Goal: Task Accomplishment & Management: Manage account settings

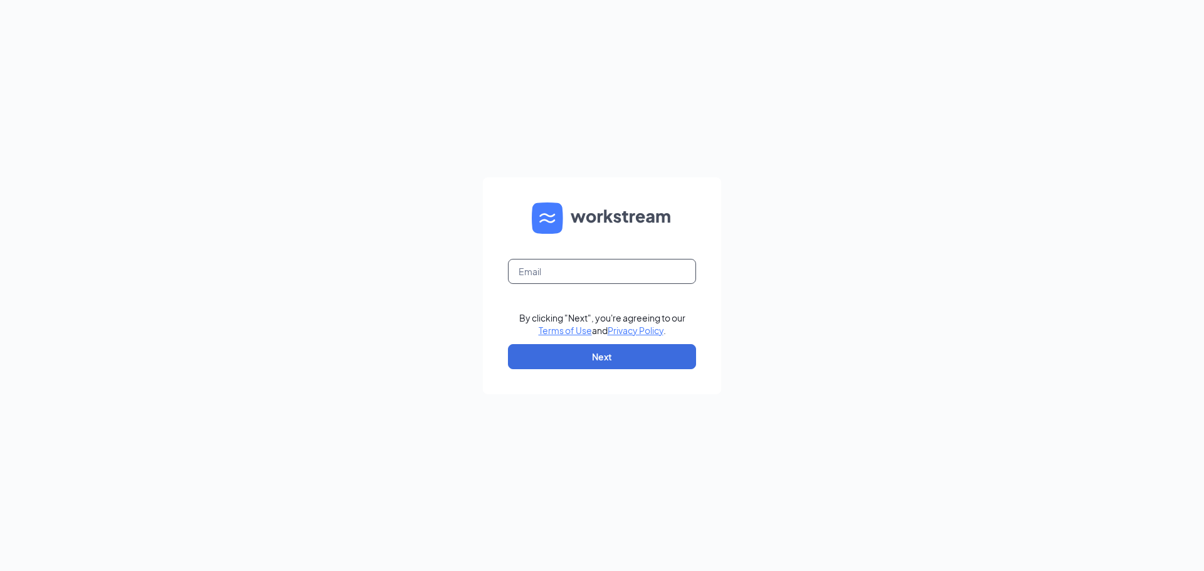
click at [539, 270] on input "text" at bounding box center [602, 271] width 188 height 25
type input "[PERSON_NAME][EMAIL_ADDRESS][DOMAIN_NAME]"
click at [576, 354] on button "Next" at bounding box center [602, 356] width 188 height 25
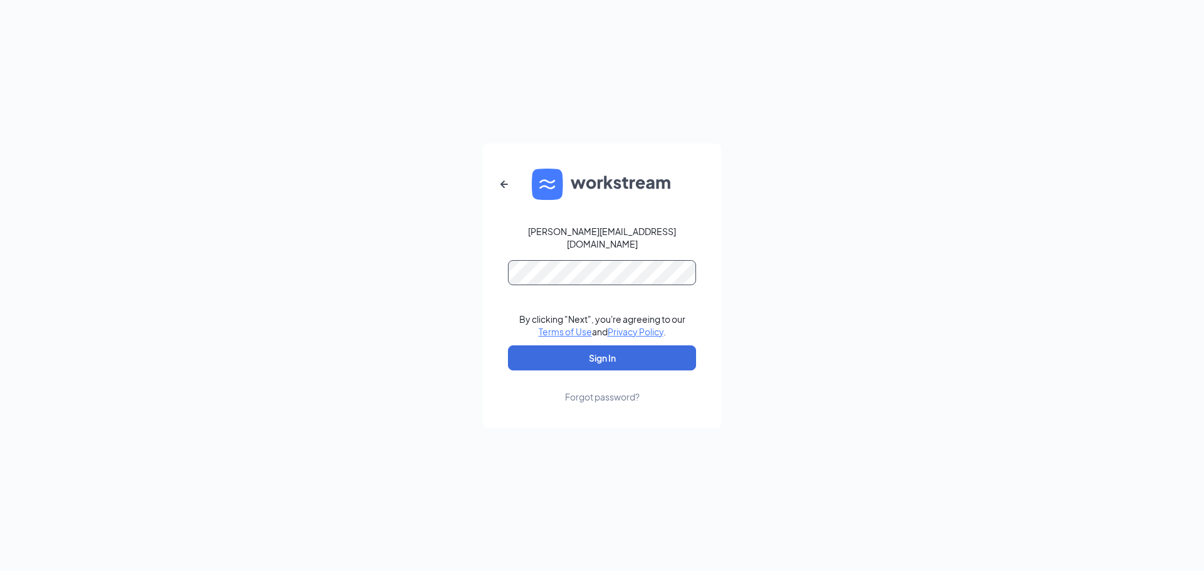
click at [508, 345] on button "Sign In" at bounding box center [602, 357] width 188 height 25
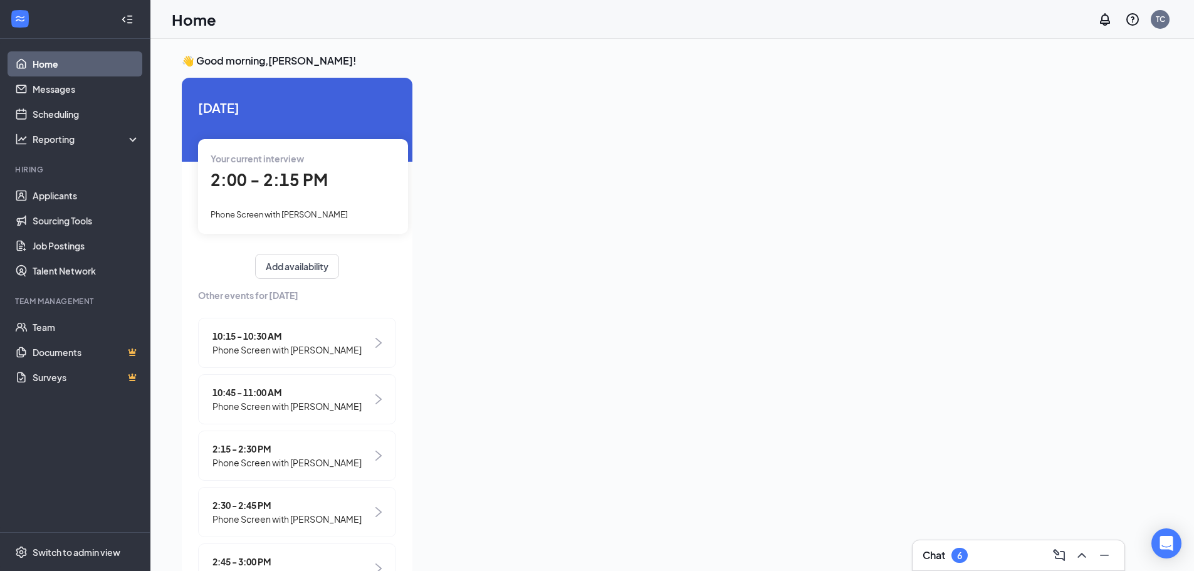
click at [287, 189] on span "2:00 - 2:15 PM" at bounding box center [269, 179] width 117 height 21
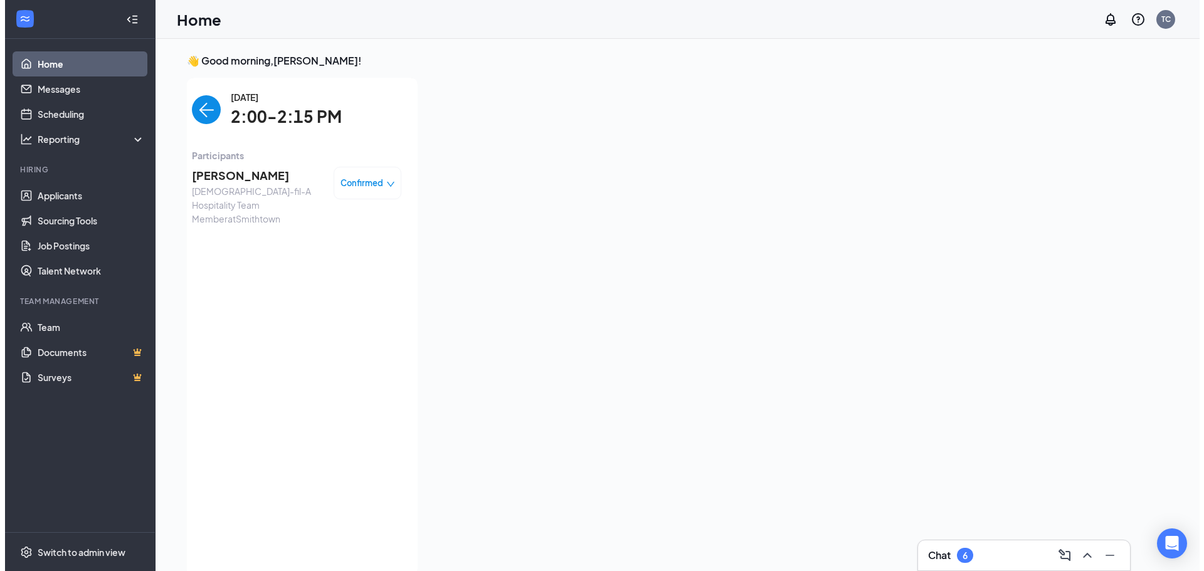
scroll to position [5, 0]
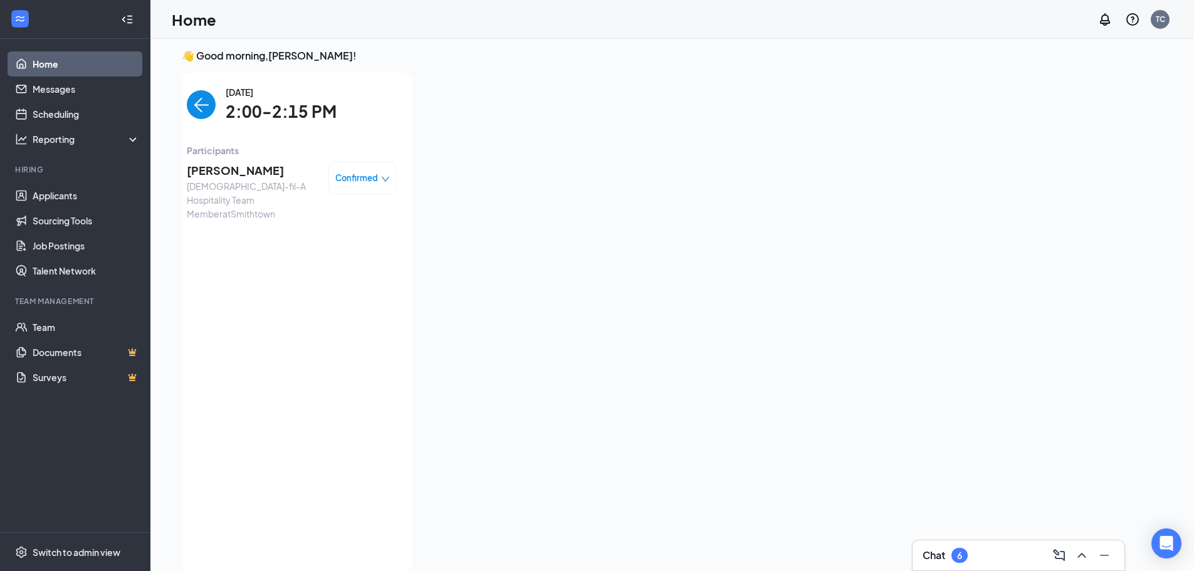
click at [241, 164] on span "[PERSON_NAME]" at bounding box center [253, 171] width 132 height 18
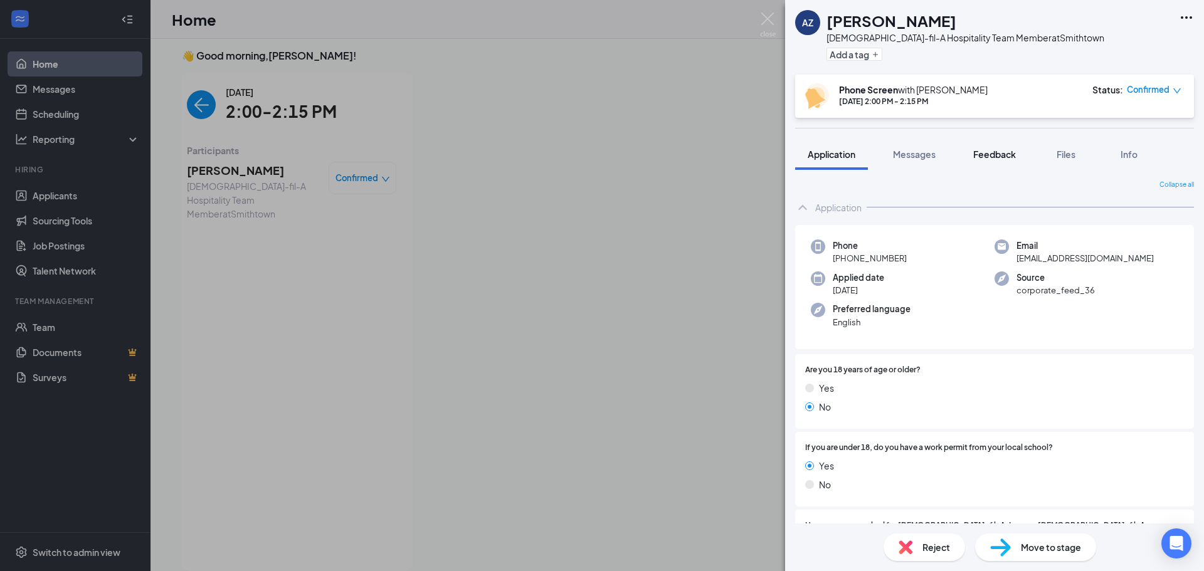
click at [991, 152] on span "Feedback" at bounding box center [994, 154] width 43 height 11
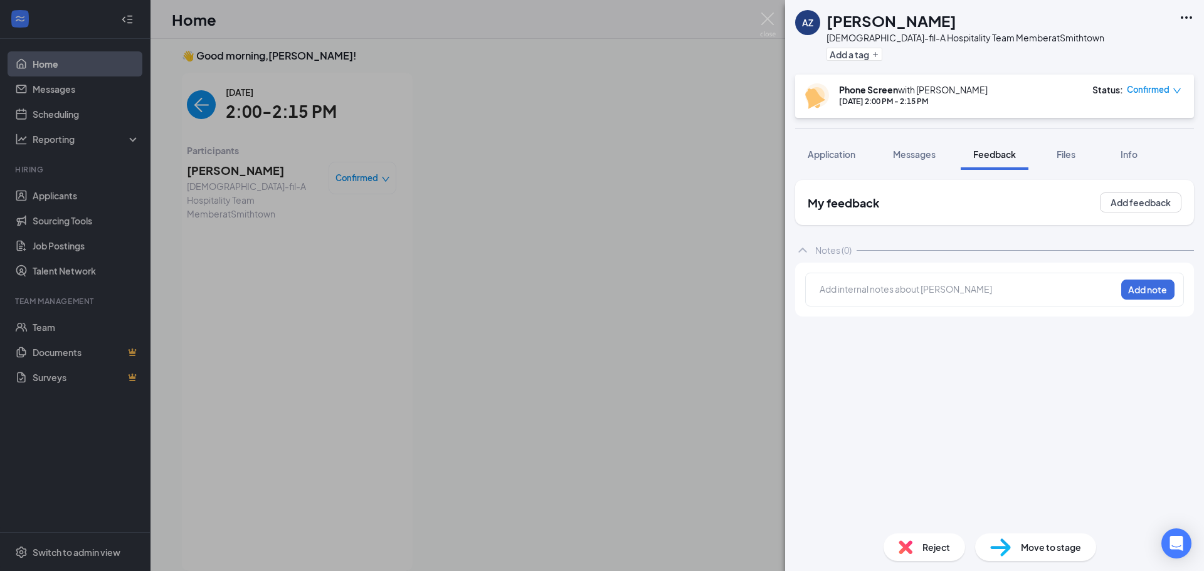
click at [1107, 213] on div "My feedback Add feedback" at bounding box center [994, 202] width 399 height 45
click at [1111, 207] on button "Add feedback" at bounding box center [1141, 202] width 82 height 20
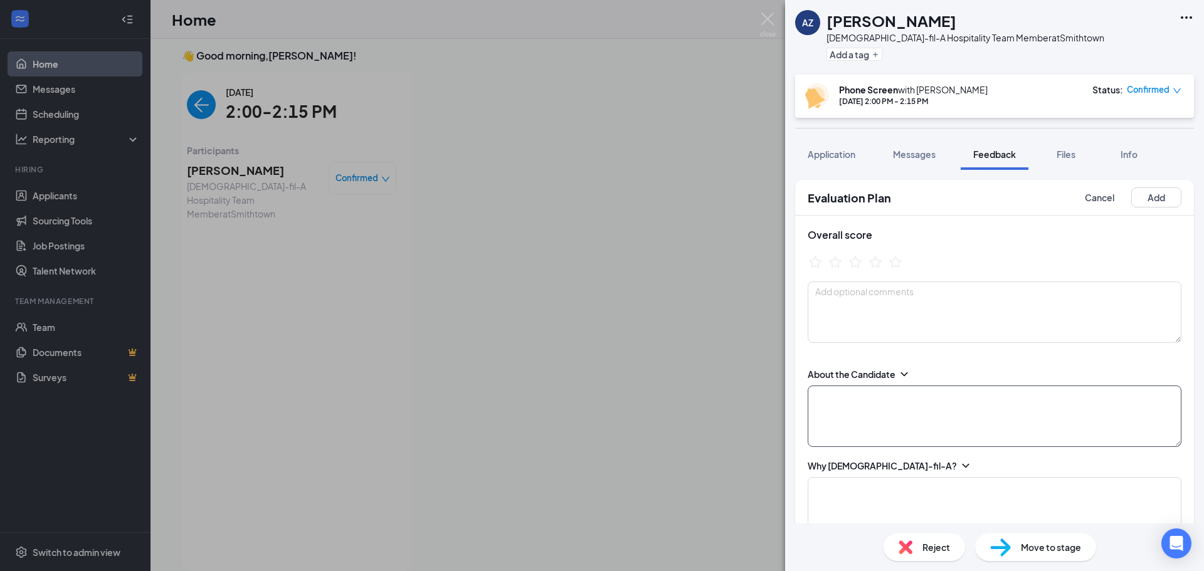
click at [843, 404] on textarea at bounding box center [995, 416] width 374 height 61
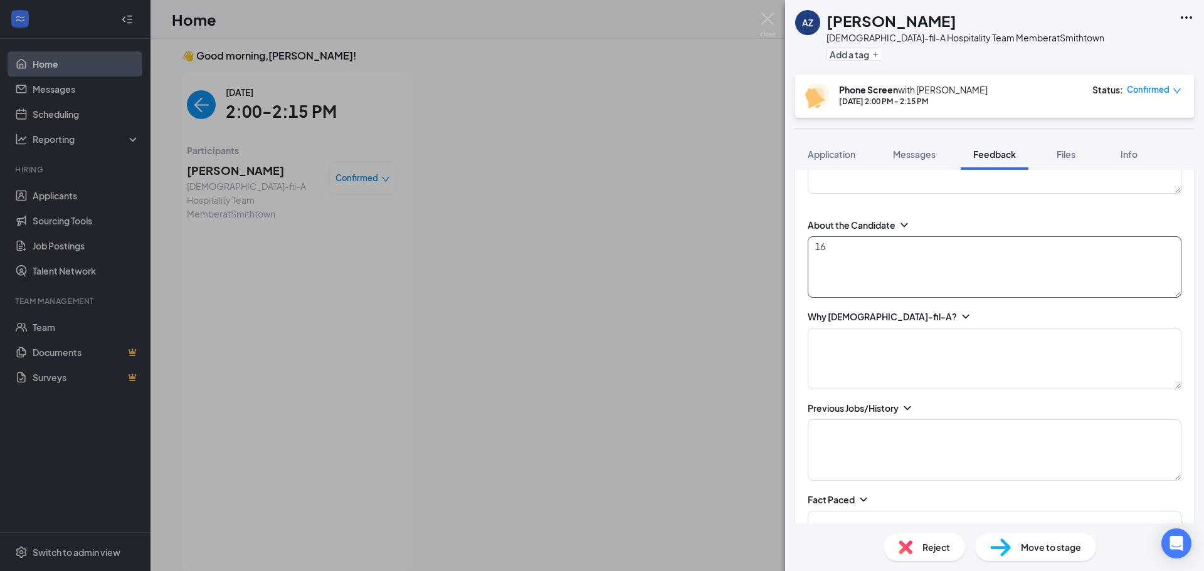
scroll to position [188, 0]
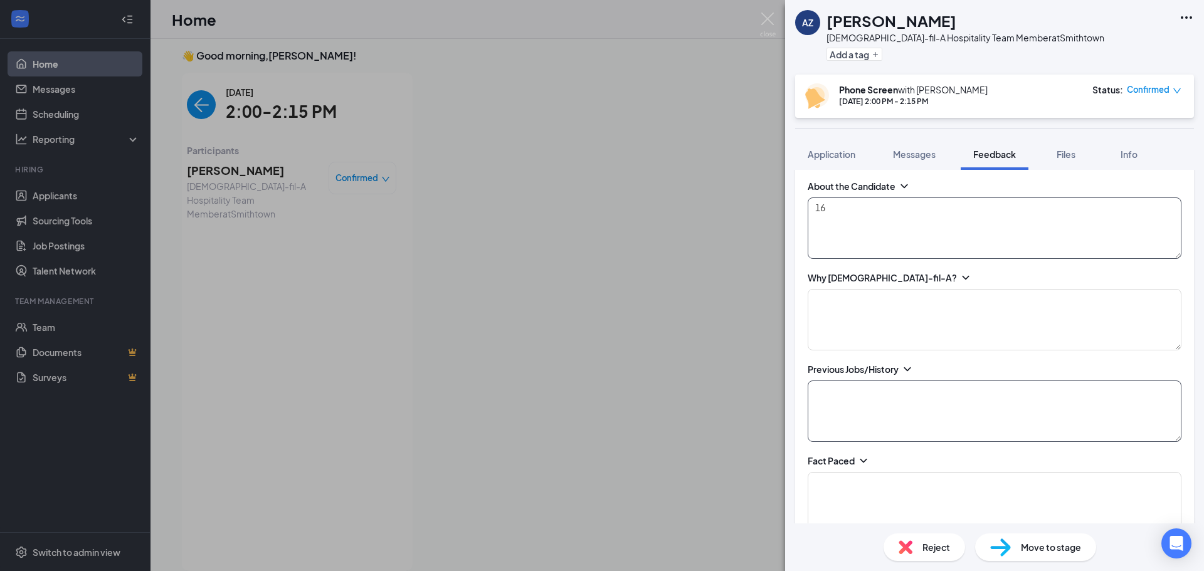
type textarea "16"
click at [843, 403] on textarea at bounding box center [995, 411] width 374 height 61
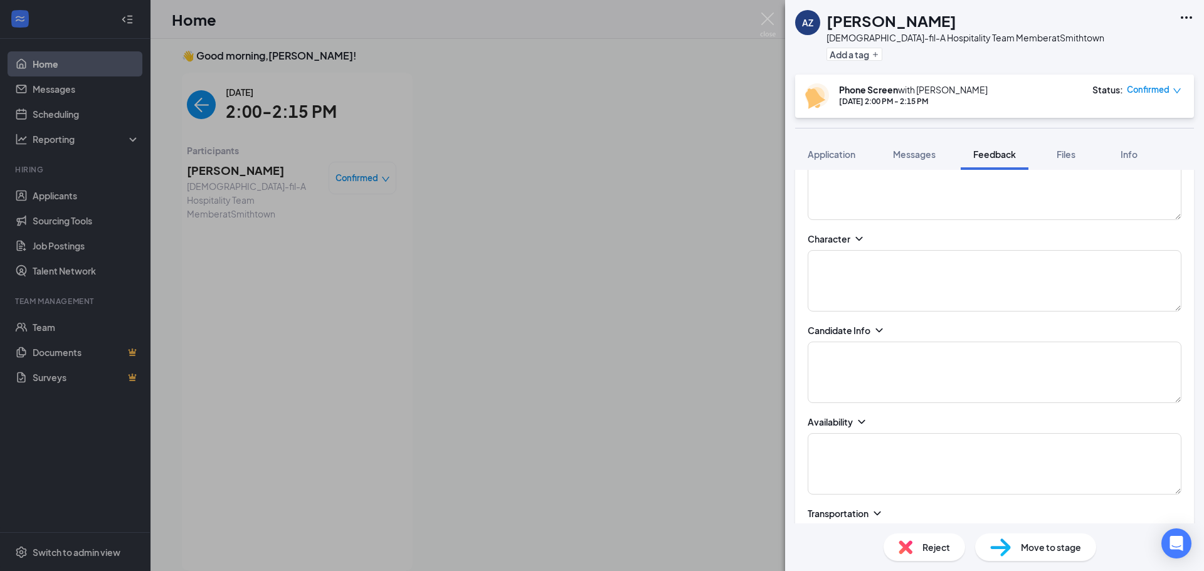
type textarea "Camp Counc... in summer. Wants a year round position..."
click at [872, 460] on textarea at bounding box center [995, 463] width 374 height 61
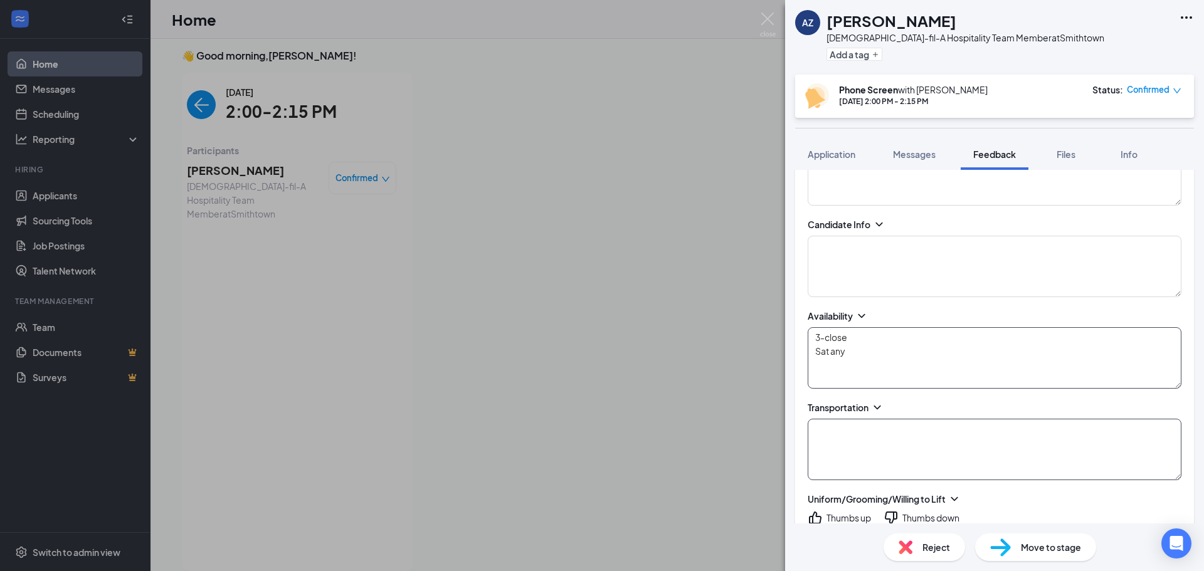
scroll to position [627, 0]
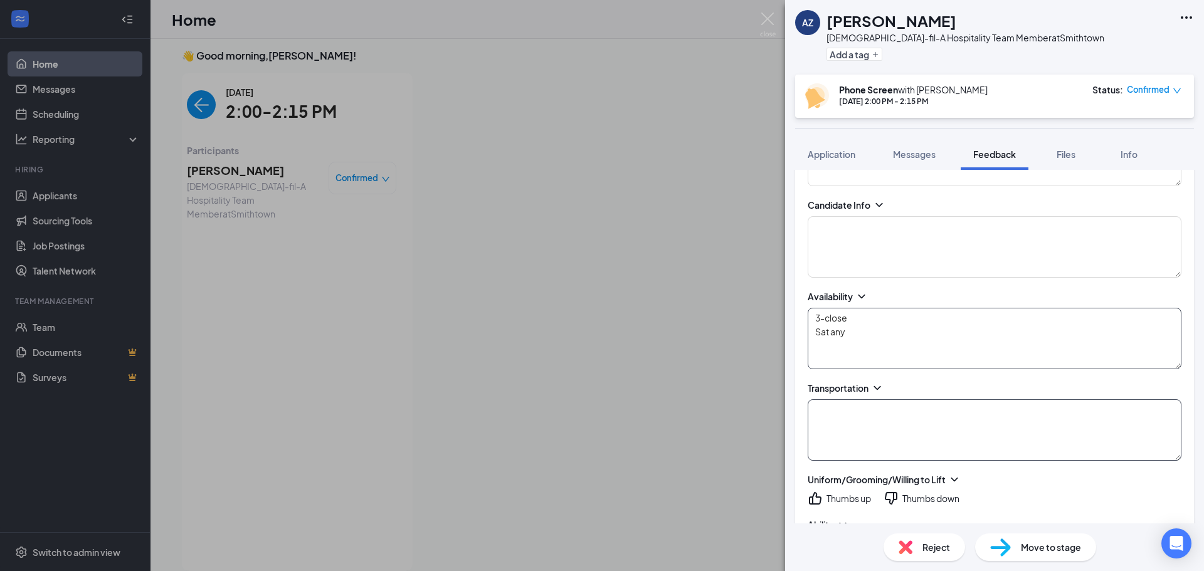
type textarea "3-close Sat any"
click at [893, 443] on textarea at bounding box center [995, 429] width 374 height 61
type textarea "Yes, 10min"
click at [819, 502] on icon "ThumbsUp" at bounding box center [815, 498] width 15 height 15
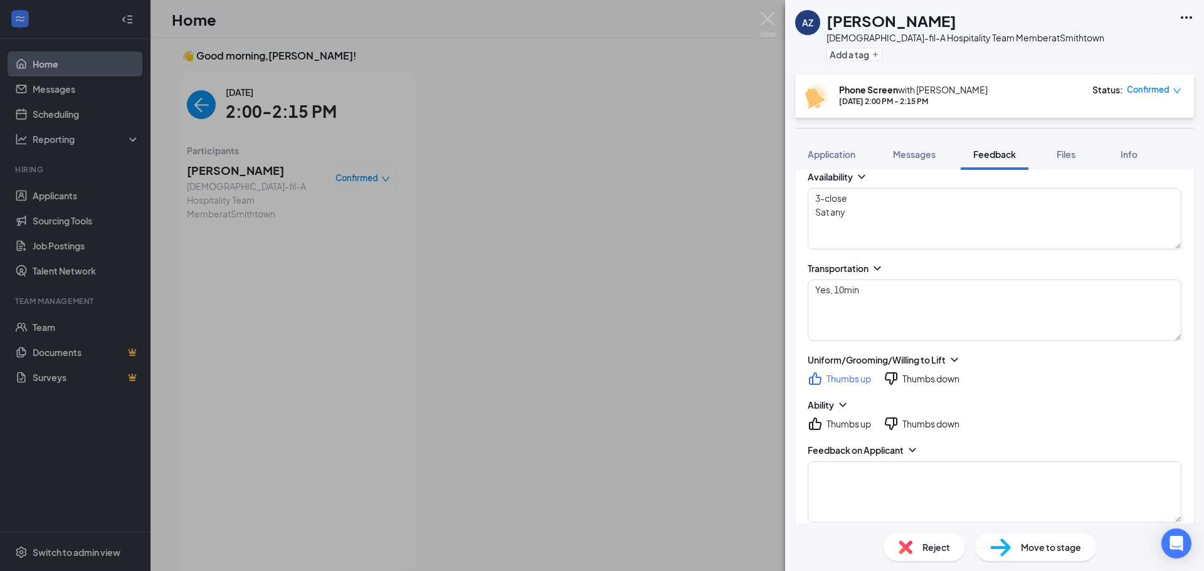
scroll to position [752, 0]
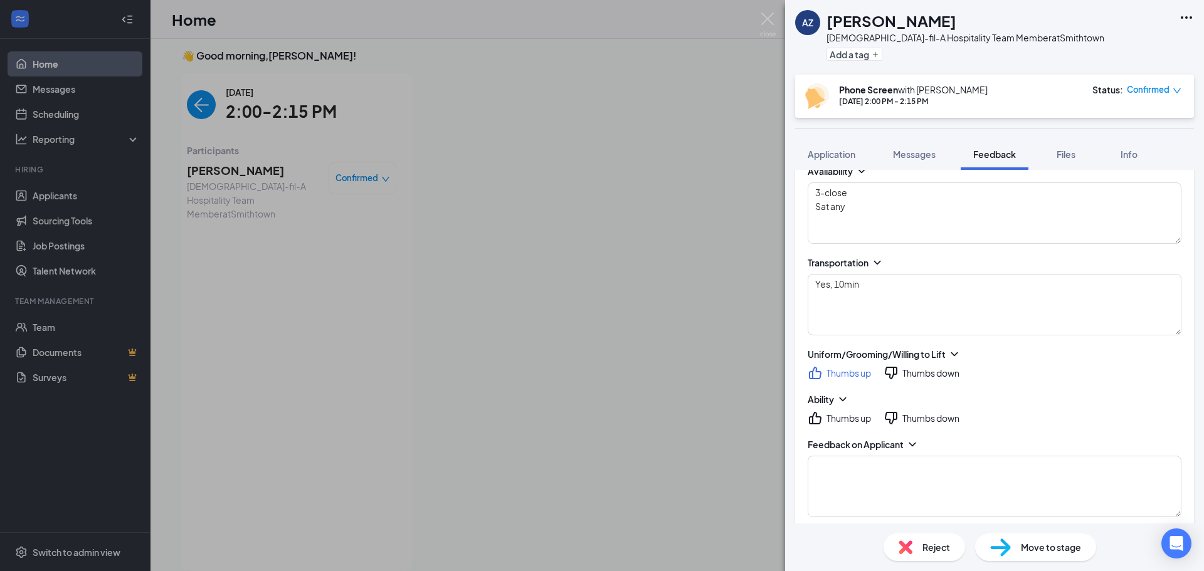
click at [813, 423] on icon "ThumbsUp" at bounding box center [815, 418] width 13 height 13
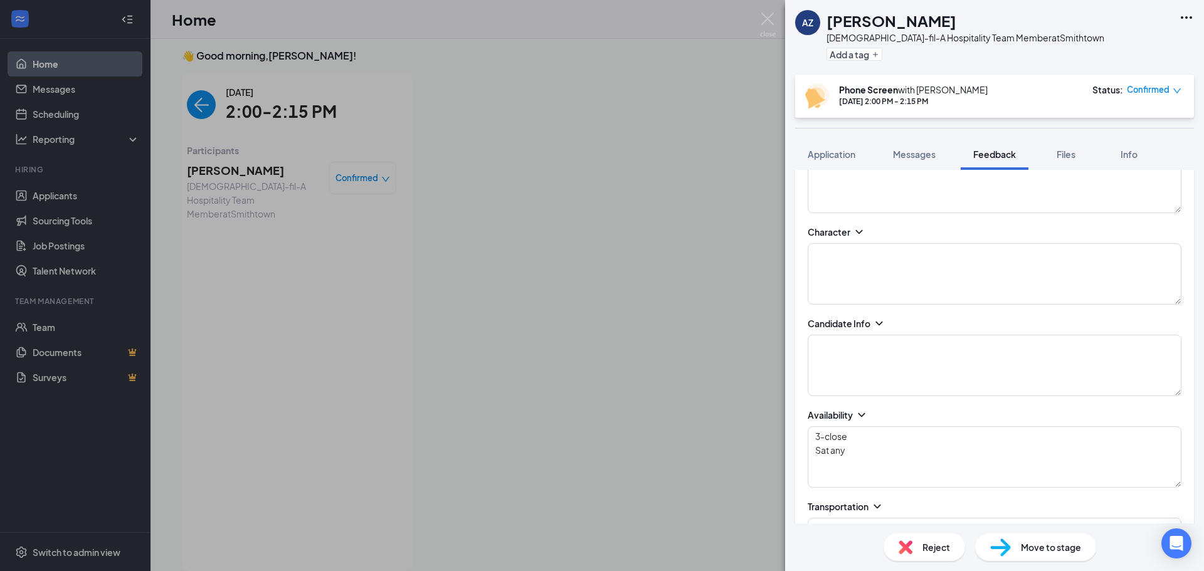
scroll to position [502, 0]
click at [913, 363] on textarea at bounding box center [995, 372] width 374 height 61
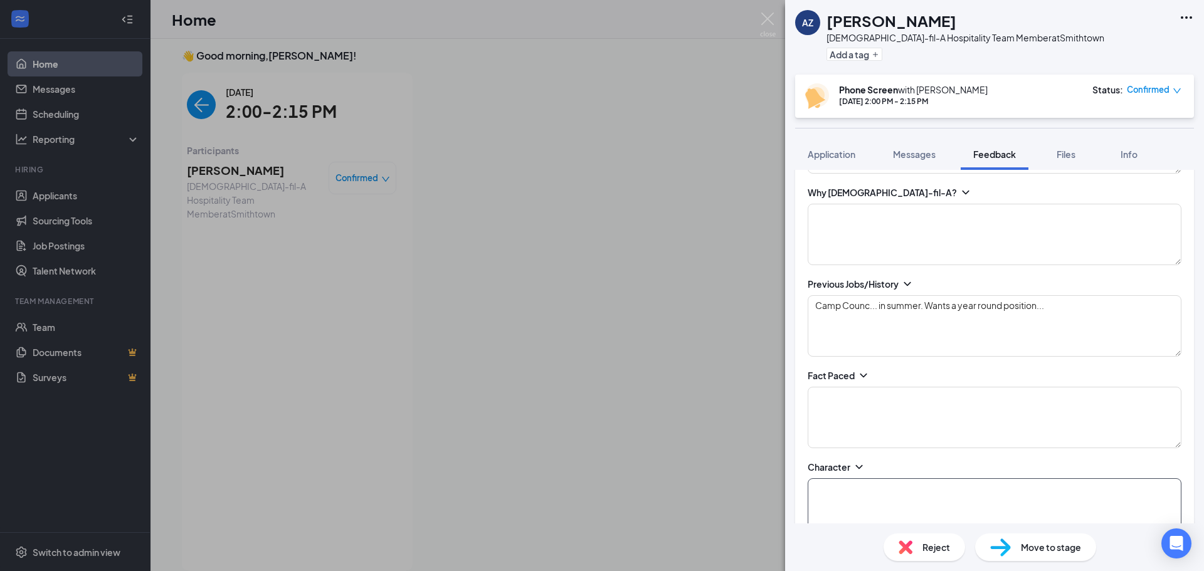
scroll to position [251, 0]
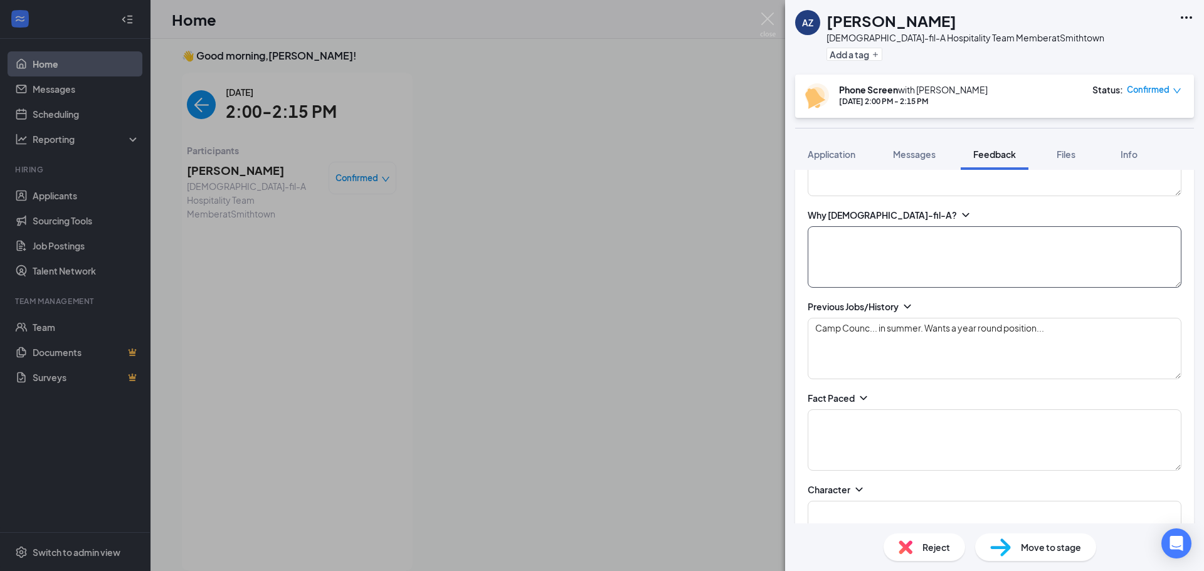
type textarea "16.50"
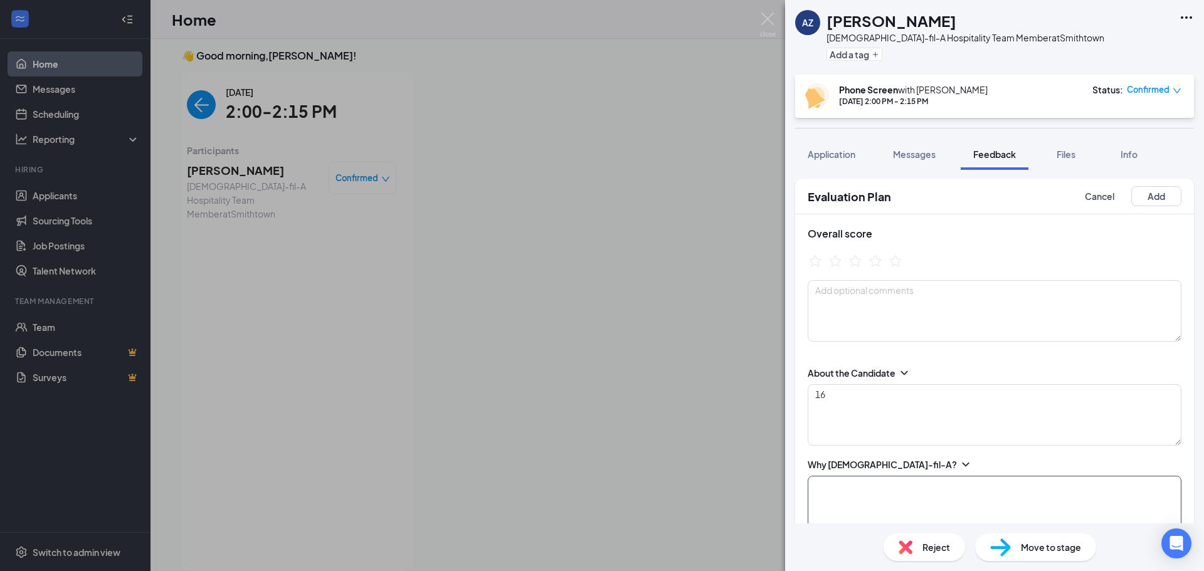
scroll to position [0, 0]
click at [878, 261] on icon "StarBorder" at bounding box center [875, 261] width 14 height 13
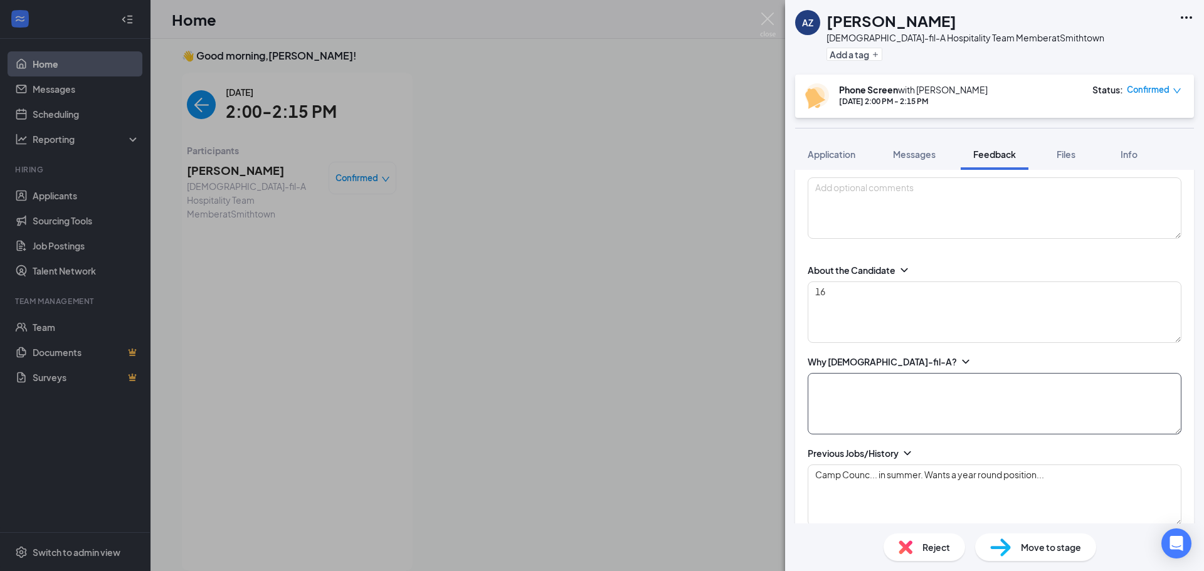
scroll to position [125, 0]
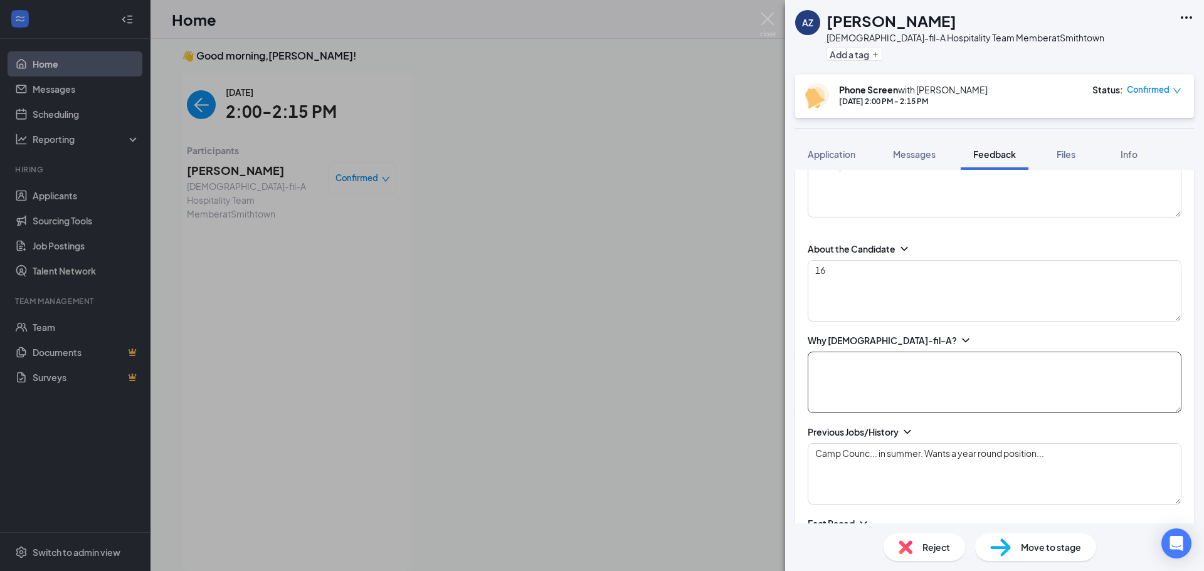
click at [951, 384] on textarea at bounding box center [995, 382] width 374 height 61
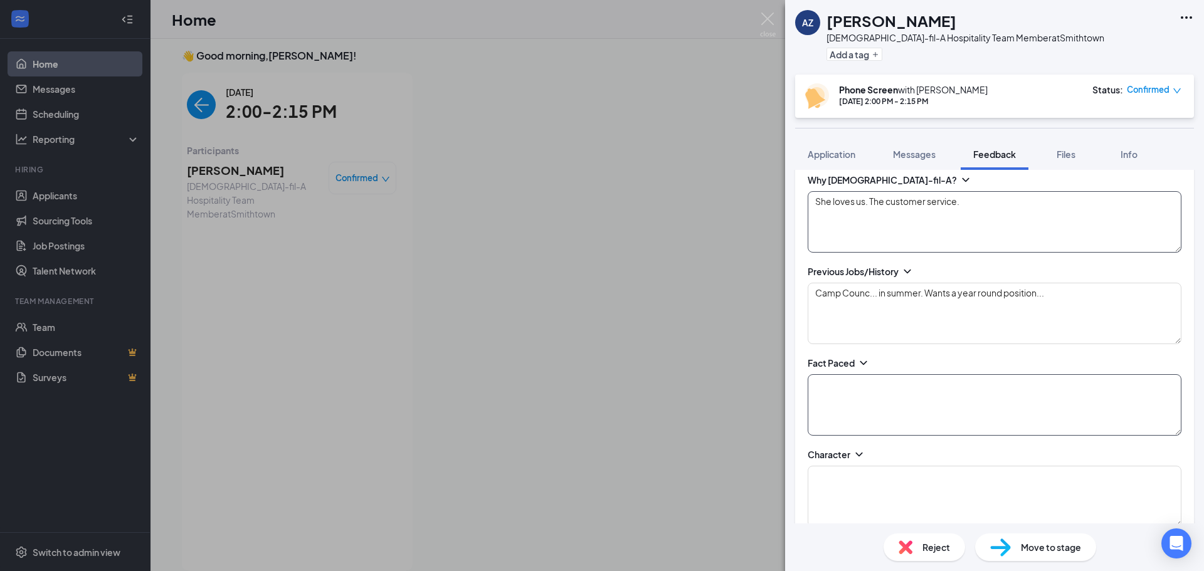
scroll to position [313, 0]
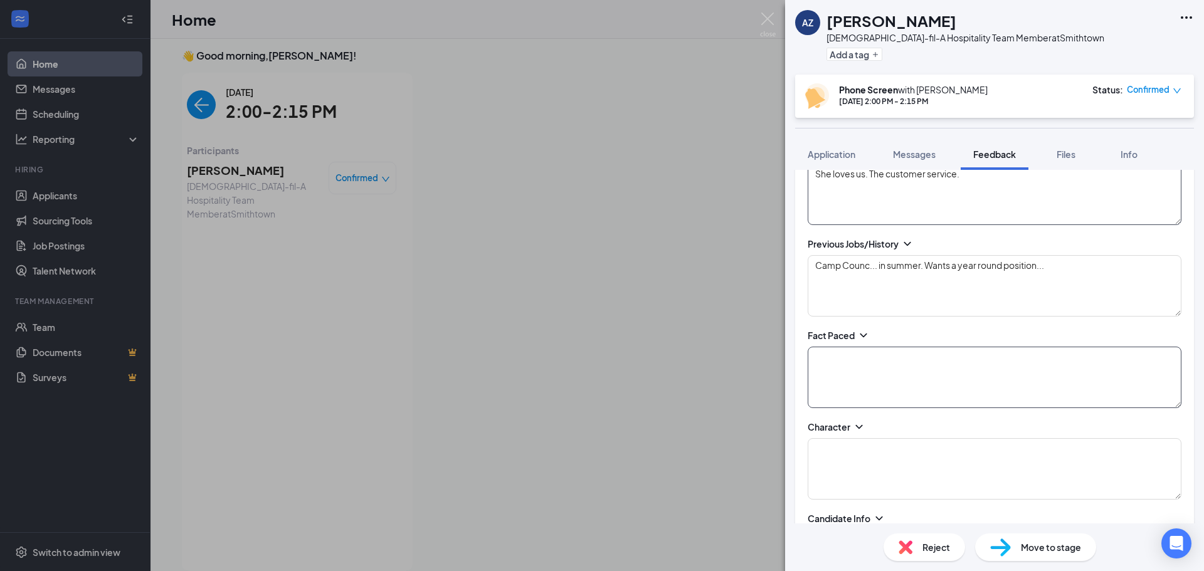
type textarea "She loves us. The customer service."
click at [883, 382] on textarea at bounding box center [995, 377] width 374 height 61
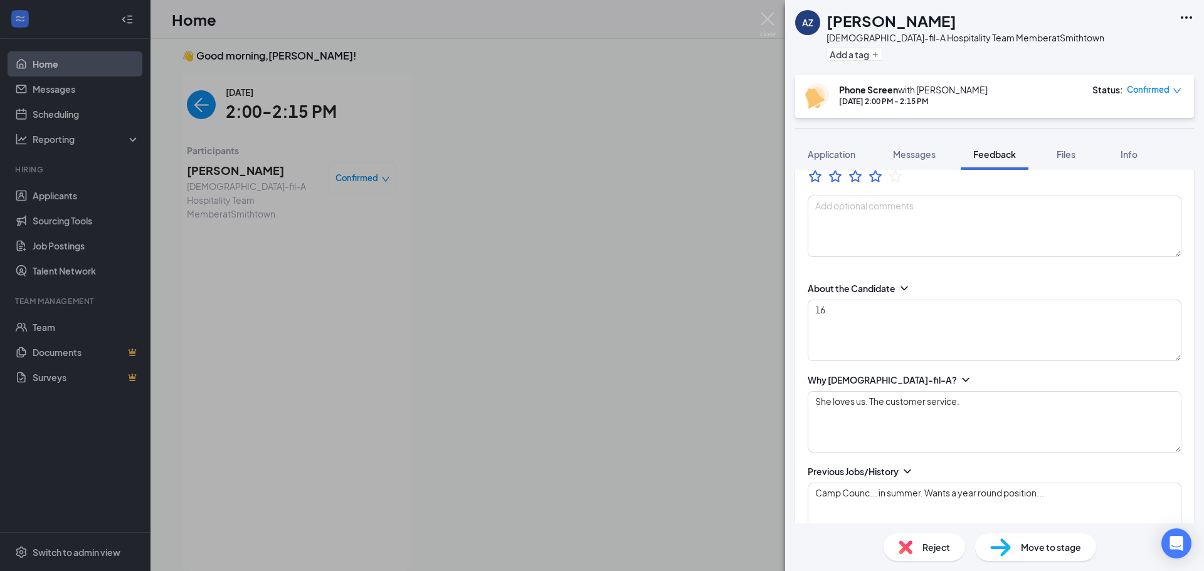
scroll to position [48, 0]
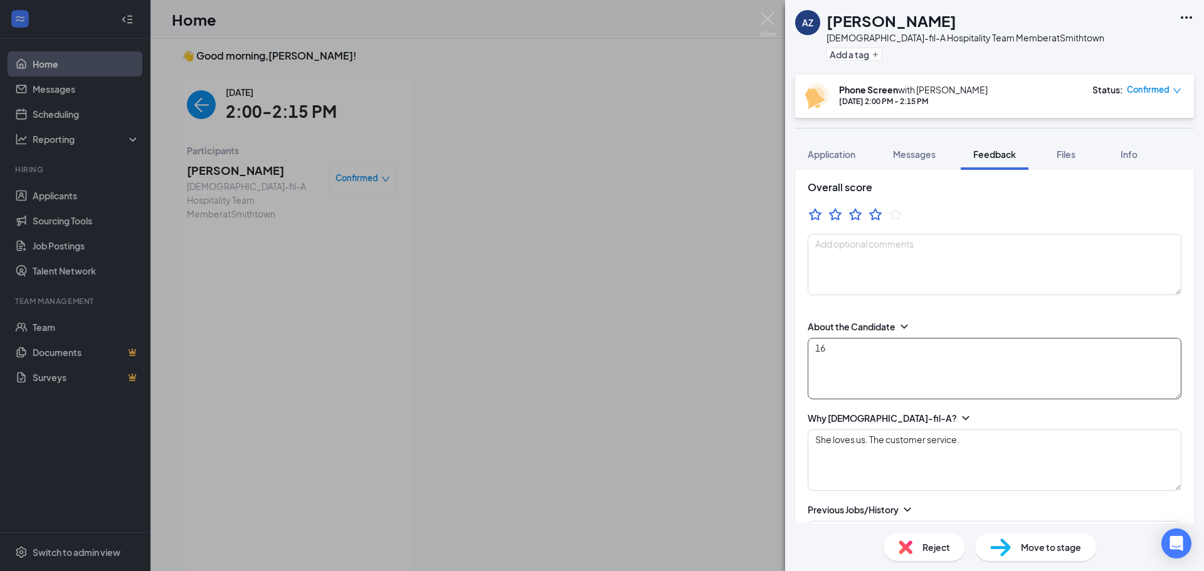
type textarea "Summer camp. 1 other co worker... A kid had an outburst. I handled myself well.…"
click at [897, 369] on textarea "16" at bounding box center [995, 368] width 374 height 61
click at [1103, 347] on textarea "16, just got her permit. She had CFA for lunch. Wants a reliable job. Doesnt wa…" at bounding box center [995, 368] width 374 height 61
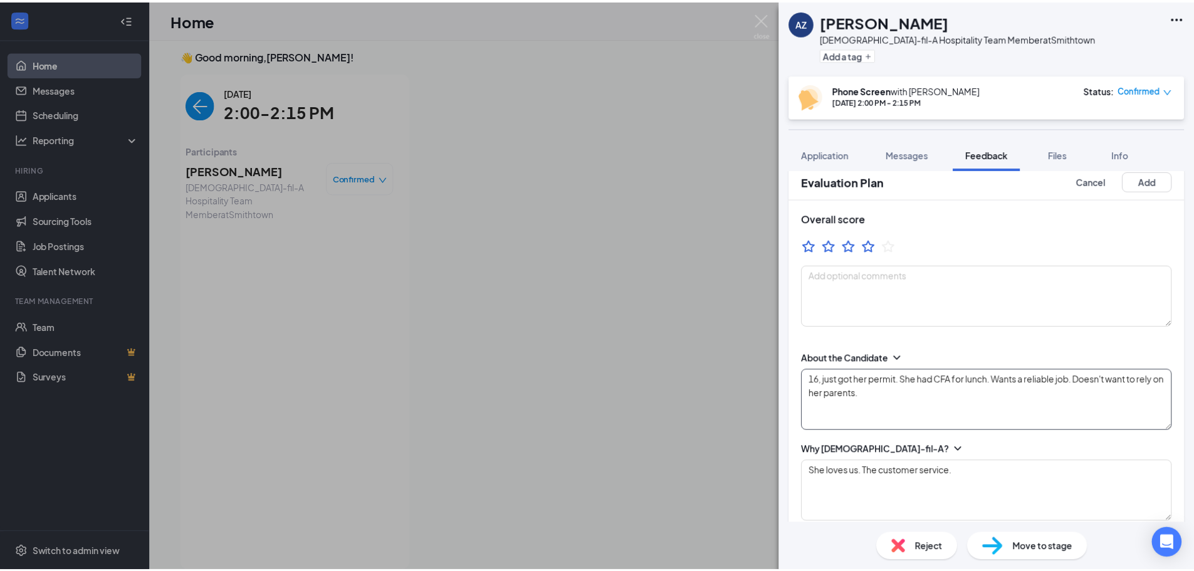
scroll to position [0, 0]
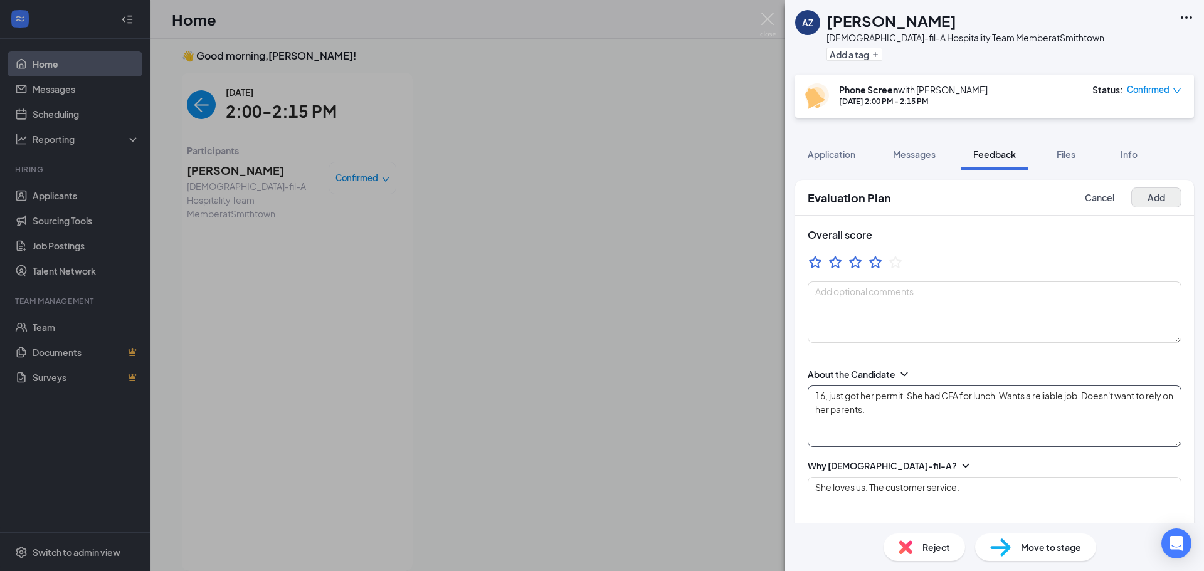
type textarea "16, just got her permit. She had CFA for lunch. Wants a reliable job. Doesn't w…"
click at [1147, 196] on button "Add" at bounding box center [1156, 197] width 50 height 20
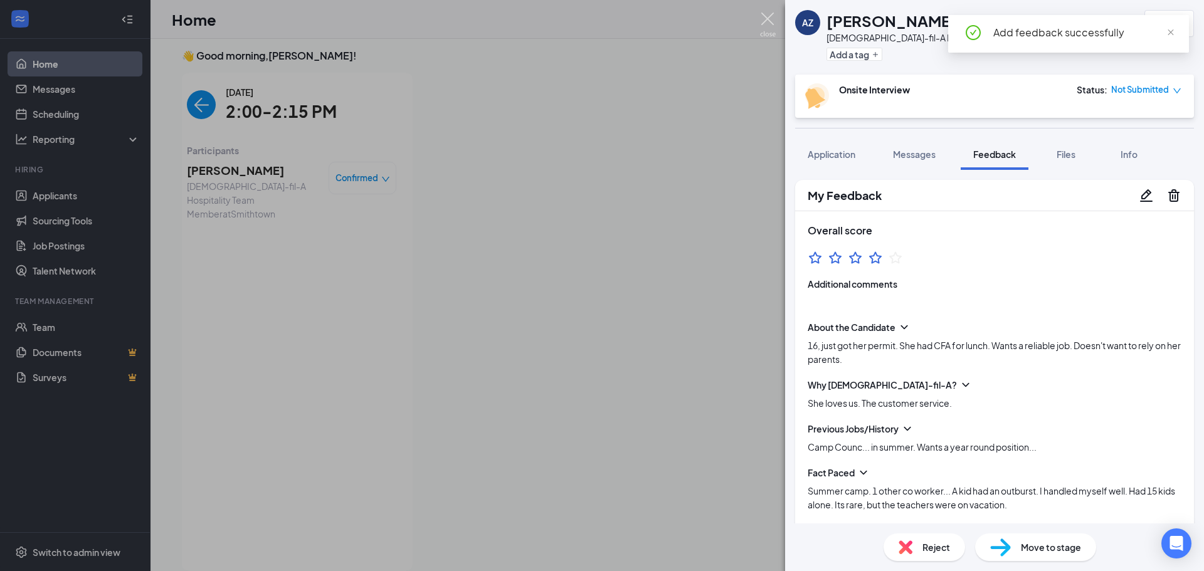
click at [768, 18] on img at bounding box center [768, 25] width 16 height 24
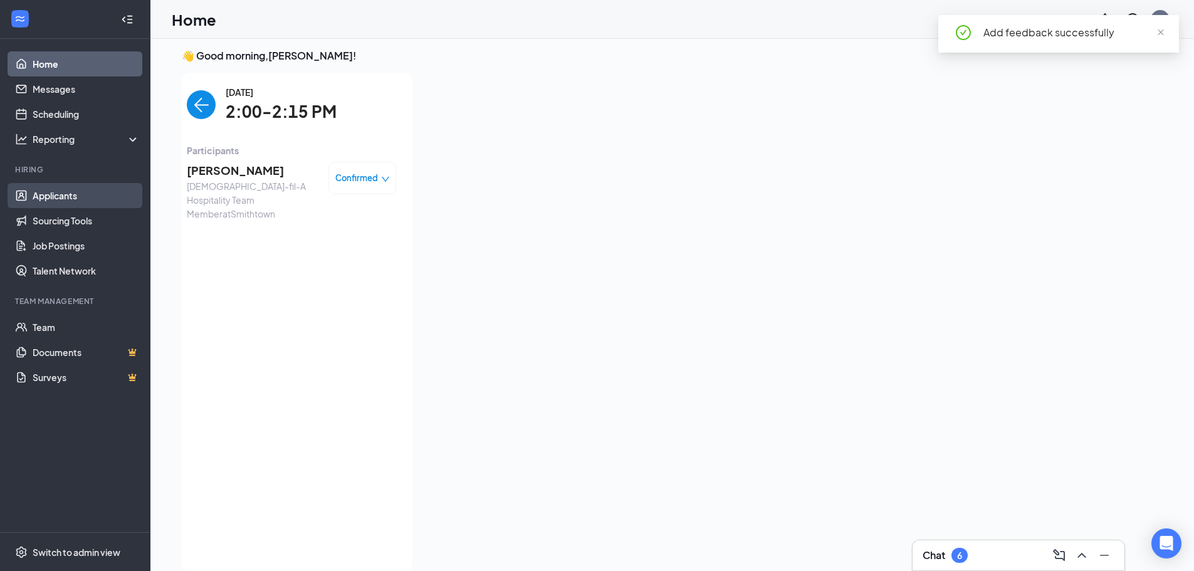
click at [71, 196] on link "Applicants" at bounding box center [86, 195] width 107 height 25
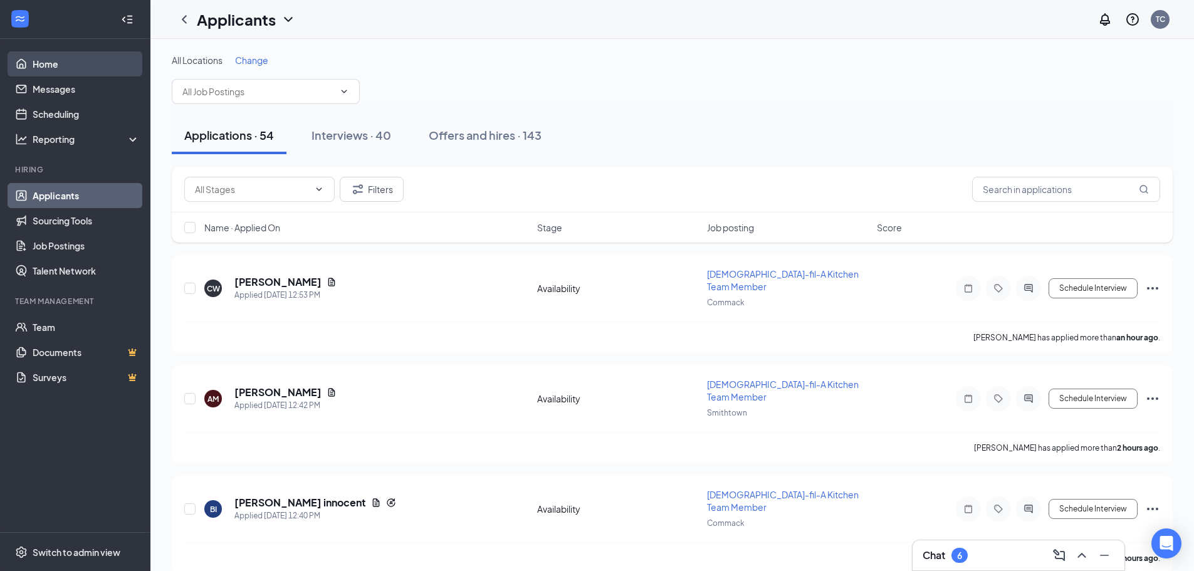
click at [38, 63] on link "Home" at bounding box center [86, 63] width 107 height 25
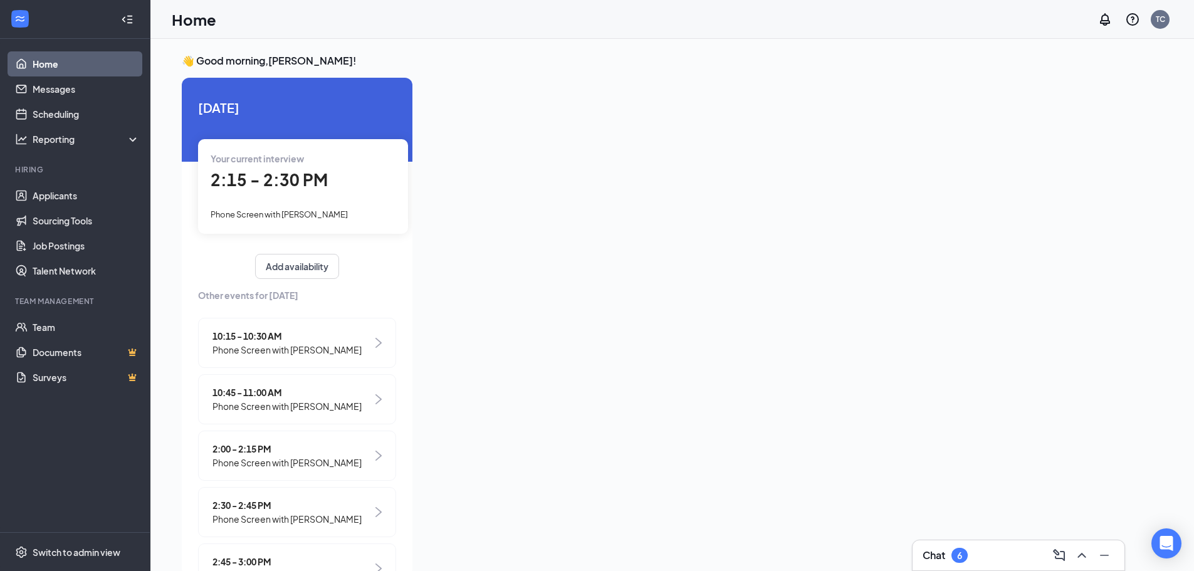
click at [298, 180] on span "2:15 - 2:30 PM" at bounding box center [269, 179] width 117 height 21
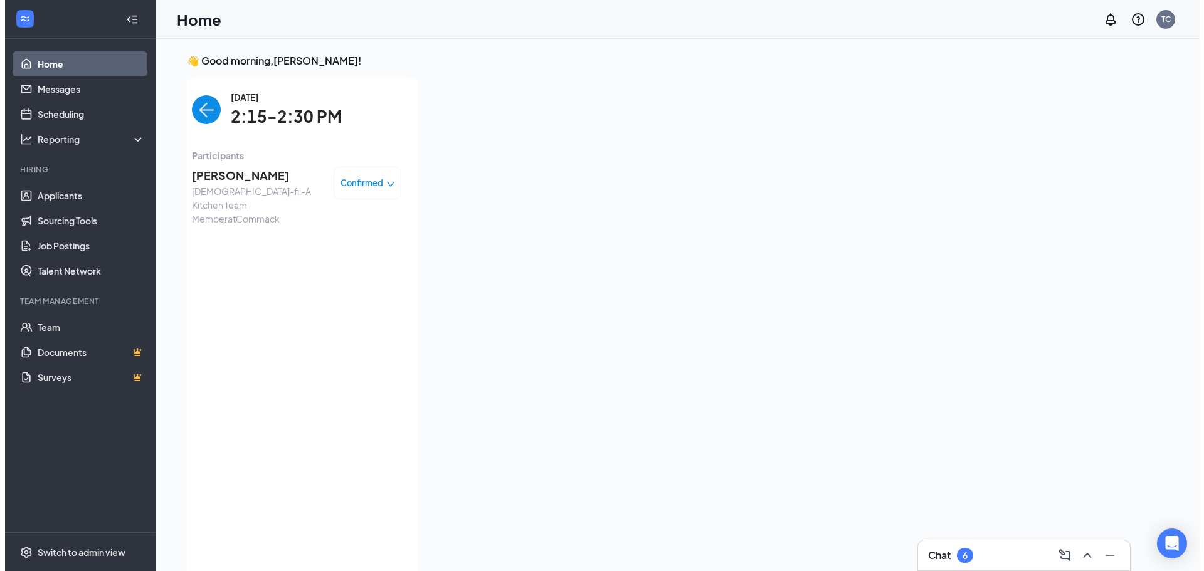
scroll to position [5, 0]
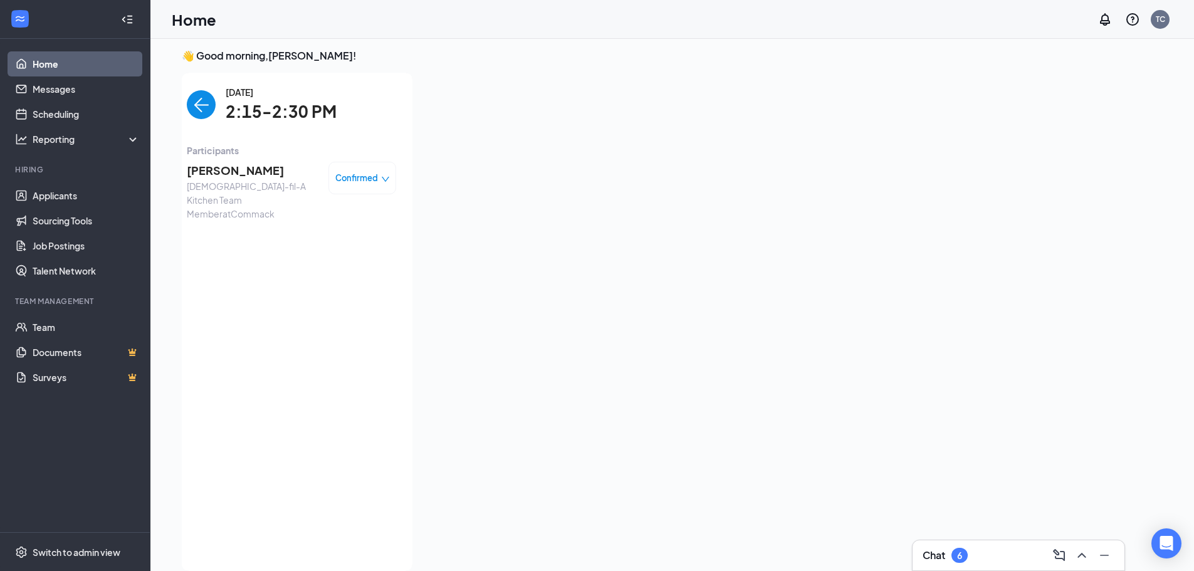
click at [249, 172] on span "[PERSON_NAME]" at bounding box center [253, 171] width 132 height 18
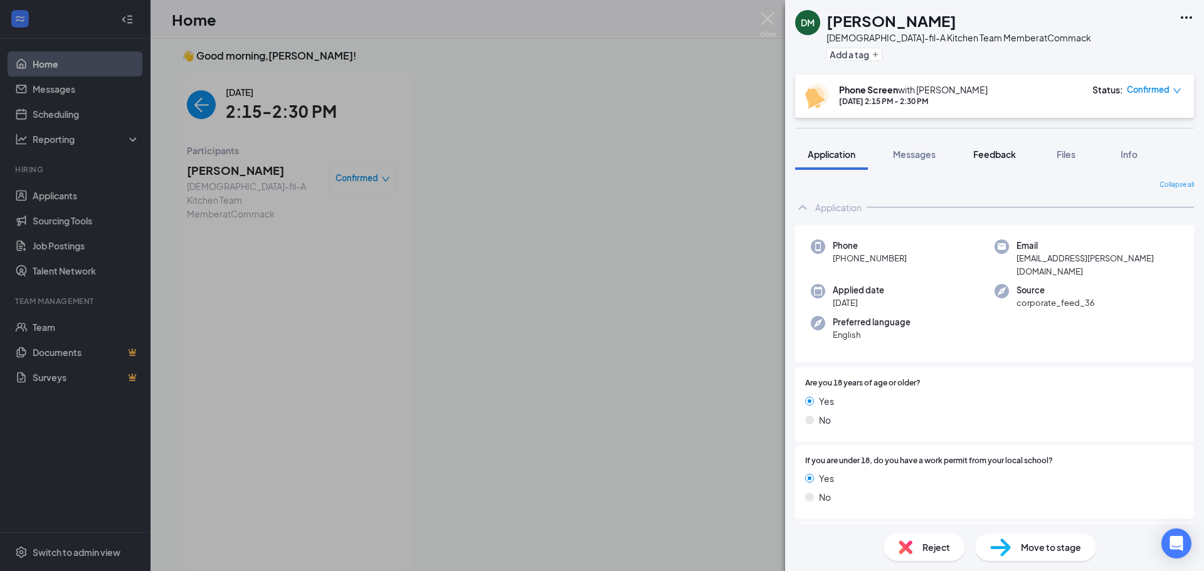
click at [997, 150] on span "Feedback" at bounding box center [994, 154] width 43 height 11
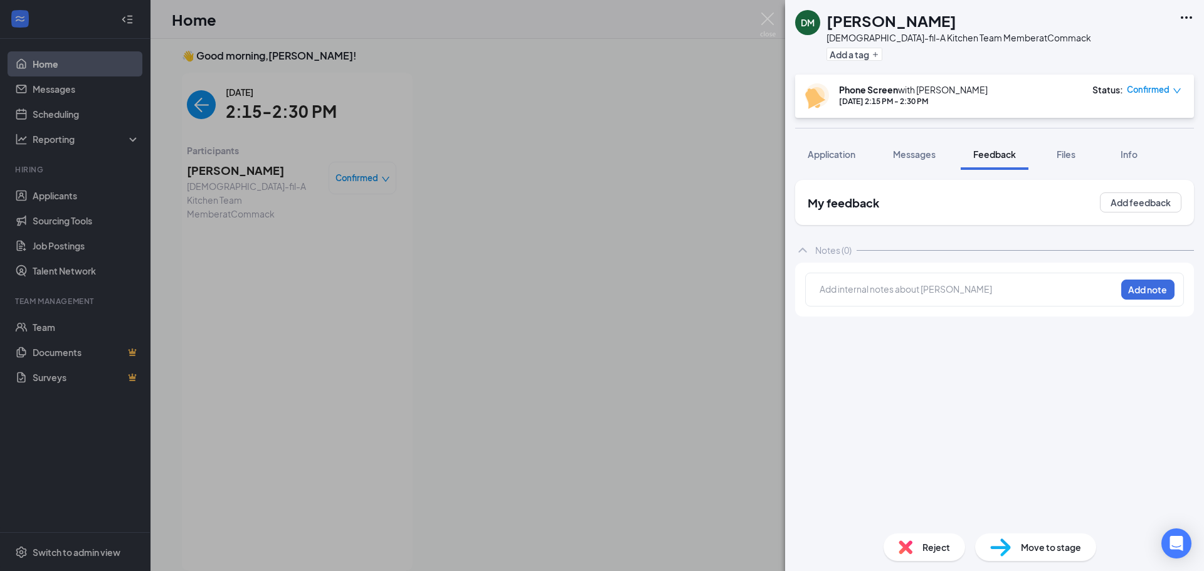
click at [1035, 539] on div "Move to stage" at bounding box center [1035, 548] width 121 height 28
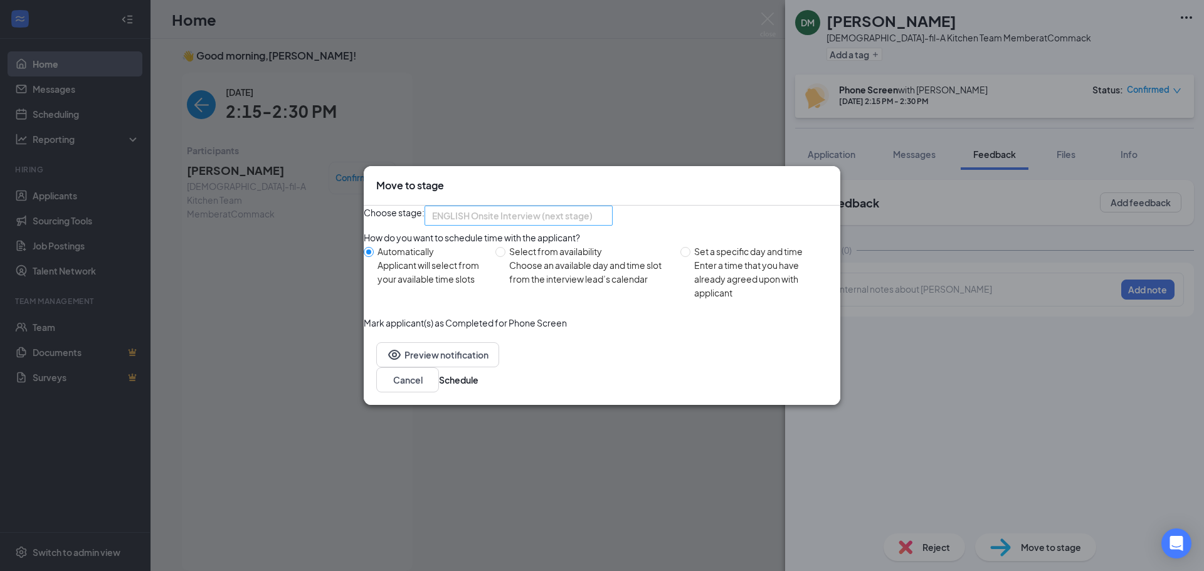
click at [605, 209] on span "ENGLISH Onsite Interview (next stage)" at bounding box center [518, 215] width 173 height 19
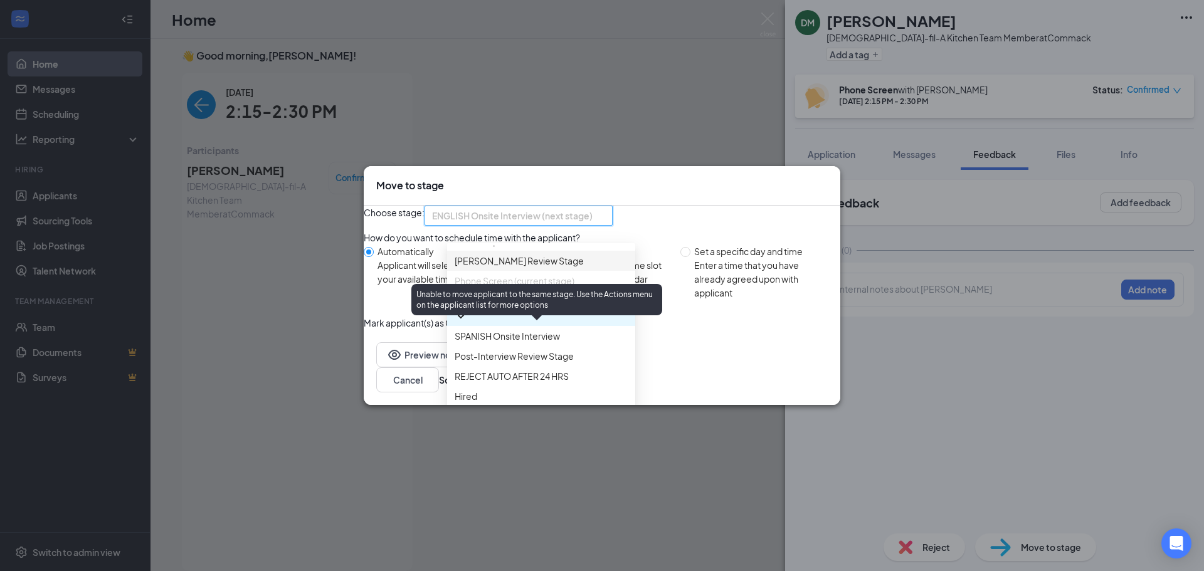
scroll to position [100, 0]
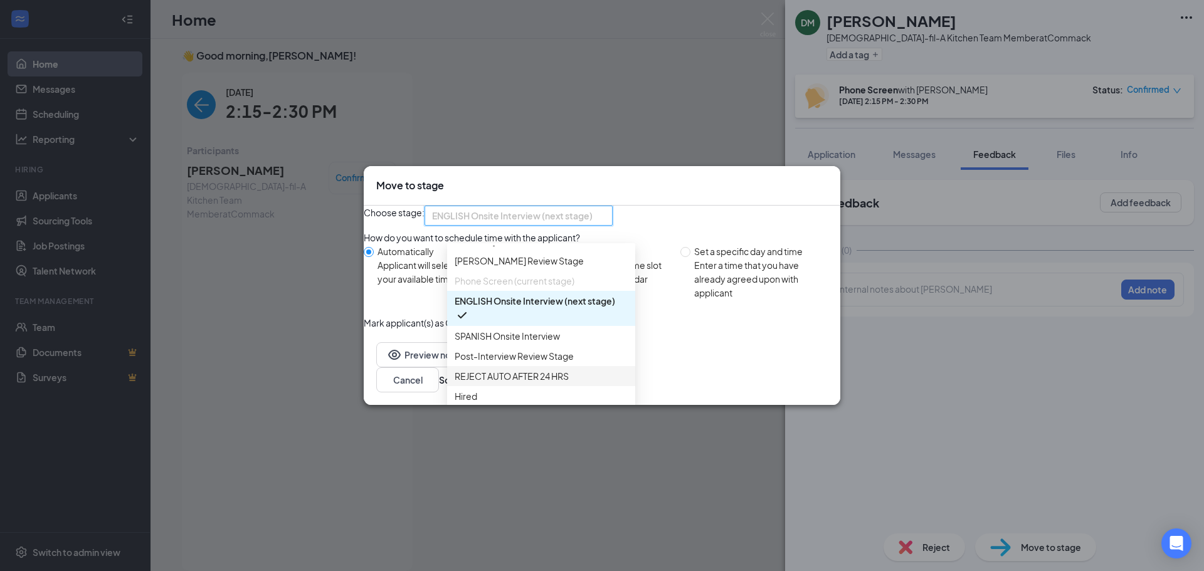
click at [554, 369] on span "REJECT AUTO AFTER 24 HRS" at bounding box center [512, 376] width 114 height 14
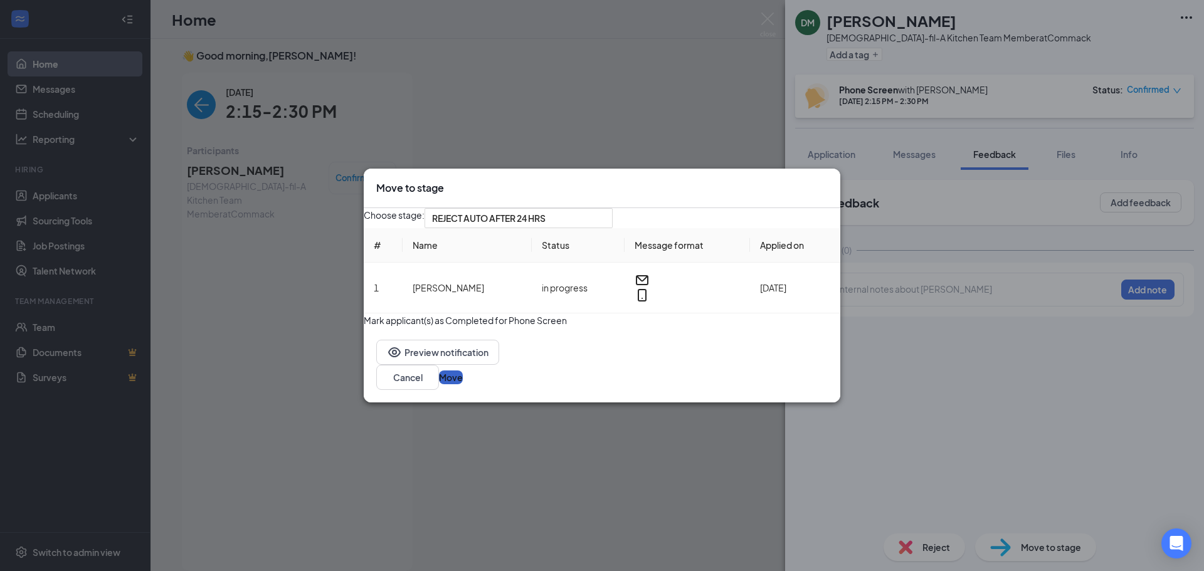
click at [463, 384] on button "Move" at bounding box center [451, 378] width 24 height 14
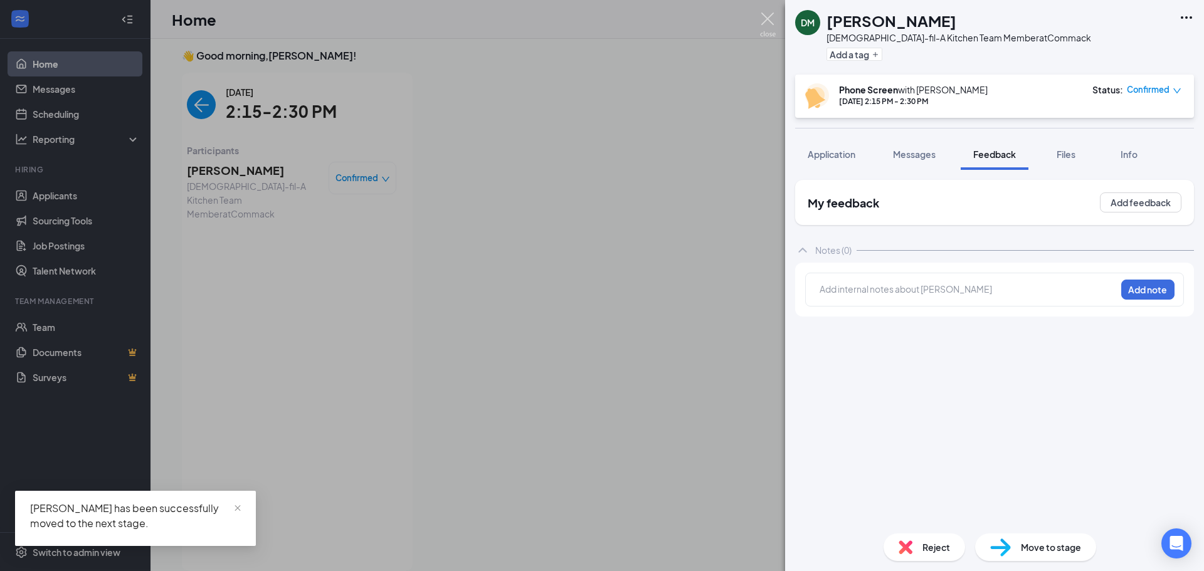
click at [763, 19] on img at bounding box center [768, 25] width 16 height 24
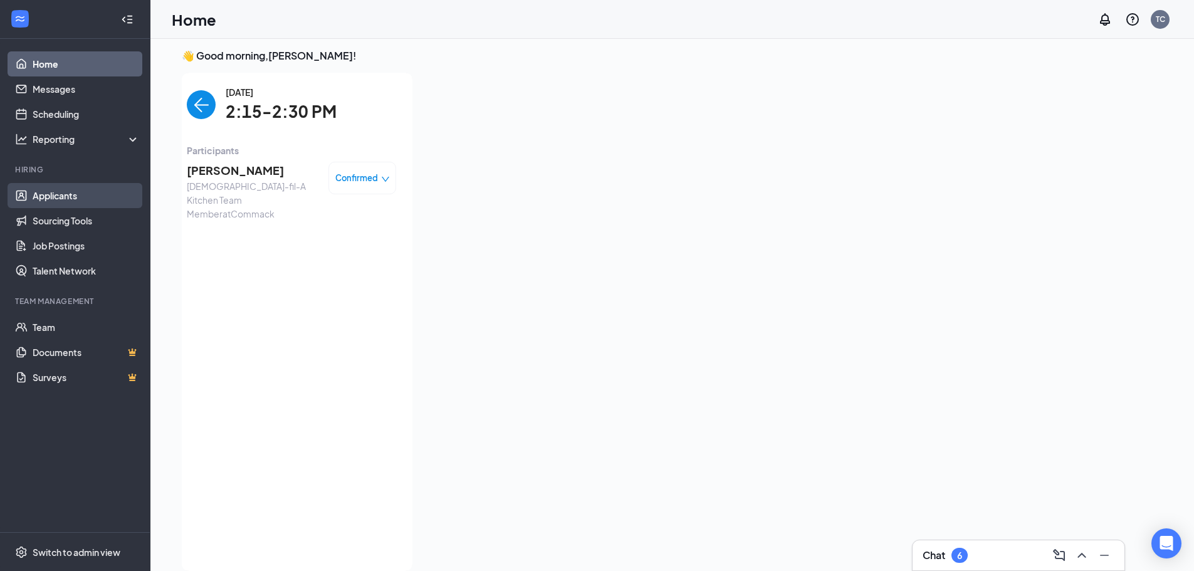
click at [75, 194] on link "Applicants" at bounding box center [86, 195] width 107 height 25
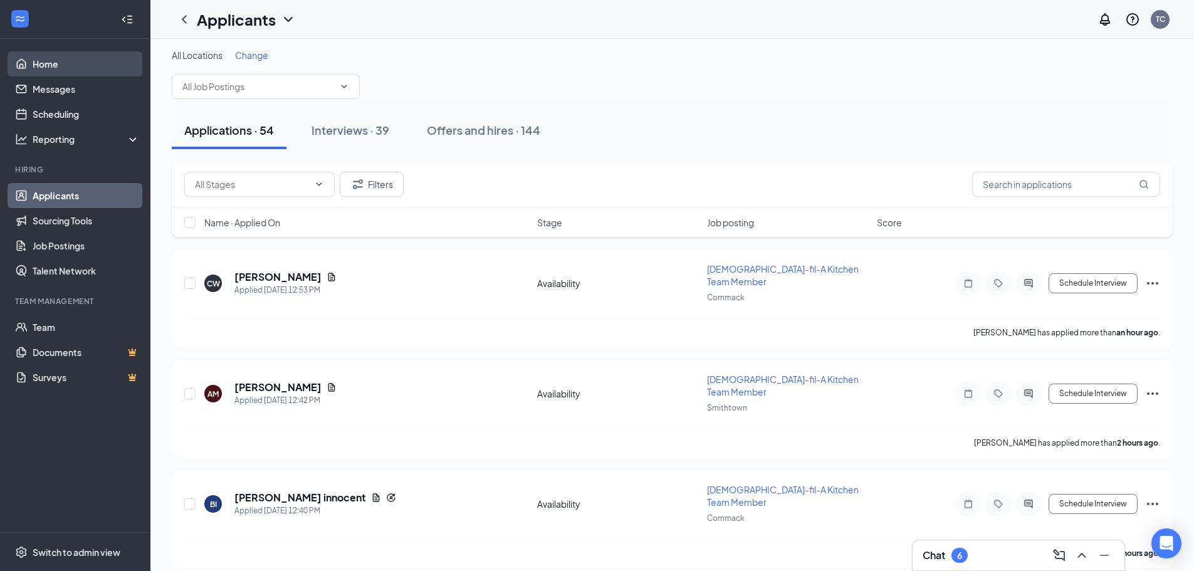
click at [45, 64] on link "Home" at bounding box center [86, 63] width 107 height 25
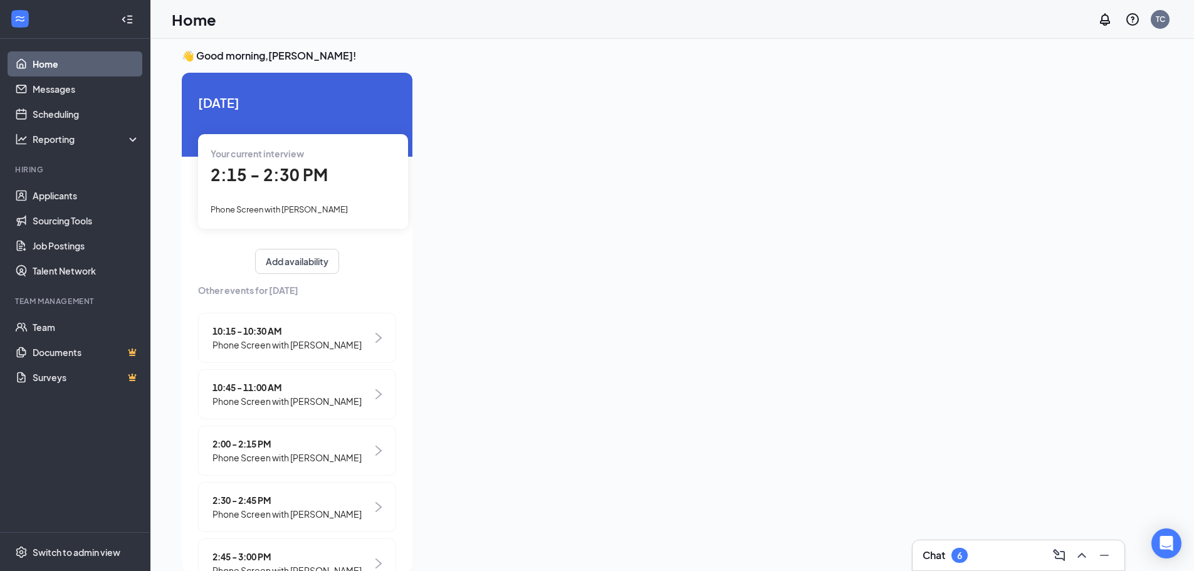
click at [279, 510] on span "Phone Screen with [PERSON_NAME]" at bounding box center [287, 514] width 149 height 14
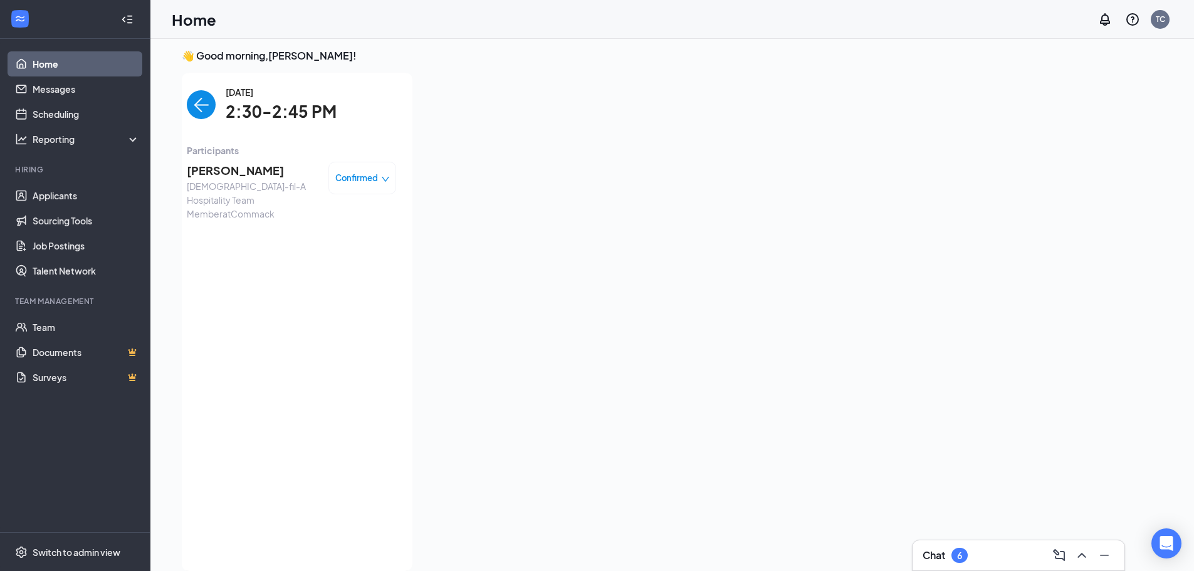
click at [230, 171] on span "[PERSON_NAME]" at bounding box center [253, 171] width 132 height 18
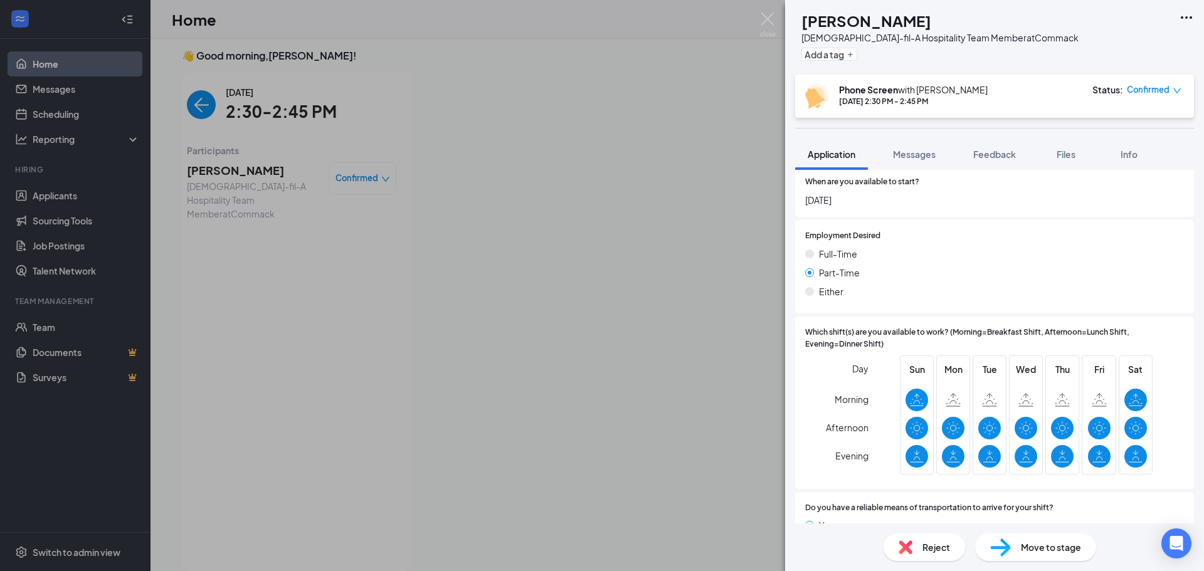
scroll to position [815, 0]
click at [1027, 532] on div "Reject Move to stage" at bounding box center [994, 548] width 419 height 48
click at [1026, 545] on span "Move to stage" at bounding box center [1051, 547] width 60 height 14
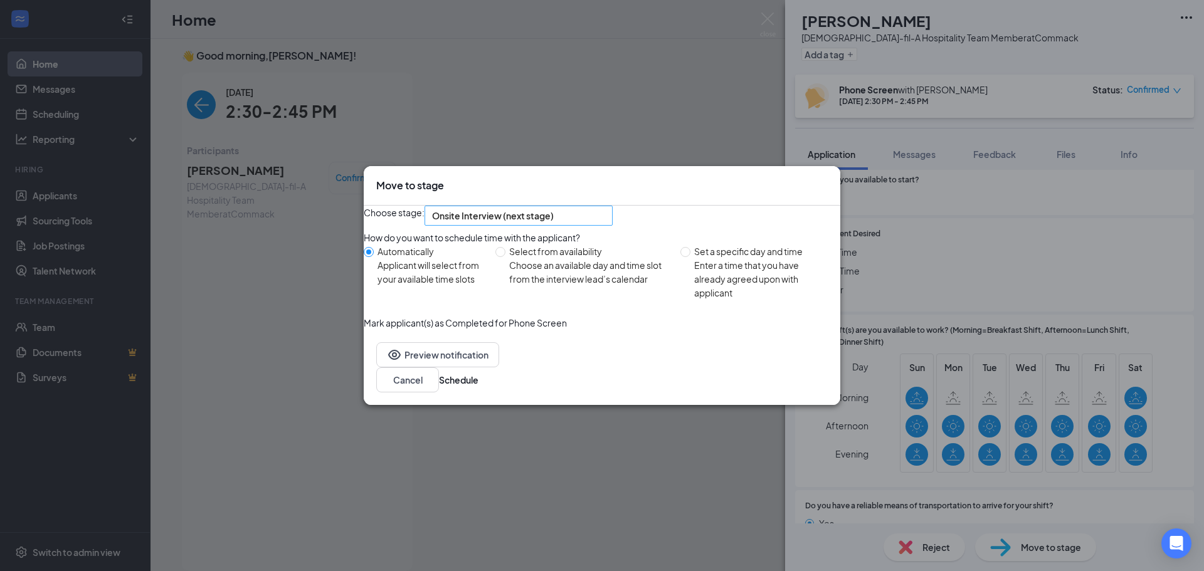
click at [594, 211] on span "Onsite Interview (next stage)" at bounding box center [513, 223] width 162 height 34
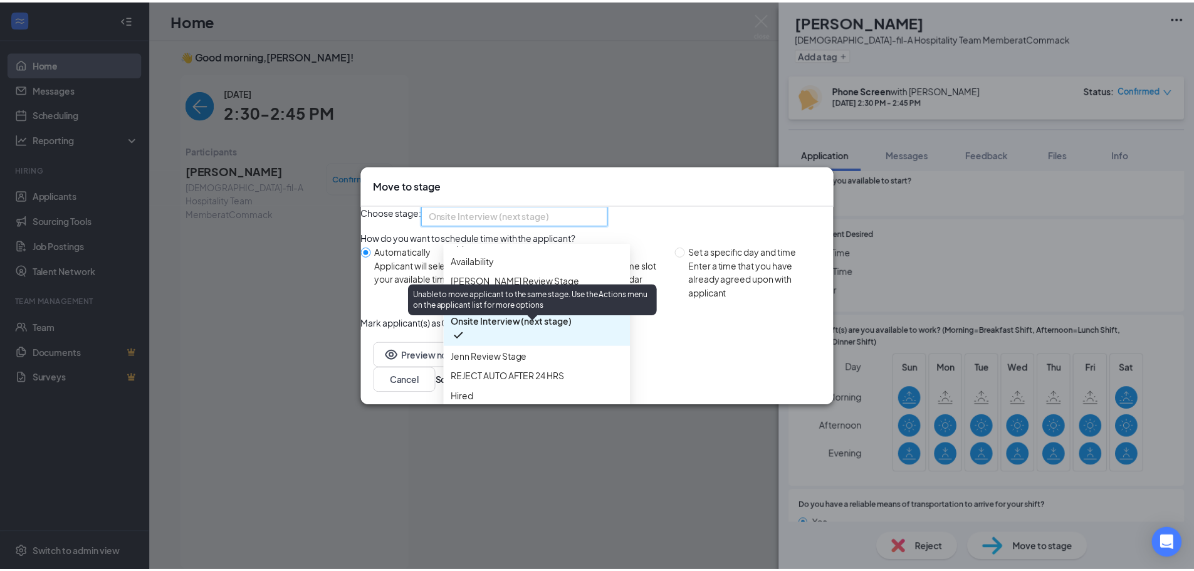
scroll to position [71, 0]
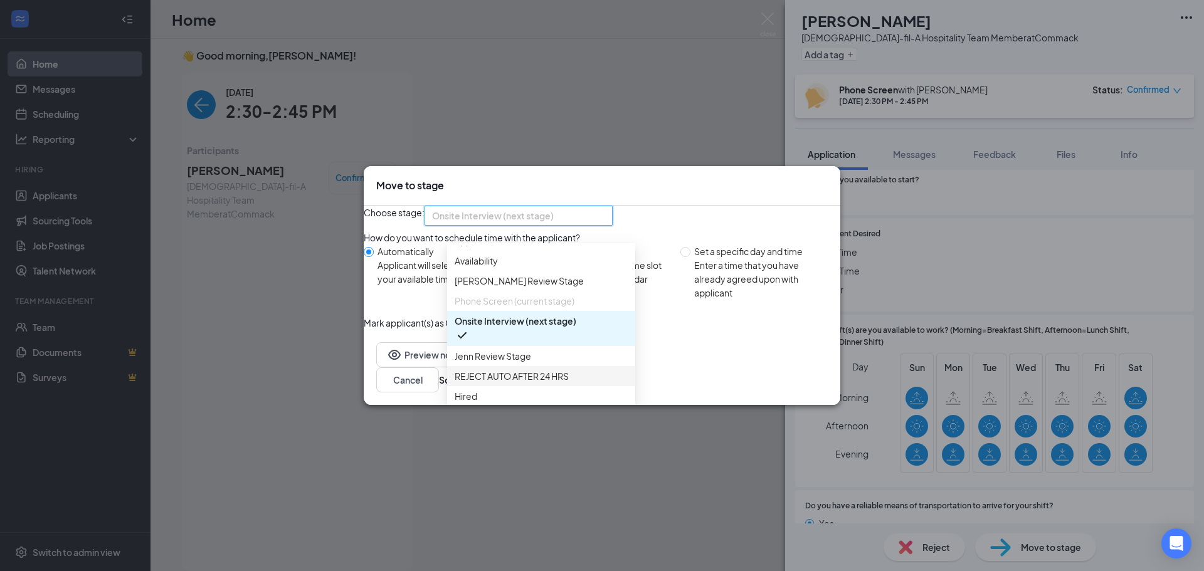
click at [525, 369] on span "REJECT AUTO AFTER 24 HRS" at bounding box center [512, 376] width 114 height 14
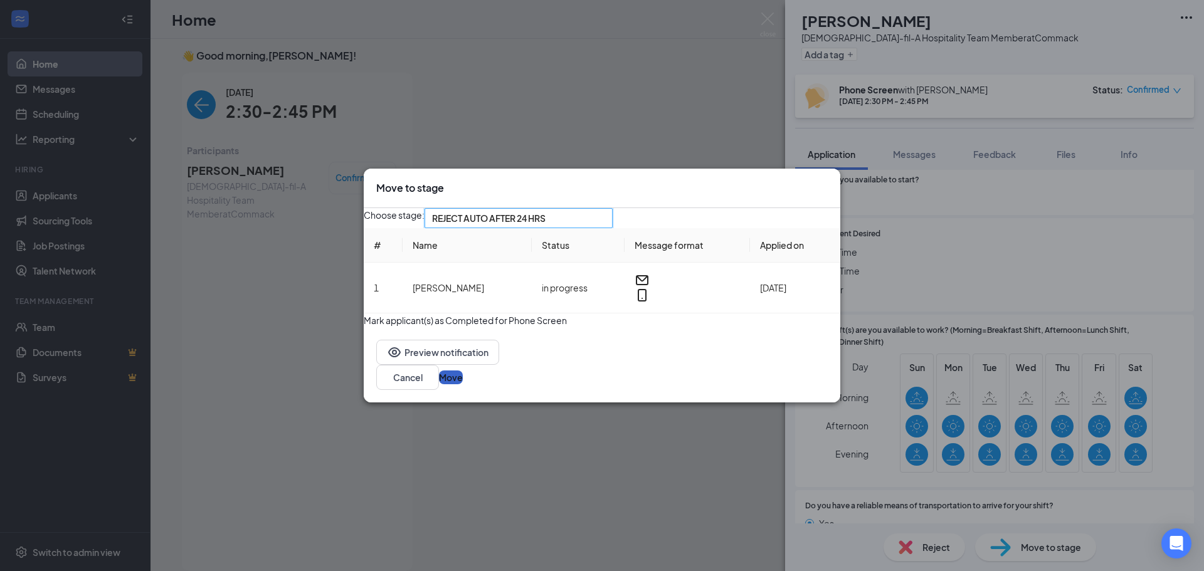
click at [463, 384] on button "Move" at bounding box center [451, 378] width 24 height 14
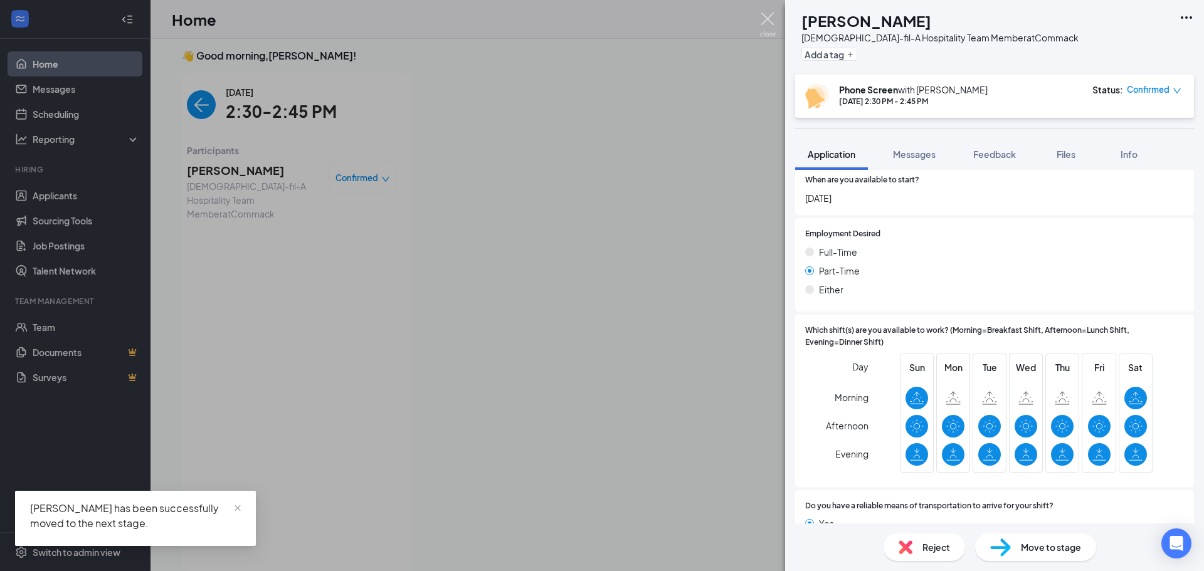
click at [769, 16] on img at bounding box center [768, 25] width 16 height 24
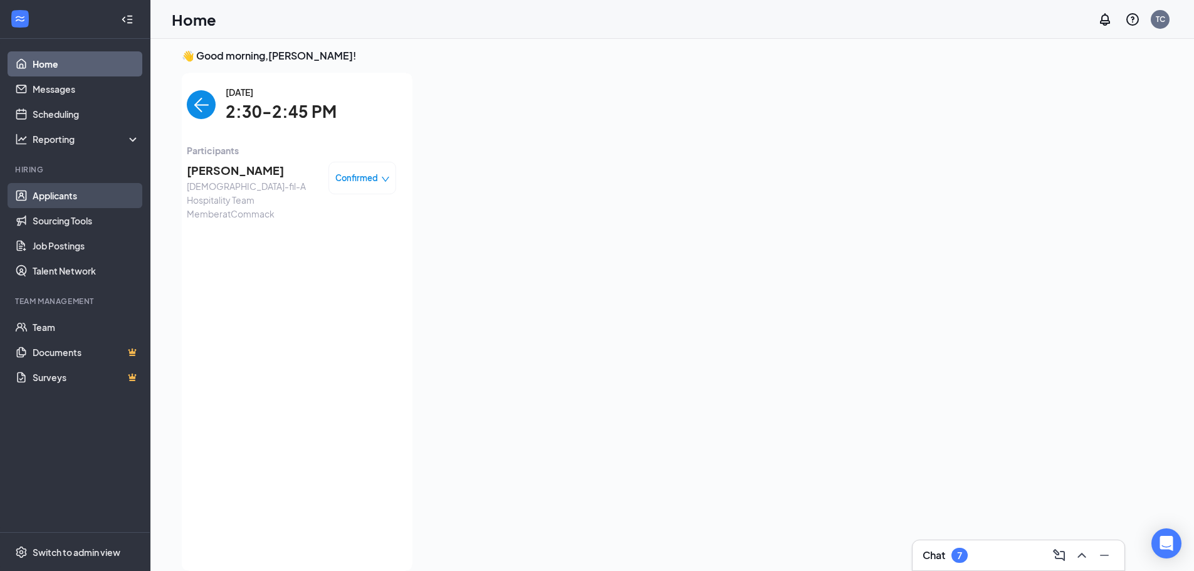
click at [72, 196] on link "Applicants" at bounding box center [86, 195] width 107 height 25
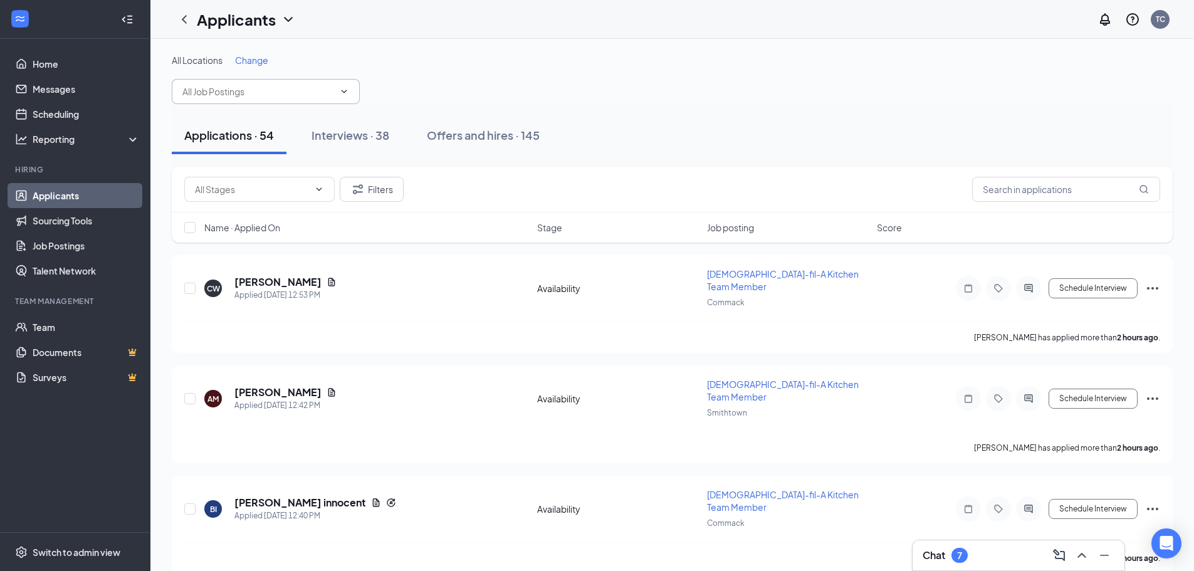
click at [282, 91] on input "text" at bounding box center [258, 92] width 152 height 14
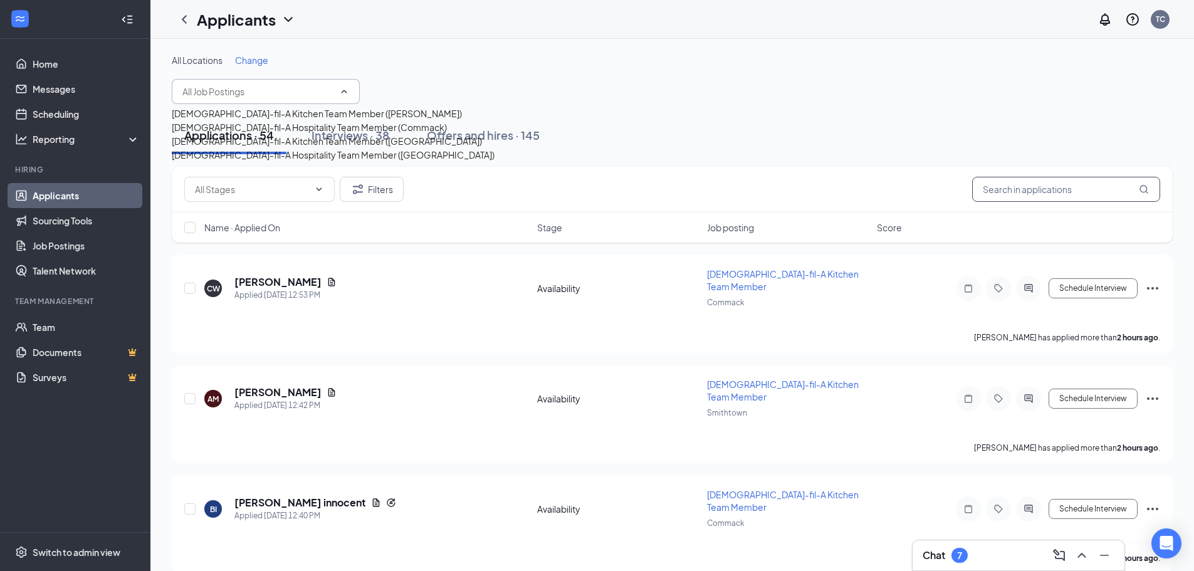
click at [1000, 192] on input "text" at bounding box center [1066, 189] width 188 height 25
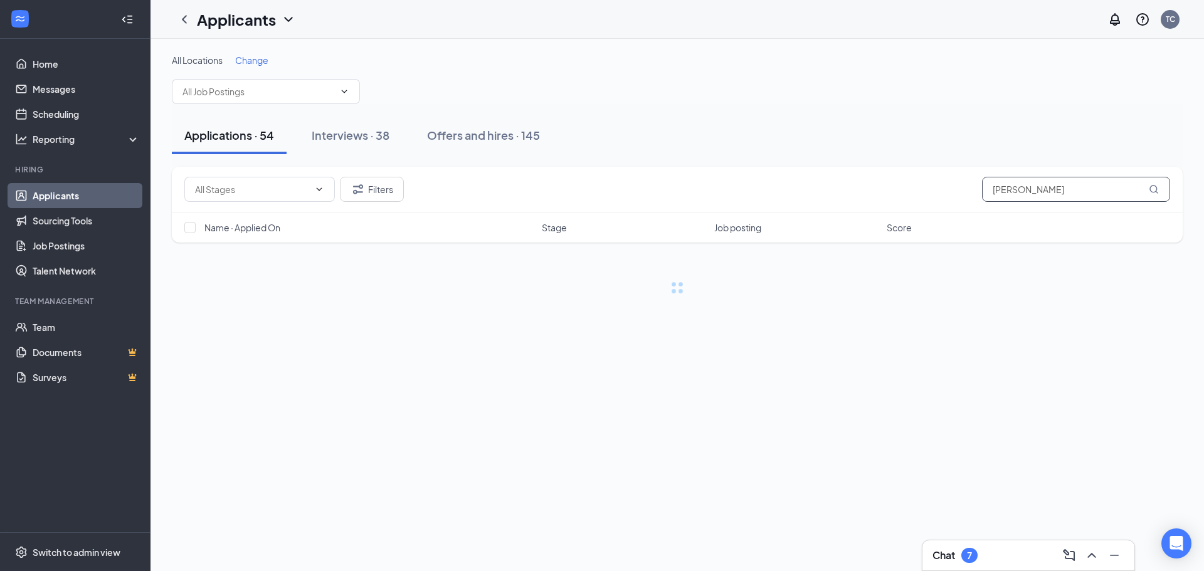
type input "[PERSON_NAME]"
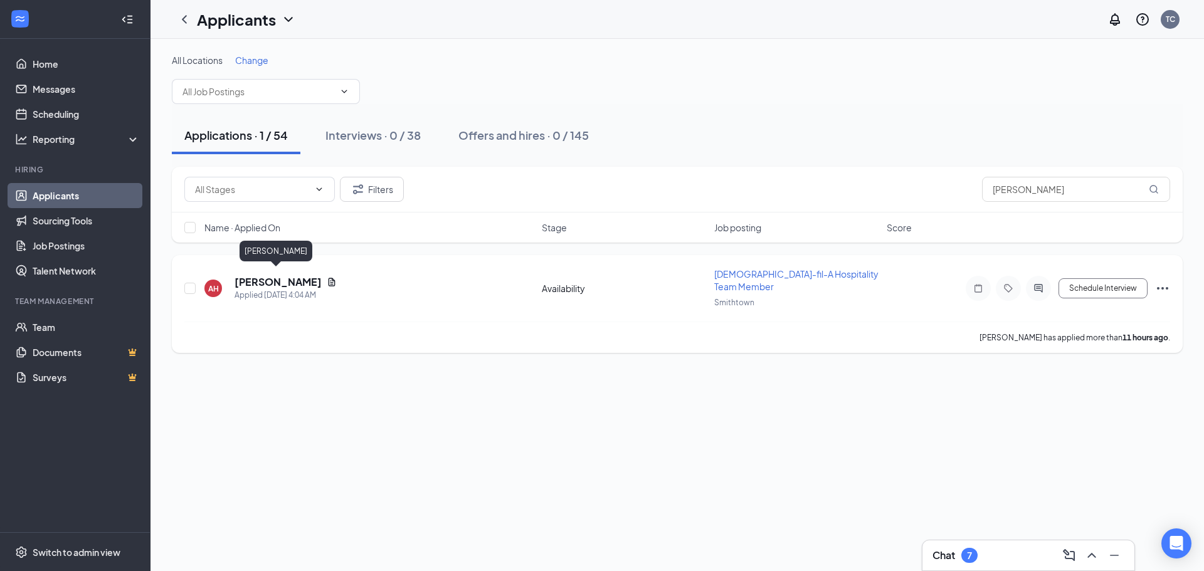
click at [295, 277] on h5 "[PERSON_NAME]" at bounding box center [277, 282] width 87 height 14
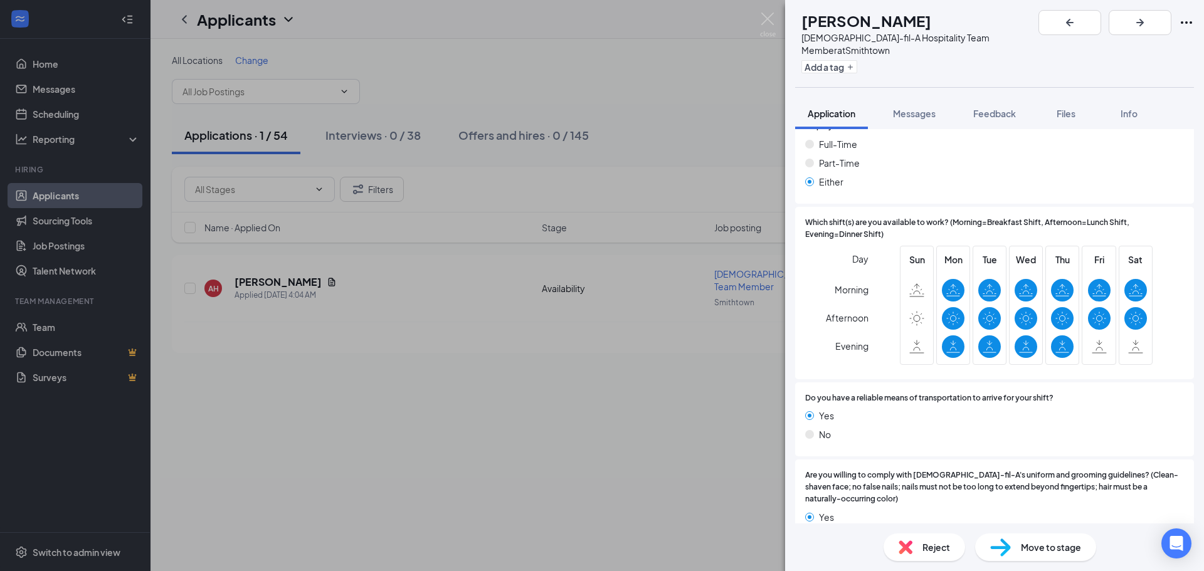
scroll to position [927, 0]
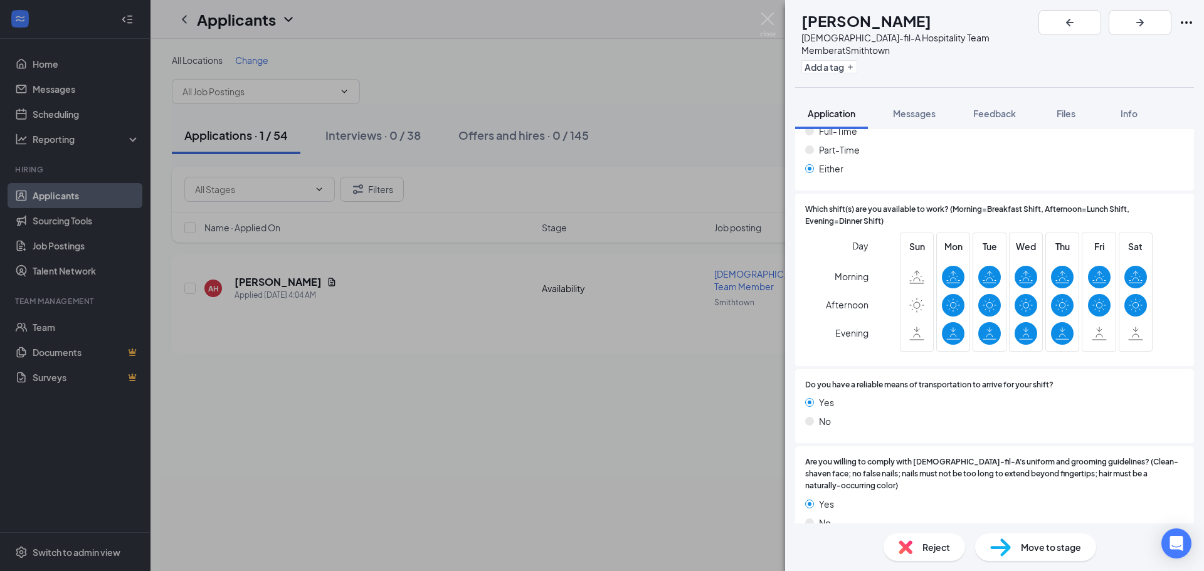
click at [1055, 551] on span "Move to stage" at bounding box center [1051, 547] width 60 height 14
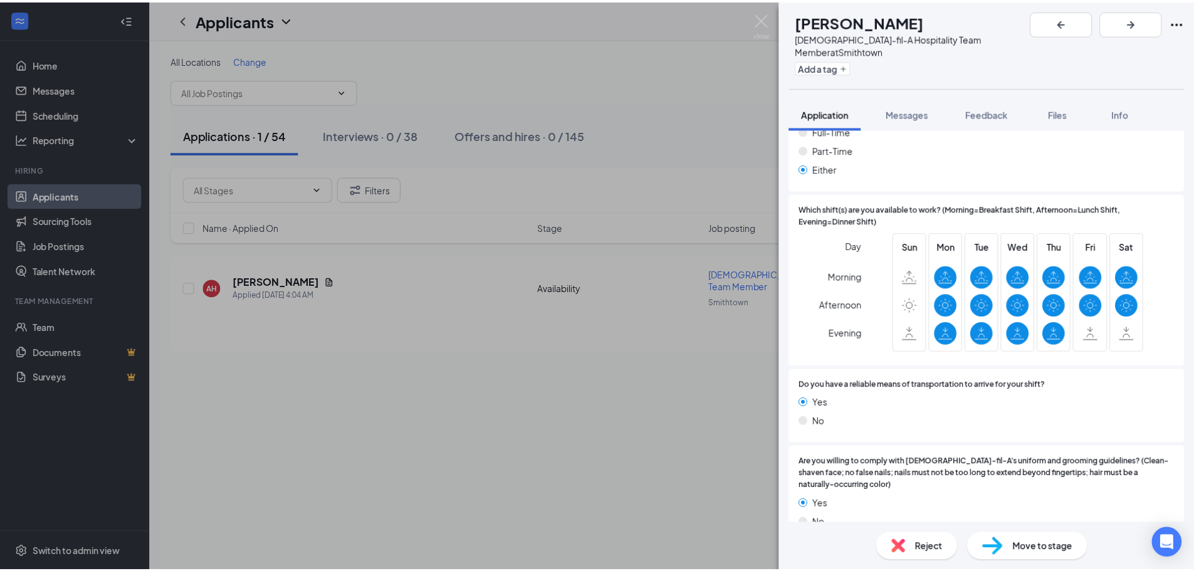
scroll to position [922, 0]
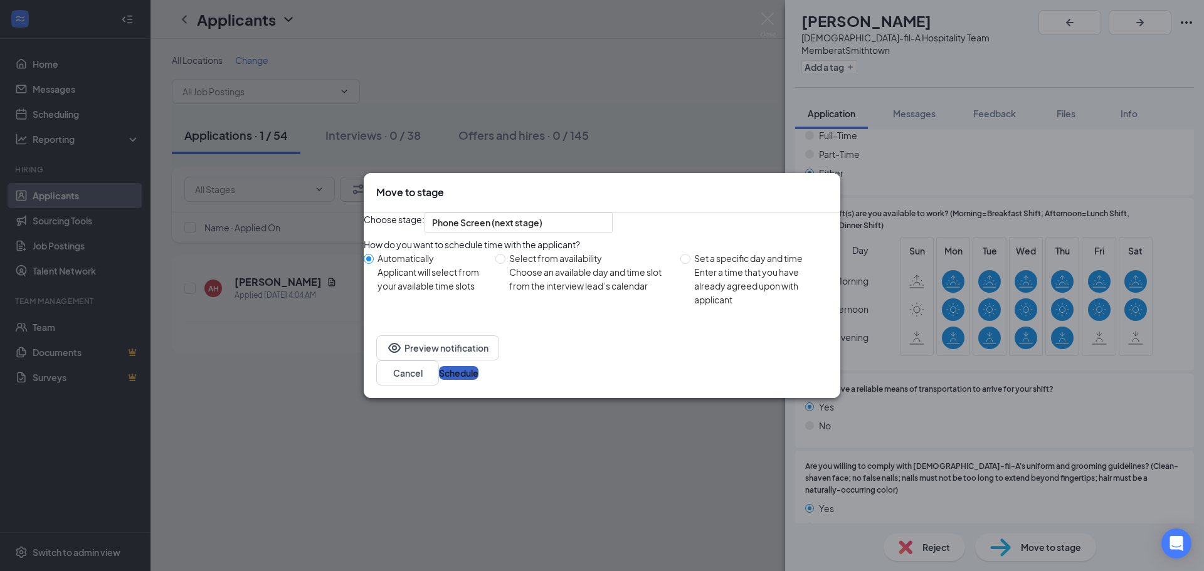
click at [478, 380] on button "Schedule" at bounding box center [459, 373] width 40 height 14
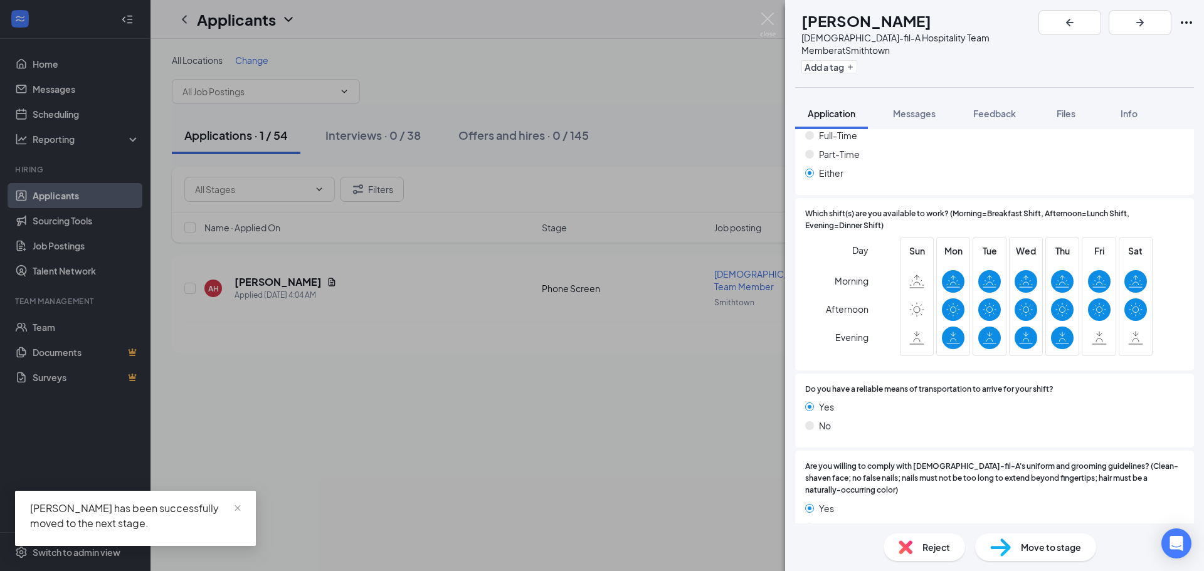
click at [763, 10] on div "AH [PERSON_NAME][DEMOGRAPHIC_DATA]-fil-A Hospitality Team Member at [GEOGRAPHIC…" at bounding box center [602, 285] width 1204 height 571
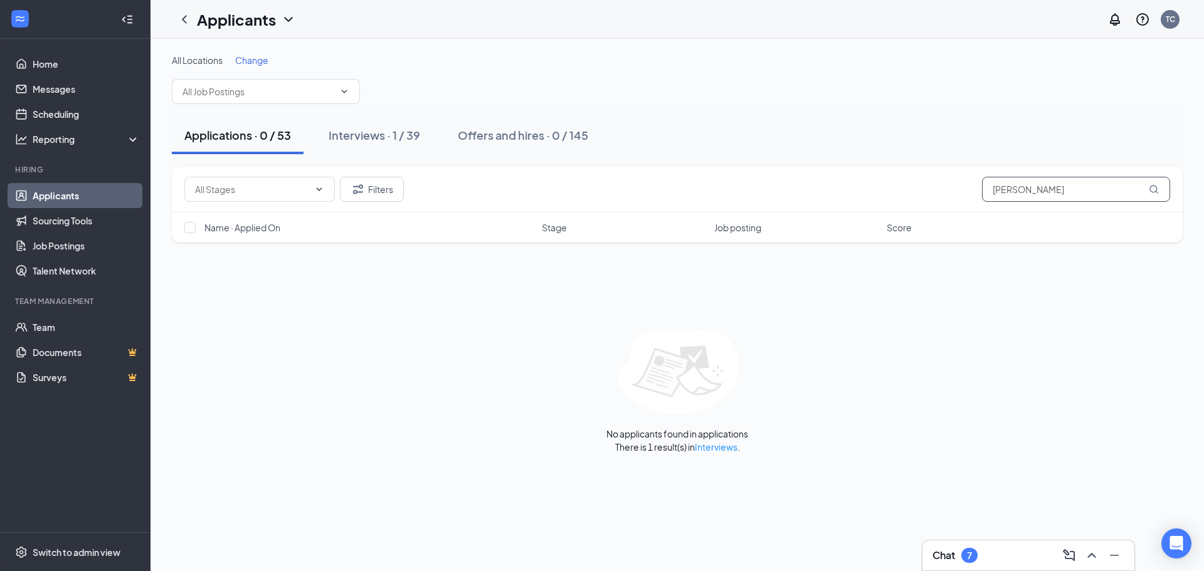
drag, startPoint x: 1055, startPoint y: 192, endPoint x: 887, endPoint y: 201, distance: 168.9
click at [888, 201] on div "Filters [PERSON_NAME]" at bounding box center [677, 189] width 986 height 25
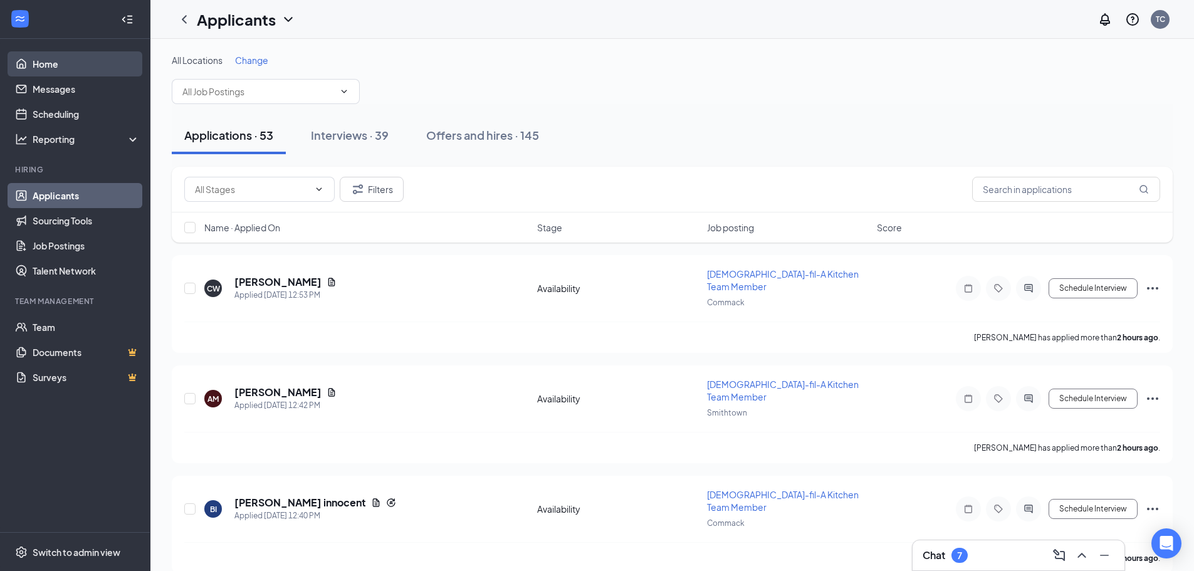
click at [42, 61] on link "Home" at bounding box center [86, 63] width 107 height 25
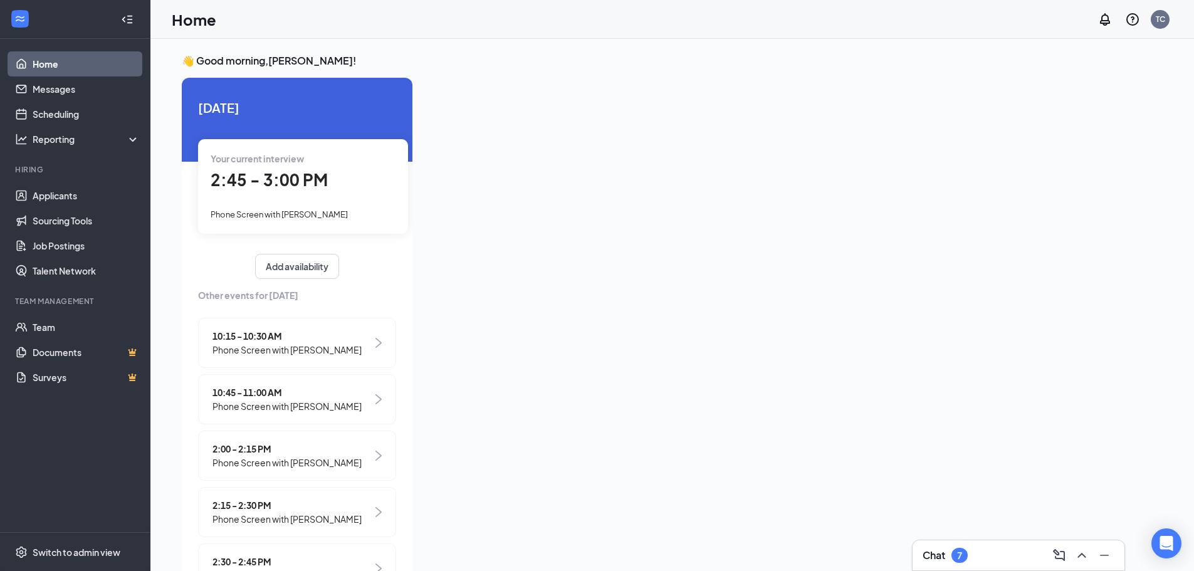
click at [299, 179] on span "2:45 - 3:00 PM" at bounding box center [269, 179] width 117 height 21
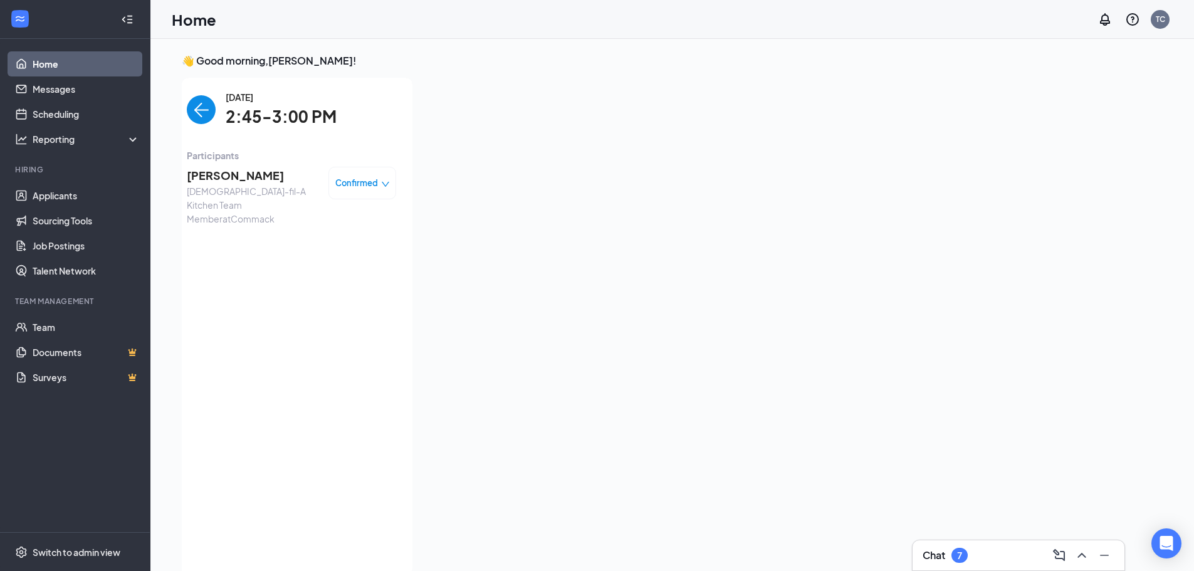
scroll to position [5, 0]
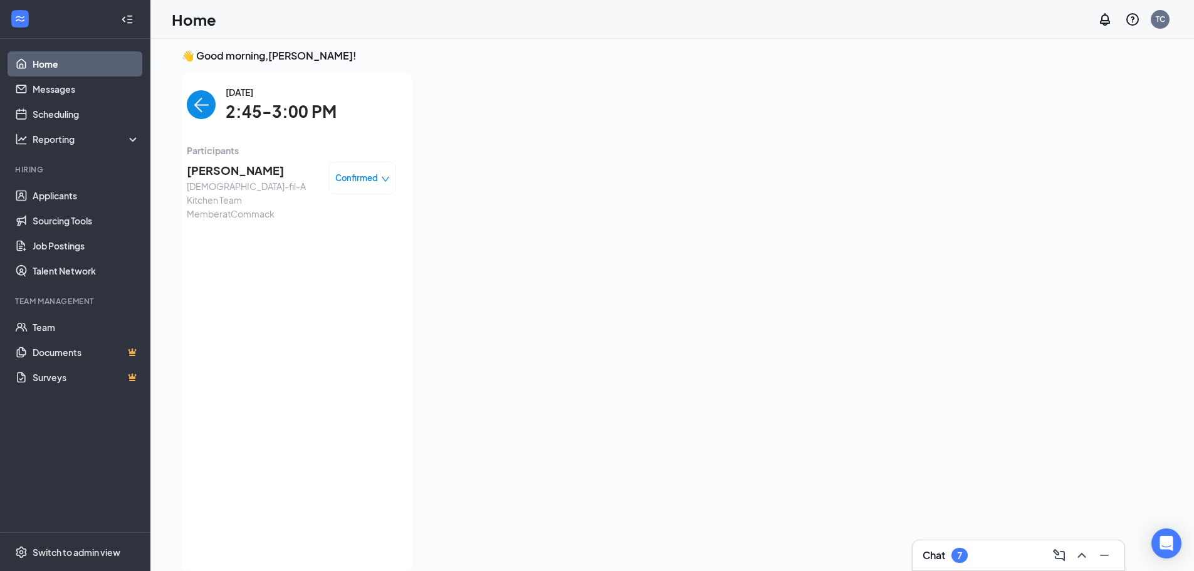
click at [357, 182] on span "Confirmed" at bounding box center [356, 178] width 43 height 13
click at [326, 273] on span "Mark as no-show" at bounding box center [308, 280] width 86 height 14
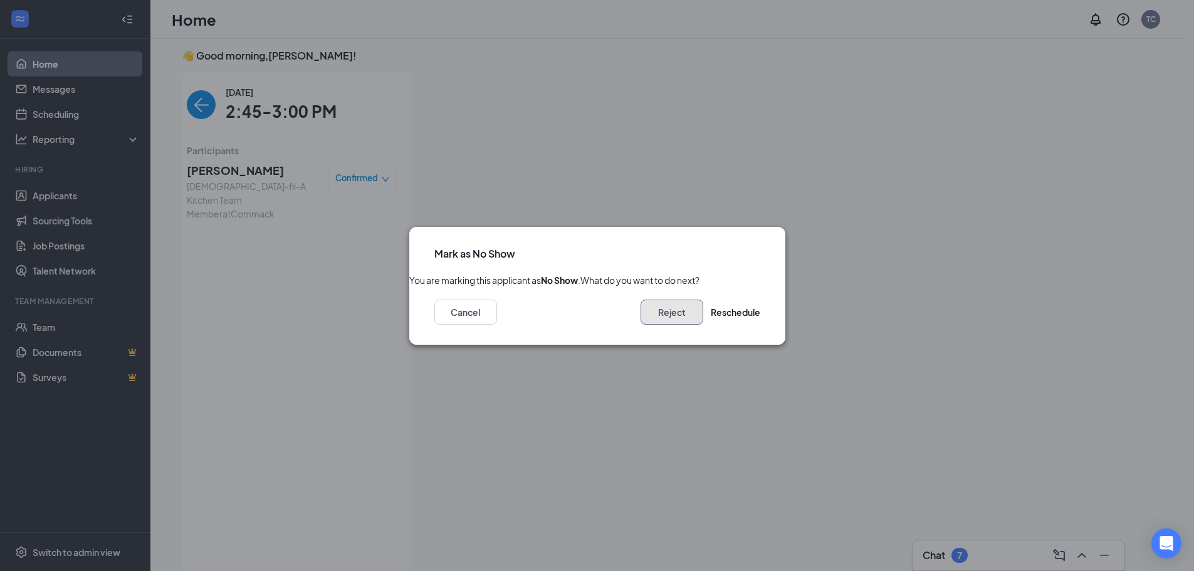
click at [641, 321] on button "Reject" at bounding box center [672, 312] width 63 height 25
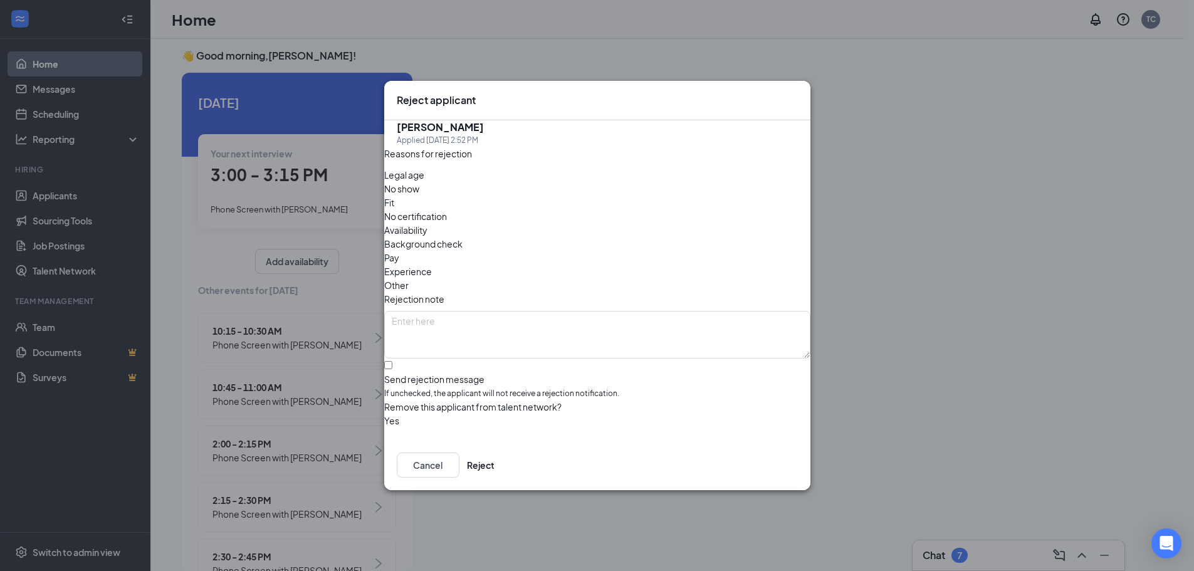
click at [419, 196] on span "No show" at bounding box center [401, 189] width 35 height 14
click at [495, 456] on button "Reject" at bounding box center [481, 465] width 28 height 25
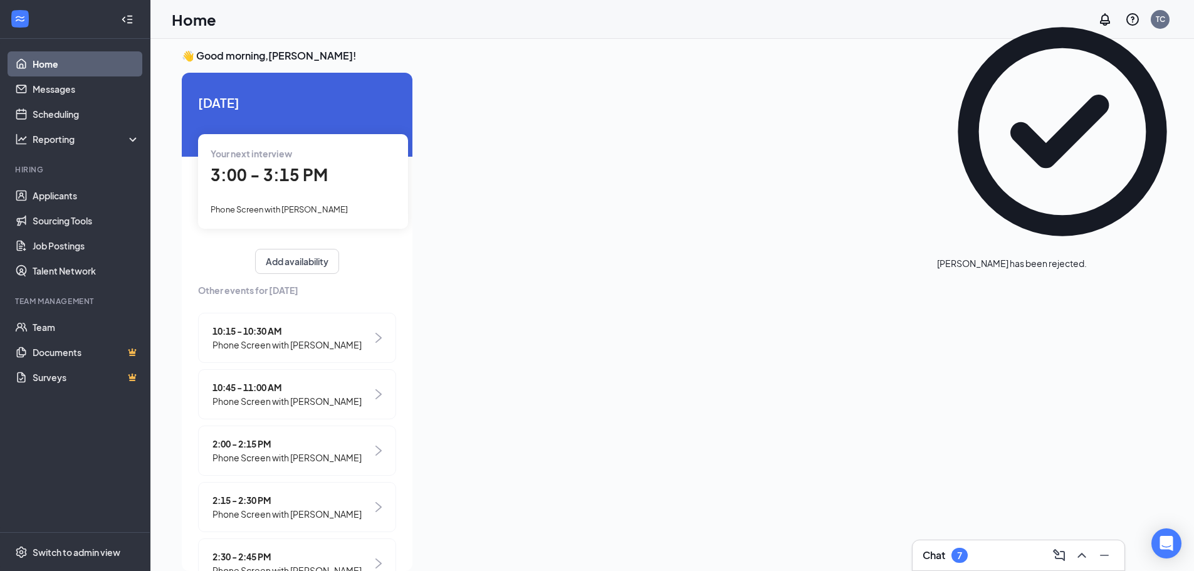
click at [955, 554] on div "7" at bounding box center [960, 555] width 16 height 15
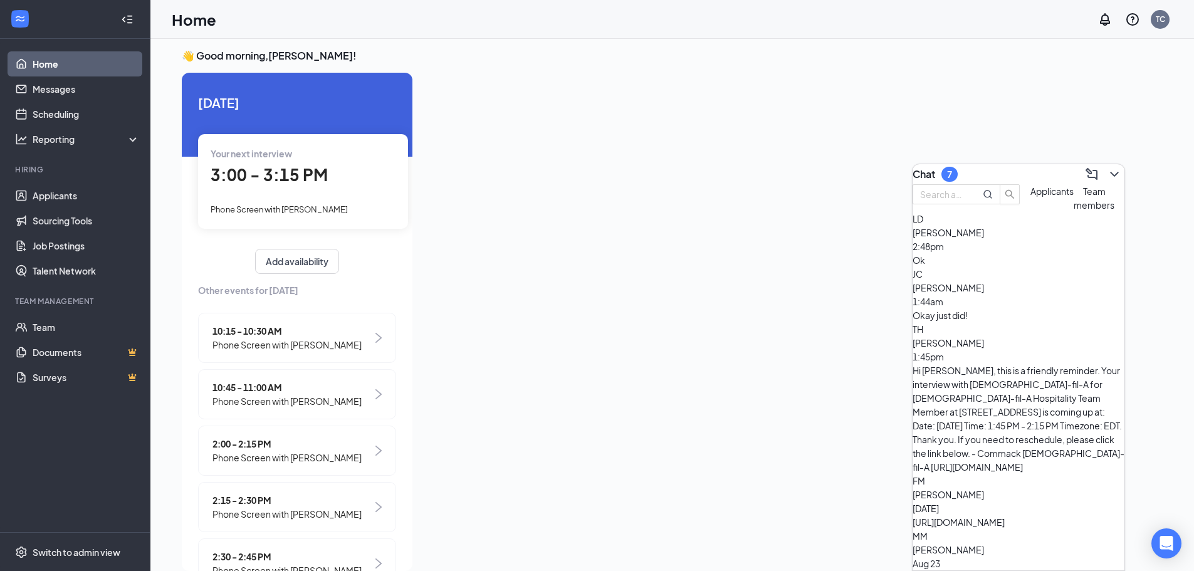
click at [1009, 571] on div "Yes" at bounding box center [1019, 578] width 212 height 14
click at [999, 515] on div "[URL][DOMAIN_NAME]" at bounding box center [1019, 522] width 212 height 14
click at [984, 349] on span "[PERSON_NAME]" at bounding box center [948, 342] width 71 height 11
click at [982, 293] on span "[PERSON_NAME]" at bounding box center [948, 287] width 71 height 11
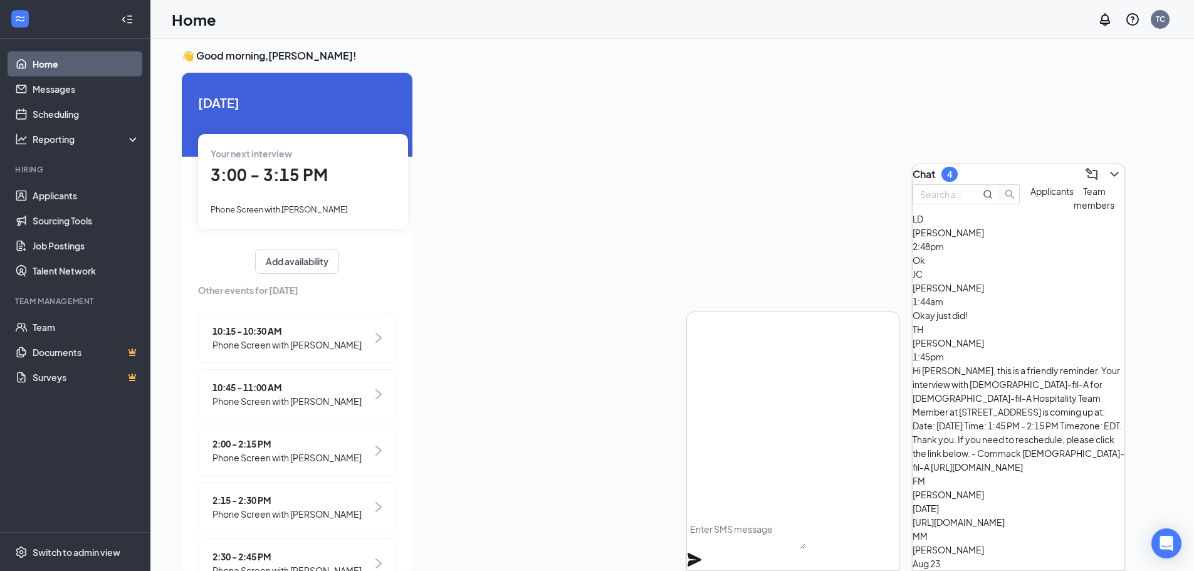
click at [981, 238] on span "[PERSON_NAME]" at bounding box center [948, 232] width 71 height 11
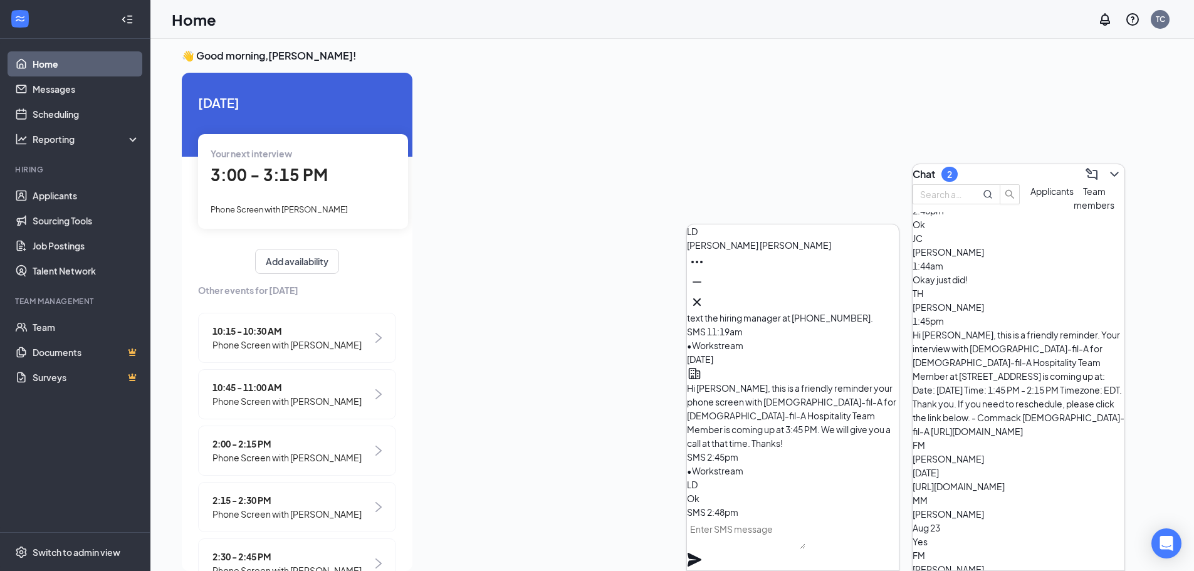
scroll to position [0, 0]
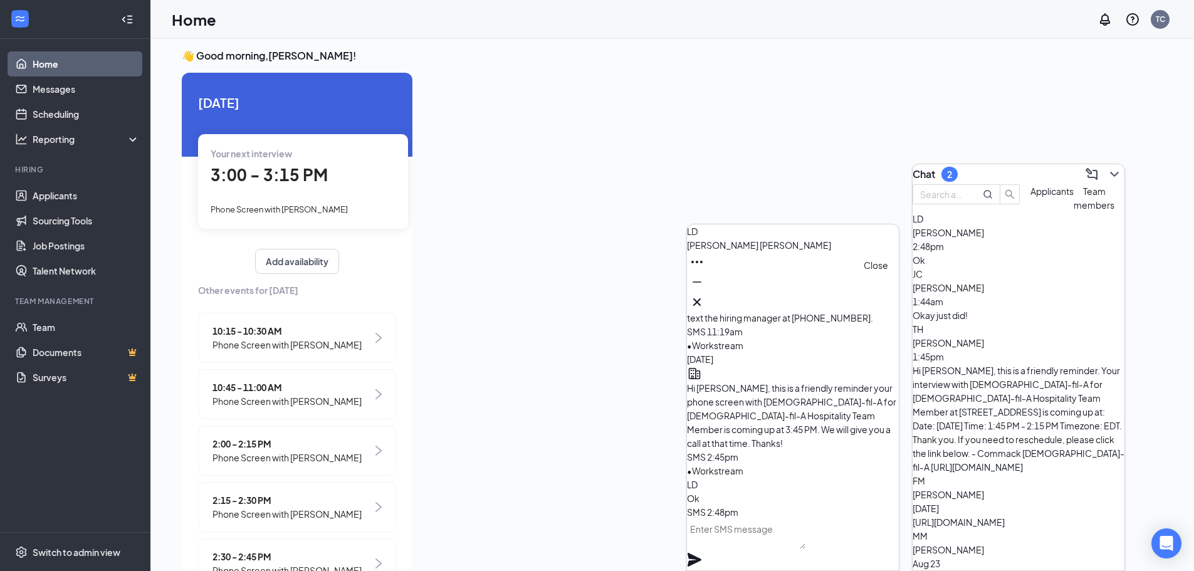
click at [705, 295] on icon "Cross" at bounding box center [697, 302] width 15 height 15
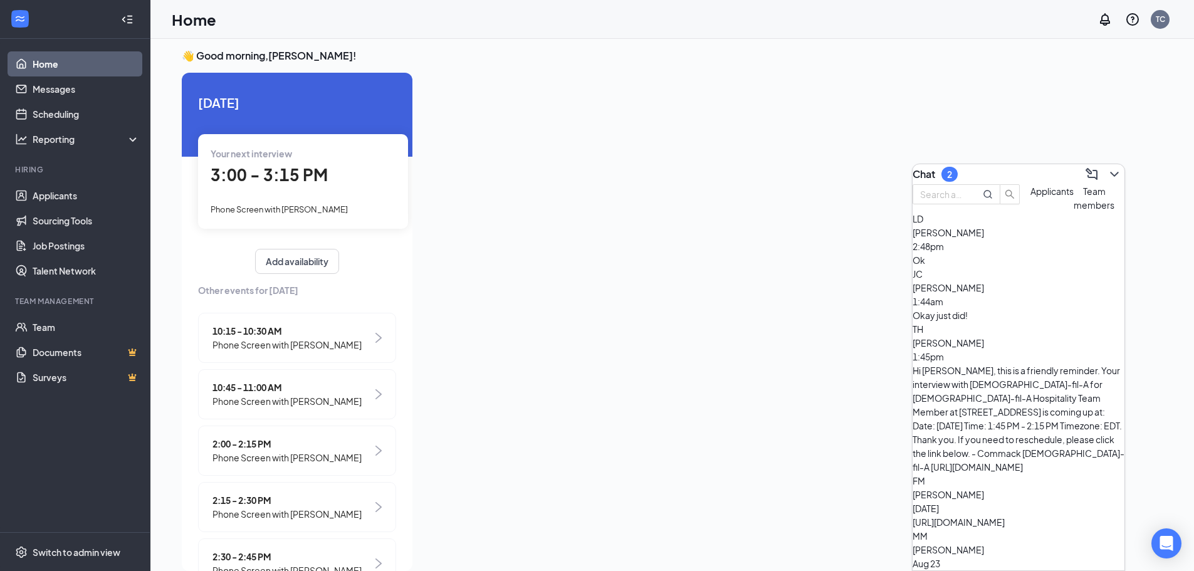
click at [1074, 211] on span "Team members" at bounding box center [1094, 198] width 41 height 25
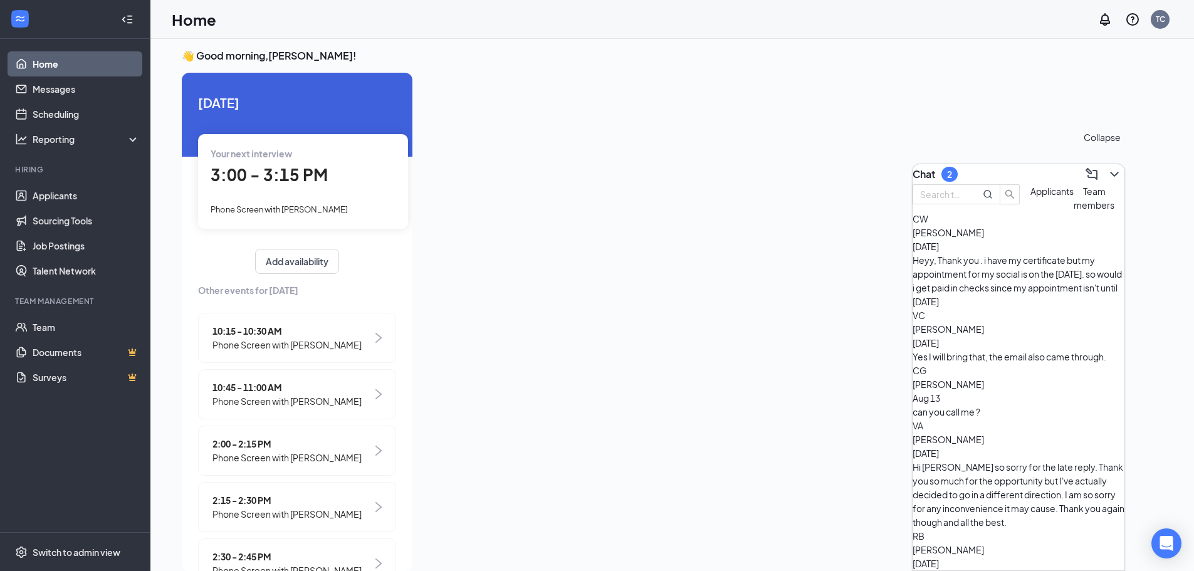
click at [1107, 167] on icon "ChevronDown" at bounding box center [1114, 174] width 15 height 15
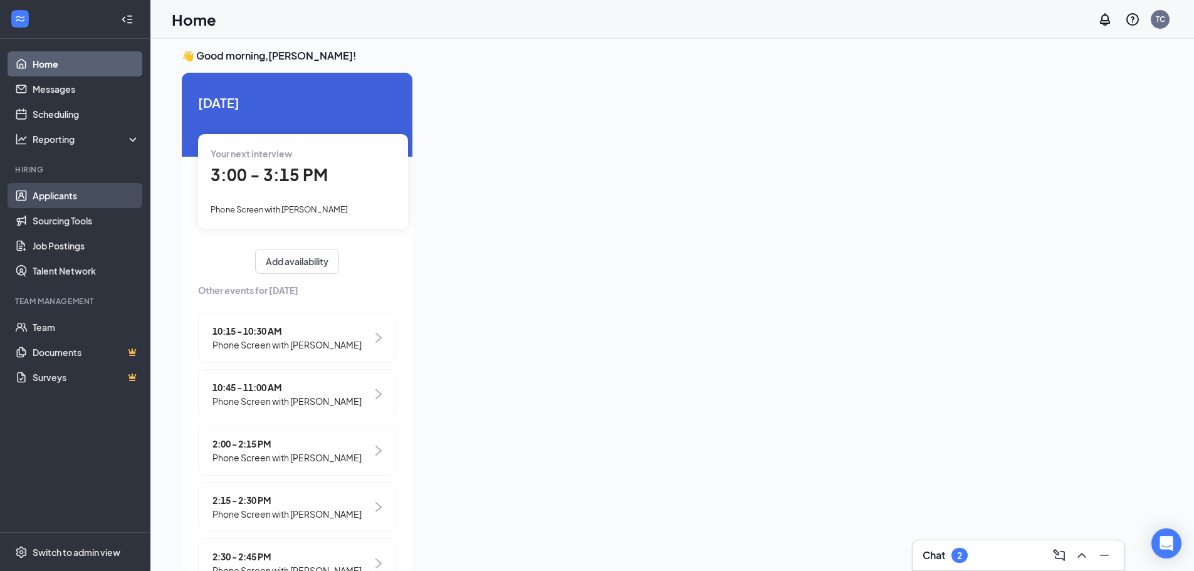
click at [49, 192] on link "Applicants" at bounding box center [86, 195] width 107 height 25
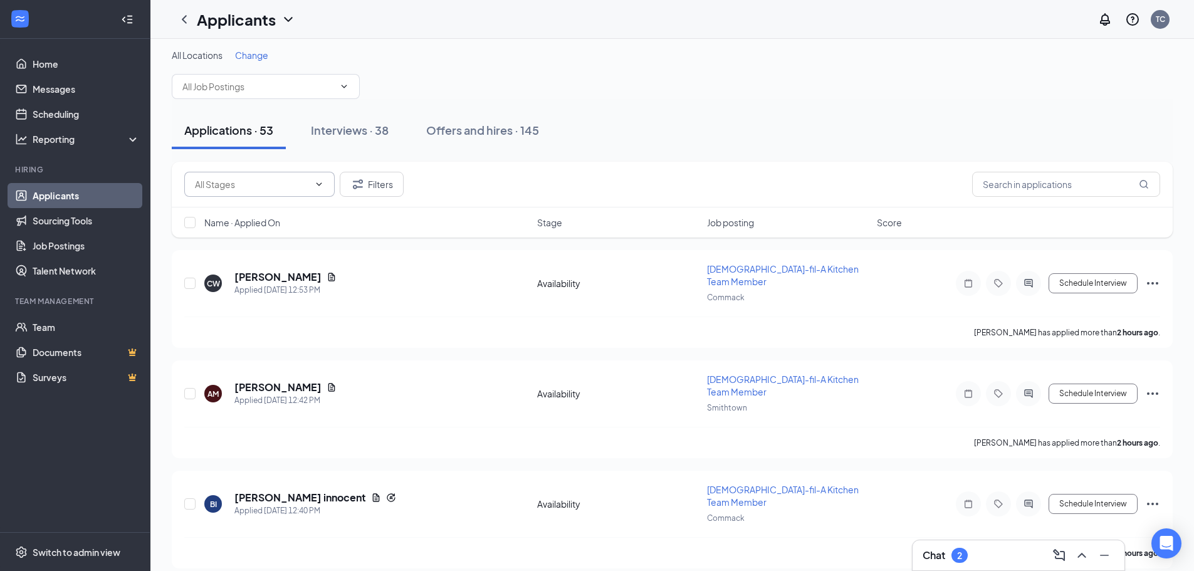
click at [323, 186] on icon "ChevronDown" at bounding box center [319, 184] width 10 height 10
click at [322, 186] on icon "ChevronUp" at bounding box center [319, 184] width 10 height 10
click at [277, 222] on span "Name · Applied On" at bounding box center [242, 222] width 76 height 13
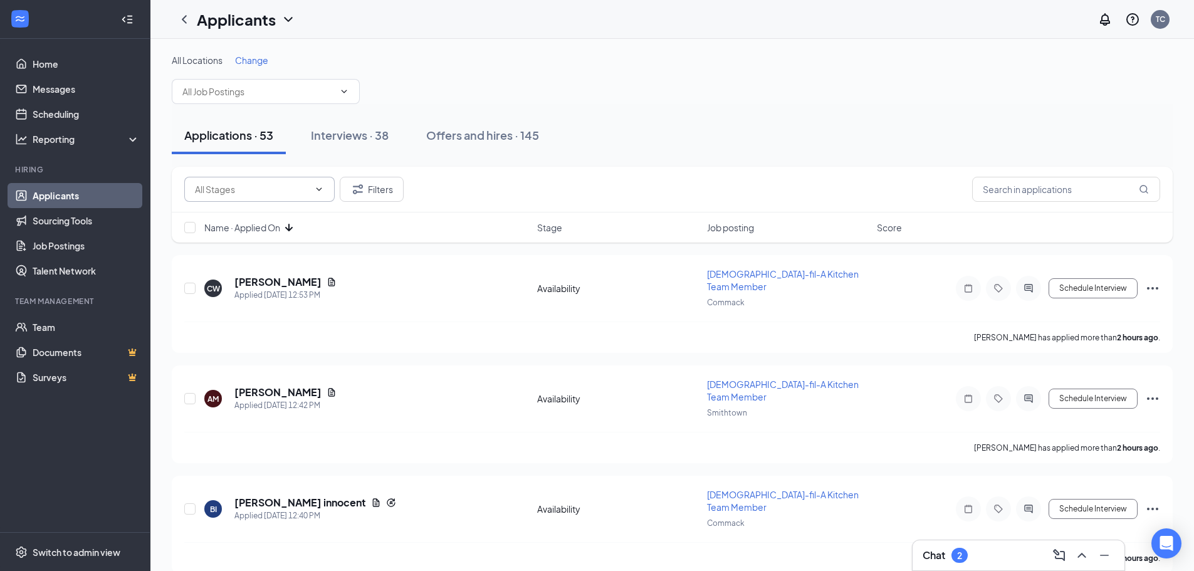
click at [277, 225] on span "Name · Applied On" at bounding box center [242, 227] width 76 height 13
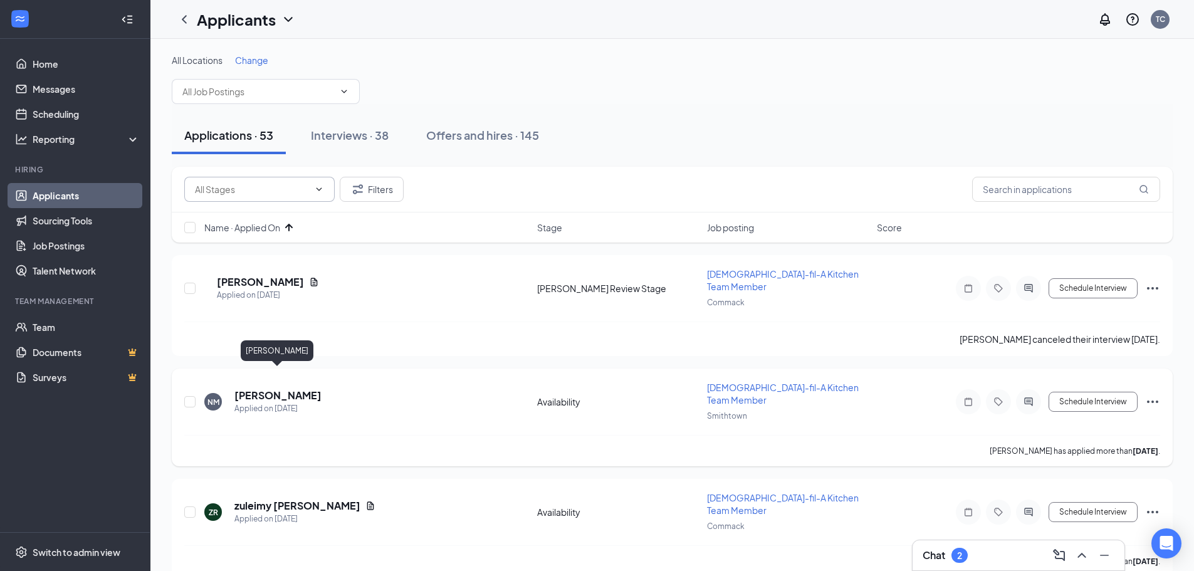
click at [293, 389] on h5 "[PERSON_NAME]" at bounding box center [277, 396] width 87 height 14
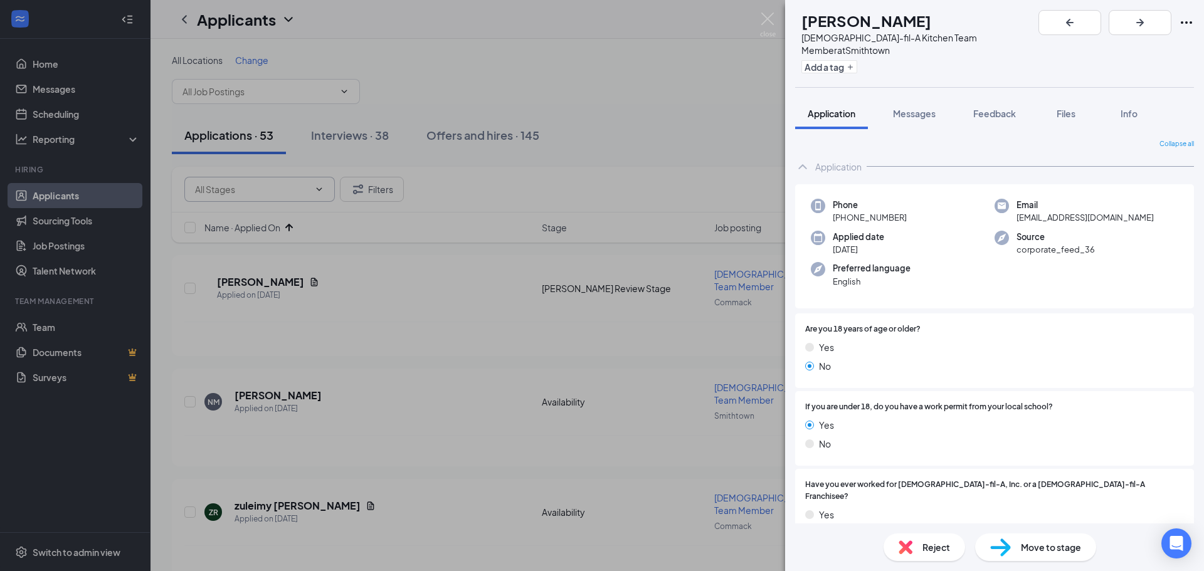
click at [922, 553] on span "Reject" at bounding box center [936, 547] width 28 height 14
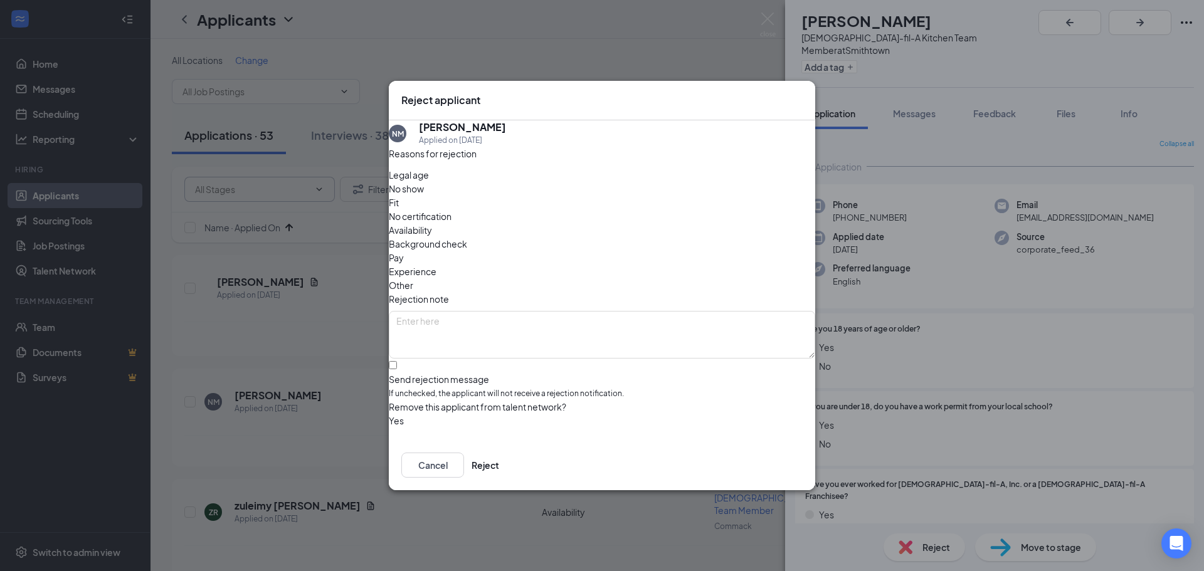
click at [422, 182] on span "Legal age" at bounding box center [409, 175] width 40 height 14
click at [397, 361] on input "Send rejection message If unchecked, the applicant will not receive a rejection…" at bounding box center [393, 365] width 8 height 8
checkbox input "true"
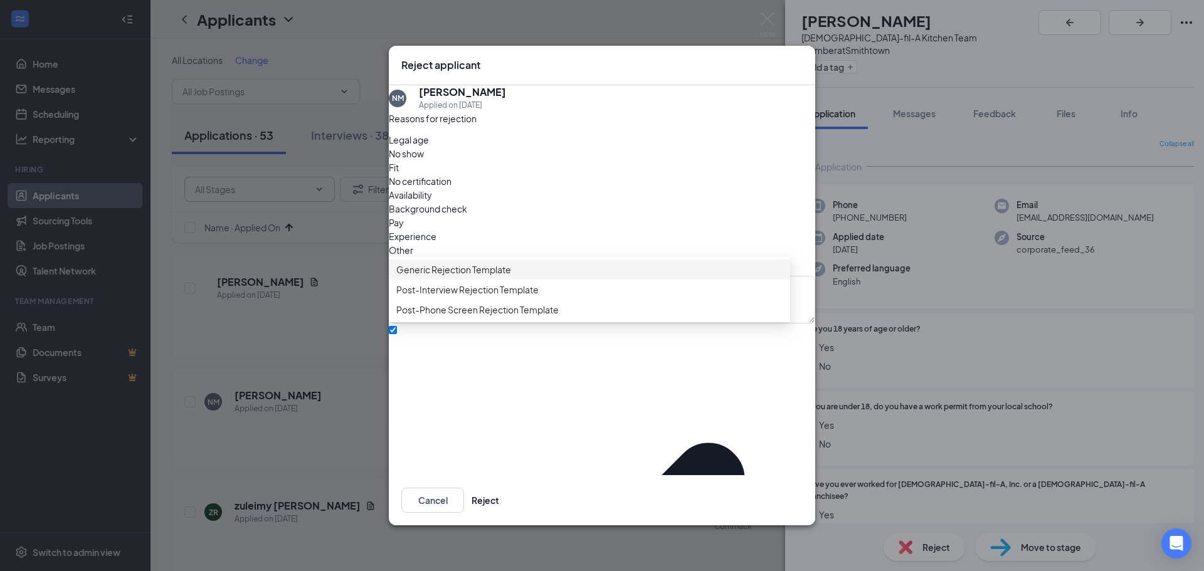
click at [442, 277] on span "Generic Rejection Template" at bounding box center [453, 270] width 115 height 14
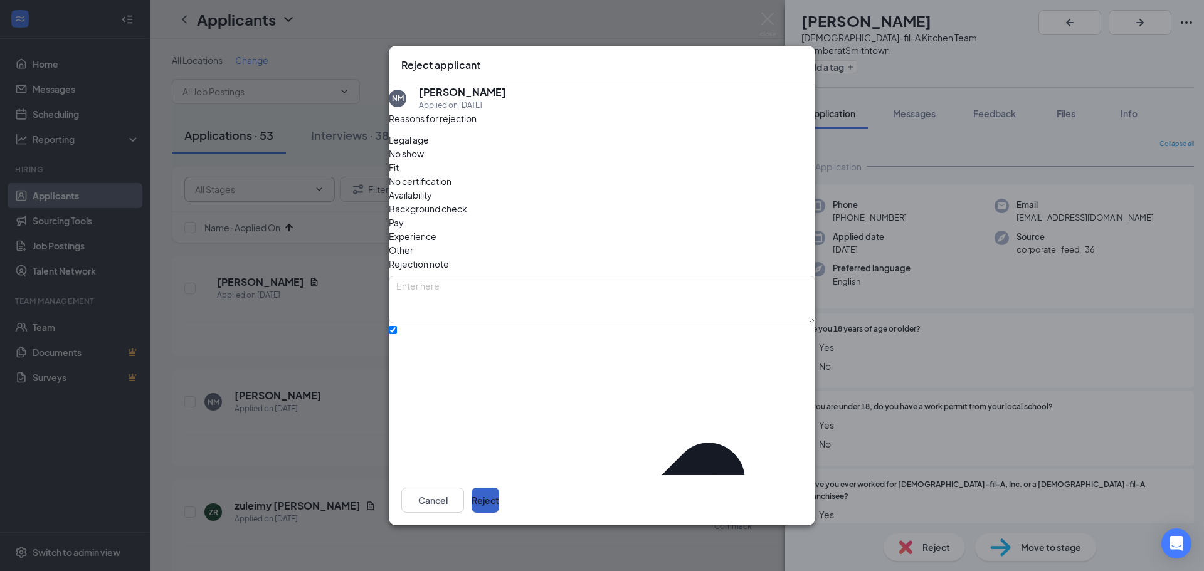
click at [499, 493] on button "Reject" at bounding box center [485, 500] width 28 height 25
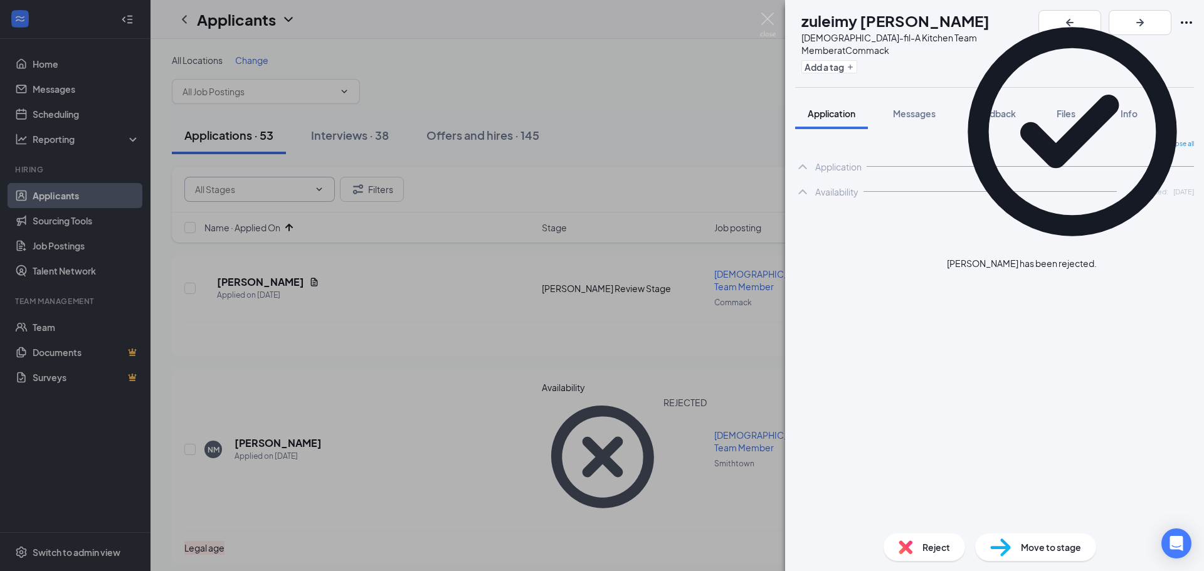
click at [248, 279] on div "ZR zuleimy [PERSON_NAME] [DEMOGRAPHIC_DATA]-fil-A Kitchen Team Member at Commac…" at bounding box center [602, 285] width 1204 height 571
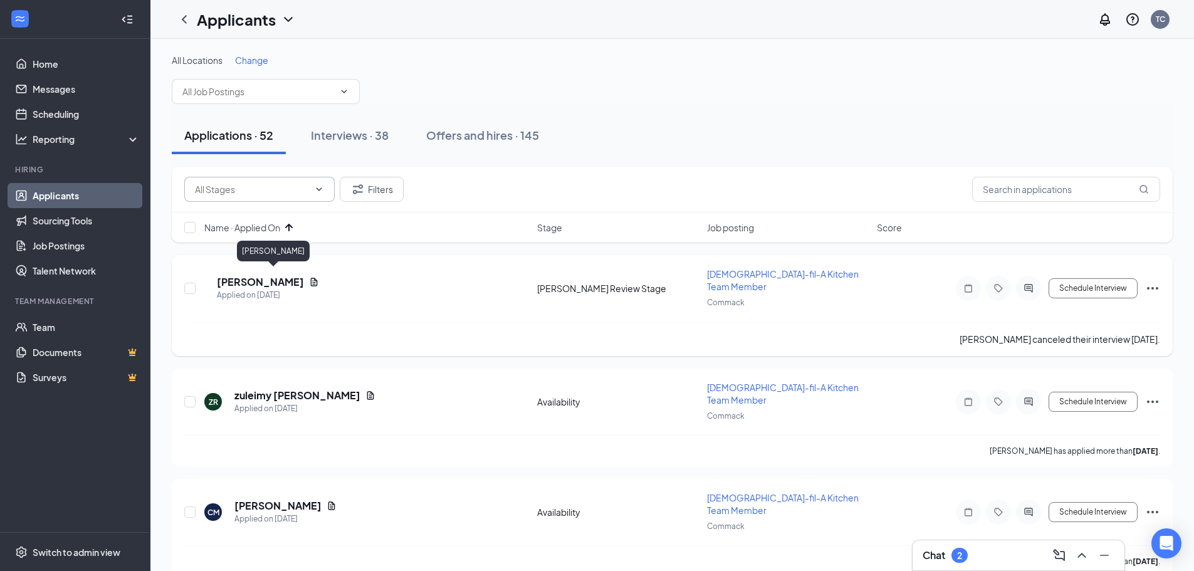
click at [250, 275] on h5 "[PERSON_NAME]" at bounding box center [260, 282] width 87 height 14
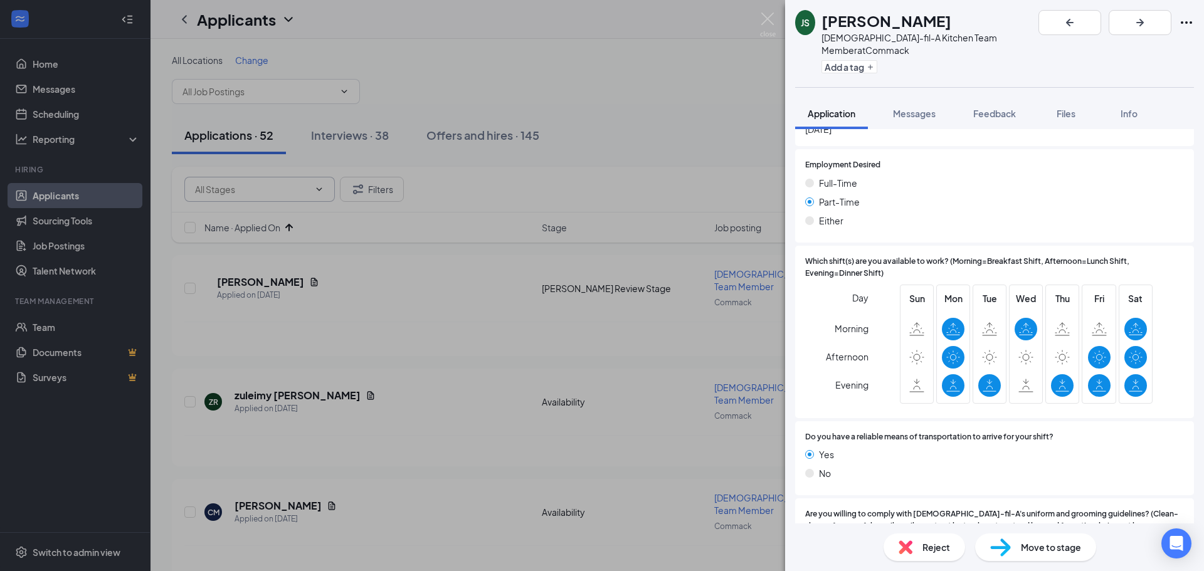
scroll to position [927, 0]
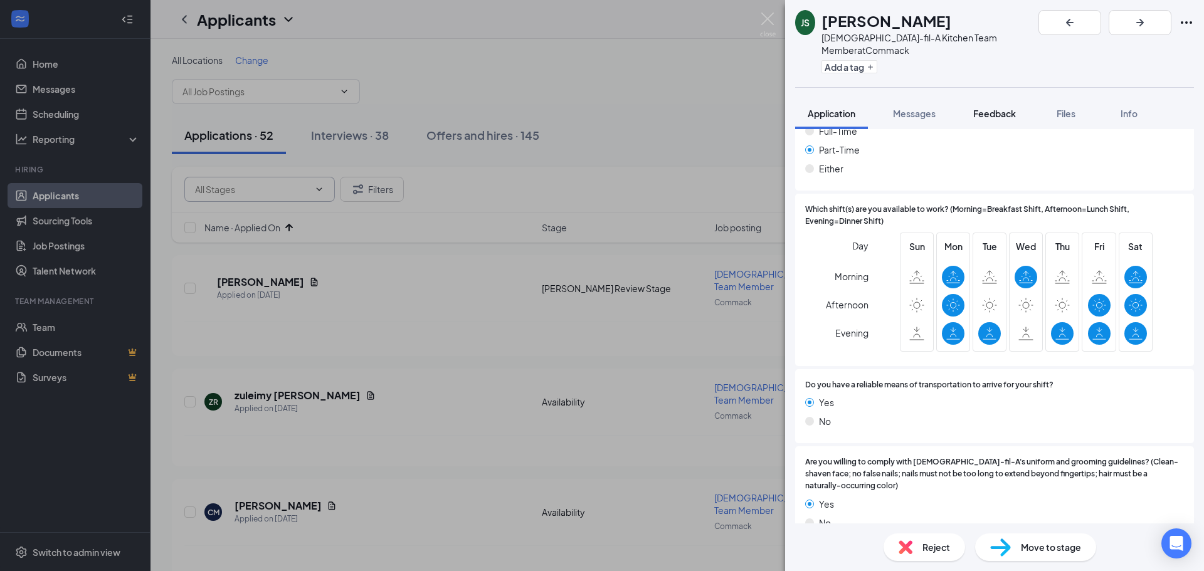
click at [992, 108] on span "Feedback" at bounding box center [994, 113] width 43 height 11
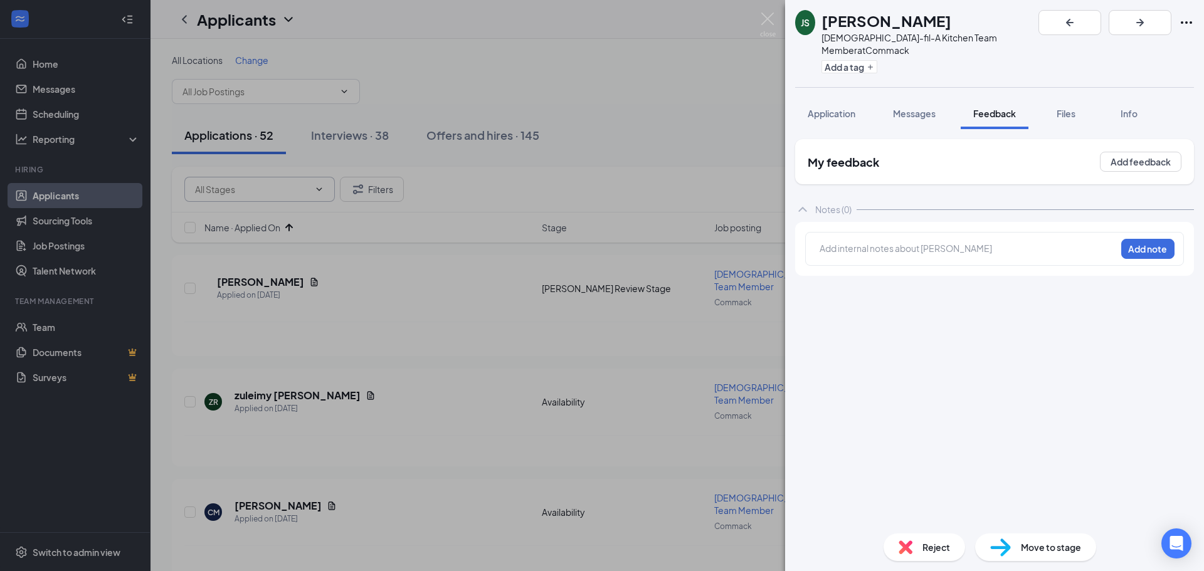
click at [904, 558] on div "Reject" at bounding box center [924, 548] width 82 height 28
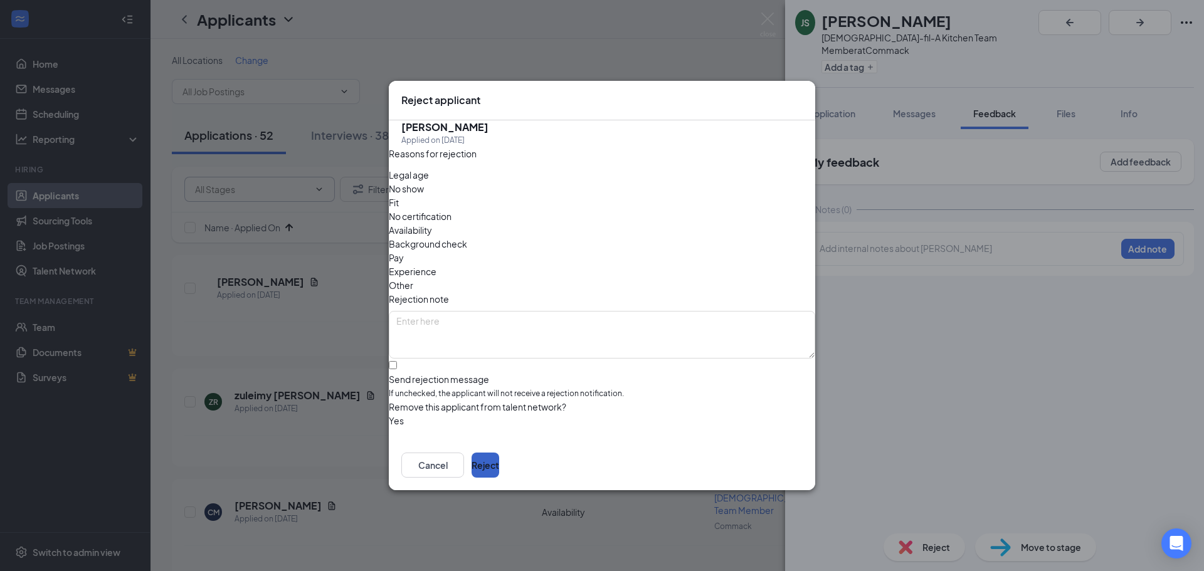
click at [499, 453] on button "Reject" at bounding box center [485, 465] width 28 height 25
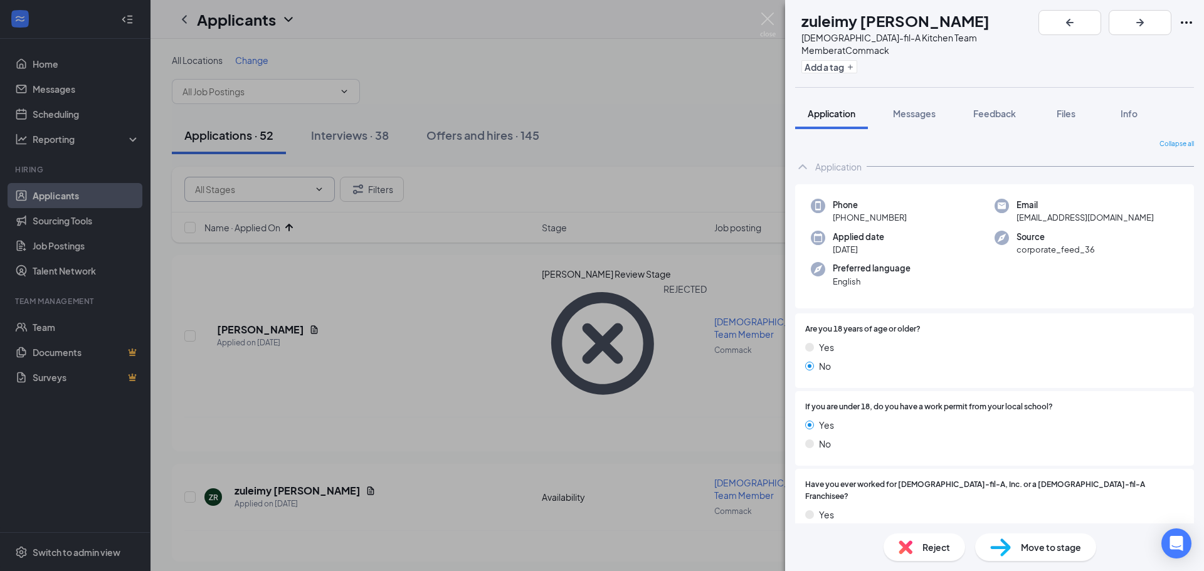
click at [357, 127] on div "ZR zuleimy [PERSON_NAME] [DEMOGRAPHIC_DATA]-fil-A Kitchen Team Member at Commac…" at bounding box center [602, 285] width 1204 height 571
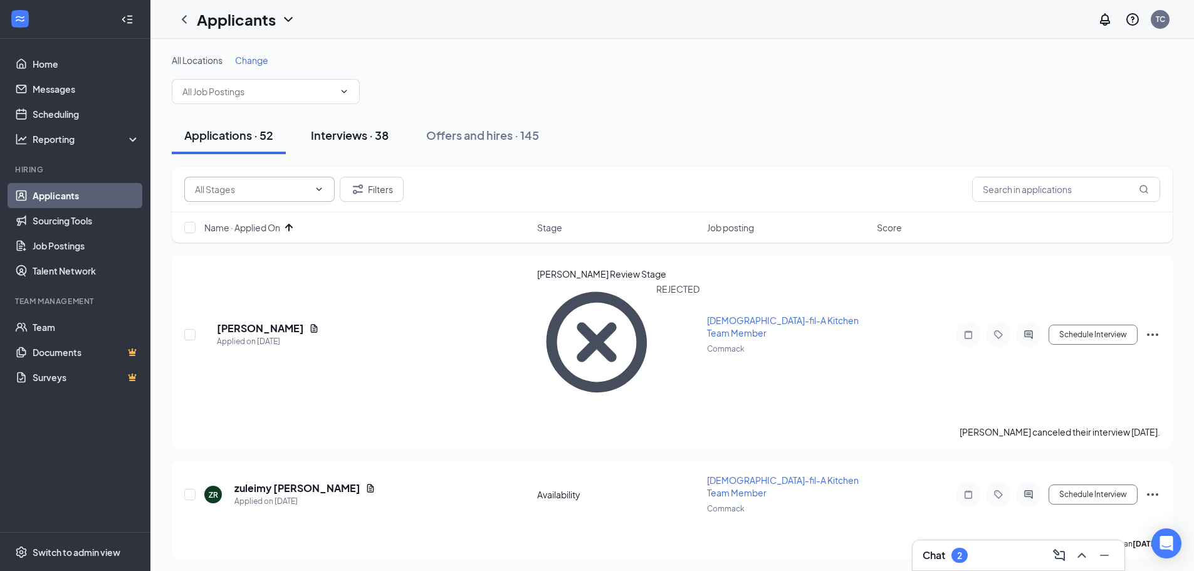
click at [357, 133] on div "Interviews · 38" at bounding box center [350, 135] width 78 height 16
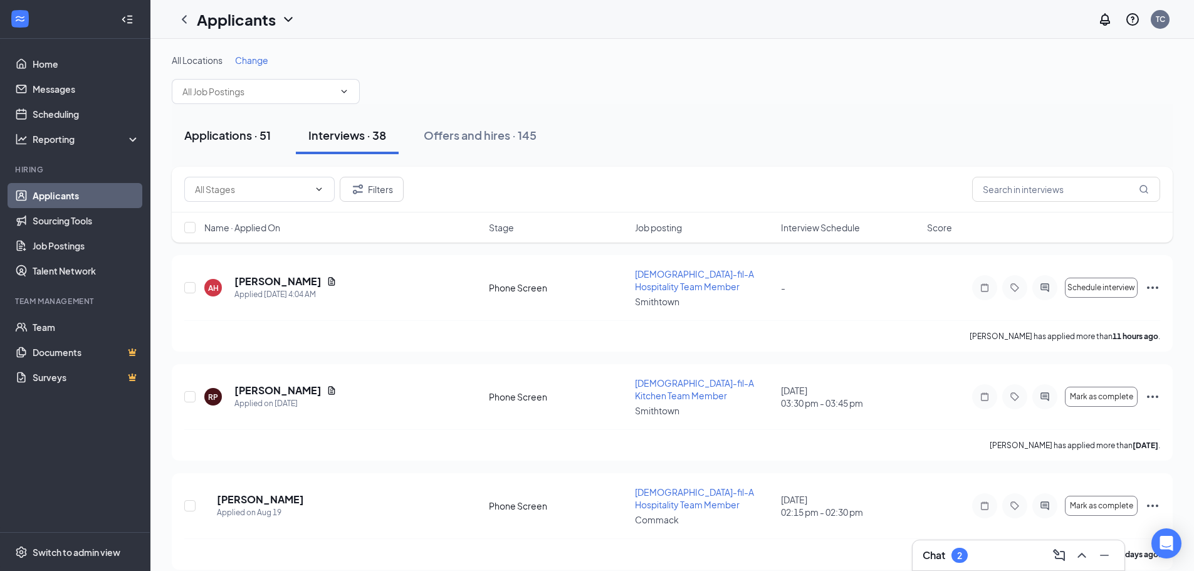
click at [215, 139] on div "Applications · 51" at bounding box center [227, 135] width 87 height 16
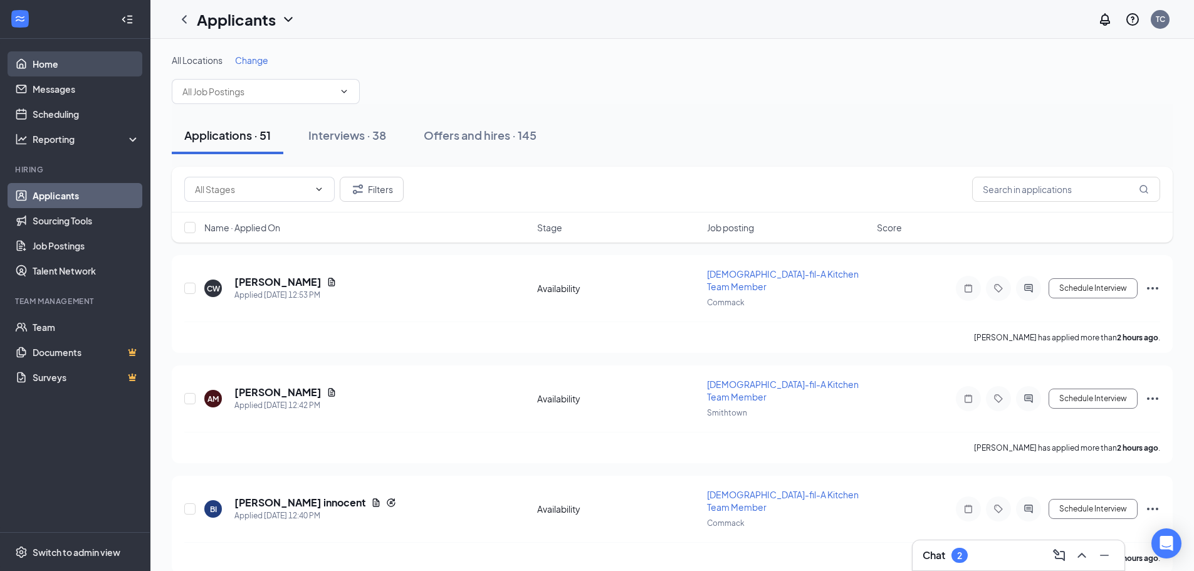
click at [50, 64] on link "Home" at bounding box center [86, 63] width 107 height 25
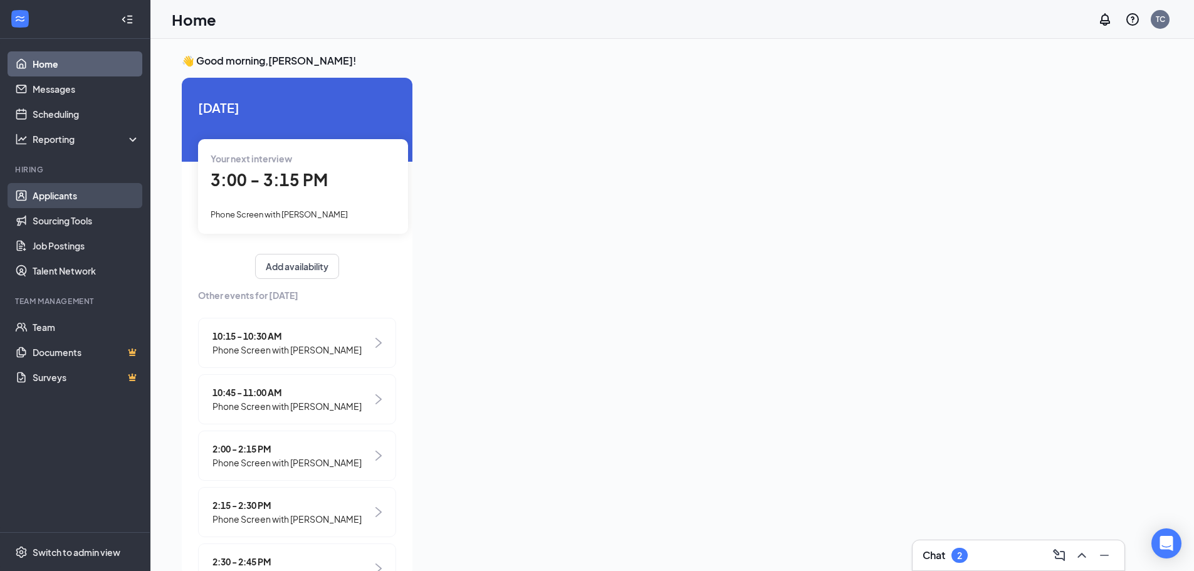
click at [65, 195] on link "Applicants" at bounding box center [86, 195] width 107 height 25
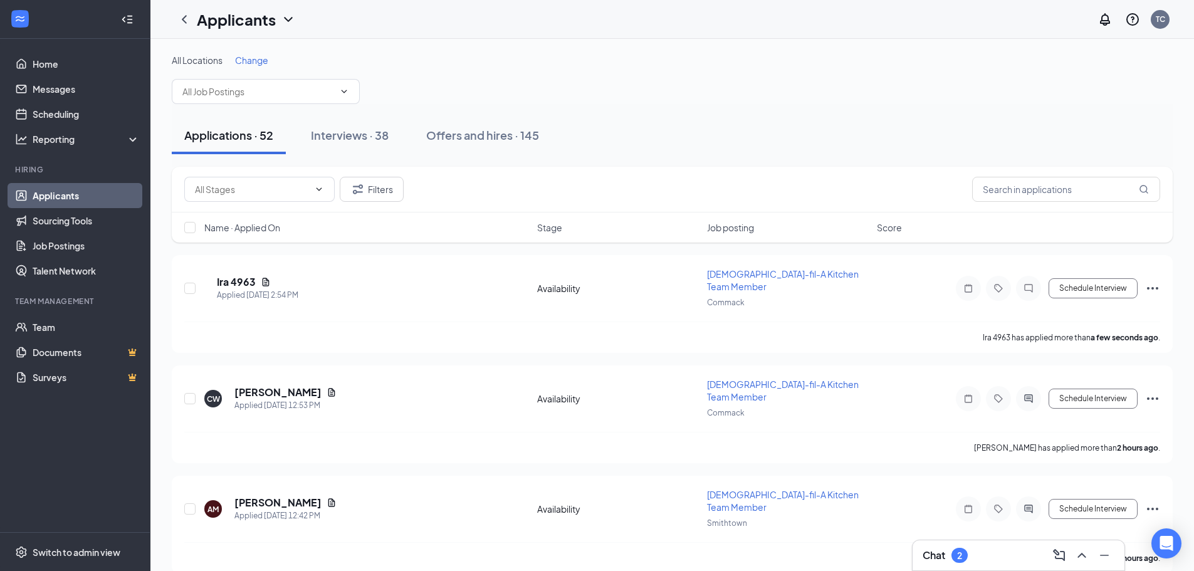
click at [277, 227] on span "Name · Applied On" at bounding box center [242, 227] width 76 height 13
click at [277, 228] on span "Name · Applied On" at bounding box center [242, 227] width 76 height 13
click at [253, 275] on h5 "Ira 4963" at bounding box center [236, 282] width 39 height 14
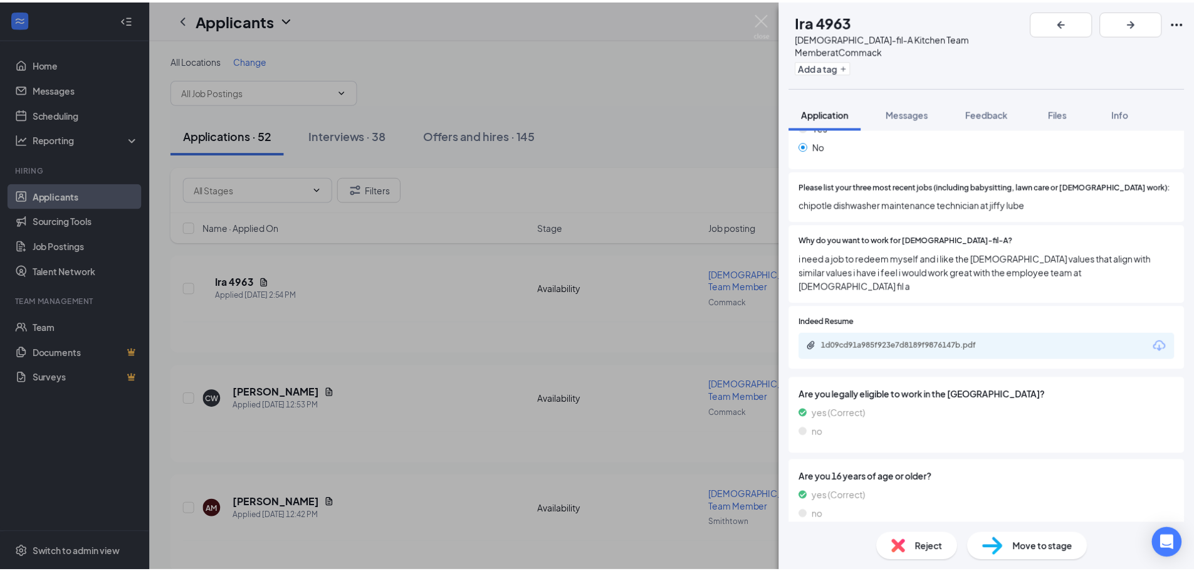
scroll to position [391, 0]
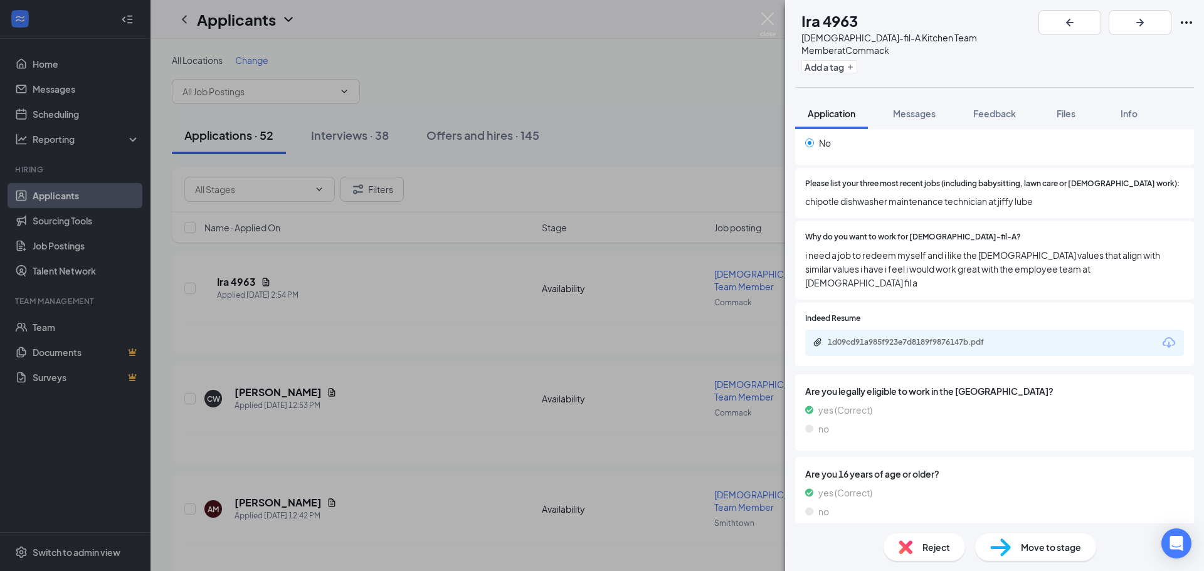
click at [48, 63] on div "I4 [PERSON_NAME] 4963 [DEMOGRAPHIC_DATA]-fil-A Kitchen Team Member at Commack A…" at bounding box center [602, 285] width 1204 height 571
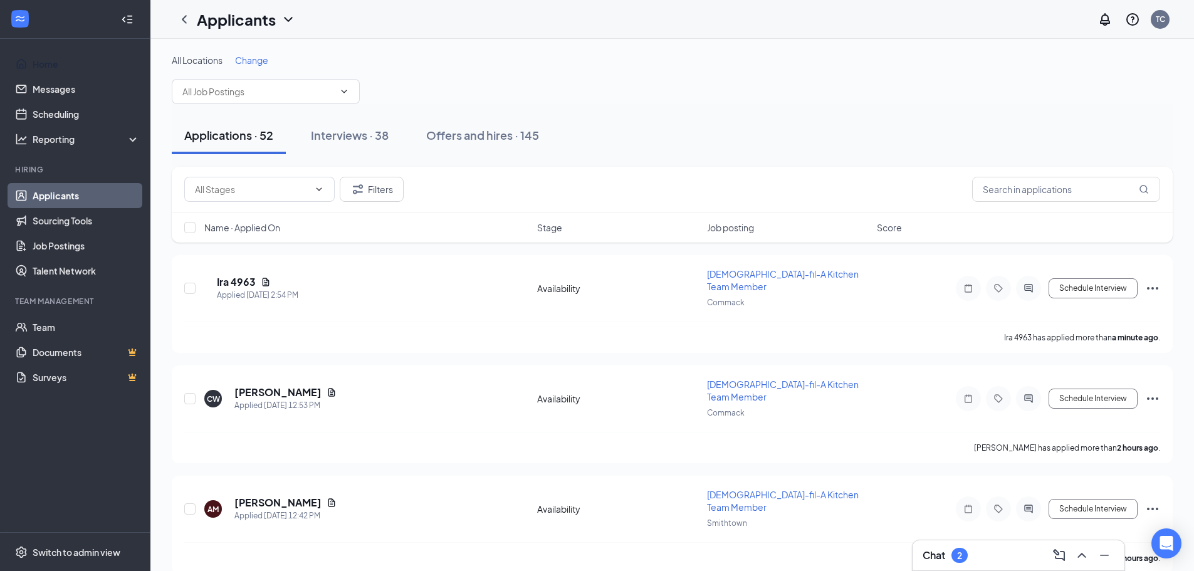
click at [48, 63] on link "Home" at bounding box center [86, 63] width 107 height 25
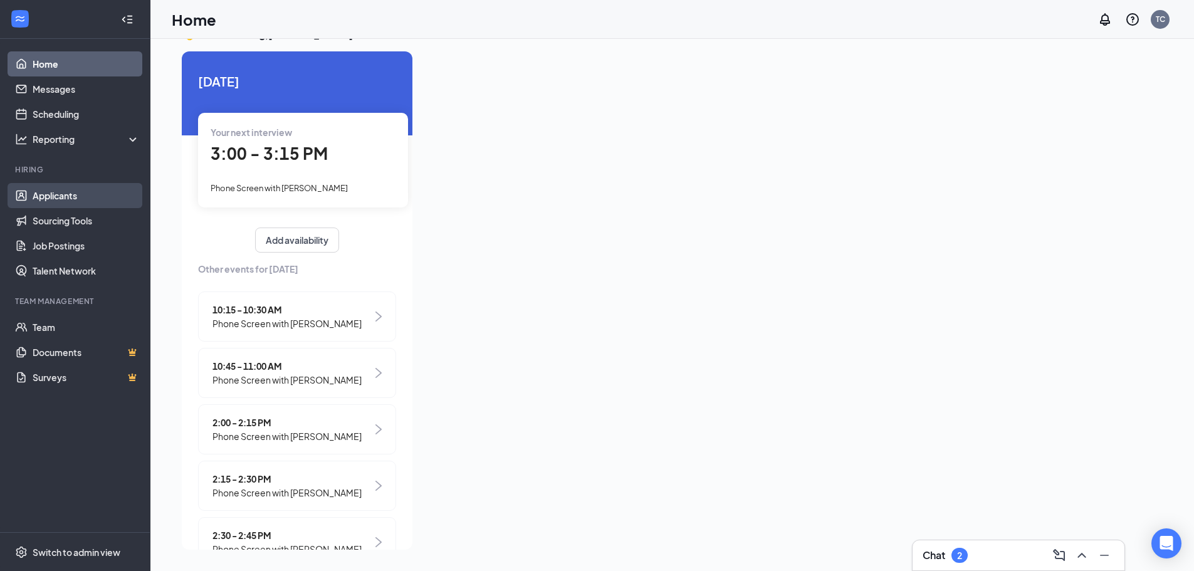
click at [57, 192] on link "Applicants" at bounding box center [86, 195] width 107 height 25
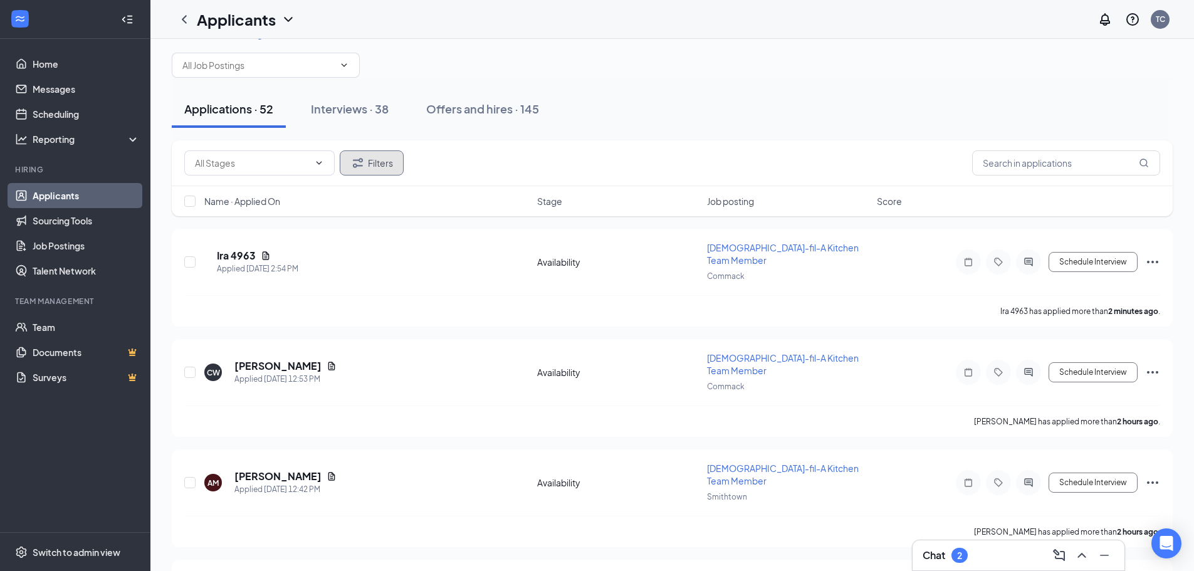
click at [371, 161] on button "Filters" at bounding box center [372, 162] width 64 height 25
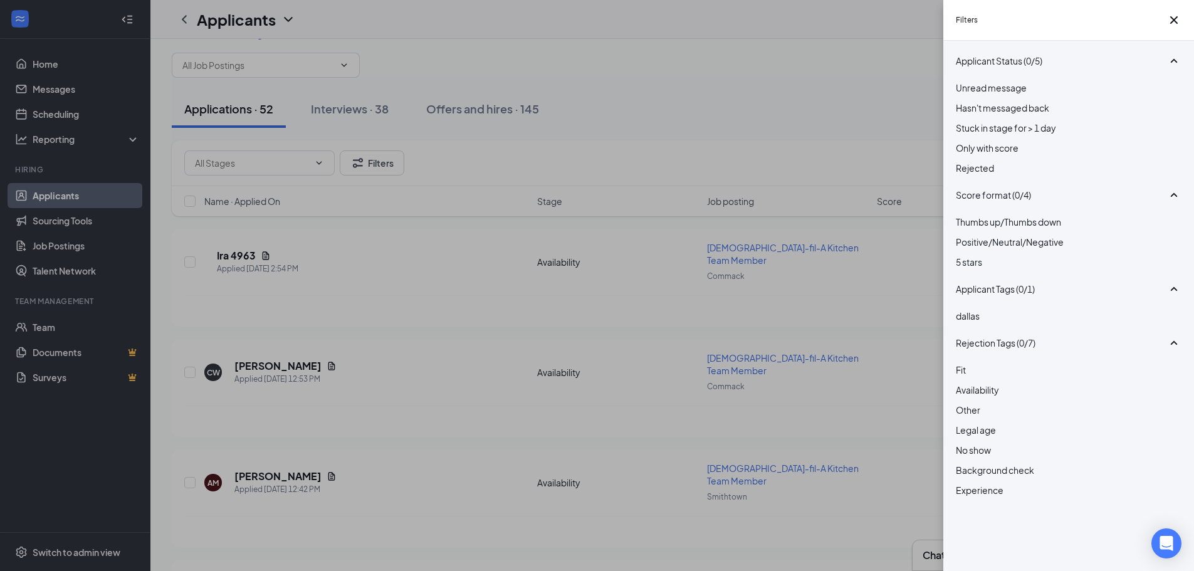
click at [964, 161] on div at bounding box center [1069, 161] width 226 height 0
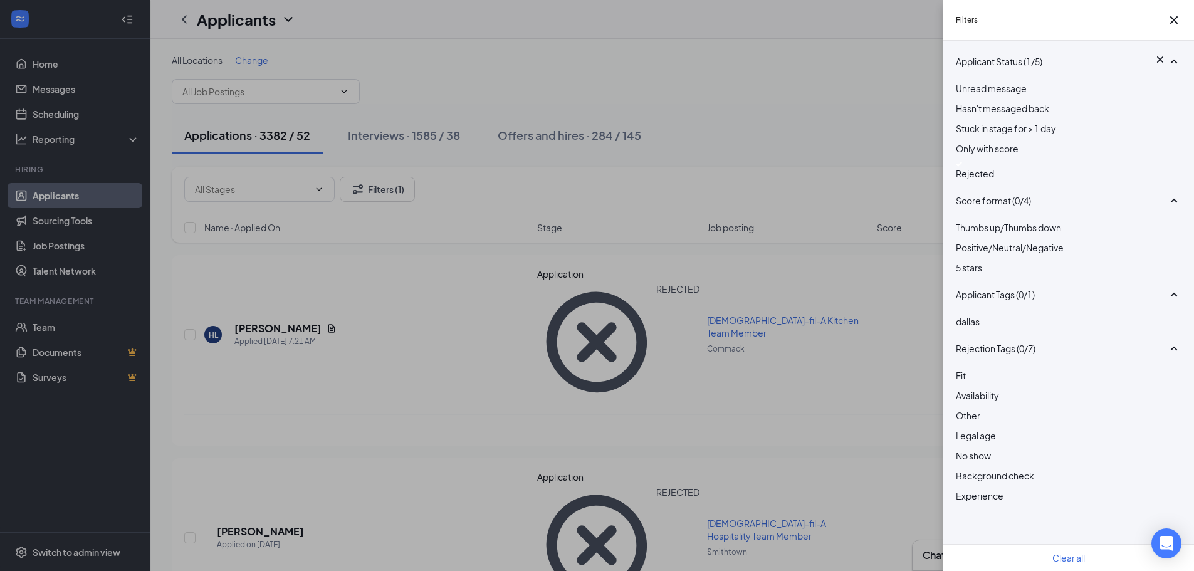
click at [727, 61] on div "Filters Applicant Status (1/5) Unread message Hasn't messaged back Stuck in sta…" at bounding box center [597, 285] width 1194 height 571
click at [865, 108] on div "Filters Applicant Status (1/5) Unread message Hasn't messaged back Stuck in sta…" at bounding box center [597, 285] width 1194 height 571
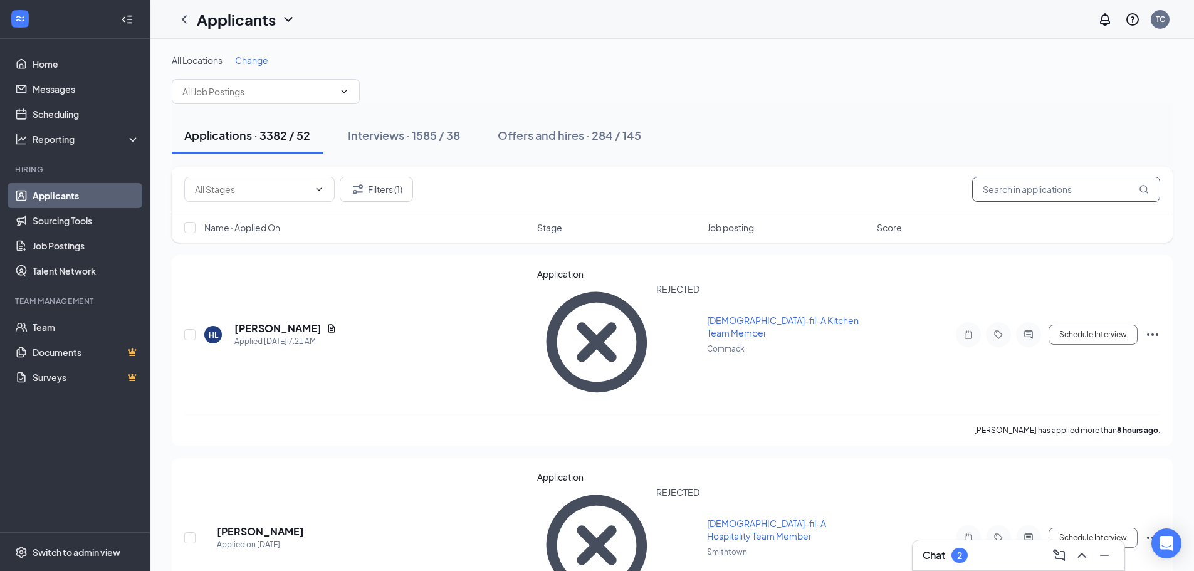
click at [1058, 192] on input "text" at bounding box center [1066, 189] width 188 height 25
type input "[PERSON_NAME]"
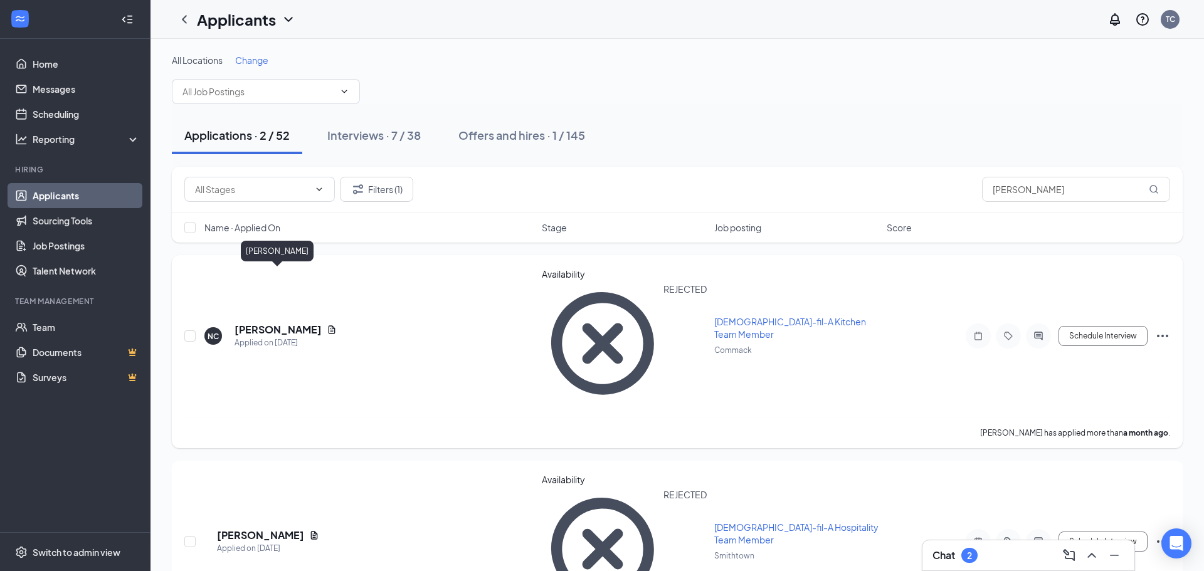
click at [289, 323] on h5 "[PERSON_NAME]" at bounding box center [277, 330] width 87 height 14
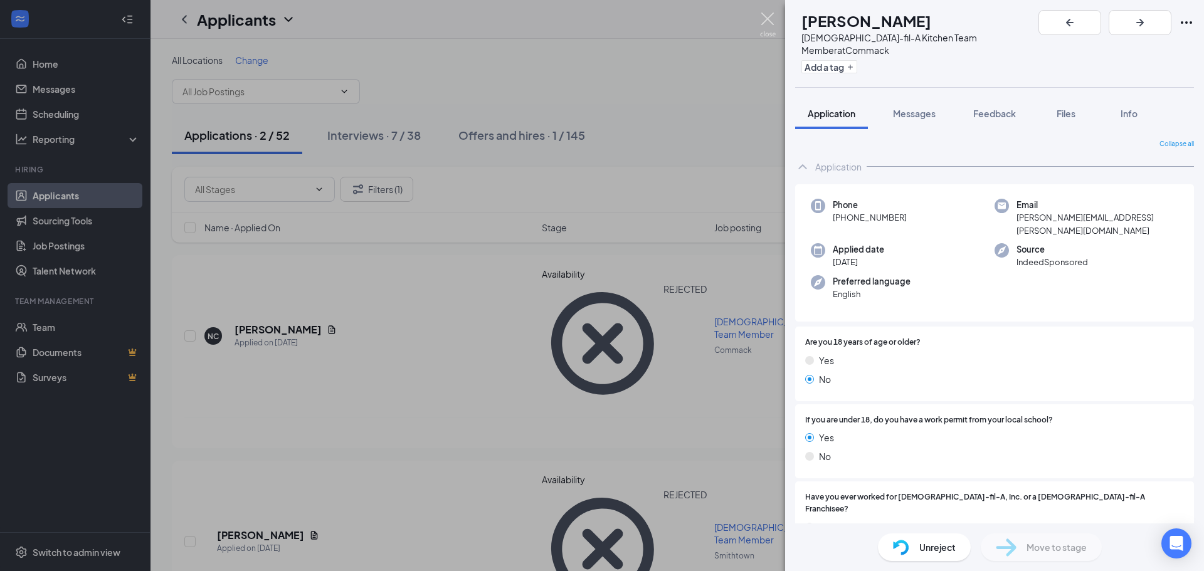
click at [770, 15] on img at bounding box center [768, 25] width 16 height 24
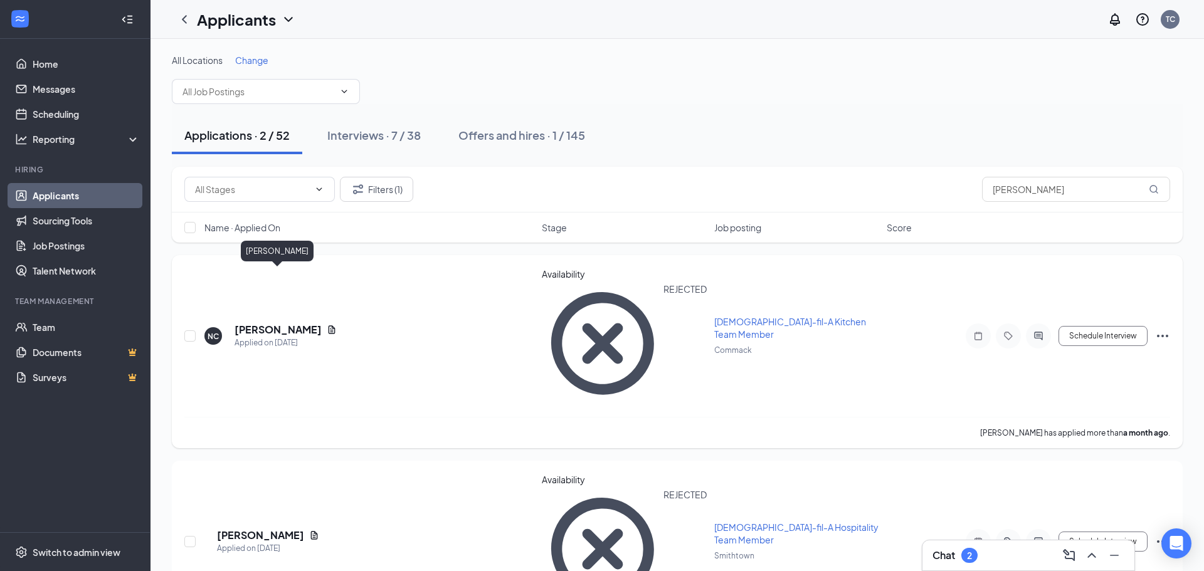
click at [250, 323] on h5 "[PERSON_NAME]" at bounding box center [277, 330] width 87 height 14
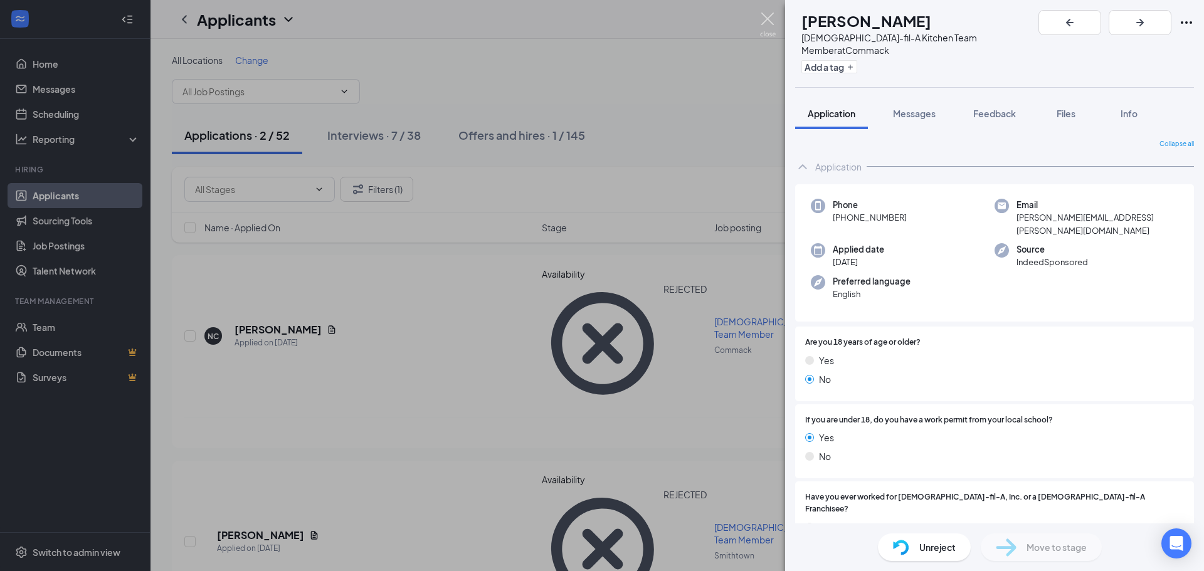
click at [774, 18] on img at bounding box center [768, 25] width 16 height 24
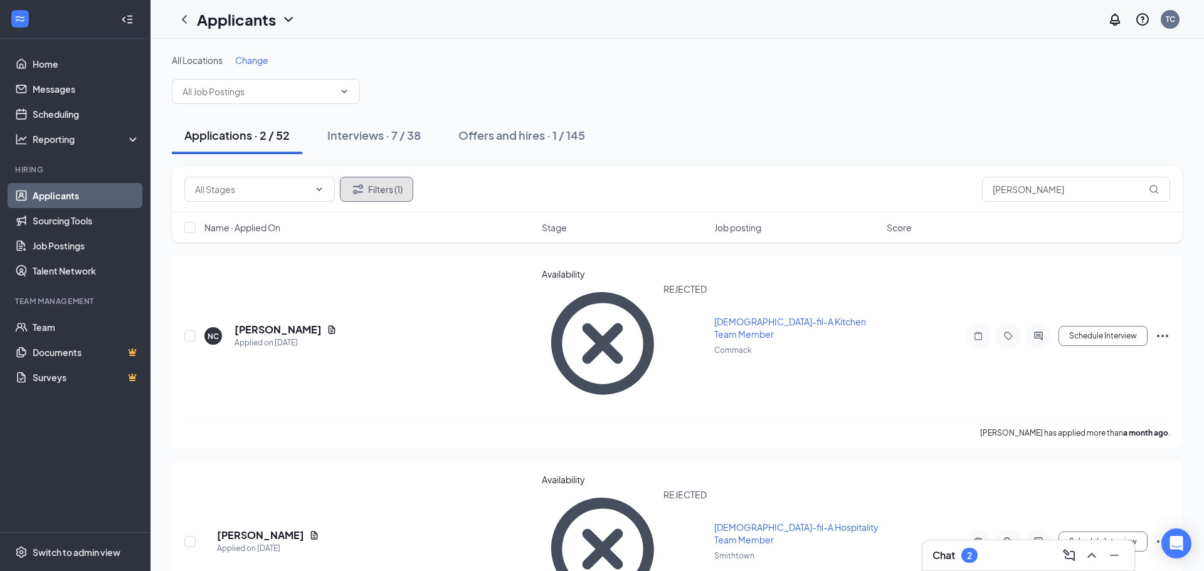
click at [366, 194] on button "Filters (1)" at bounding box center [376, 189] width 73 height 25
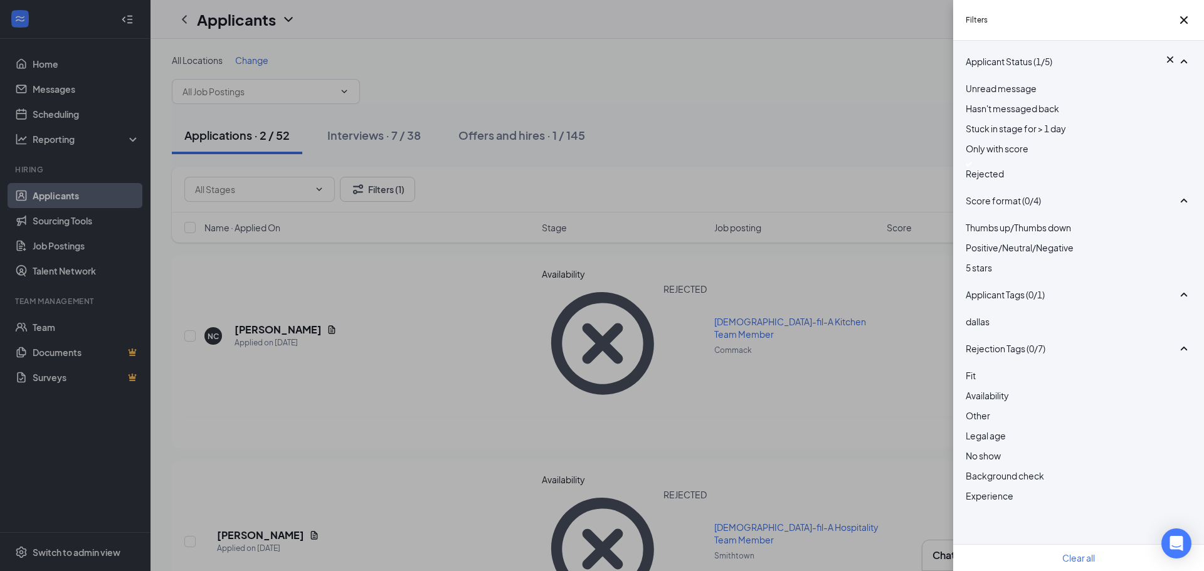
click at [973, 167] on div at bounding box center [1079, 164] width 226 height 5
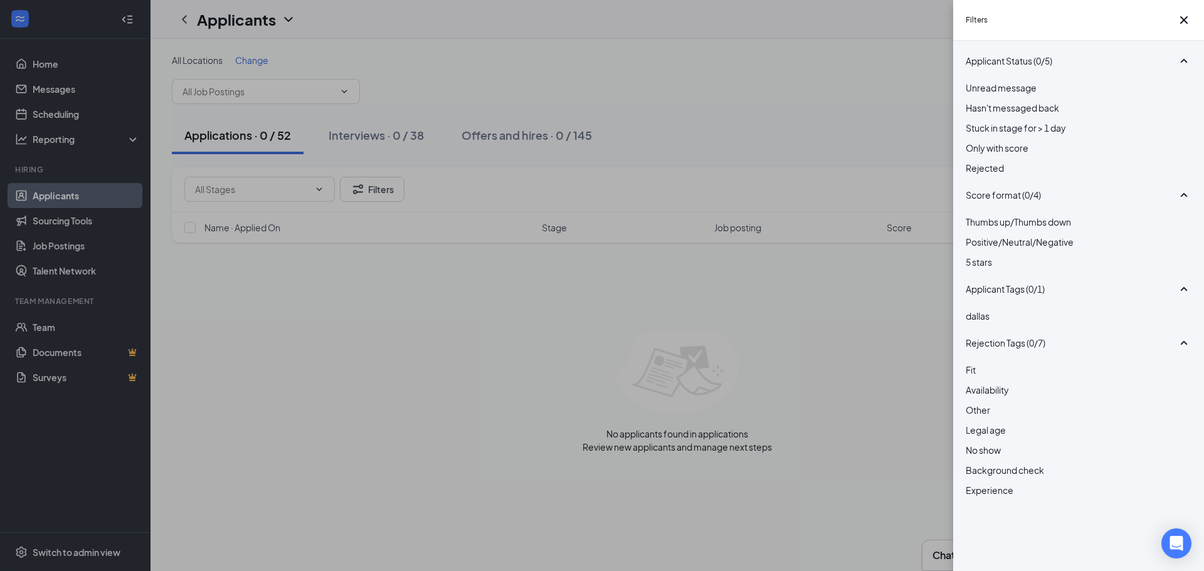
click at [808, 70] on div "Filters Applicant Status (0/5) Unread message Hasn't messaged back Stuck in sta…" at bounding box center [602, 285] width 1204 height 571
click at [260, 195] on div "Filters Applicant Status (0/5) Unread message Hasn't messaged back Stuck in sta…" at bounding box center [602, 285] width 1204 height 571
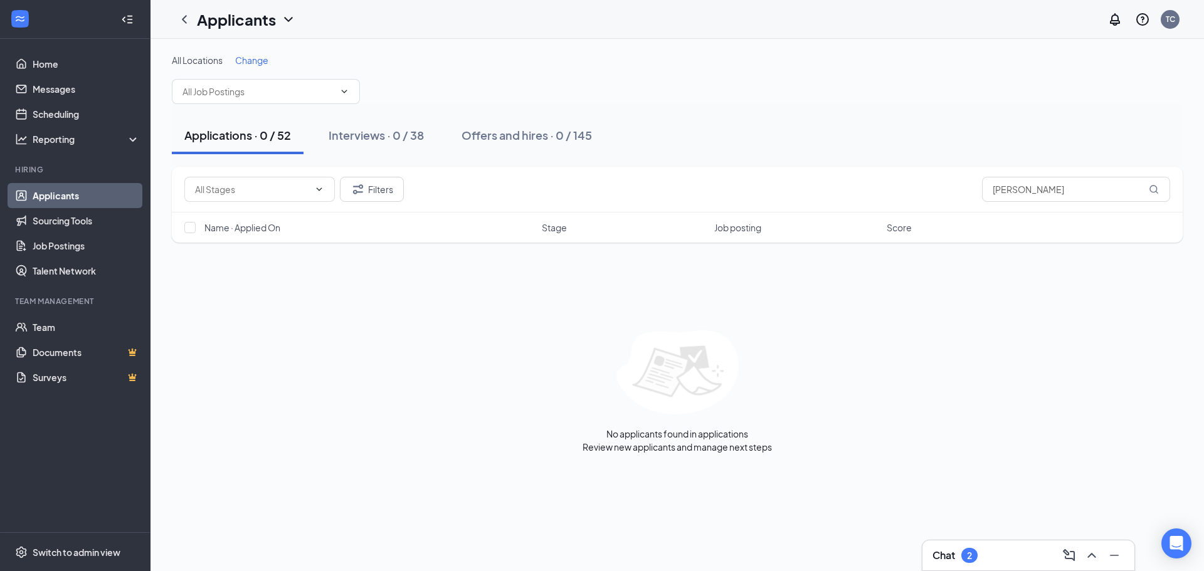
click at [860, 129] on div "Applications · 0 / 52 Interviews · 0 / 38 Offers and hires · 0 / 145" at bounding box center [677, 136] width 1011 height 38
click at [1051, 187] on input "[PERSON_NAME]" at bounding box center [1076, 189] width 188 height 25
click at [361, 199] on button "Filters" at bounding box center [372, 189] width 64 height 25
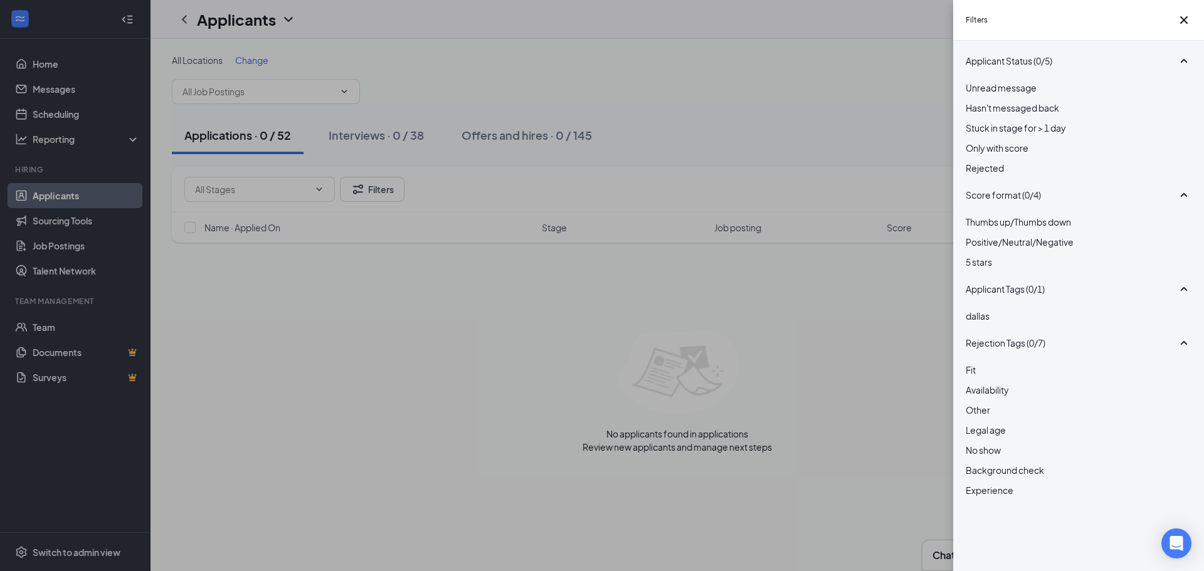
click at [974, 161] on div at bounding box center [1079, 161] width 226 height 0
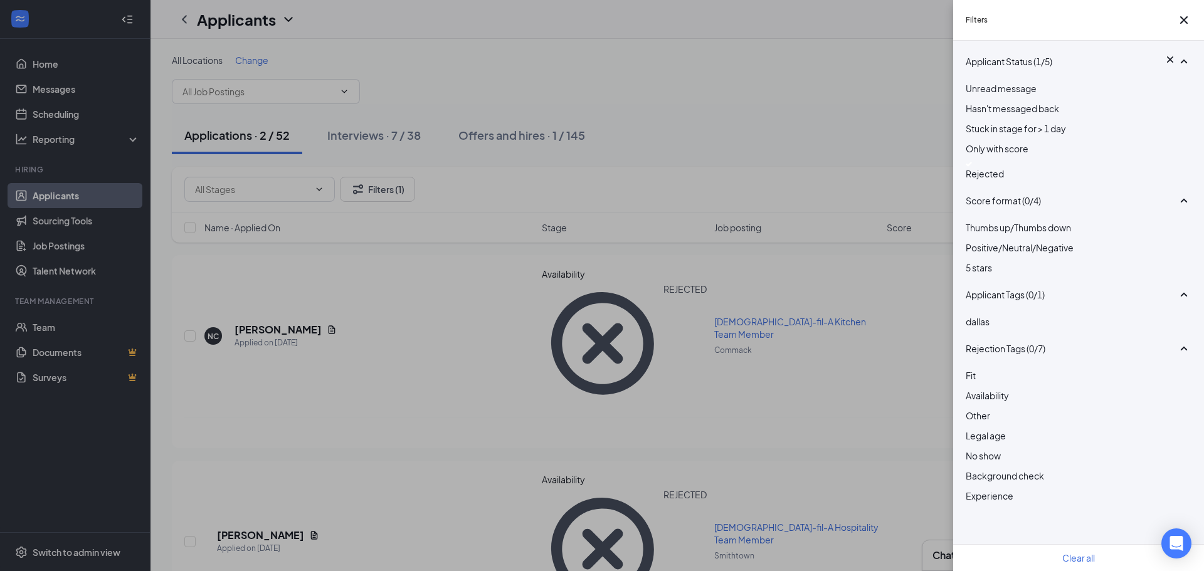
click at [709, 97] on div "Filters Applicant Status (1/5) Unread message Hasn't messaged back Stuck in sta…" at bounding box center [602, 285] width 1204 height 571
click at [801, 76] on div "Filters Applicant Status (1/5) Unread message Hasn't messaged back Stuck in sta…" at bounding box center [602, 285] width 1204 height 571
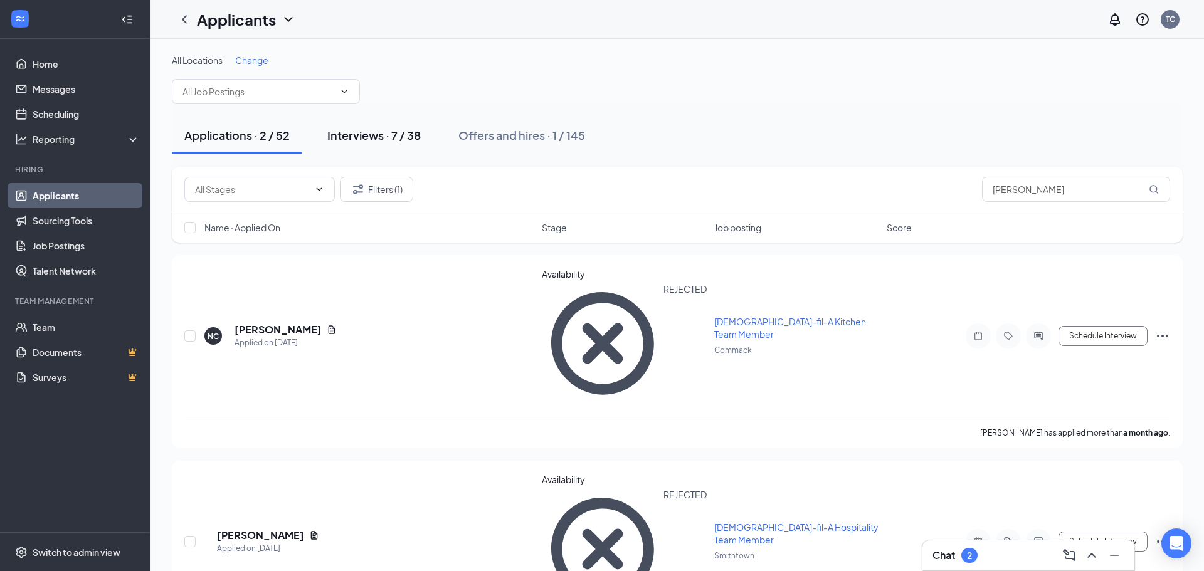
click at [380, 135] on div "Interviews · 7 / 38" at bounding box center [373, 135] width 93 height 16
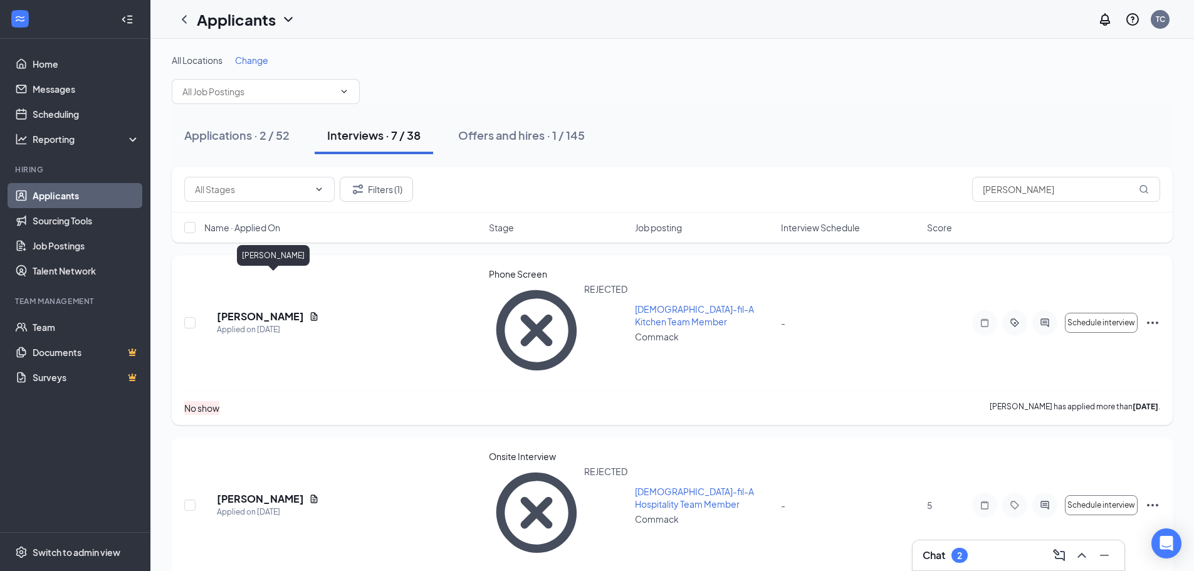
click at [275, 310] on h5 "[PERSON_NAME]" at bounding box center [260, 317] width 87 height 14
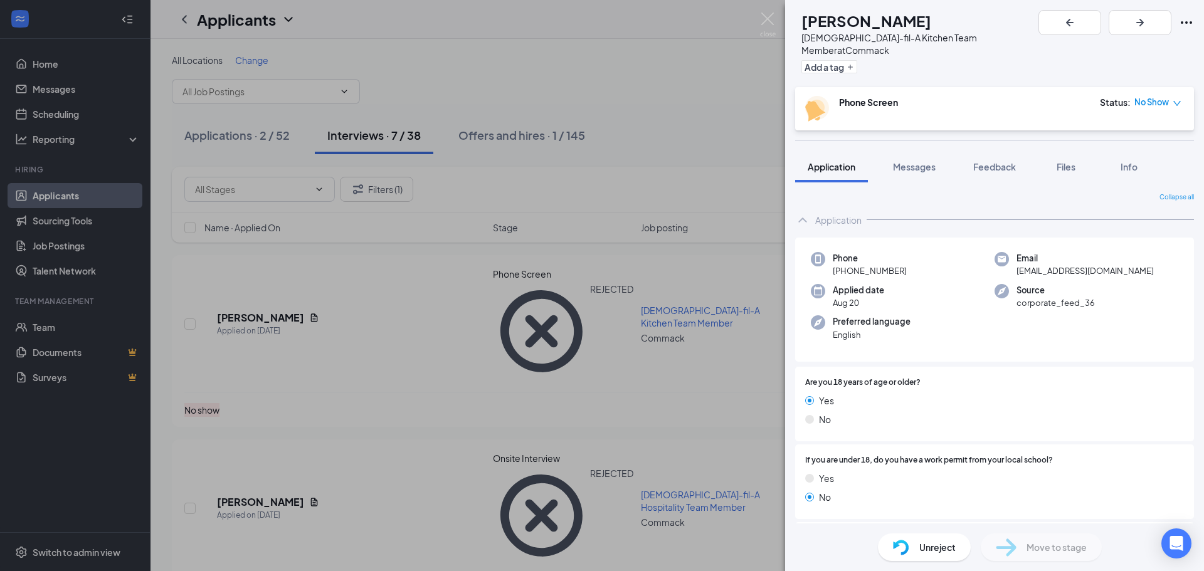
click at [945, 549] on span "Unreject" at bounding box center [937, 547] width 36 height 14
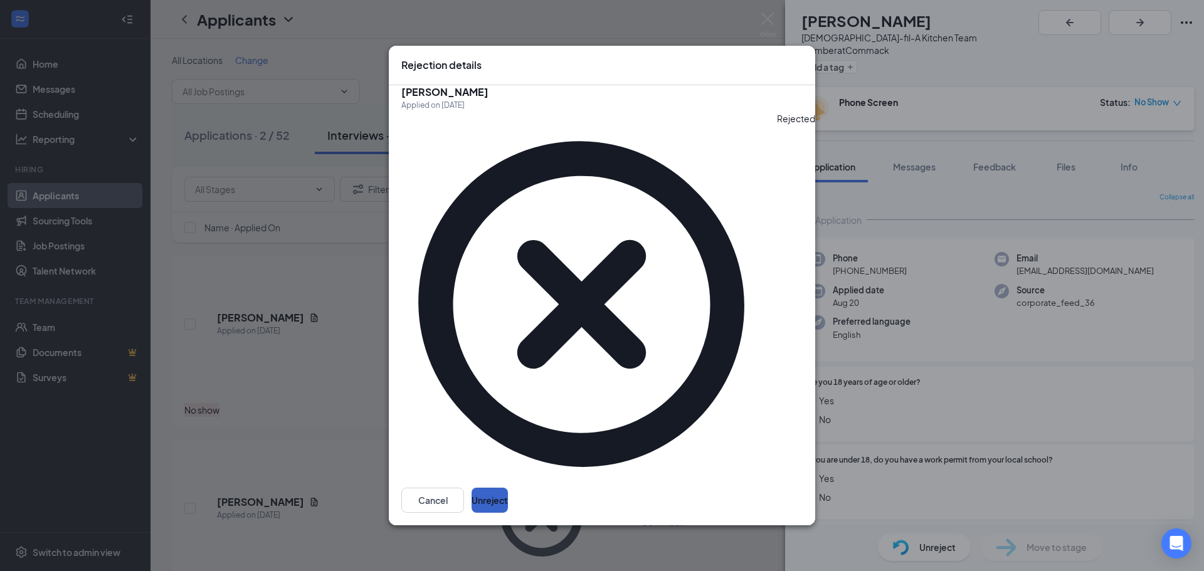
click at [508, 488] on button "Unreject" at bounding box center [489, 500] width 36 height 25
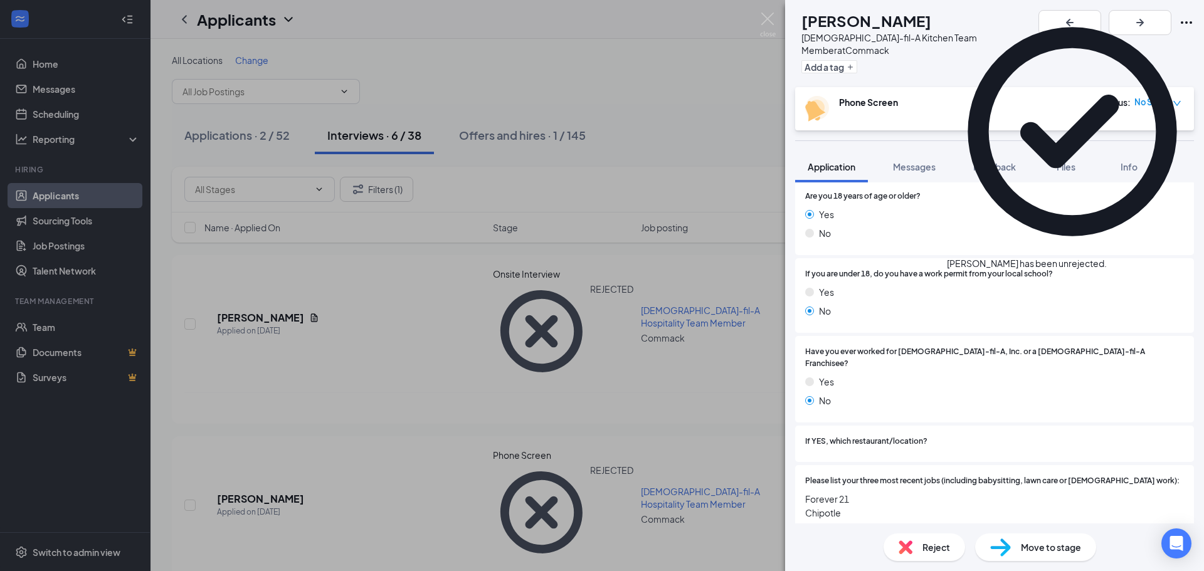
scroll to position [188, 0]
click at [996, 161] on span "Feedback" at bounding box center [994, 166] width 43 height 11
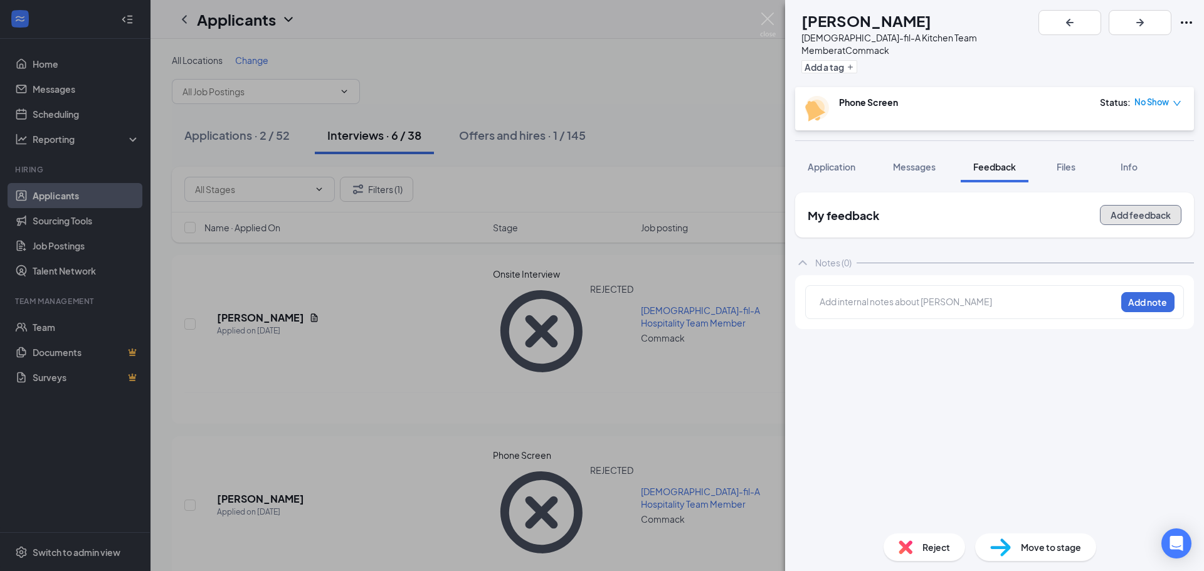
click at [1159, 207] on button "Add feedback" at bounding box center [1141, 215] width 82 height 20
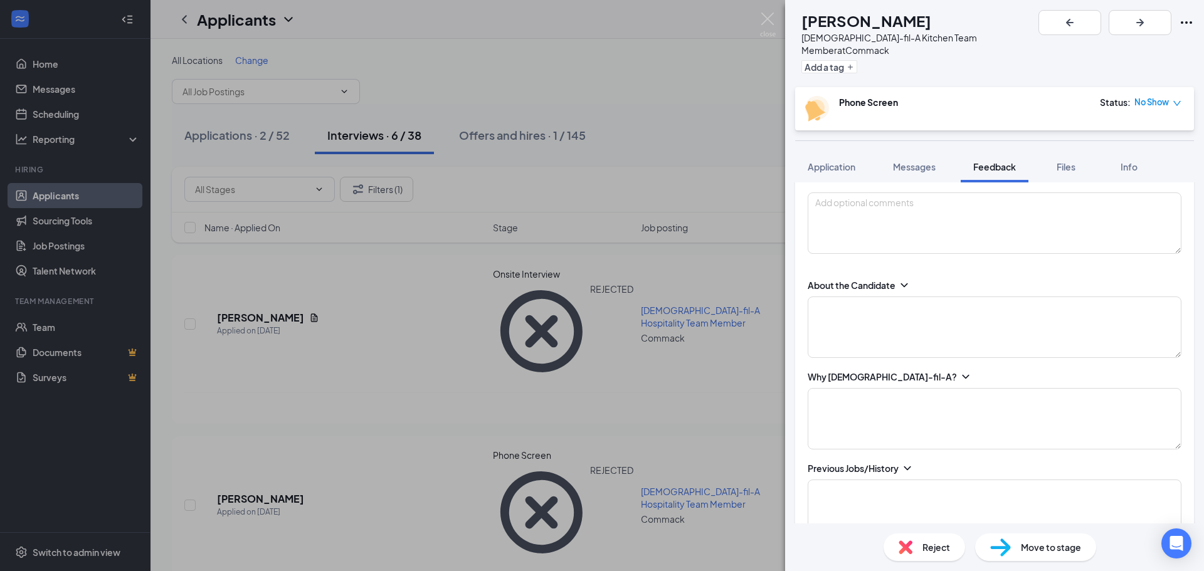
scroll to position [63, 0]
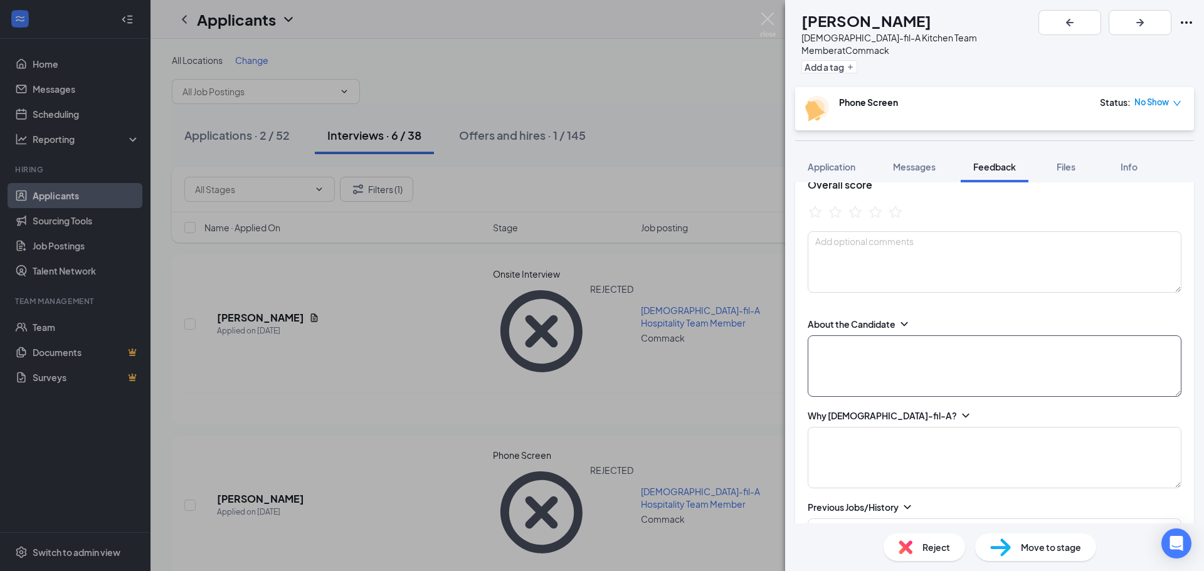
click at [945, 350] on textarea at bounding box center [995, 365] width 374 height 61
click at [831, 335] on textarea "Hasa [DEMOGRAPHIC_DATA] job, looking for a second job.. Warehouse work..." at bounding box center [995, 365] width 374 height 61
type textarea "Has a [DEMOGRAPHIC_DATA] job, looking for a second job.. Warehouse work..."
click at [868, 441] on textarea at bounding box center [995, 457] width 374 height 61
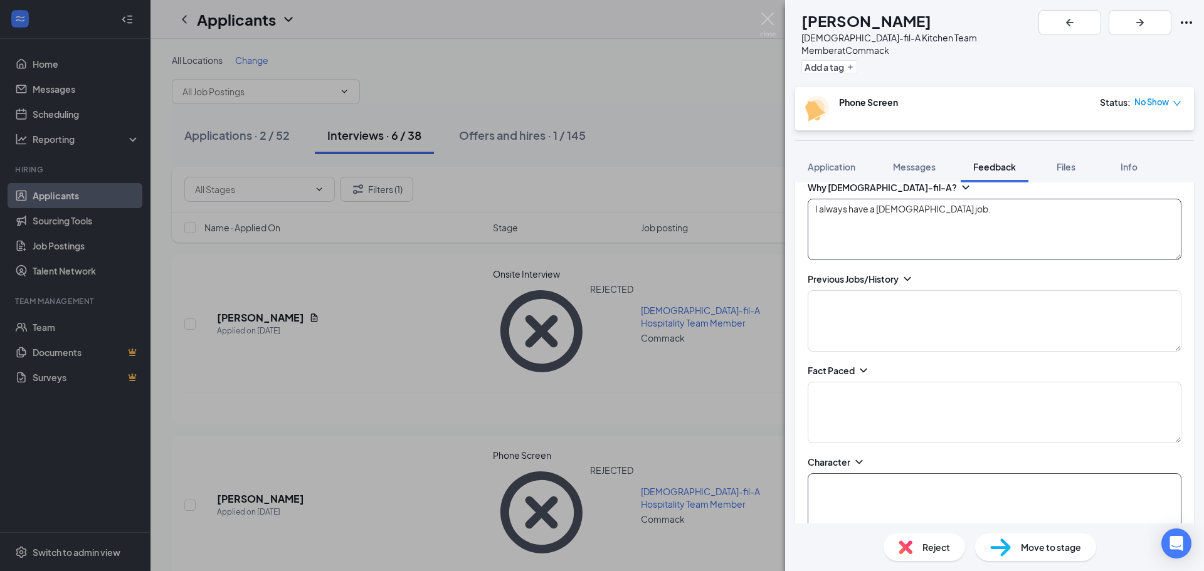
scroll to position [313, 0]
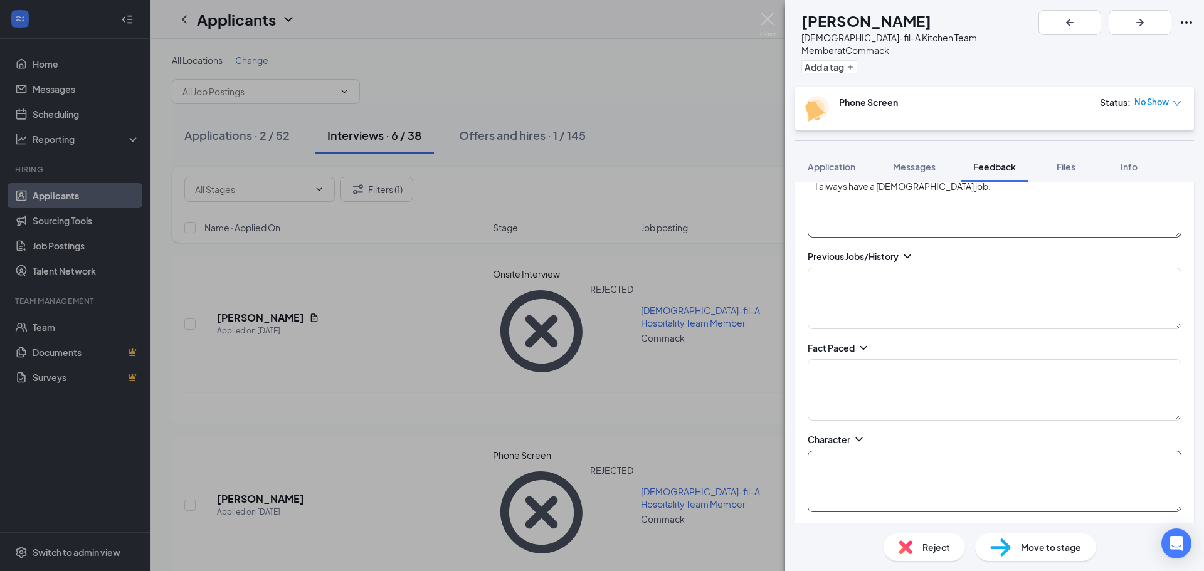
type textarea "I always have a [DEMOGRAPHIC_DATA] job."
click at [859, 461] on textarea at bounding box center [995, 481] width 374 height 61
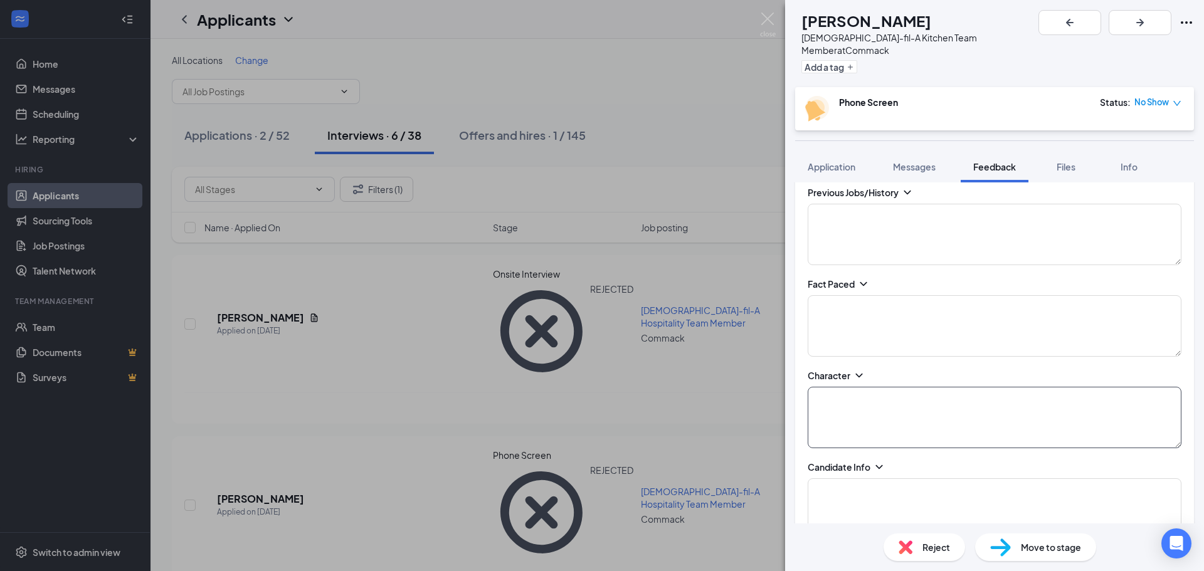
scroll to position [376, 0]
click at [852, 316] on textarea at bounding box center [995, 327] width 374 height 61
type textarea "Chipotle - left b/c the shifts didnt line up.."
drag, startPoint x: 993, startPoint y: 294, endPoint x: 791, endPoint y: 306, distance: 202.9
click at [791, 306] on div "Evaluation Plan Cancel Add Overall score About the Candidate Has a [DEMOGRAPHIC…" at bounding box center [994, 352] width 419 height 341
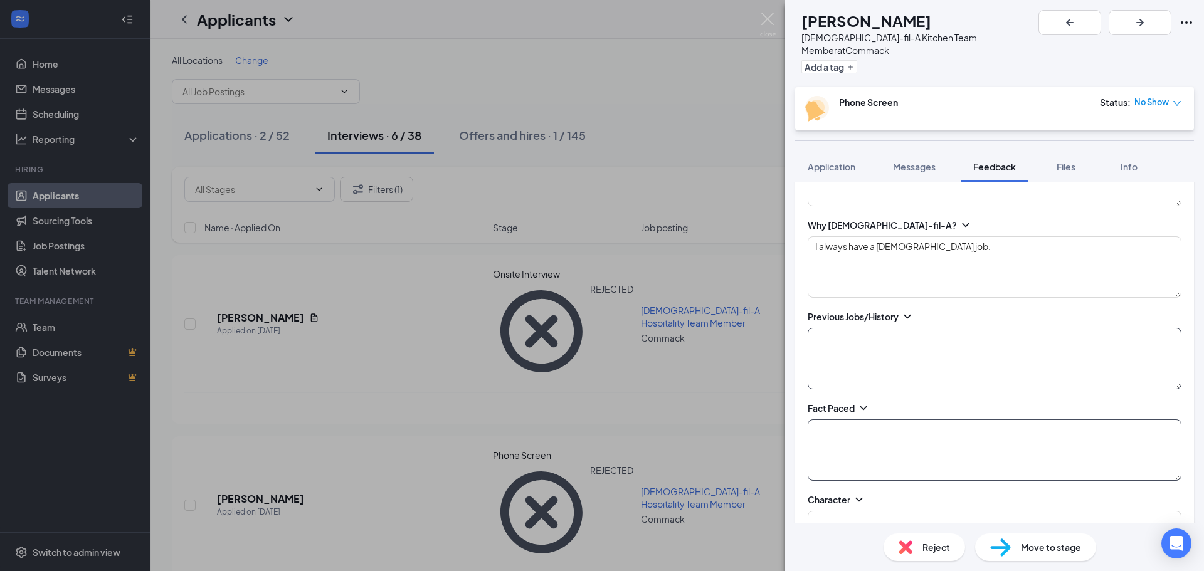
scroll to position [251, 0]
click at [848, 351] on textarea at bounding box center [995, 360] width 374 height 61
paste textarea "Chipotle - left b/c the shifts didnt line up.."
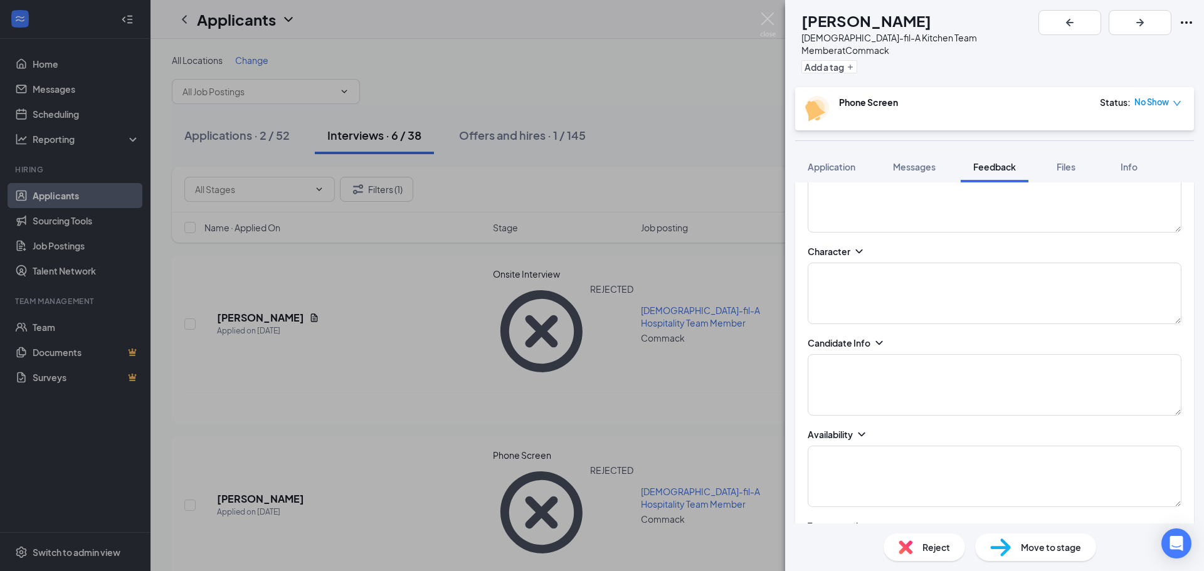
scroll to position [564, 0]
type textarea "Chipotle - left b/c the shifts didnt line up.."
click at [885, 394] on textarea at bounding box center [995, 413] width 374 height 61
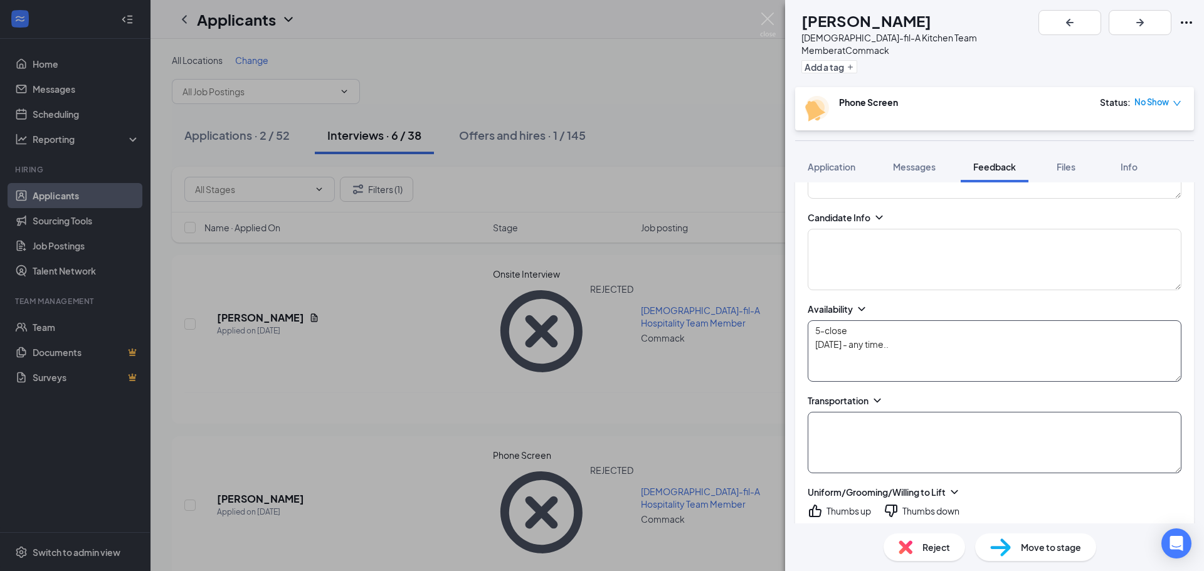
type textarea "5-close [DATE] - any time.."
click at [880, 429] on textarea at bounding box center [995, 442] width 374 height 61
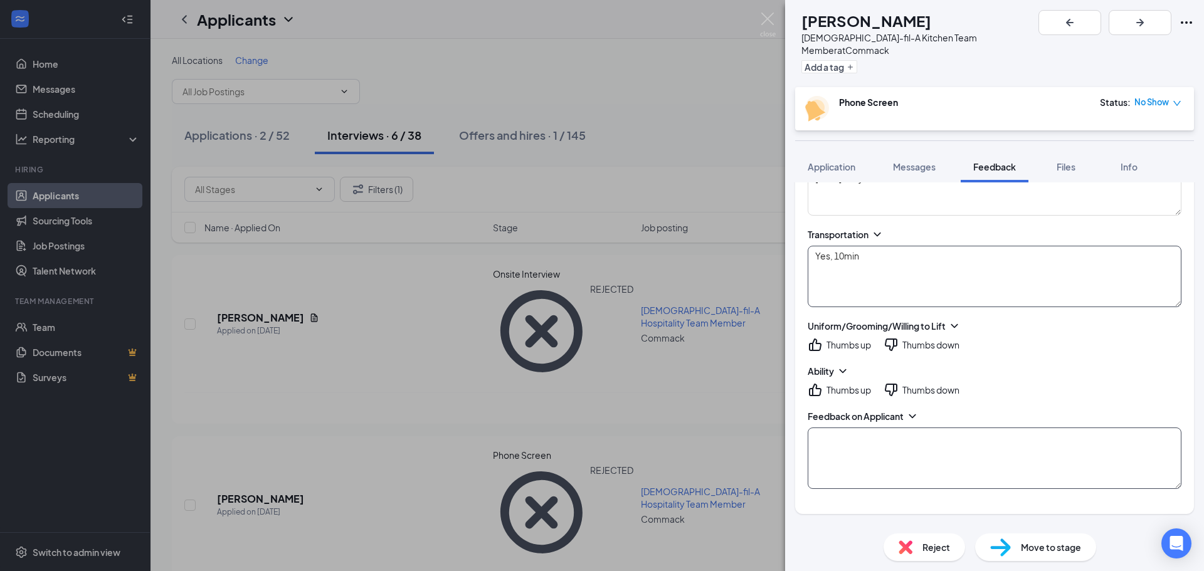
scroll to position [815, 0]
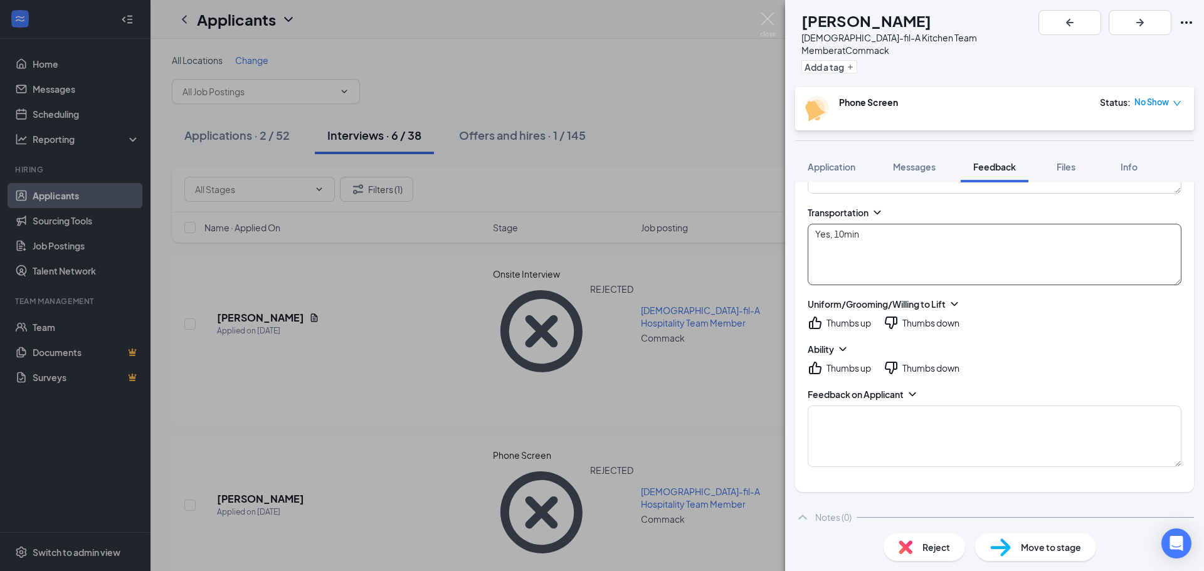
type textarea "Yes, 10min"
click at [816, 317] on icon "ThumbsUp" at bounding box center [815, 323] width 13 height 13
click at [810, 362] on icon "ThumbsUp" at bounding box center [815, 368] width 13 height 13
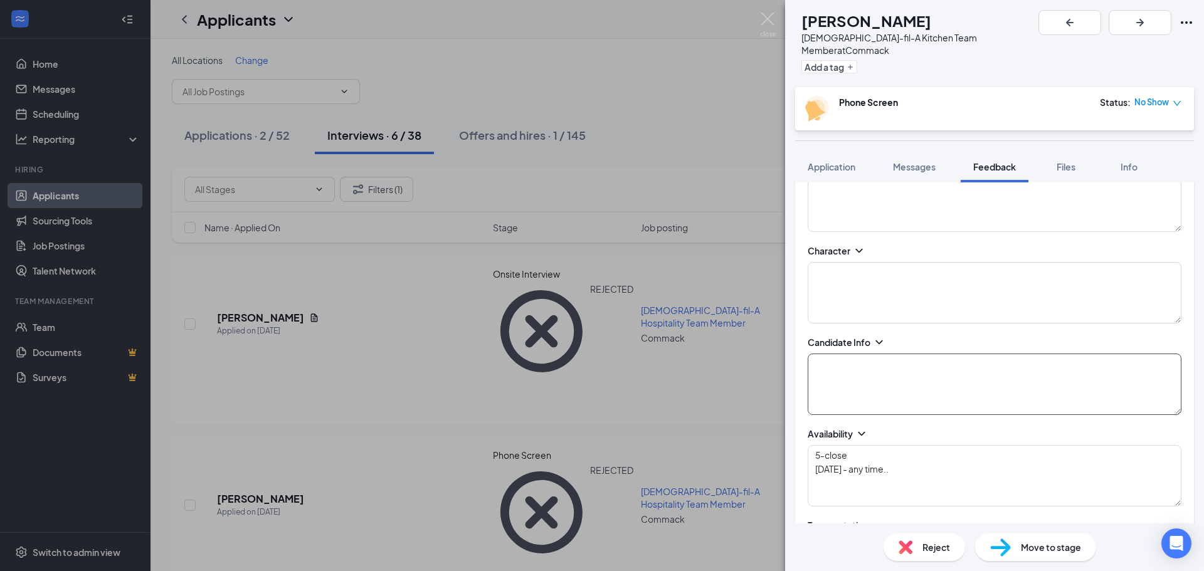
scroll to position [502, 0]
click at [901, 368] on textarea at bounding box center [995, 384] width 374 height 61
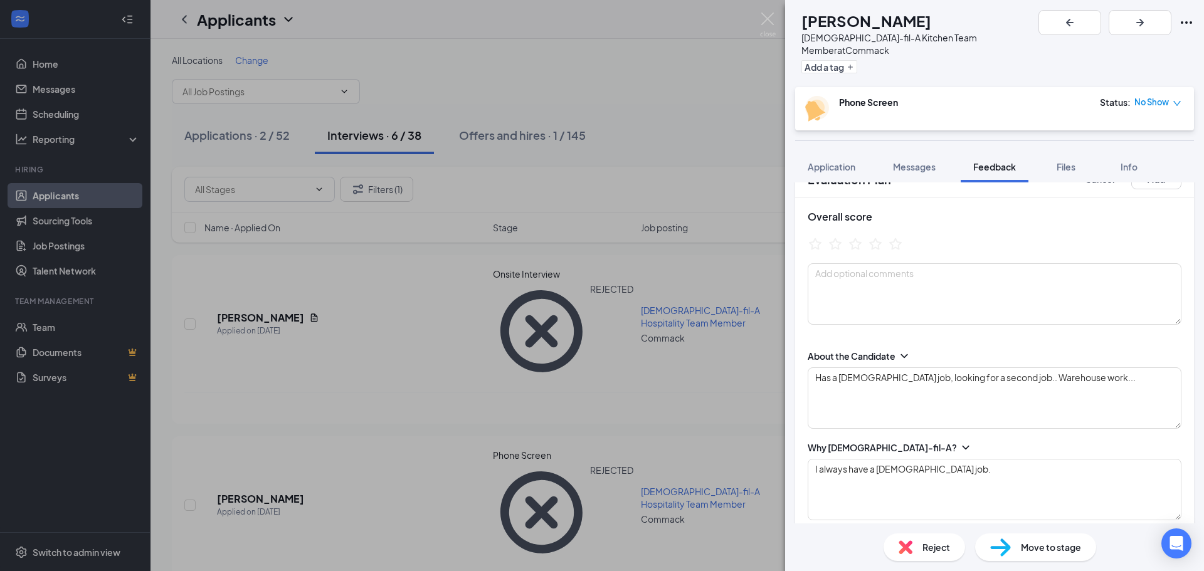
scroll to position [0, 0]
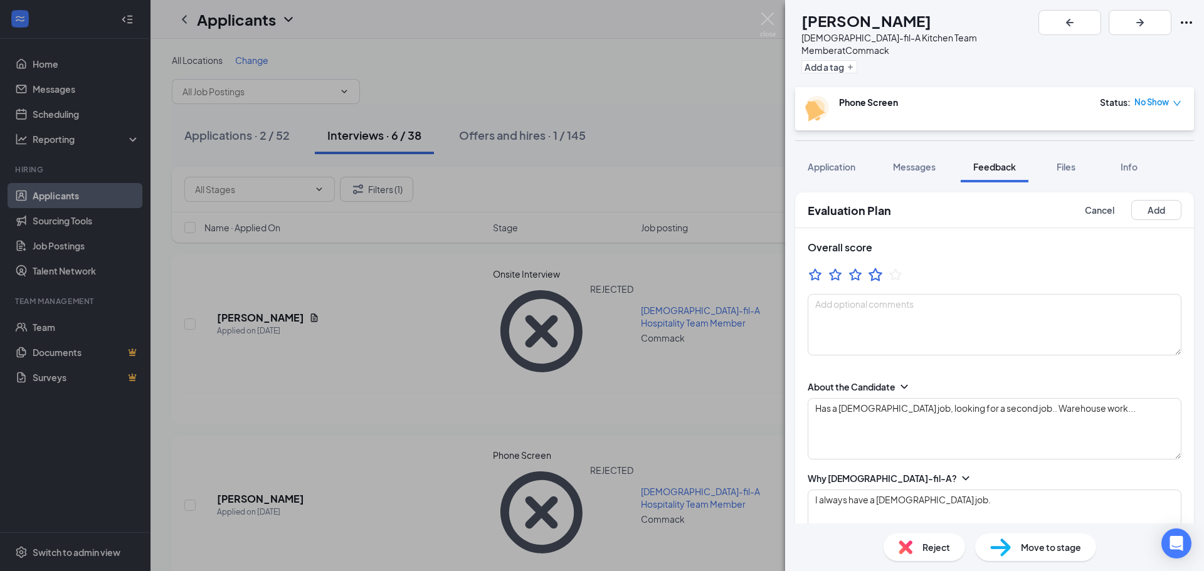
type textarea "$18"
click at [877, 266] on icon "StarBorder" at bounding box center [875, 274] width 16 height 16
click at [999, 241] on h3 "Overall score" at bounding box center [995, 248] width 374 height 14
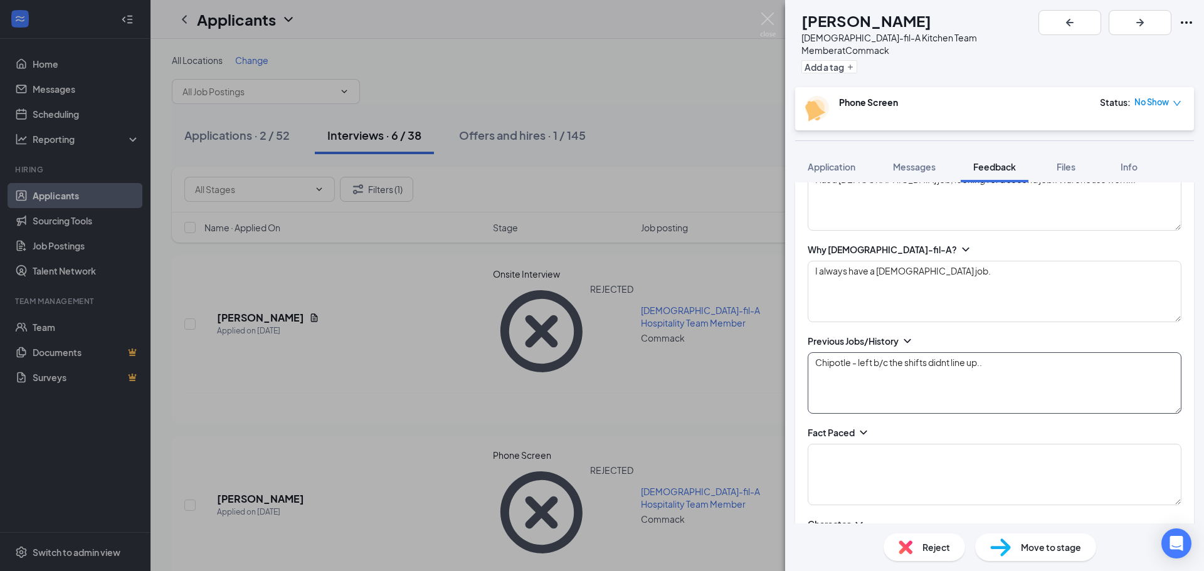
scroll to position [251, 0]
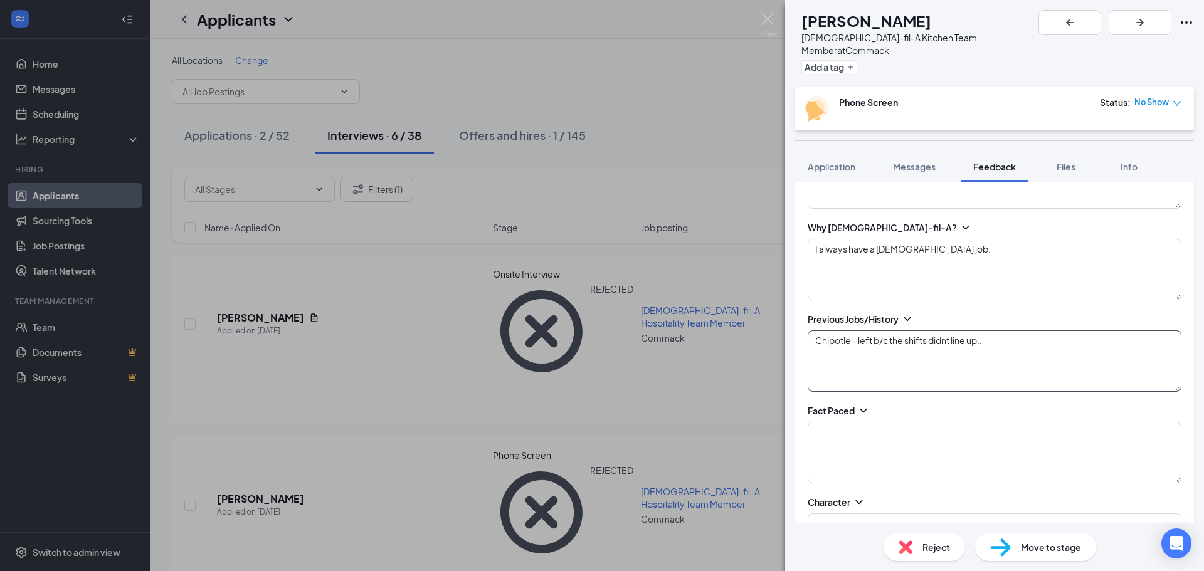
click at [949, 330] on textarea "Chipotle - left b/c the shifts didnt line up.." at bounding box center [995, 360] width 374 height 61
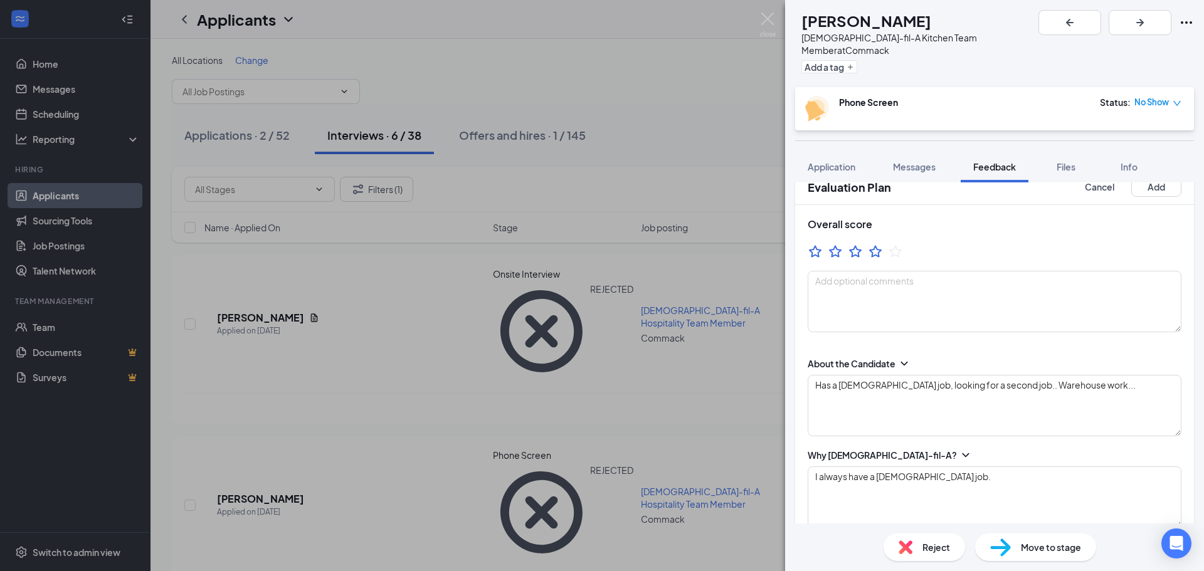
scroll to position [0, 0]
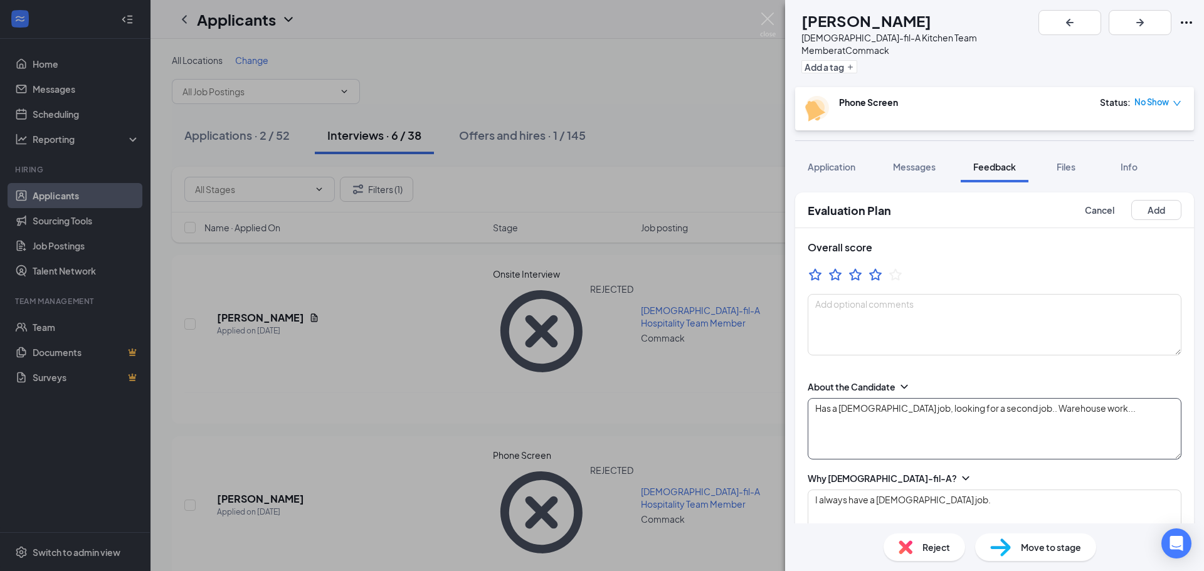
type textarea "Chipotle - left b/c the shifts didn't line up.."
click at [1087, 400] on textarea "Has a [DEMOGRAPHIC_DATA] job, looking for a second job.. Warehouse work..." at bounding box center [995, 428] width 374 height 61
type textarea "Has a [DEMOGRAPHIC_DATA] job, looking for a second job.. Warehouse work... Poli…"
click at [1045, 254] on div "Overall score" at bounding box center [994, 298] width 399 height 140
click at [1143, 203] on button "Add" at bounding box center [1156, 210] width 50 height 20
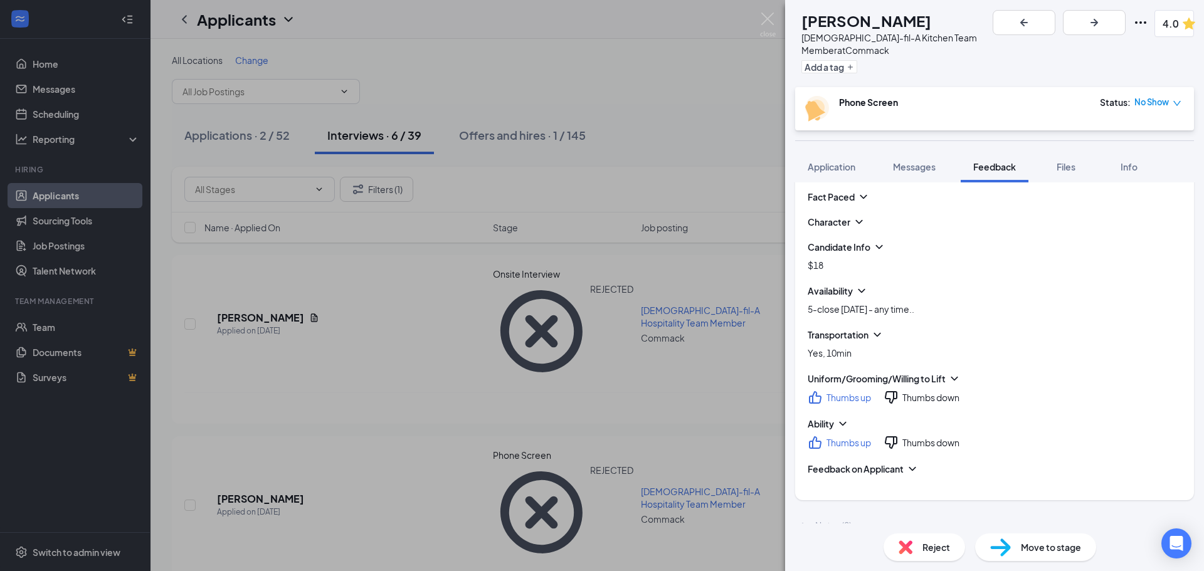
scroll to position [330, 0]
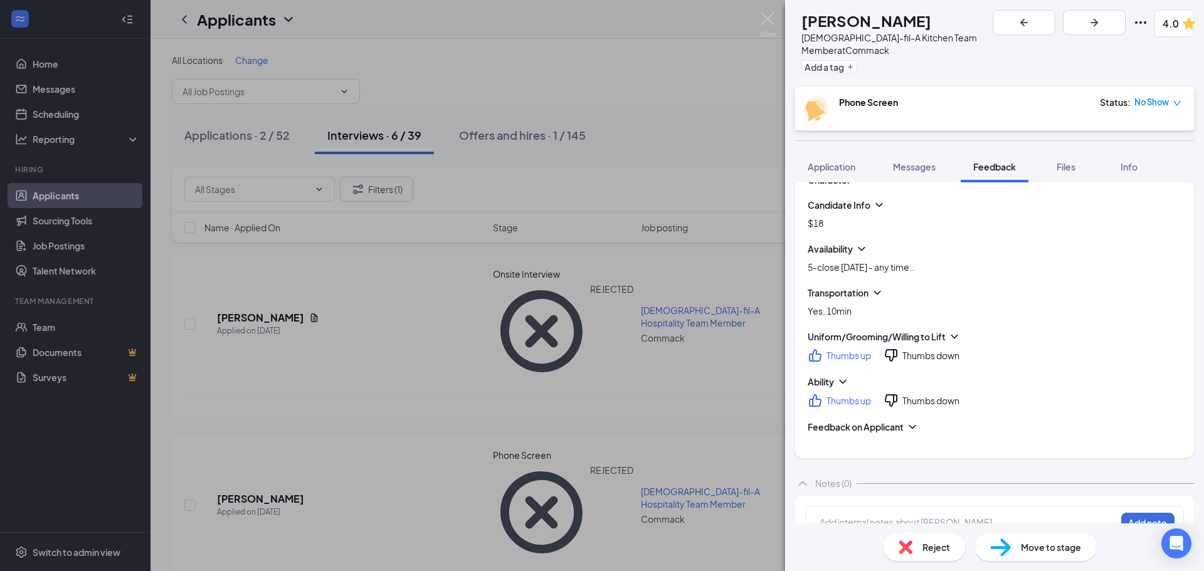
click at [1025, 549] on span "Move to stage" at bounding box center [1051, 547] width 60 height 14
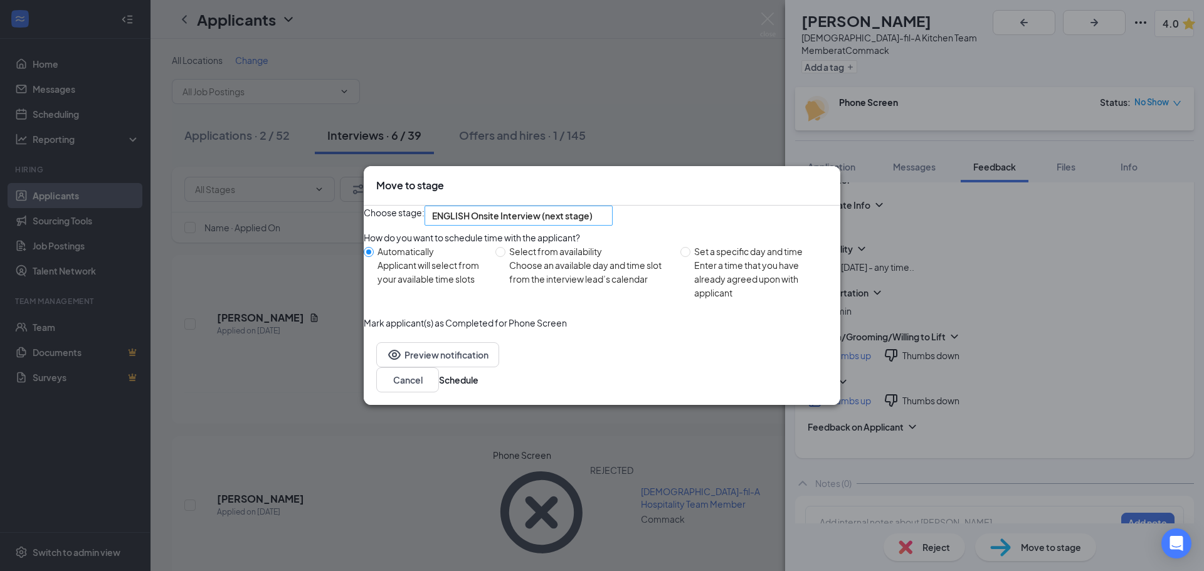
click at [613, 209] on div "ENGLISH Onsite Interview (next stage)" at bounding box center [518, 216] width 188 height 20
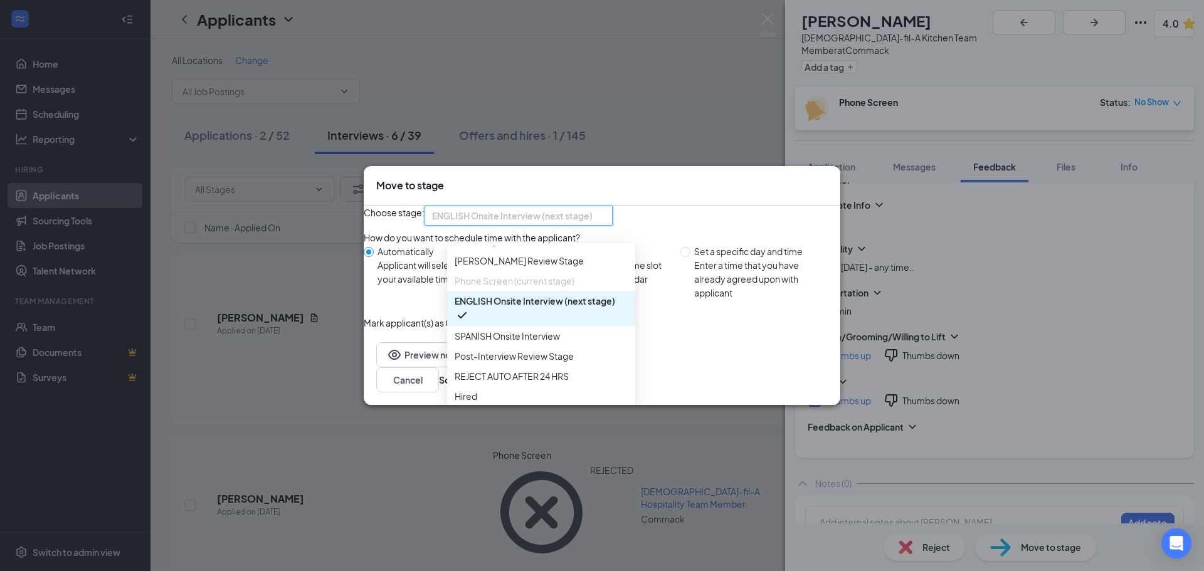
scroll to position [63, 0]
click at [520, 297] on span "ENGLISH Onsite Interview (next stage)" at bounding box center [535, 301] width 161 height 14
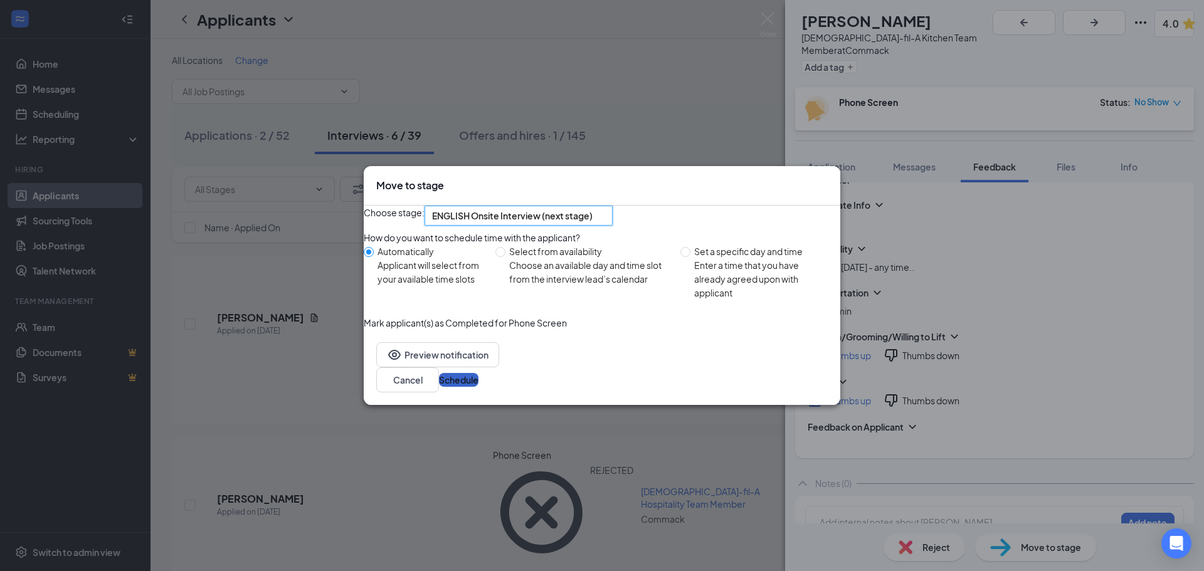
click at [478, 387] on button "Schedule" at bounding box center [459, 380] width 40 height 14
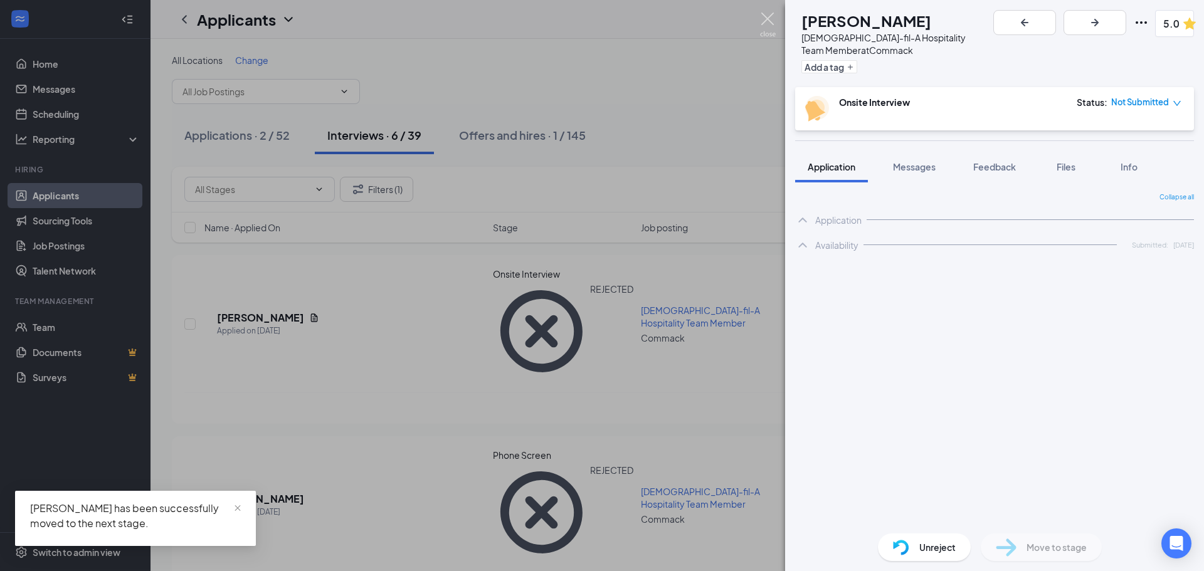
click at [764, 26] on img at bounding box center [768, 25] width 16 height 24
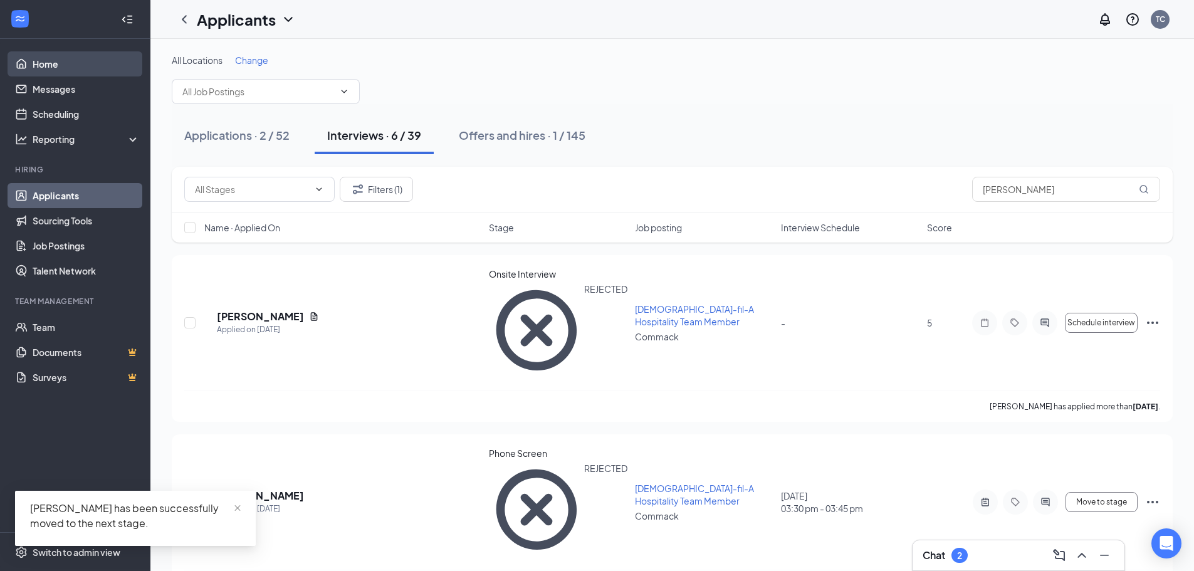
click at [54, 61] on link "Home" at bounding box center [86, 63] width 107 height 25
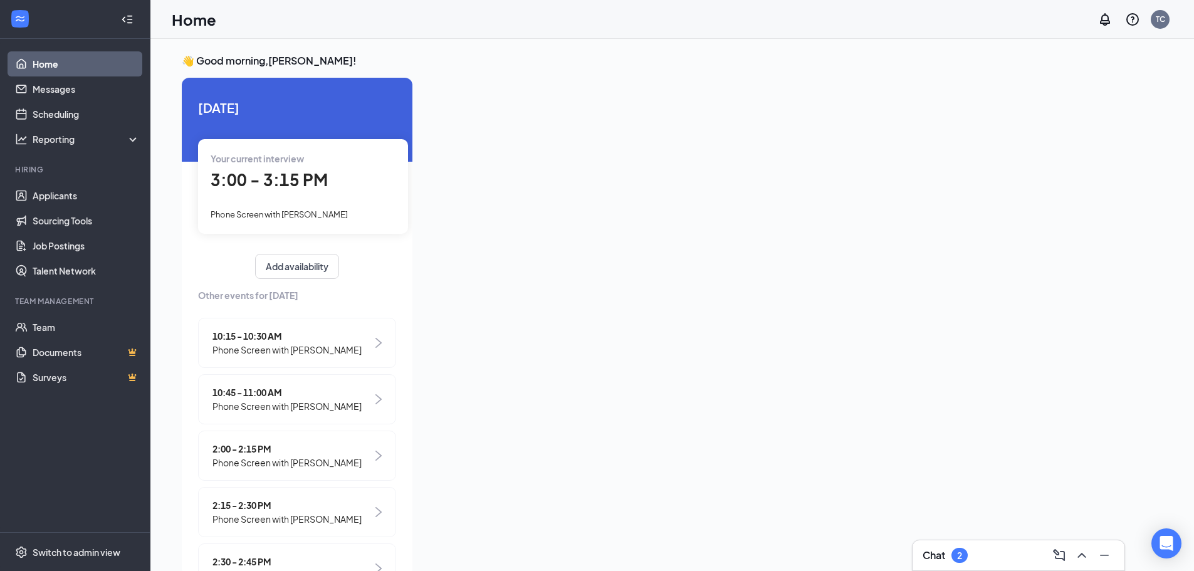
click at [280, 186] on span "3:00 - 3:15 PM" at bounding box center [269, 179] width 117 height 21
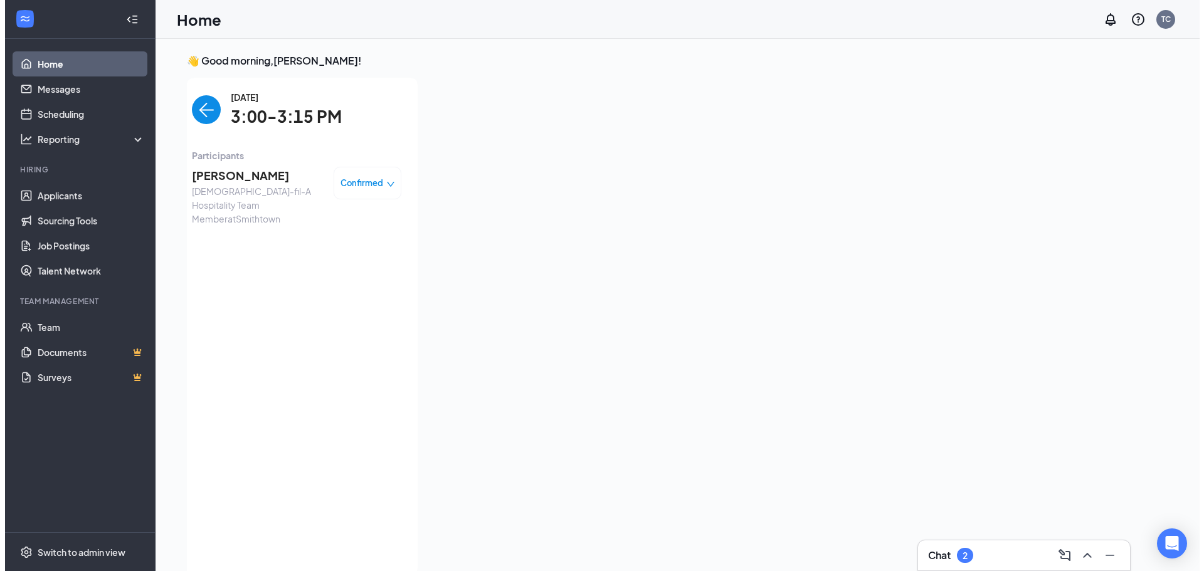
scroll to position [5, 0]
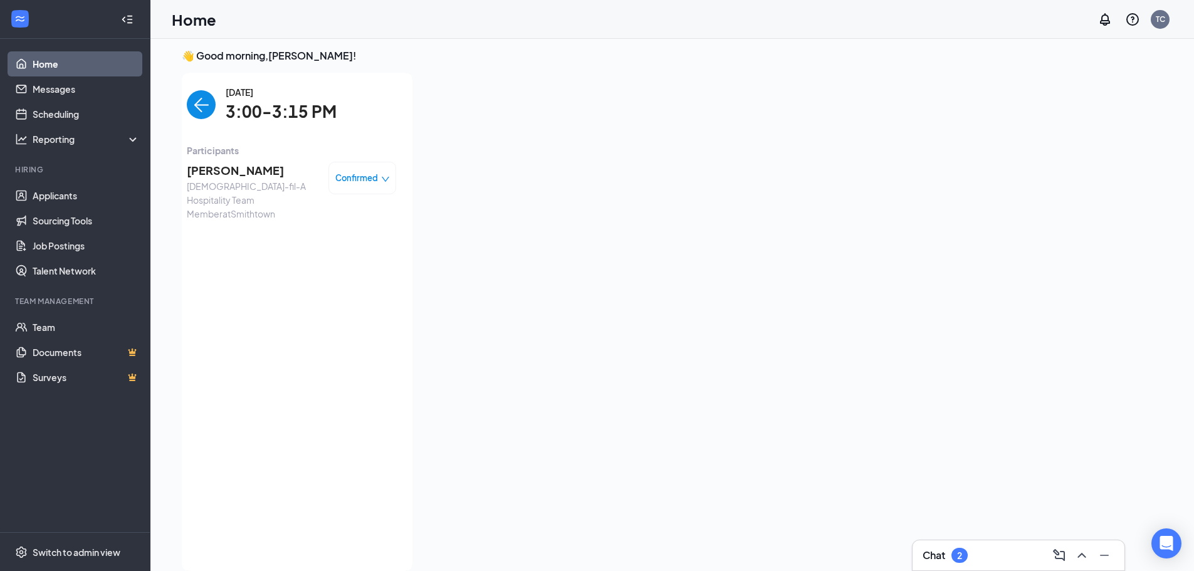
click at [221, 175] on span "[PERSON_NAME]" at bounding box center [253, 171] width 132 height 18
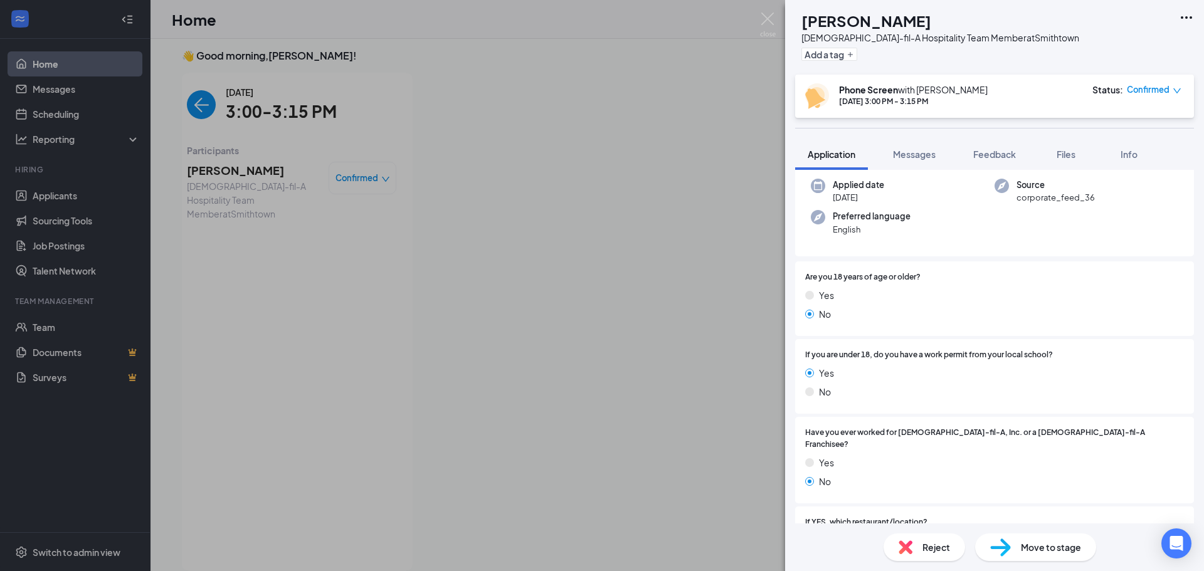
scroll to position [125, 0]
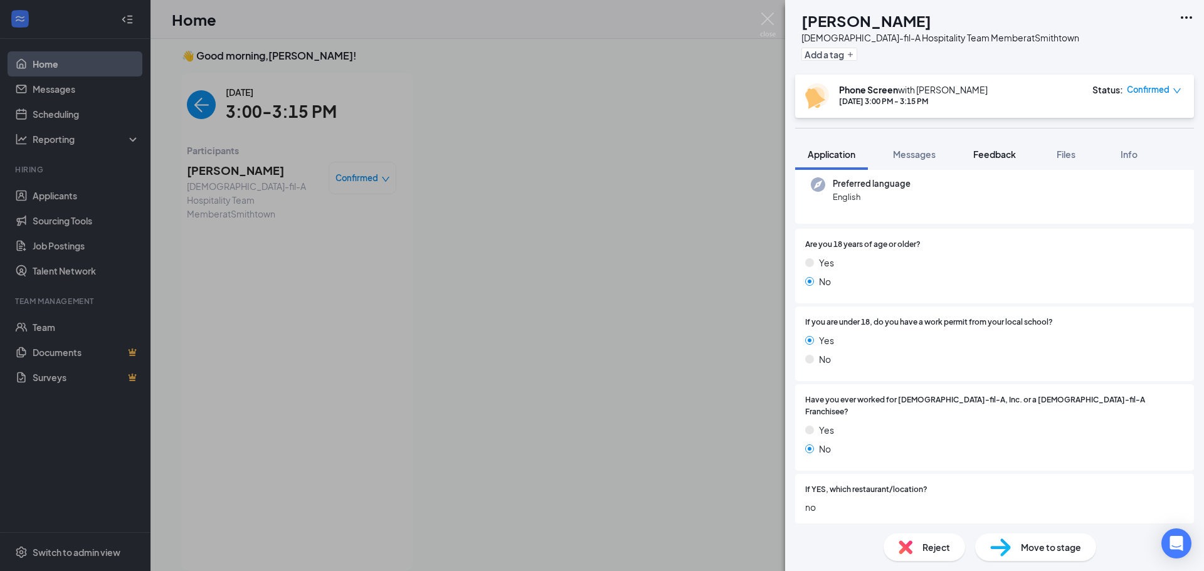
click at [1001, 148] on button "Feedback" at bounding box center [995, 154] width 68 height 31
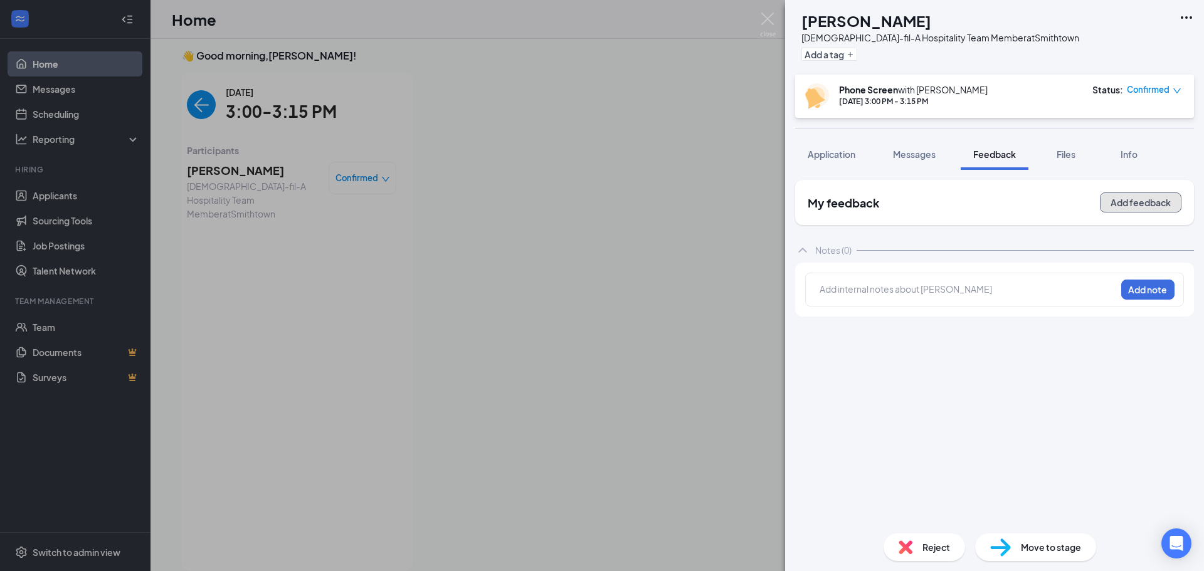
click at [1139, 199] on button "Add feedback" at bounding box center [1141, 202] width 82 height 20
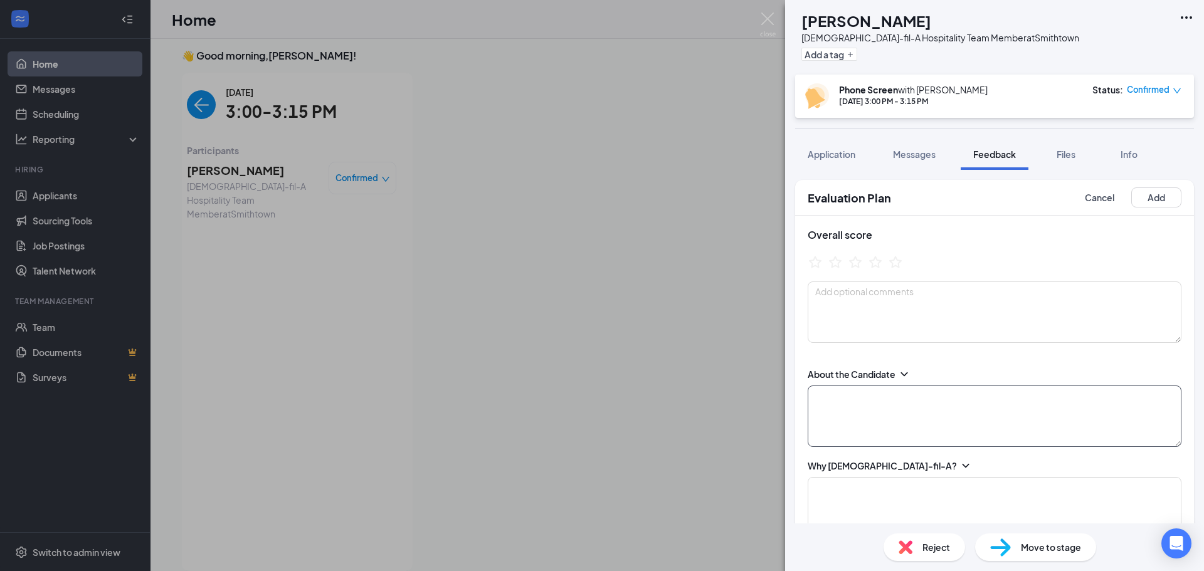
click at [879, 409] on textarea at bounding box center [995, 416] width 374 height 61
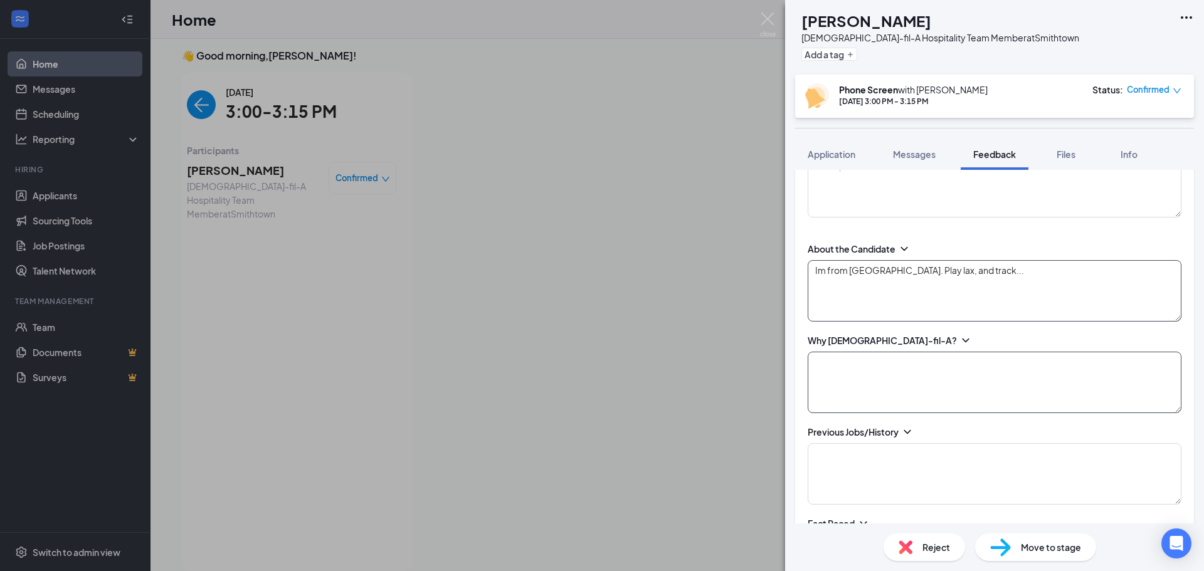
type textarea "Im from [GEOGRAPHIC_DATA]. Play lax, and track..."
click at [888, 370] on textarea at bounding box center [995, 382] width 374 height 61
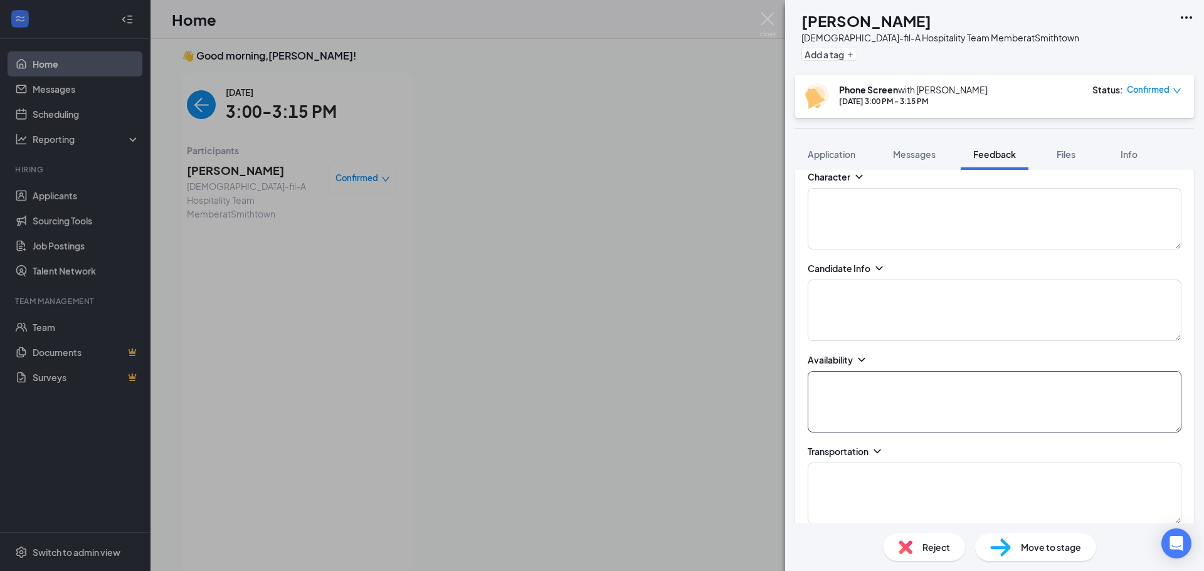
scroll to position [564, 0]
type textarea "I want the experience it..."
click at [860, 409] on textarea at bounding box center [995, 401] width 374 height 61
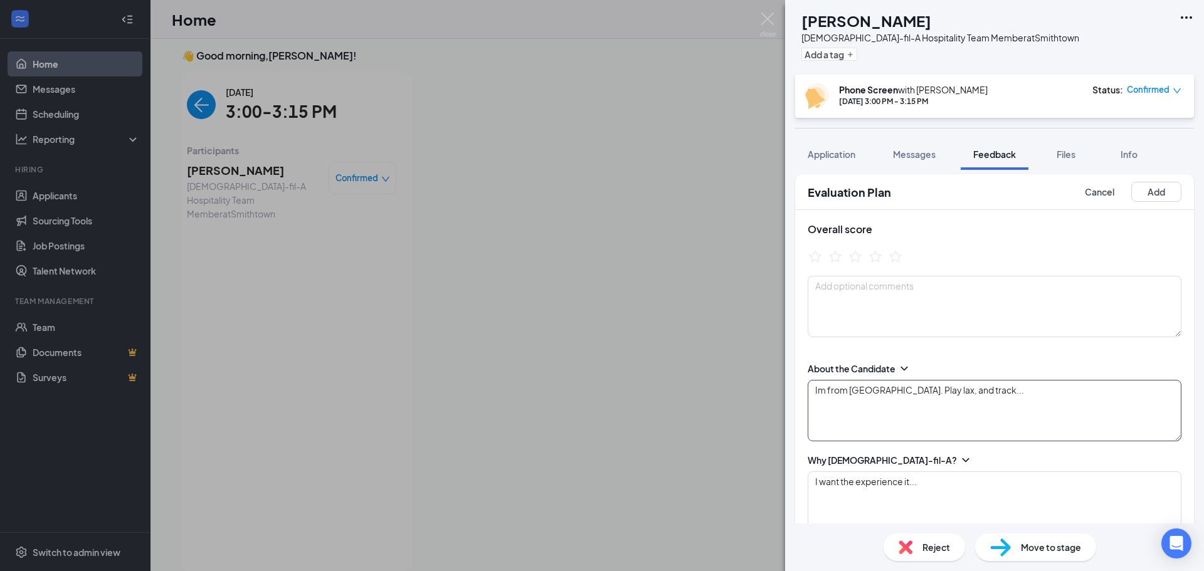
scroll to position [0, 0]
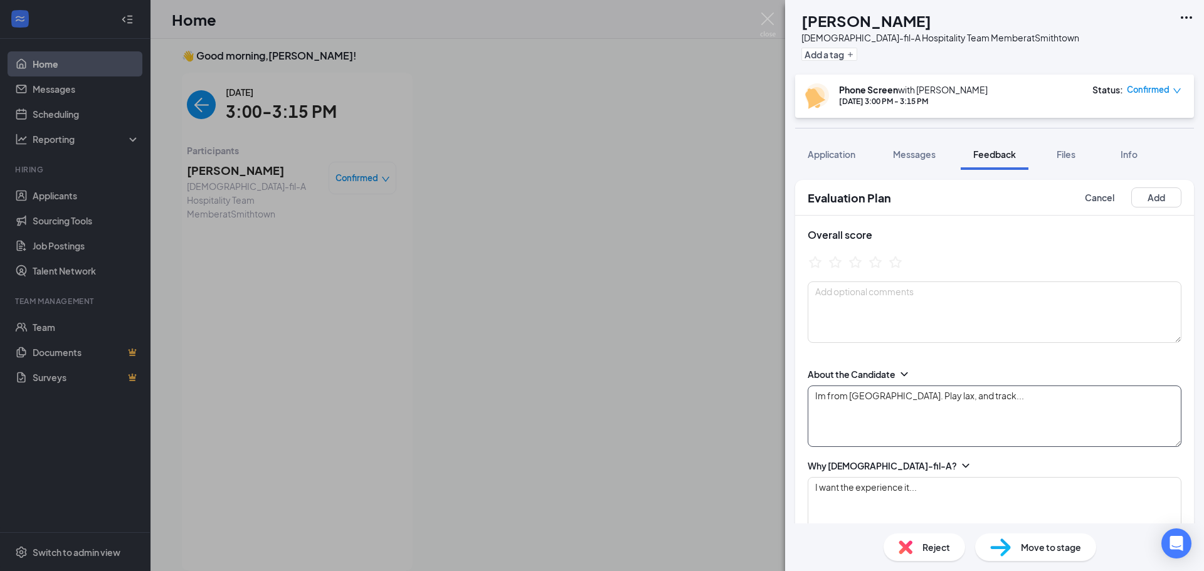
type textarea "5-close"
click at [818, 399] on textarea "Im from [GEOGRAPHIC_DATA]. Play lax, and track..." at bounding box center [995, 416] width 374 height 61
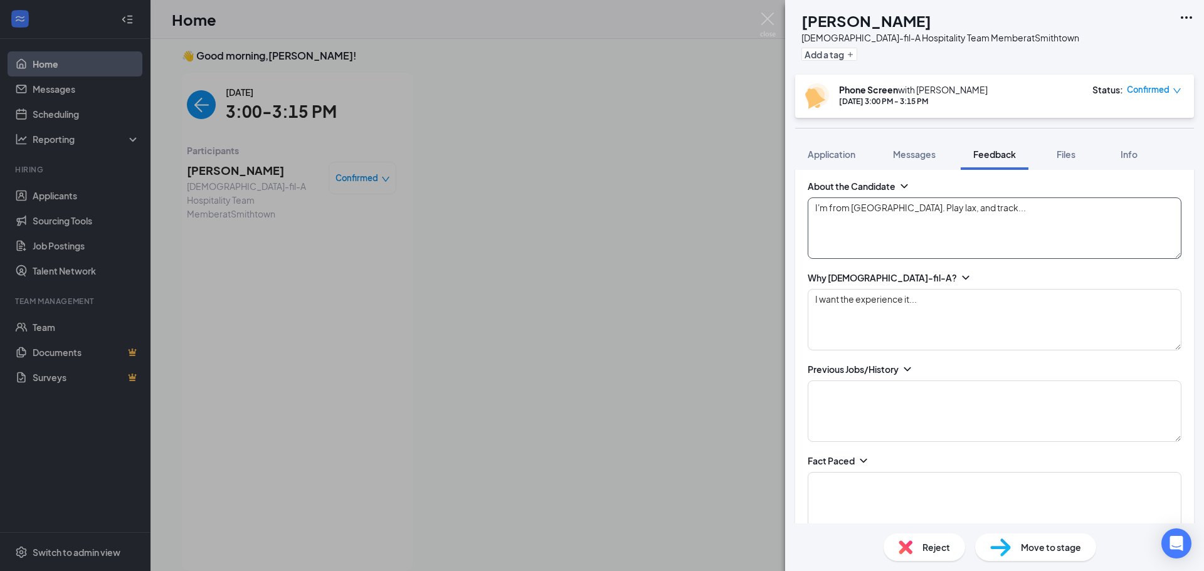
scroll to position [251, 0]
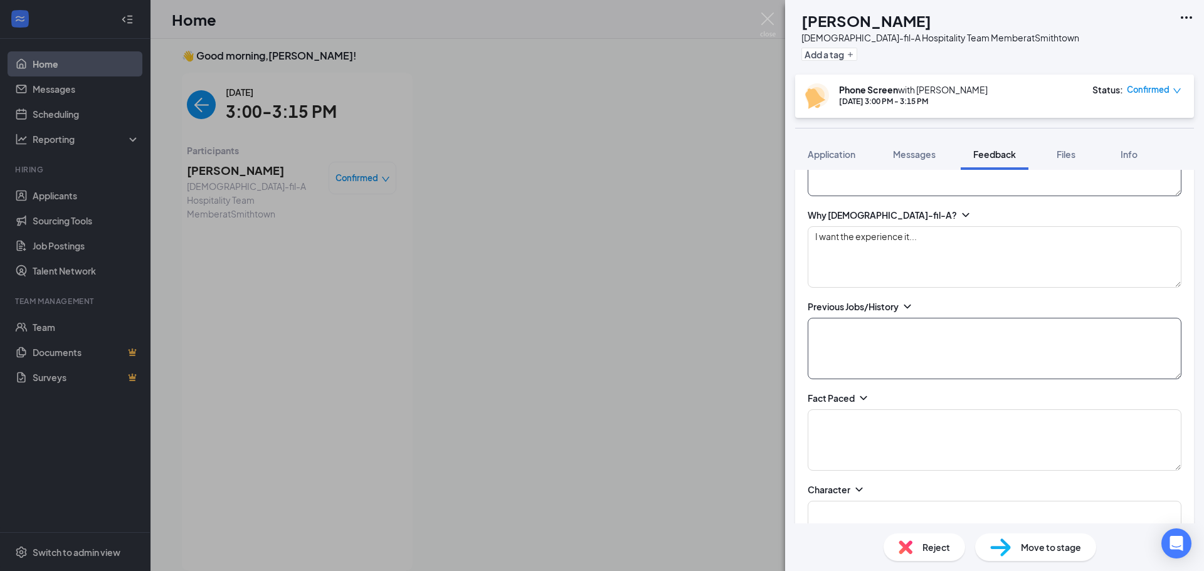
type textarea "I'm from [GEOGRAPHIC_DATA]. Play lax, and track..."
click at [845, 336] on textarea at bounding box center [995, 348] width 374 height 61
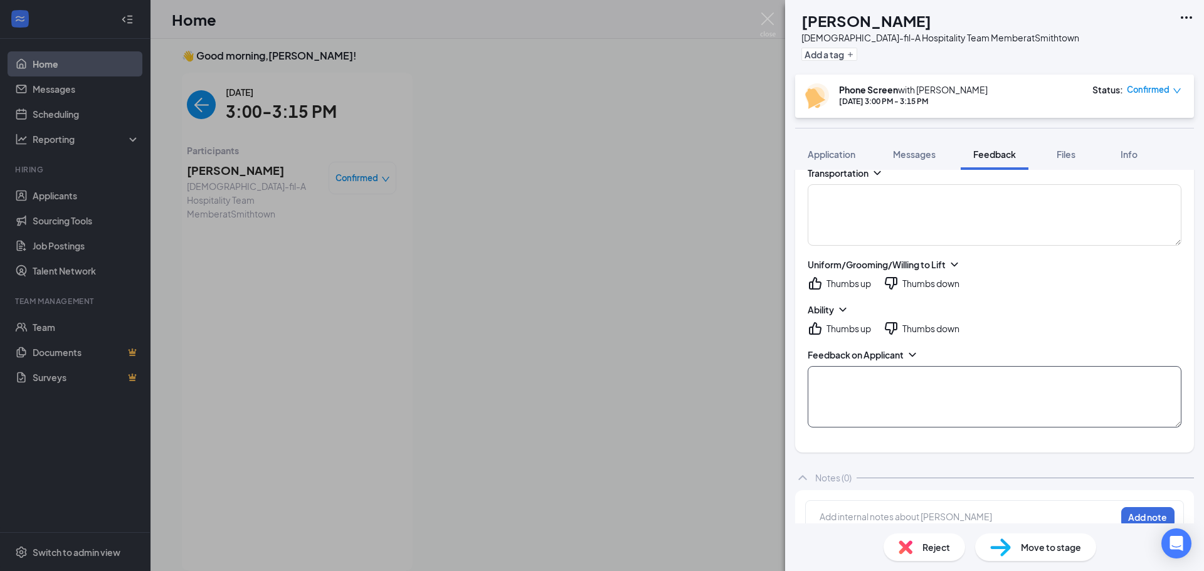
scroll to position [863, 0]
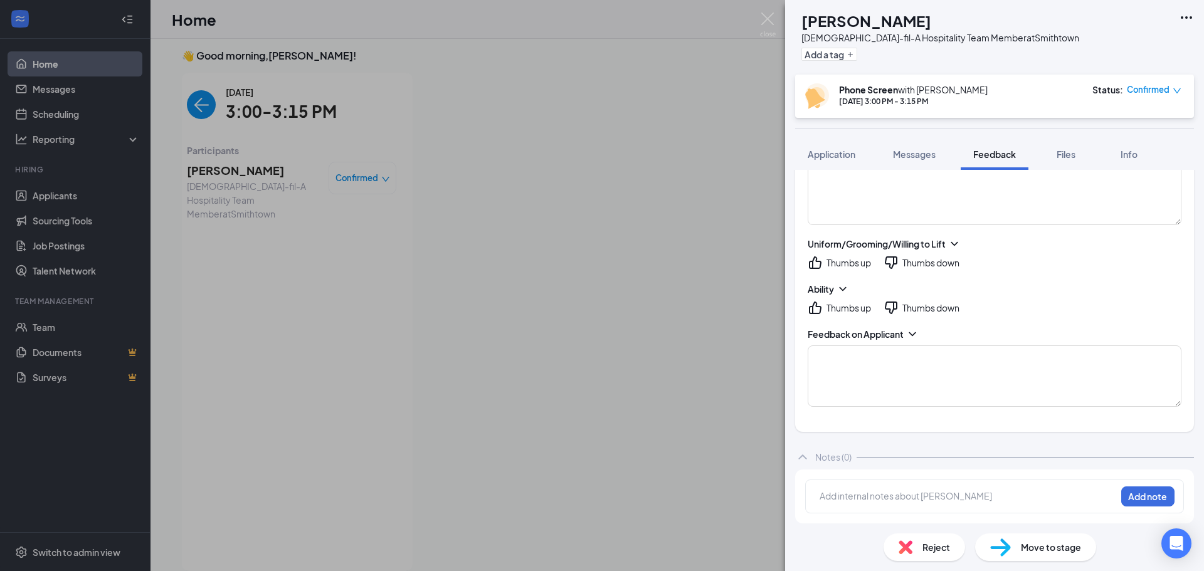
click at [817, 261] on icon "ThumbsUp" at bounding box center [815, 262] width 13 height 13
click at [817, 308] on icon "ThumbsUp" at bounding box center [815, 307] width 15 height 15
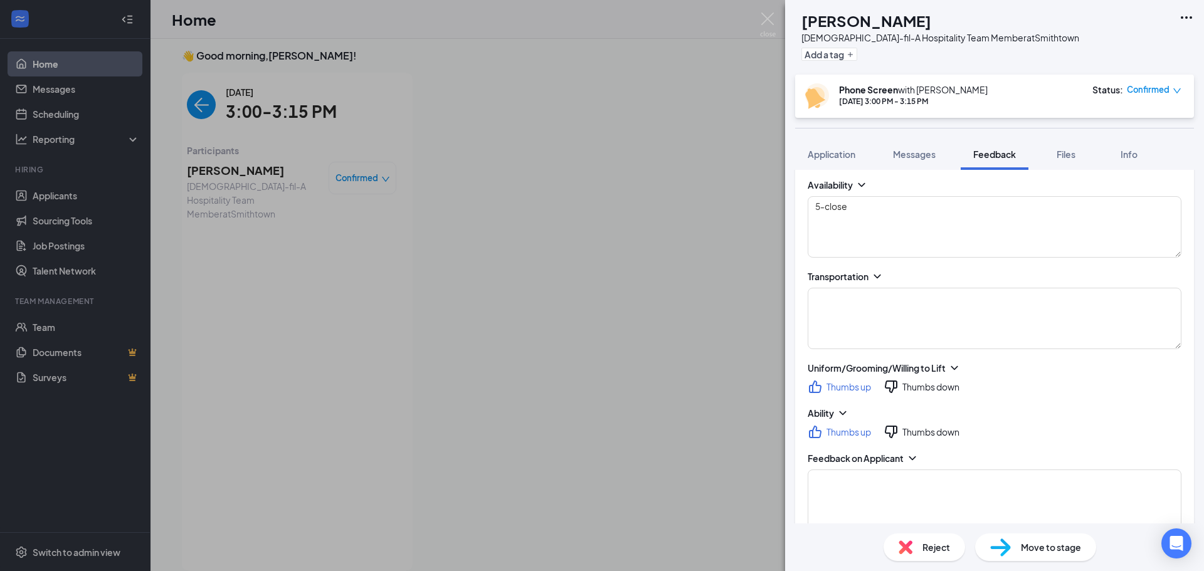
scroll to position [737, 0]
click at [981, 305] on textarea at bounding box center [995, 319] width 374 height 61
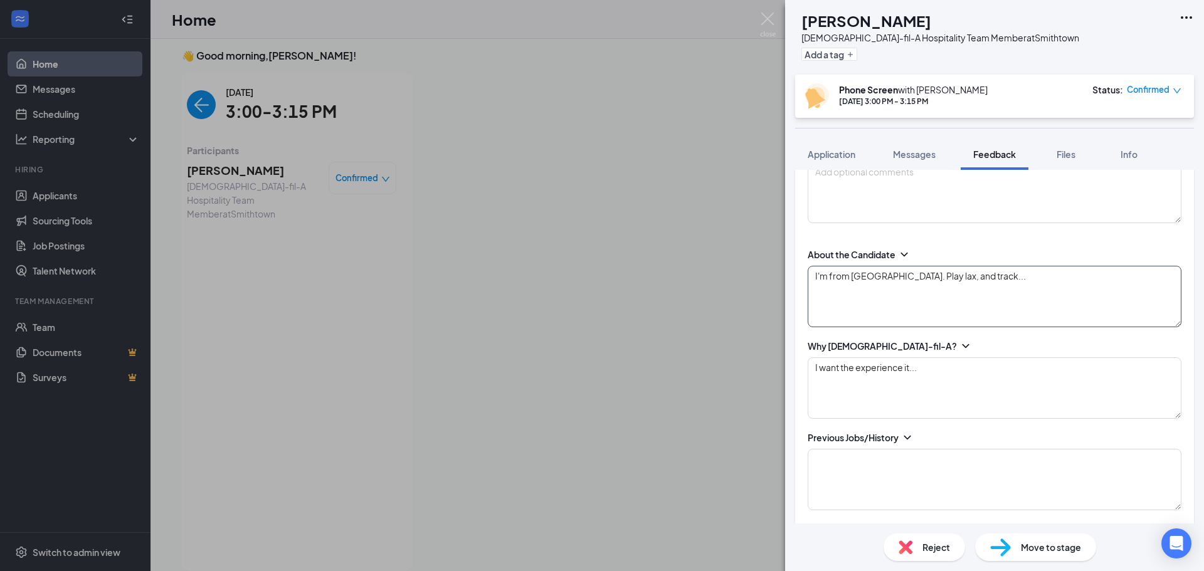
scroll to position [110, 0]
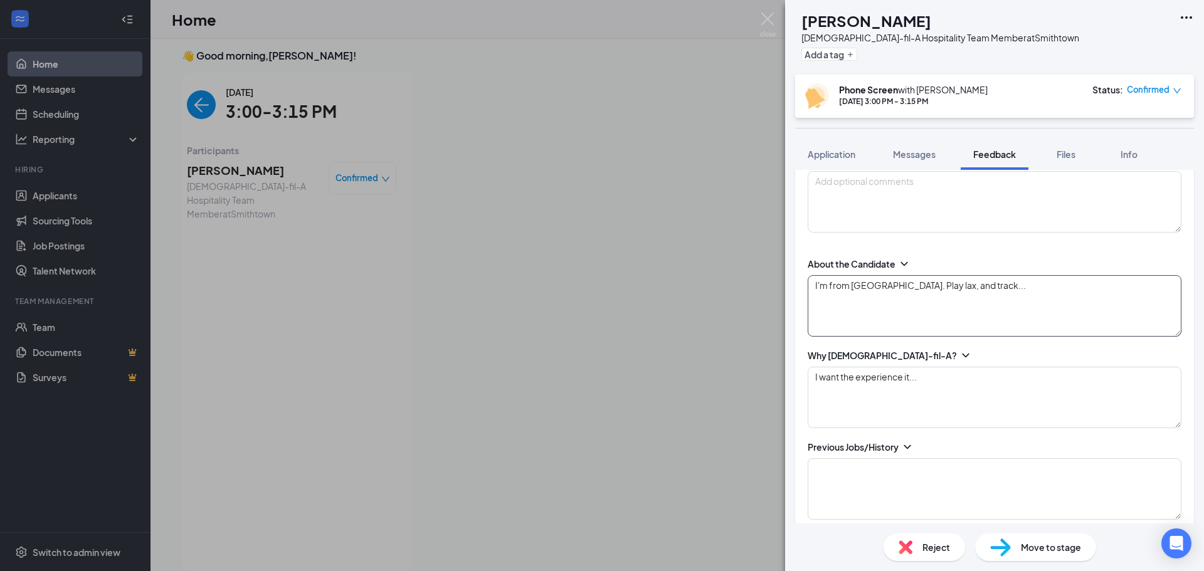
type textarea "Yes, 12"
click at [1033, 287] on textarea "I'm from [GEOGRAPHIC_DATA]. Play lax, and track..." at bounding box center [995, 305] width 374 height 61
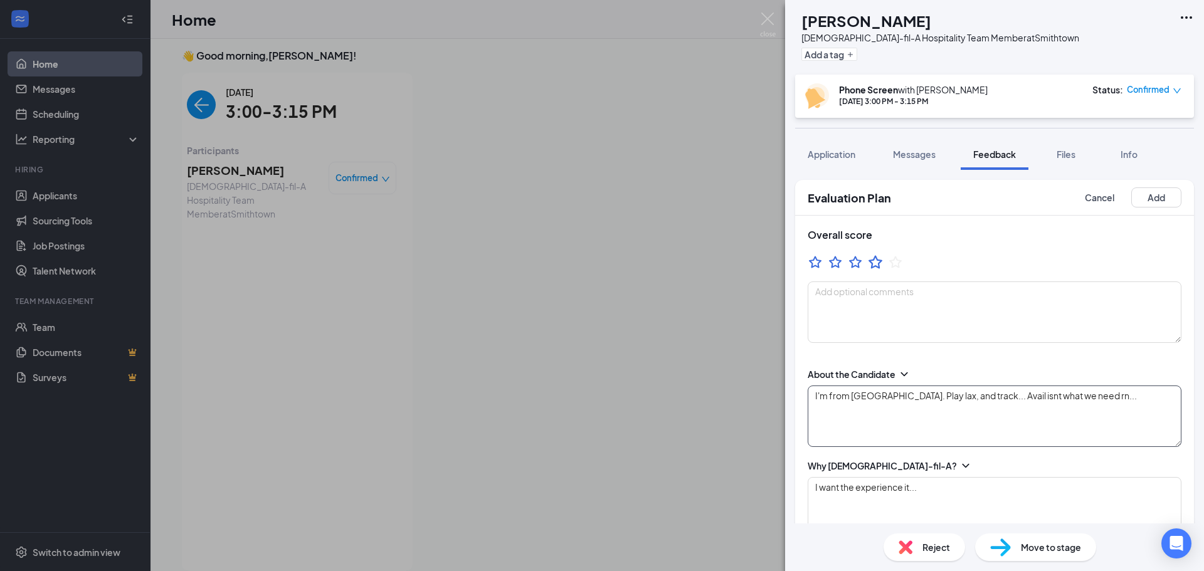
type textarea "I'm from [GEOGRAPHIC_DATA]. Play lax, and track... Avail isnt what we need rn..."
click at [872, 266] on icon "StarBorder" at bounding box center [875, 261] width 14 height 13
click at [1143, 196] on button "Add" at bounding box center [1156, 197] width 50 height 20
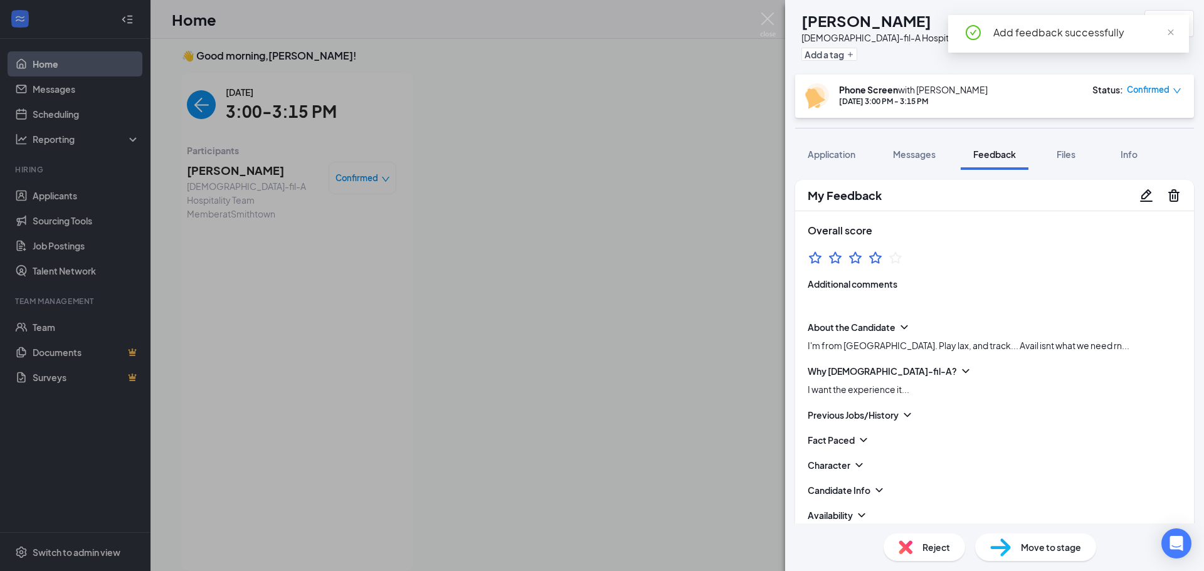
click at [1018, 548] on div "Move to stage" at bounding box center [1035, 548] width 121 height 28
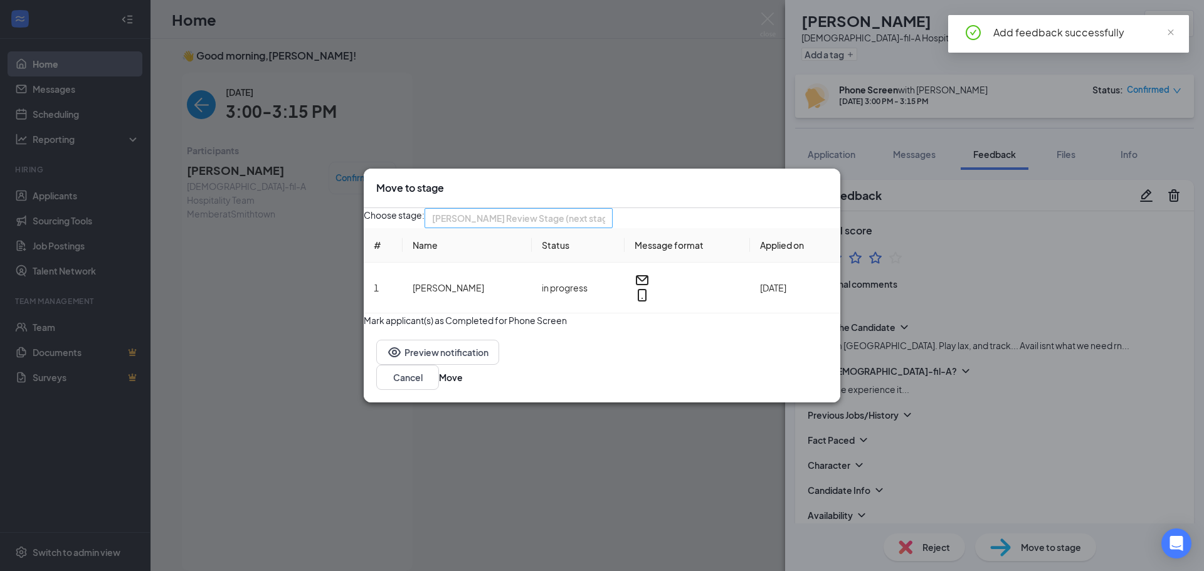
click at [594, 213] on span "[PERSON_NAME] Review Stage (next stage)" at bounding box center [513, 226] width 162 height 34
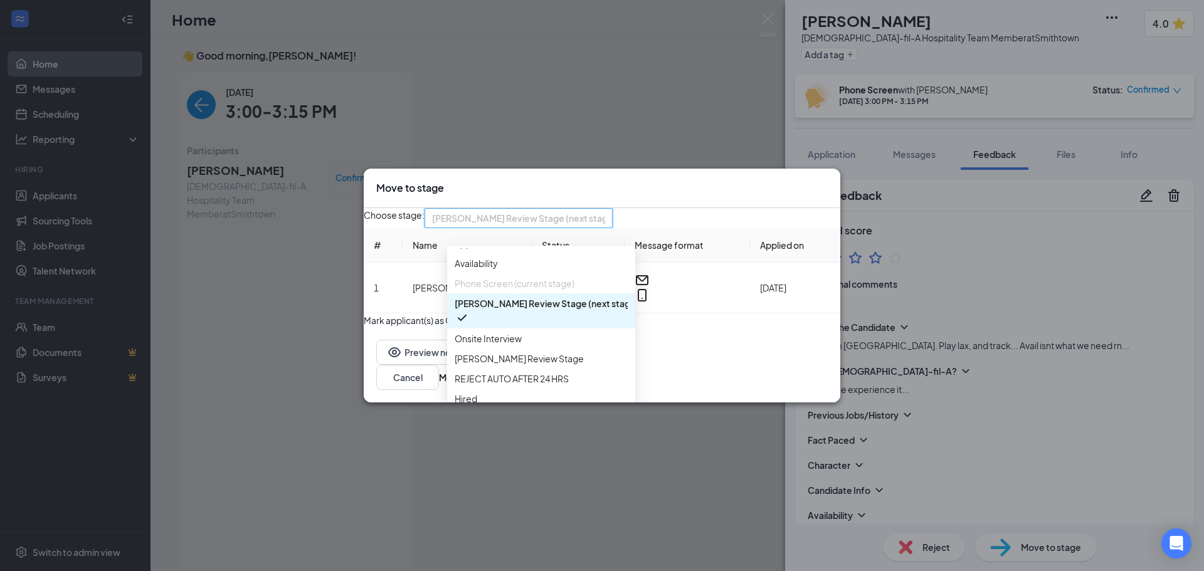
scroll to position [71, 0]
click at [508, 372] on span "REJECT AUTO AFTER 24 HRS" at bounding box center [512, 379] width 114 height 14
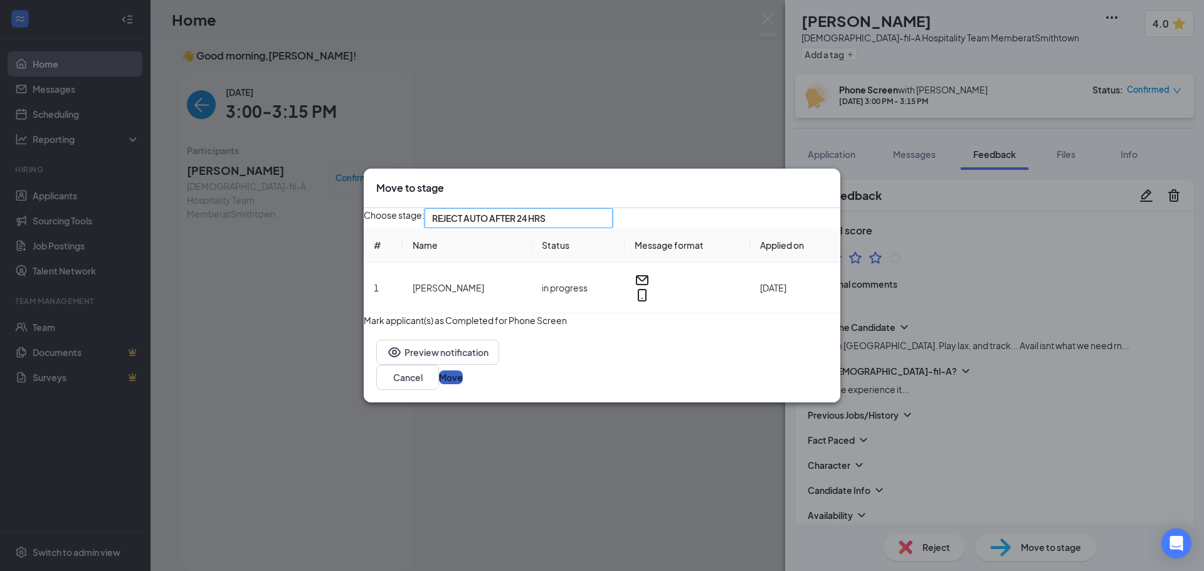
click at [463, 384] on button "Move" at bounding box center [451, 378] width 24 height 14
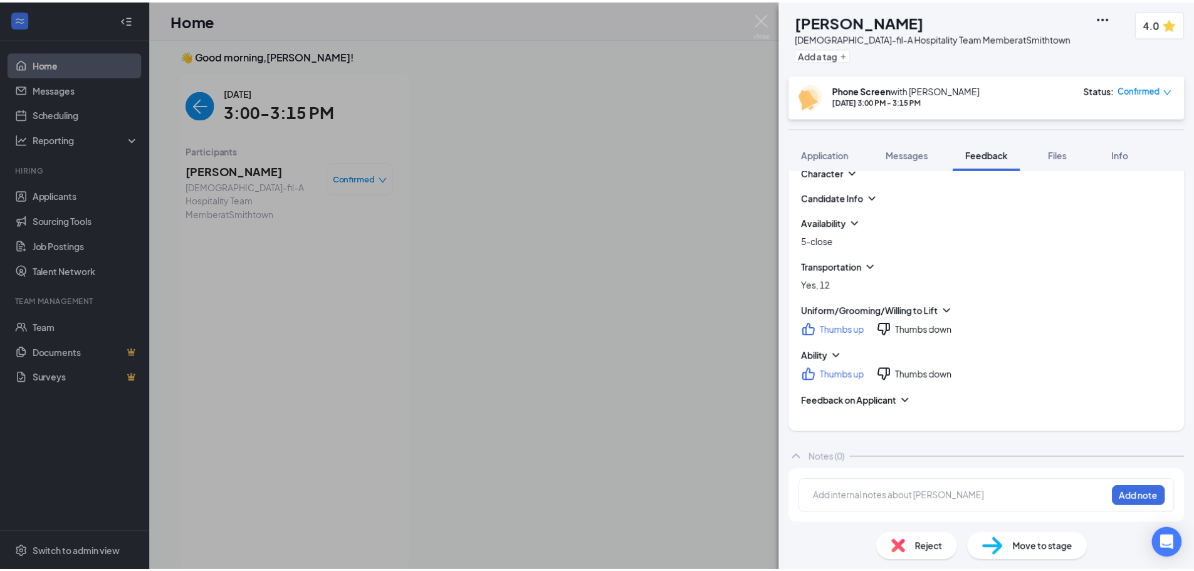
scroll to position [0, 0]
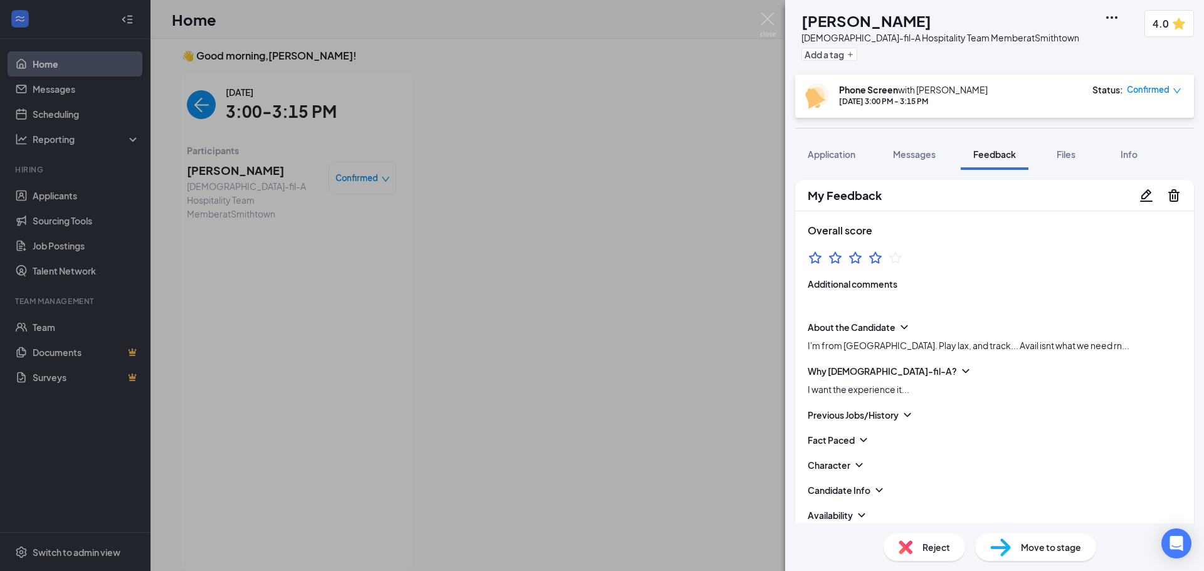
click at [769, 11] on div "ML [PERSON_NAME][DEMOGRAPHIC_DATA]-fil-A Hospitality Team Member at [GEOGRAPHIC…" at bounding box center [602, 285] width 1204 height 571
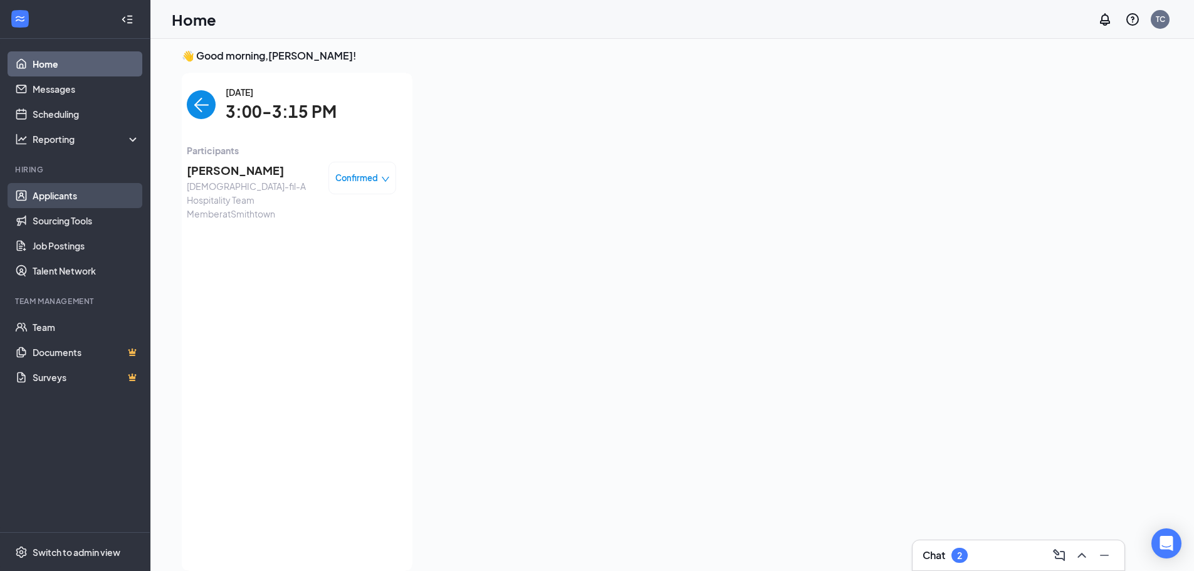
click at [55, 195] on link "Applicants" at bounding box center [86, 195] width 107 height 25
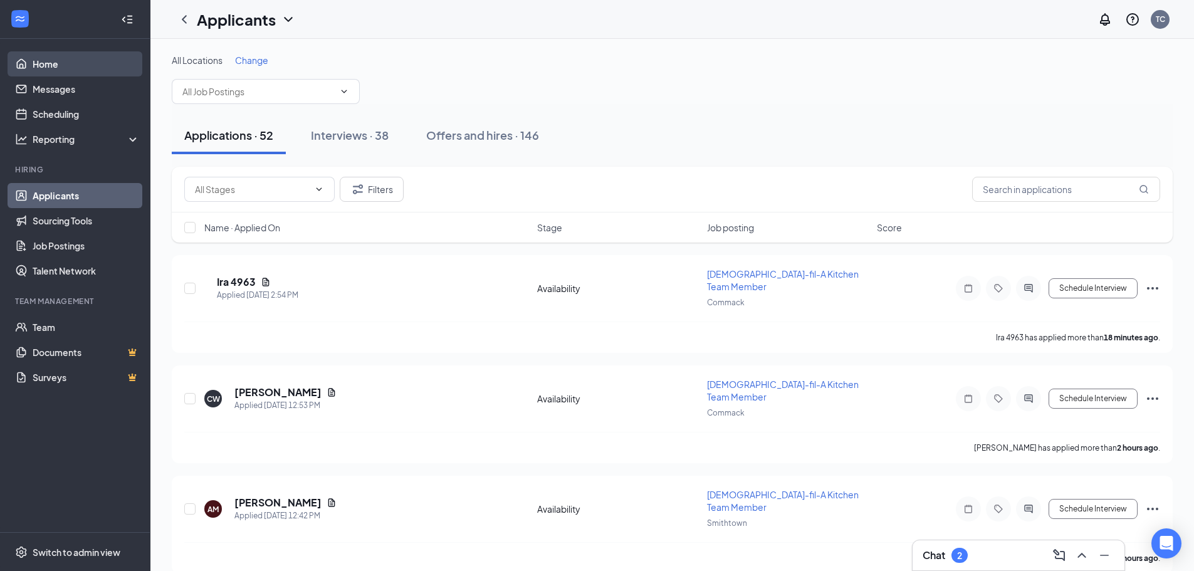
click at [48, 57] on link "Home" at bounding box center [86, 63] width 107 height 25
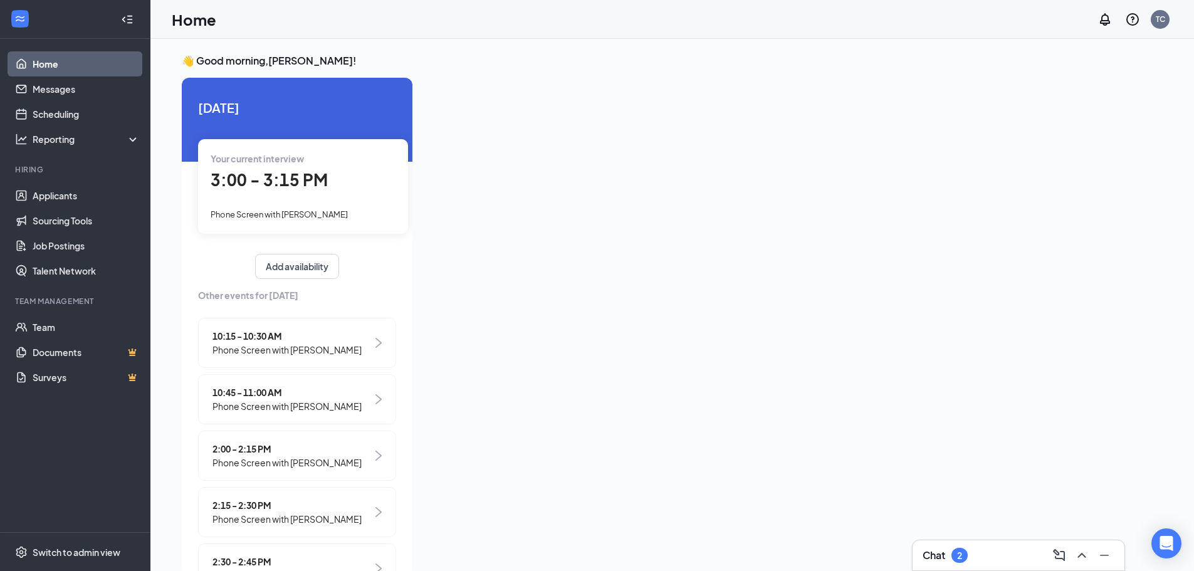
click at [932, 550] on h3 "Chat" at bounding box center [934, 556] width 23 height 14
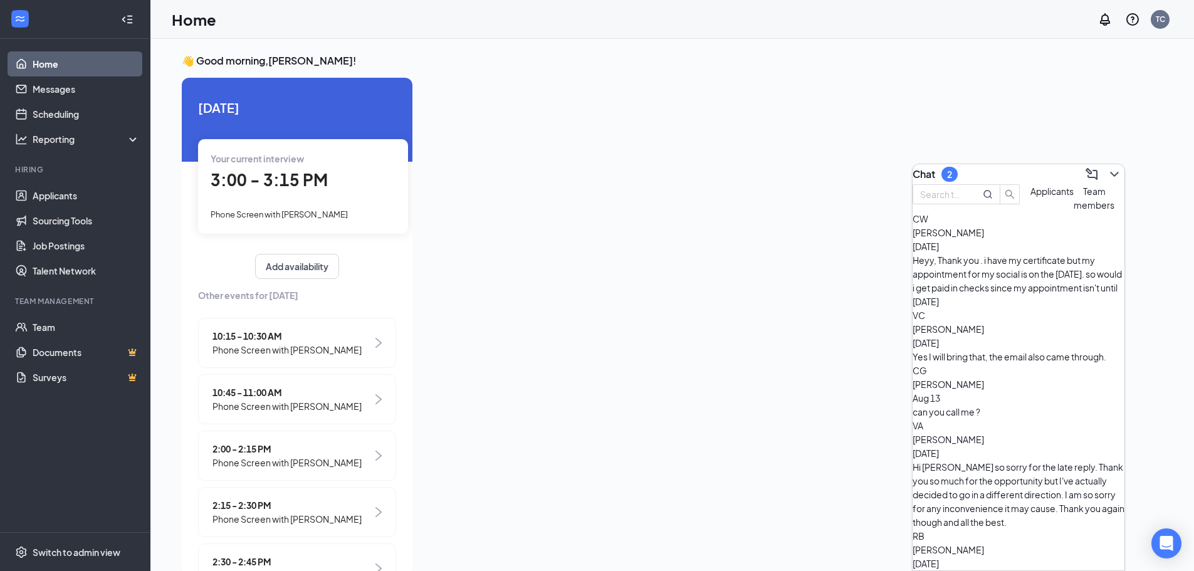
click at [1031, 197] on span "Applicants" at bounding box center [1052, 191] width 43 height 11
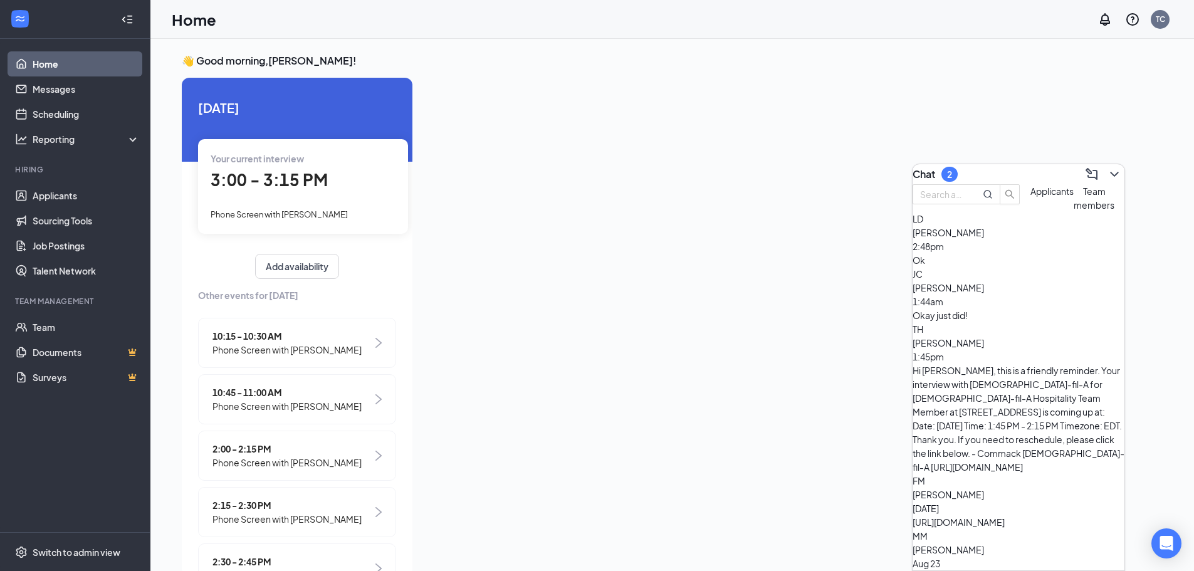
click at [831, 199] on div at bounding box center [774, 323] width 702 height 491
click at [930, 170] on h3 "Chat" at bounding box center [924, 174] width 23 height 14
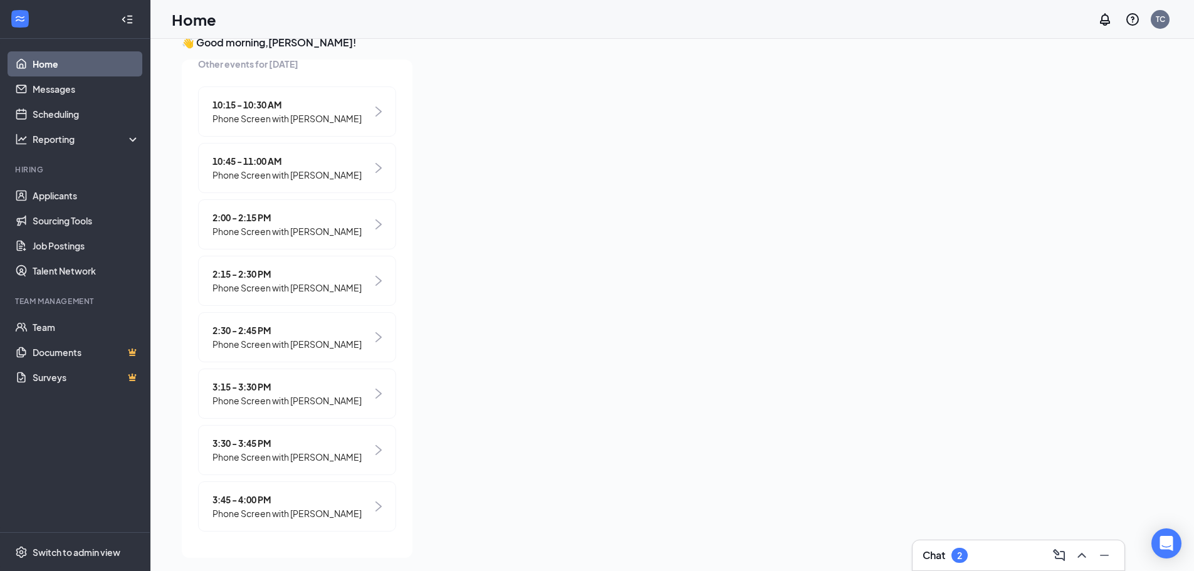
scroll to position [26, 0]
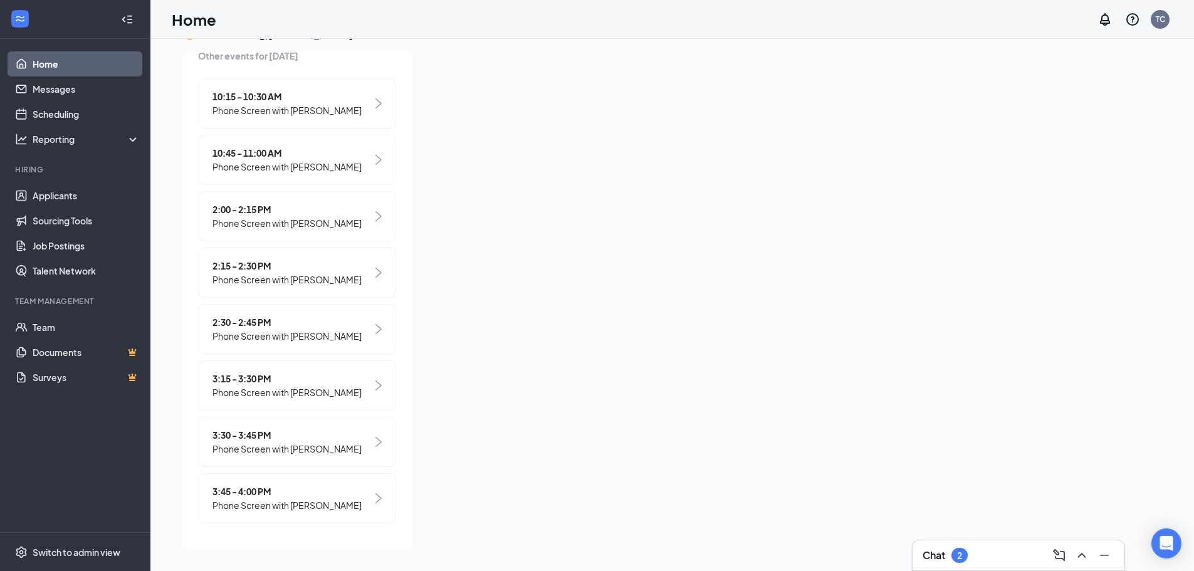
click at [279, 379] on span "3:15 - 3:30 PM" at bounding box center [287, 379] width 149 height 14
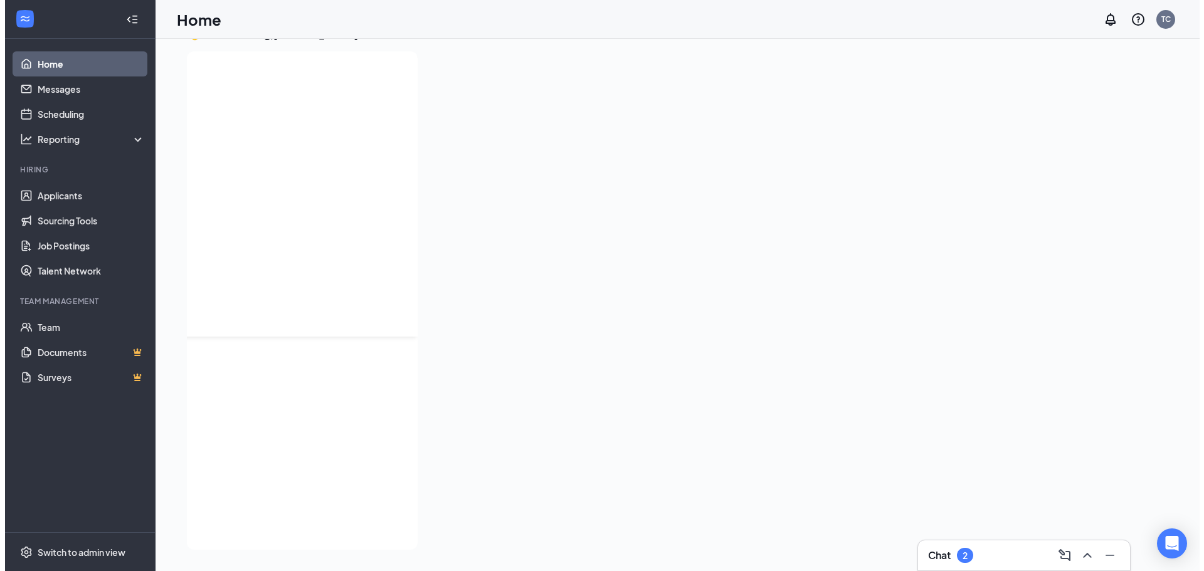
scroll to position [0, 0]
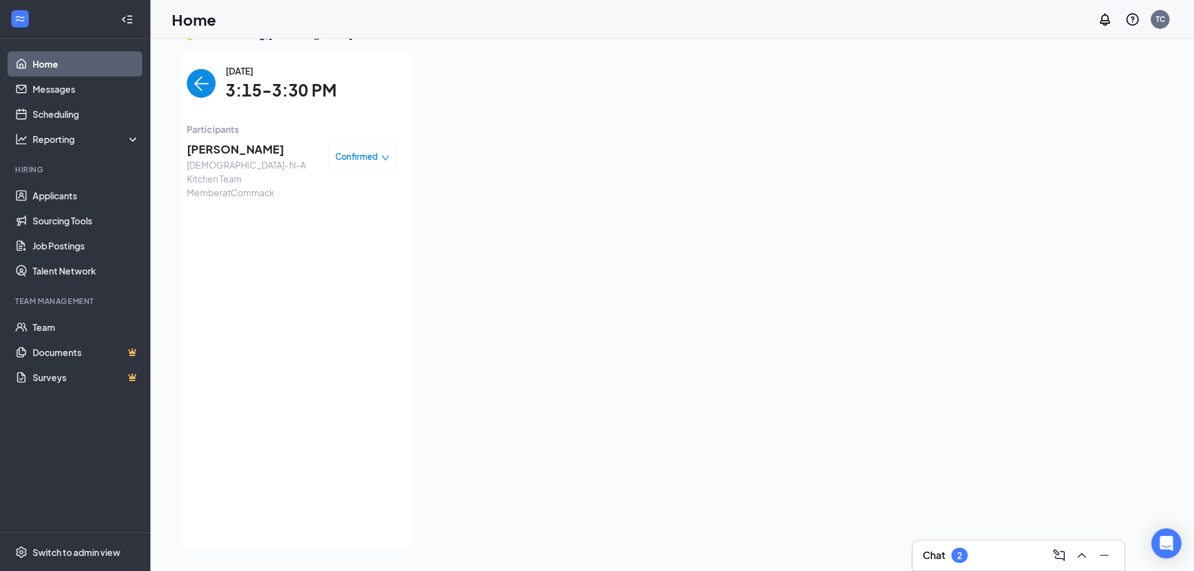
click at [243, 147] on span "[PERSON_NAME]" at bounding box center [253, 149] width 132 height 18
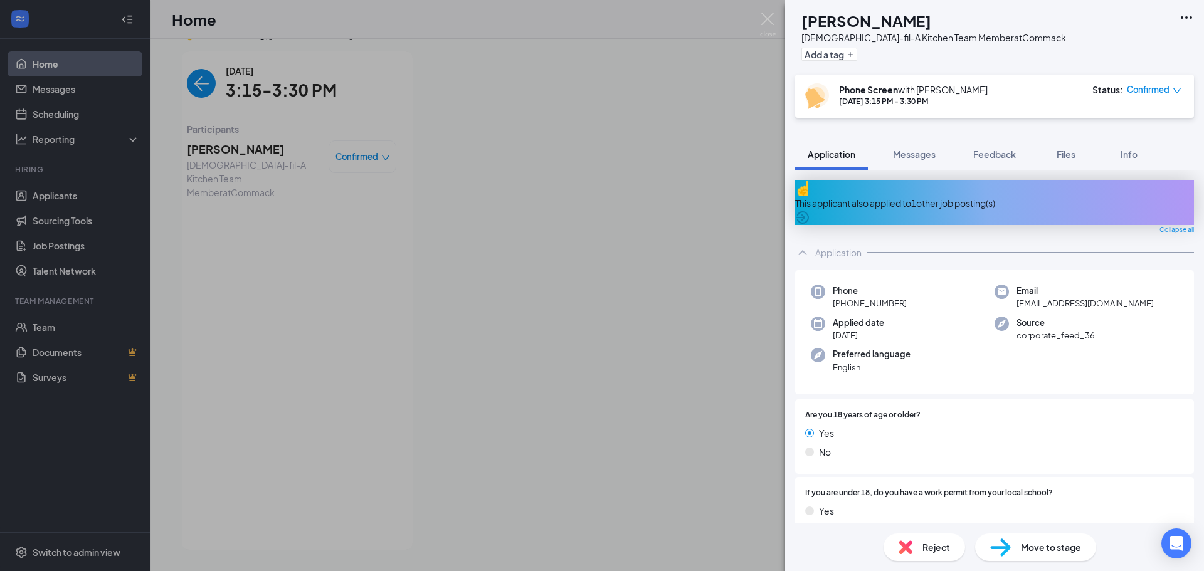
click at [921, 196] on div "This applicant also applied to 1 other job posting(s)" at bounding box center [994, 203] width 399 height 14
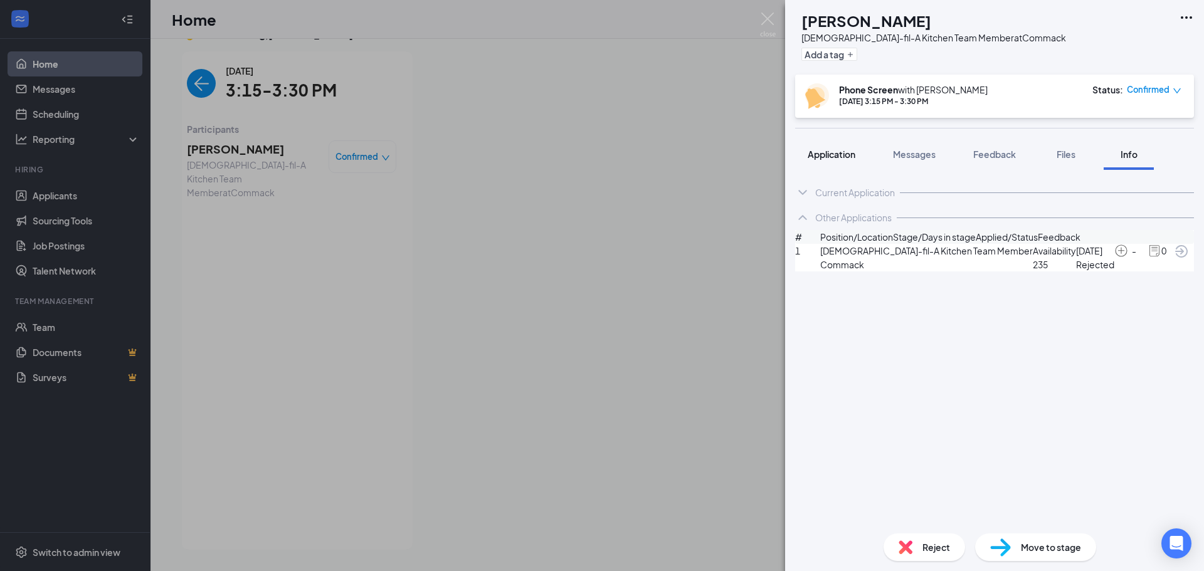
click at [825, 151] on span "Application" at bounding box center [832, 154] width 48 height 11
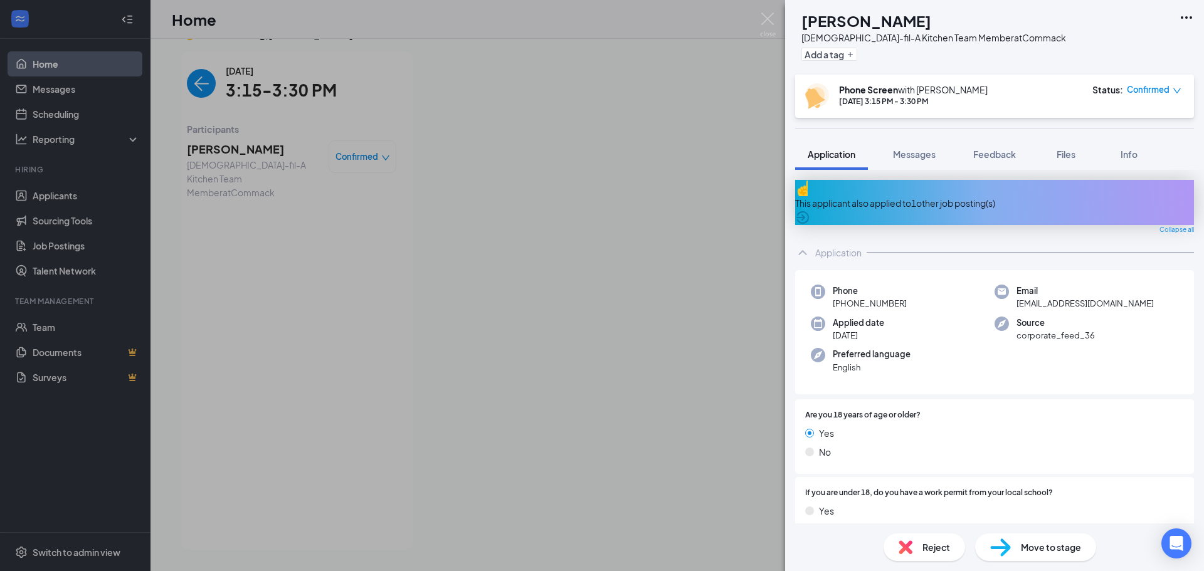
click at [1157, 93] on span "Confirmed" at bounding box center [1148, 89] width 43 height 13
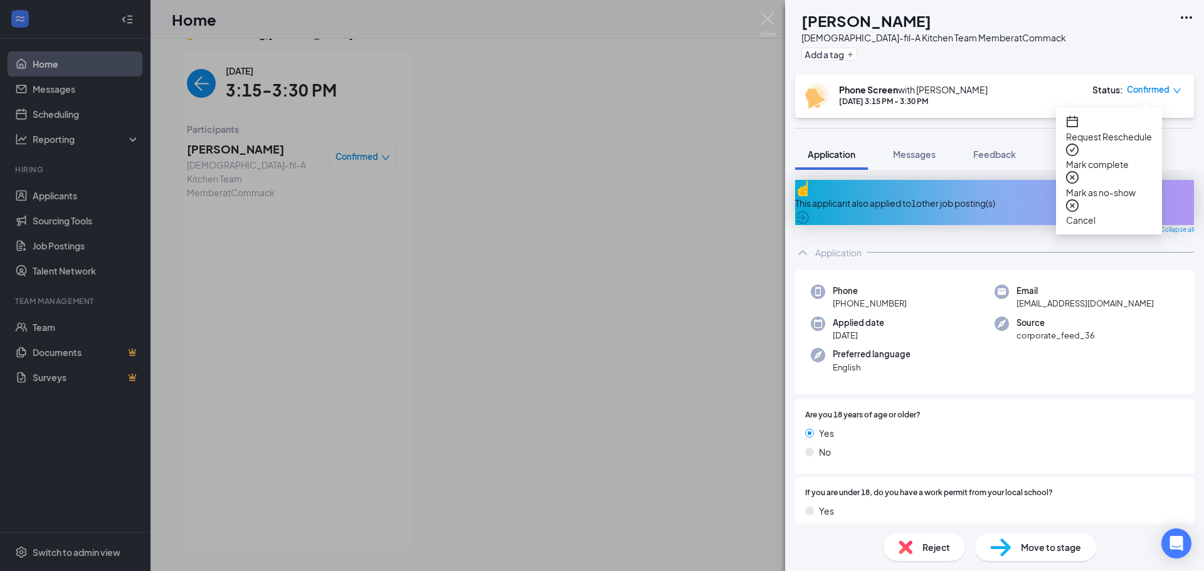
click at [1119, 186] on span "Mark as no-show" at bounding box center [1109, 193] width 86 height 14
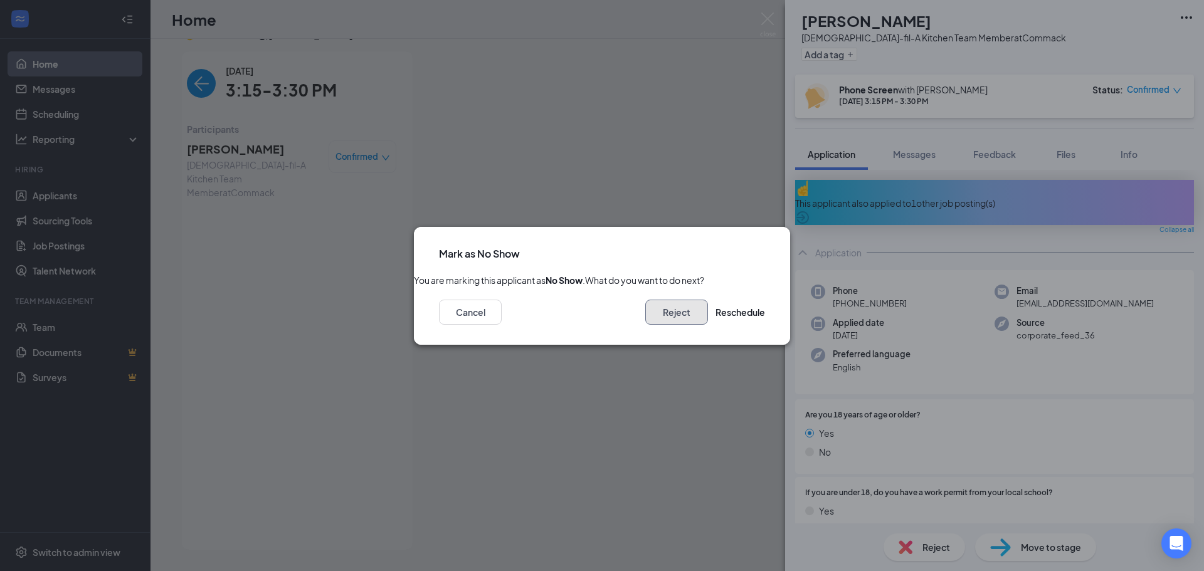
click at [645, 325] on button "Reject" at bounding box center [676, 312] width 63 height 25
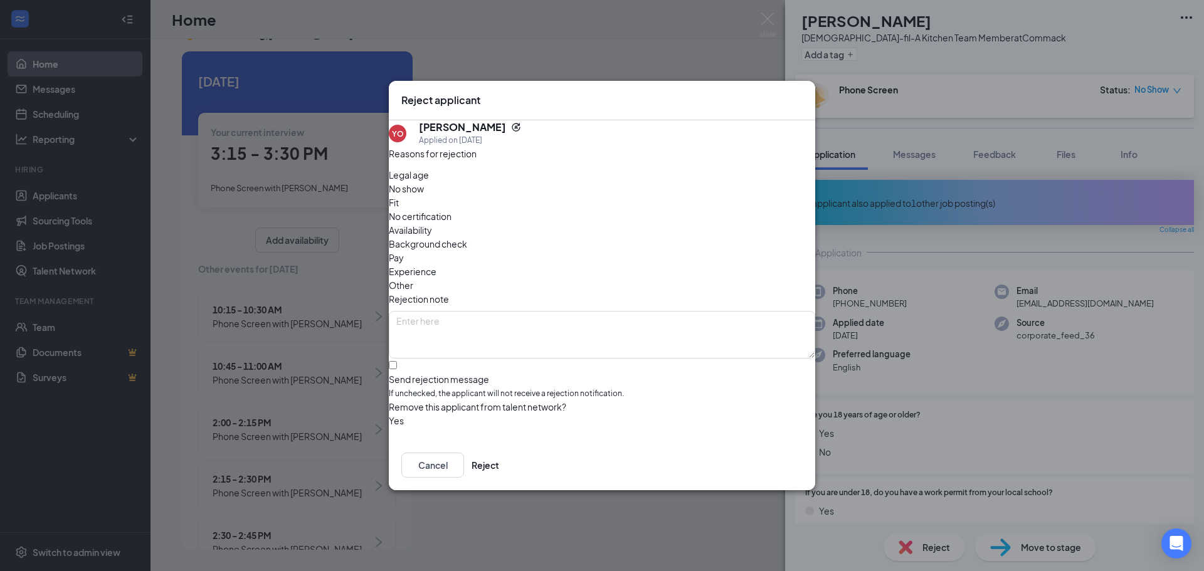
click at [424, 196] on span "No show" at bounding box center [406, 189] width 35 height 14
click at [499, 453] on button "Reject" at bounding box center [485, 465] width 28 height 25
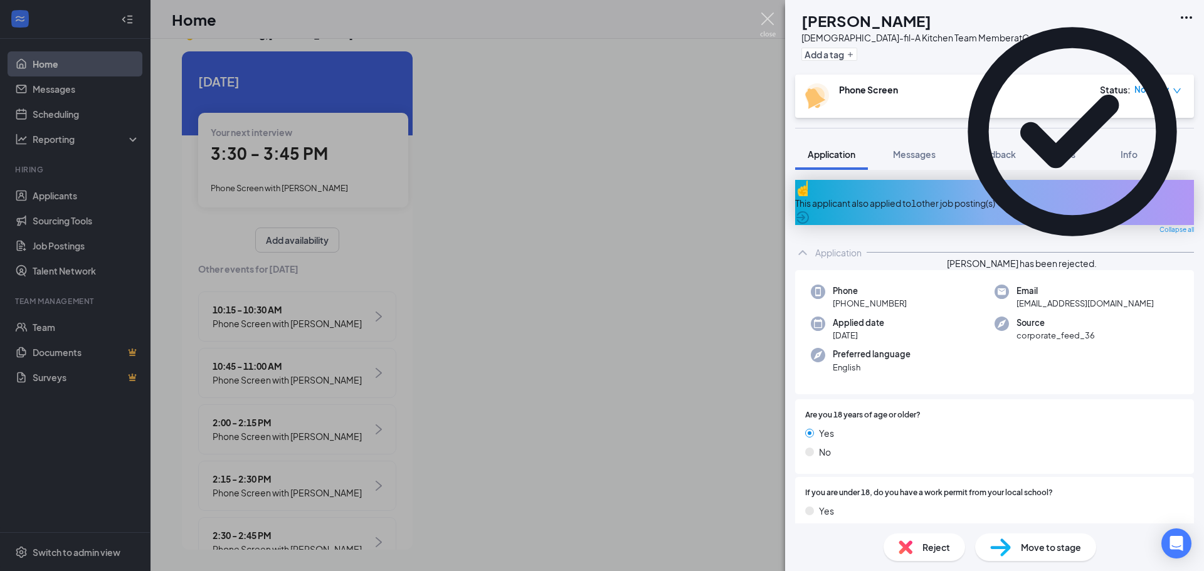
click at [762, 18] on img at bounding box center [768, 25] width 16 height 24
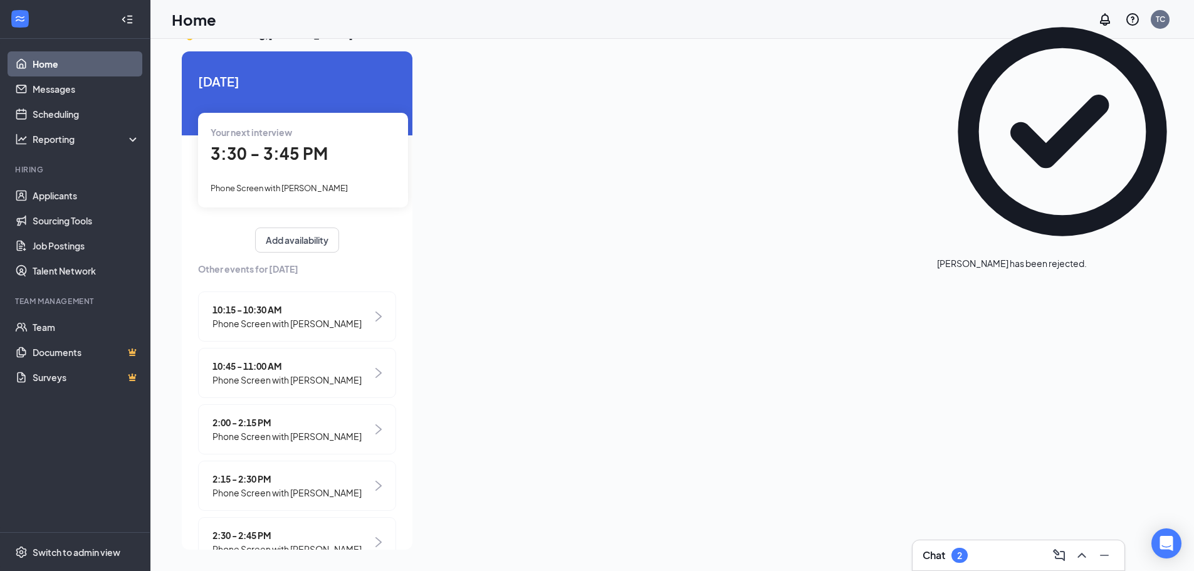
scroll to position [0, 111]
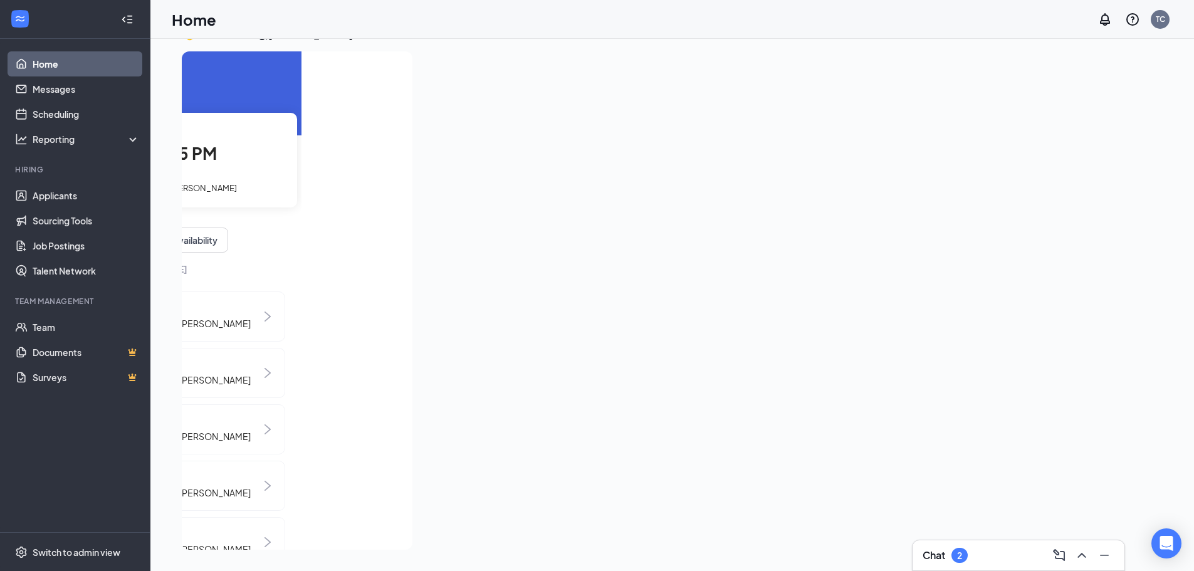
click at [745, 265] on div at bounding box center [774, 296] width 702 height 491
click at [38, 58] on link "Home" at bounding box center [86, 63] width 107 height 25
click at [33, 192] on link "Applicants" at bounding box center [86, 195] width 107 height 25
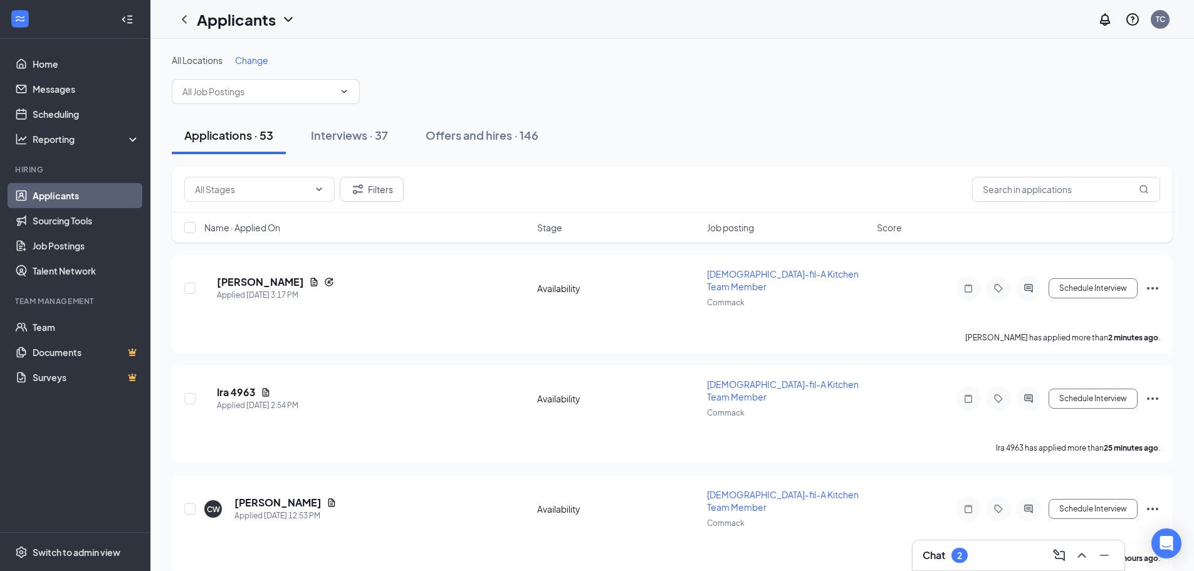
click at [273, 228] on span "Name · Applied On" at bounding box center [242, 227] width 76 height 13
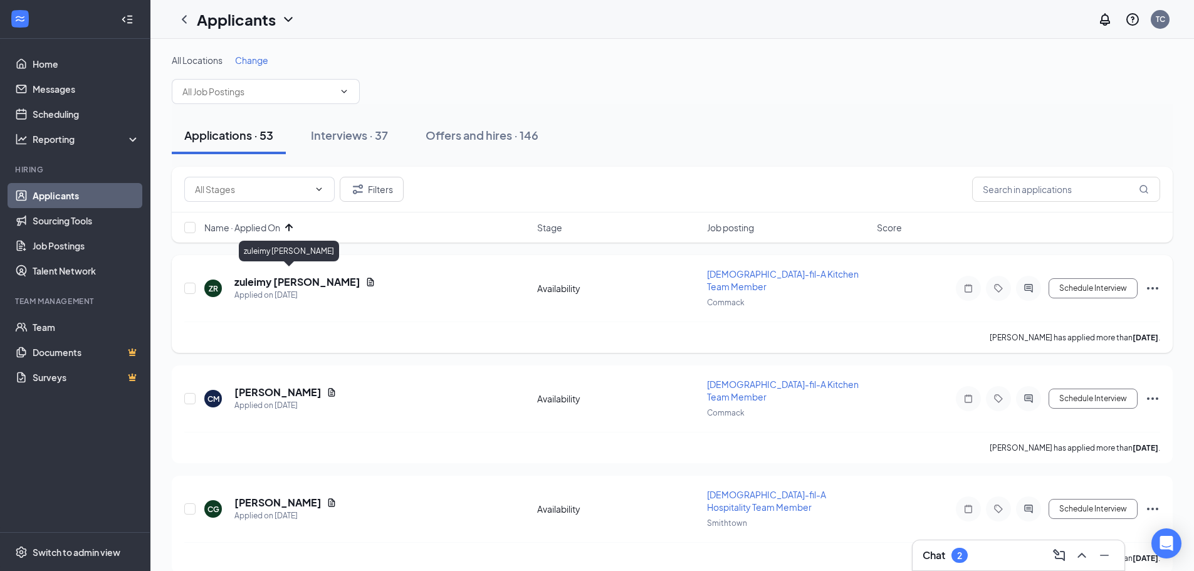
click at [272, 277] on h5 "zuleimy [PERSON_NAME]" at bounding box center [297, 282] width 126 height 14
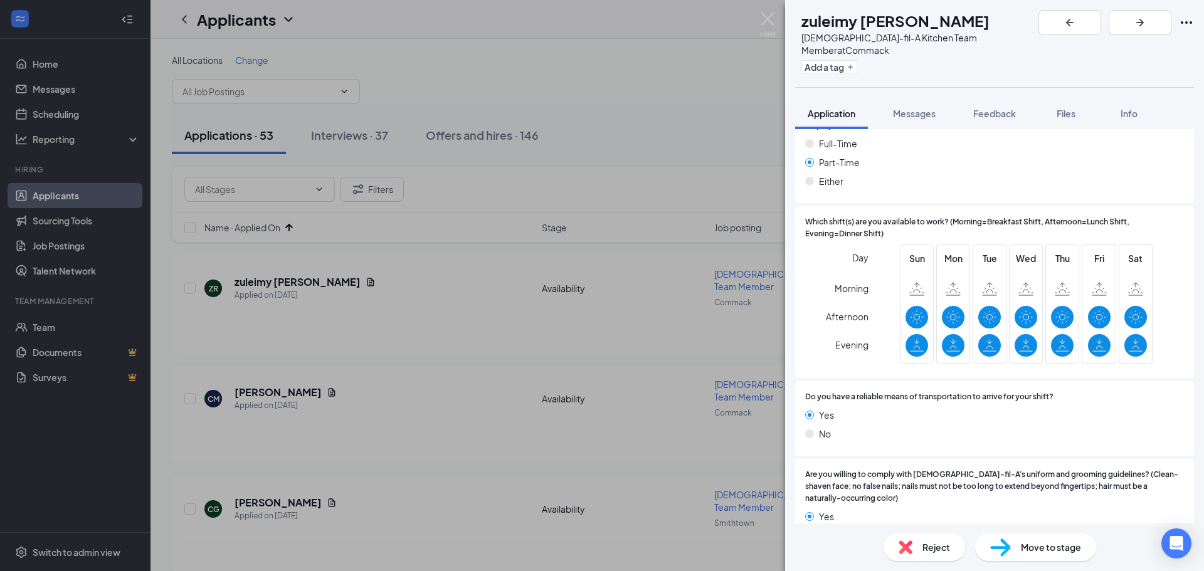
scroll to position [940, 0]
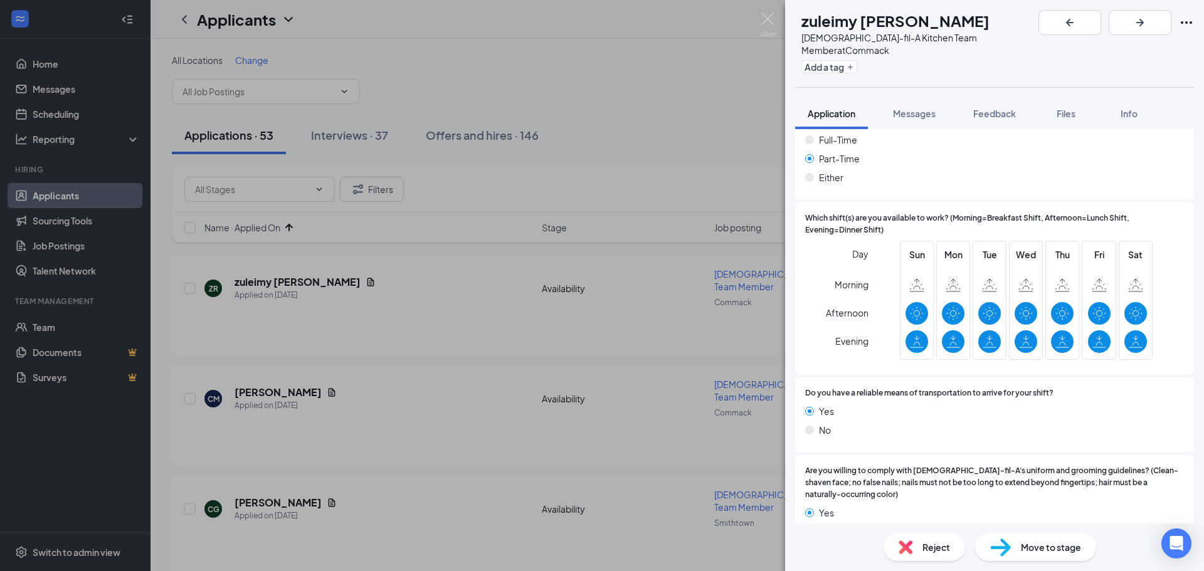
click at [941, 549] on span "Reject" at bounding box center [936, 547] width 28 height 14
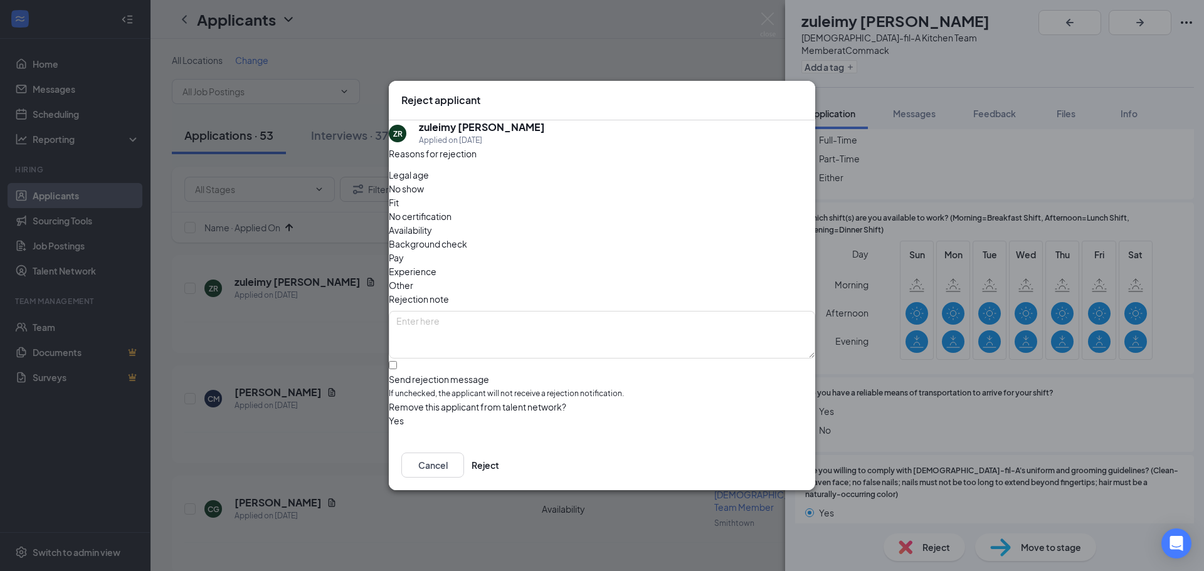
click at [429, 182] on span "Legal age" at bounding box center [409, 175] width 40 height 14
click at [397, 361] on input "Send rejection message If unchecked, the applicant will not receive a rejection…" at bounding box center [393, 365] width 8 height 8
checkbox input "true"
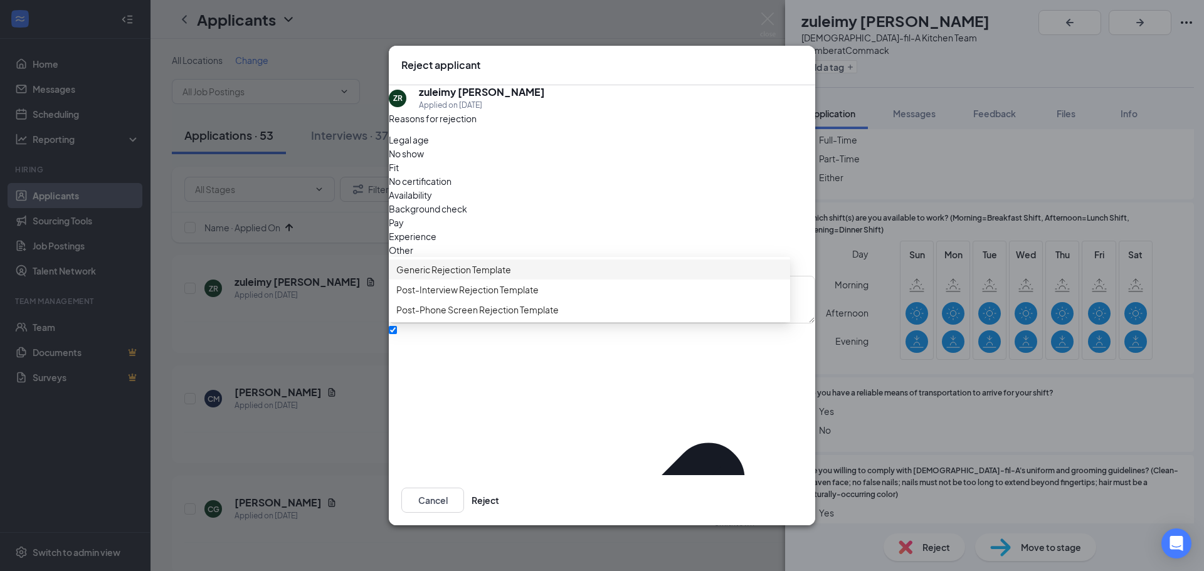
click at [470, 274] on div "Generic Rejection Template" at bounding box center [589, 270] width 401 height 20
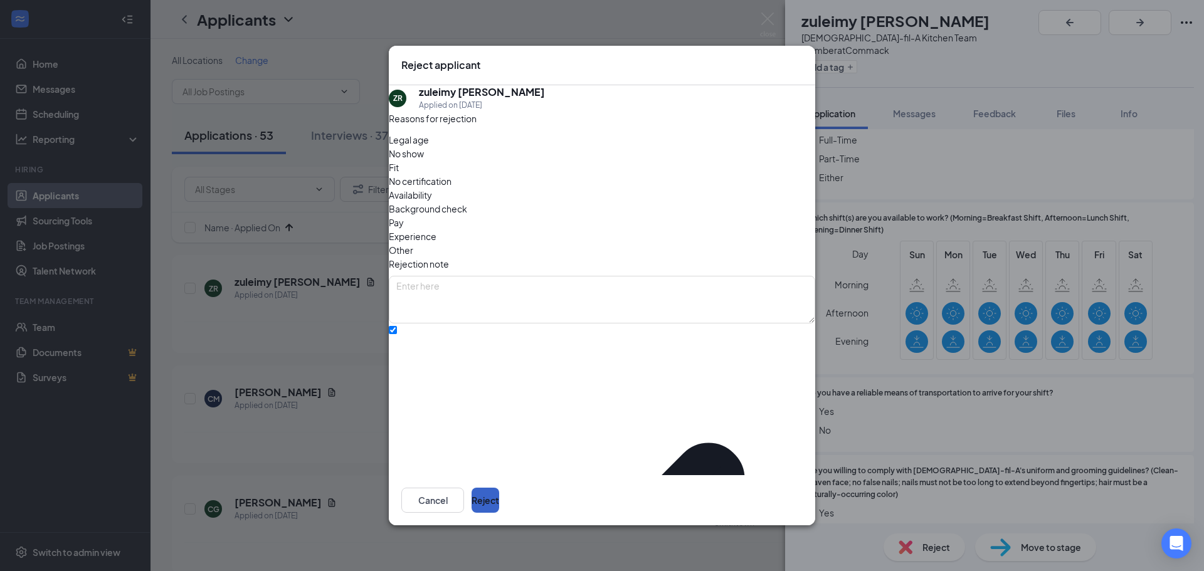
click at [499, 488] on button "Reject" at bounding box center [485, 500] width 28 height 25
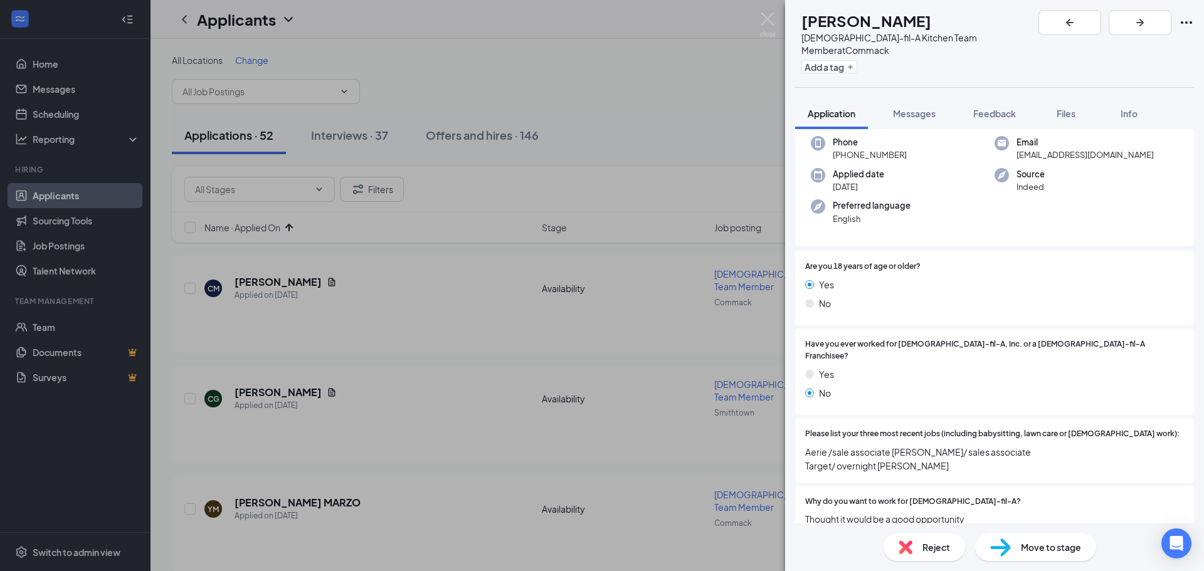
scroll to position [125, 0]
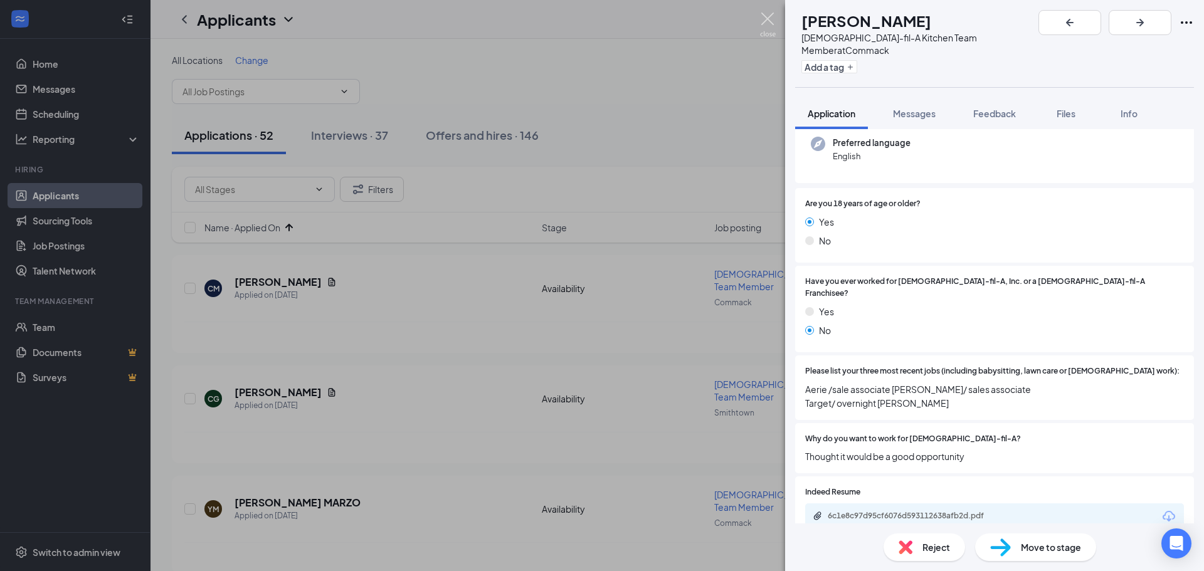
click at [772, 14] on img at bounding box center [768, 25] width 16 height 24
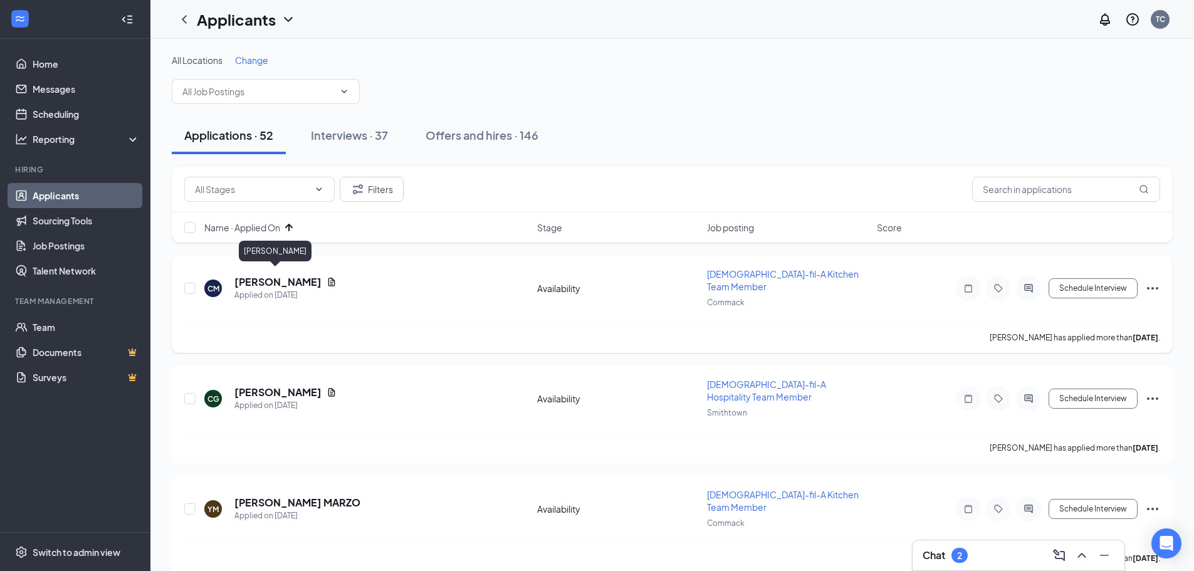
click at [283, 275] on h5 "[PERSON_NAME]" at bounding box center [277, 282] width 87 height 14
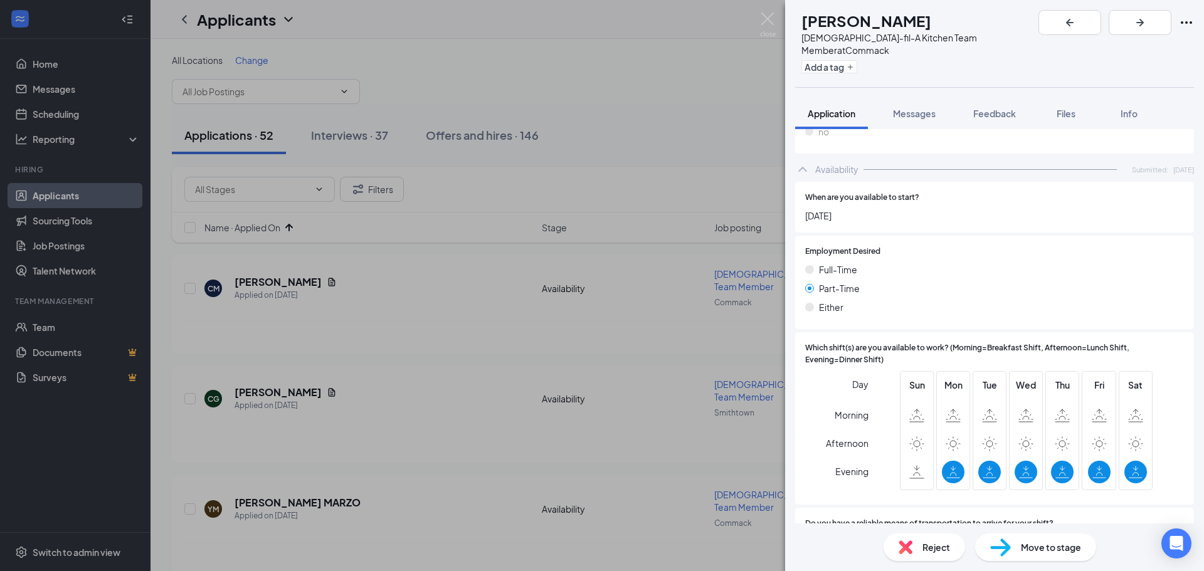
scroll to position [690, 0]
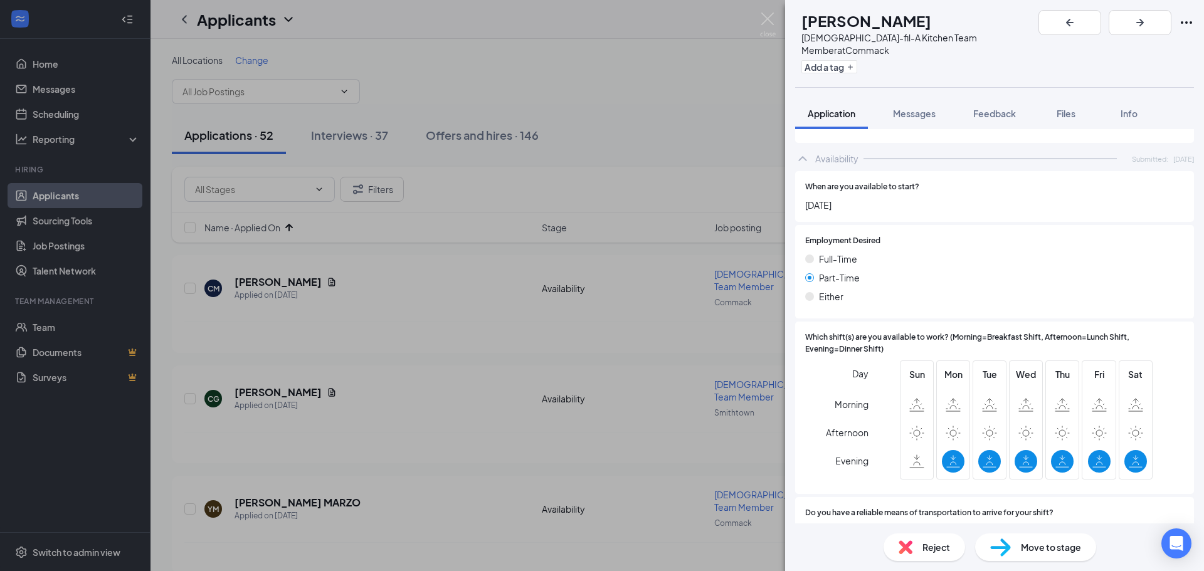
click at [1057, 551] on span "Move to stage" at bounding box center [1051, 547] width 60 height 14
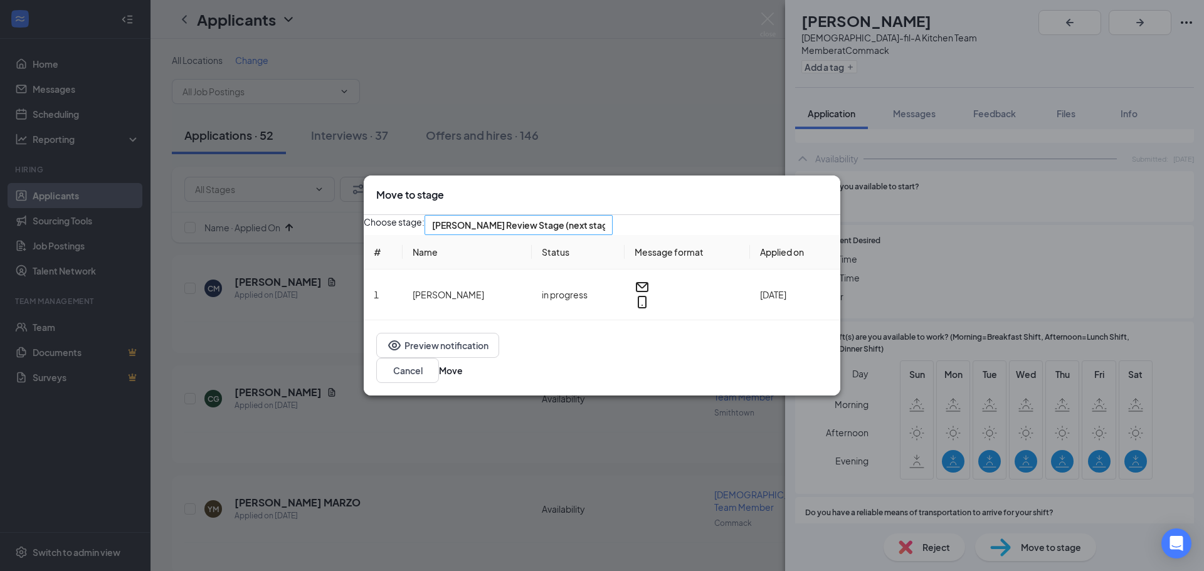
click at [605, 234] on span "[PERSON_NAME] Review Stage (next stage)" at bounding box center [518, 225] width 173 height 19
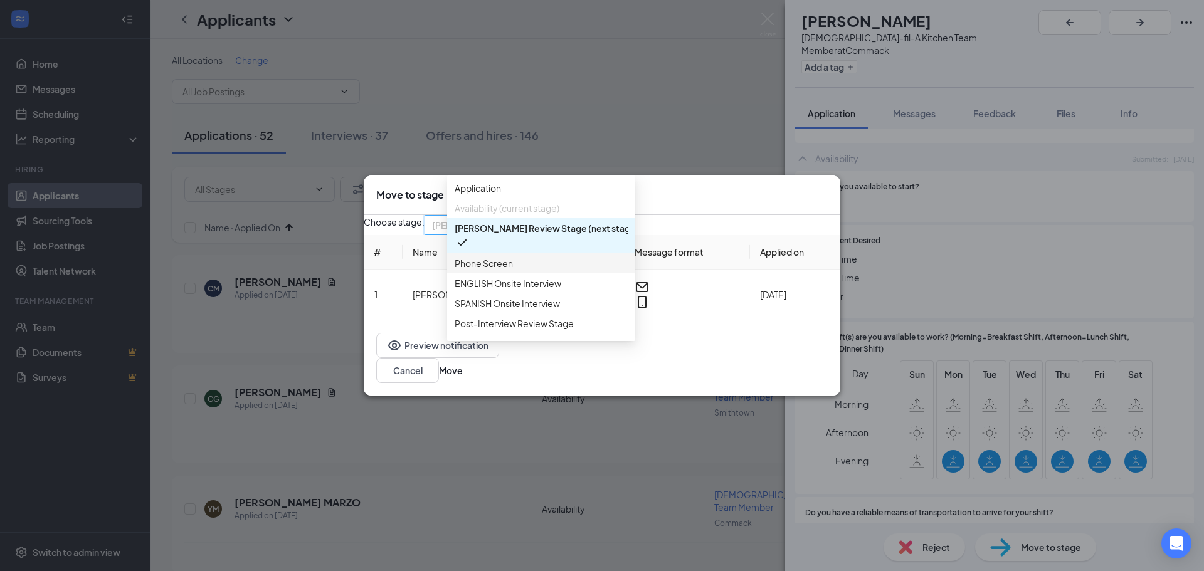
click at [502, 270] on span "Phone Screen" at bounding box center [484, 263] width 58 height 14
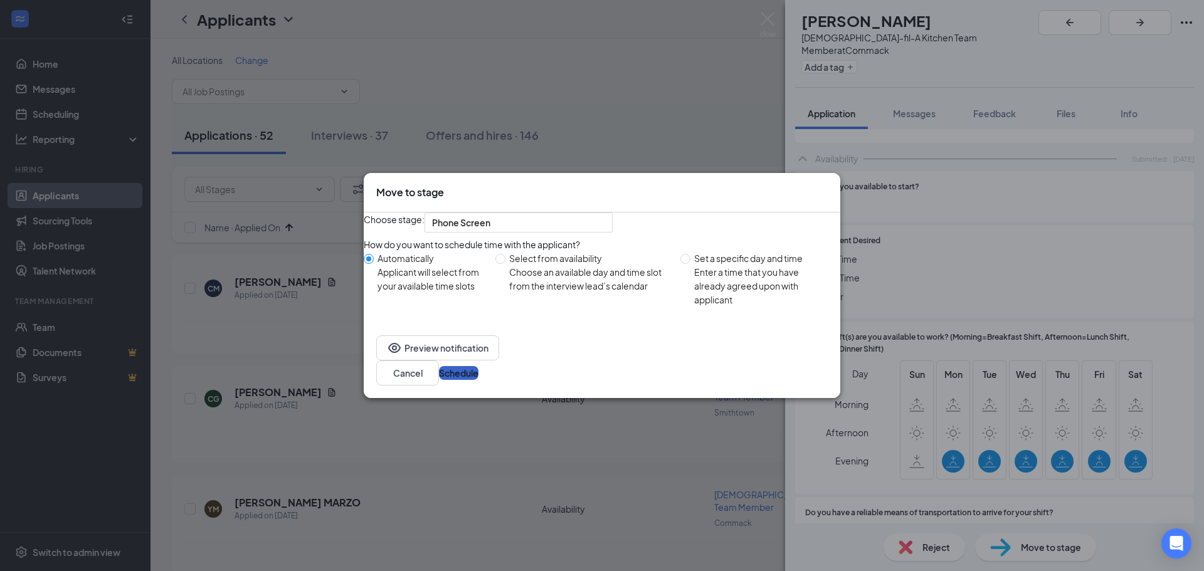
click at [478, 380] on button "Schedule" at bounding box center [459, 373] width 40 height 14
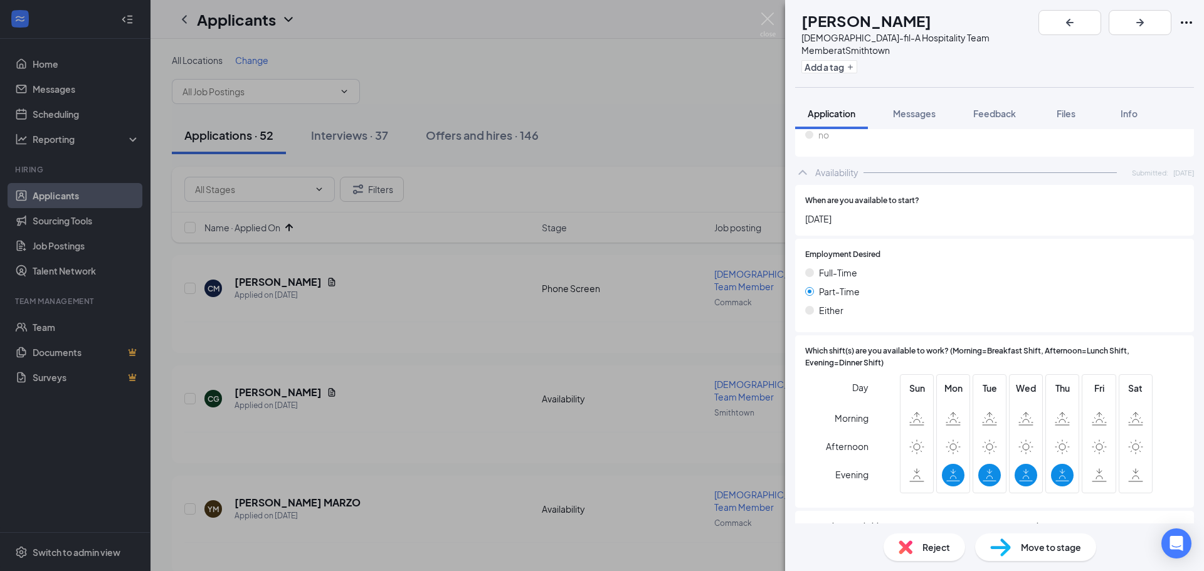
scroll to position [752, 0]
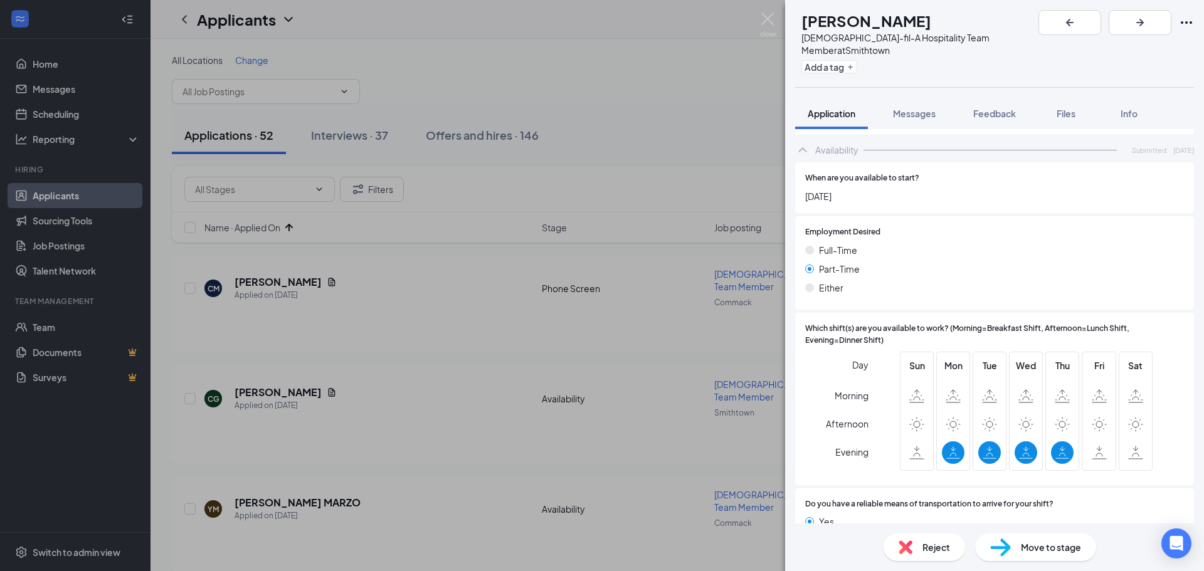
click at [939, 545] on span "Reject" at bounding box center [936, 547] width 28 height 14
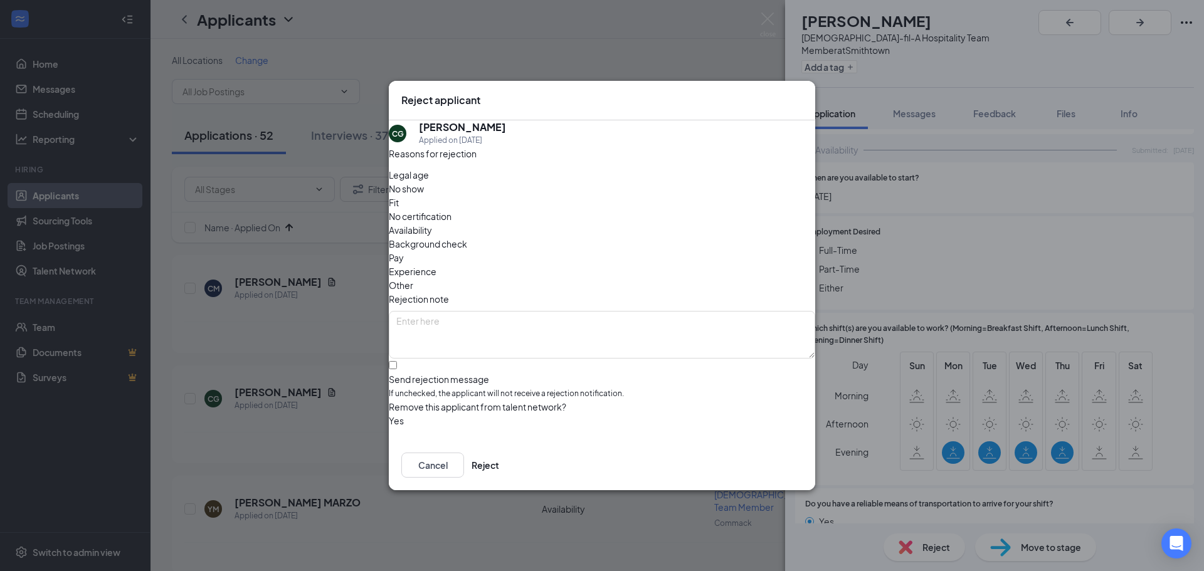
click at [432, 223] on span "Availability" at bounding box center [410, 230] width 43 height 14
click at [397, 361] on input "Send rejection message If unchecked, the applicant will not receive a rejection…" at bounding box center [393, 365] width 8 height 8
checkbox input "true"
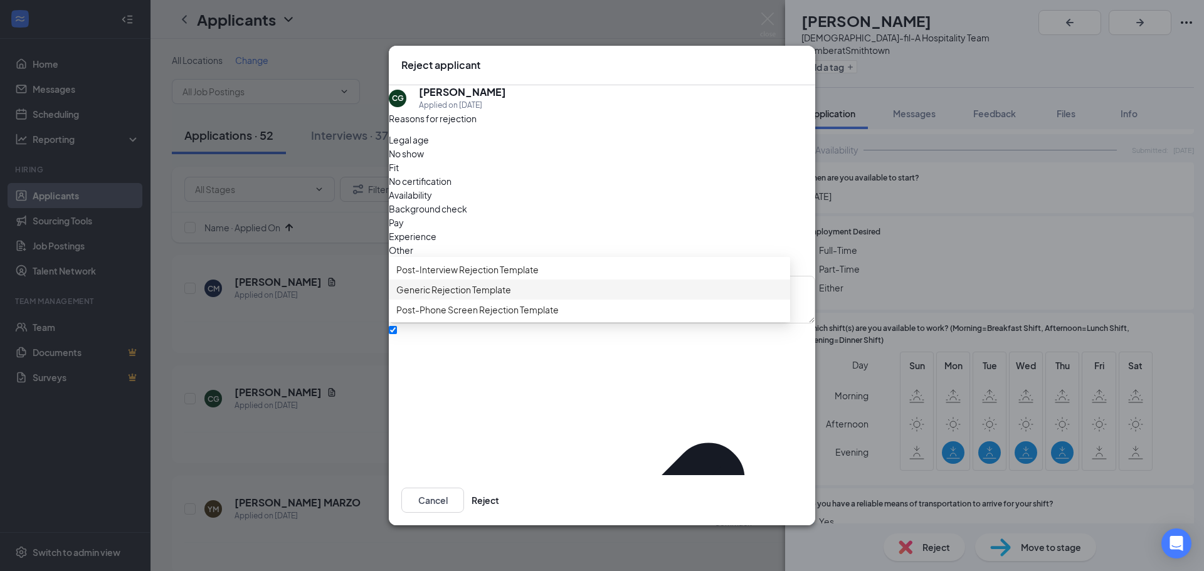
click at [469, 297] on span "Generic Rejection Template" at bounding box center [453, 290] width 115 height 14
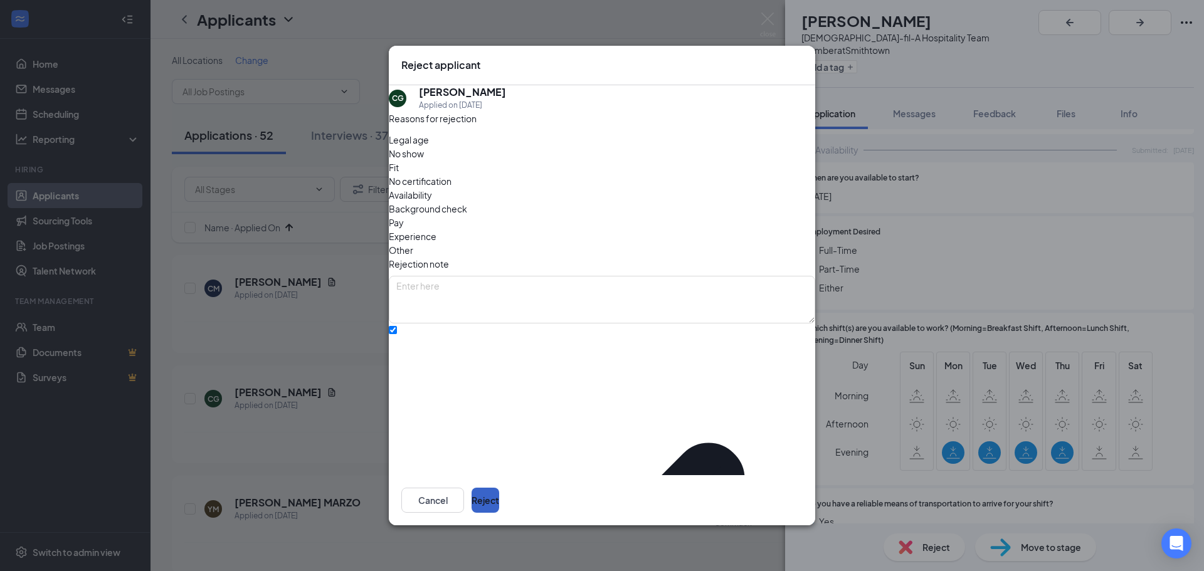
click at [499, 493] on button "Reject" at bounding box center [485, 500] width 28 height 25
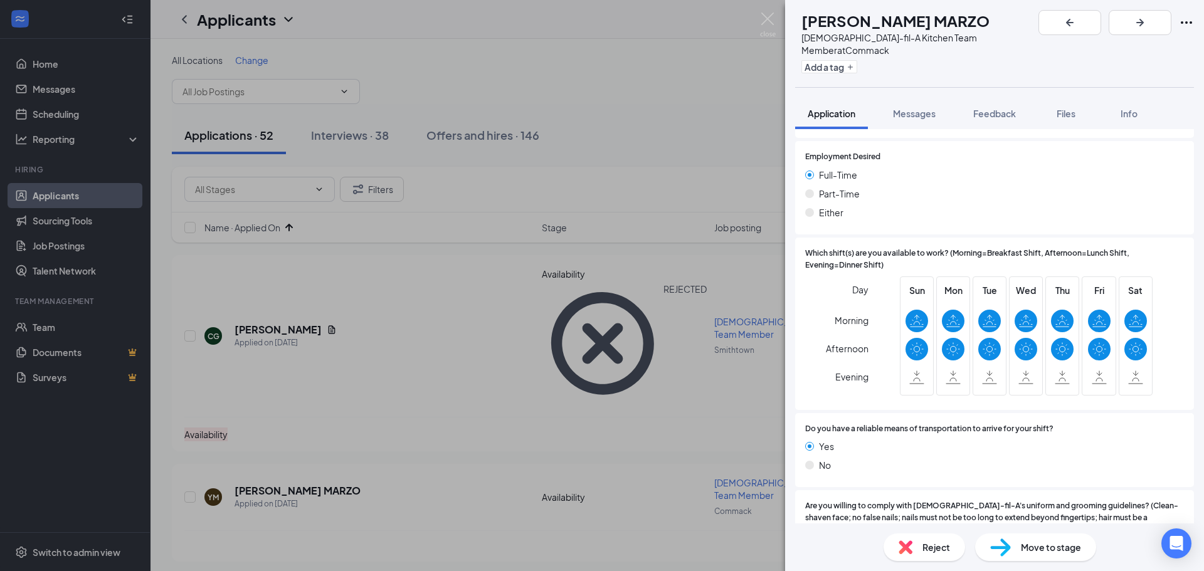
scroll to position [815, 0]
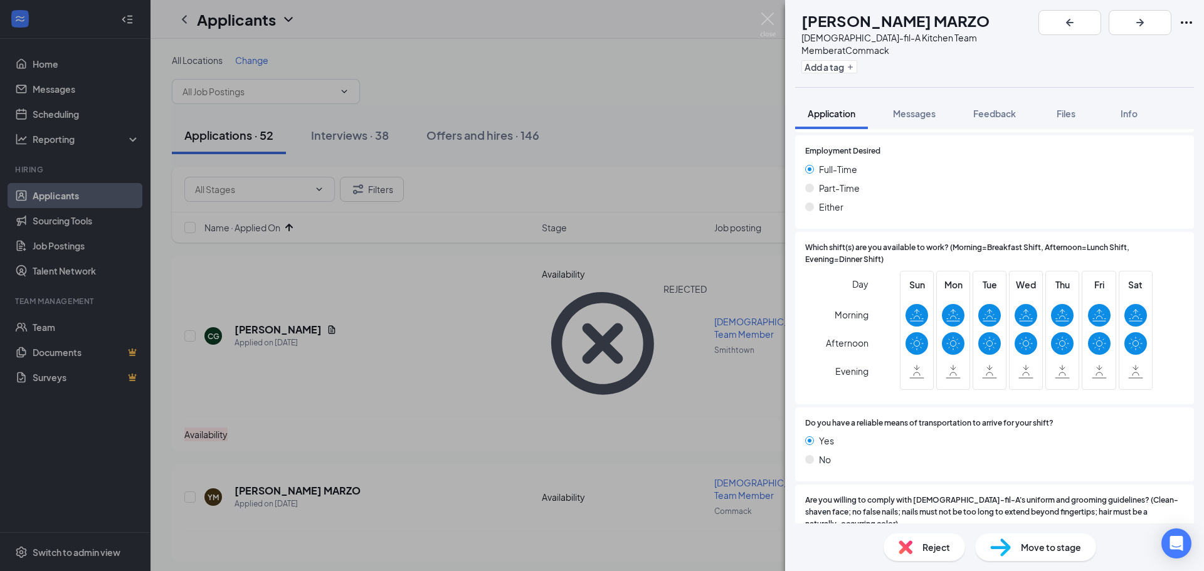
click at [1030, 525] on div "Reject Move to stage" at bounding box center [994, 548] width 419 height 48
click at [1030, 559] on div "Move to stage" at bounding box center [1035, 548] width 121 height 28
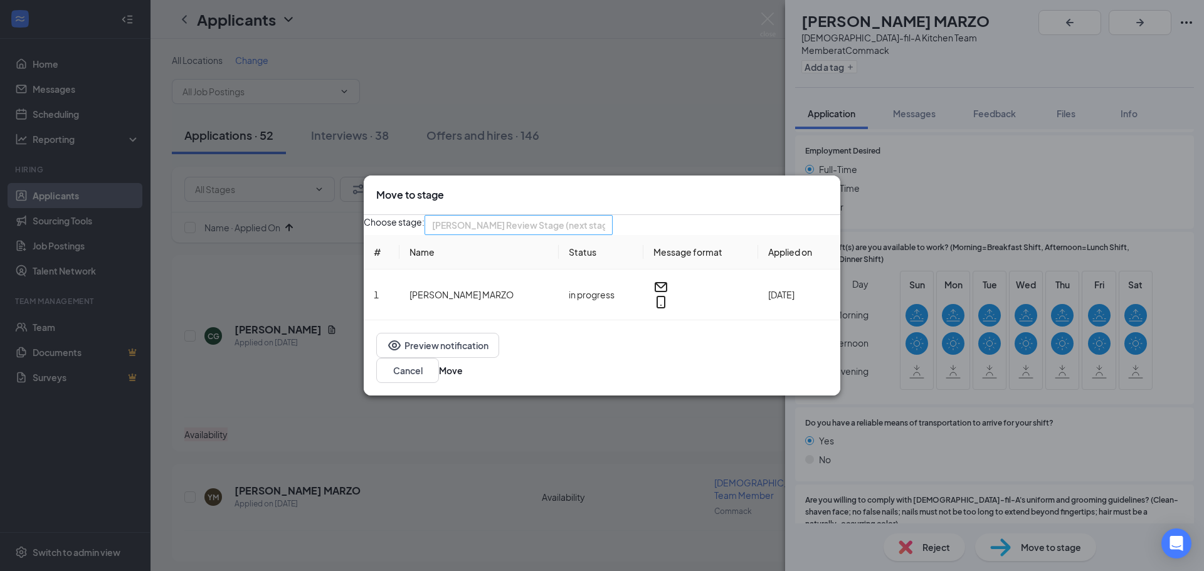
click at [594, 232] on span "[PERSON_NAME] Review Stage (next stage)" at bounding box center [513, 233] width 162 height 34
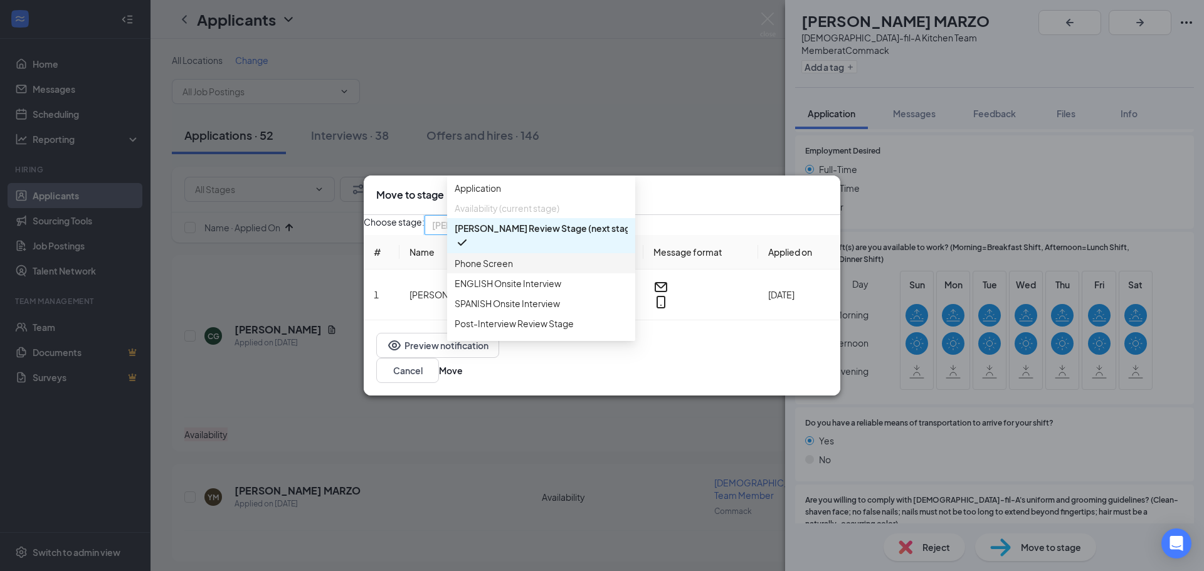
click at [492, 270] on span "Phone Screen" at bounding box center [484, 263] width 58 height 14
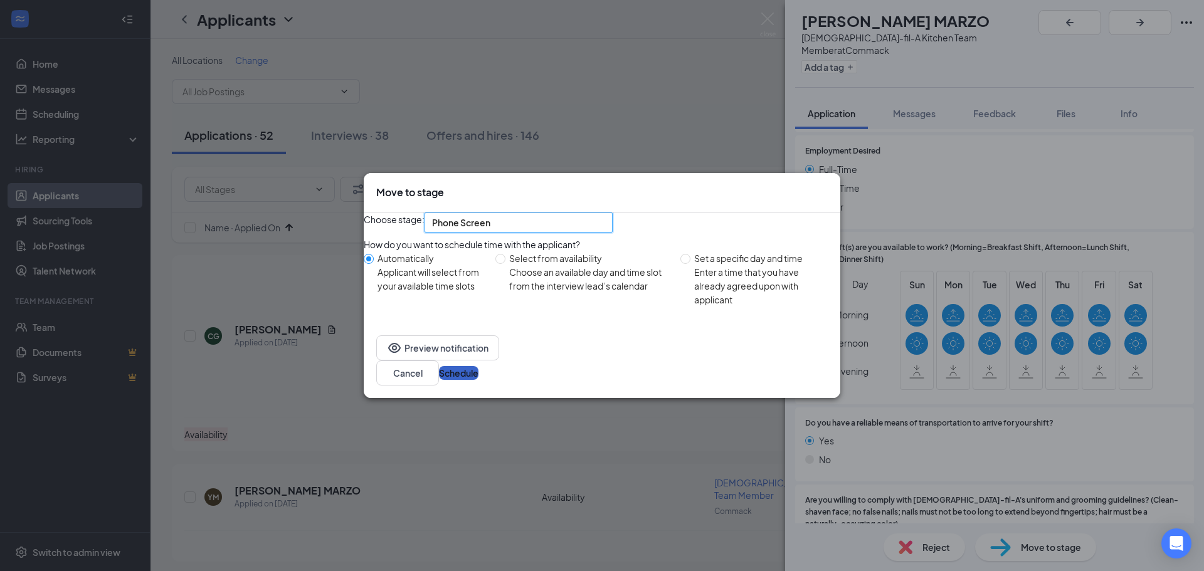
click at [478, 380] on button "Schedule" at bounding box center [459, 373] width 40 height 14
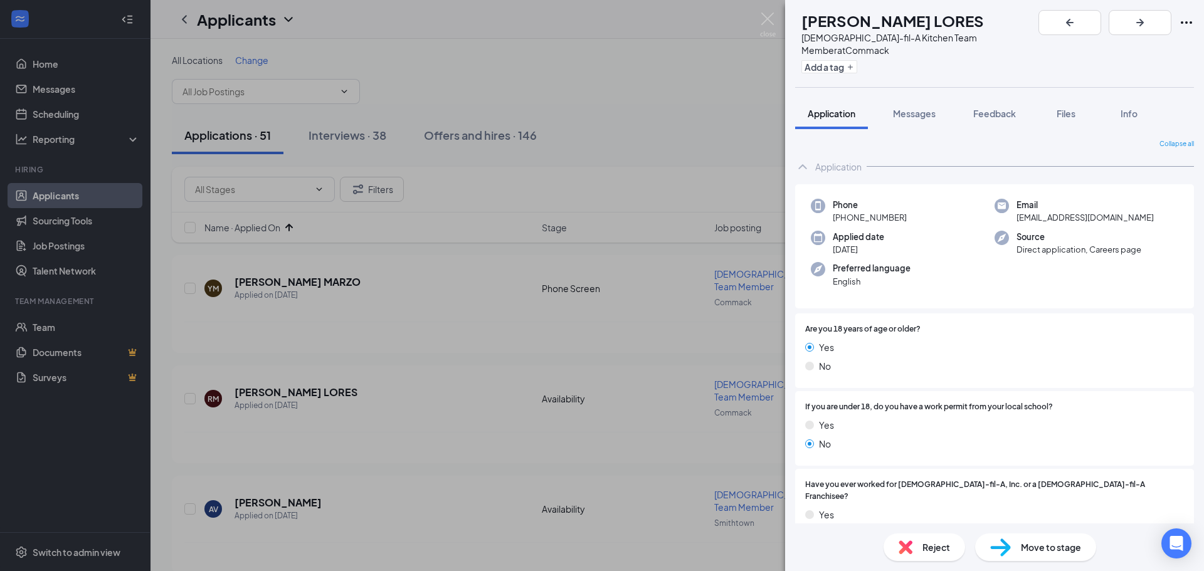
click at [40, 62] on div "[PERSON_NAME] [PERSON_NAME] LORES [DEMOGRAPHIC_DATA]-fil-A Kitchen Team Member …" at bounding box center [602, 285] width 1204 height 571
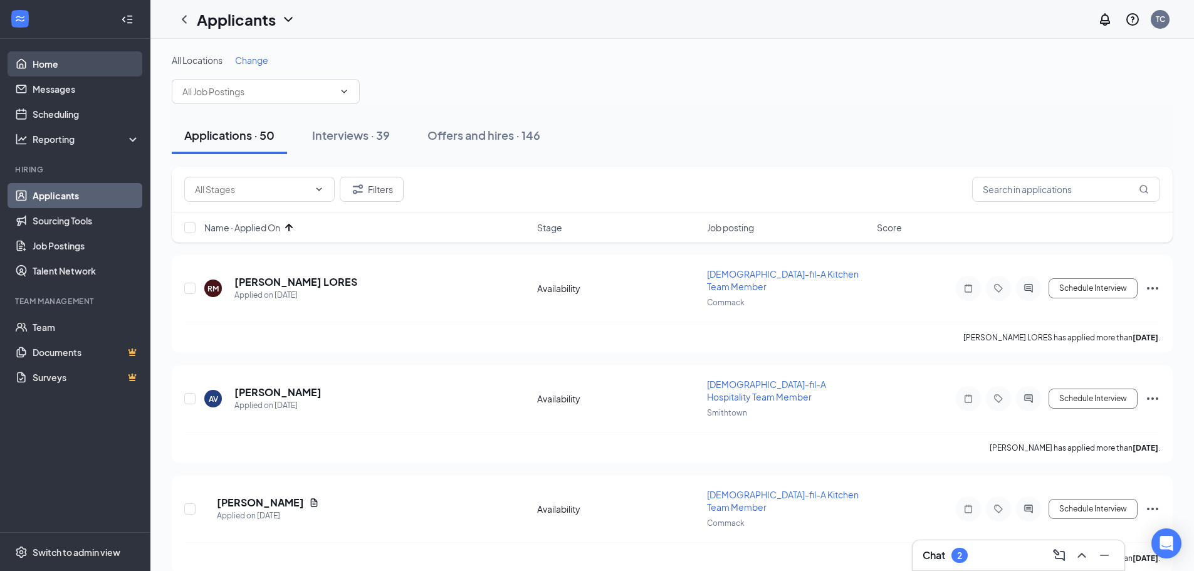
click at [50, 63] on link "Home" at bounding box center [86, 63] width 107 height 25
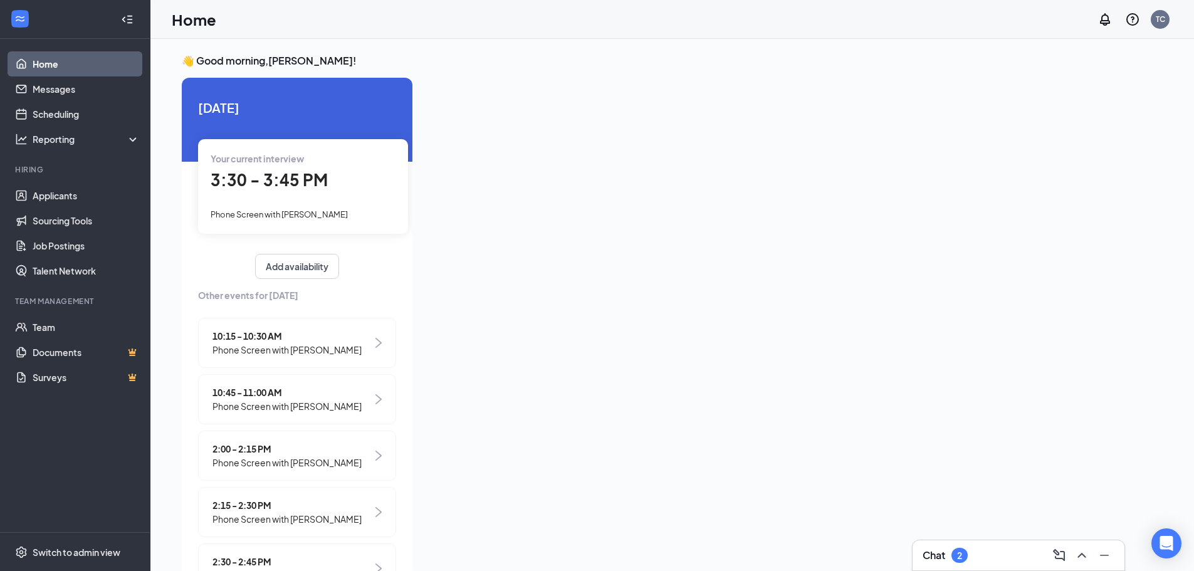
click at [253, 172] on span "3:30 - 3:45 PM" at bounding box center [269, 179] width 117 height 21
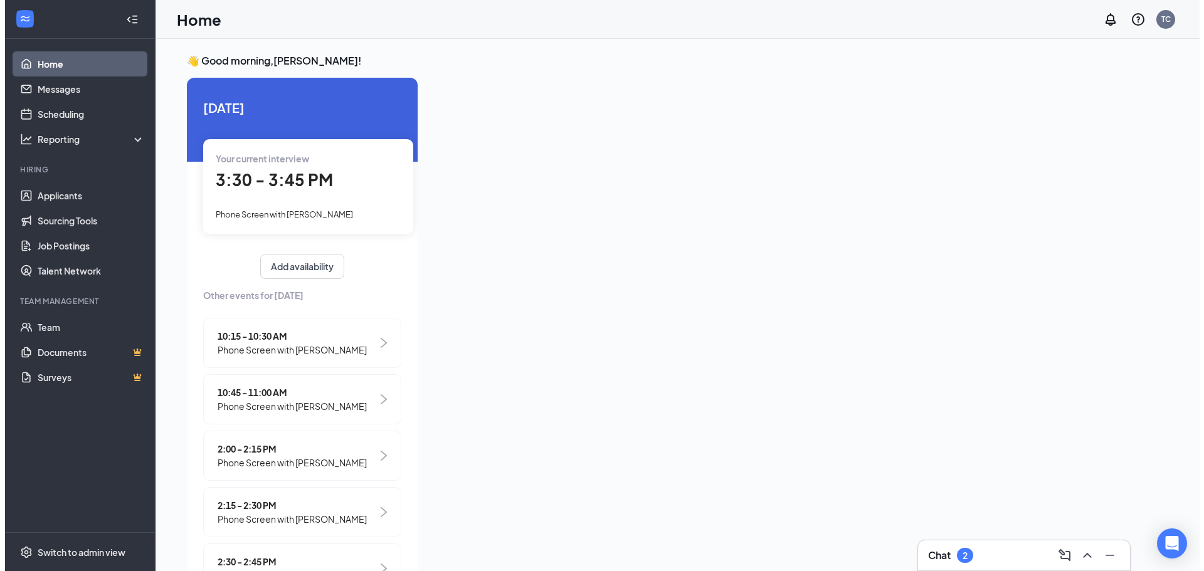
scroll to position [5, 0]
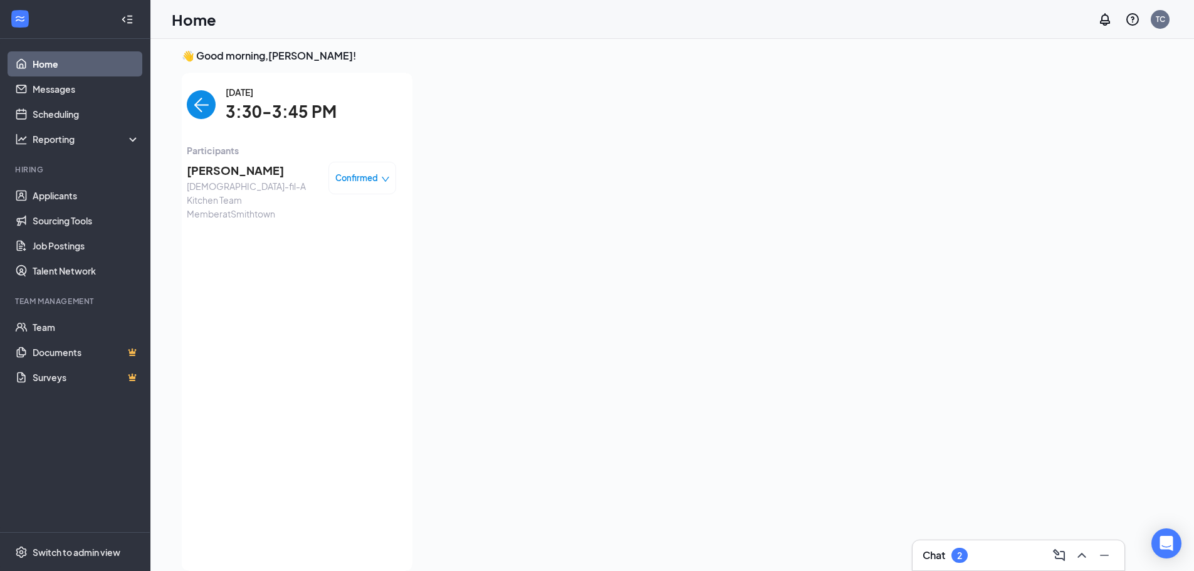
click at [196, 171] on span "[PERSON_NAME]" at bounding box center [253, 171] width 132 height 18
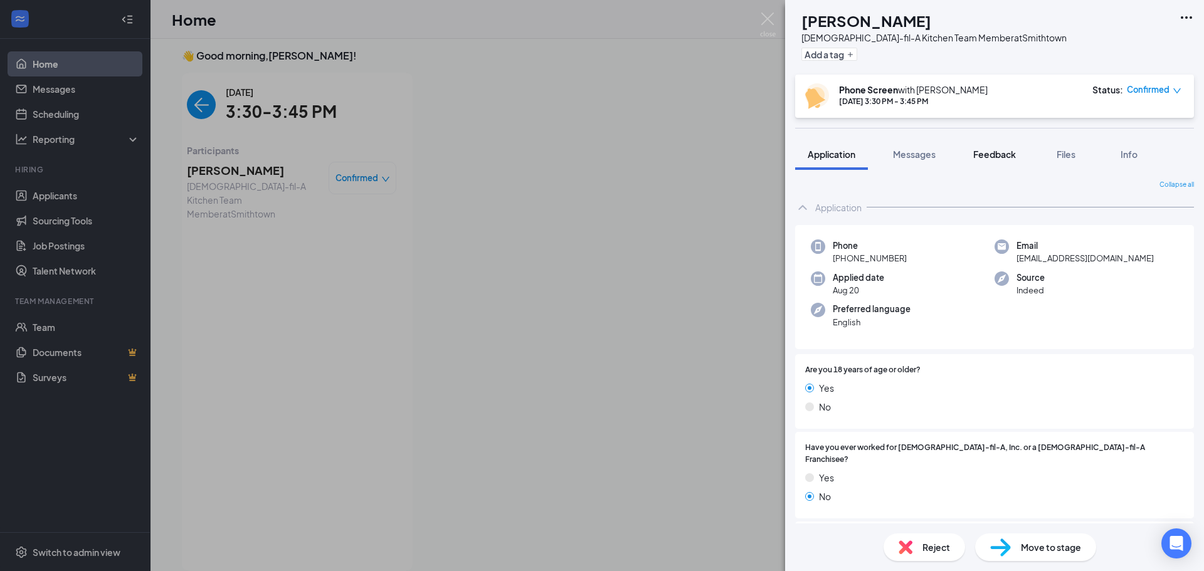
click at [1003, 155] on span "Feedback" at bounding box center [994, 154] width 43 height 11
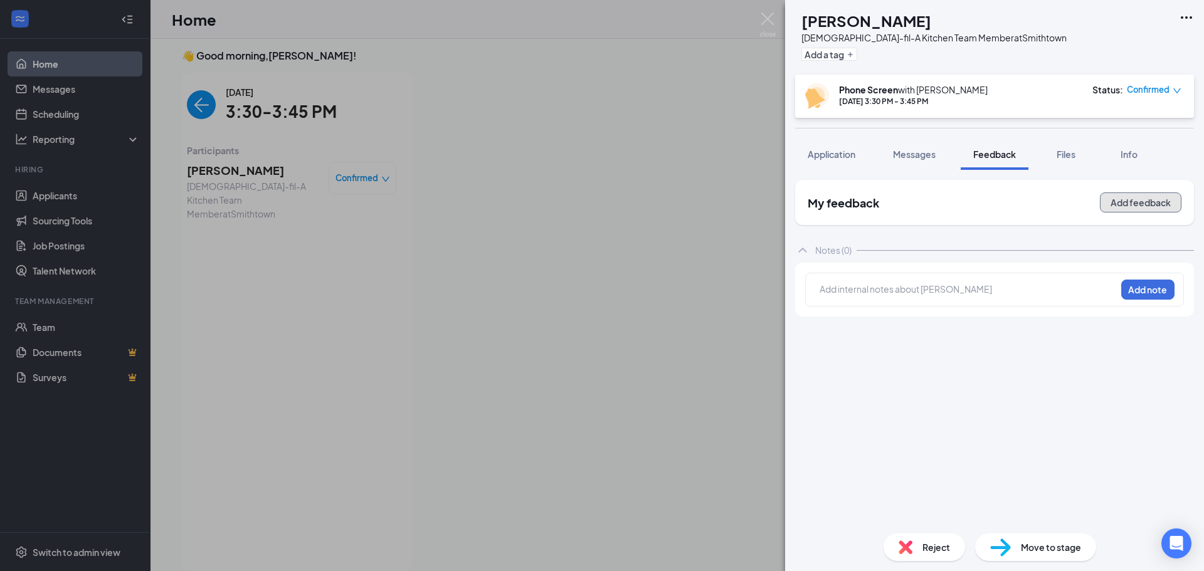
click at [1140, 204] on button "Add feedback" at bounding box center [1141, 202] width 82 height 20
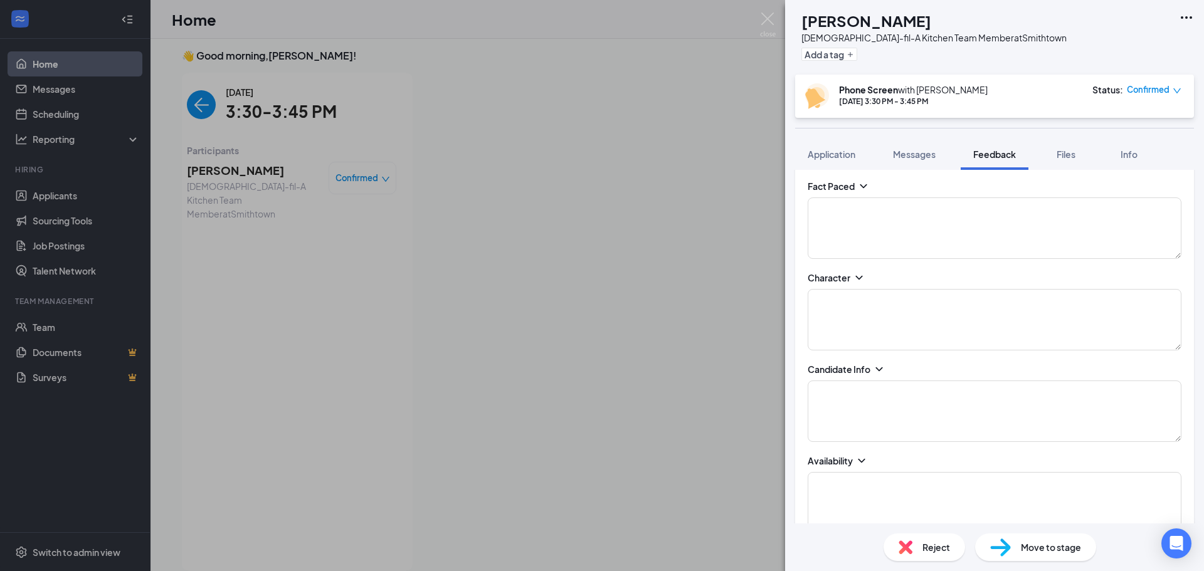
scroll to position [502, 0]
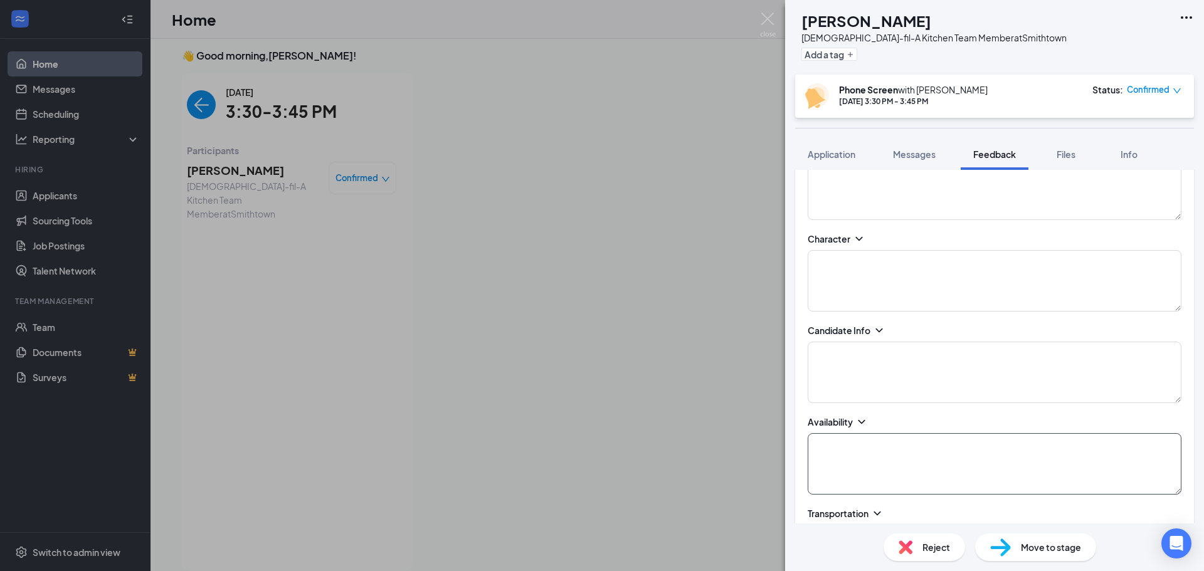
click at [898, 462] on textarea at bounding box center [995, 463] width 374 height 61
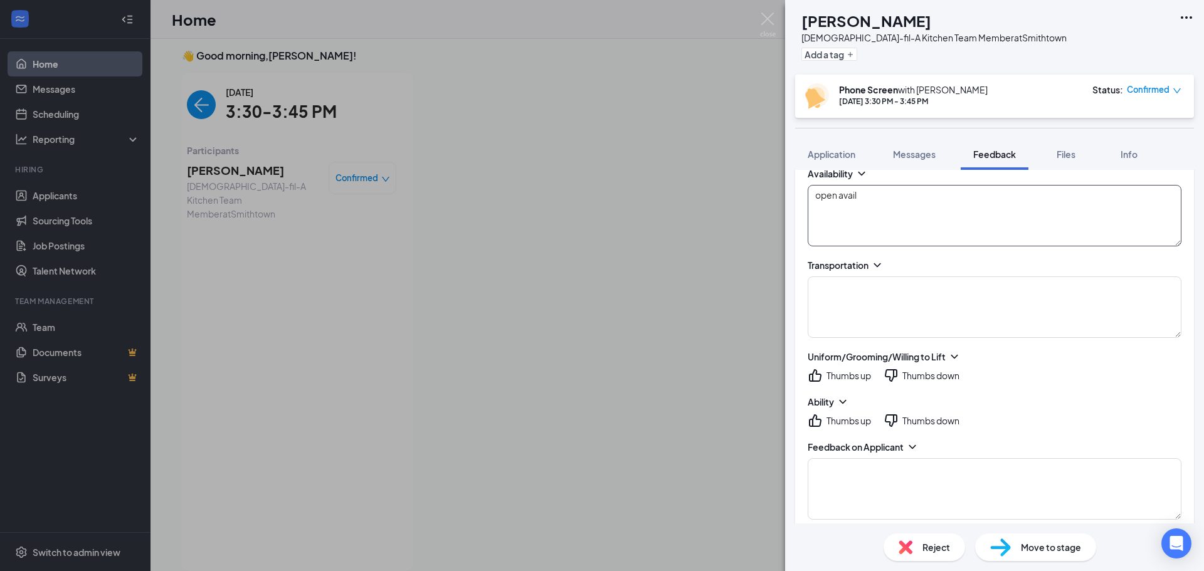
scroll to position [737, 0]
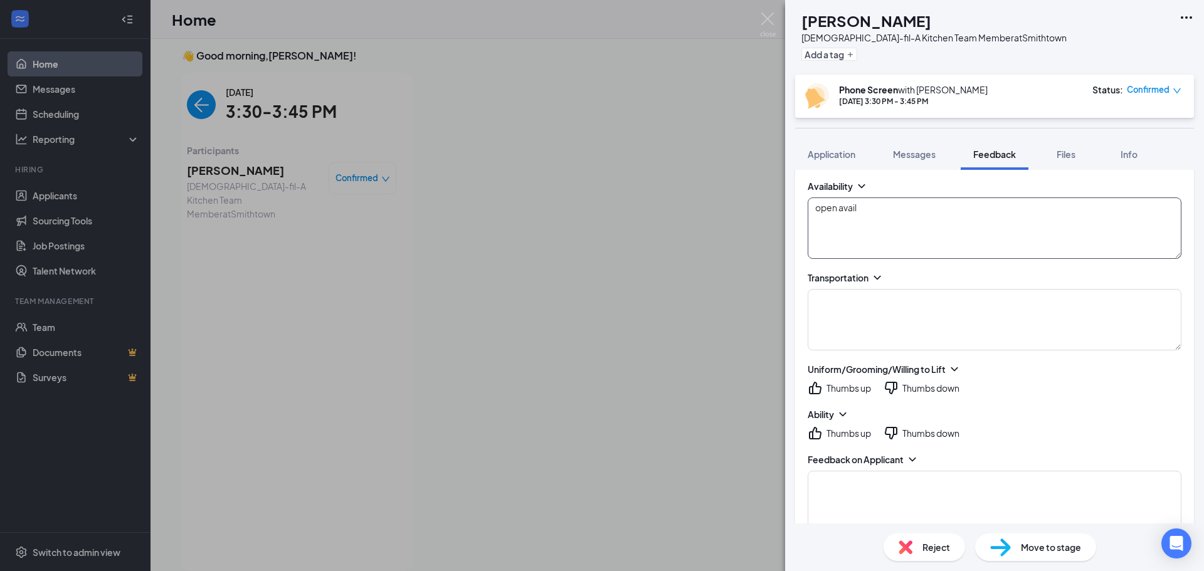
type textarea "open avail"
click at [816, 388] on icon "ThumbsUp" at bounding box center [815, 388] width 15 height 15
click at [816, 431] on icon "ThumbsUp" at bounding box center [815, 433] width 13 height 13
click at [947, 321] on textarea at bounding box center [995, 319] width 374 height 61
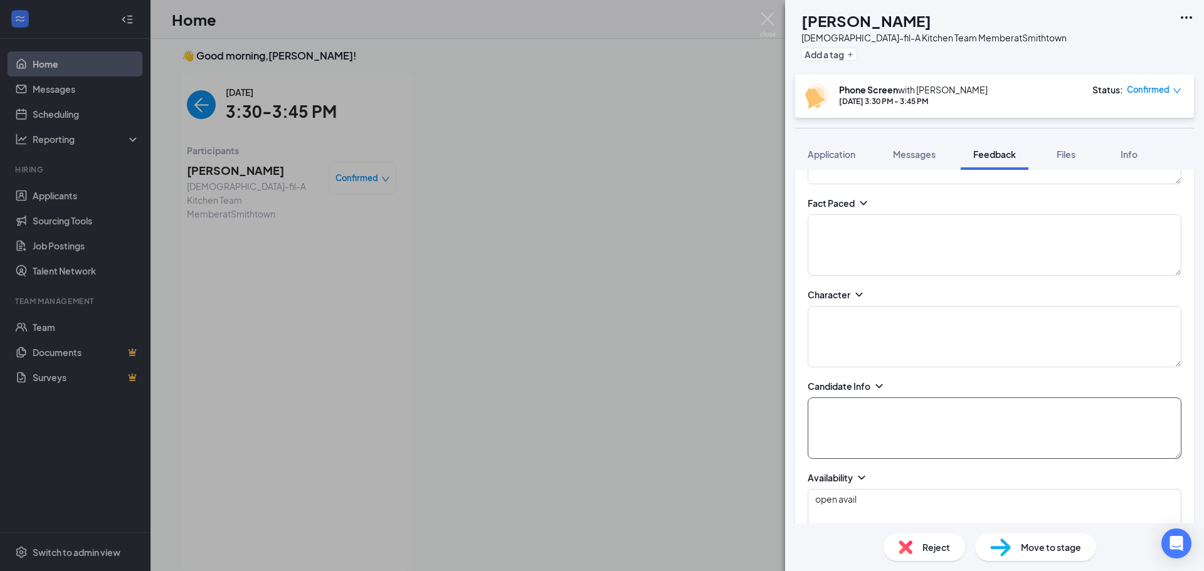
scroll to position [424, 0]
type textarea "yes"
click at [837, 438] on textarea at bounding box center [995, 449] width 374 height 61
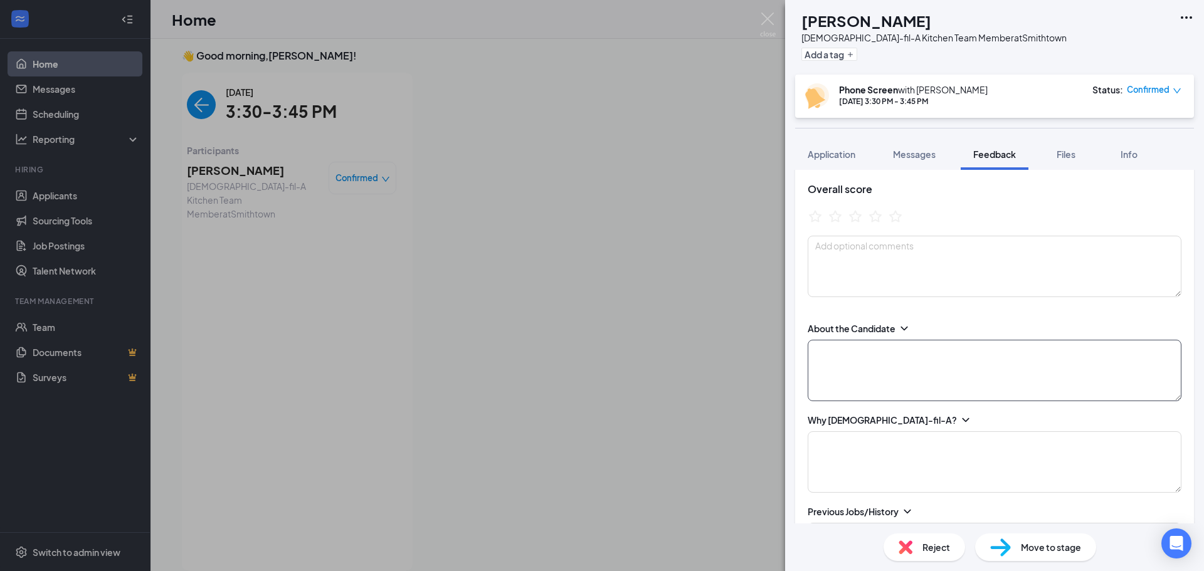
scroll to position [0, 0]
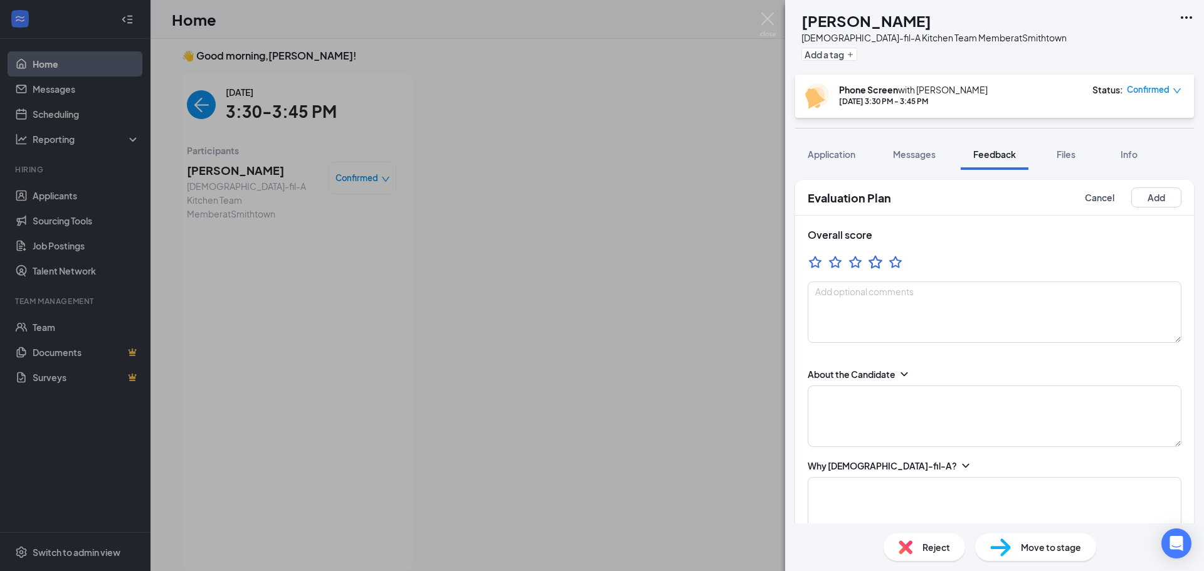
type textarea "$18"
click at [877, 262] on icon "StarBorder" at bounding box center [875, 262] width 16 height 16
click at [1026, 243] on div "Overall score" at bounding box center [994, 286] width 399 height 140
click at [873, 411] on textarea at bounding box center [995, 416] width 374 height 61
click at [1003, 397] on textarea "32, friendly. Used to cremate animals. Hold funerlas for the..." at bounding box center [995, 416] width 374 height 61
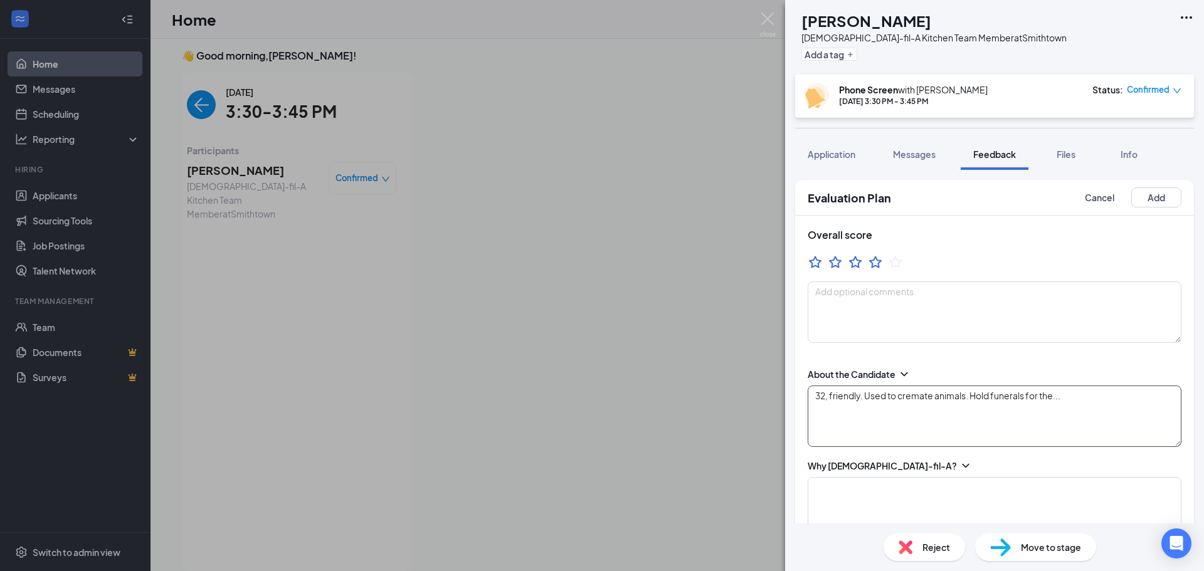
click at [1087, 402] on textarea "32, friendly. Used to cremate animals. Hold funerals for the..." at bounding box center [995, 416] width 374 height 61
type textarea "32, friendly. Used to cremate animals. Hold funerals for them... interesting."
click at [993, 496] on textarea at bounding box center [995, 507] width 374 height 61
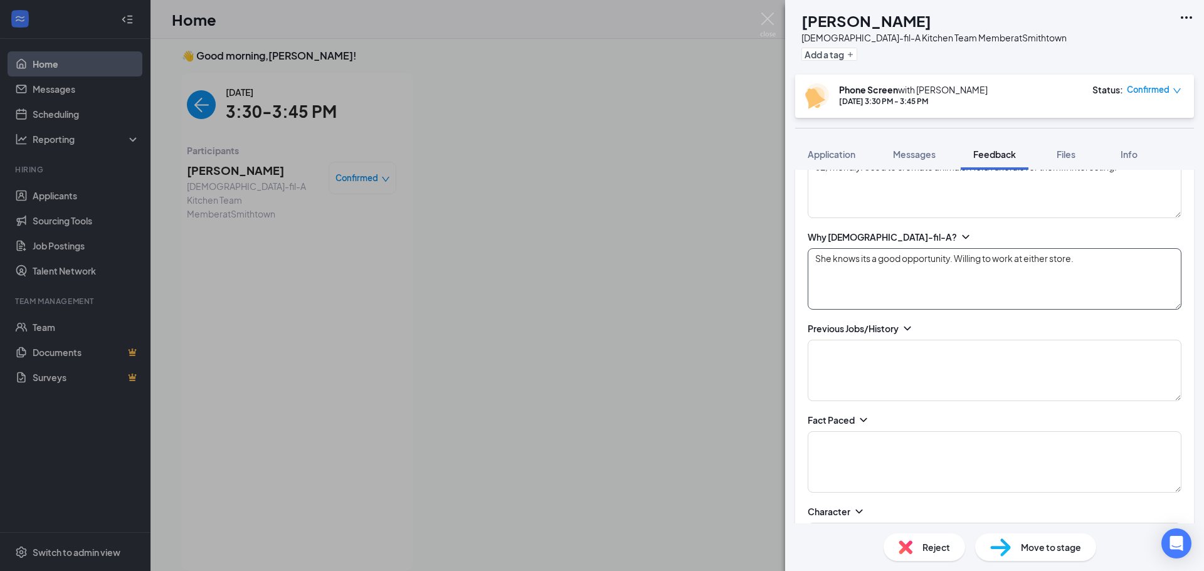
scroll to position [251, 0]
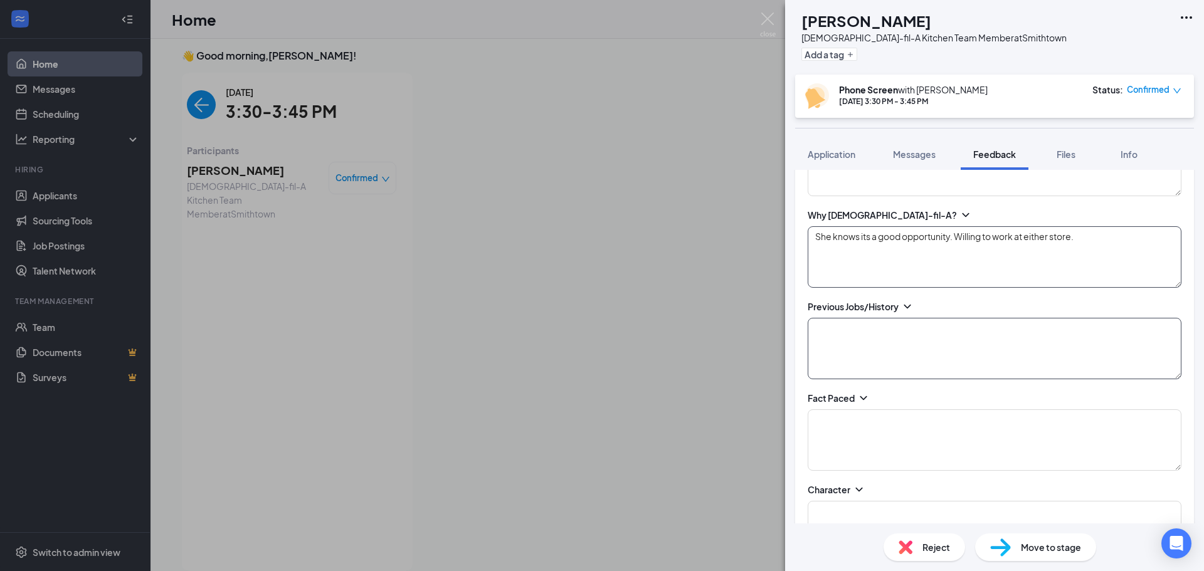
type textarea "She knows its a good opportunity. Willing to work at either store."
click at [897, 349] on textarea at bounding box center [995, 348] width 374 height 61
type textarea "C"
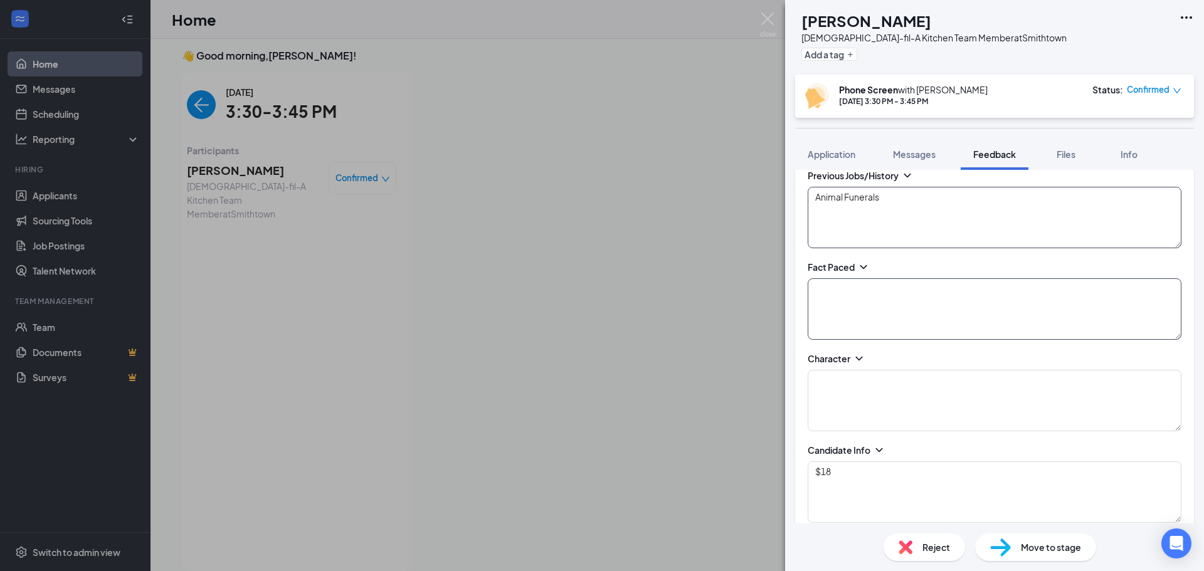
scroll to position [376, 0]
type textarea "Animal Funerals"
click at [853, 306] on textarea at bounding box center [995, 314] width 374 height 61
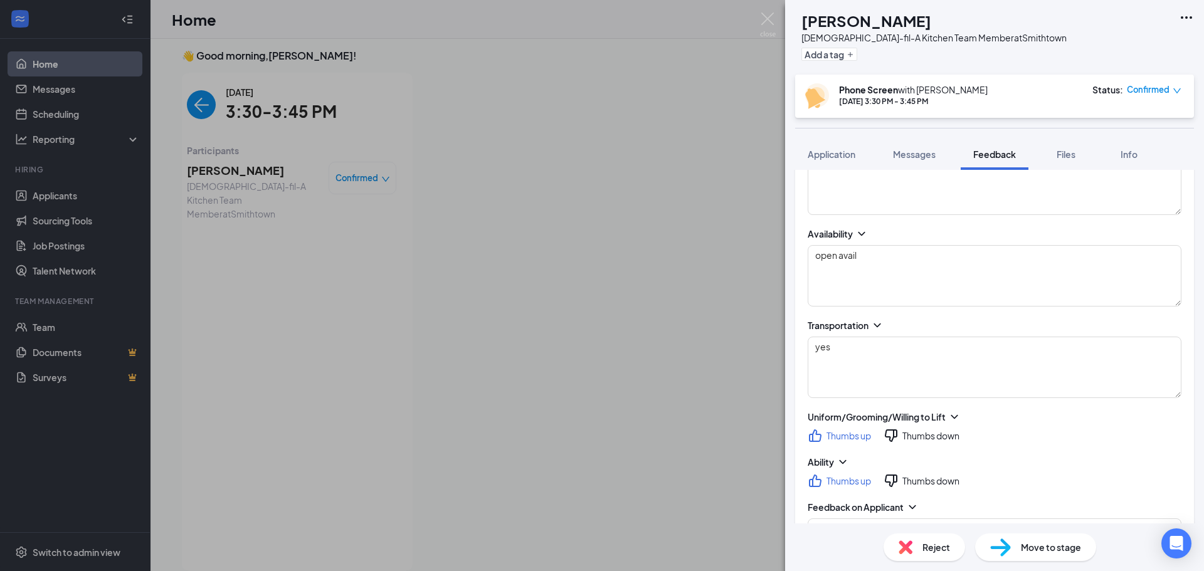
scroll to position [502, 0]
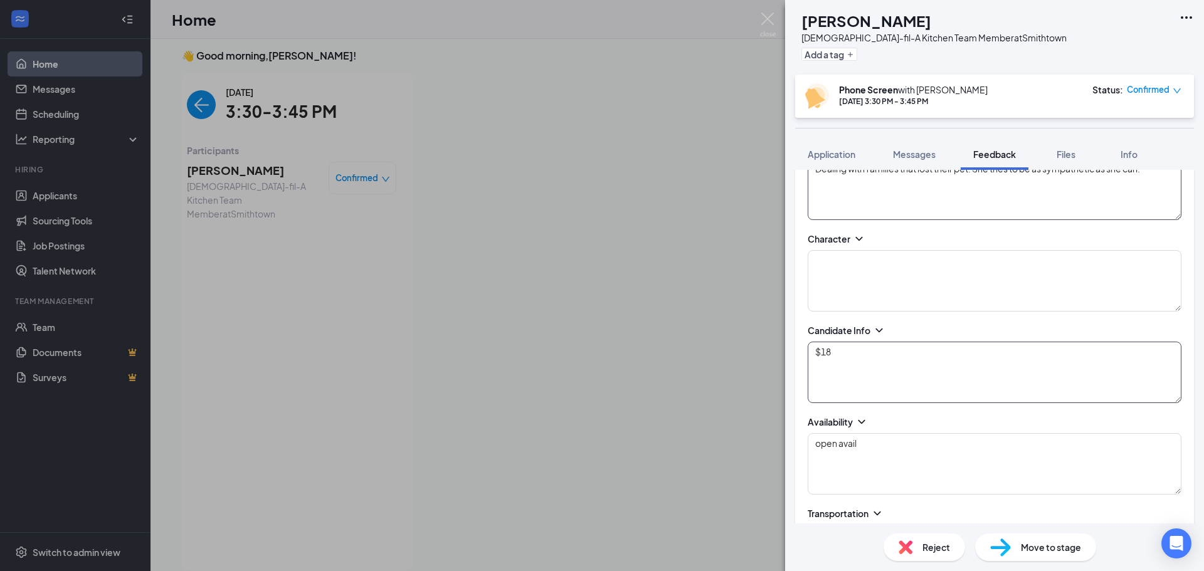
type textarea "Dealing with families that lost their pet. She tries to be as sympathetic as sh…"
click at [861, 361] on textarea "$18" at bounding box center [995, 372] width 374 height 61
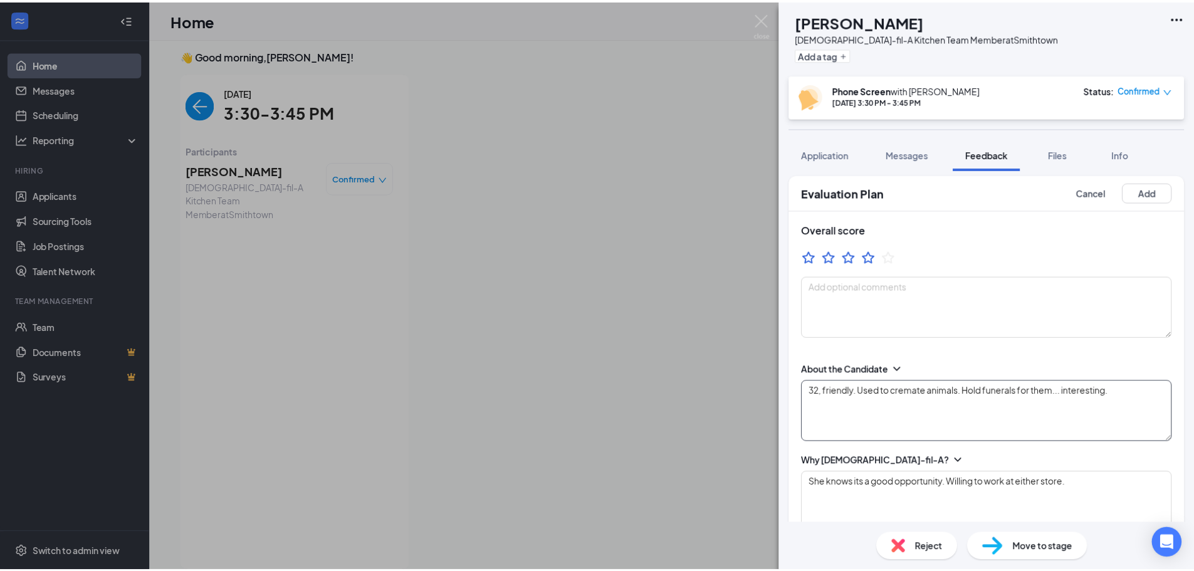
scroll to position [0, 0]
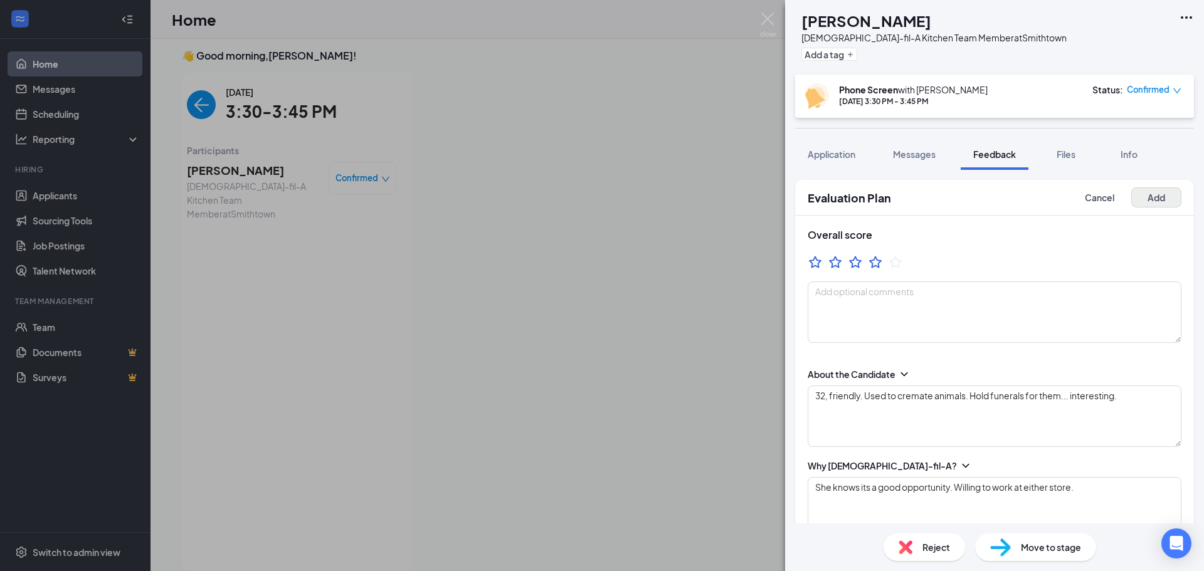
type textarea "$18-21... Neg..."
click at [1152, 198] on button "Add" at bounding box center [1156, 197] width 50 height 20
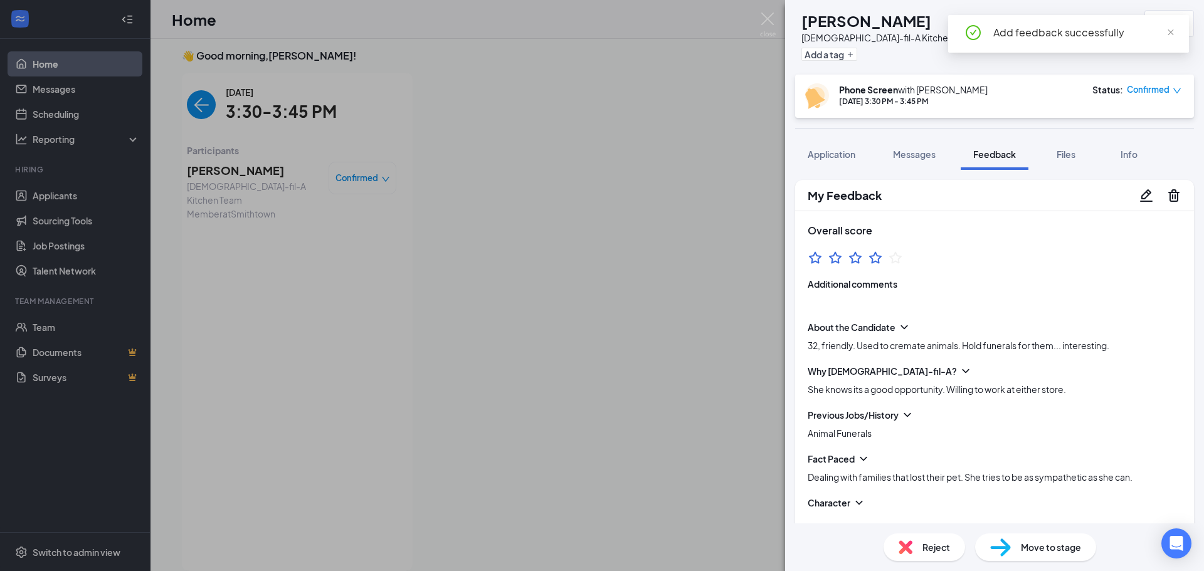
click at [1061, 542] on span "Move to stage" at bounding box center [1051, 547] width 60 height 14
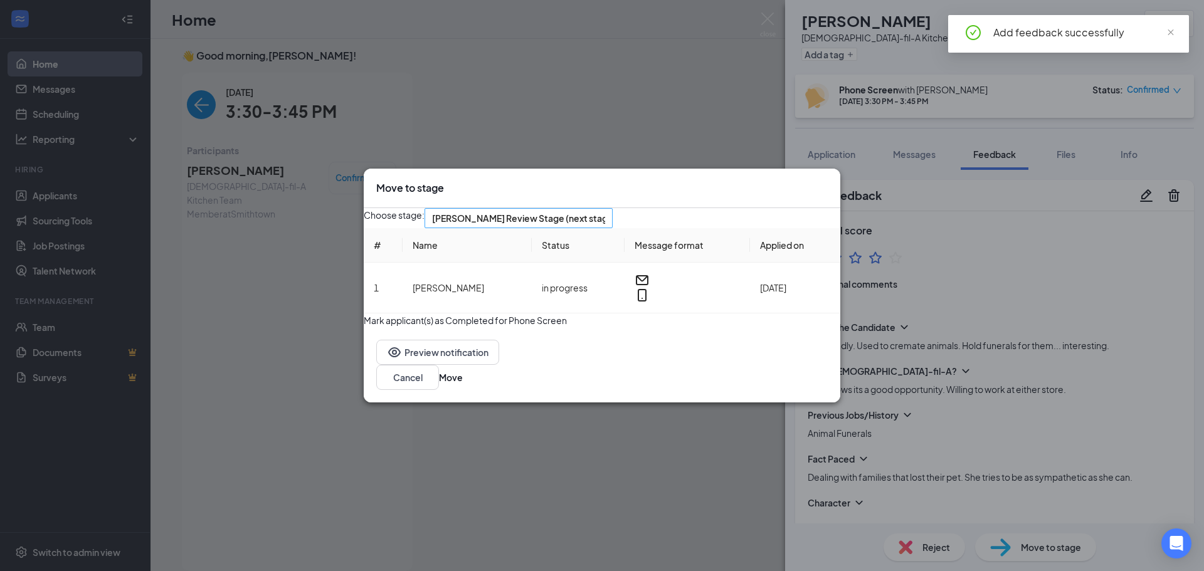
click at [605, 214] on span "[PERSON_NAME] Review Stage (next stage)" at bounding box center [518, 218] width 173 height 19
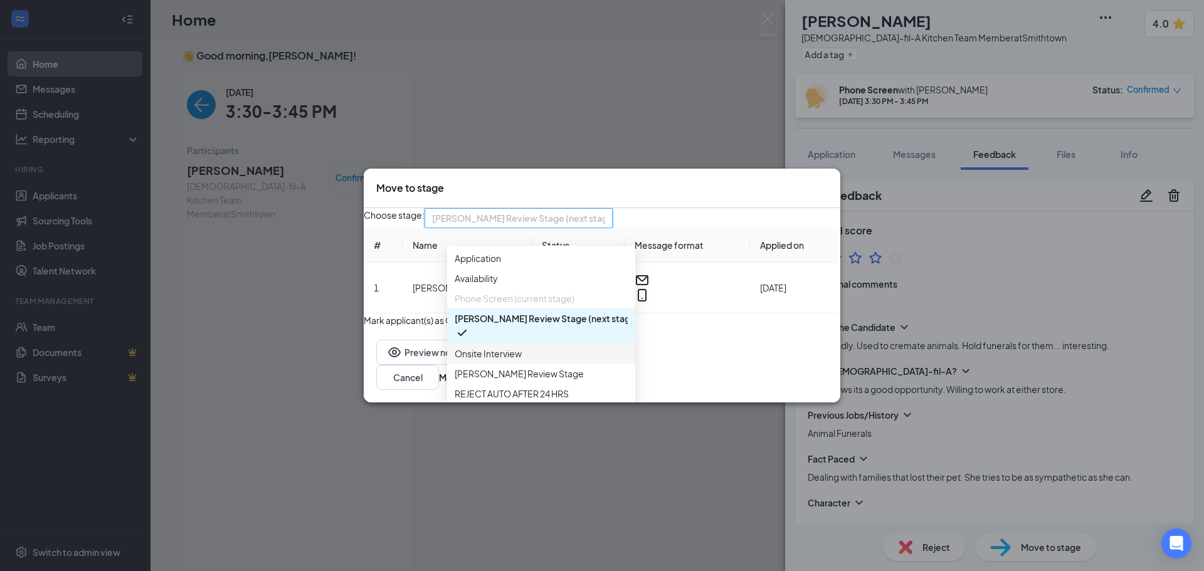
click at [492, 361] on span "Onsite Interview" at bounding box center [488, 354] width 67 height 14
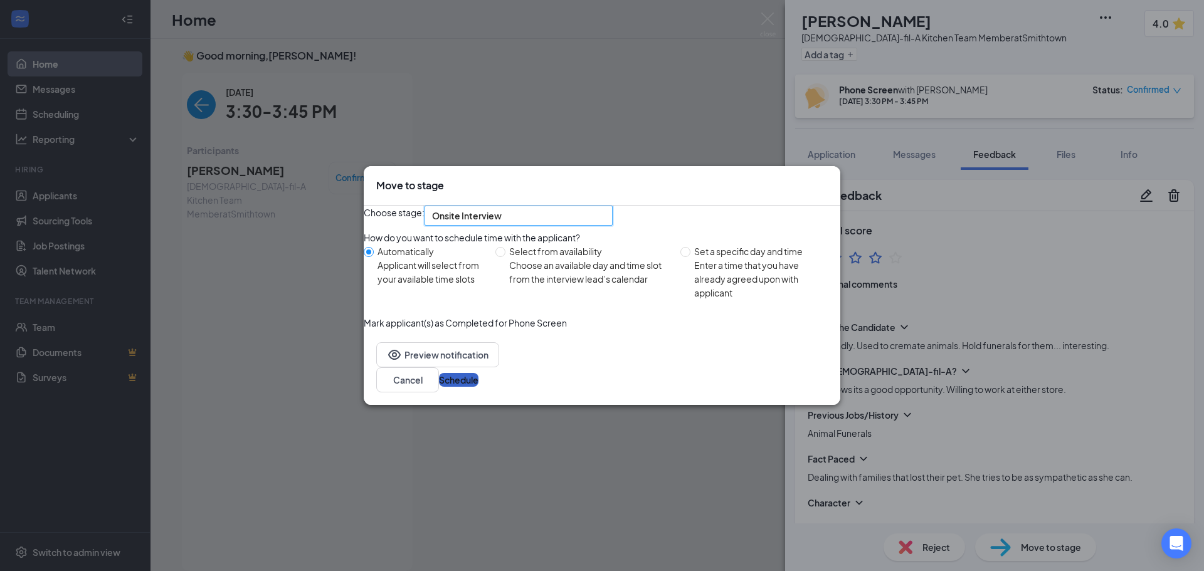
click at [478, 387] on button "Schedule" at bounding box center [459, 380] width 40 height 14
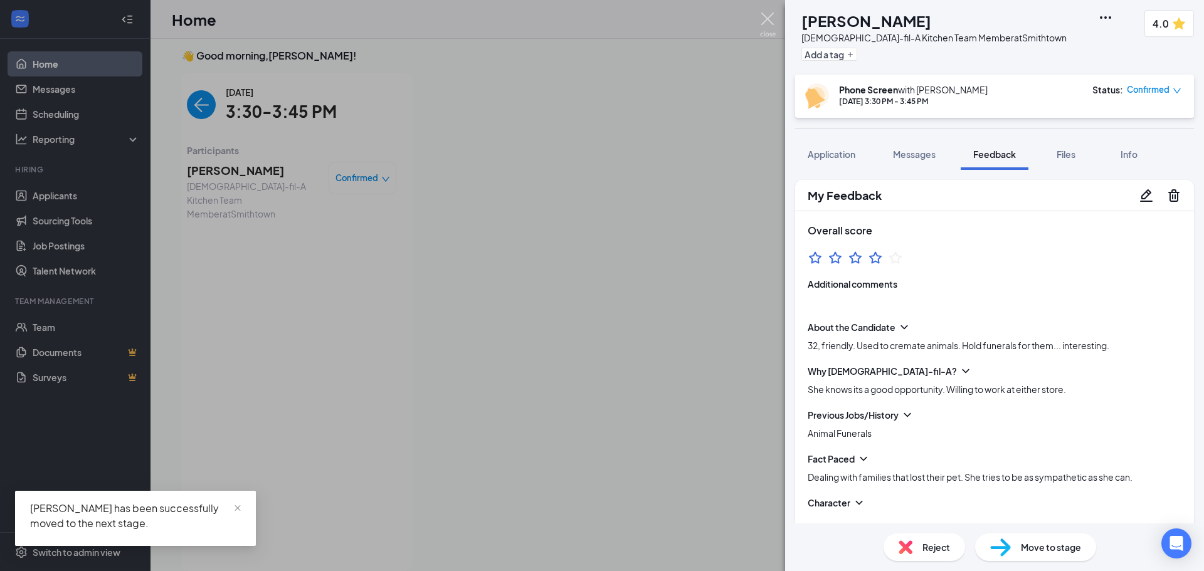
click at [762, 19] on img at bounding box center [768, 25] width 16 height 24
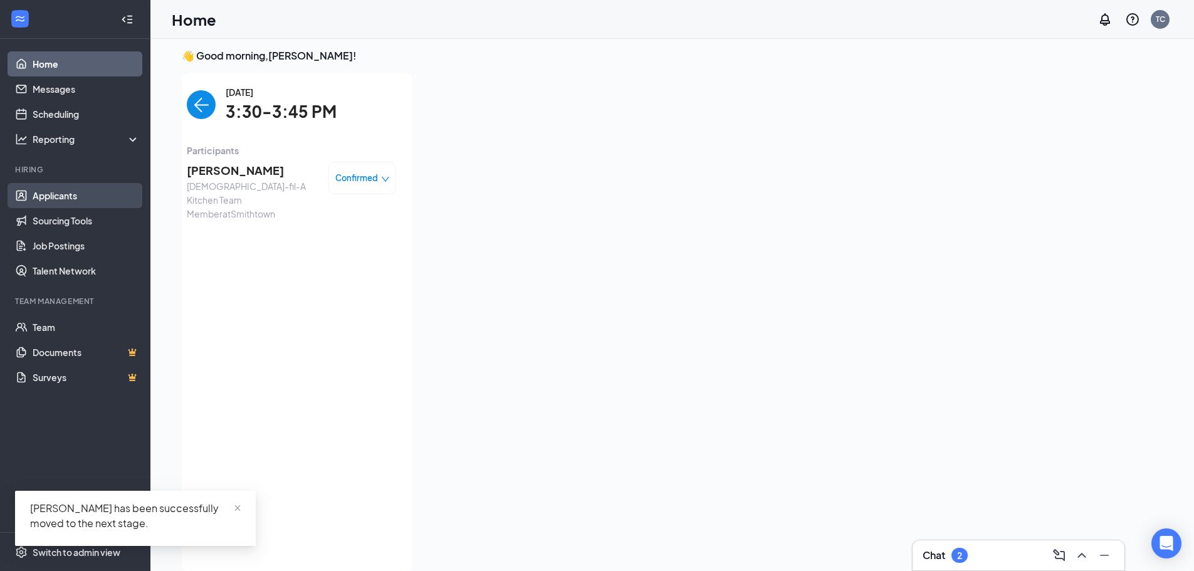
click at [56, 194] on link "Applicants" at bounding box center [86, 195] width 107 height 25
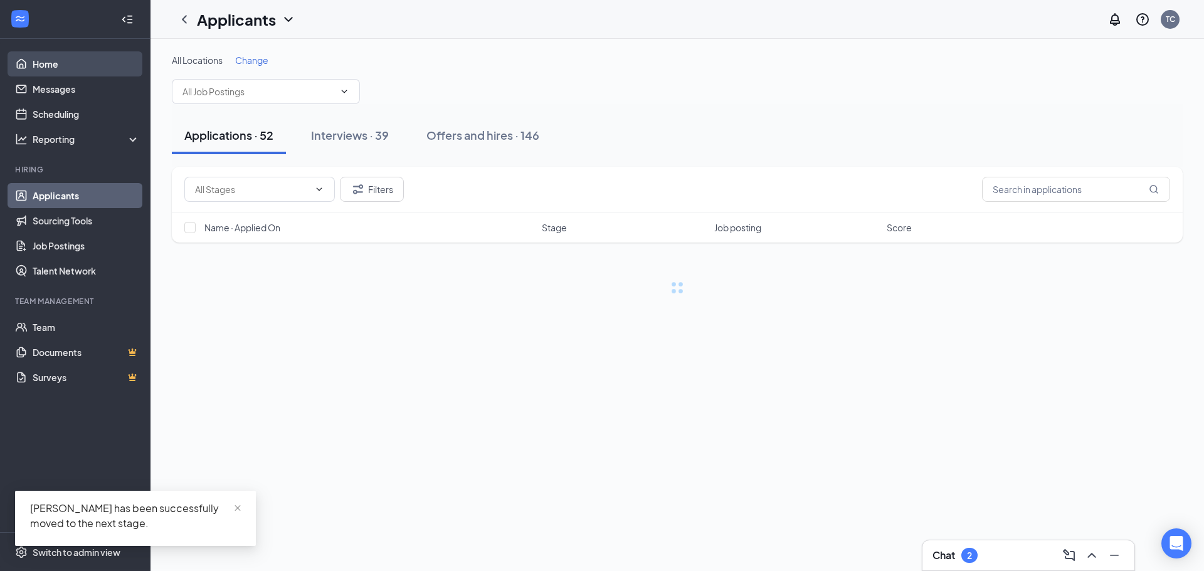
click at [55, 62] on link "Home" at bounding box center [86, 63] width 107 height 25
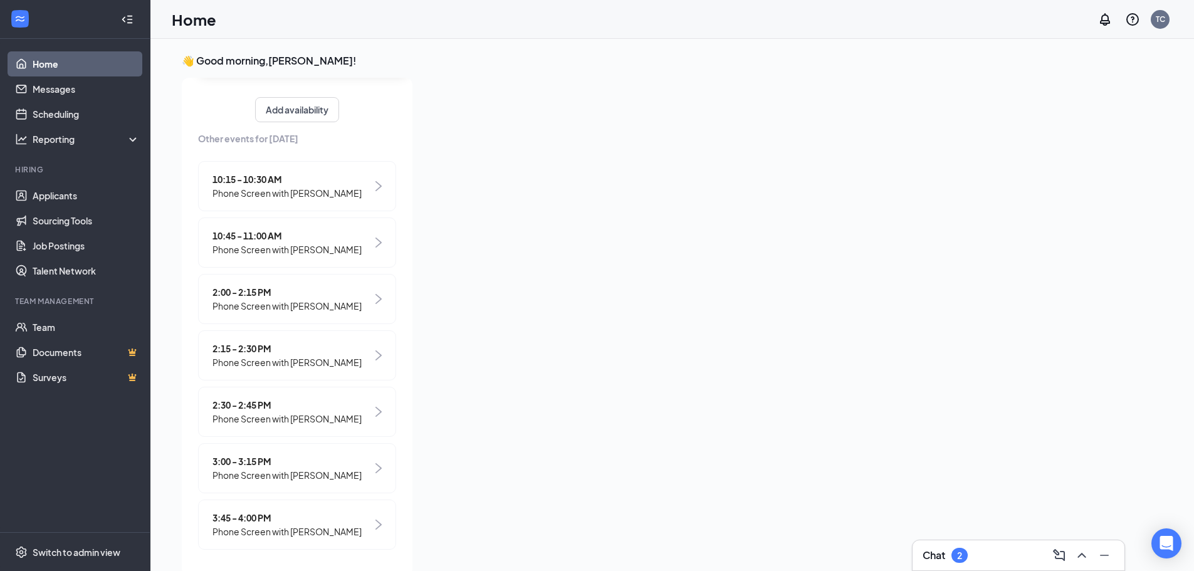
scroll to position [184, 0]
click at [282, 520] on span "3:45 - 4:00 PM" at bounding box center [287, 518] width 149 height 14
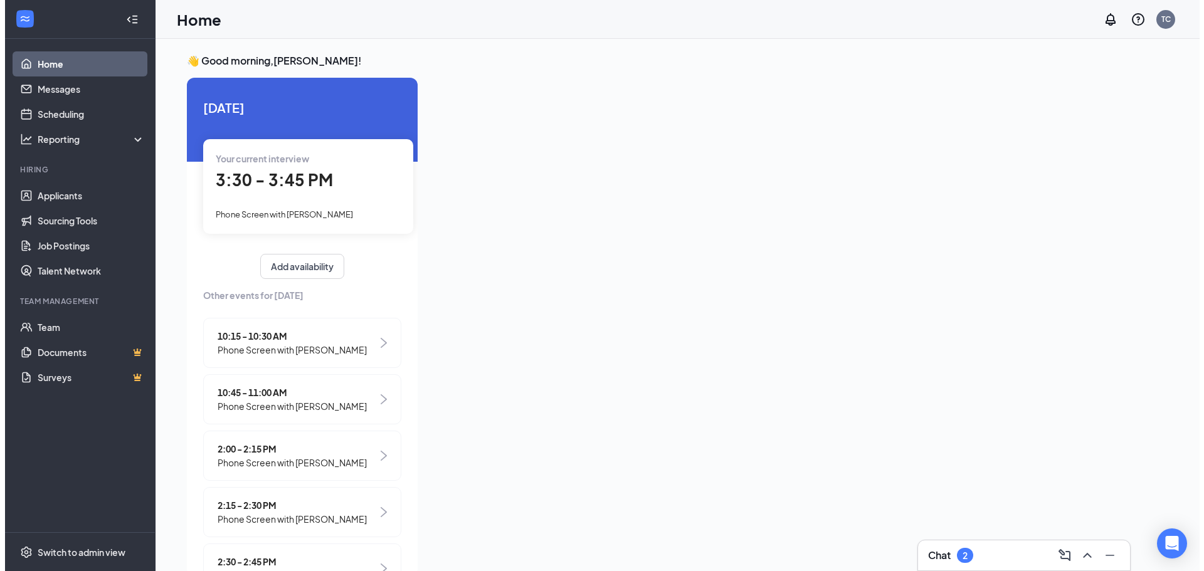
scroll to position [5, 0]
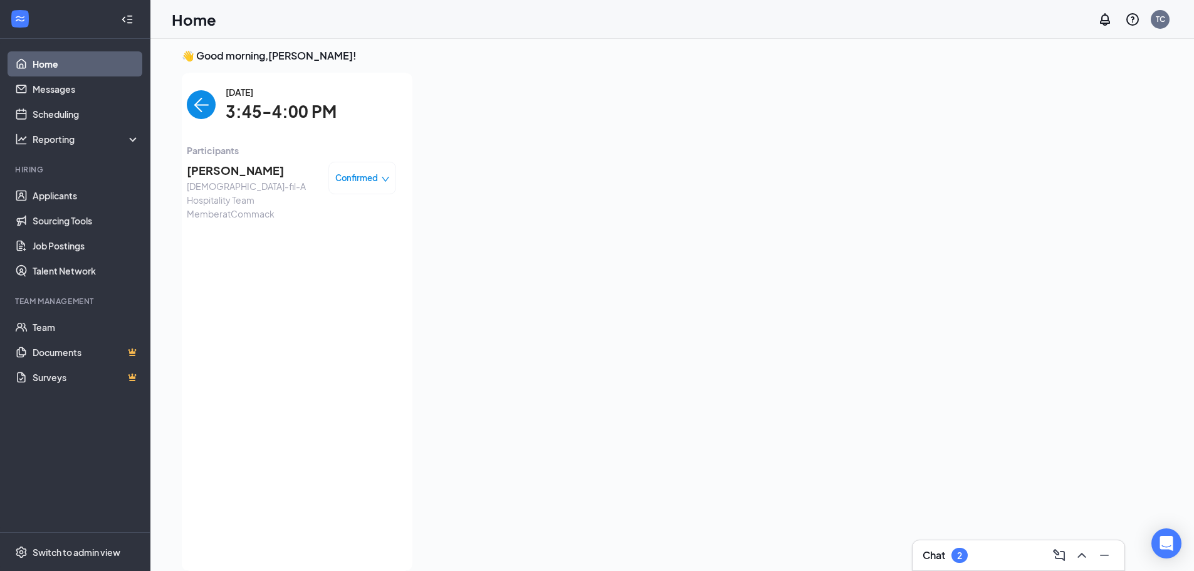
click at [215, 170] on span "[PERSON_NAME]" at bounding box center [253, 171] width 132 height 18
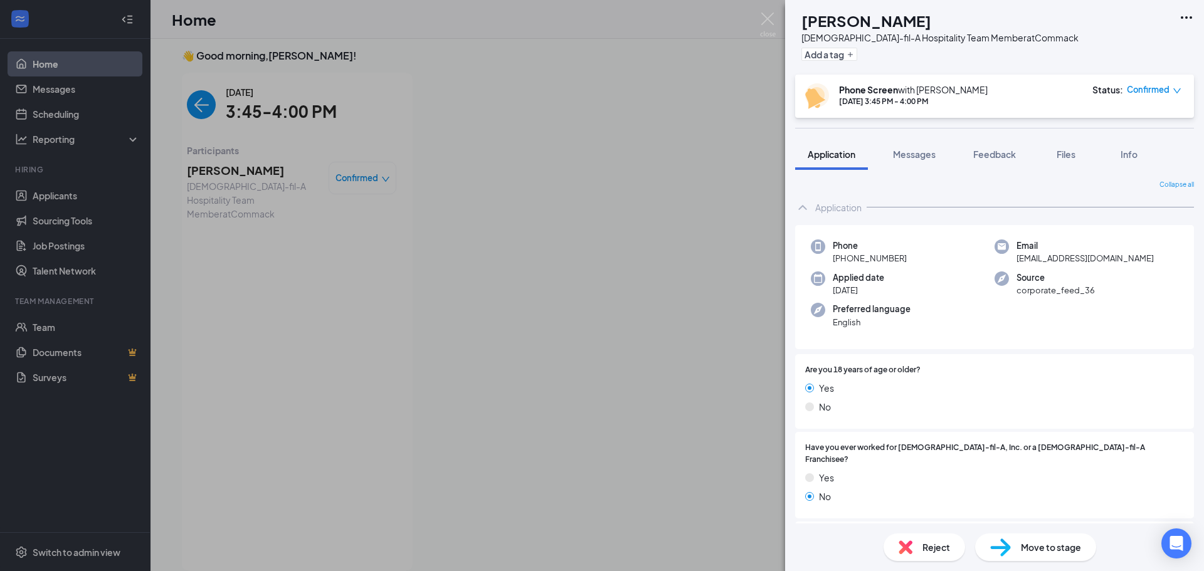
click at [59, 197] on div "[PERSON_NAME][DEMOGRAPHIC_DATA]-fil-A Hospitality Team Member at Commack Add a …" at bounding box center [602, 285] width 1204 height 571
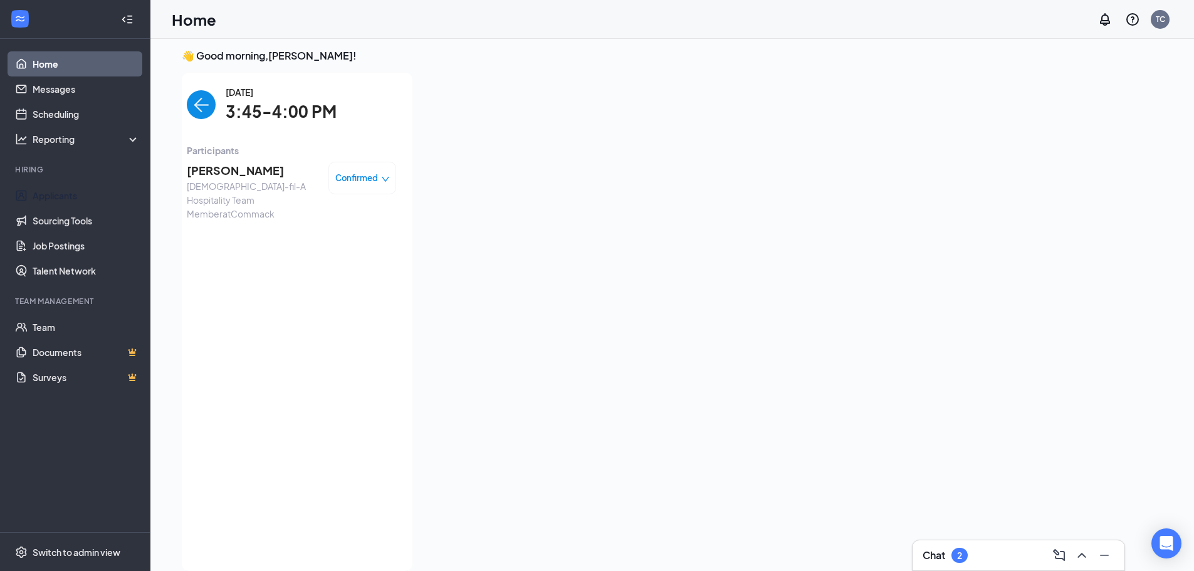
click at [59, 197] on link "Applicants" at bounding box center [86, 195] width 107 height 25
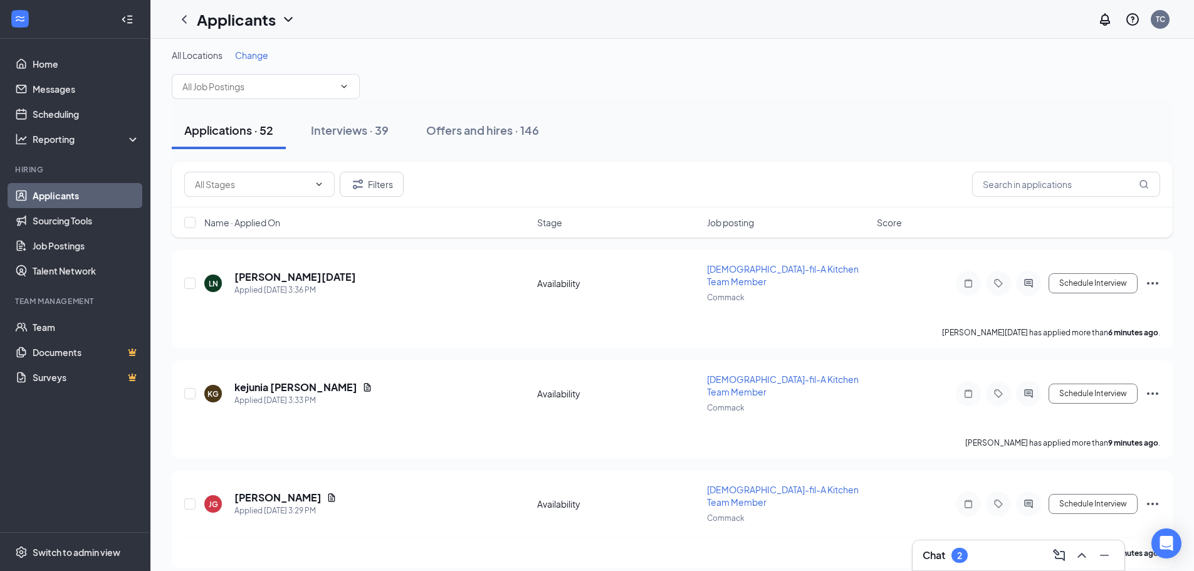
click at [275, 223] on span "Name · Applied On" at bounding box center [242, 222] width 76 height 13
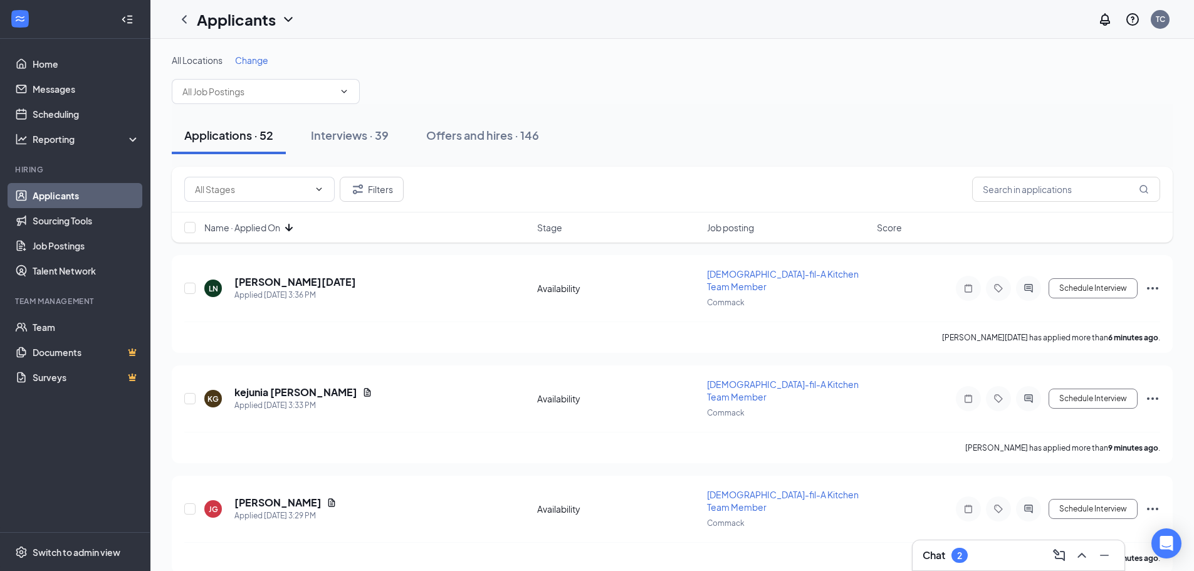
click at [275, 226] on span "Name · Applied On" at bounding box center [242, 227] width 76 height 13
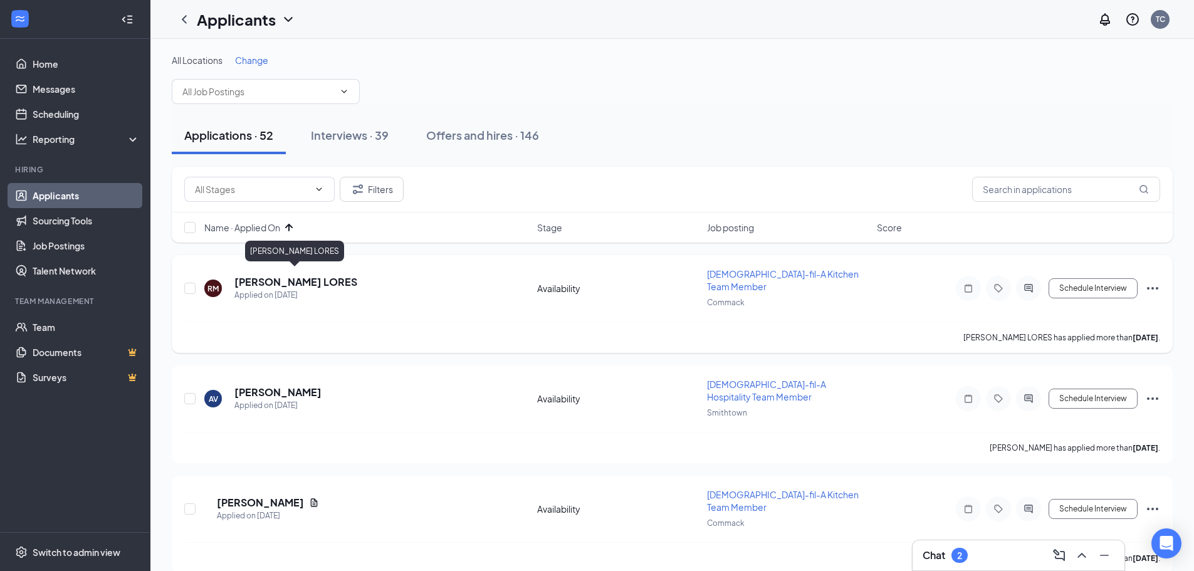
click at [288, 275] on h5 "[PERSON_NAME] LORES" at bounding box center [295, 282] width 123 height 14
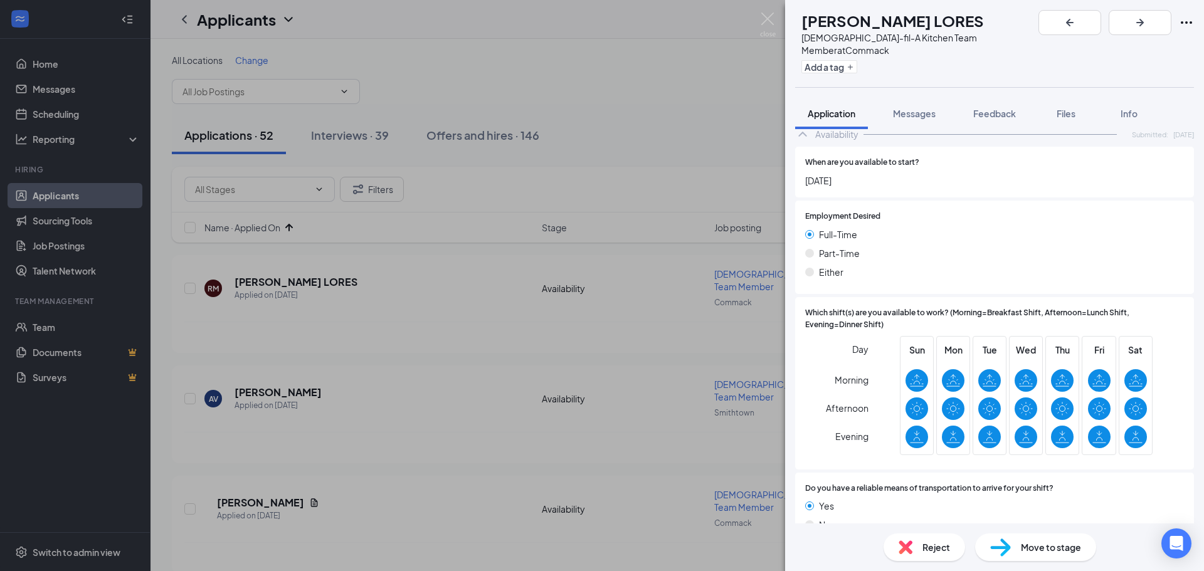
scroll to position [752, 0]
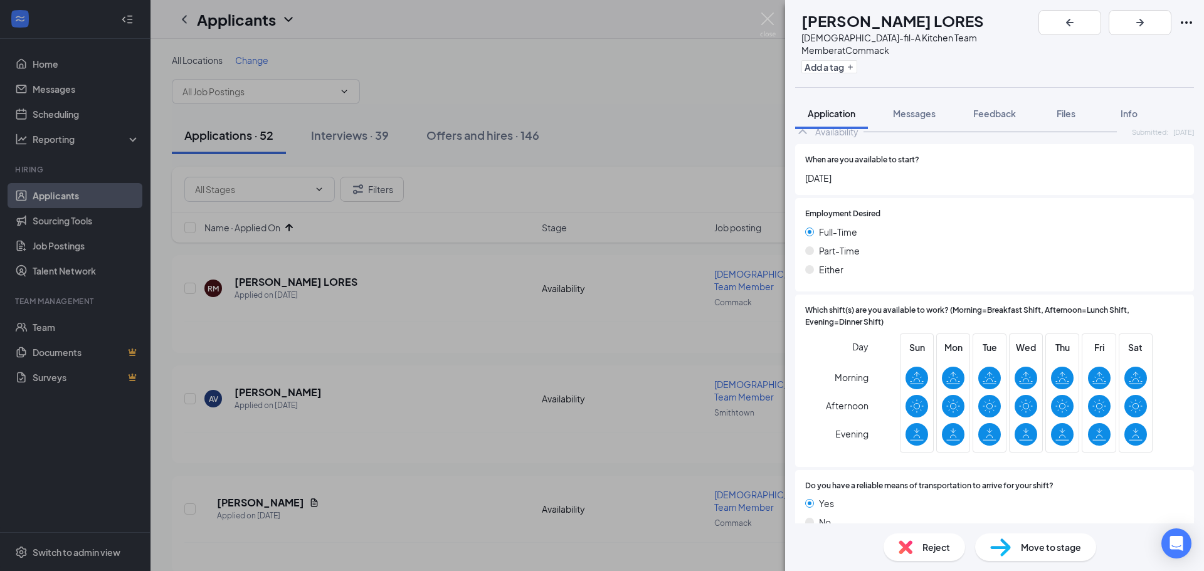
click at [1026, 537] on div "Move to stage" at bounding box center [1035, 548] width 121 height 28
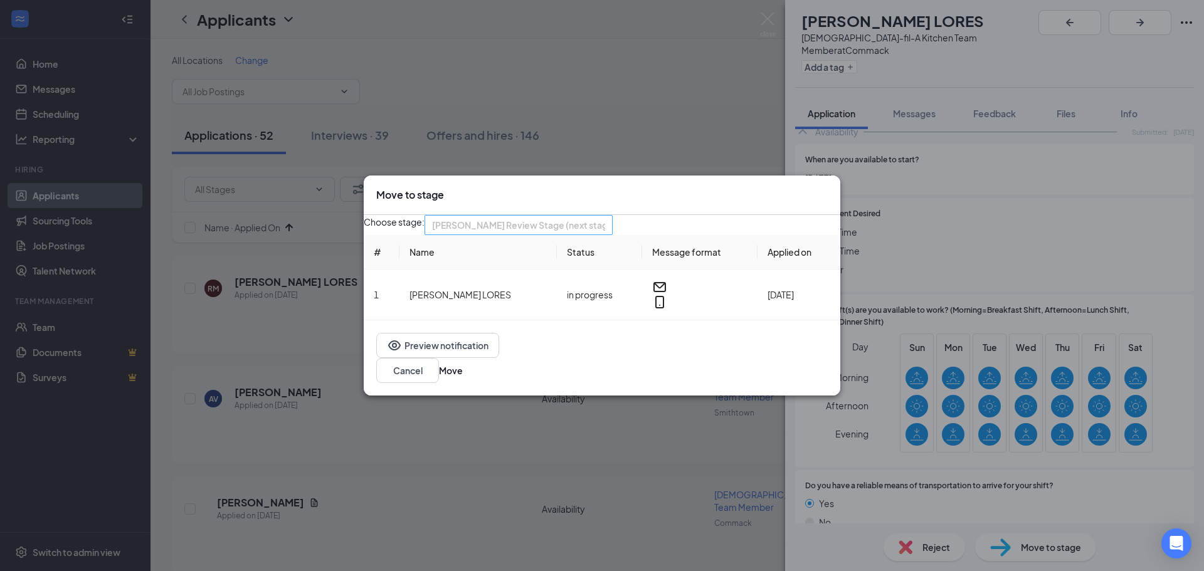
click at [605, 234] on span "[PERSON_NAME] Review Stage (next stage)" at bounding box center [518, 225] width 173 height 19
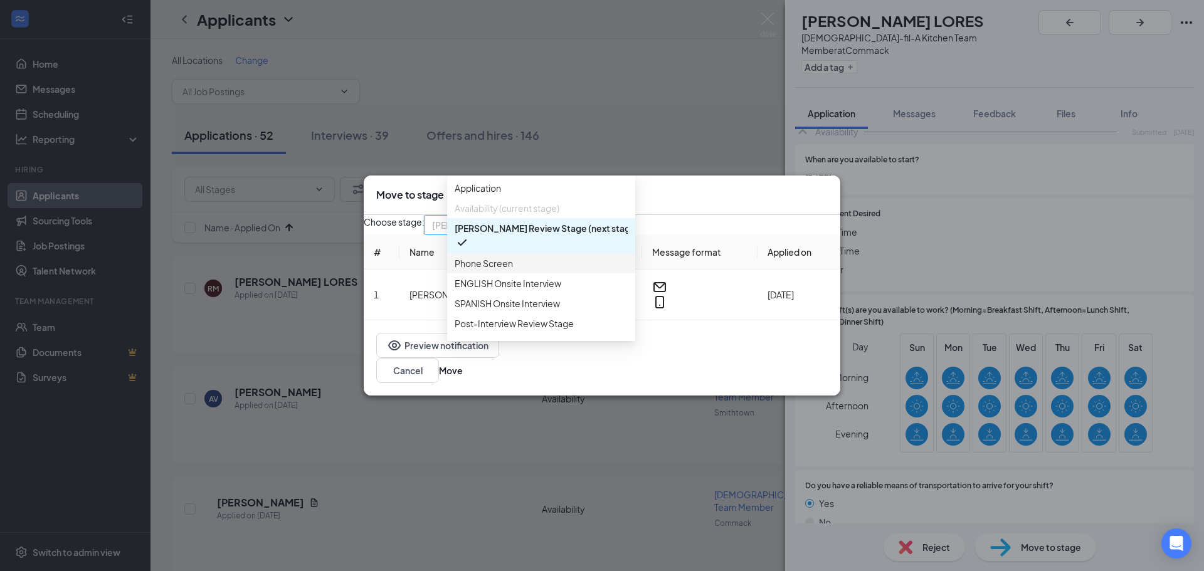
click at [494, 270] on span "Phone Screen" at bounding box center [484, 263] width 58 height 14
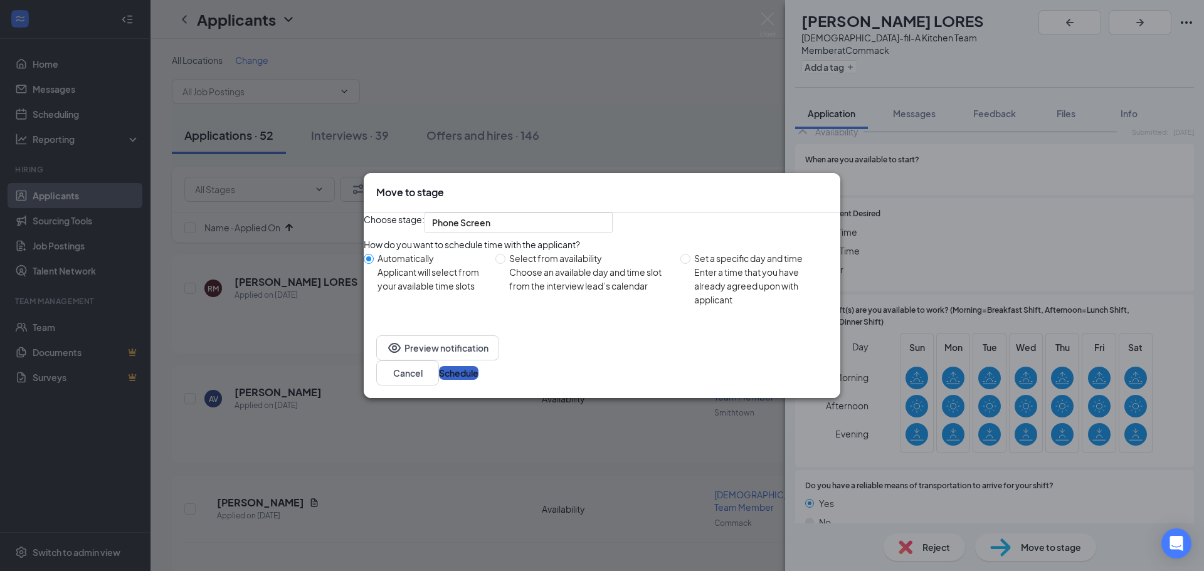
click at [478, 380] on button "Schedule" at bounding box center [459, 373] width 40 height 14
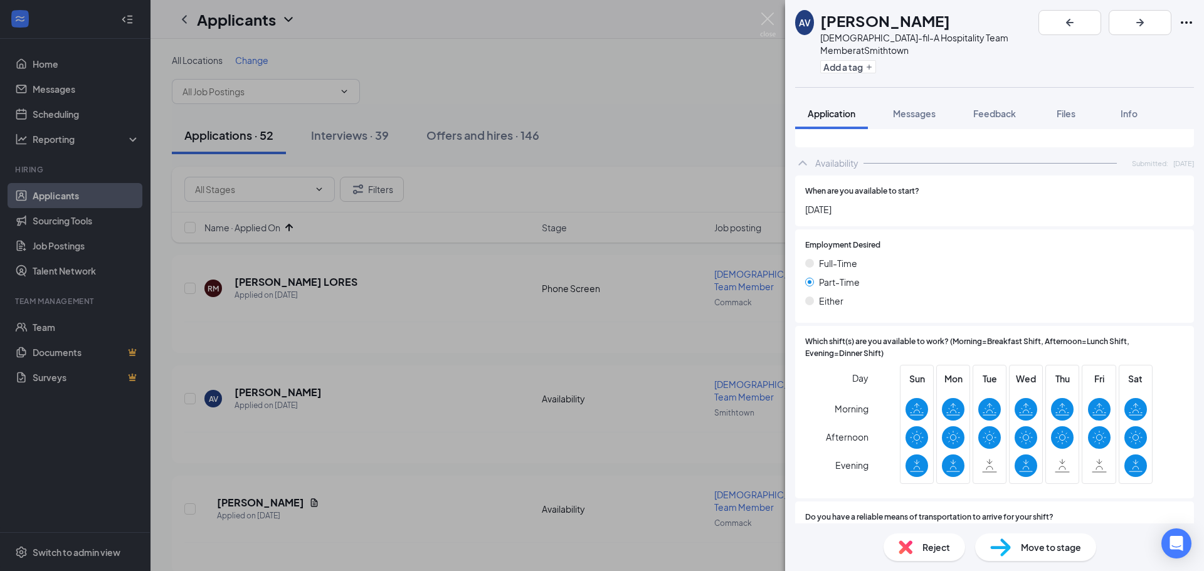
scroll to position [878, 0]
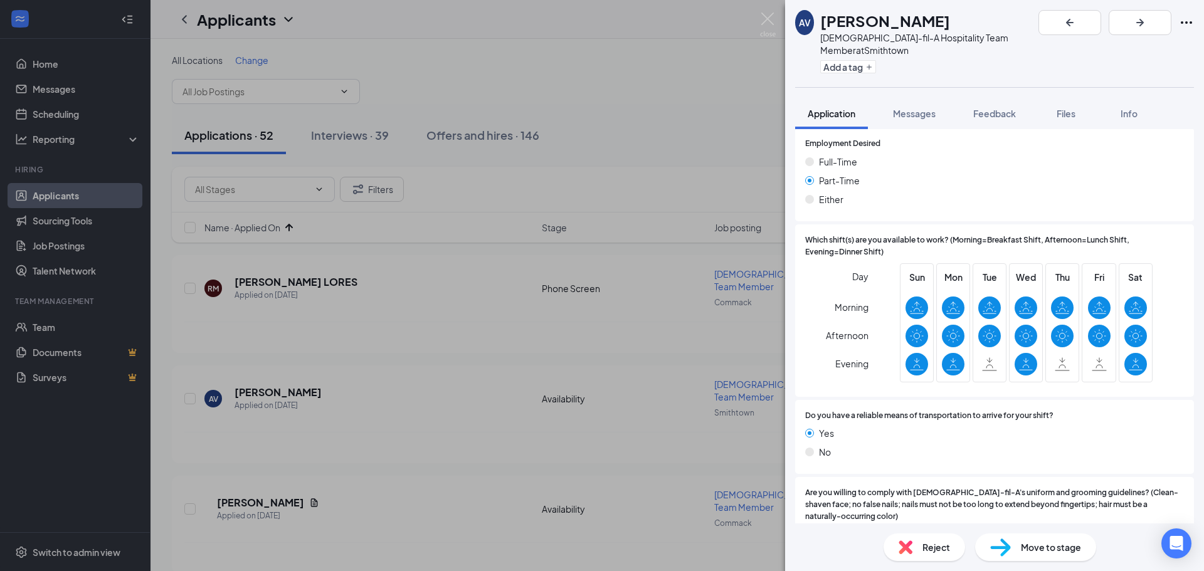
click at [1047, 542] on span "Move to stage" at bounding box center [1051, 547] width 60 height 14
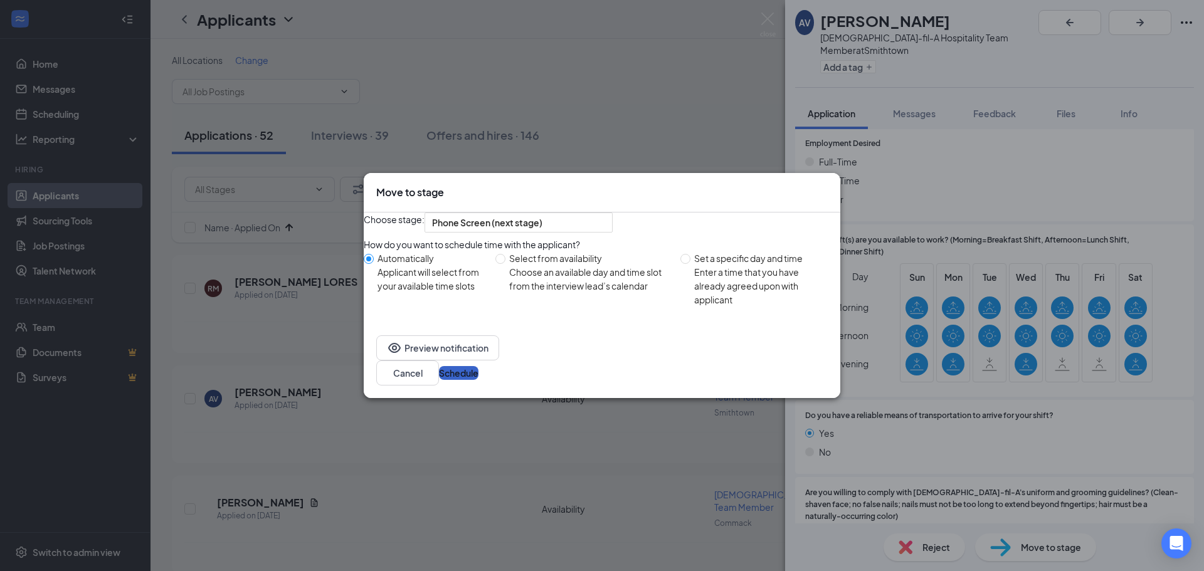
click at [478, 380] on button "Schedule" at bounding box center [459, 373] width 40 height 14
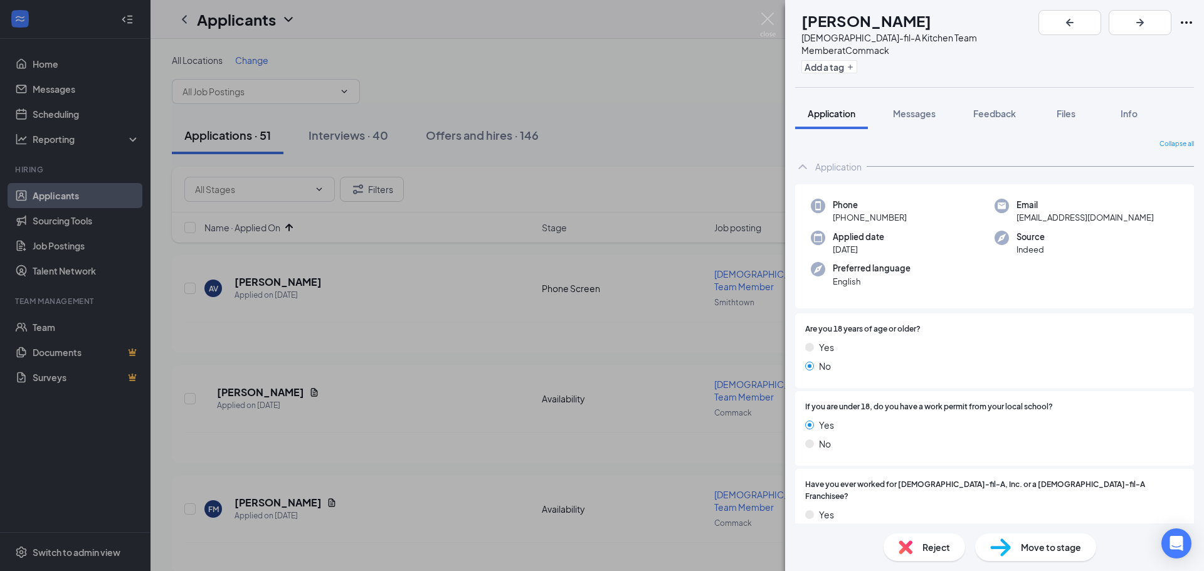
click at [922, 541] on span "Reject" at bounding box center [936, 547] width 28 height 14
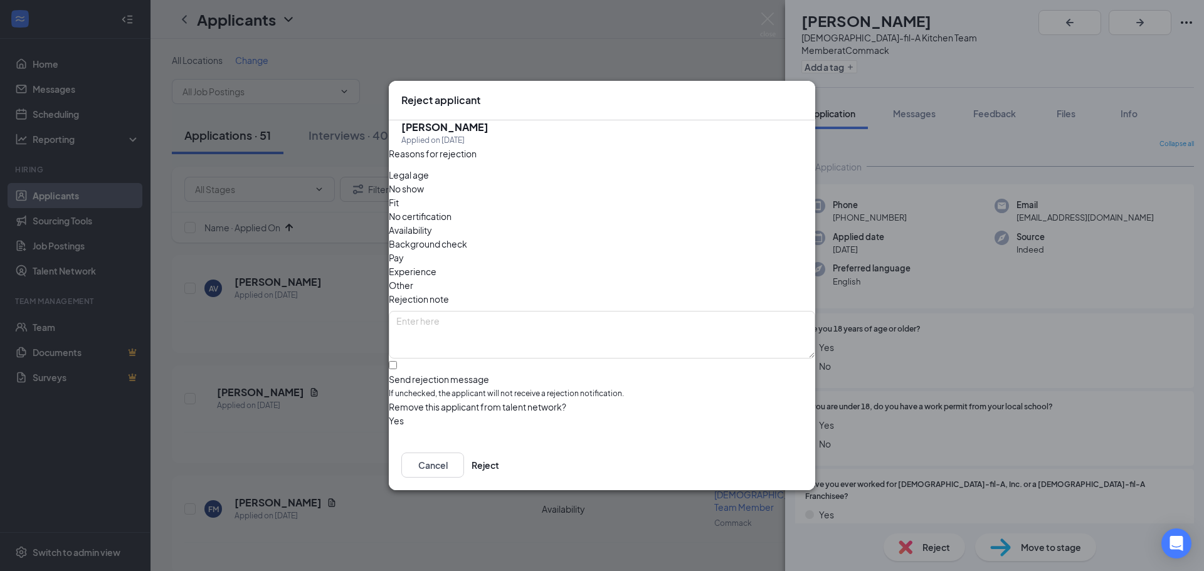
click at [429, 182] on span "Legal age" at bounding box center [409, 175] width 40 height 14
click at [397, 361] on input "Send rejection message If unchecked, the applicant will not receive a rejection…" at bounding box center [393, 365] width 8 height 8
checkbox input "true"
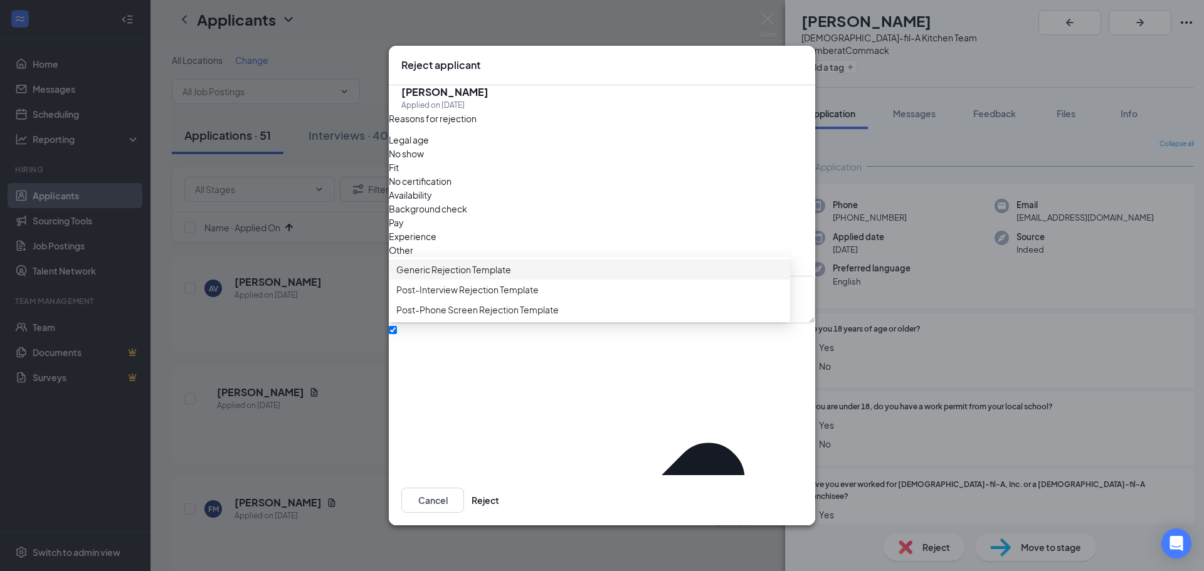
click at [425, 277] on span "Generic Rejection Template" at bounding box center [453, 270] width 115 height 14
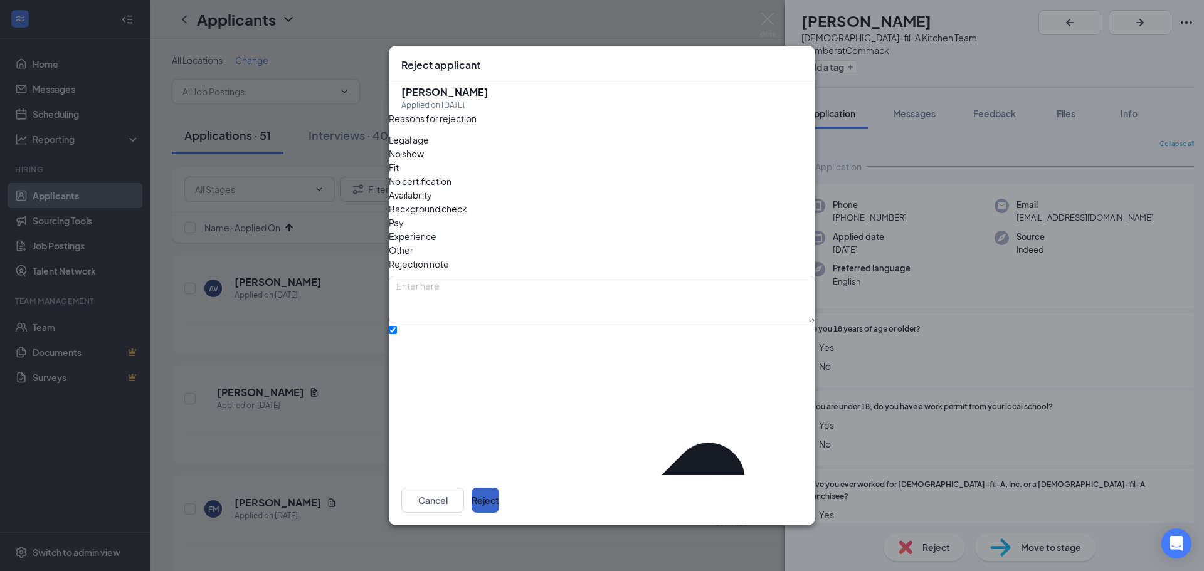
click at [499, 494] on button "Reject" at bounding box center [485, 500] width 28 height 25
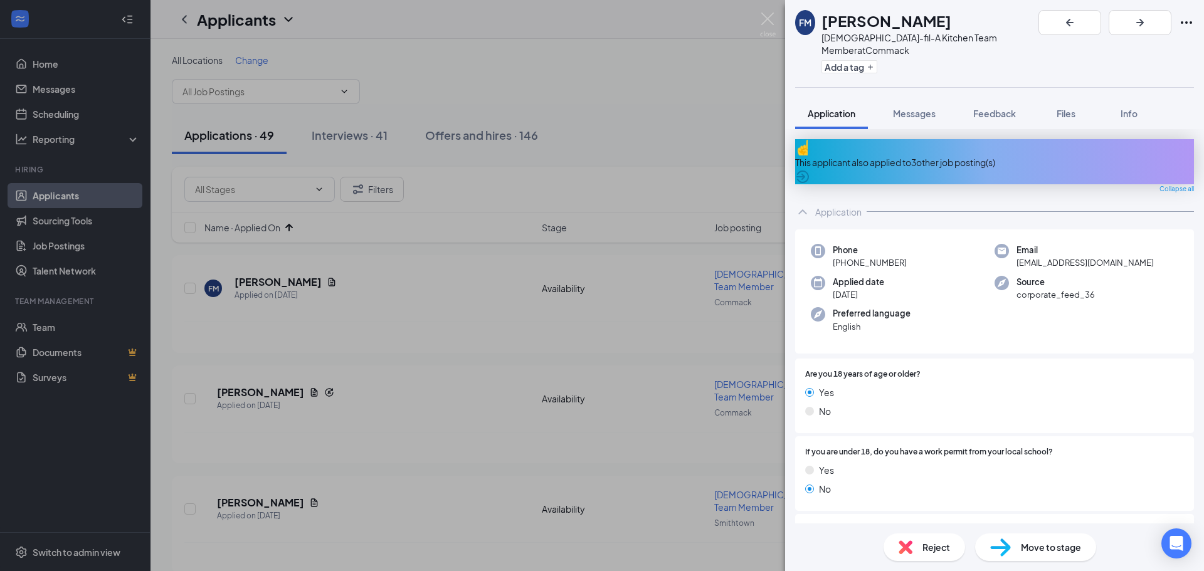
click at [944, 155] on div "This applicant also applied to 3 other job posting(s)" at bounding box center [994, 162] width 399 height 14
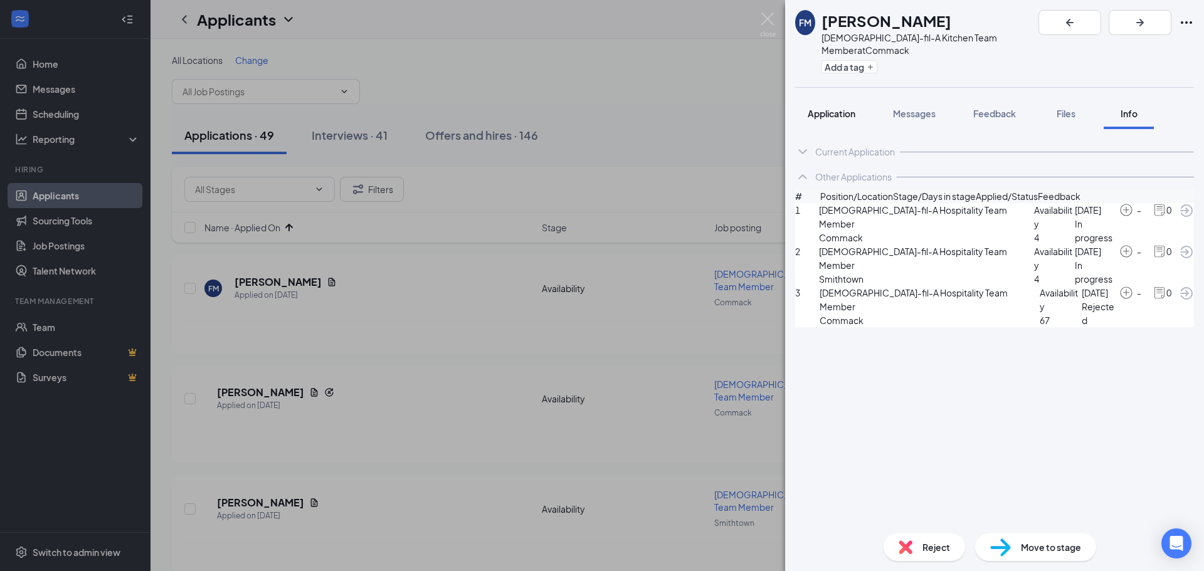
click at [819, 108] on span "Application" at bounding box center [832, 113] width 48 height 11
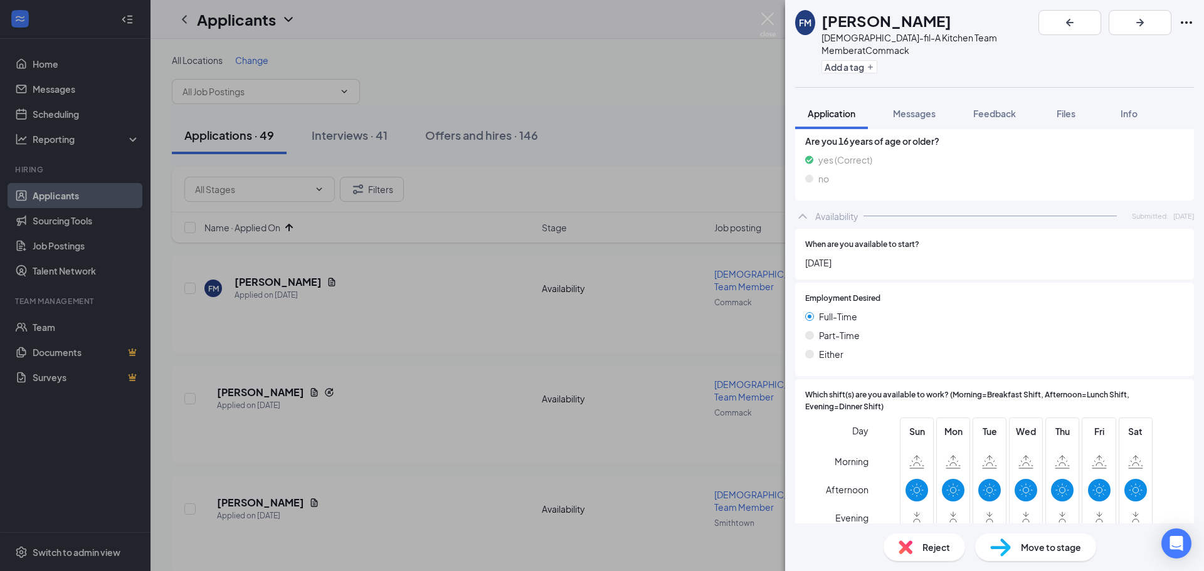
scroll to position [940, 0]
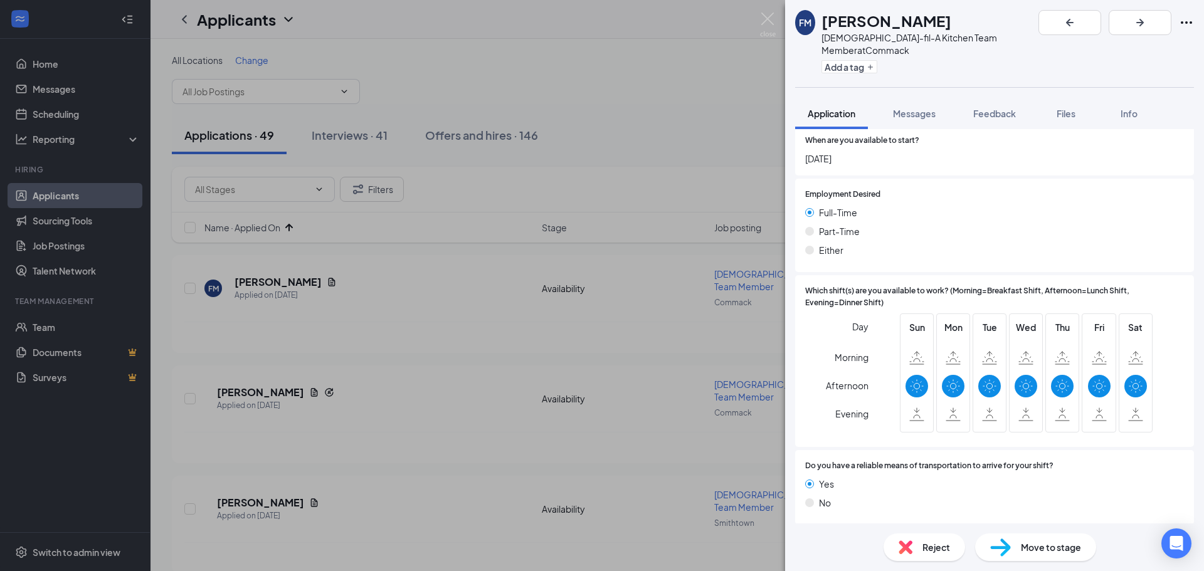
click at [1057, 545] on span "Move to stage" at bounding box center [1051, 547] width 60 height 14
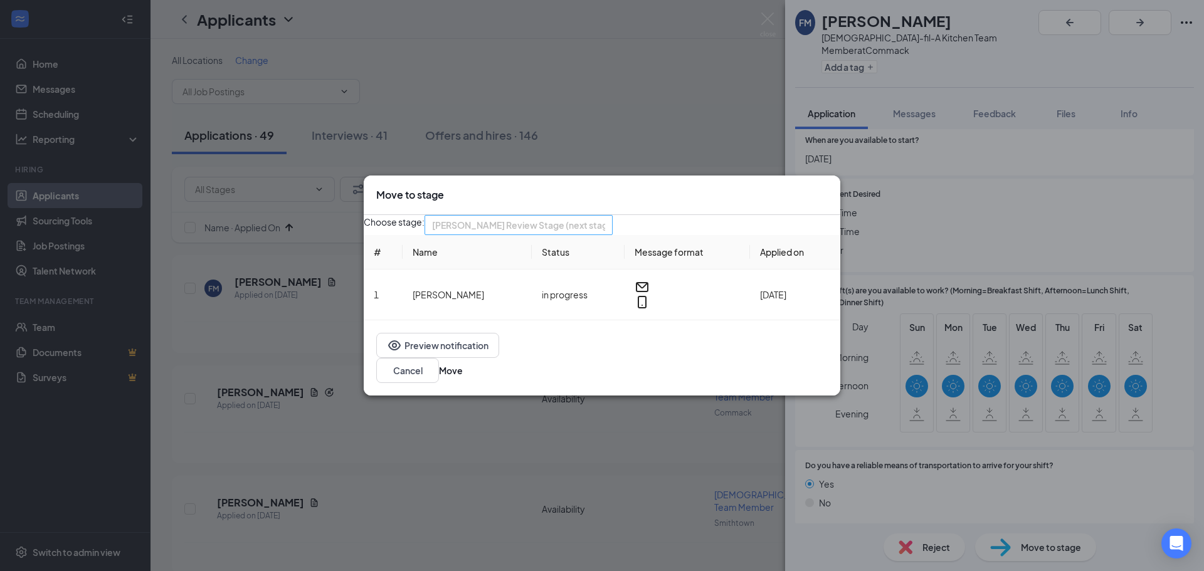
click at [605, 231] on span "[PERSON_NAME] Review Stage (next stage)" at bounding box center [518, 225] width 173 height 19
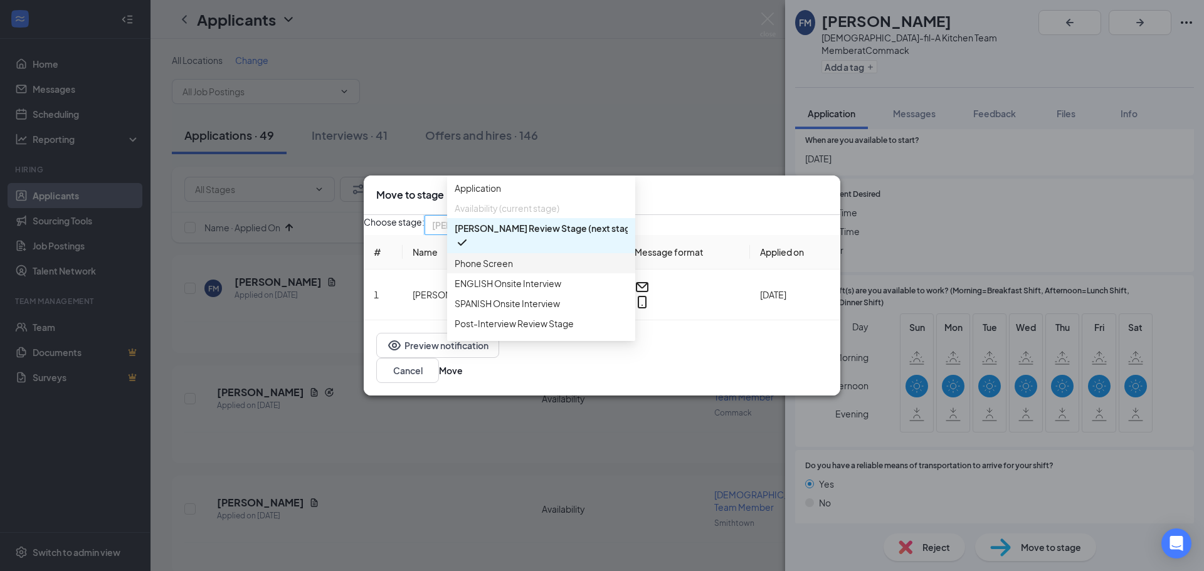
click at [481, 270] on span "Phone Screen" at bounding box center [484, 263] width 58 height 14
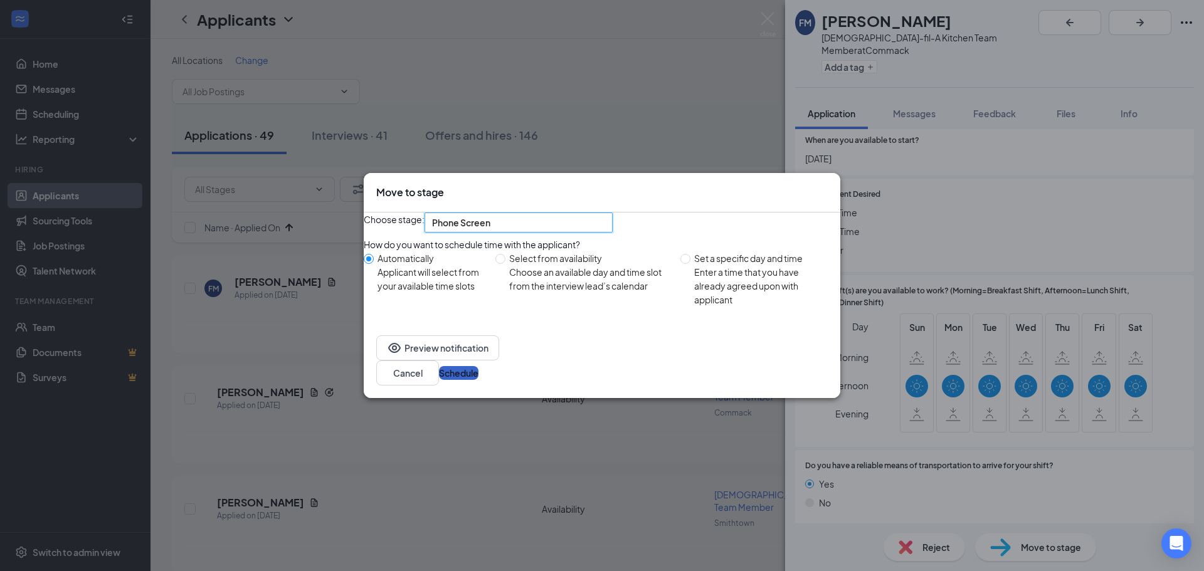
click at [478, 380] on button "Schedule" at bounding box center [459, 373] width 40 height 14
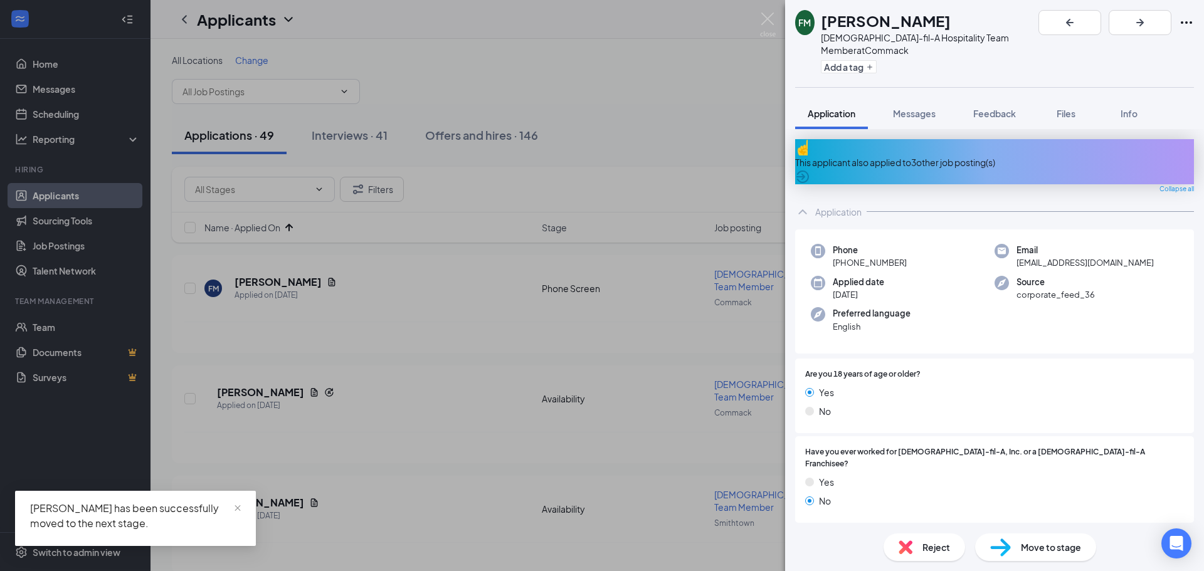
click at [919, 547] on div "Reject" at bounding box center [924, 548] width 82 height 28
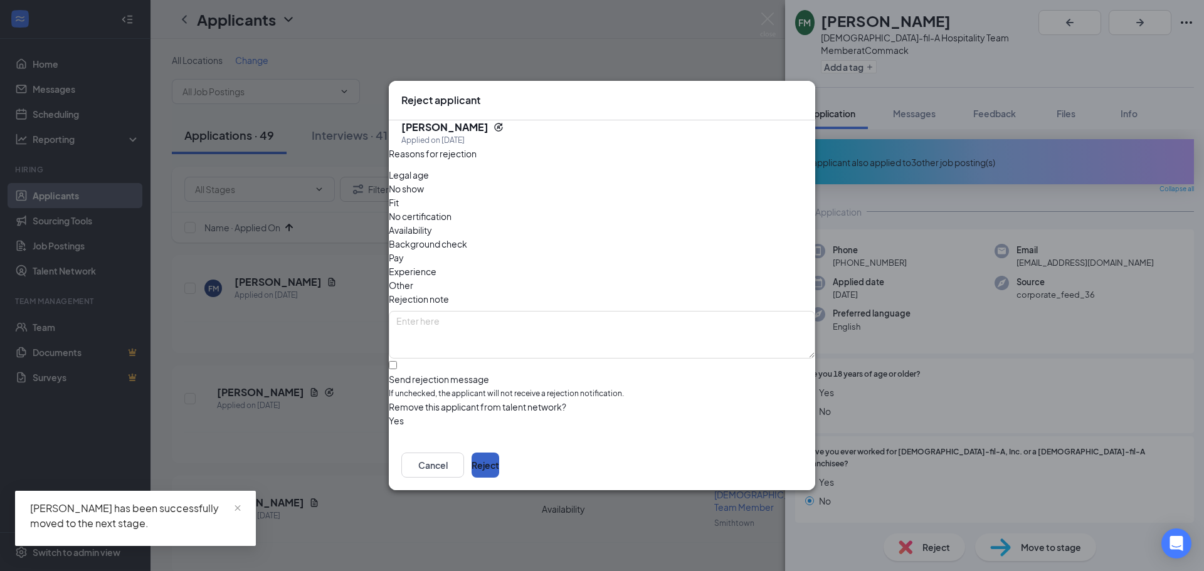
click at [499, 453] on button "Reject" at bounding box center [485, 465] width 28 height 25
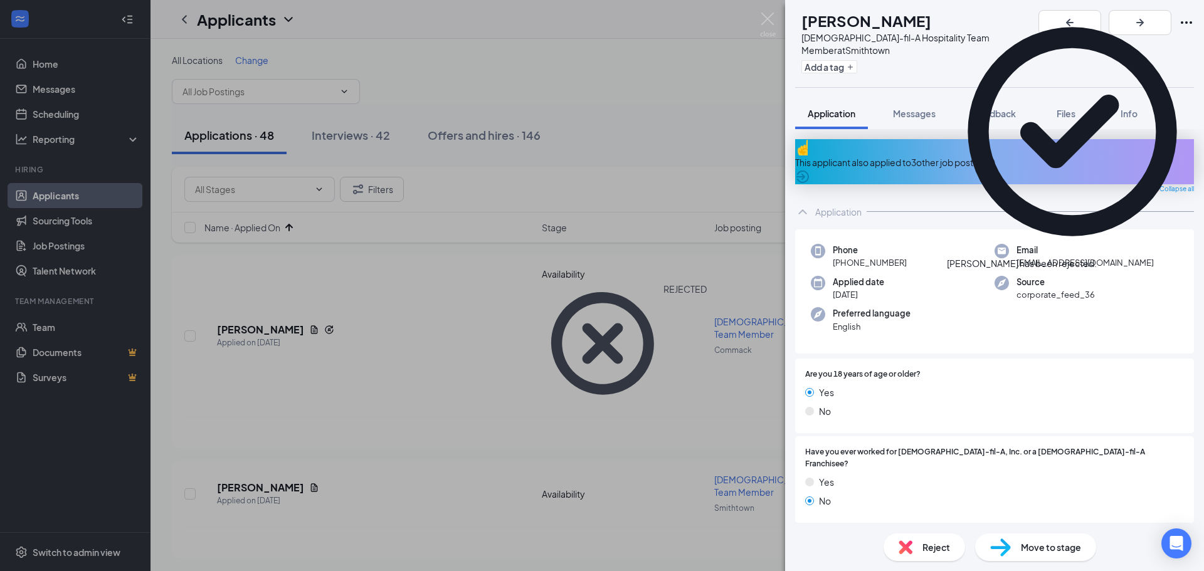
click at [916, 545] on div "Reject" at bounding box center [924, 548] width 82 height 28
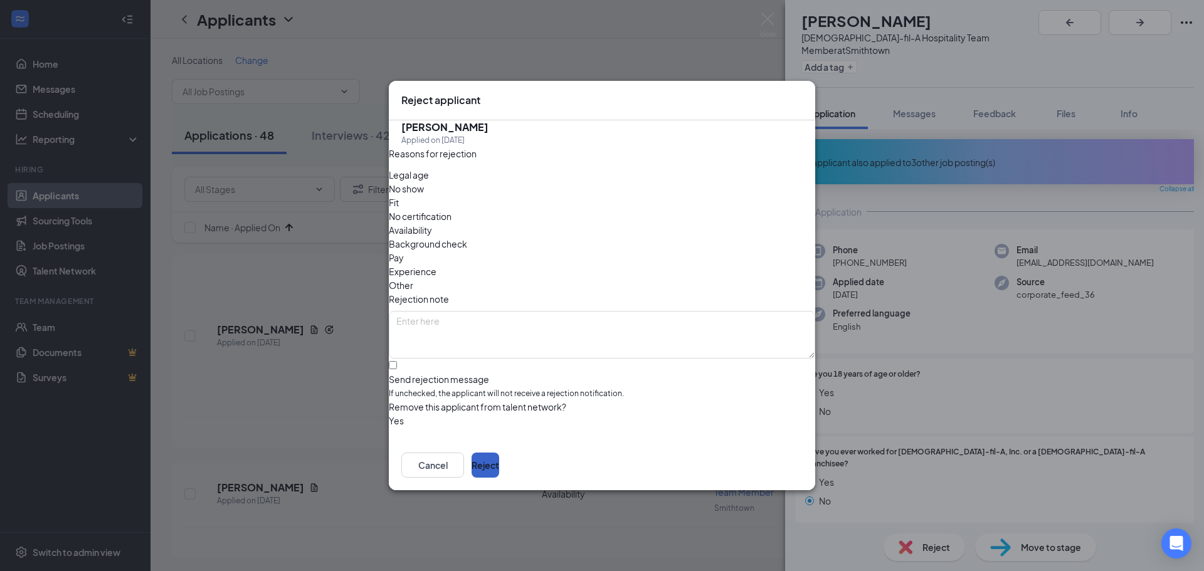
click at [499, 453] on button "Reject" at bounding box center [485, 465] width 28 height 25
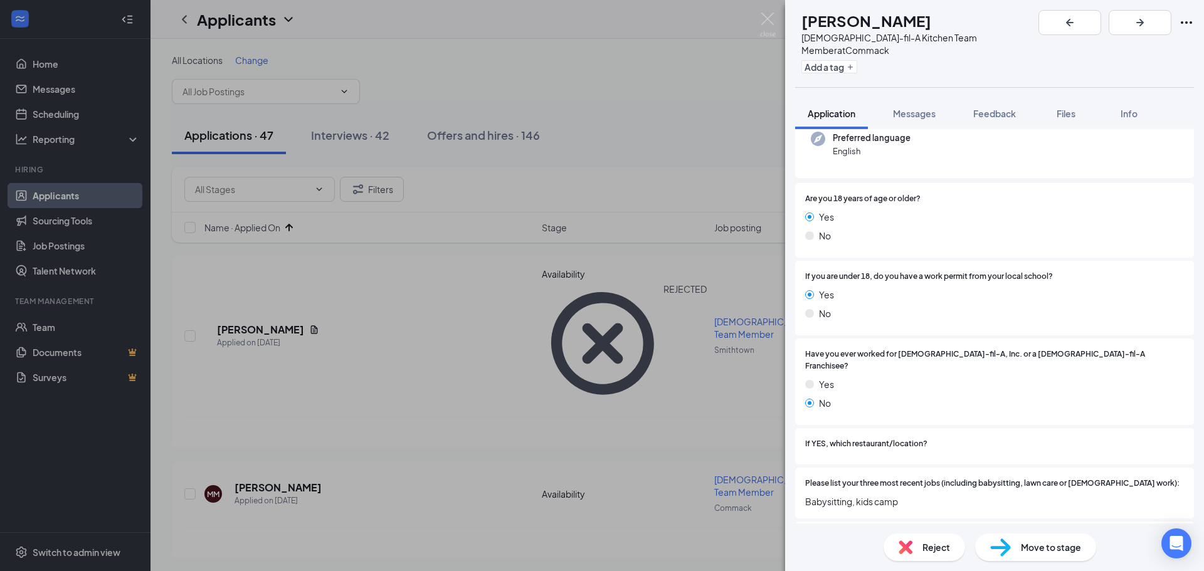
scroll to position [125, 0]
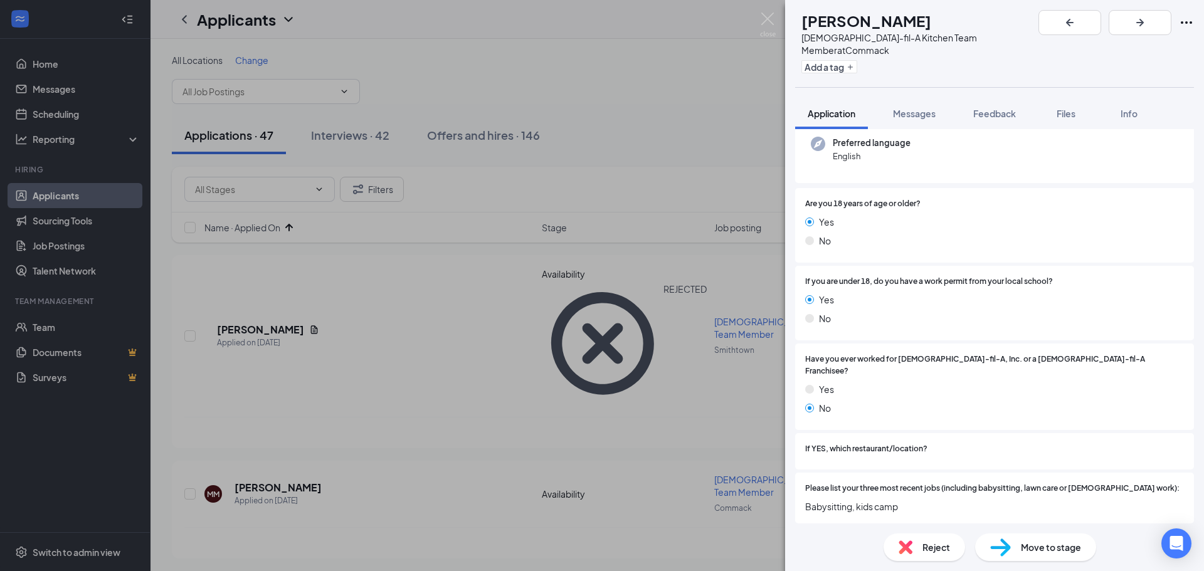
click at [1040, 552] on span "Move to stage" at bounding box center [1051, 547] width 60 height 14
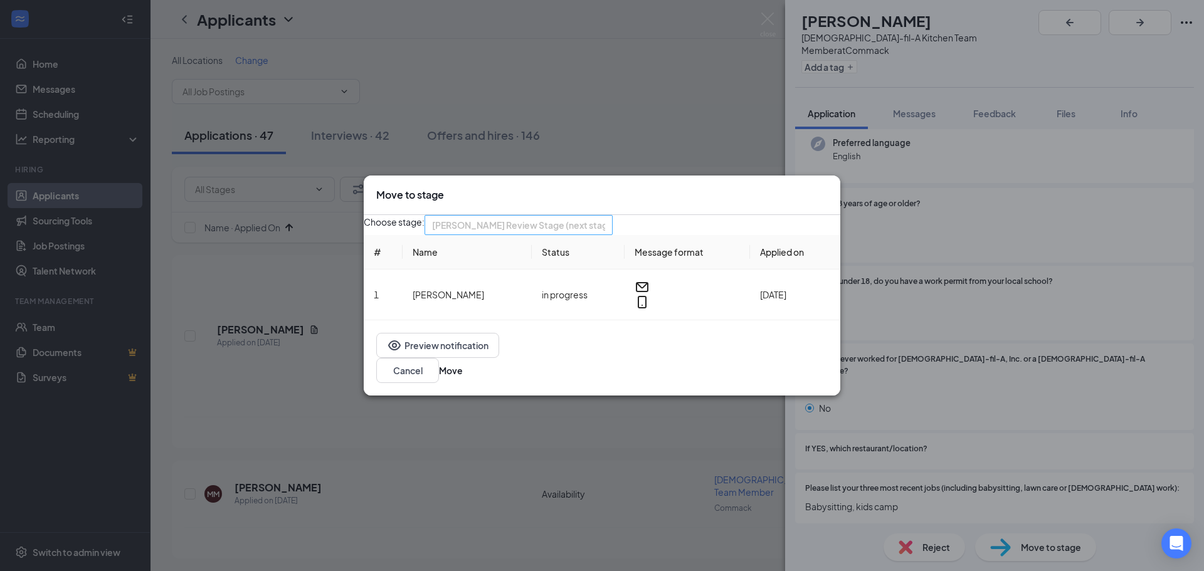
click at [605, 228] on div "[PERSON_NAME] Review Stage (next stage) 3976053 3976059 Application Availabilit…" at bounding box center [518, 225] width 188 height 20
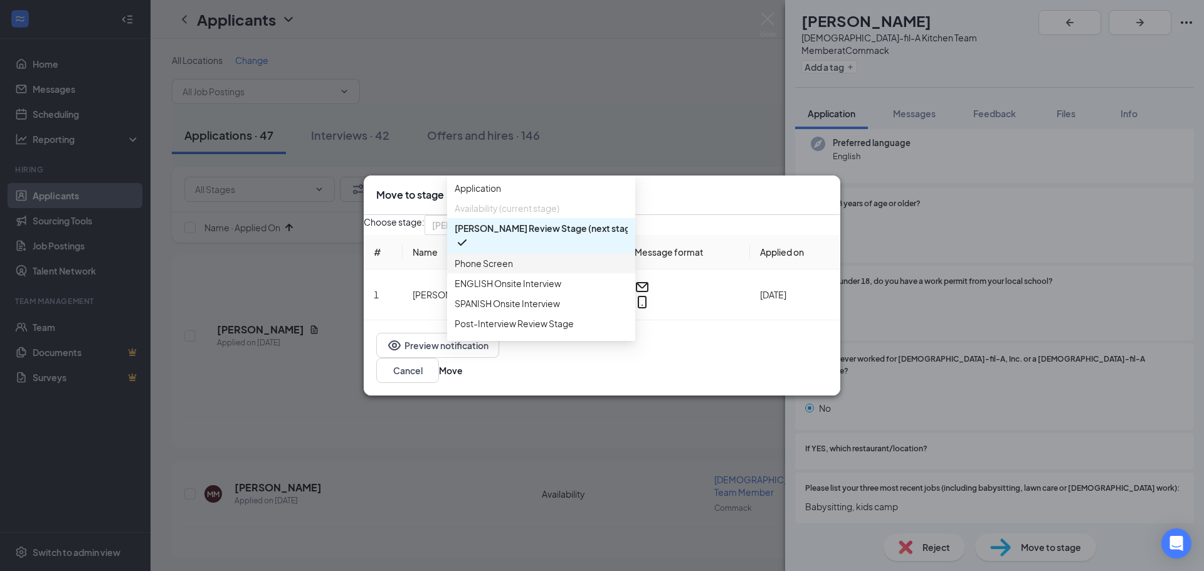
click at [497, 270] on span "Phone Screen" at bounding box center [484, 263] width 58 height 14
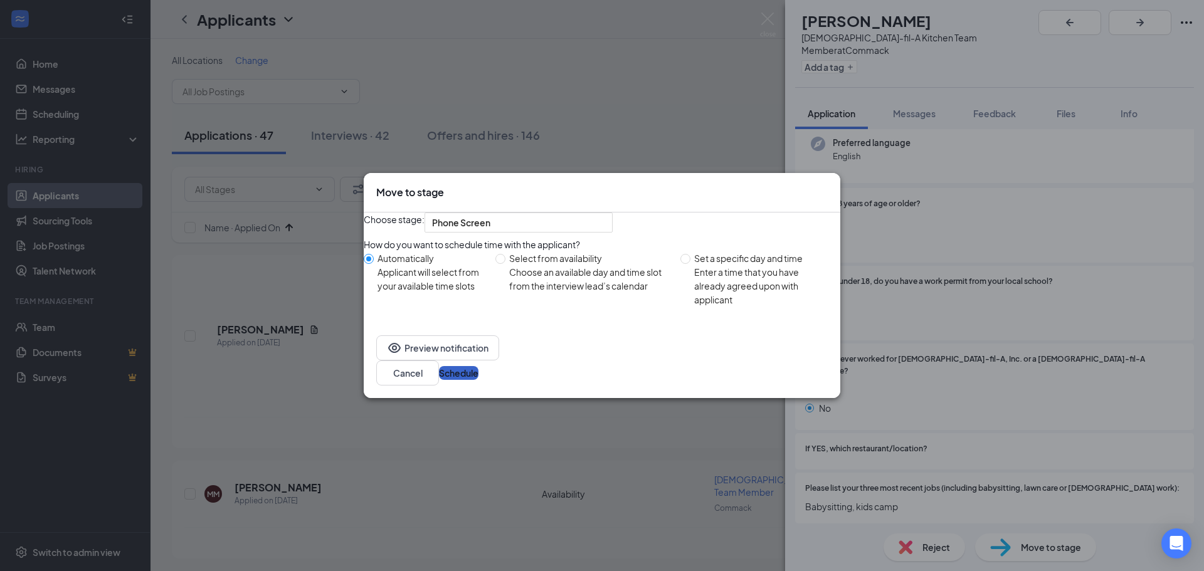
click at [478, 376] on button "Schedule" at bounding box center [459, 373] width 40 height 14
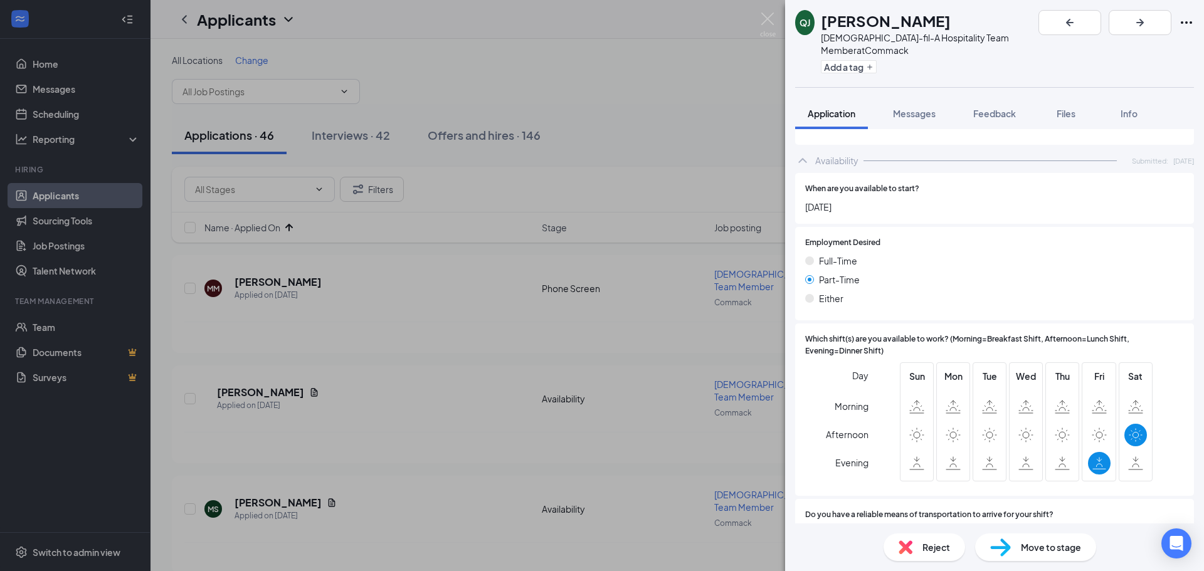
scroll to position [815, 0]
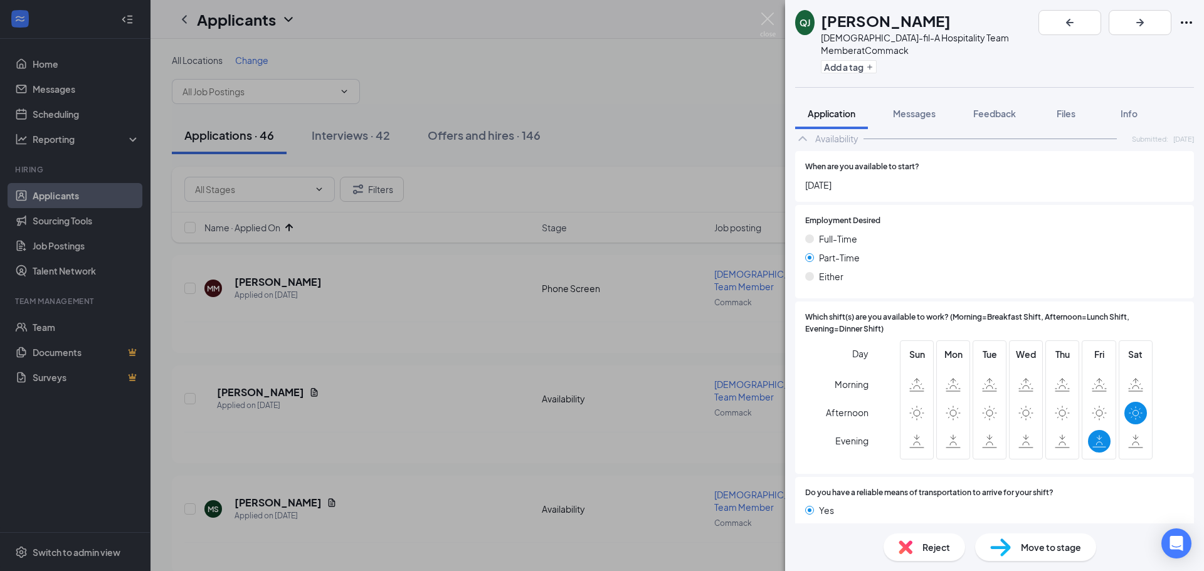
click at [939, 556] on div "Reject" at bounding box center [924, 548] width 82 height 28
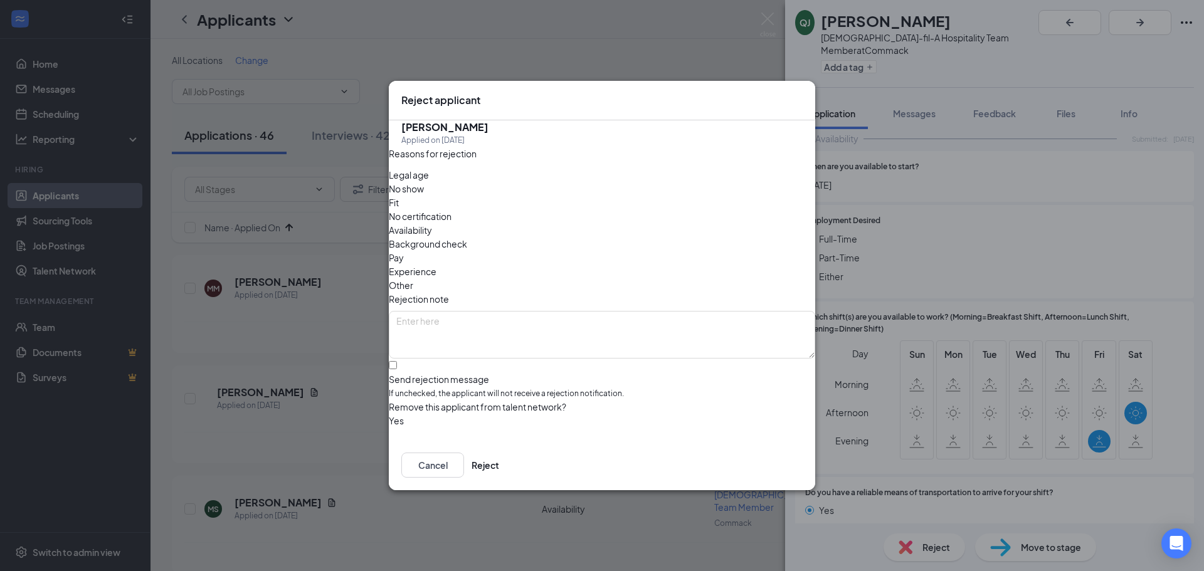
click at [652, 147] on div "QJ [PERSON_NAME] Applied on [DATE]" at bounding box center [602, 133] width 426 height 26
click at [420, 182] on span "Legal age" at bounding box center [409, 175] width 40 height 14
click at [397, 361] on input "Send rejection message If unchecked, the applicant will not receive a rejection…" at bounding box center [393, 365] width 8 height 8
checkbox input "true"
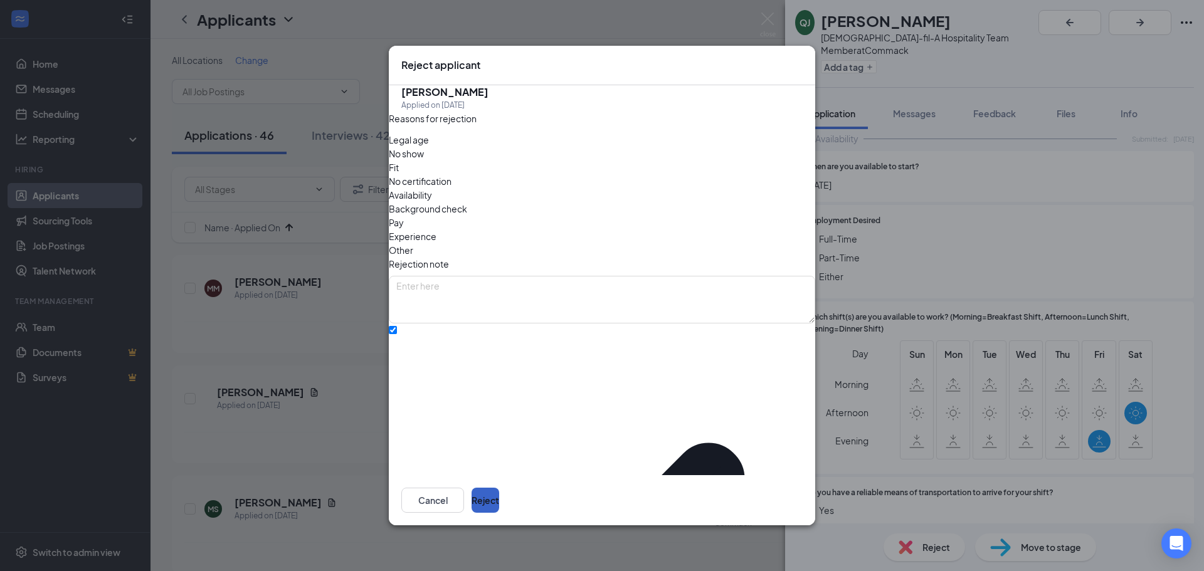
click at [499, 488] on button "Reject" at bounding box center [485, 500] width 28 height 25
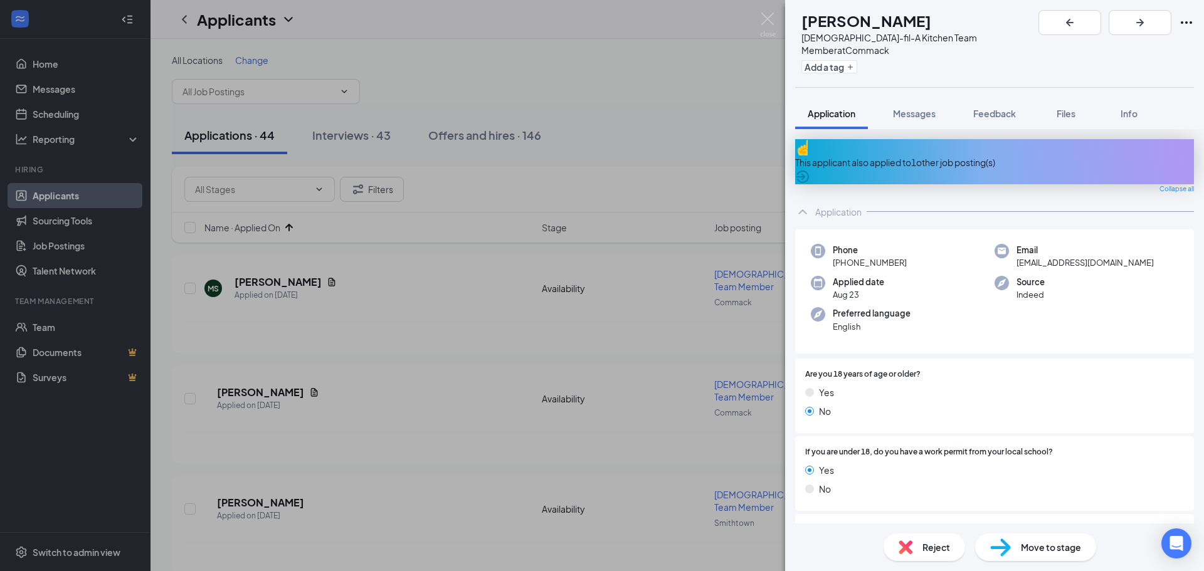
click at [915, 155] on div "This applicant also applied to 1 other job posting(s)" at bounding box center [994, 162] width 399 height 14
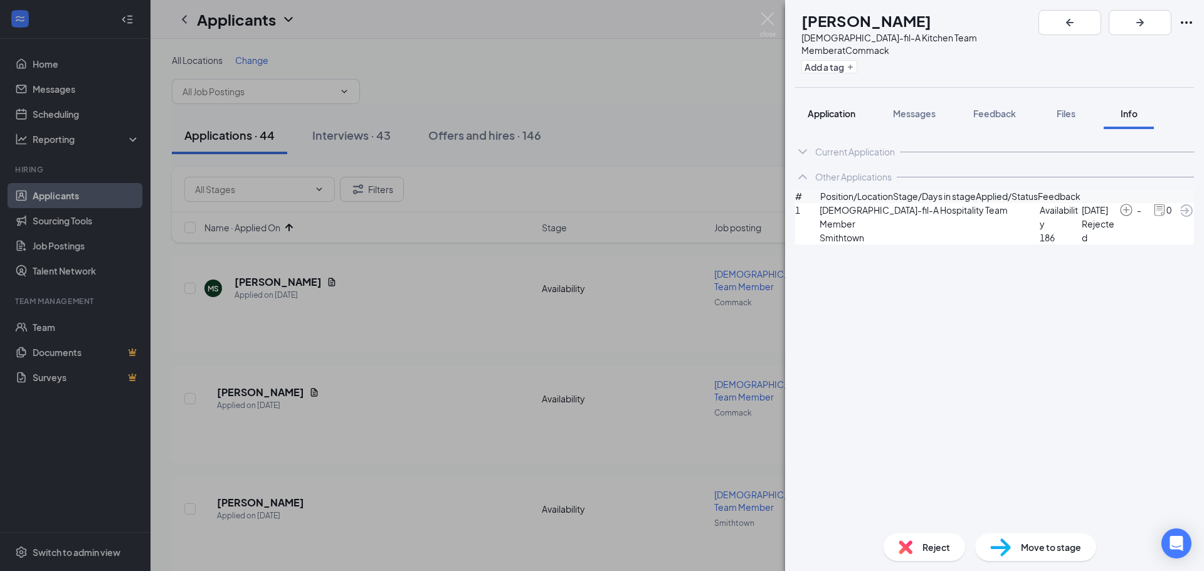
click at [838, 108] on span "Application" at bounding box center [832, 113] width 48 height 11
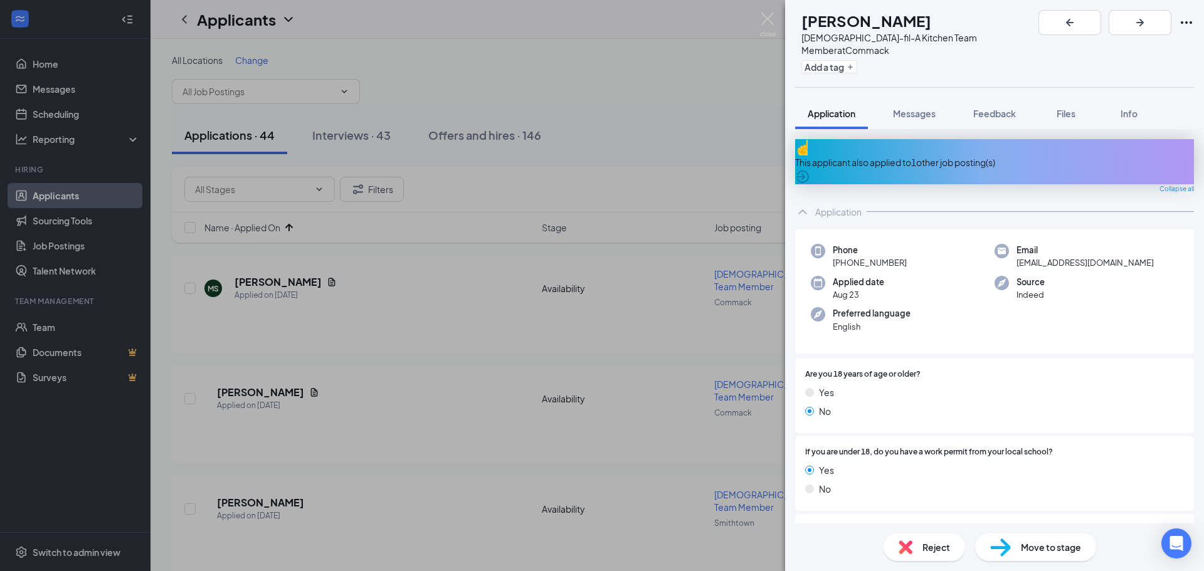
click at [926, 550] on span "Reject" at bounding box center [936, 547] width 28 height 14
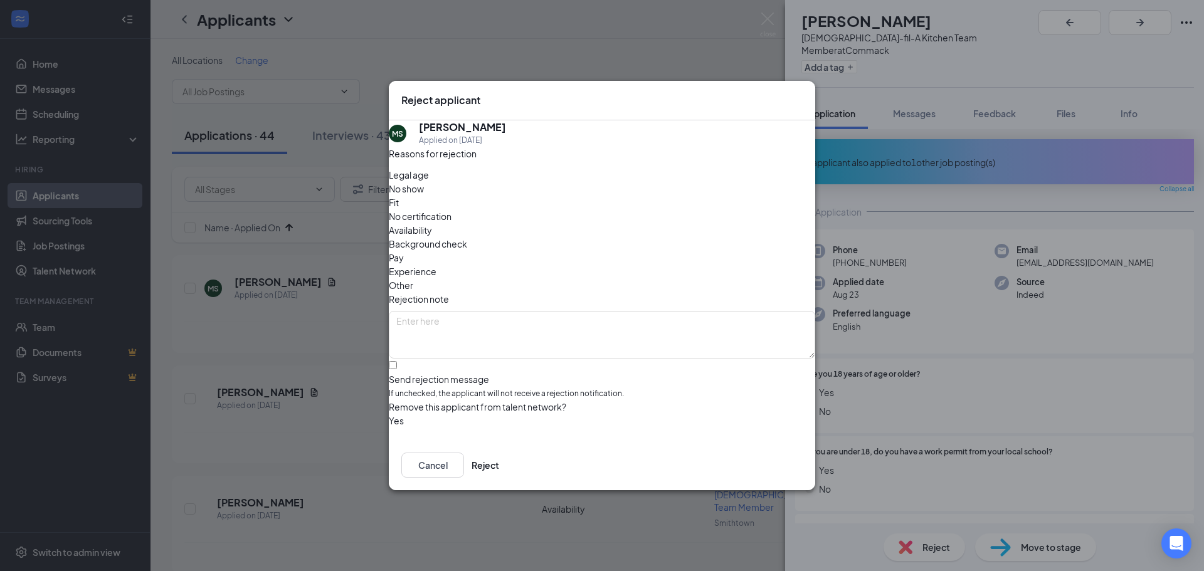
click at [429, 182] on span "Legal age" at bounding box center [409, 175] width 40 height 14
click at [397, 361] on input "Send rejection message If unchecked, the applicant will not receive a rejection…" at bounding box center [393, 365] width 8 height 8
checkbox input "true"
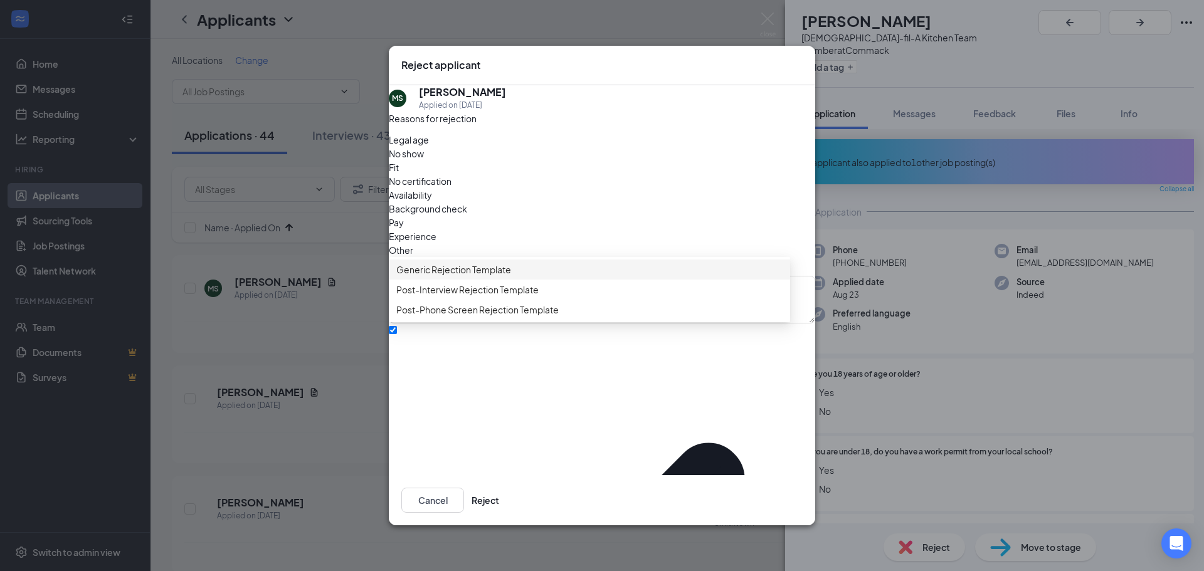
click at [426, 277] on span "Generic Rejection Template" at bounding box center [453, 270] width 115 height 14
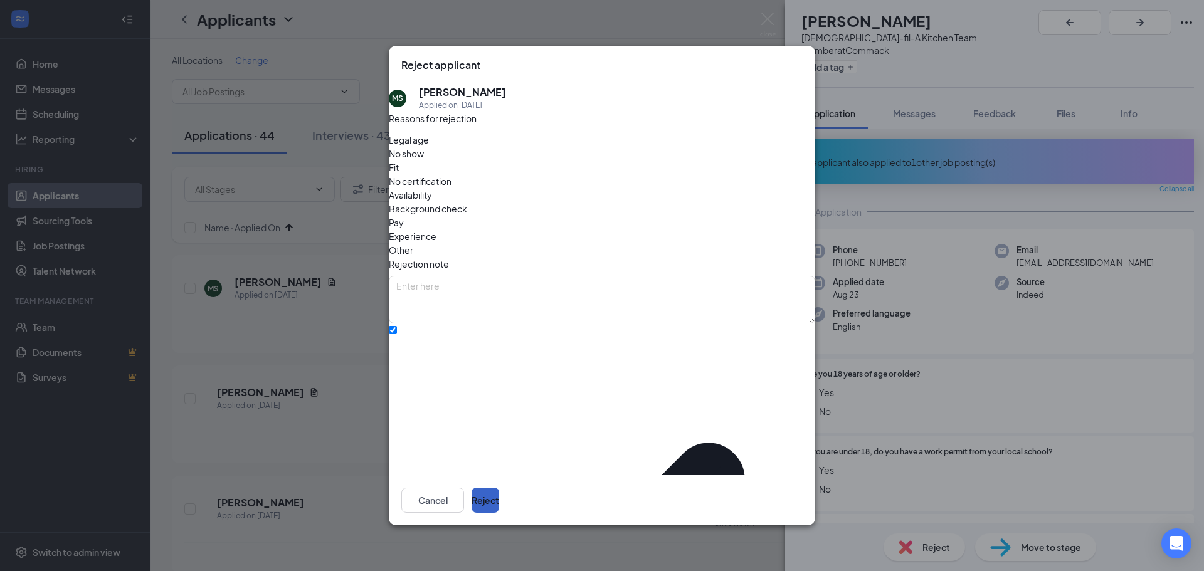
click at [499, 493] on button "Reject" at bounding box center [485, 500] width 28 height 25
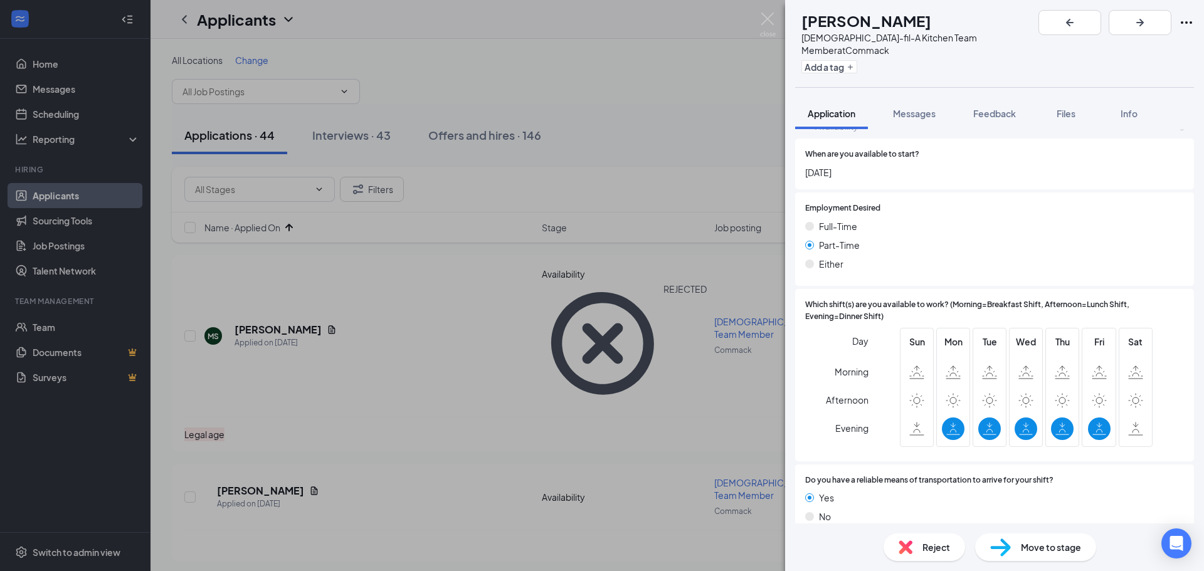
scroll to position [815, 0]
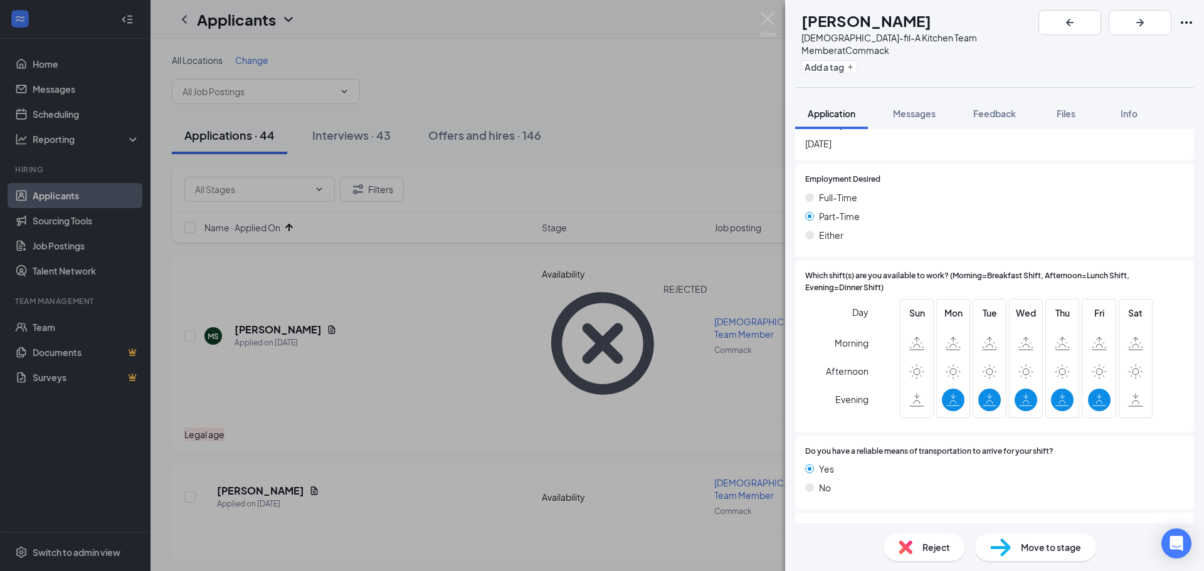
click at [921, 537] on div "Reject" at bounding box center [924, 548] width 82 height 28
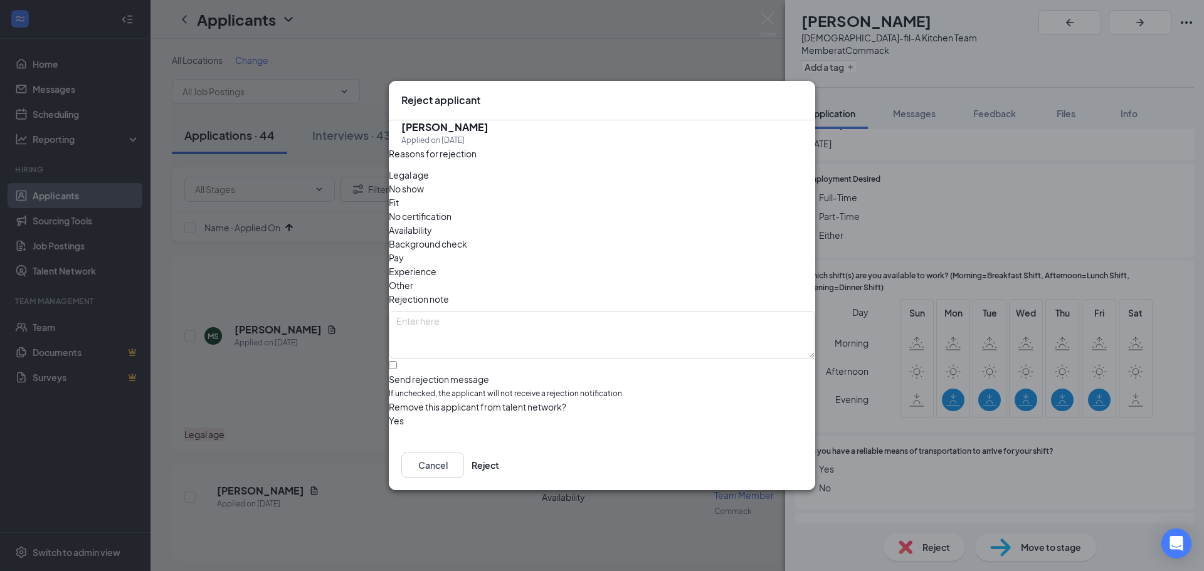
click at [414, 182] on span "Legal age" at bounding box center [409, 175] width 40 height 14
click at [397, 361] on input "Send rejection message If unchecked, the applicant will not receive a rejection…" at bounding box center [393, 365] width 8 height 8
checkbox input "true"
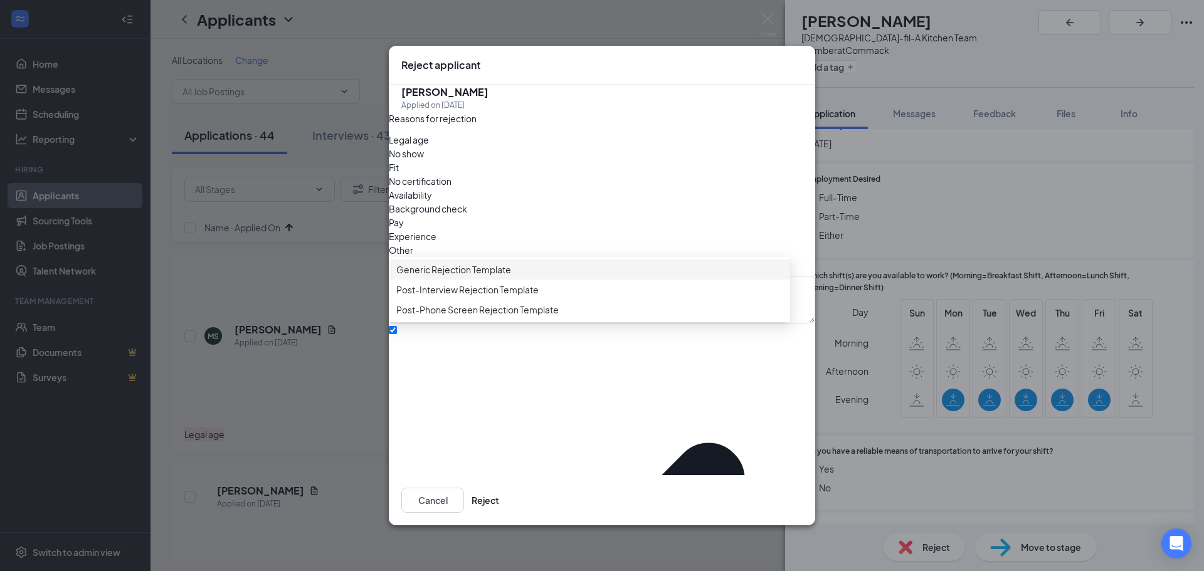
click at [470, 277] on span "Generic Rejection Template" at bounding box center [453, 270] width 115 height 14
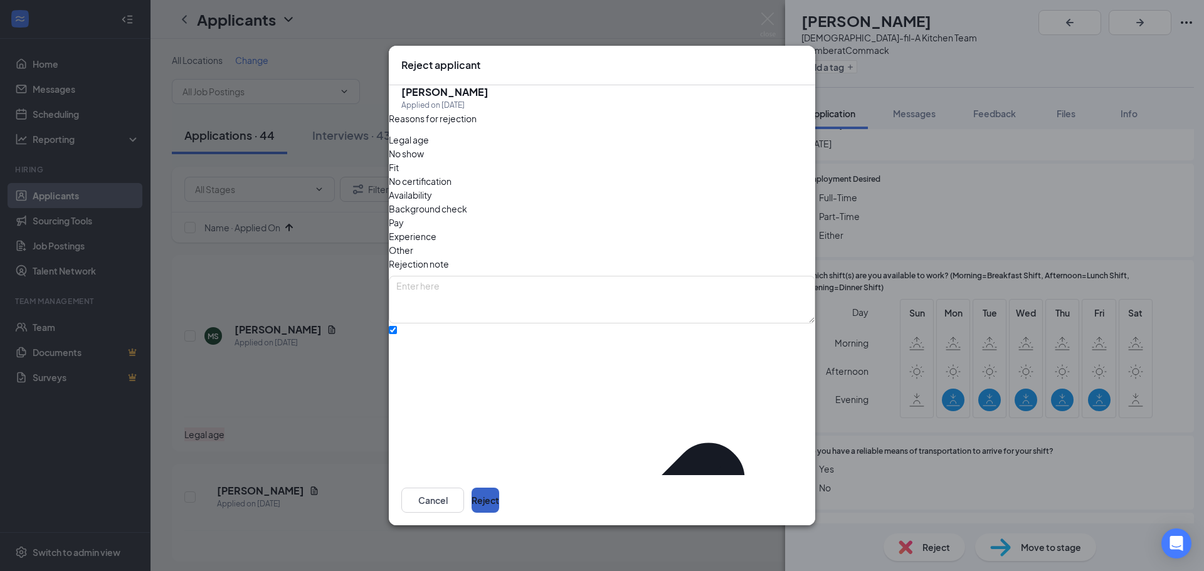
click at [499, 488] on button "Reject" at bounding box center [485, 500] width 28 height 25
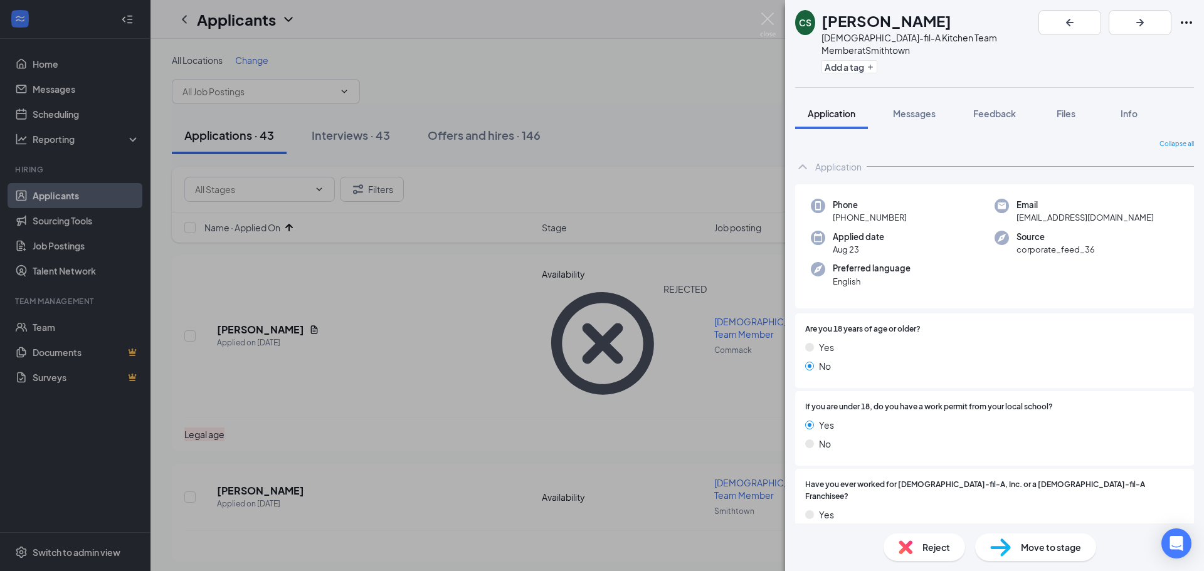
click at [909, 540] on img at bounding box center [905, 547] width 14 height 14
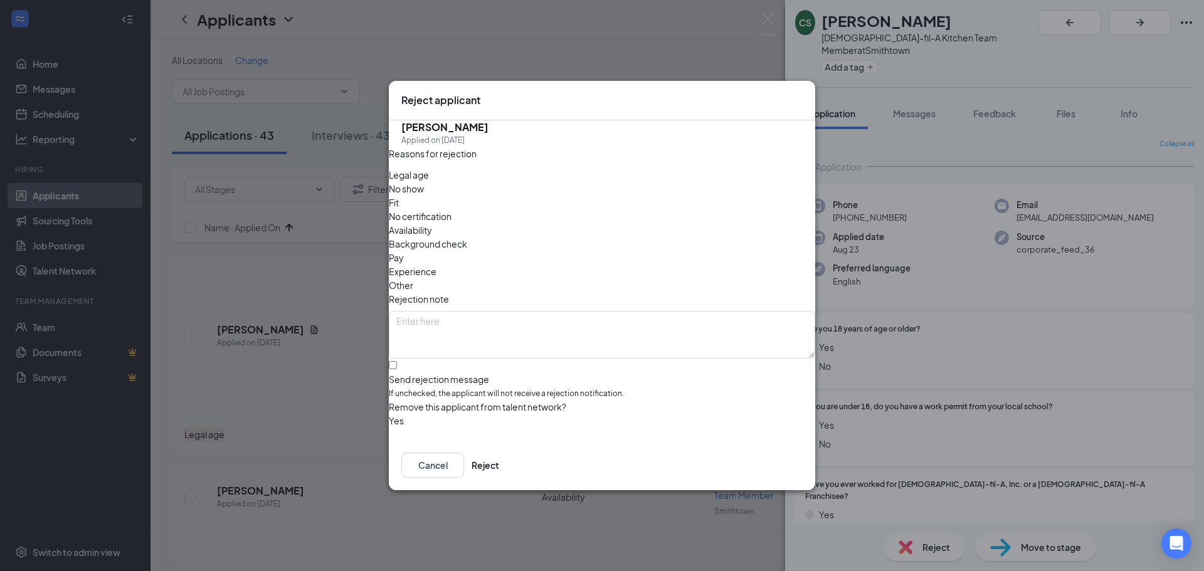
click at [663, 65] on div "Reject applicant CS [PERSON_NAME] Applied on [DATE] Reasons for rejection Legal…" at bounding box center [602, 285] width 1204 height 571
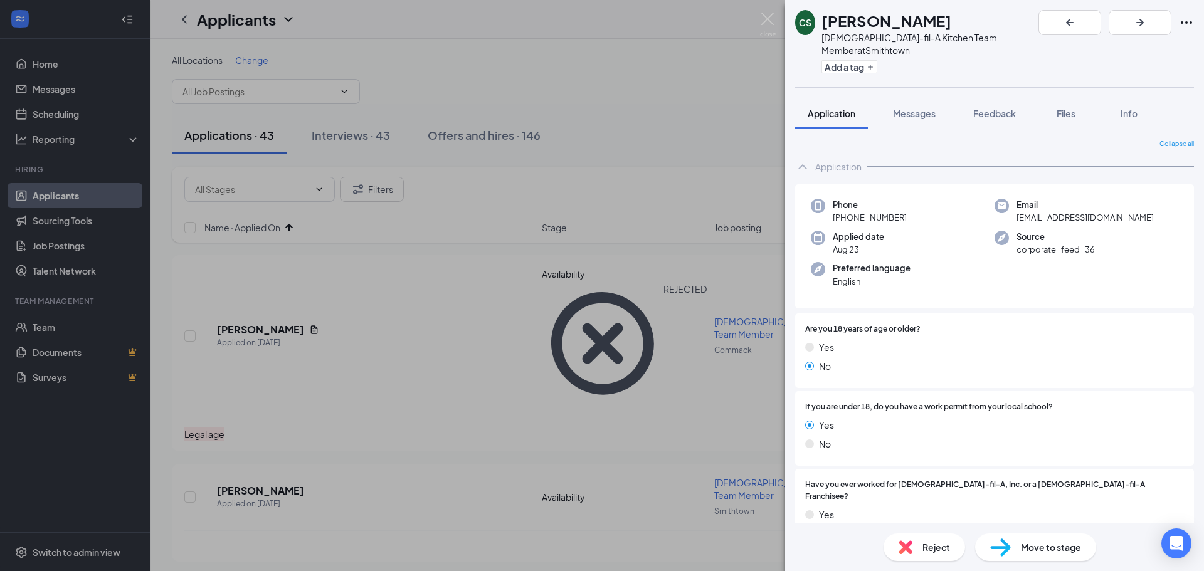
click at [54, 66] on div "CS [PERSON_NAME] [DEMOGRAPHIC_DATA]-fil-A Kitchen Team Member at [GEOGRAPHIC_DA…" at bounding box center [602, 285] width 1204 height 571
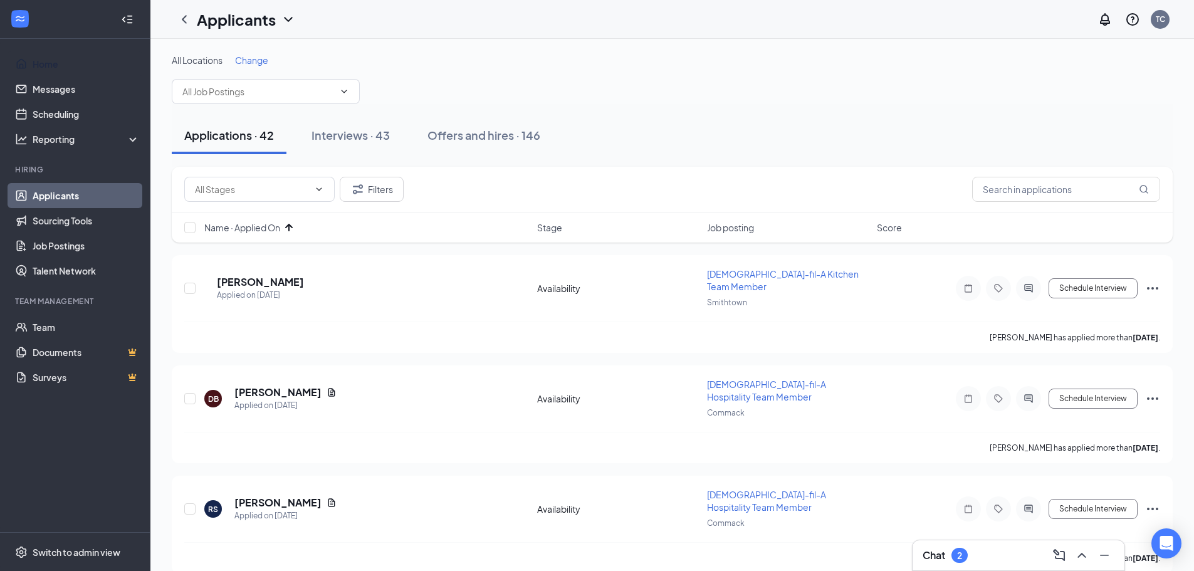
click at [54, 66] on link "Home" at bounding box center [86, 63] width 107 height 25
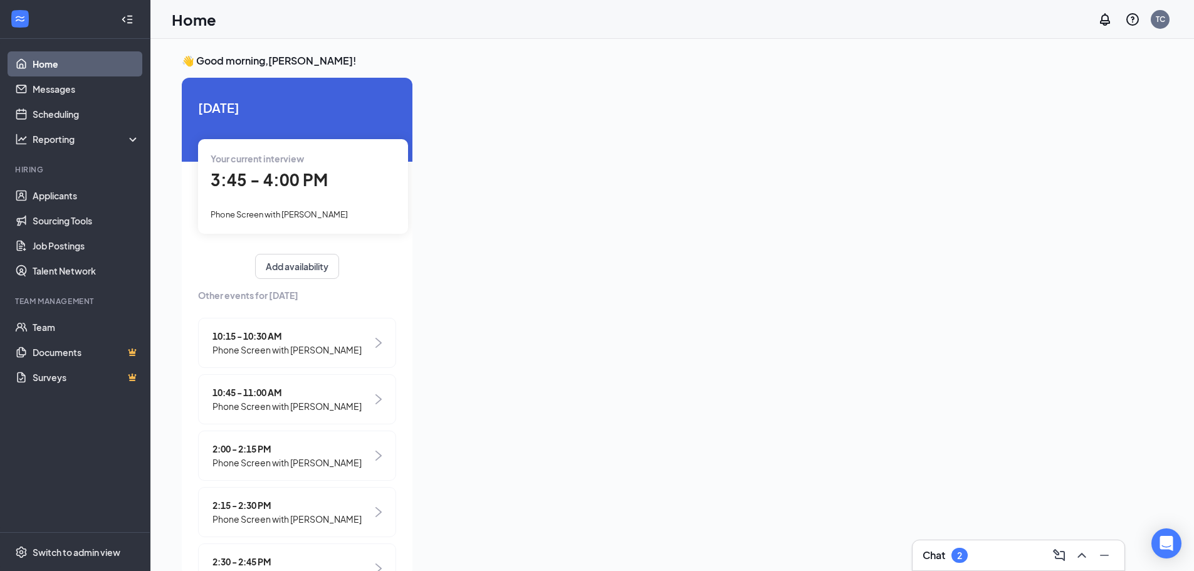
click at [275, 174] on span "3:45 - 4:00 PM" at bounding box center [269, 179] width 117 height 21
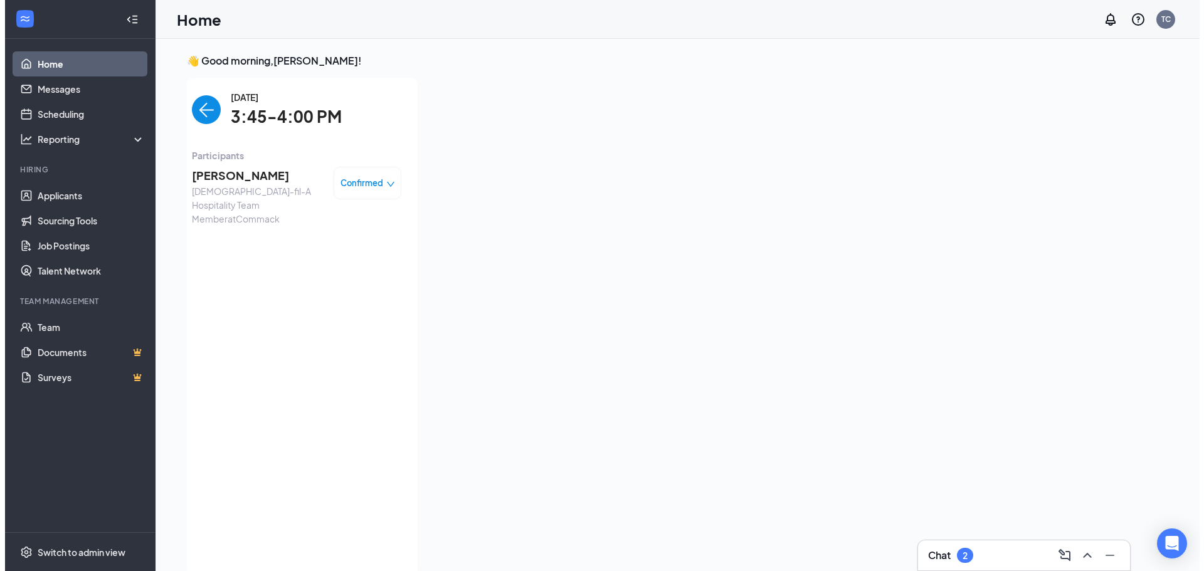
scroll to position [5, 0]
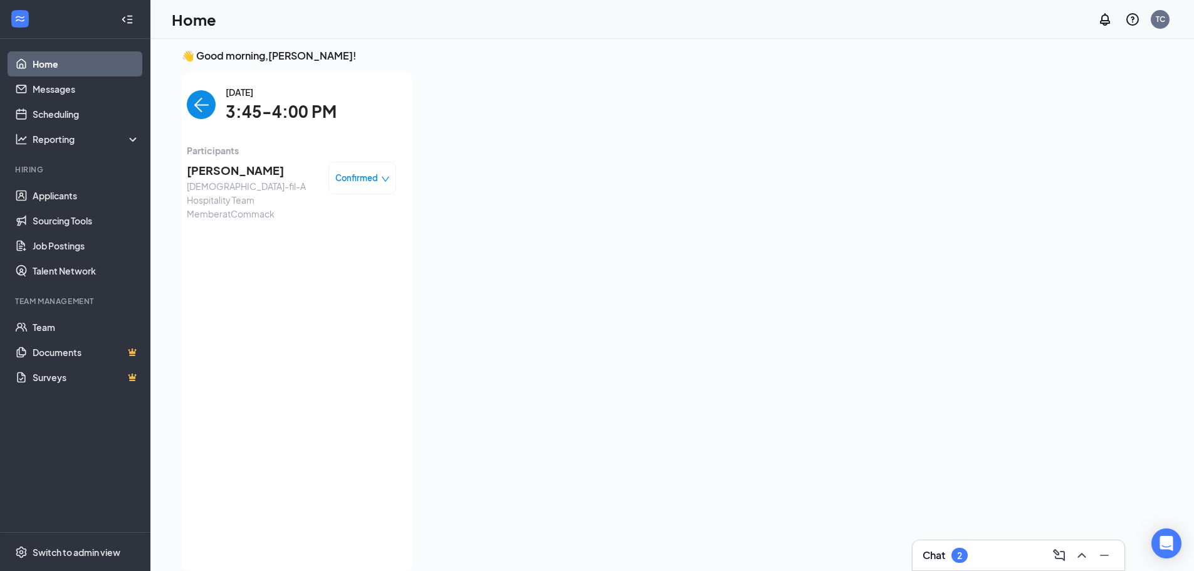
click at [206, 169] on span "[PERSON_NAME]" at bounding box center [253, 171] width 132 height 18
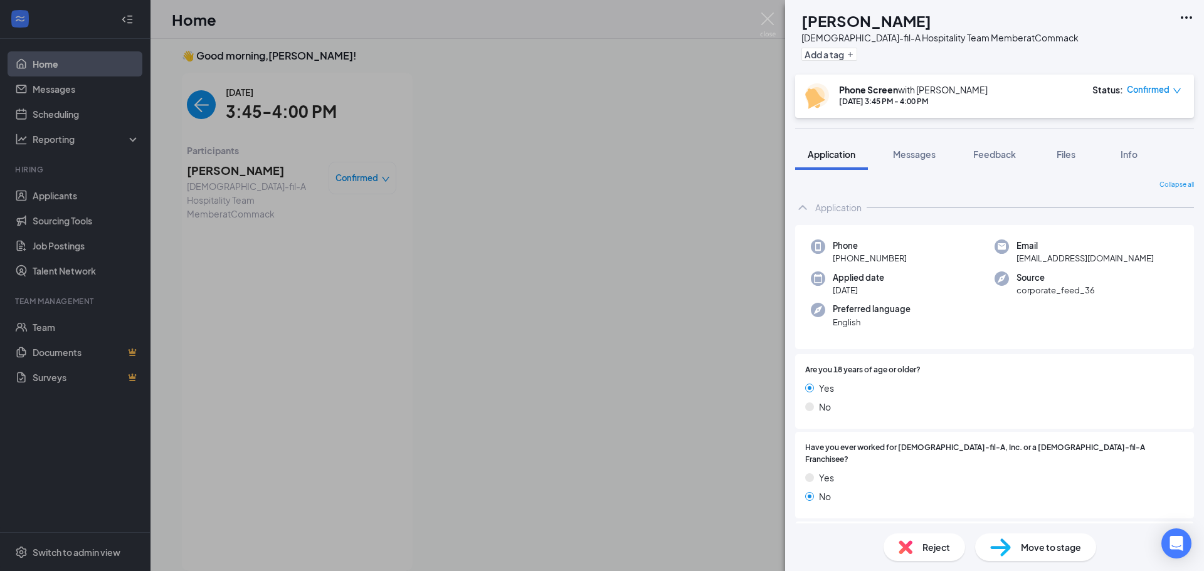
click at [1021, 547] on span "Move to stage" at bounding box center [1051, 547] width 60 height 14
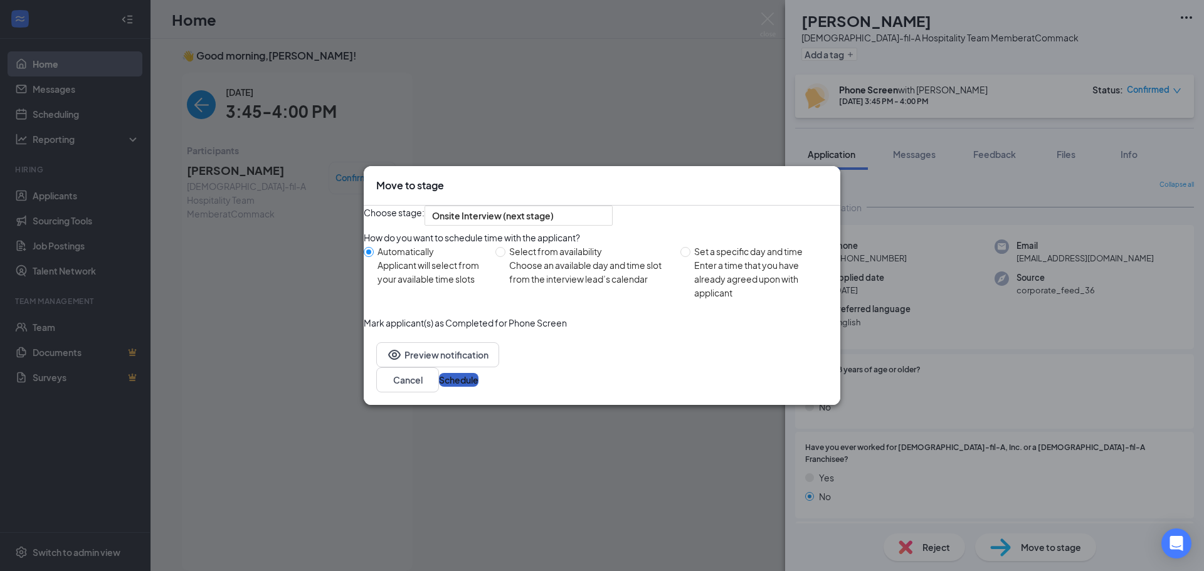
click at [478, 387] on button "Schedule" at bounding box center [459, 380] width 40 height 14
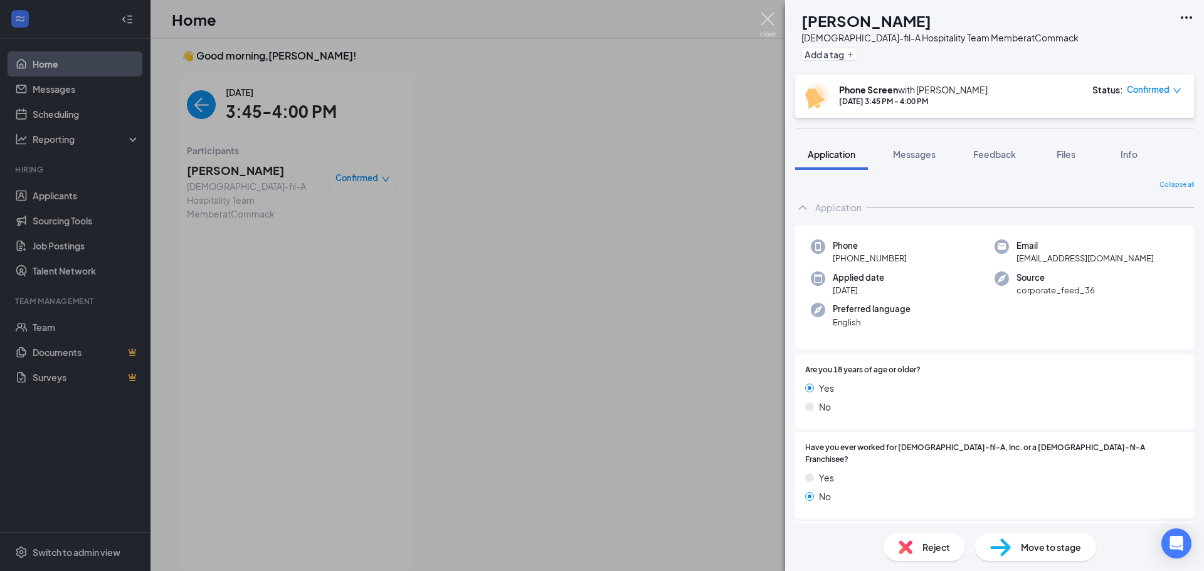
click at [764, 19] on img at bounding box center [768, 25] width 16 height 24
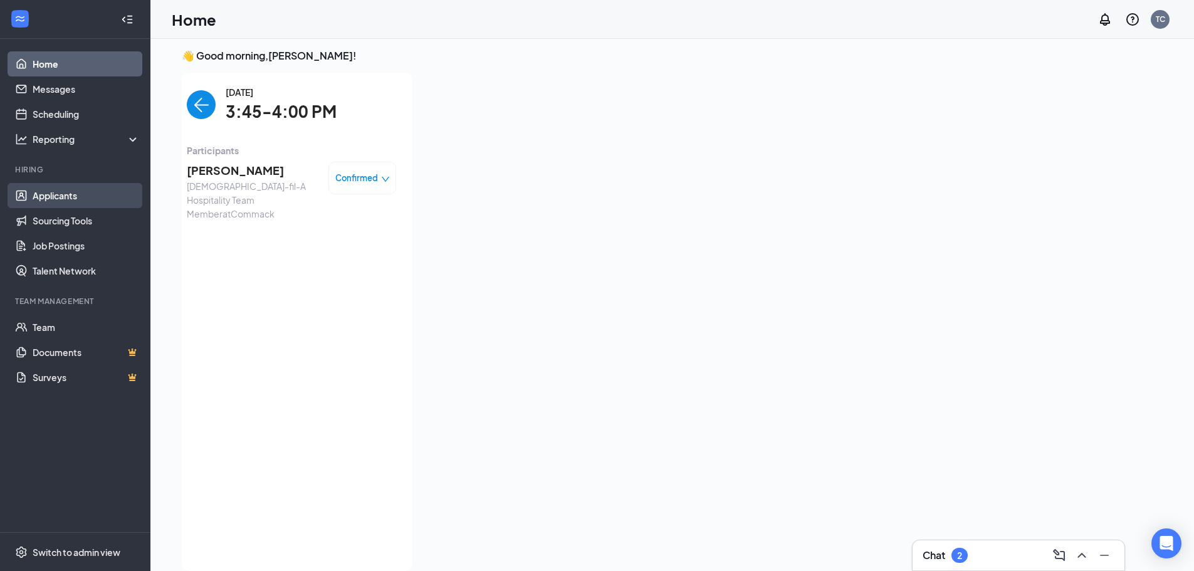
click at [37, 196] on link "Applicants" at bounding box center [86, 195] width 107 height 25
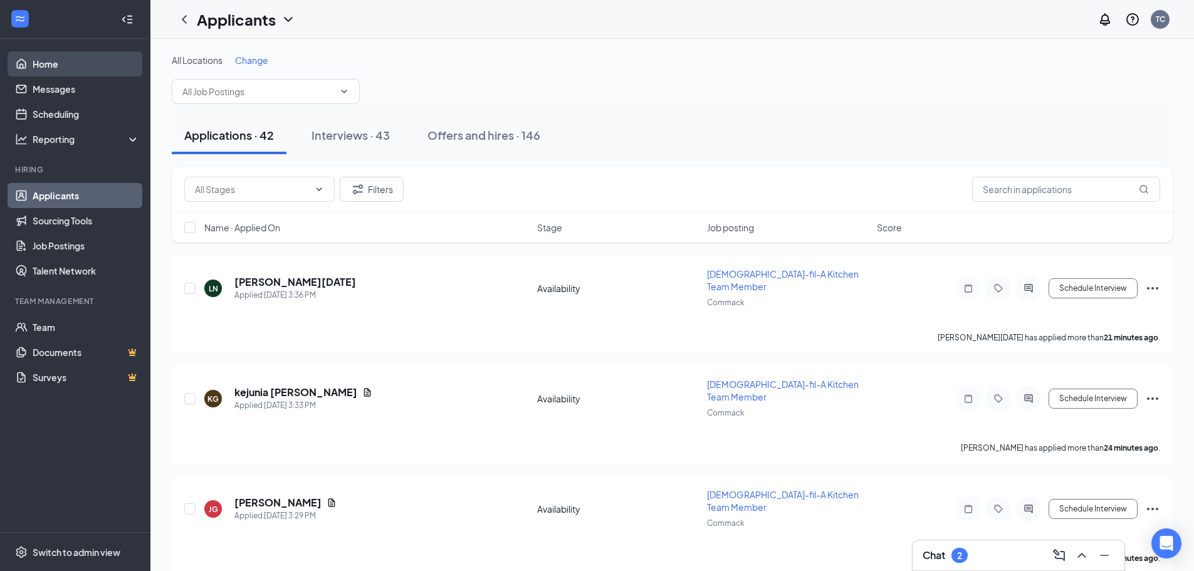
click at [40, 68] on link "Home" at bounding box center [86, 63] width 107 height 25
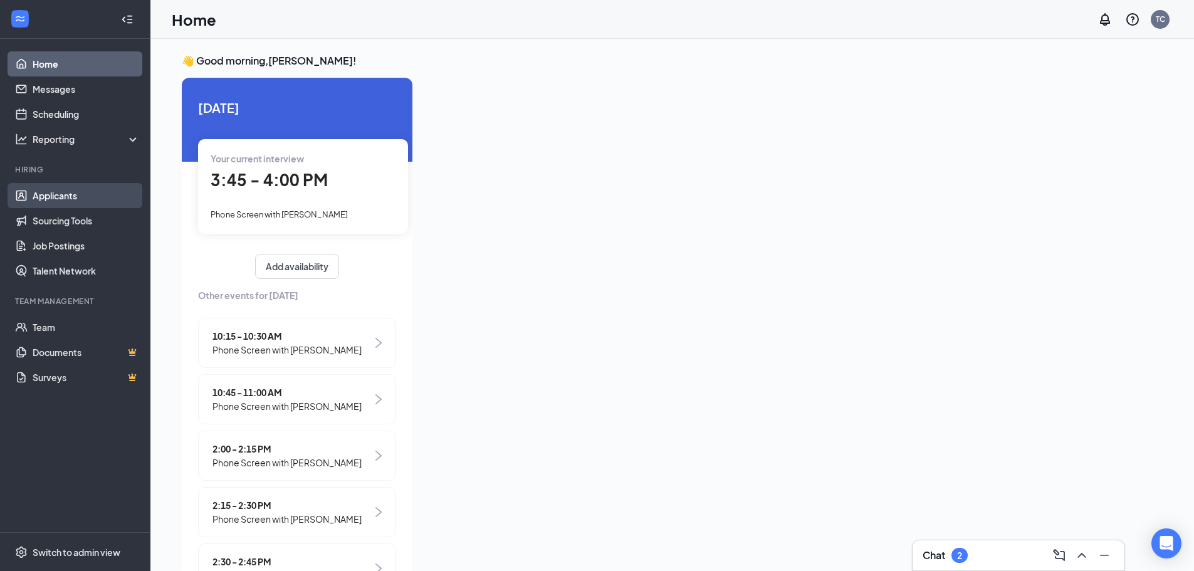
click at [59, 201] on link "Applicants" at bounding box center [86, 195] width 107 height 25
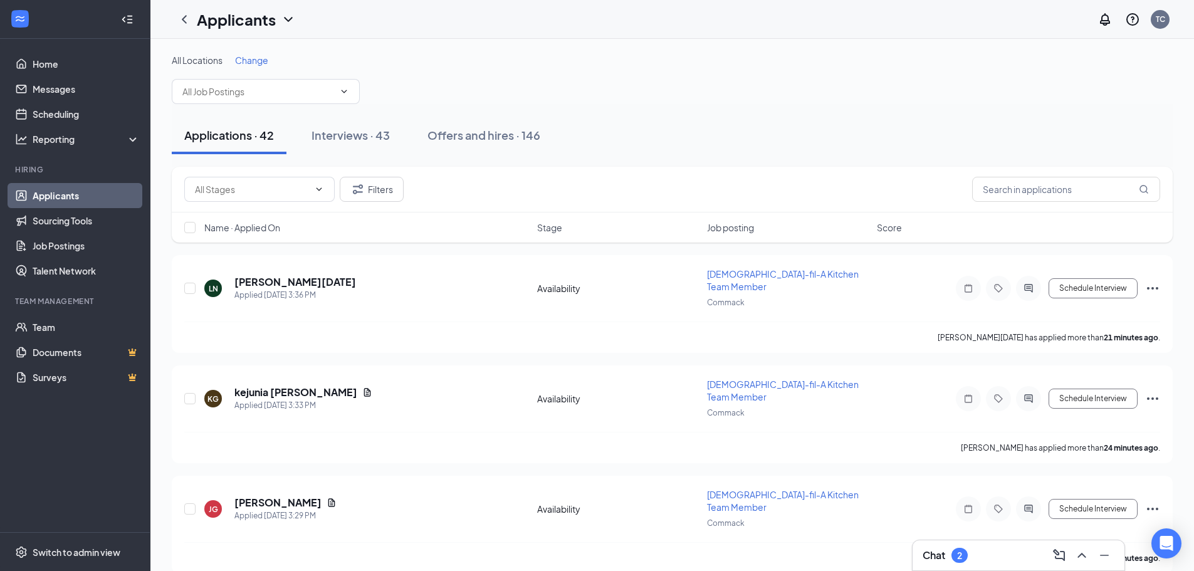
click at [724, 83] on div "All Locations Change" at bounding box center [672, 79] width 1001 height 50
click at [272, 227] on span "Name · Applied On" at bounding box center [242, 227] width 76 height 13
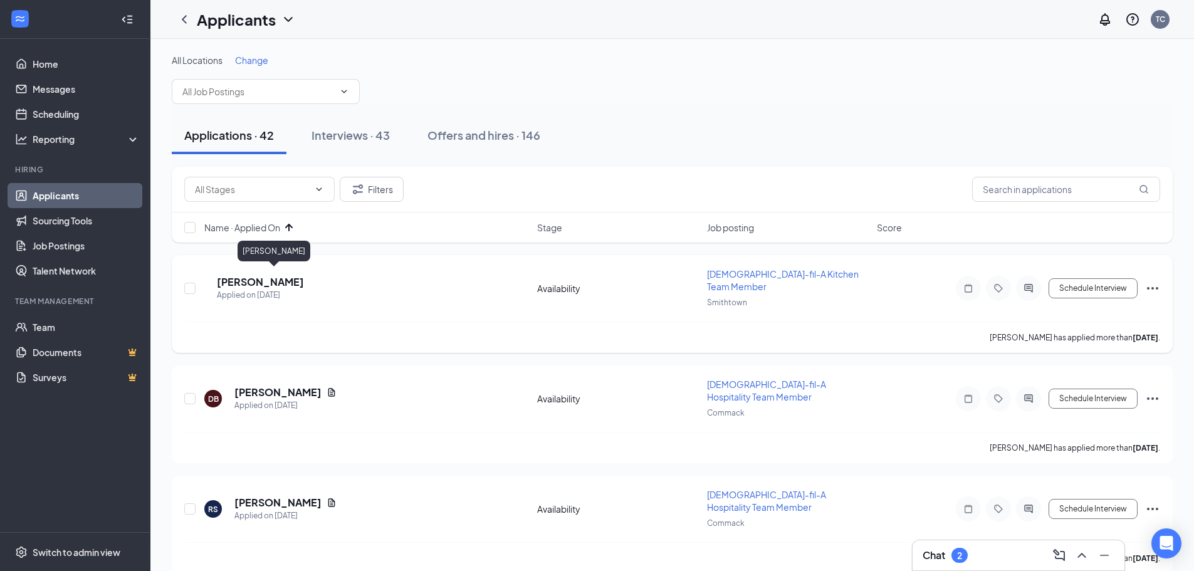
click at [285, 275] on h5 "[PERSON_NAME]" at bounding box center [260, 282] width 87 height 14
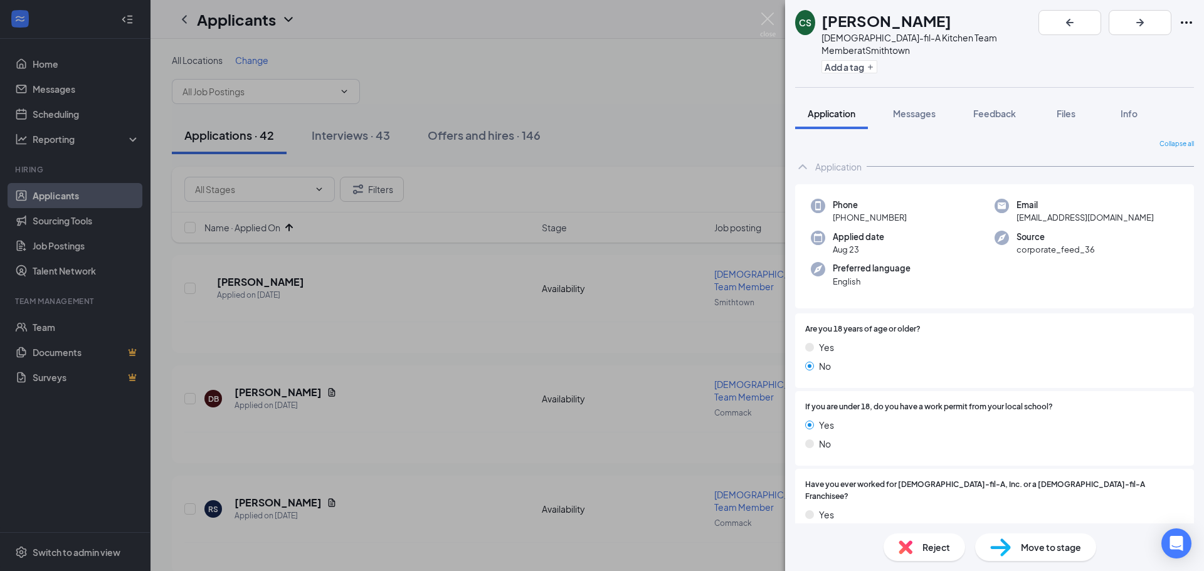
click at [932, 547] on span "Reject" at bounding box center [936, 547] width 28 height 14
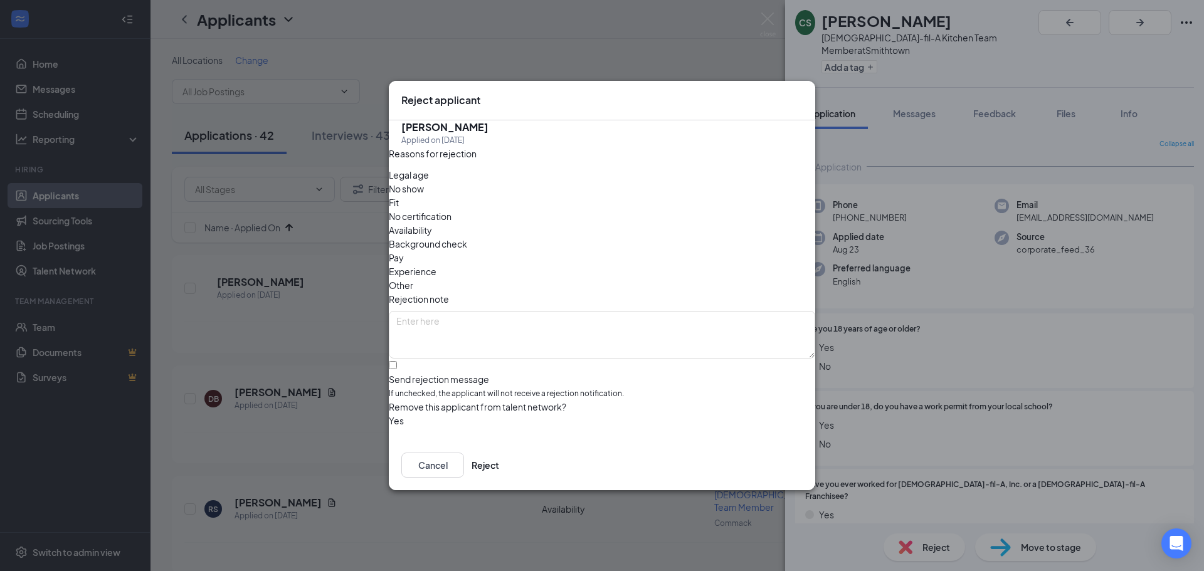
click at [428, 182] on span "Legal age" at bounding box center [409, 175] width 40 height 14
click at [397, 361] on input "Send rejection message If unchecked, the applicant will not receive a rejection…" at bounding box center [393, 365] width 8 height 8
checkbox input "true"
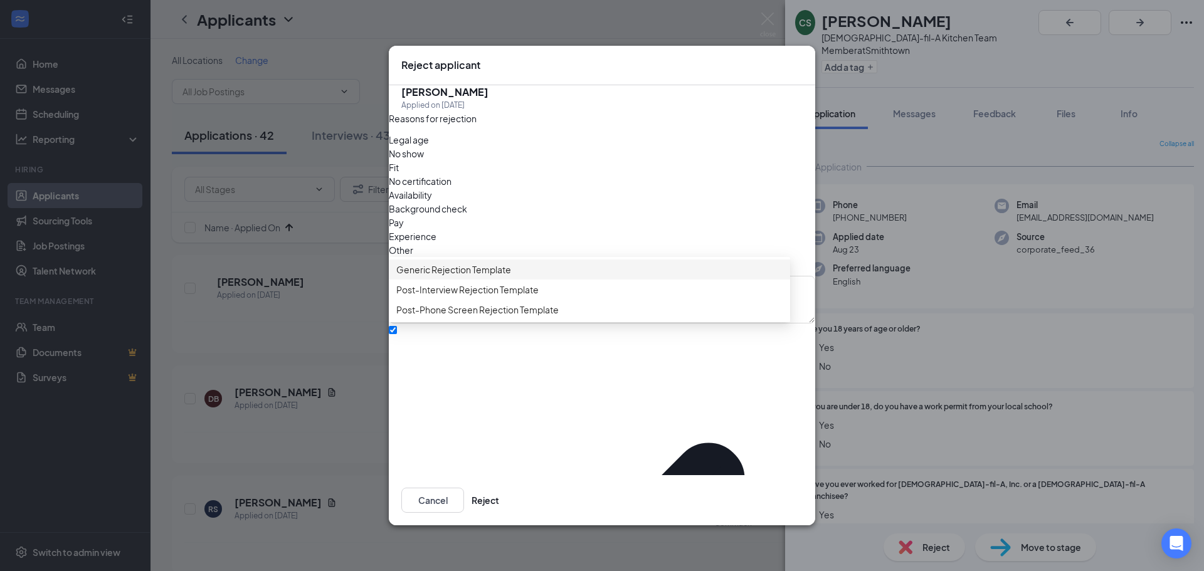
click at [456, 270] on div "Generic Rejection Template" at bounding box center [589, 270] width 401 height 20
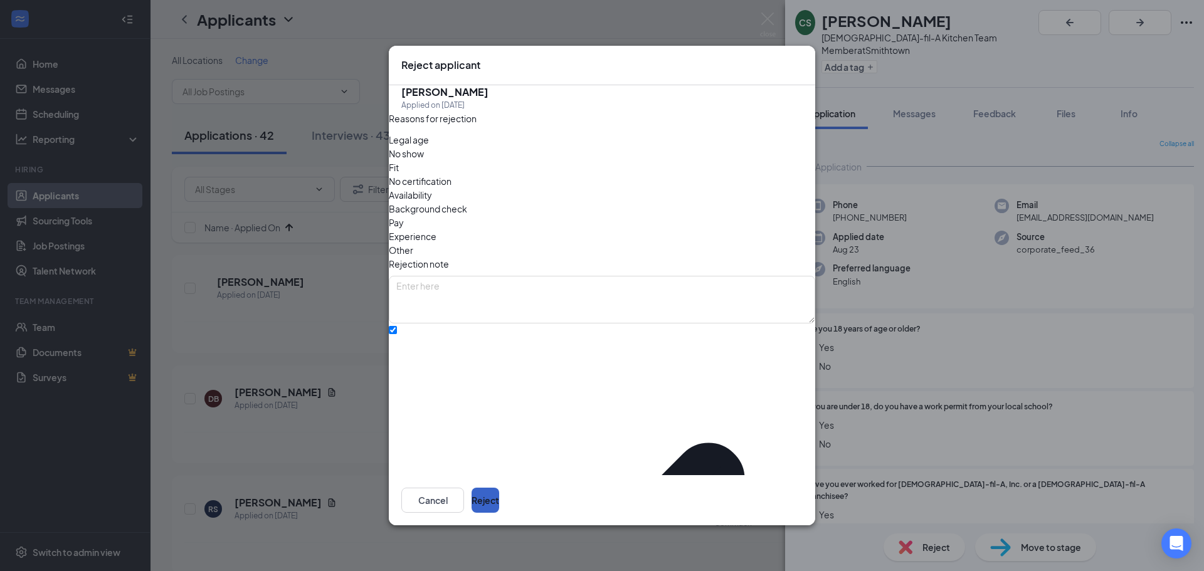
click at [499, 488] on button "Reject" at bounding box center [485, 500] width 28 height 25
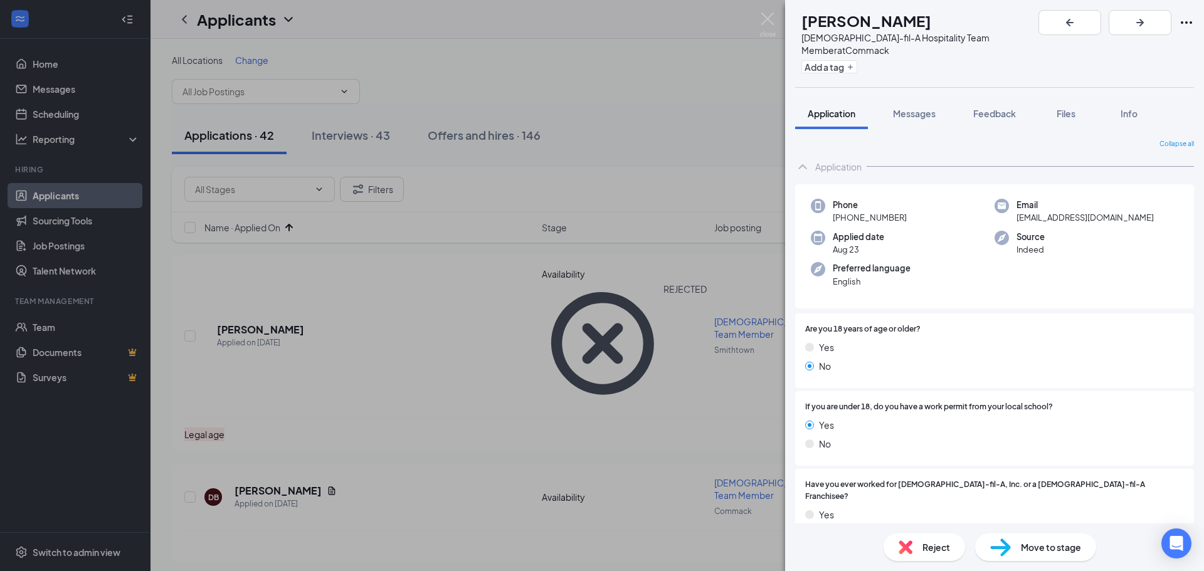
click at [929, 549] on span "Reject" at bounding box center [936, 547] width 28 height 14
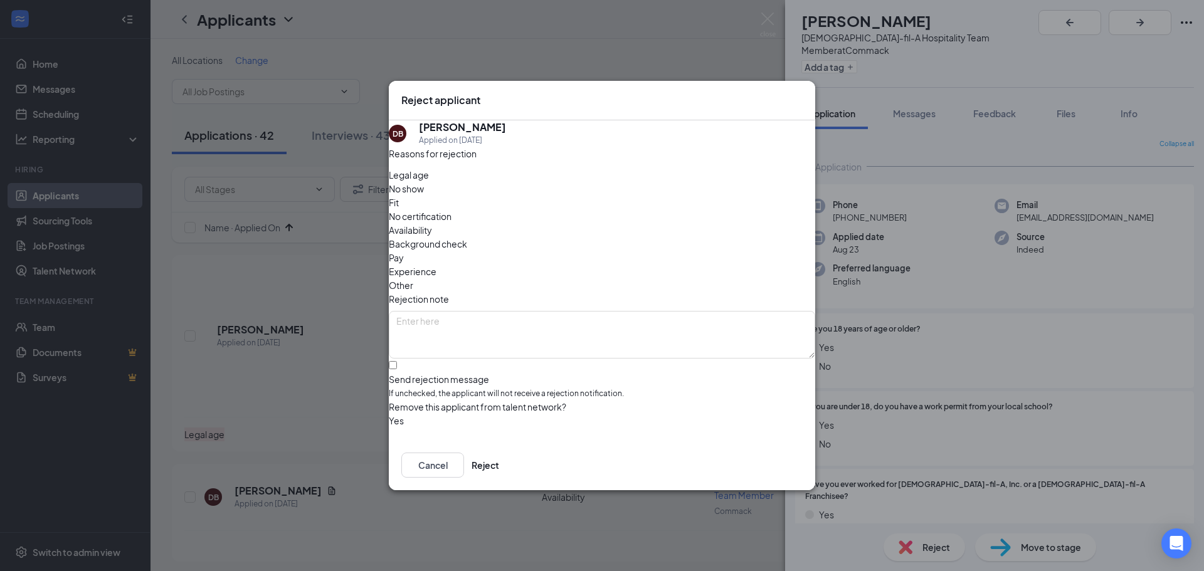
click at [421, 182] on span "Legal age" at bounding box center [409, 175] width 40 height 14
click at [397, 361] on input "Send rejection message If unchecked, the applicant will not receive a rejection…" at bounding box center [393, 365] width 8 height 8
checkbox input "true"
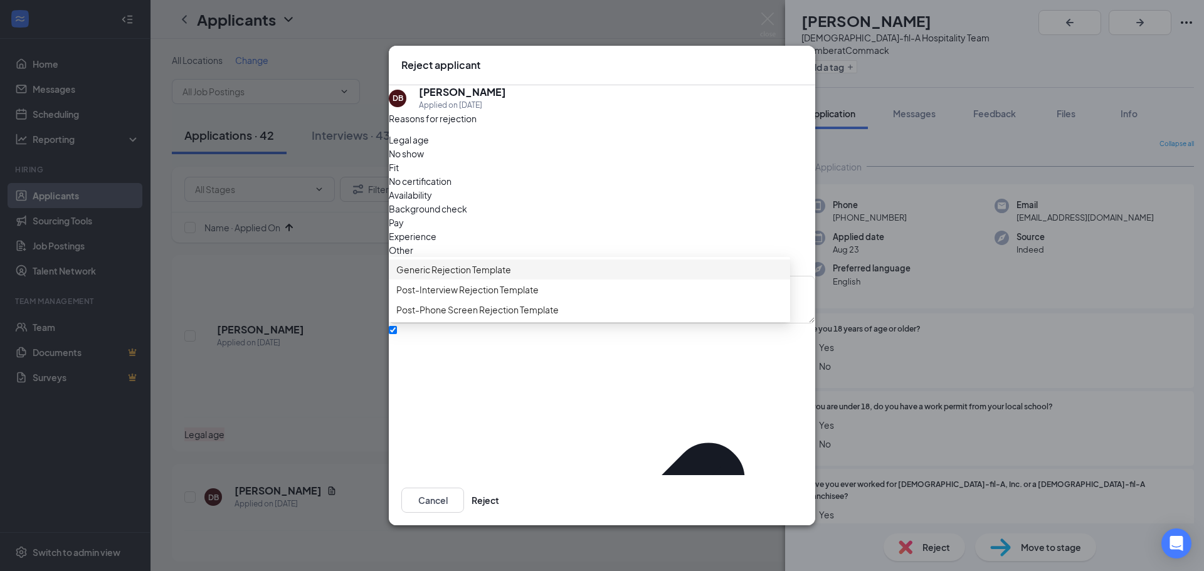
click at [456, 277] on span "Generic Rejection Template" at bounding box center [453, 270] width 115 height 14
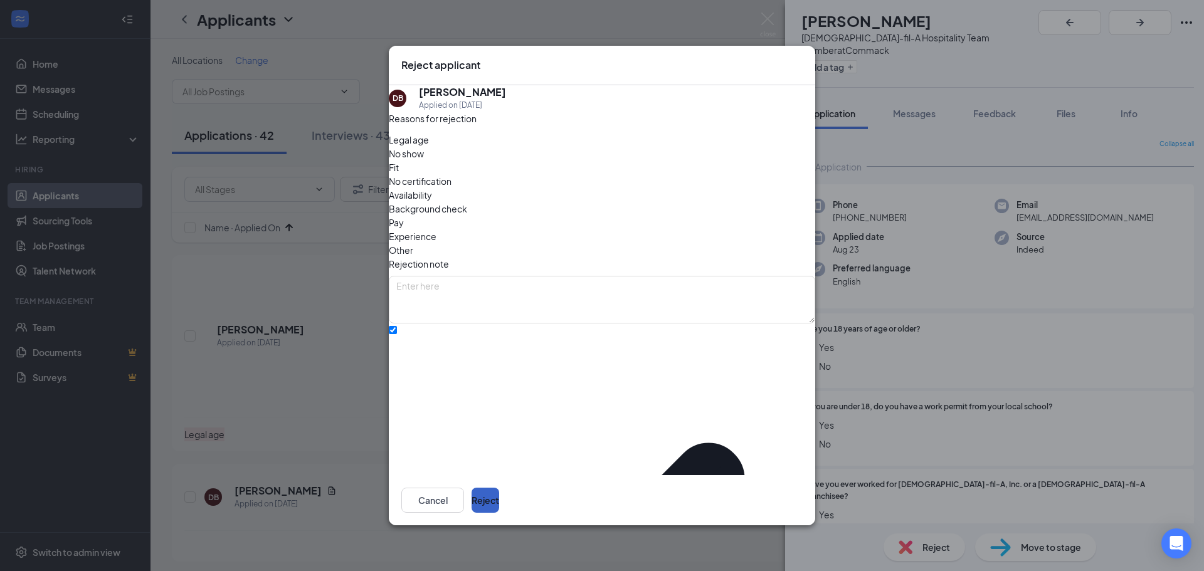
click at [499, 488] on button "Reject" at bounding box center [485, 500] width 28 height 25
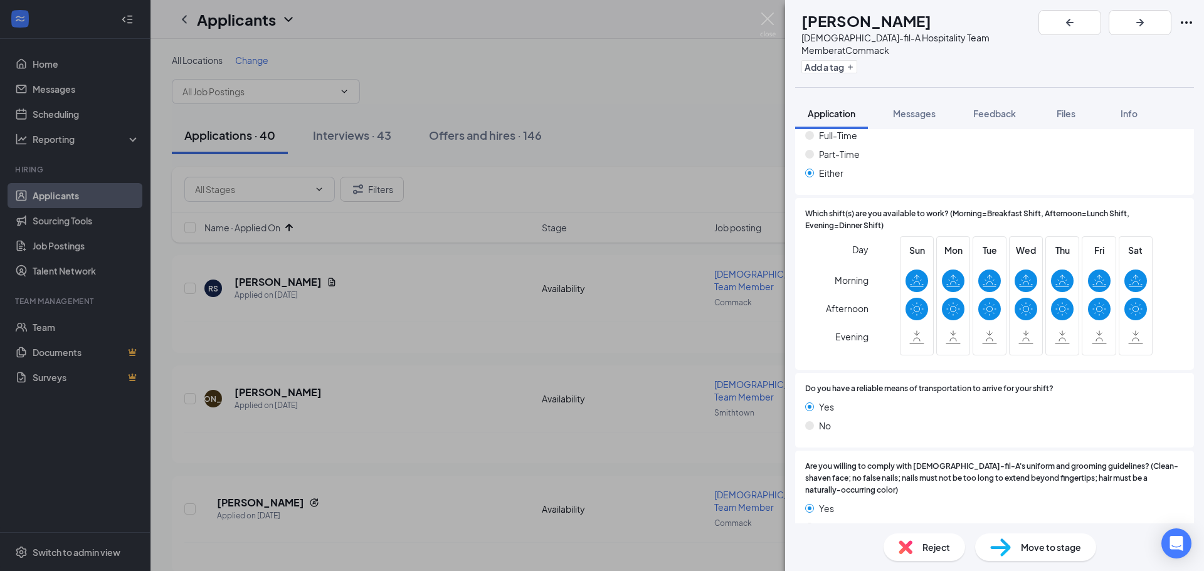
scroll to position [949, 0]
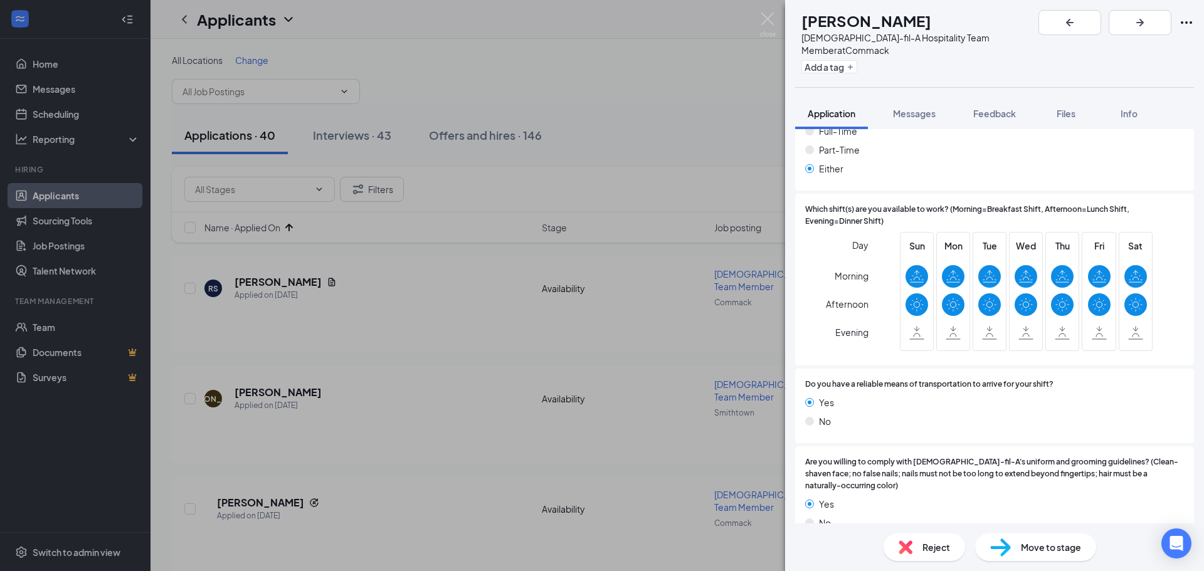
click at [1043, 547] on span "Move to stage" at bounding box center [1051, 547] width 60 height 14
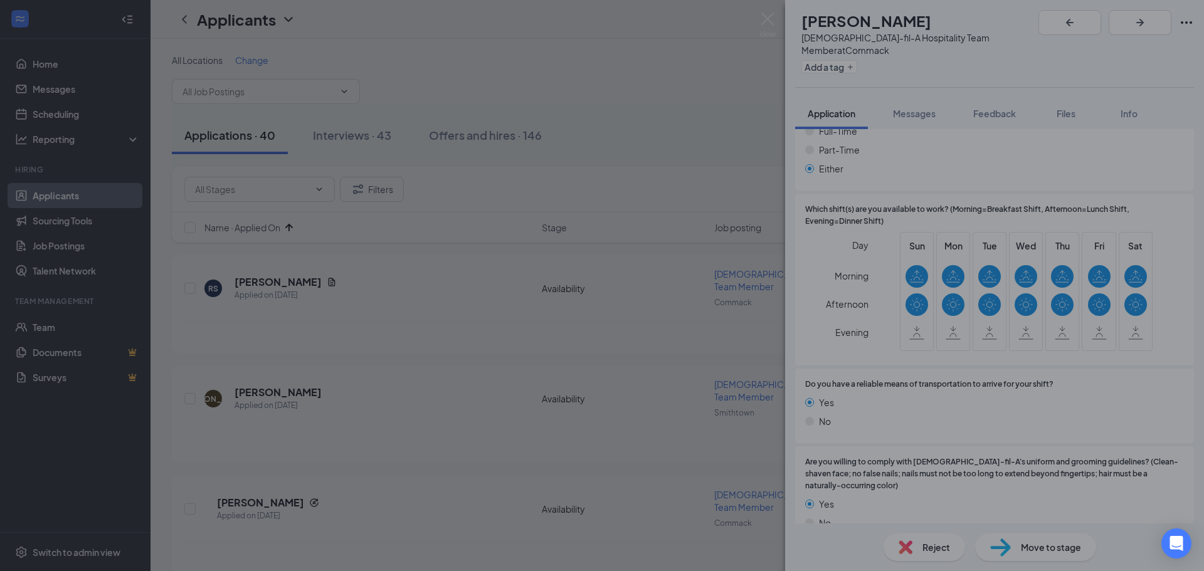
scroll to position [944, 0]
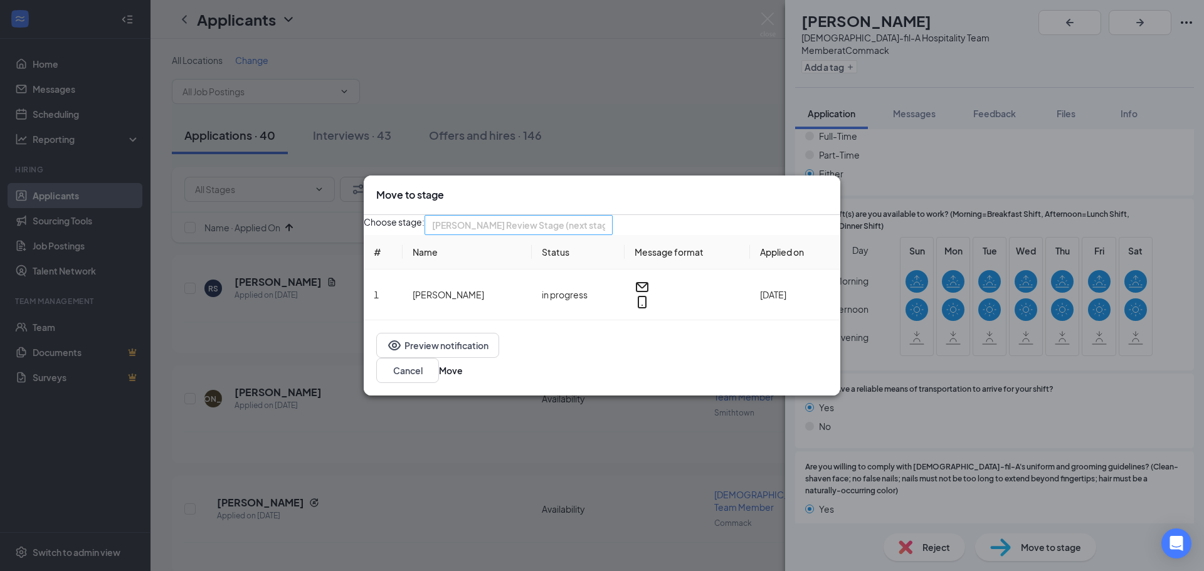
click at [594, 233] on span "[PERSON_NAME] Review Stage (next stage)" at bounding box center [513, 233] width 162 height 34
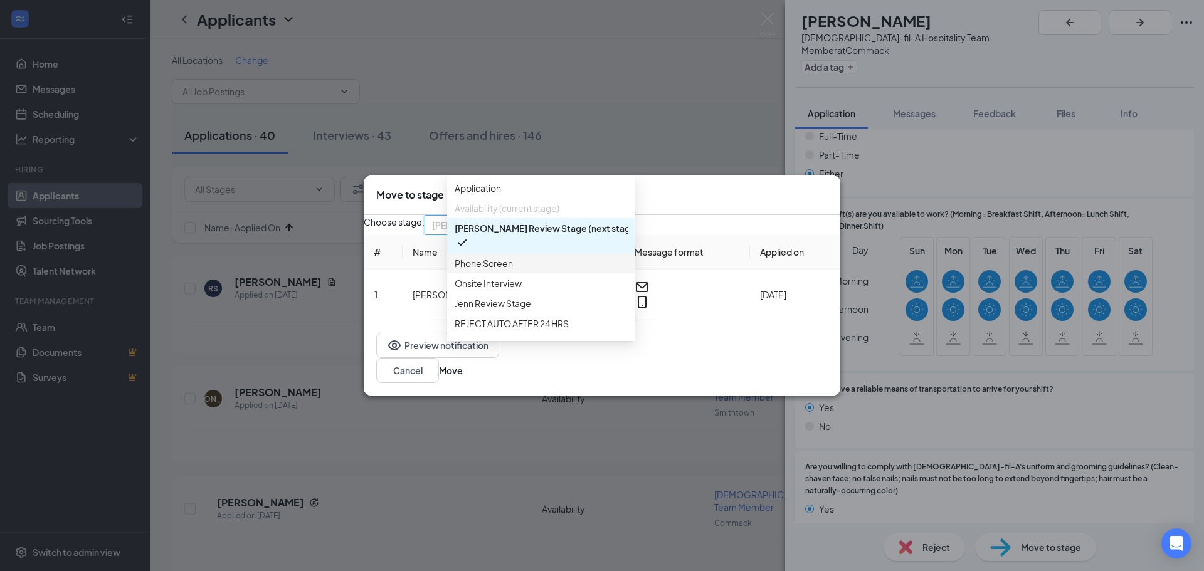
click at [496, 270] on span "Phone Screen" at bounding box center [484, 263] width 58 height 14
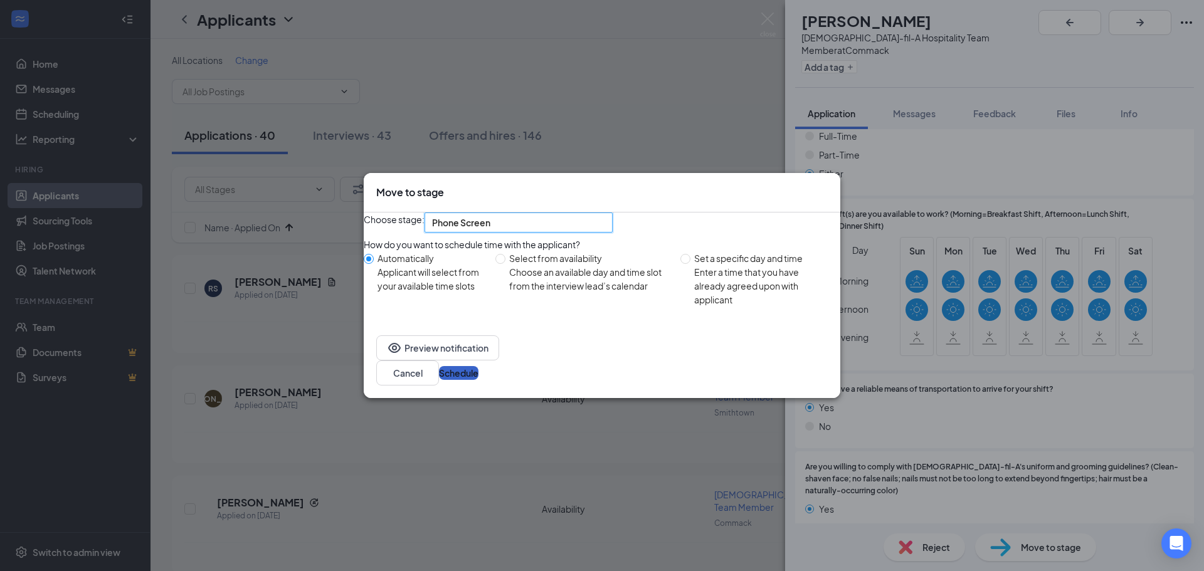
click at [478, 380] on button "Schedule" at bounding box center [459, 373] width 40 height 14
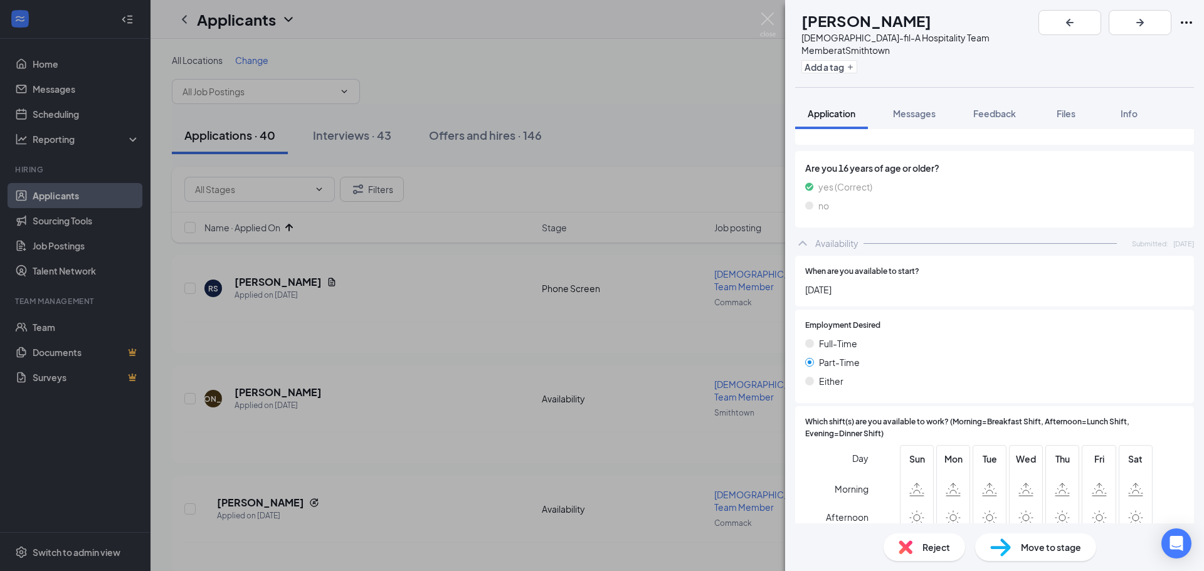
scroll to position [752, 0]
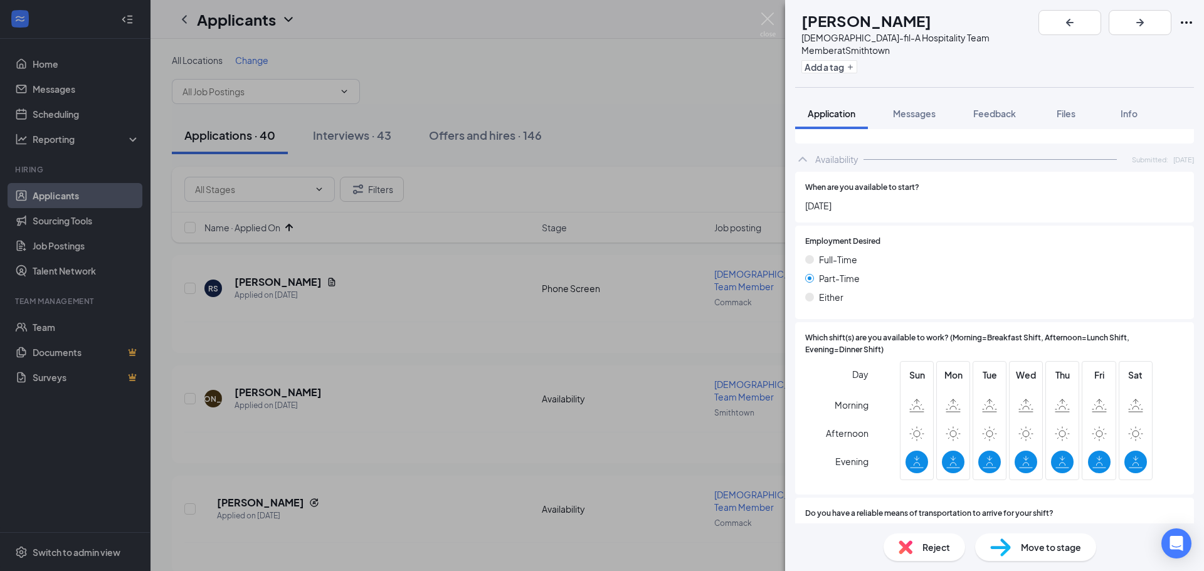
click at [924, 548] on span "Reject" at bounding box center [936, 547] width 28 height 14
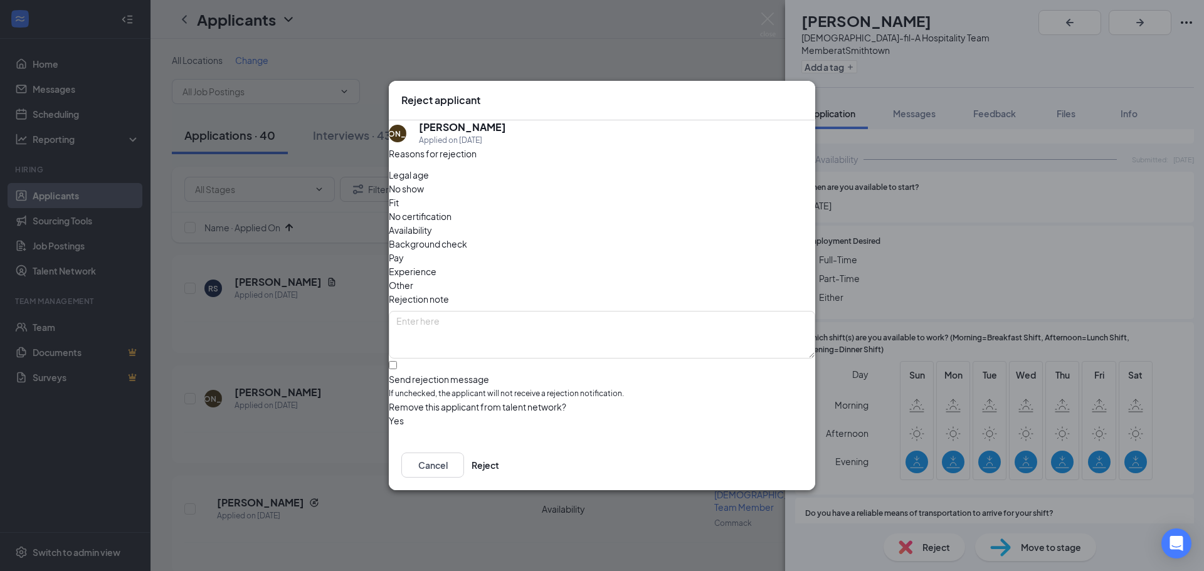
click at [399, 208] on span "Fit" at bounding box center [394, 203] width 10 height 14
click at [397, 361] on input "Send rejection message If unchecked, the applicant will not receive a rejection…" at bounding box center [393, 365] width 8 height 8
checkbox input "true"
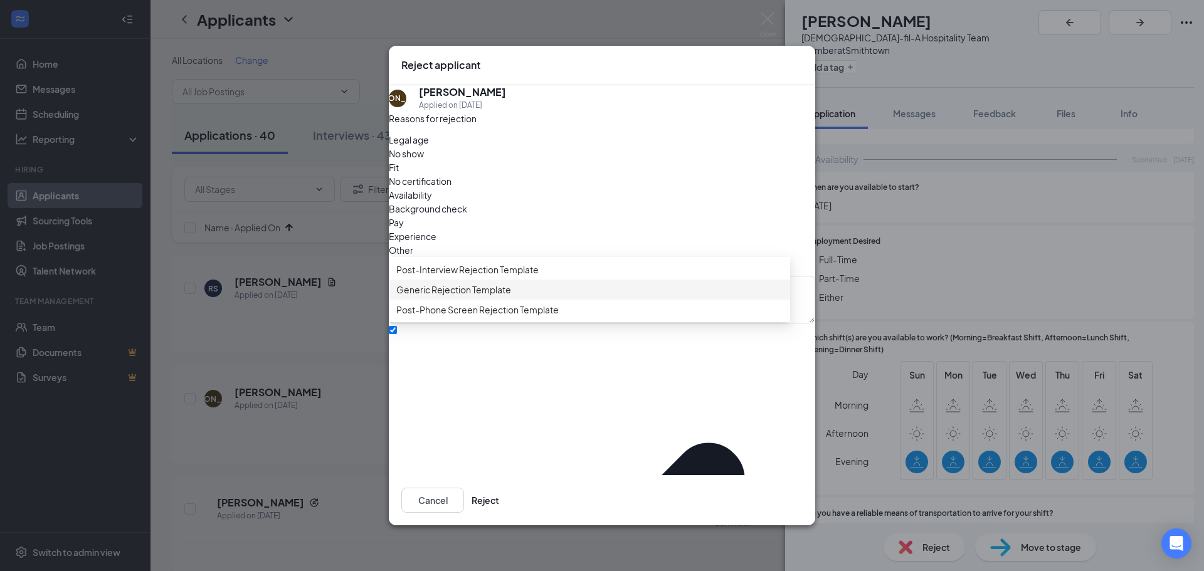
click at [477, 300] on div "Generic Rejection Template" at bounding box center [589, 290] width 401 height 20
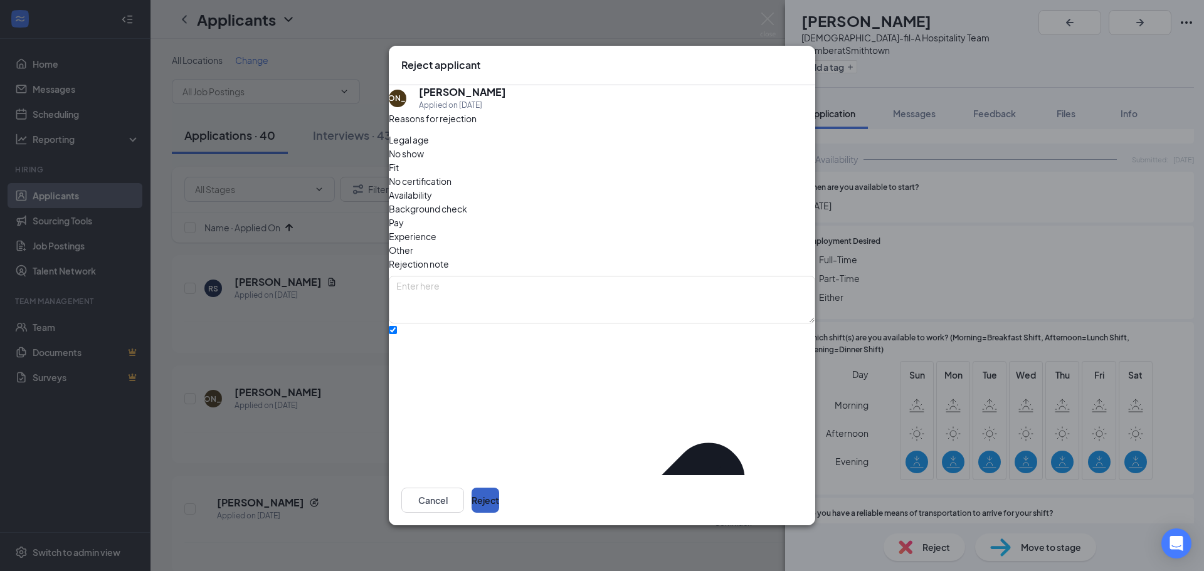
click at [499, 492] on button "Reject" at bounding box center [485, 500] width 28 height 25
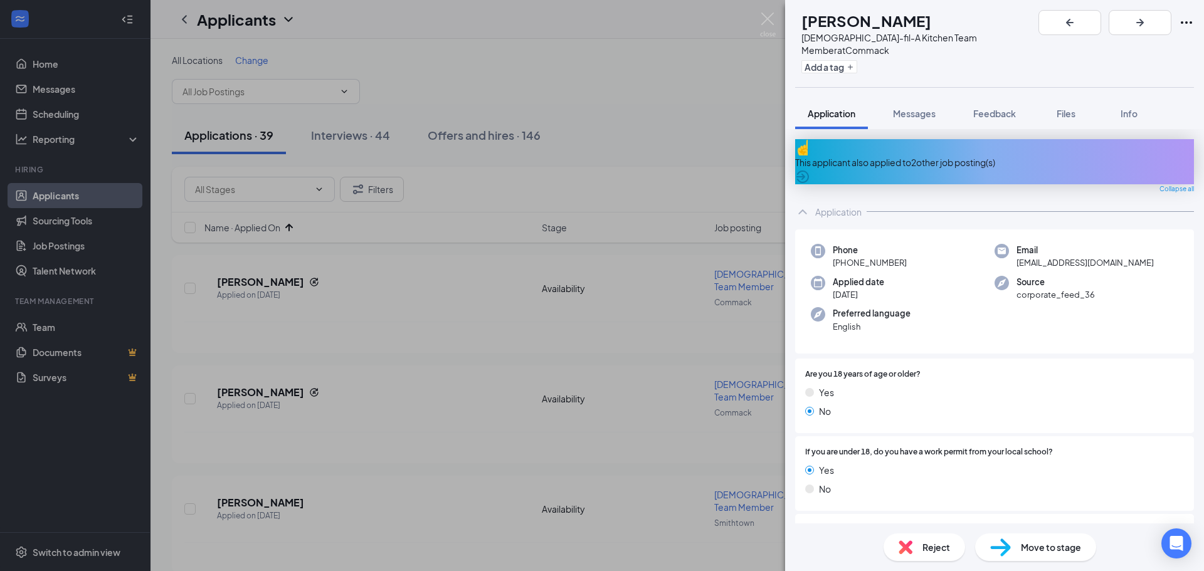
click at [895, 155] on div "This applicant also applied to 2 other job posting(s)" at bounding box center [994, 162] width 399 height 14
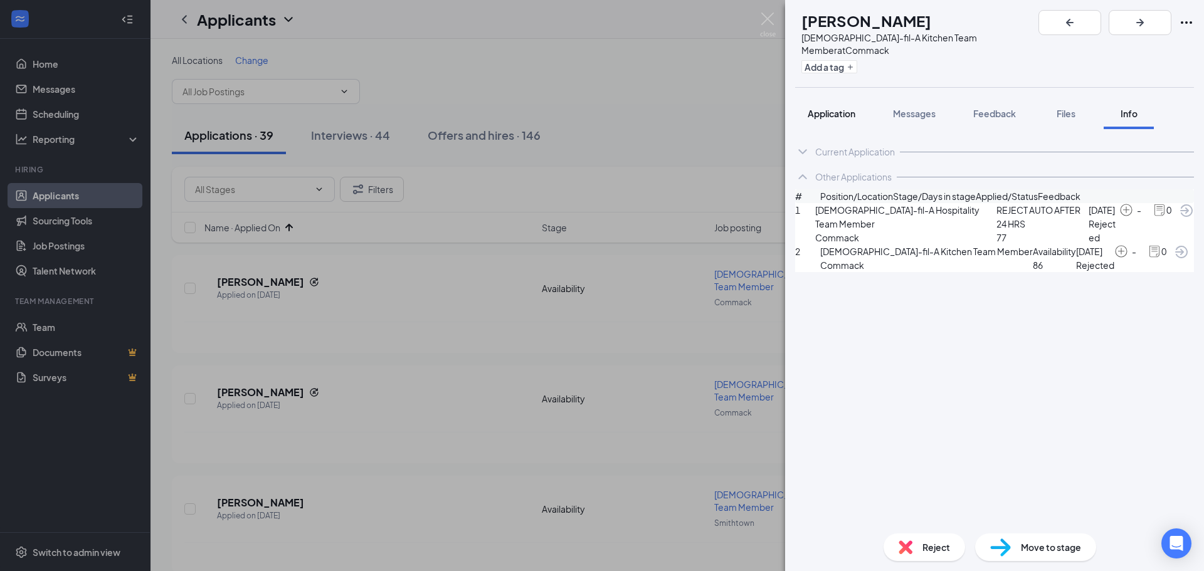
click at [822, 108] on span "Application" at bounding box center [832, 113] width 48 height 11
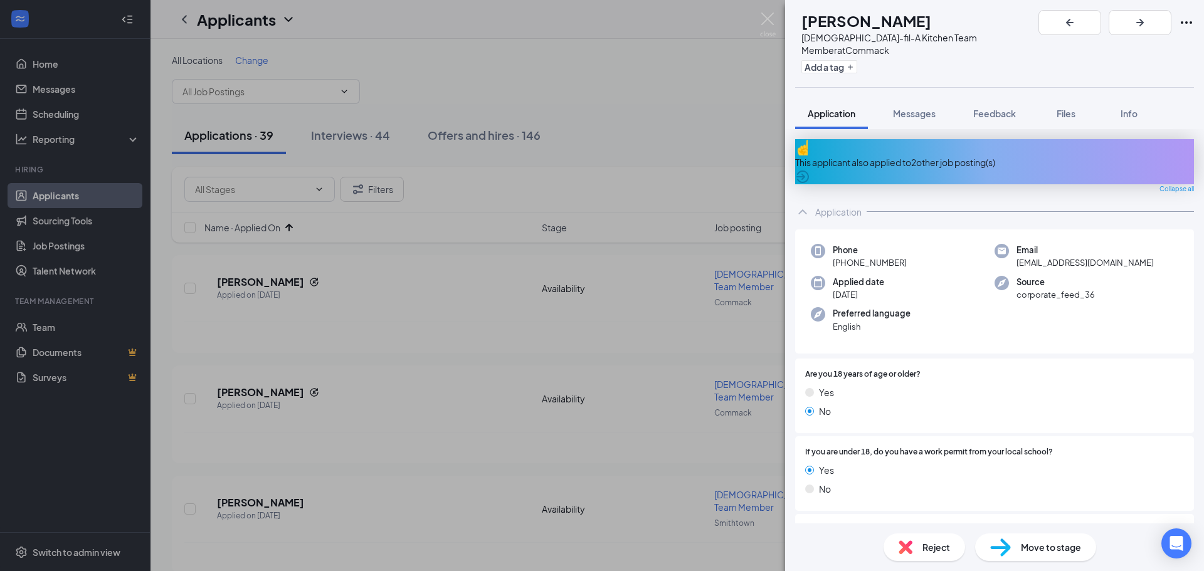
click at [912, 543] on div "Reject" at bounding box center [924, 548] width 82 height 28
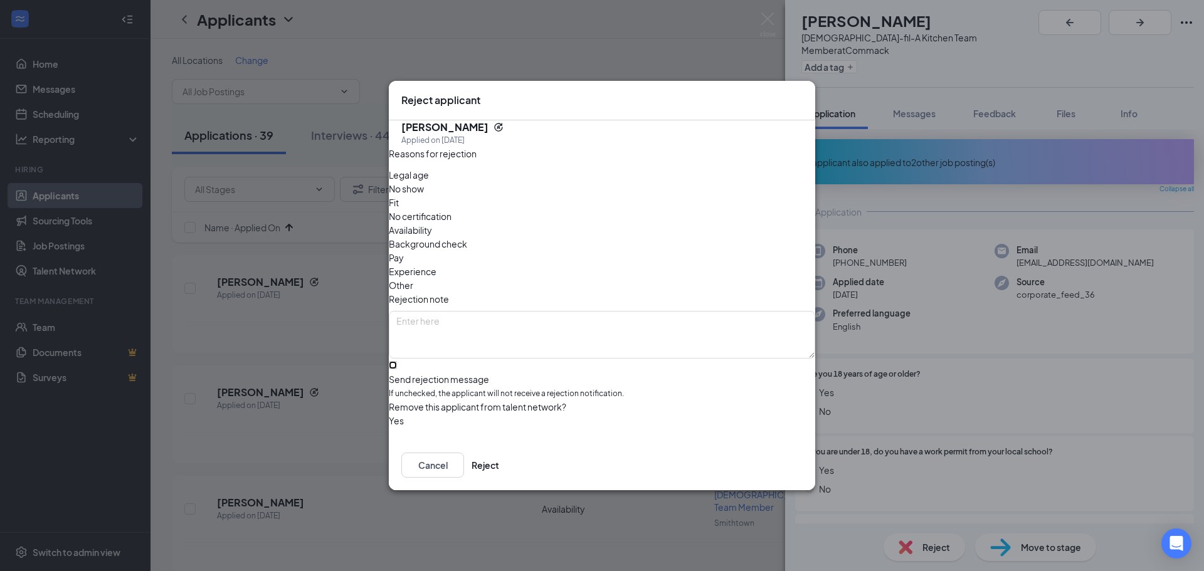
click at [397, 361] on input "Send rejection message If unchecked, the applicant will not receive a rejection…" at bounding box center [393, 365] width 8 height 8
checkbox input "true"
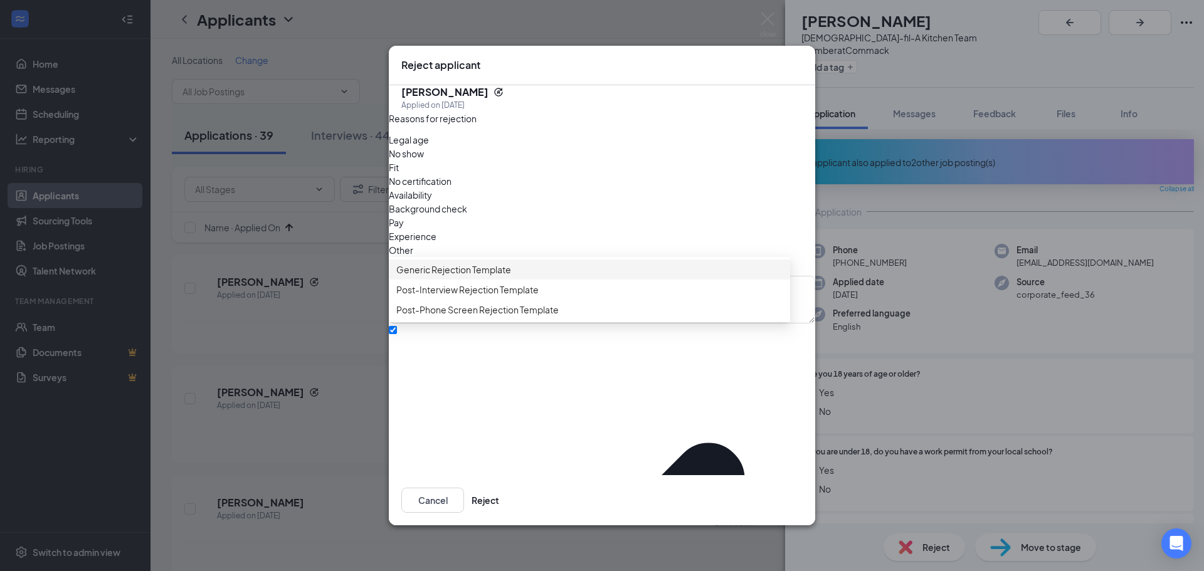
click at [471, 277] on span "Generic Rejection Template" at bounding box center [453, 270] width 115 height 14
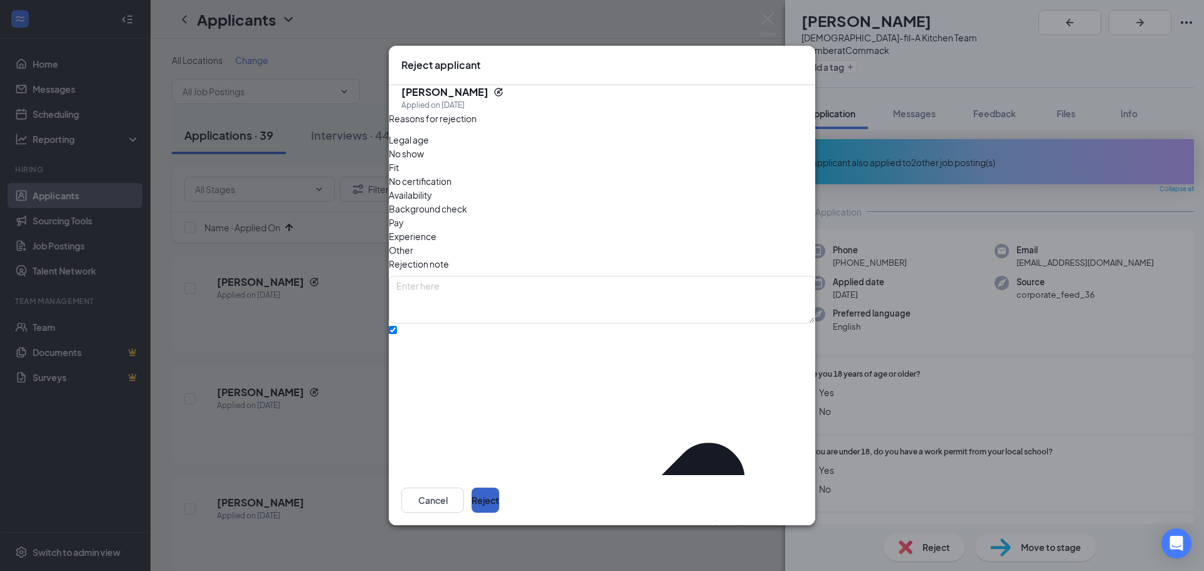
click at [499, 489] on button "Reject" at bounding box center [485, 500] width 28 height 25
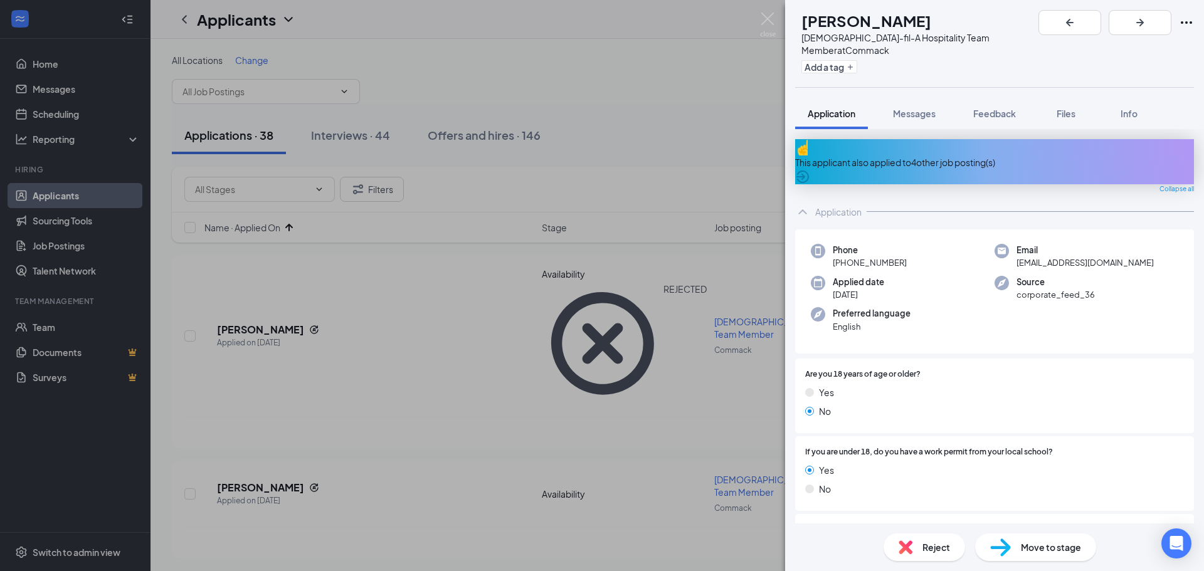
click at [958, 155] on div "This applicant also applied to 4 other job posting(s)" at bounding box center [994, 162] width 399 height 14
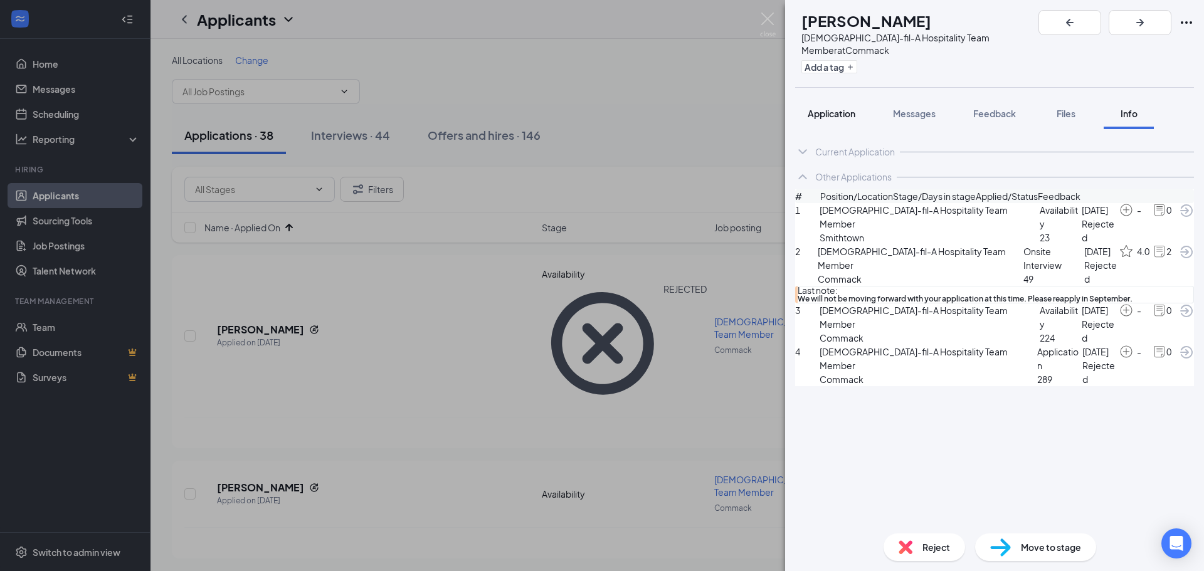
click at [833, 108] on span "Application" at bounding box center [832, 113] width 48 height 11
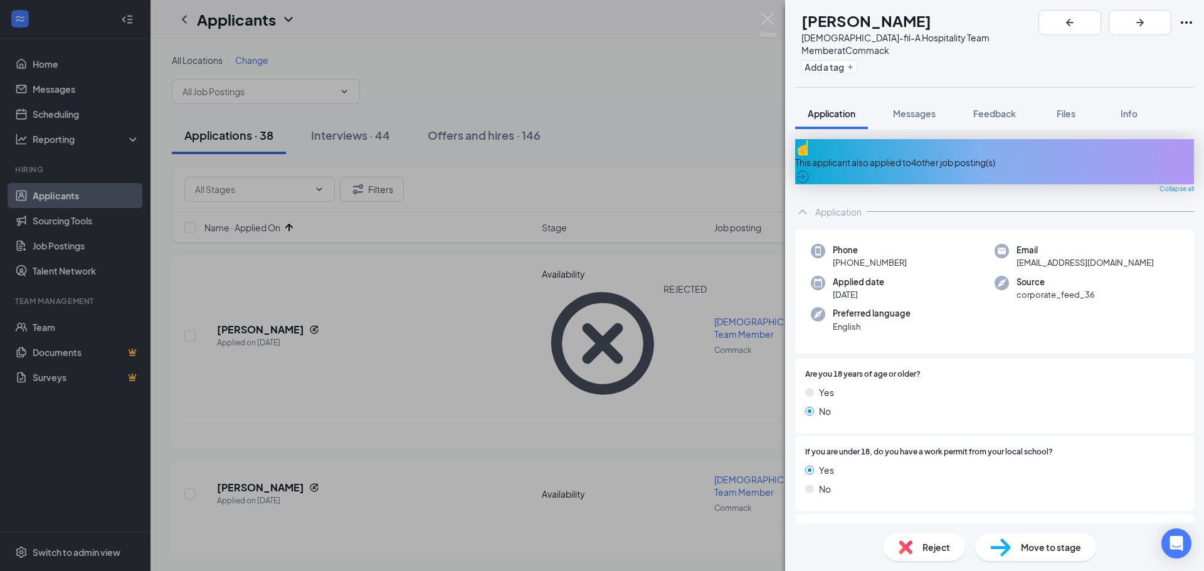
click at [911, 547] on img at bounding box center [905, 547] width 14 height 14
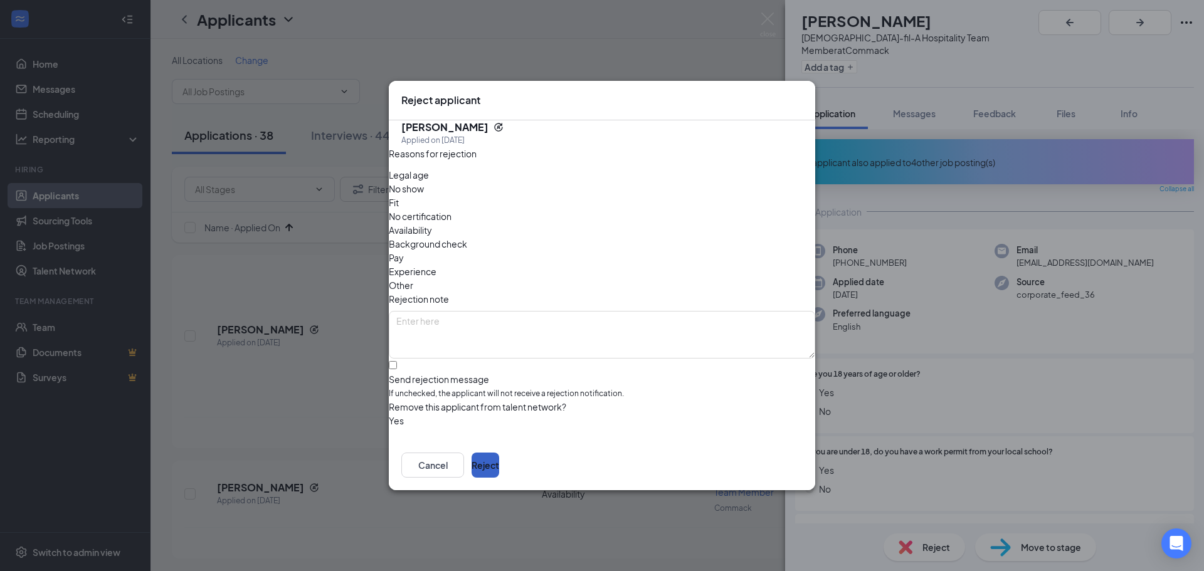
click at [499, 456] on button "Reject" at bounding box center [485, 465] width 28 height 25
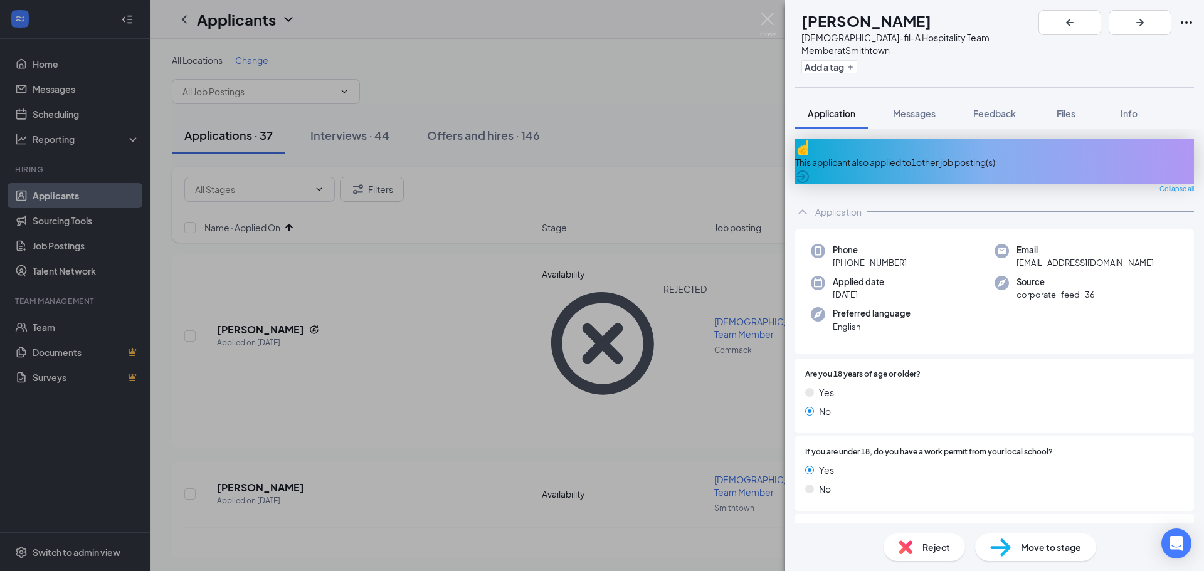
click at [928, 155] on div "This applicant also applied to 1 other job posting(s)" at bounding box center [994, 162] width 399 height 14
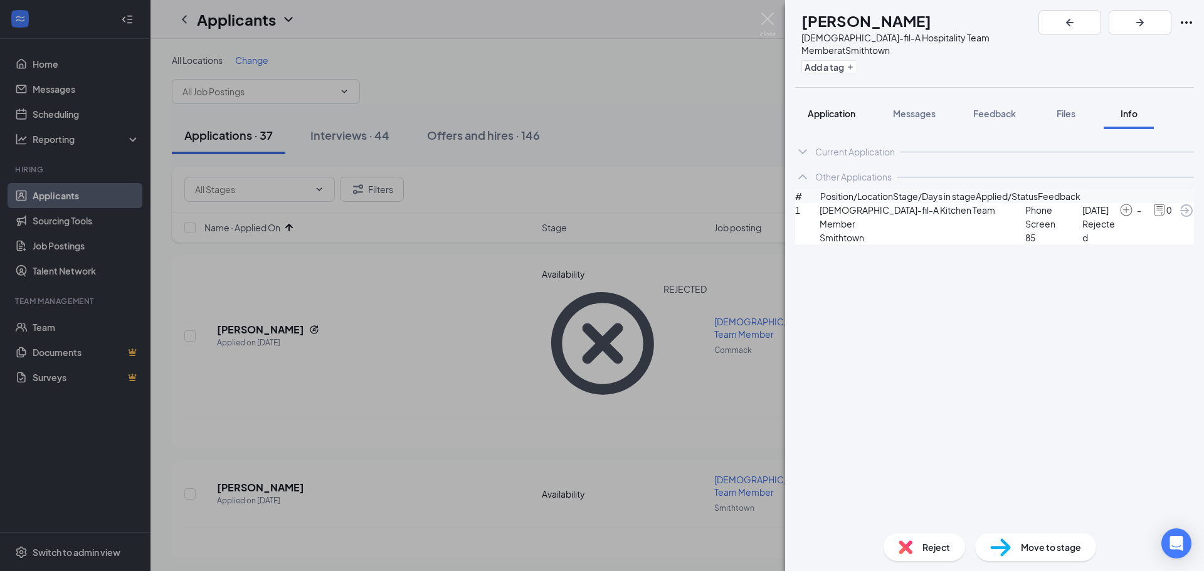
click at [836, 108] on span "Application" at bounding box center [832, 113] width 48 height 11
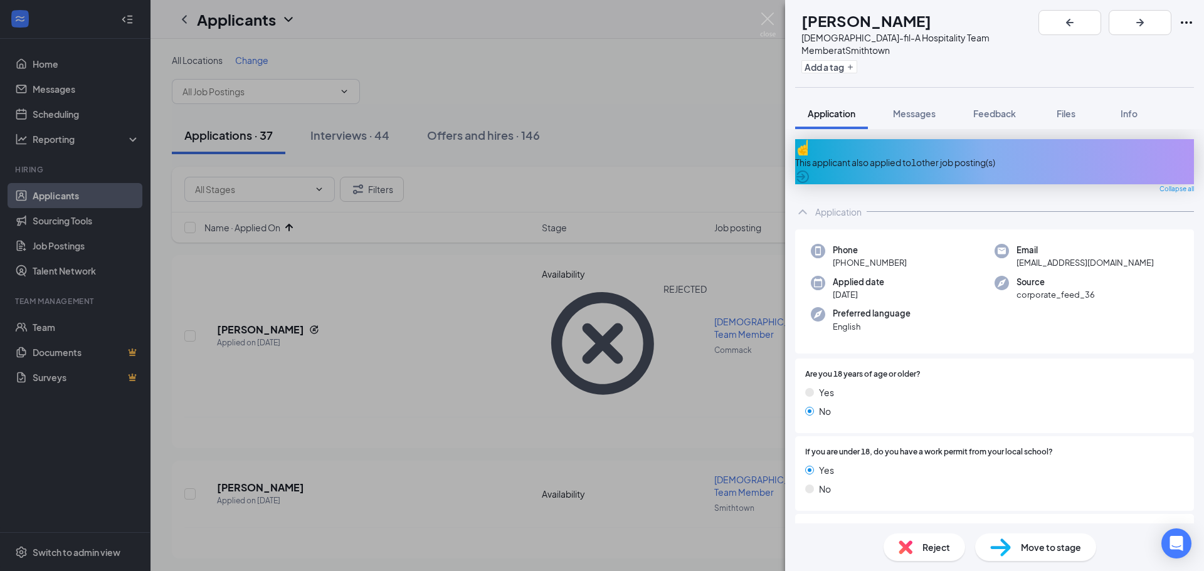
click at [947, 550] on span "Reject" at bounding box center [936, 547] width 28 height 14
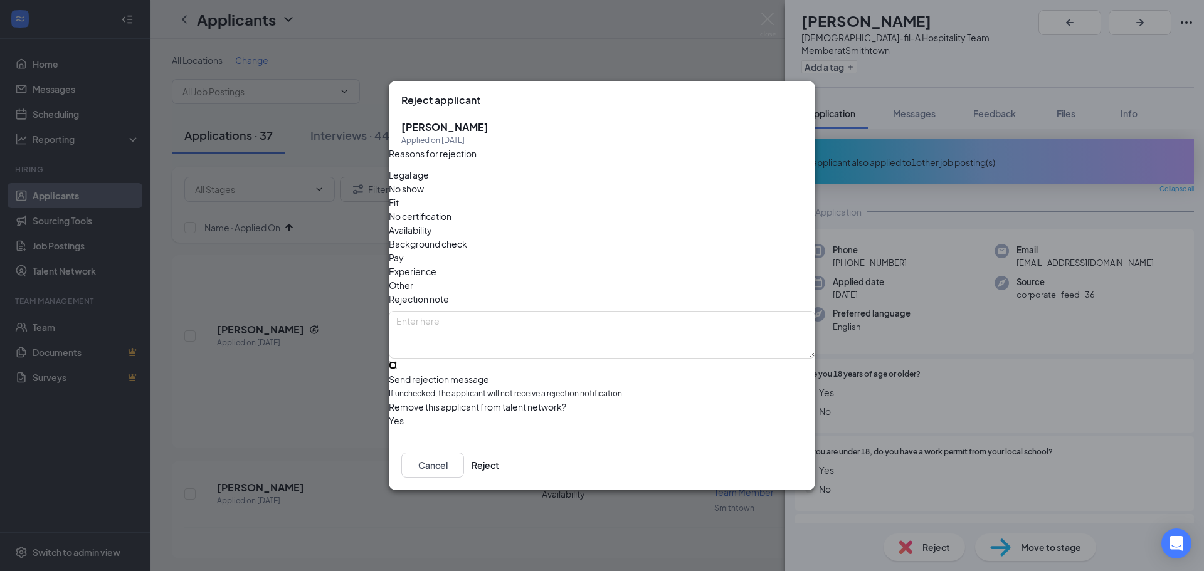
click at [397, 361] on input "Send rejection message If unchecked, the applicant will not receive a rejection…" at bounding box center [393, 365] width 8 height 8
checkbox input "true"
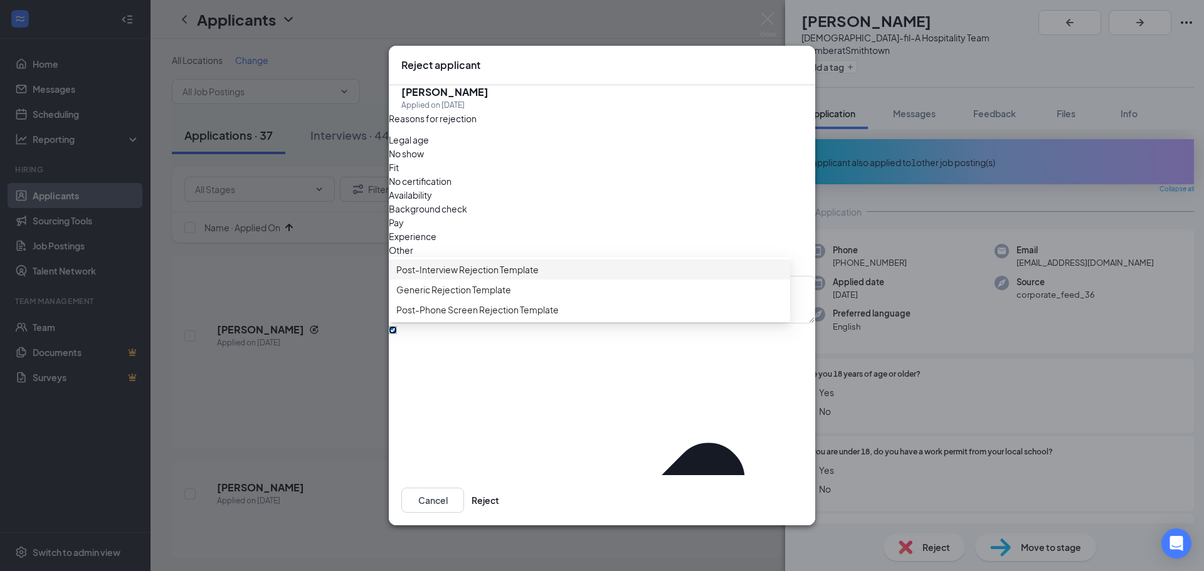
click at [436, 297] on span "Generic Rejection Template" at bounding box center [453, 290] width 115 height 14
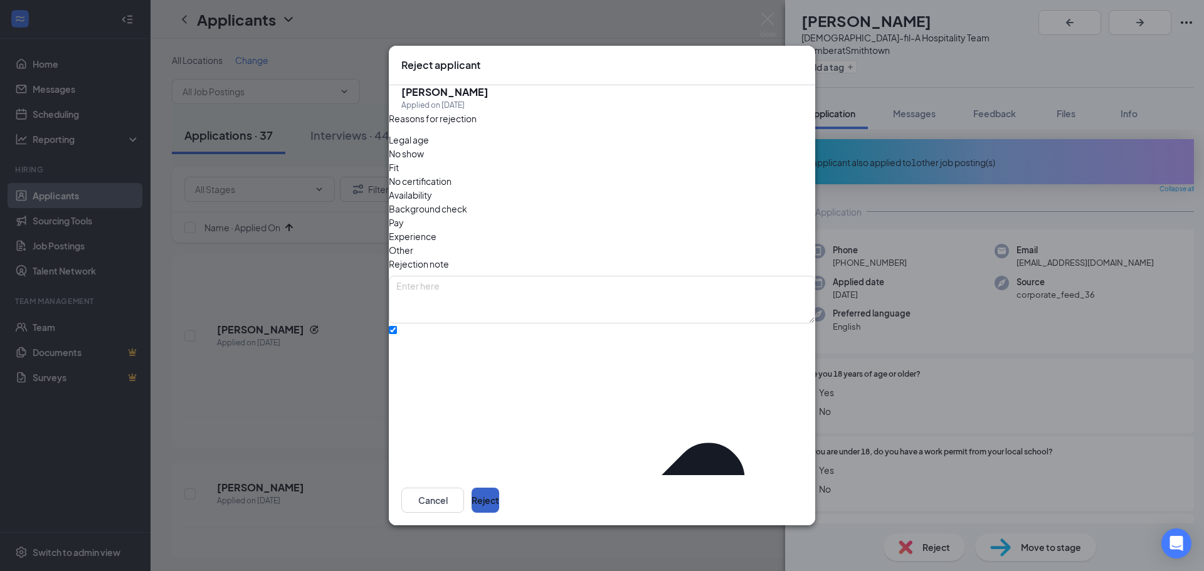
click at [499, 488] on button "Reject" at bounding box center [485, 500] width 28 height 25
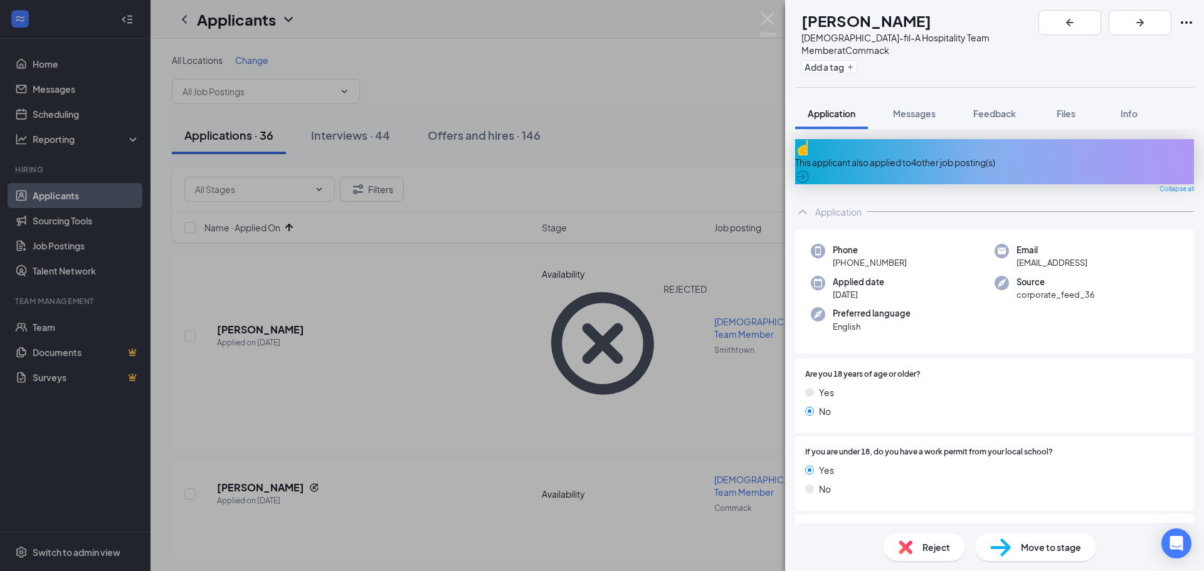
click at [949, 155] on div "This applicant also applied to 4 other job posting(s)" at bounding box center [994, 162] width 399 height 14
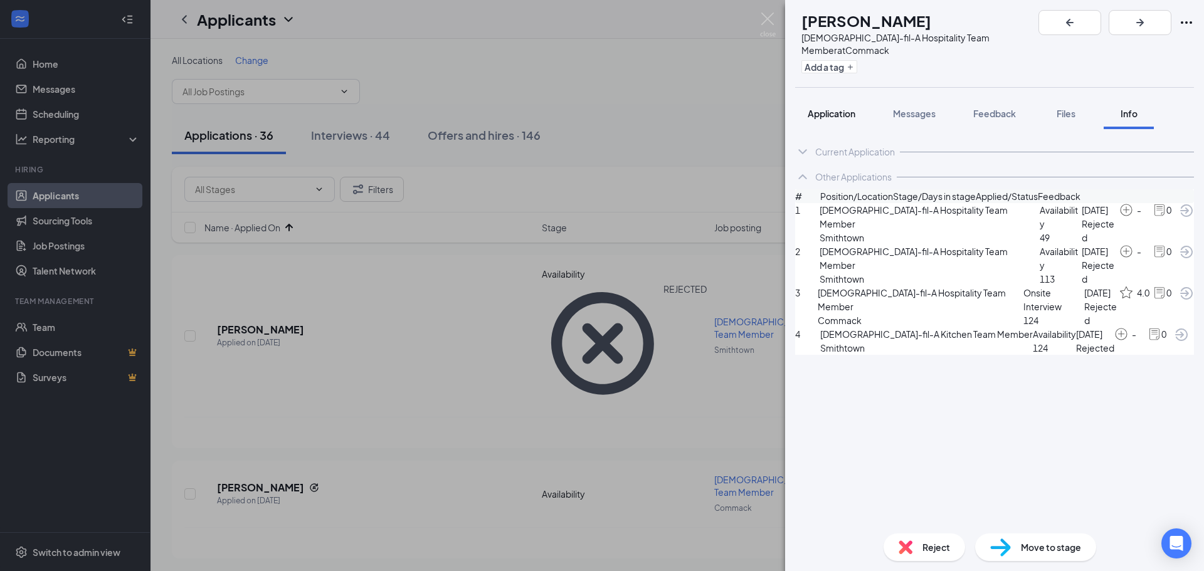
click at [833, 108] on span "Application" at bounding box center [832, 113] width 48 height 11
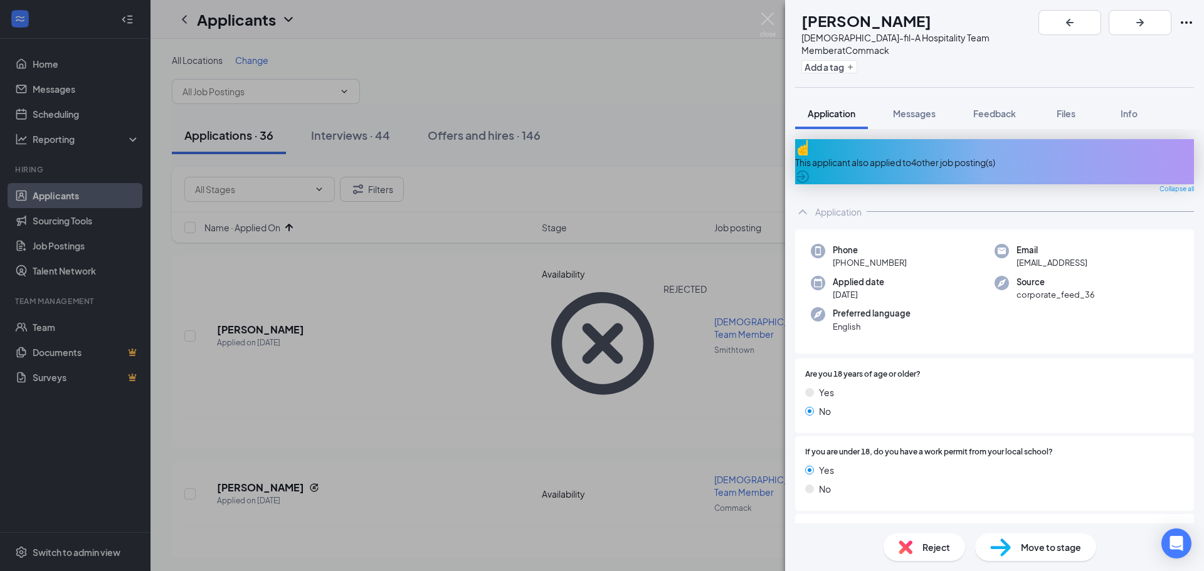
click at [939, 545] on span "Reject" at bounding box center [936, 547] width 28 height 14
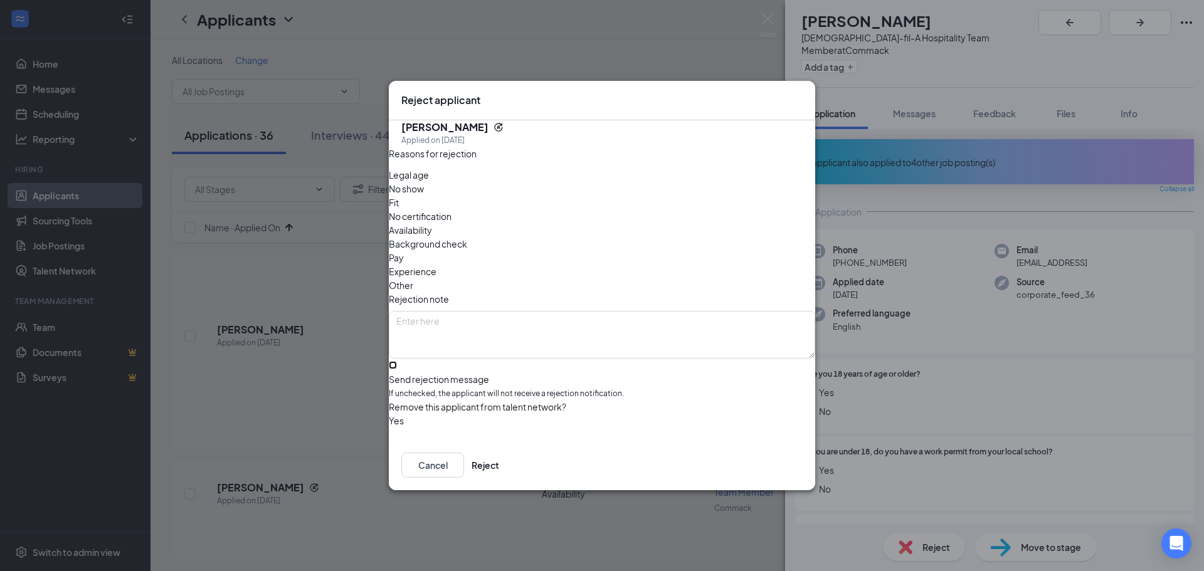
click at [397, 361] on input "Send rejection message If unchecked, the applicant will not receive a rejection…" at bounding box center [393, 365] width 8 height 8
checkbox input "true"
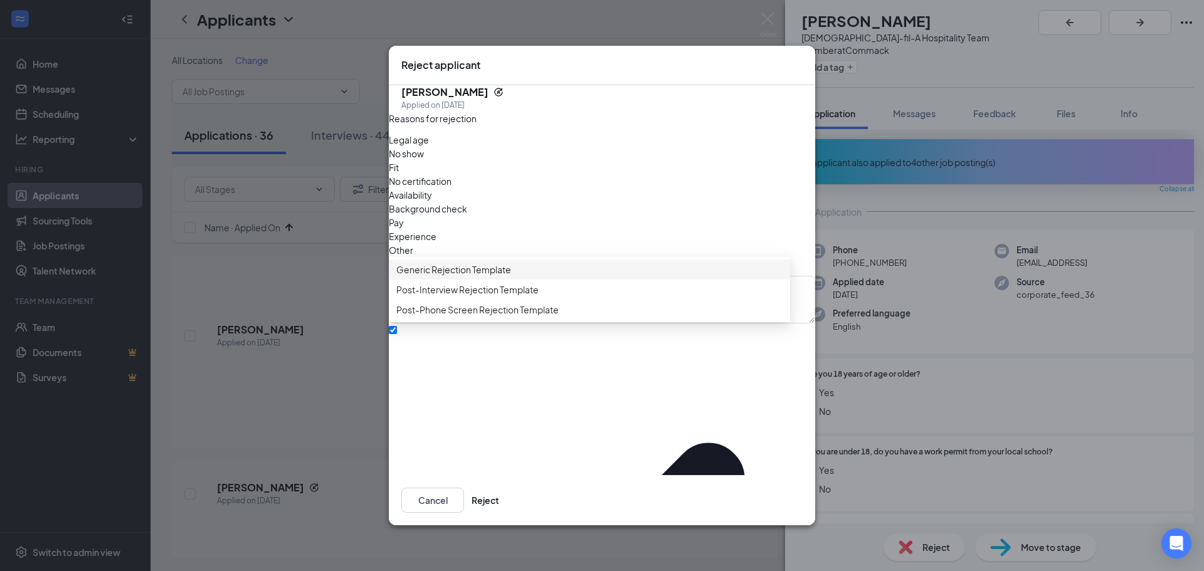
click at [431, 277] on span "Generic Rejection Template" at bounding box center [453, 270] width 115 height 14
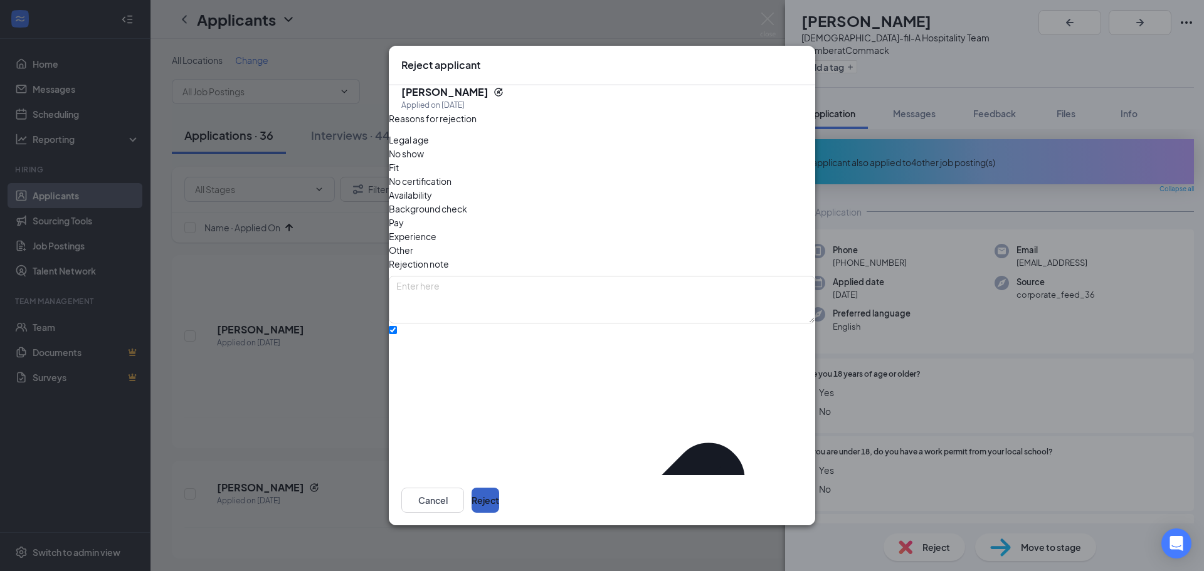
click at [499, 489] on button "Reject" at bounding box center [485, 500] width 28 height 25
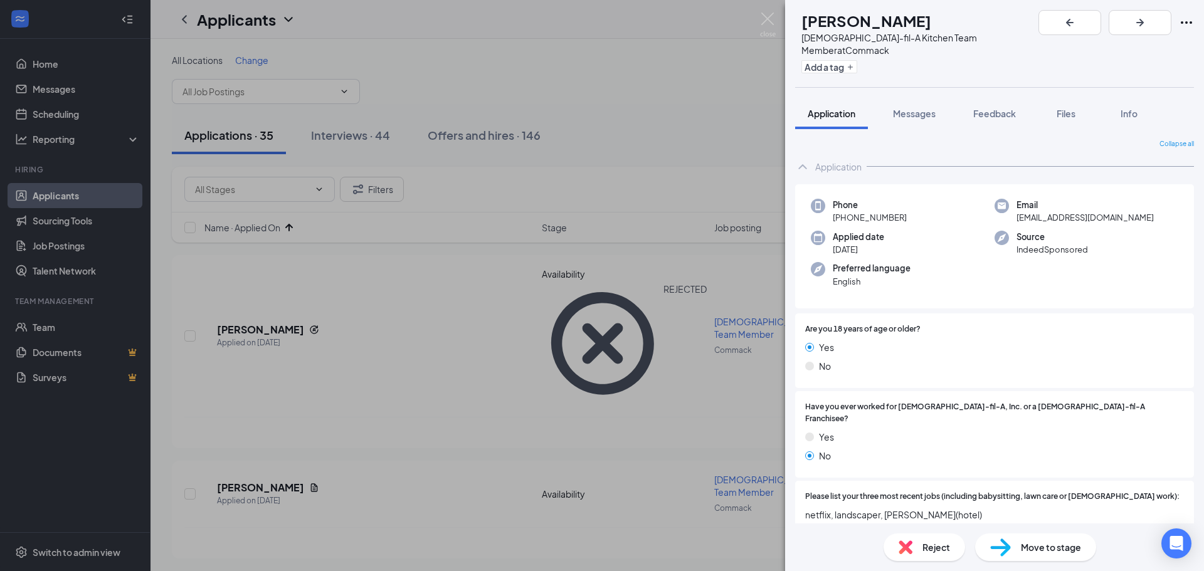
click at [1029, 542] on span "Move to stage" at bounding box center [1051, 547] width 60 height 14
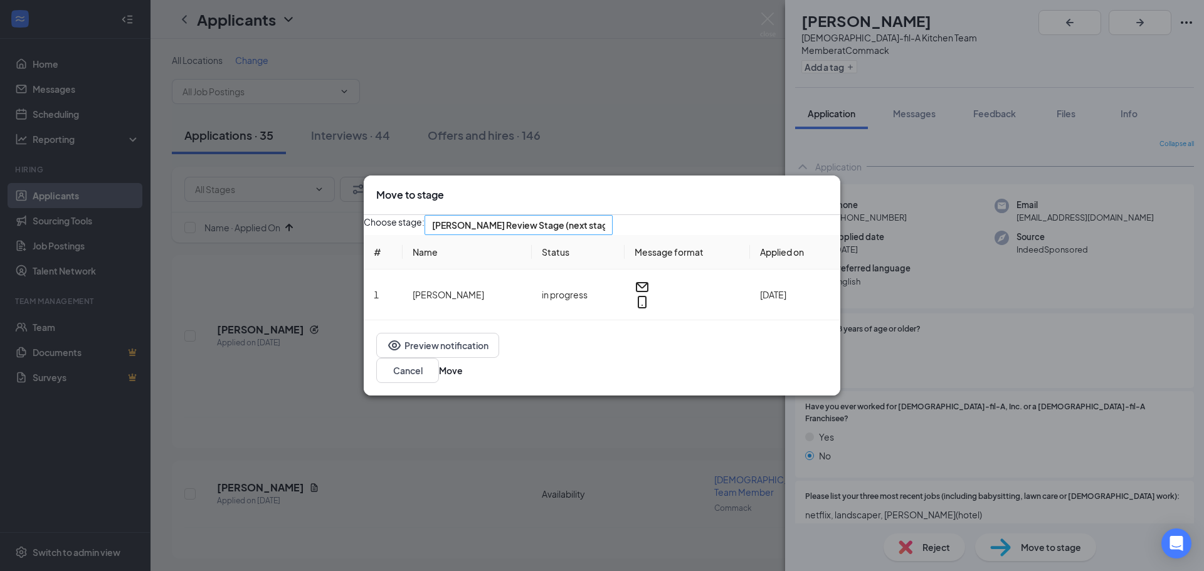
click at [594, 234] on span "[PERSON_NAME] Review Stage (next stage)" at bounding box center [513, 233] width 162 height 34
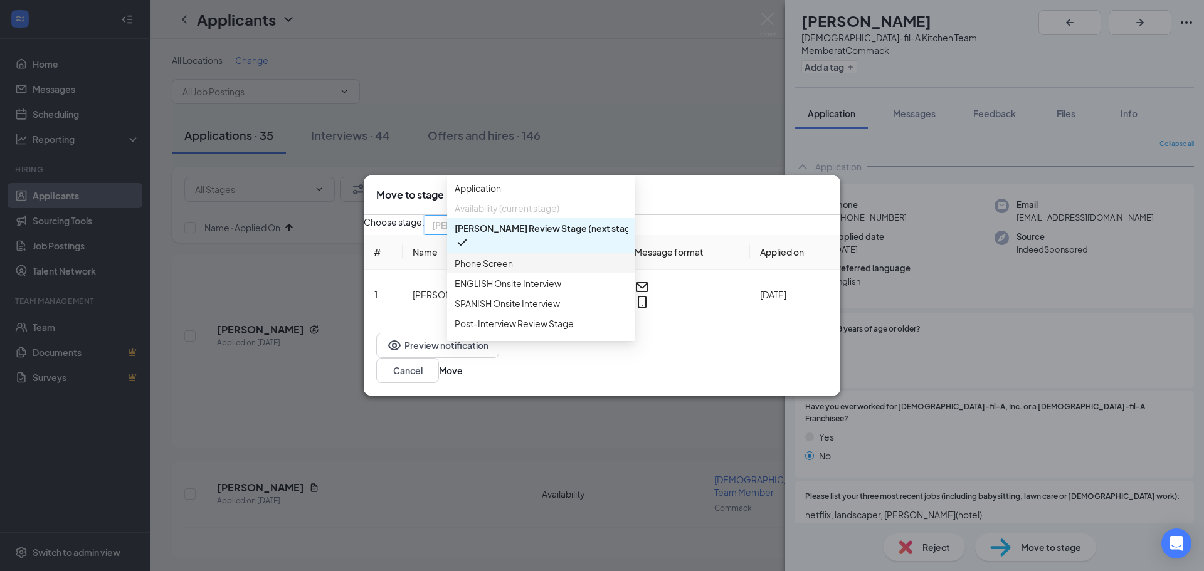
click at [485, 270] on span "Phone Screen" at bounding box center [484, 263] width 58 height 14
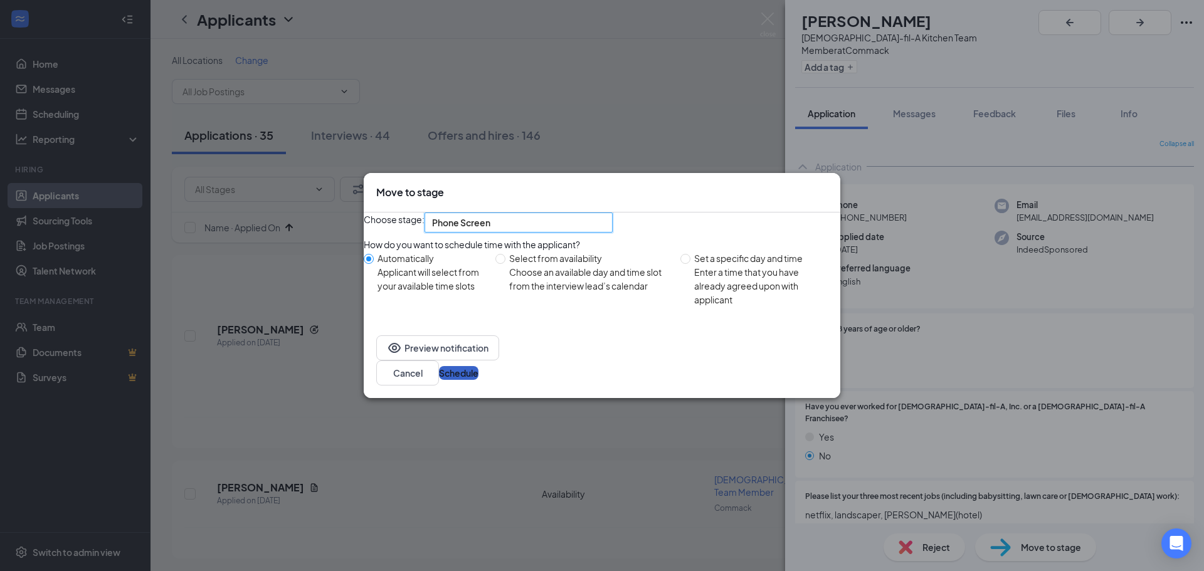
click at [478, 378] on button "Schedule" at bounding box center [459, 373] width 40 height 14
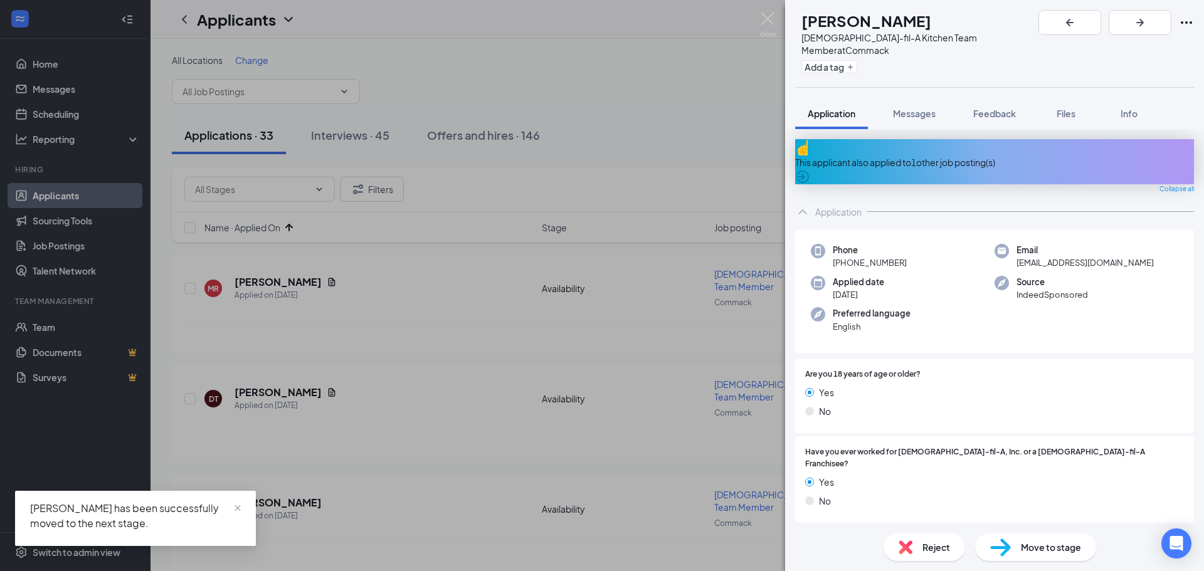
click at [979, 139] on div "This applicant also applied to 1 other job posting(s)" at bounding box center [994, 161] width 399 height 45
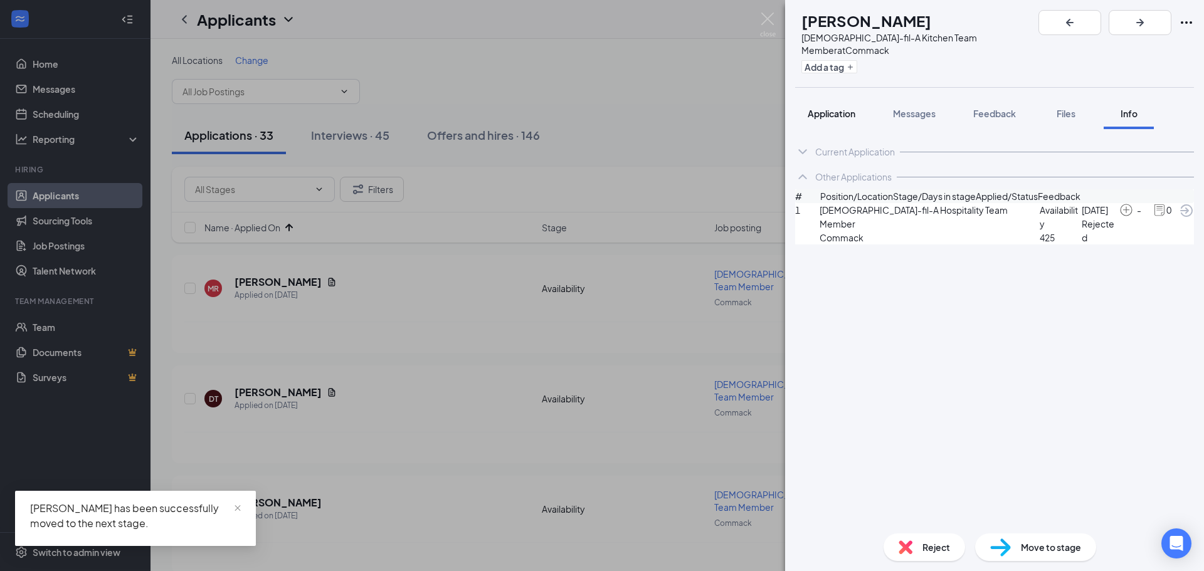
click at [851, 108] on span "Application" at bounding box center [832, 113] width 48 height 11
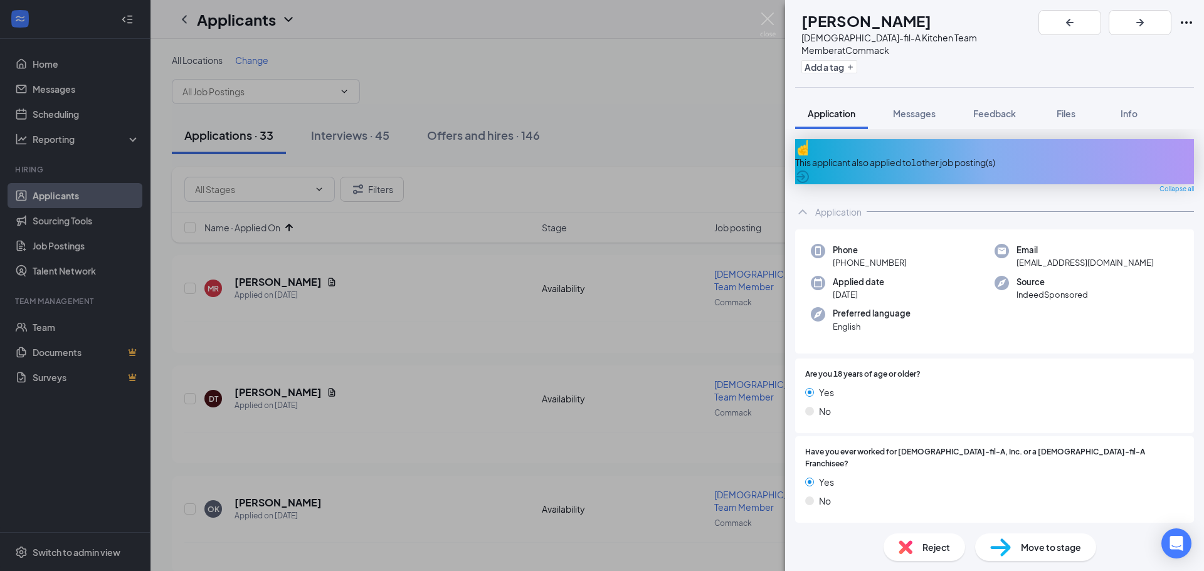
click at [1050, 539] on div "Move to stage" at bounding box center [1035, 548] width 121 height 28
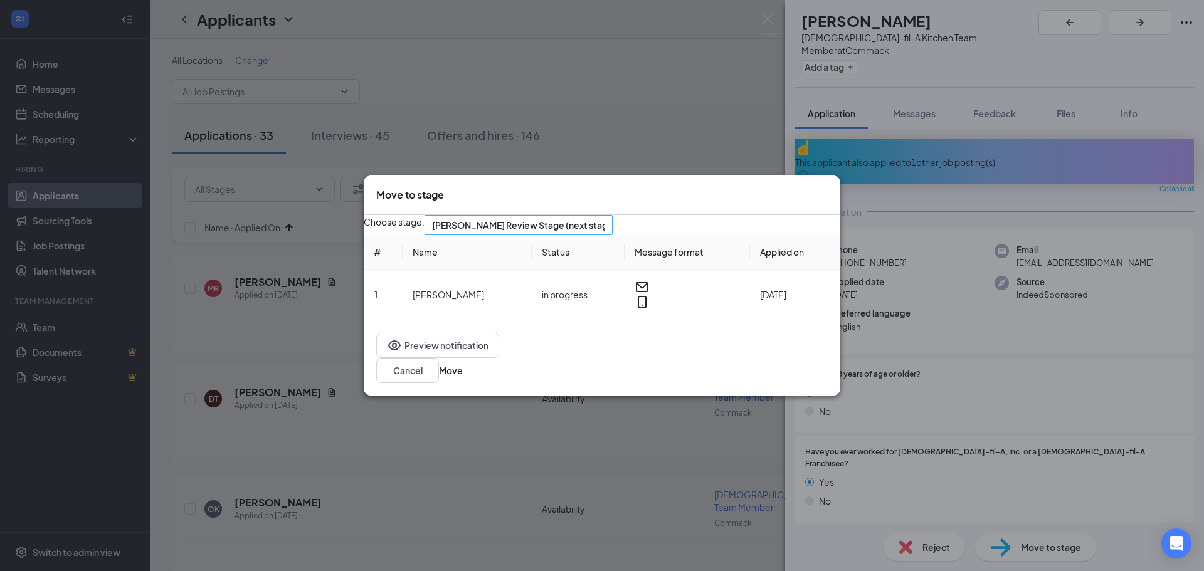
click at [594, 232] on span "[PERSON_NAME] Review Stage (next stage)" at bounding box center [513, 233] width 162 height 34
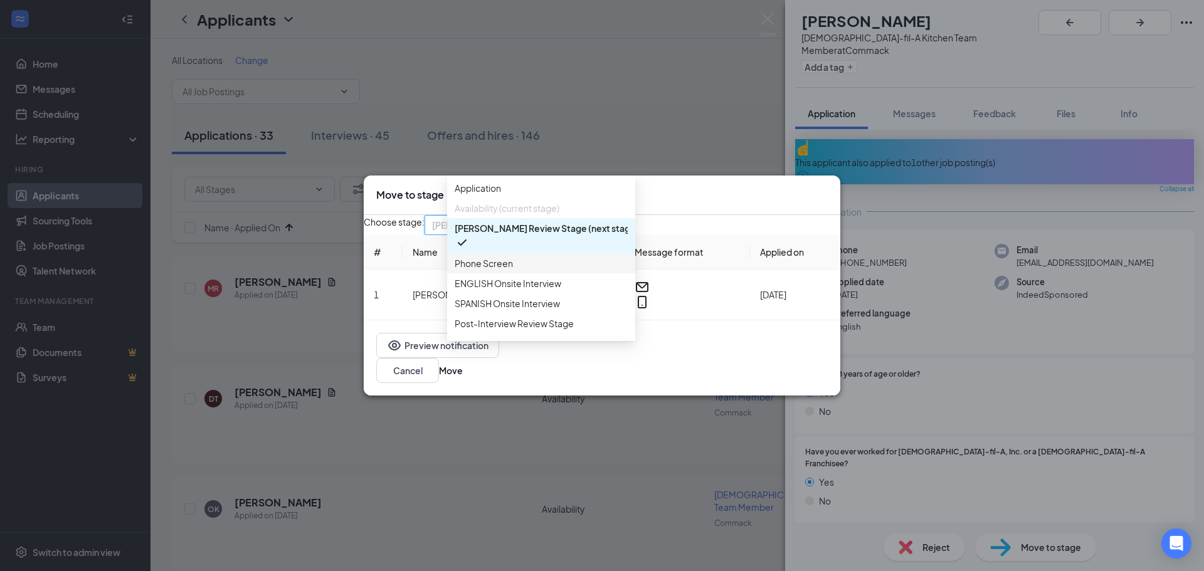
click at [500, 270] on span "Phone Screen" at bounding box center [484, 263] width 58 height 14
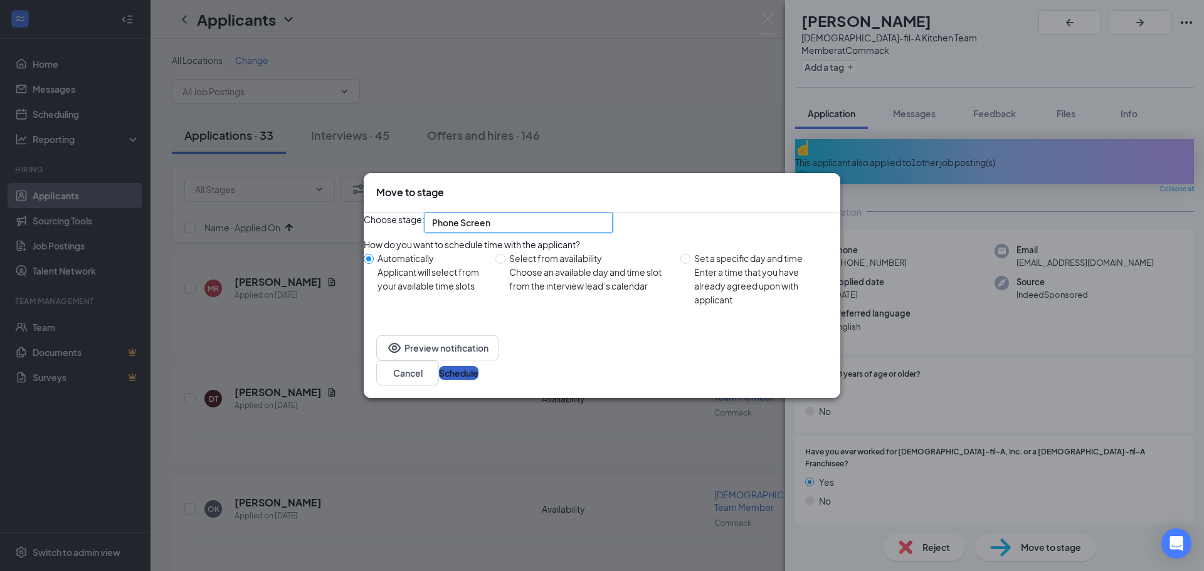
click at [478, 380] on button "Schedule" at bounding box center [459, 373] width 40 height 14
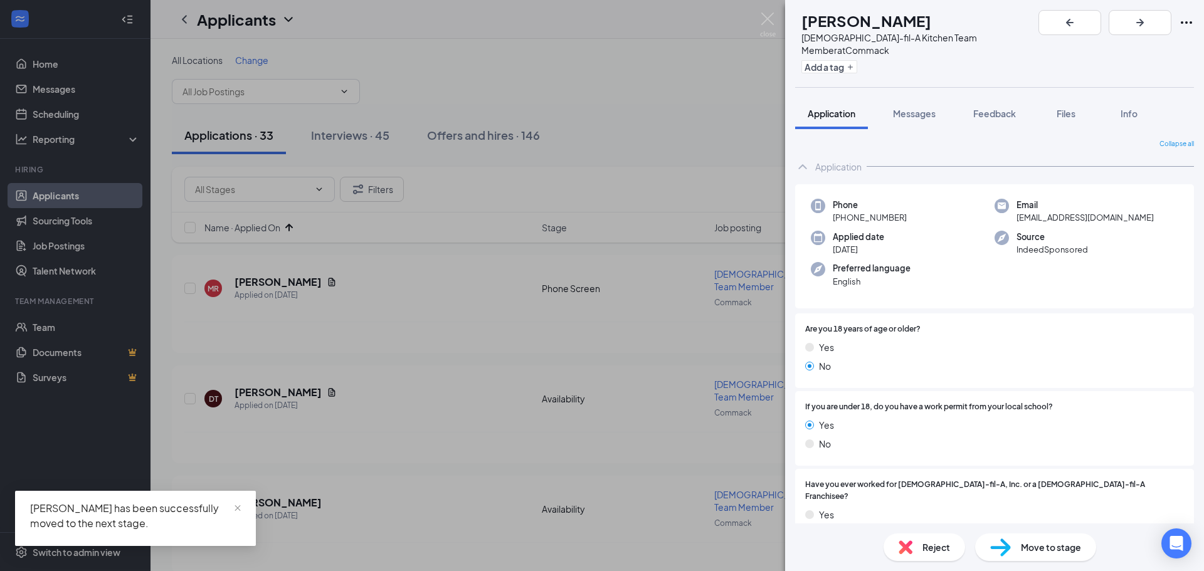
click at [932, 551] on span "Reject" at bounding box center [936, 547] width 28 height 14
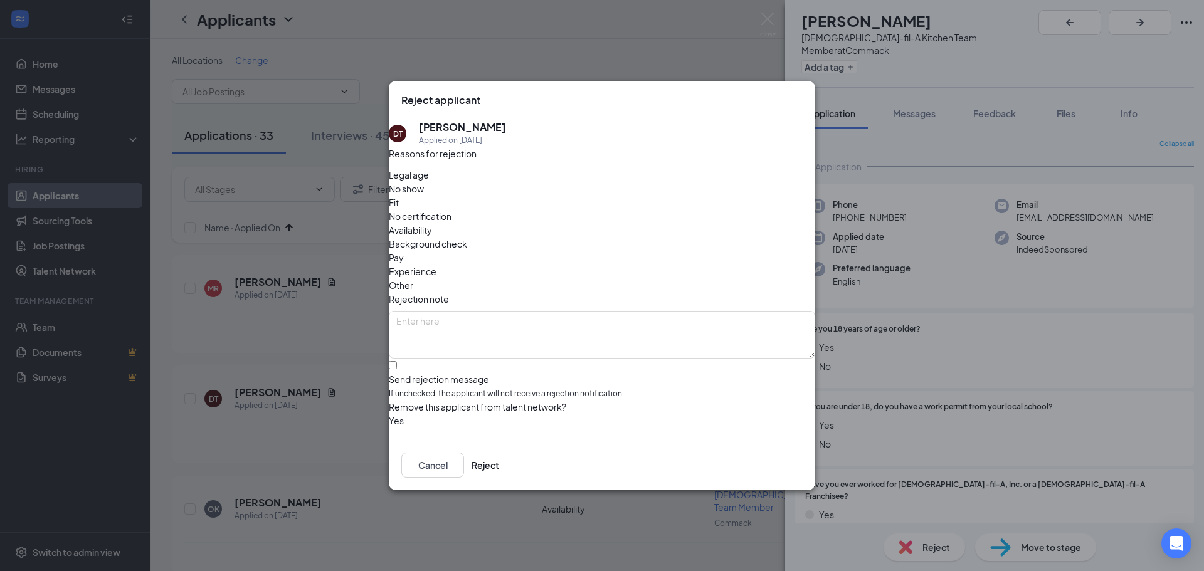
click at [429, 182] on span "Legal age" at bounding box center [409, 175] width 40 height 14
click at [397, 361] on input "Send rejection message If unchecked, the applicant will not receive a rejection…" at bounding box center [393, 365] width 8 height 8
checkbox input "true"
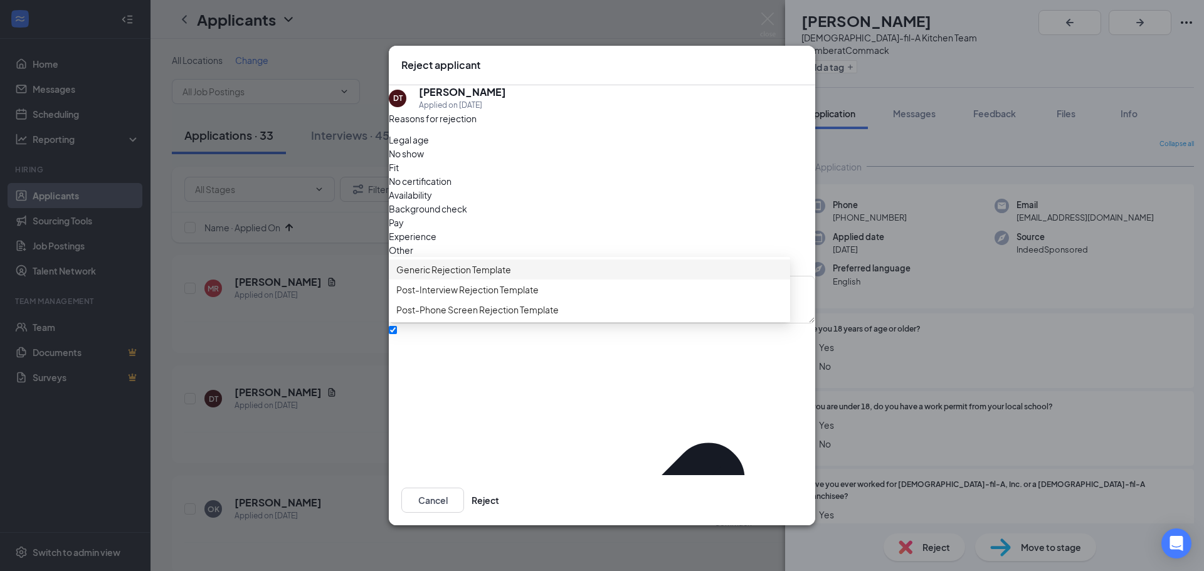
click at [445, 277] on span "Generic Rejection Template" at bounding box center [453, 270] width 115 height 14
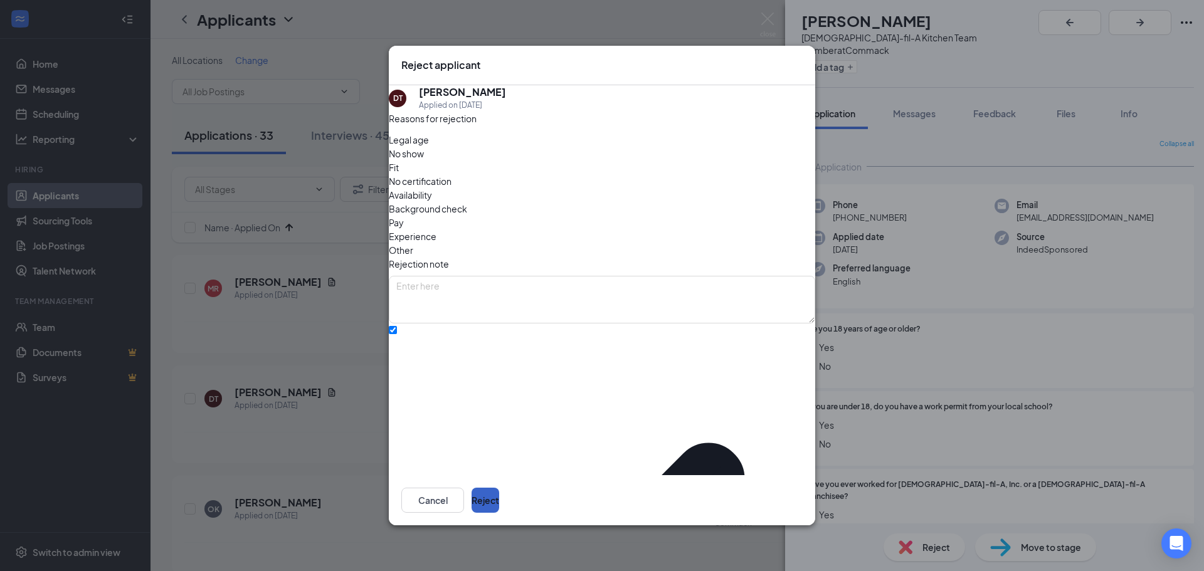
click at [499, 488] on button "Reject" at bounding box center [485, 500] width 28 height 25
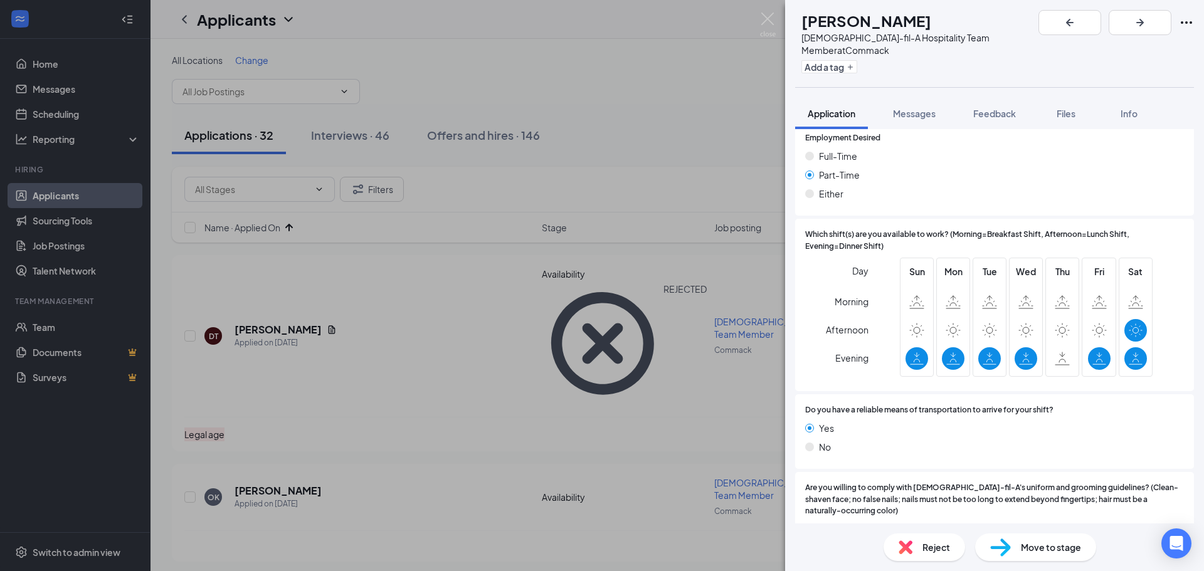
scroll to position [895, 0]
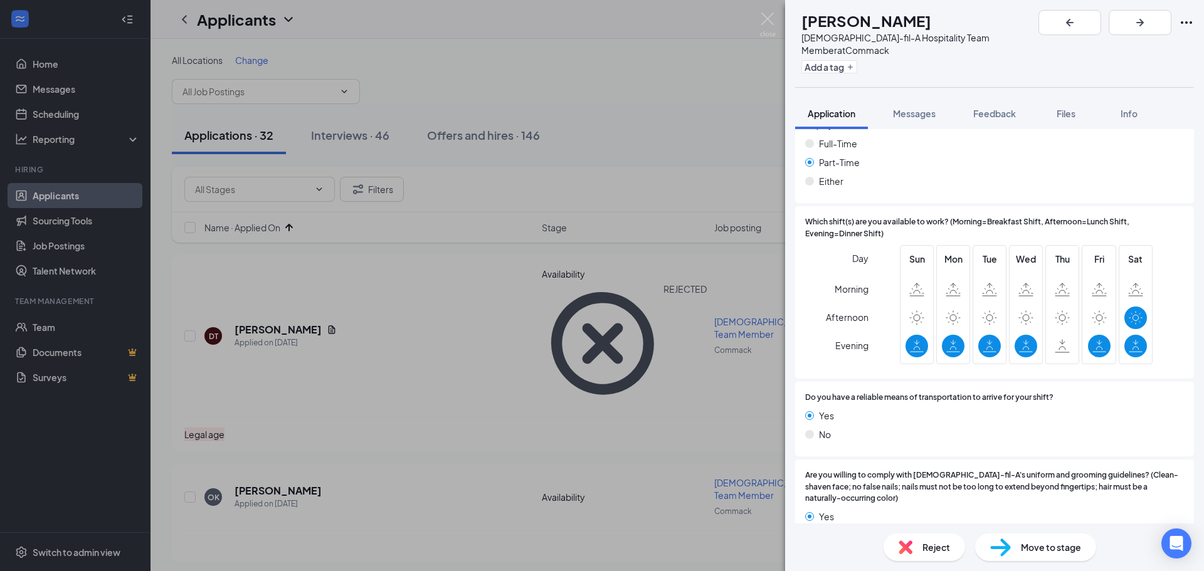
click at [940, 546] on span "Reject" at bounding box center [936, 547] width 28 height 14
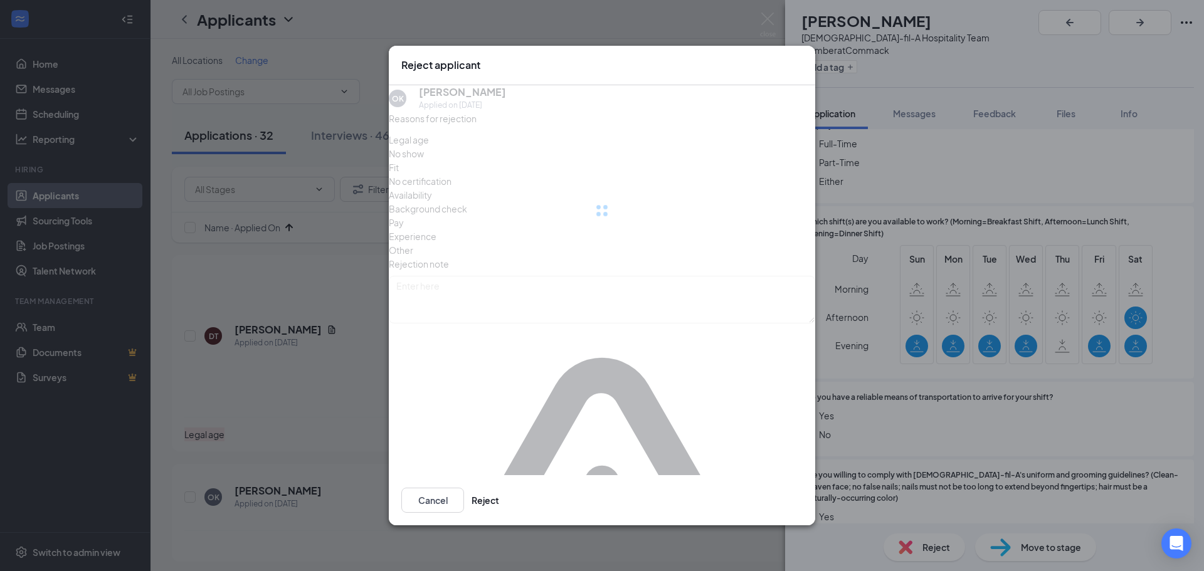
scroll to position [890, 0]
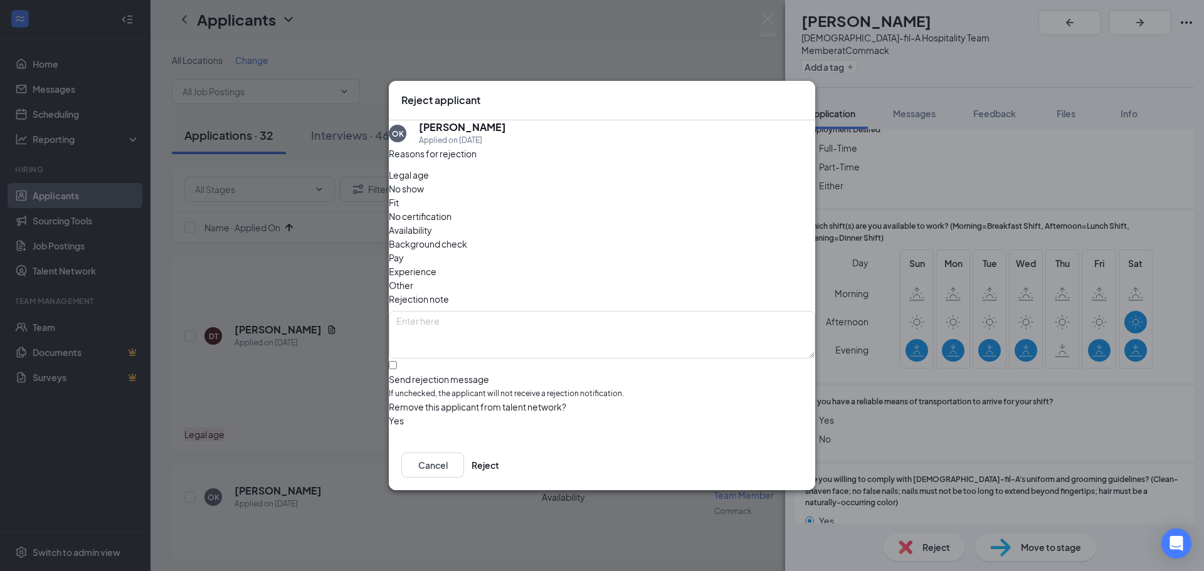
click at [398, 342] on div "OK [PERSON_NAME] Applied on [DATE] Reasons for rejection Legal age No show Fit …" at bounding box center [602, 280] width 426 height 320
click at [397, 361] on input "Send rejection message If unchecked, the applicant will not receive a rejection…" at bounding box center [393, 365] width 8 height 8
checkbox input "true"
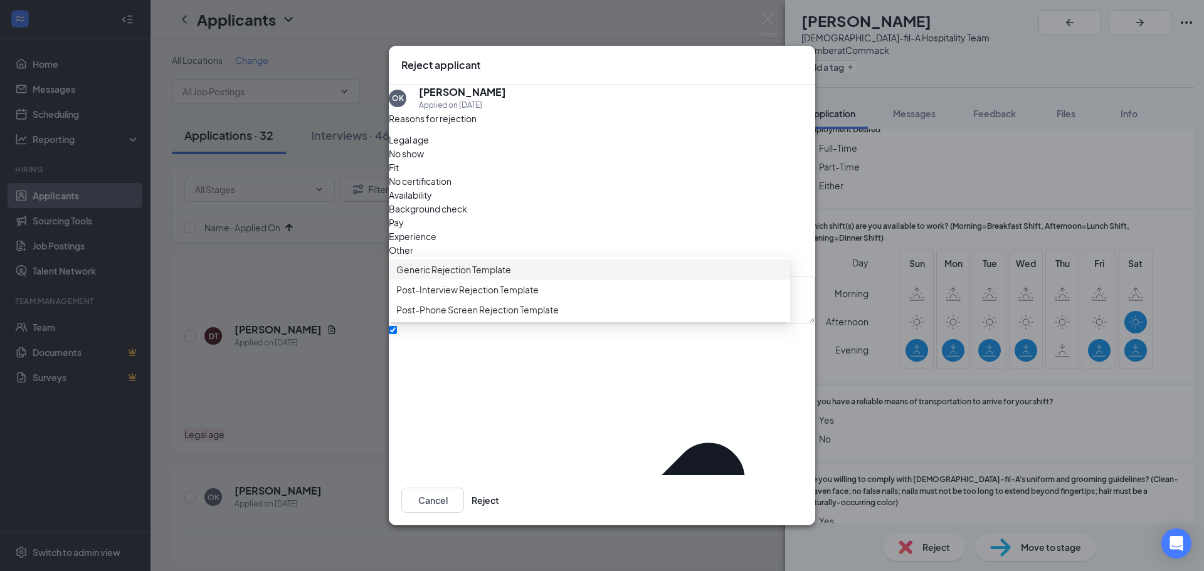
click at [441, 277] on span "Generic Rejection Template" at bounding box center [453, 270] width 115 height 14
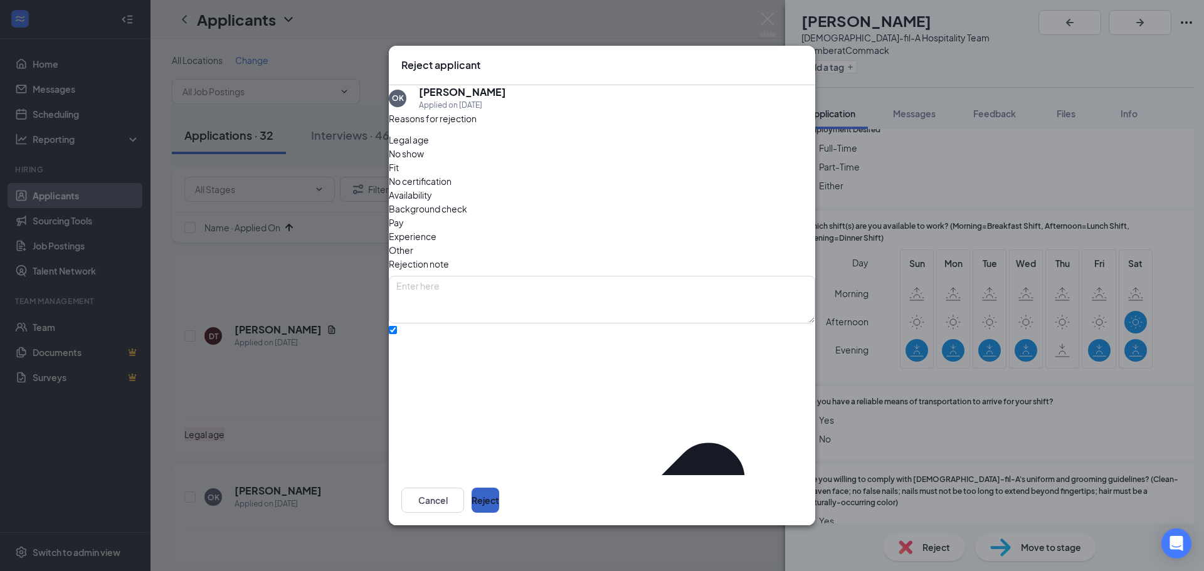
click at [499, 488] on button "Reject" at bounding box center [485, 500] width 28 height 25
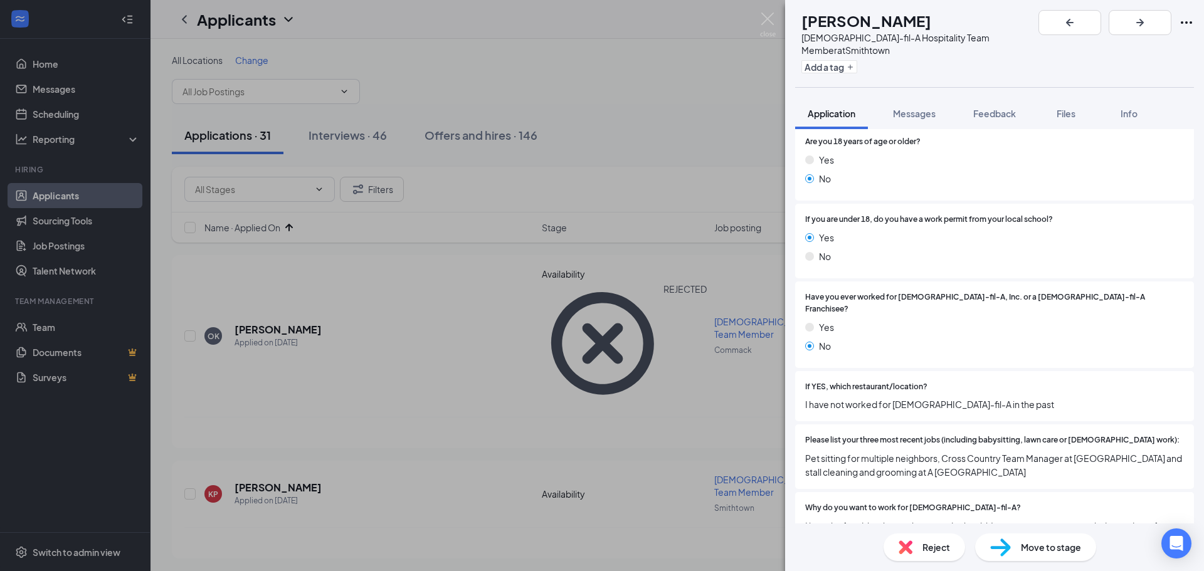
scroll to position [188, 0]
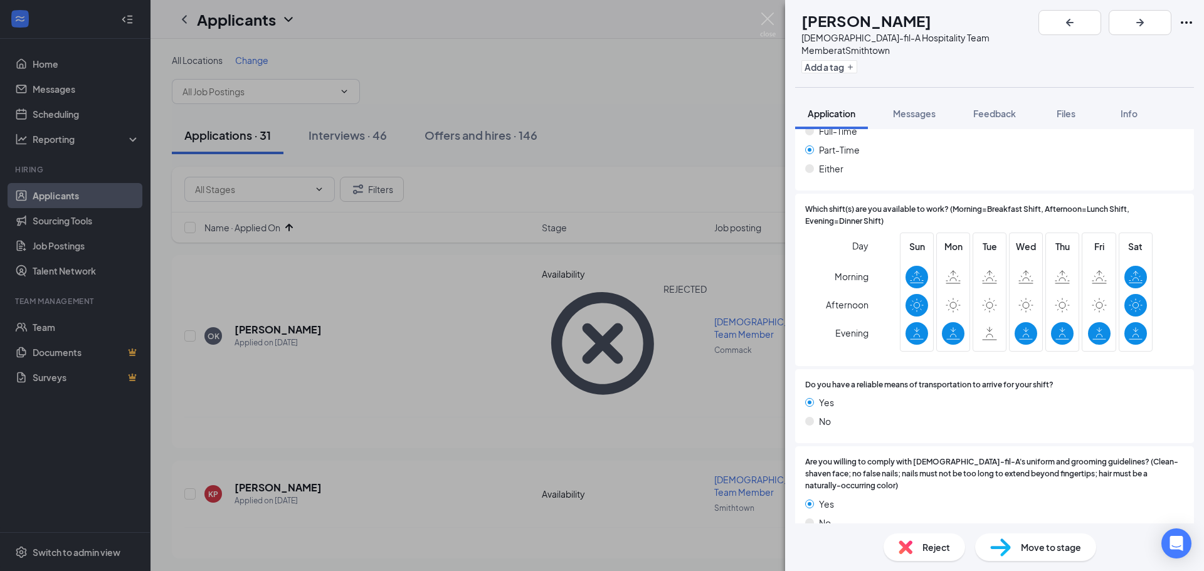
click at [945, 545] on span "Reject" at bounding box center [936, 547] width 28 height 14
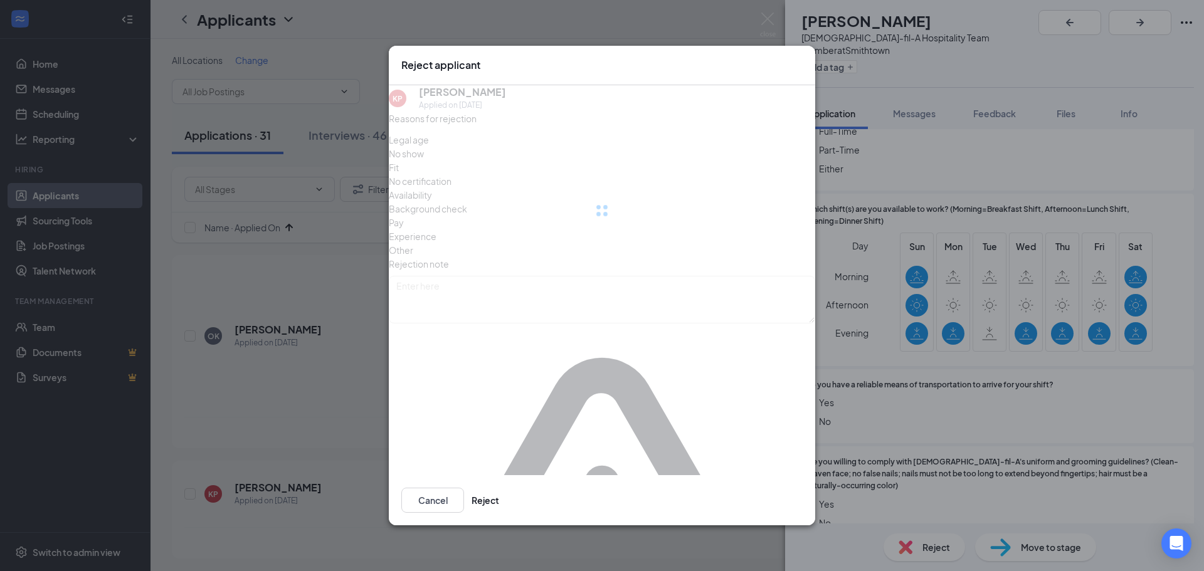
scroll to position [890, 0]
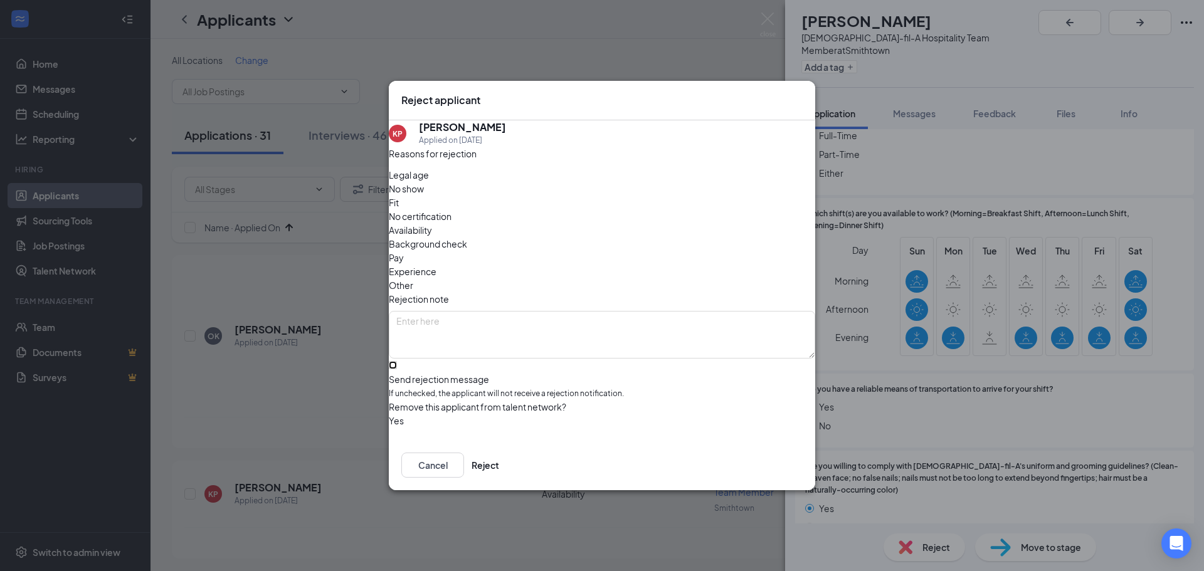
click at [397, 361] on input "Send rejection message If unchecked, the applicant will not receive a rejection…" at bounding box center [393, 365] width 8 height 8
checkbox input "true"
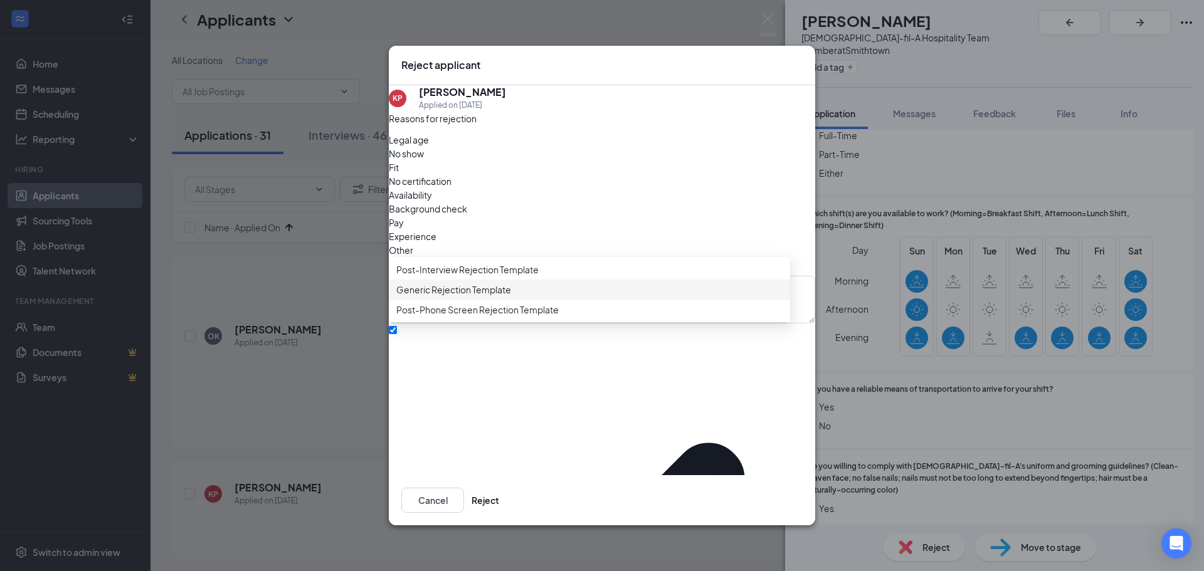
click at [439, 297] on span "Generic Rejection Template" at bounding box center [453, 290] width 115 height 14
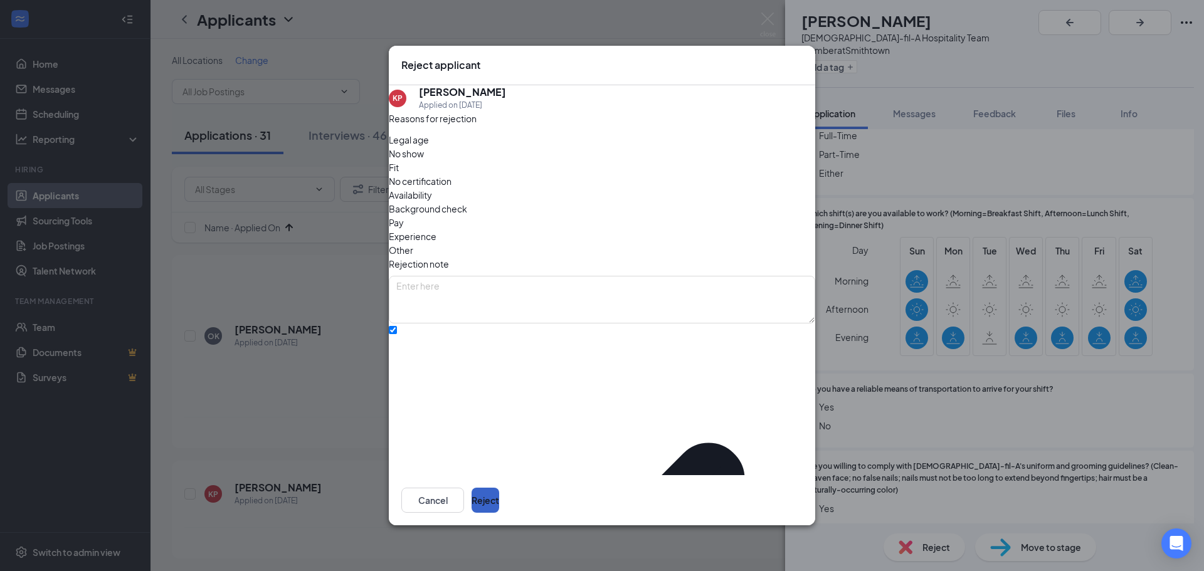
click at [499, 502] on button "Reject" at bounding box center [485, 500] width 28 height 25
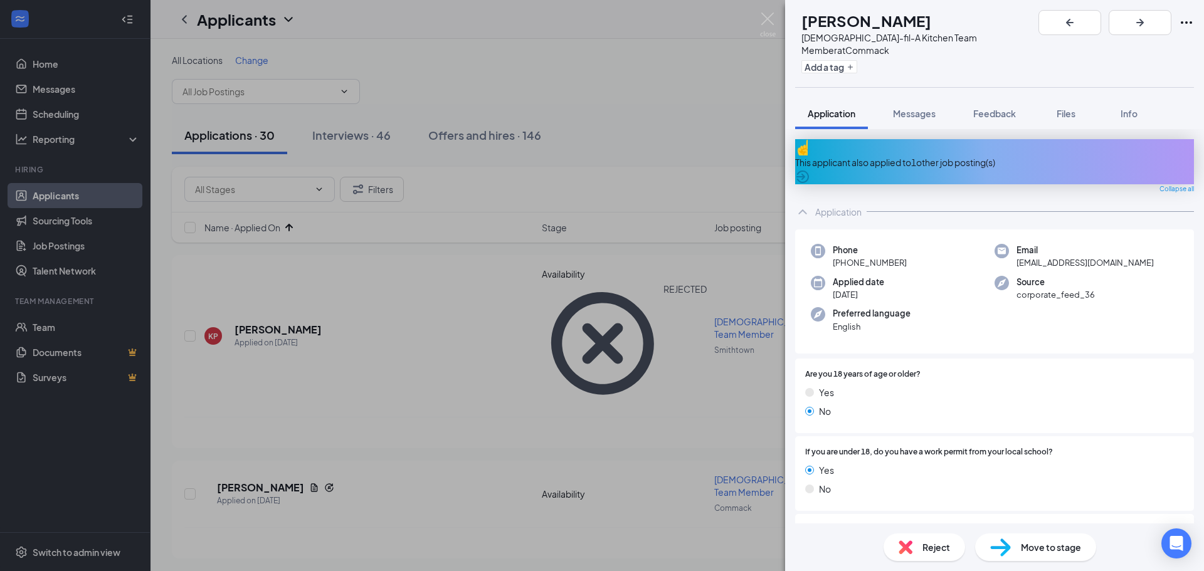
click at [924, 546] on span "Reject" at bounding box center [936, 547] width 28 height 14
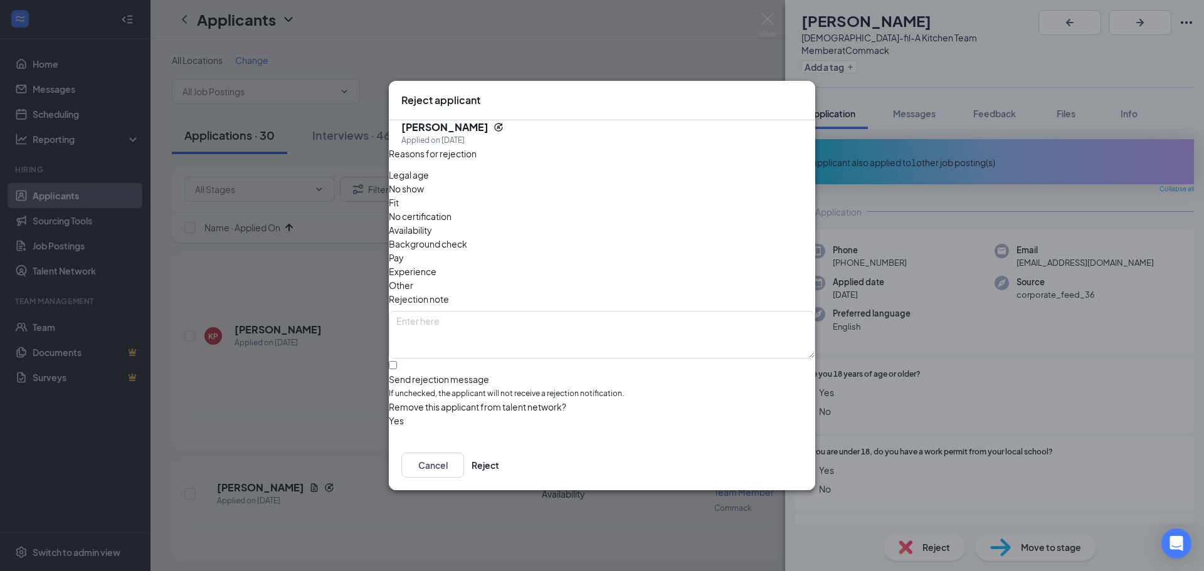
click at [429, 182] on span "Legal age" at bounding box center [409, 175] width 40 height 14
click at [397, 361] on input "Send rejection message If unchecked, the applicant will not receive a rejection…" at bounding box center [393, 365] width 8 height 8
checkbox input "true"
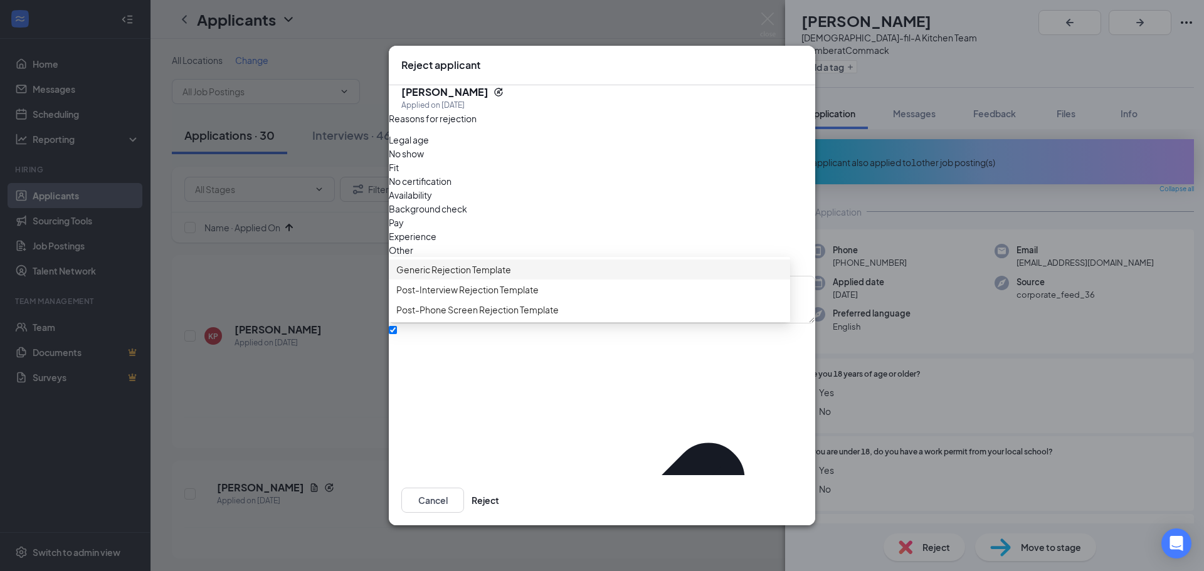
click at [443, 277] on span "Generic Rejection Template" at bounding box center [453, 270] width 115 height 14
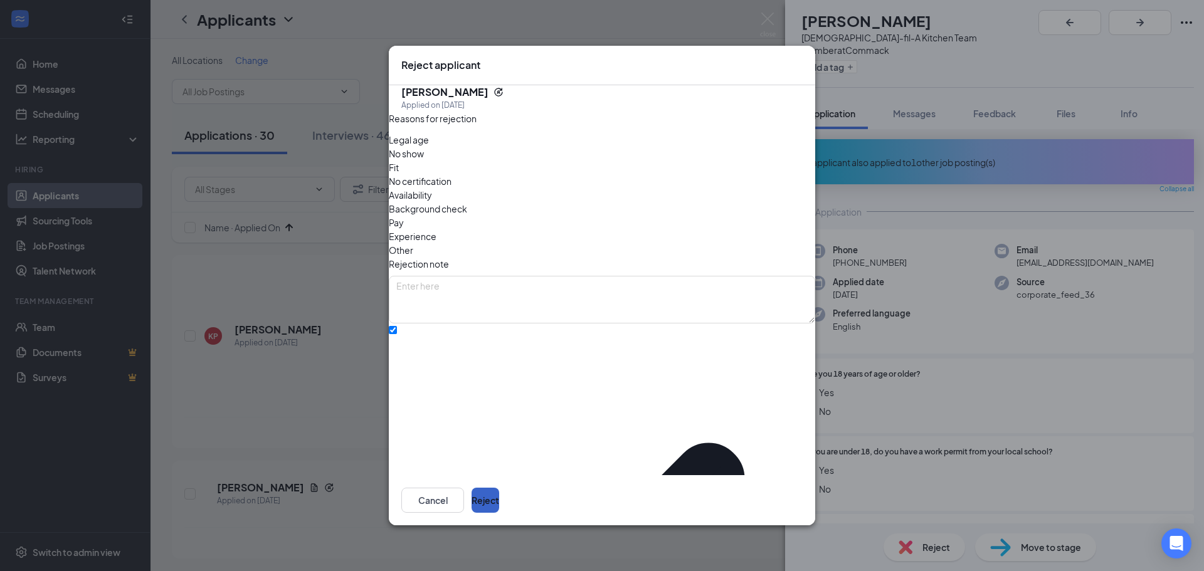
click at [499, 488] on button "Reject" at bounding box center [485, 500] width 28 height 25
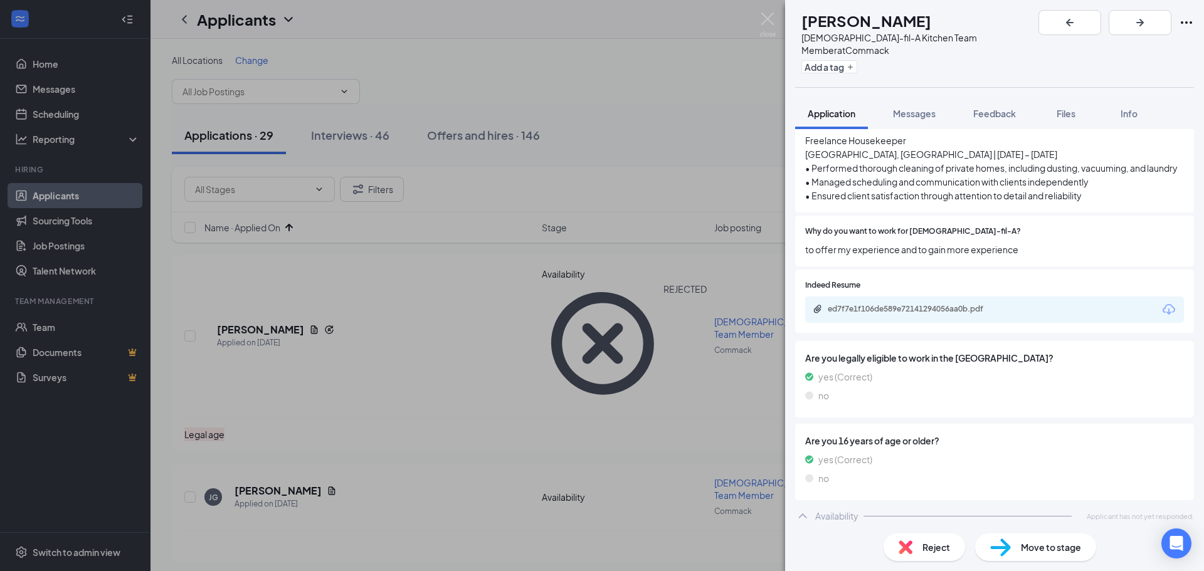
scroll to position [611, 0]
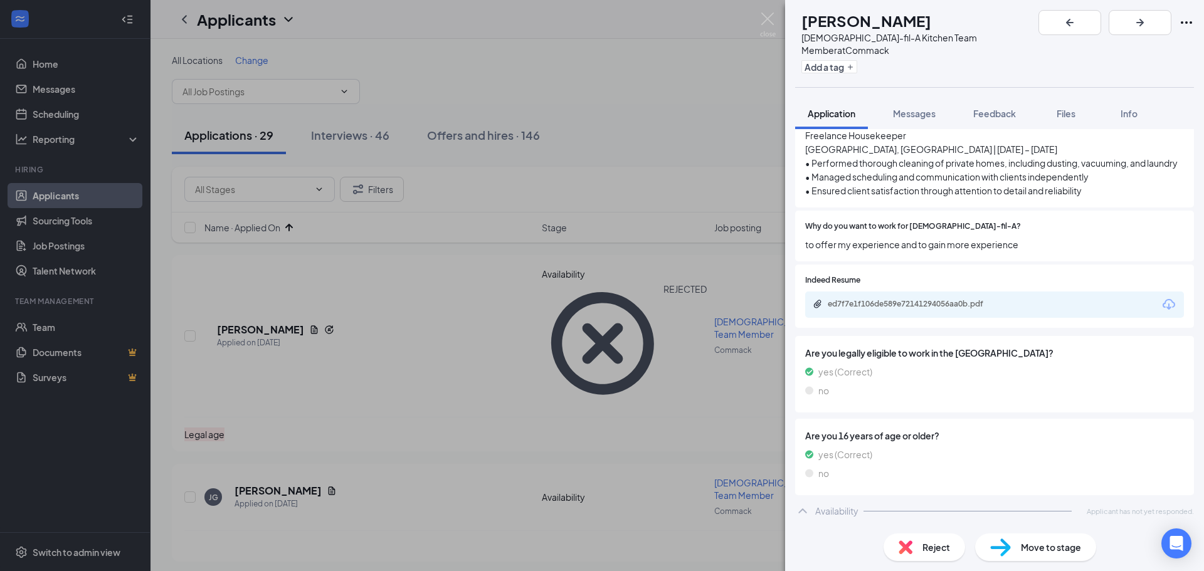
click at [916, 550] on div "Reject" at bounding box center [924, 548] width 82 height 28
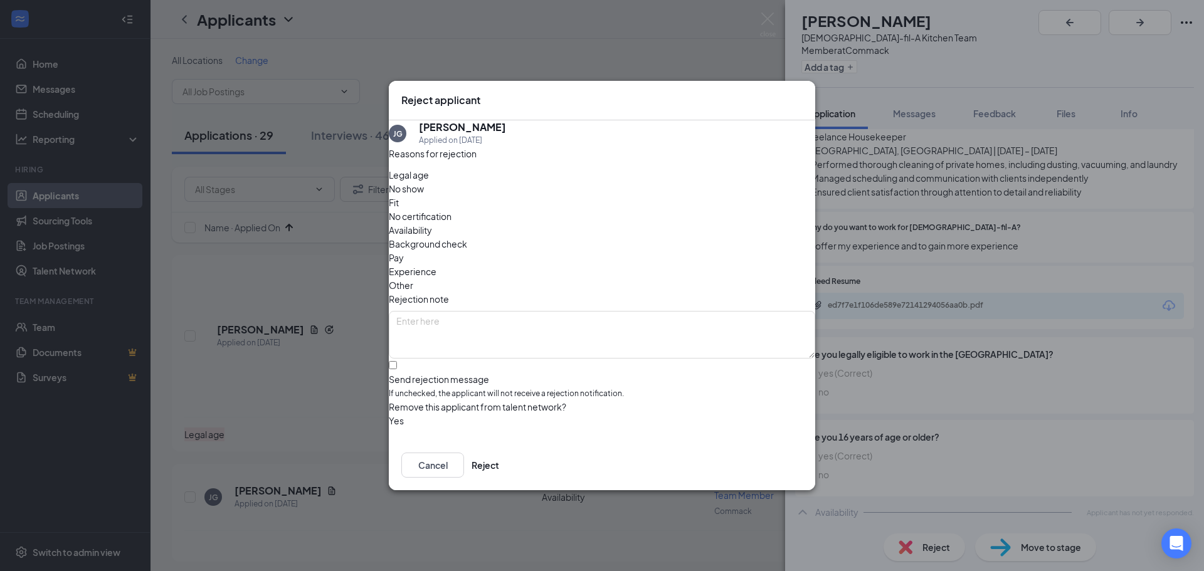
click at [432, 223] on span "Availability" at bounding box center [410, 230] width 43 height 14
click at [397, 361] on input "Send rejection message If unchecked, the applicant will not receive a rejection…" at bounding box center [393, 365] width 8 height 8
checkbox input "true"
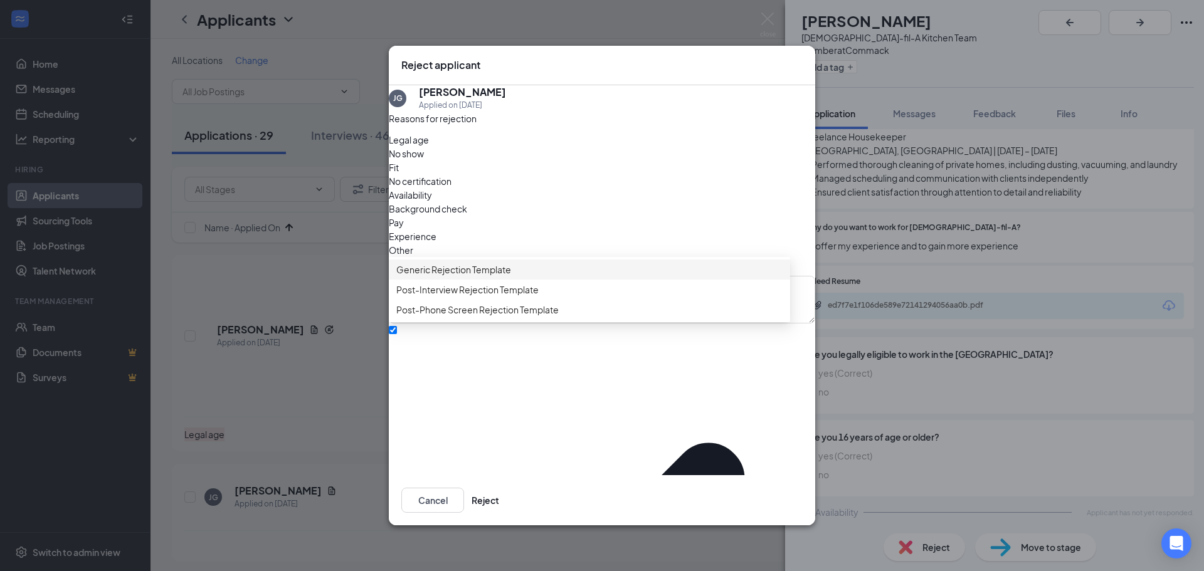
click at [436, 277] on span "Generic Rejection Template" at bounding box center [453, 270] width 115 height 14
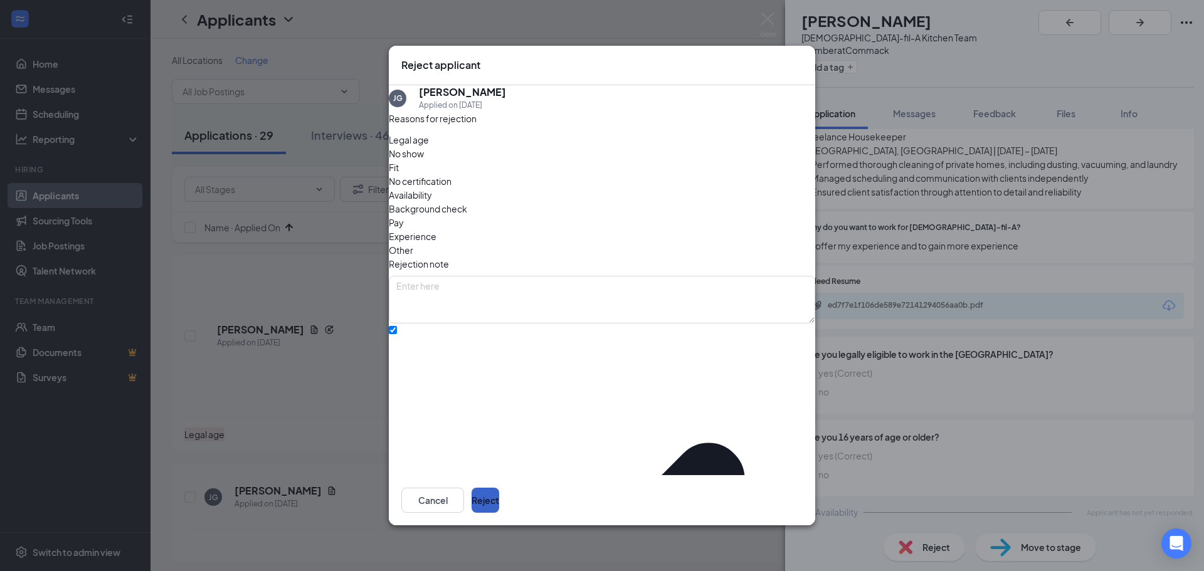
click at [499, 490] on button "Reject" at bounding box center [485, 500] width 28 height 25
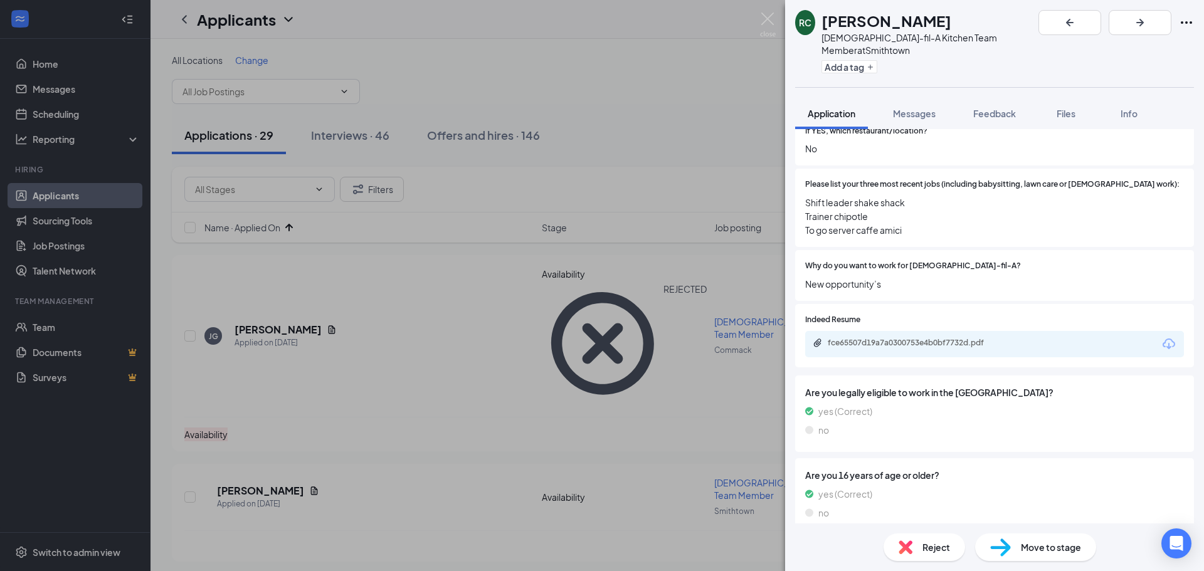
scroll to position [458, 0]
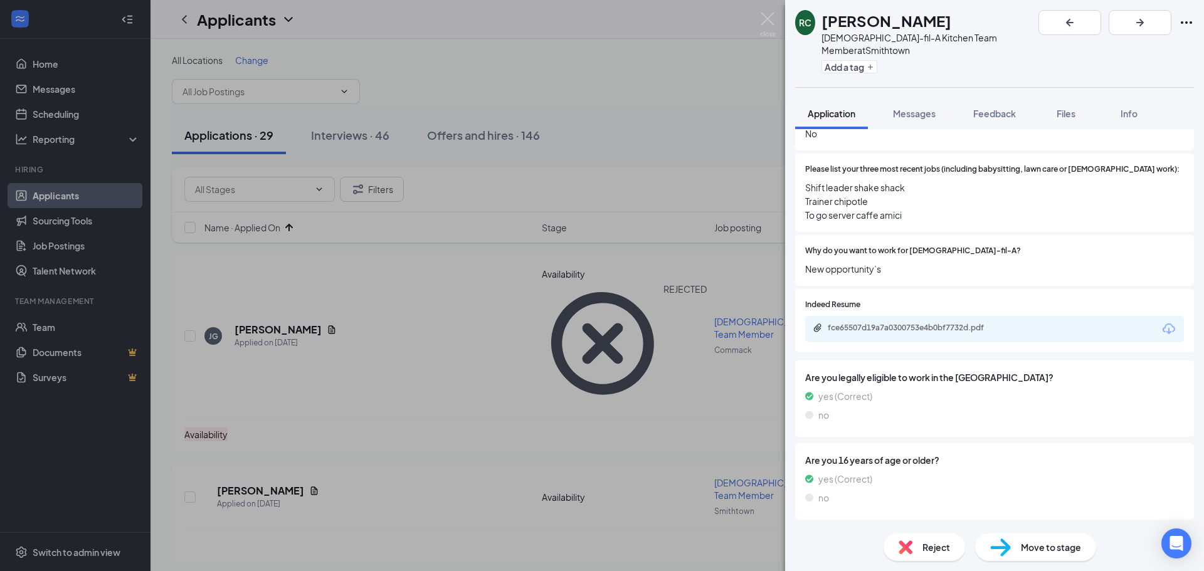
click at [1027, 544] on span "Move to stage" at bounding box center [1051, 547] width 60 height 14
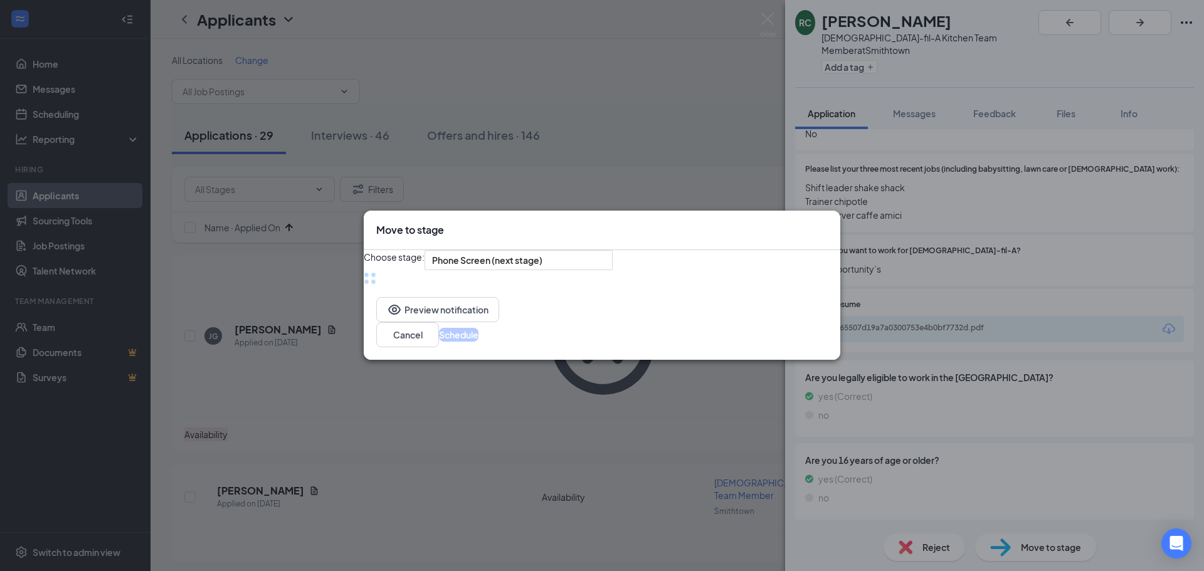
scroll to position [453, 0]
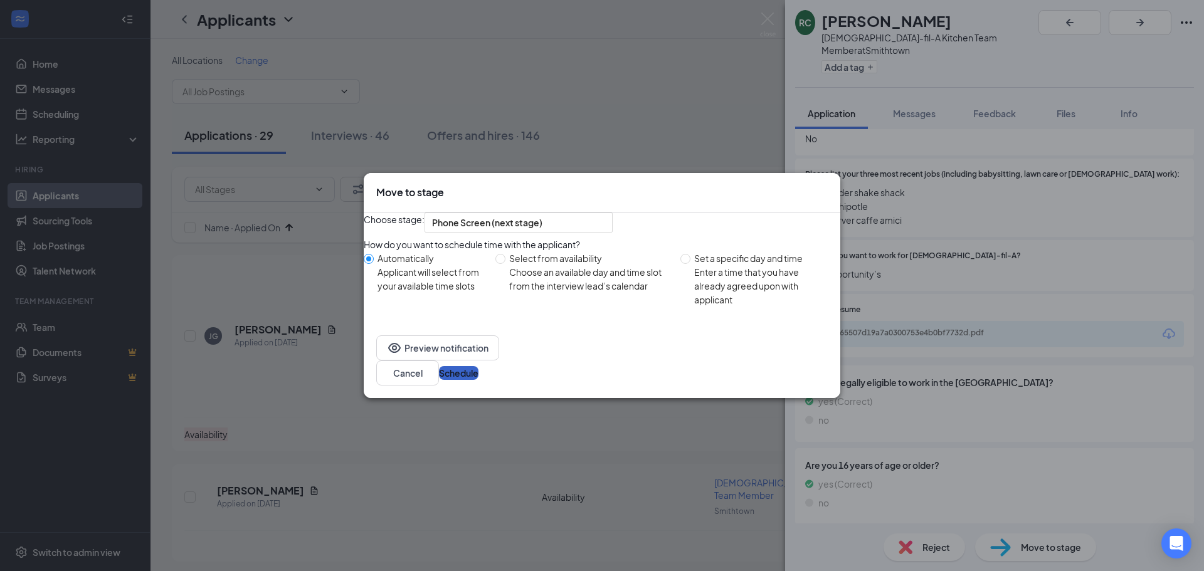
click at [478, 380] on button "Schedule" at bounding box center [459, 373] width 40 height 14
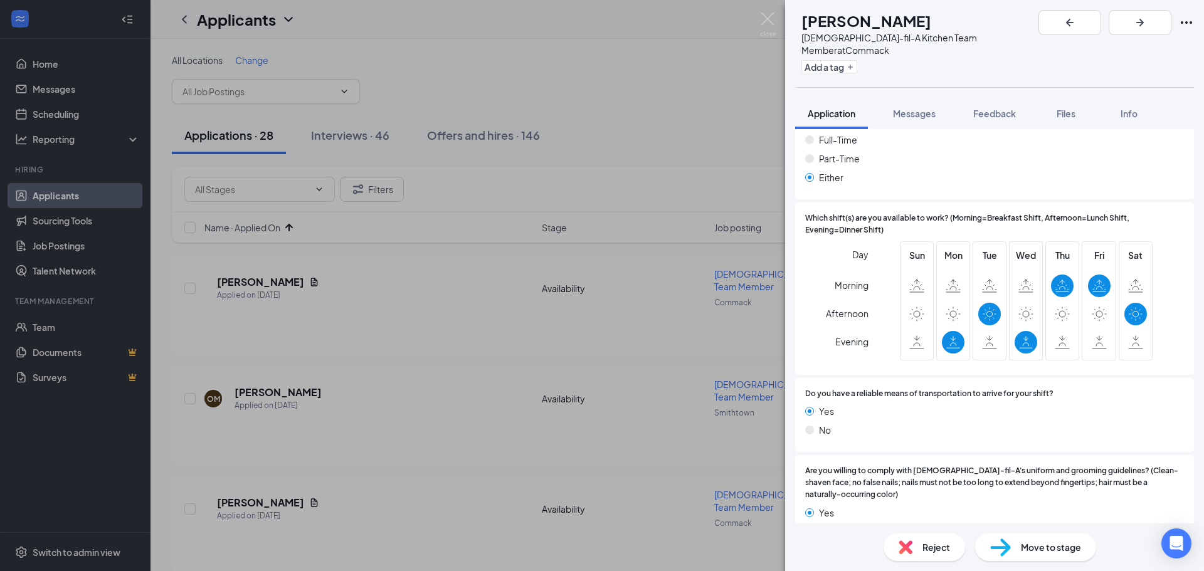
scroll to position [844, 0]
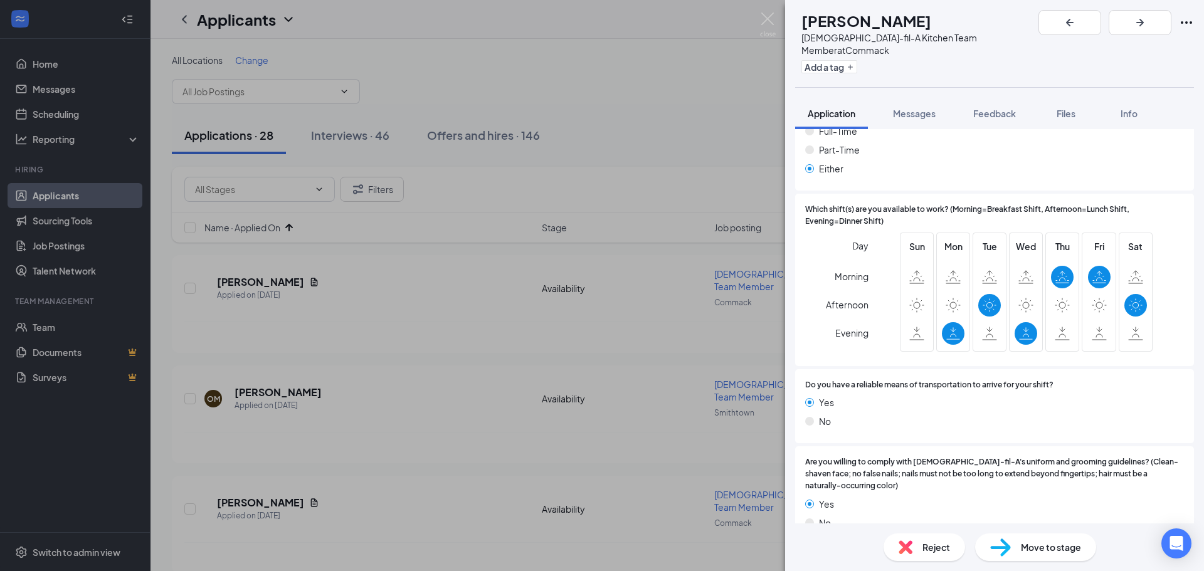
click at [1023, 546] on span "Move to stage" at bounding box center [1051, 547] width 60 height 14
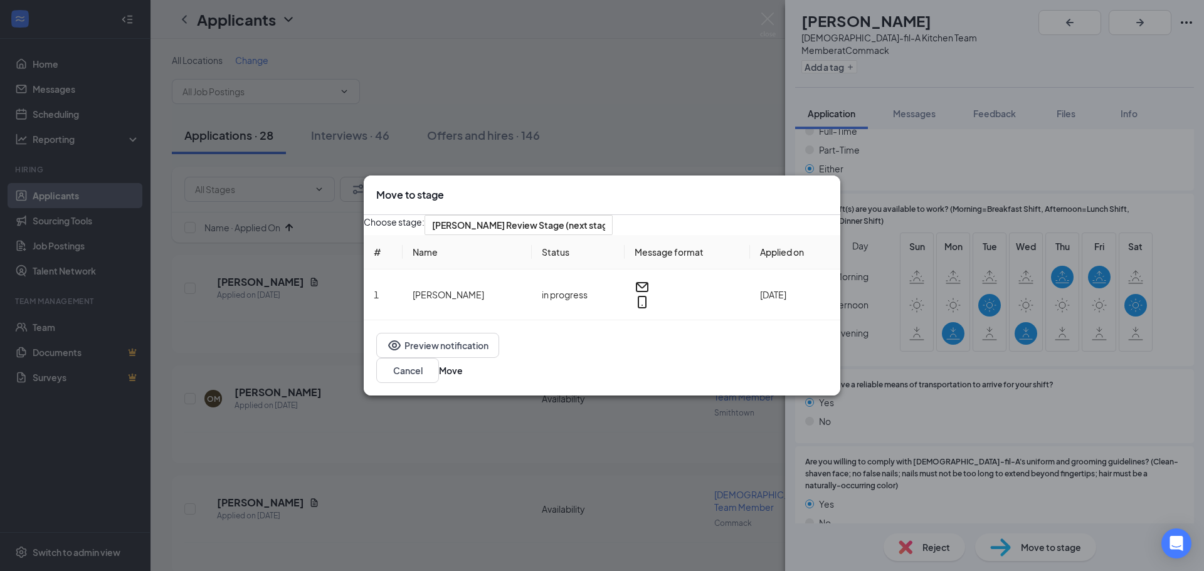
scroll to position [840, 0]
click at [605, 234] on span "[PERSON_NAME] Review Stage (next stage)" at bounding box center [518, 225] width 173 height 19
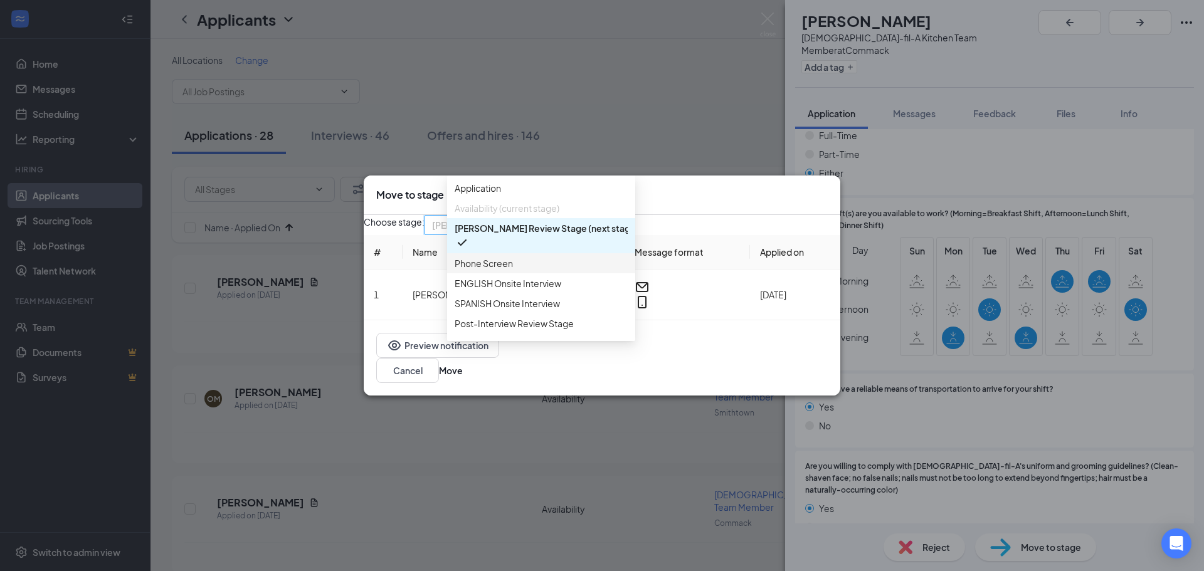
click at [503, 270] on span "Phone Screen" at bounding box center [484, 263] width 58 height 14
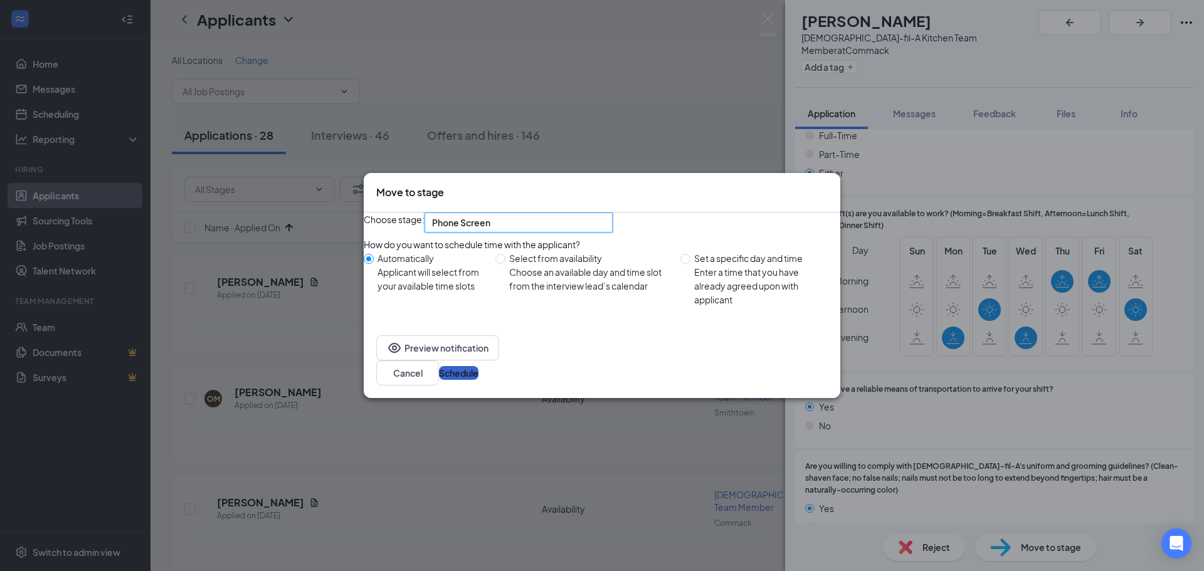
click at [478, 380] on button "Schedule" at bounding box center [459, 373] width 40 height 14
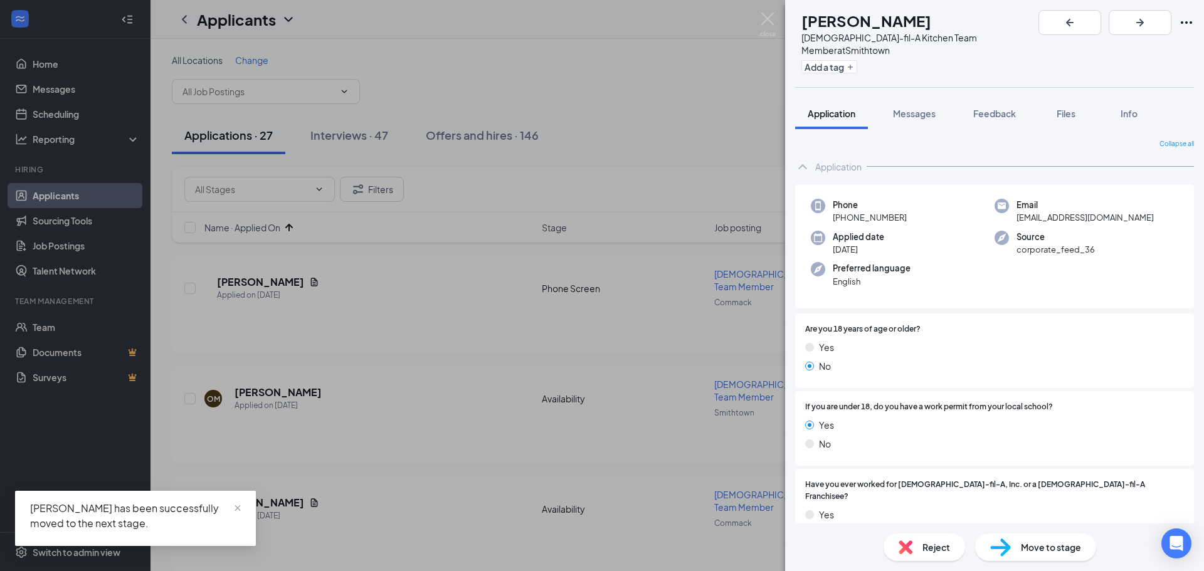
click at [924, 545] on span "Reject" at bounding box center [936, 547] width 28 height 14
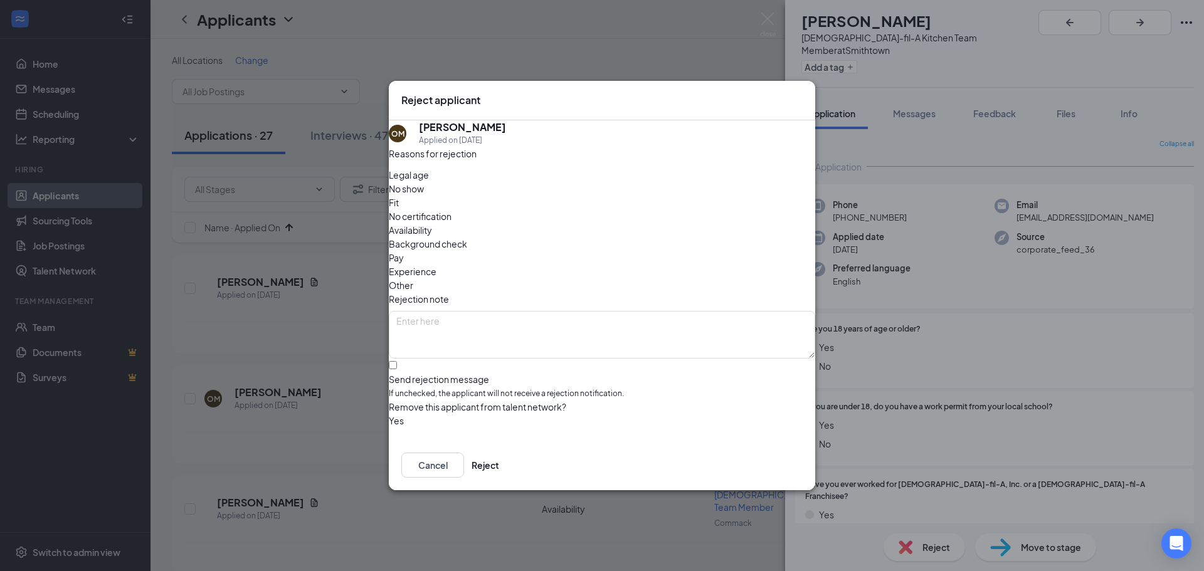
click at [429, 182] on span "Legal age" at bounding box center [409, 175] width 40 height 14
click at [397, 361] on input "Send rejection message If unchecked, the applicant will not receive a rejection…" at bounding box center [393, 365] width 8 height 8
checkbox input "true"
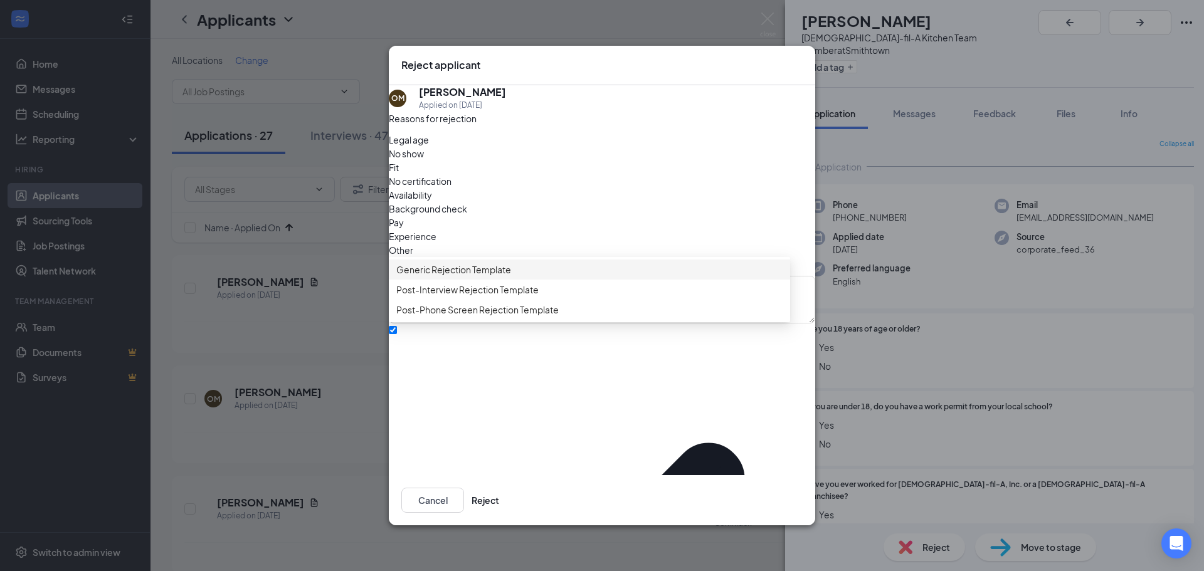
click at [459, 277] on span "Generic Rejection Template" at bounding box center [453, 270] width 115 height 14
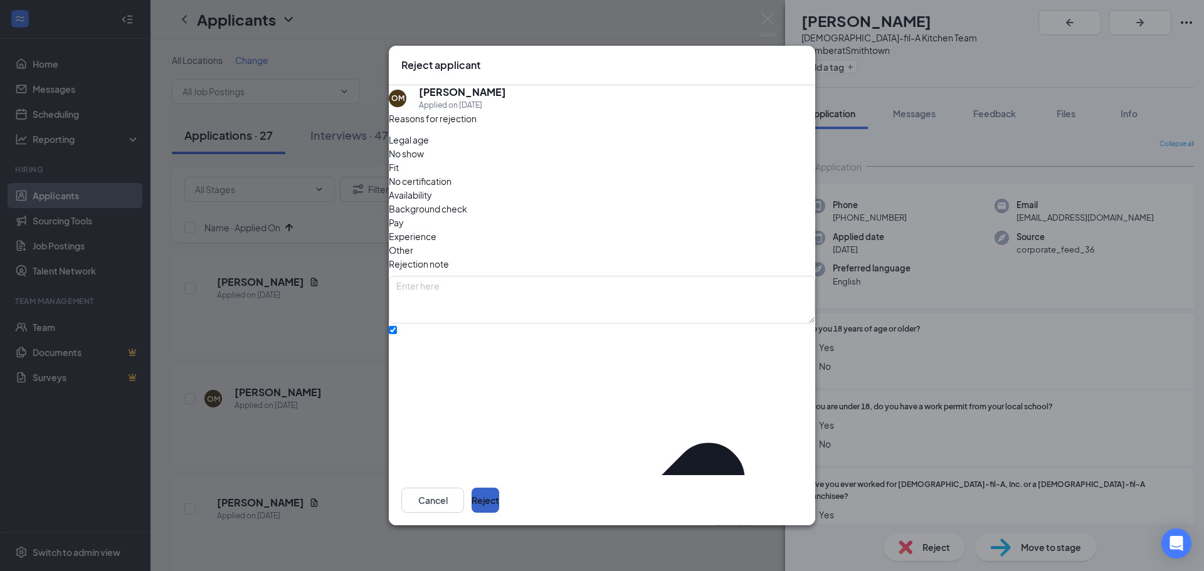
click at [499, 502] on button "Reject" at bounding box center [485, 500] width 28 height 25
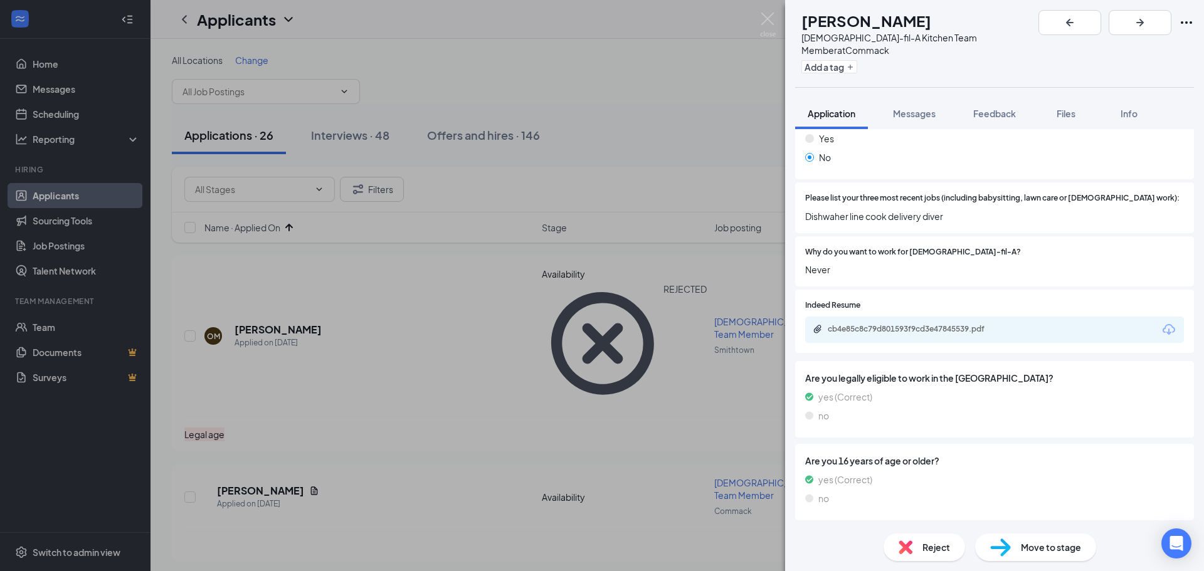
scroll to position [299, 0]
click at [930, 550] on span "Reject" at bounding box center [936, 547] width 28 height 14
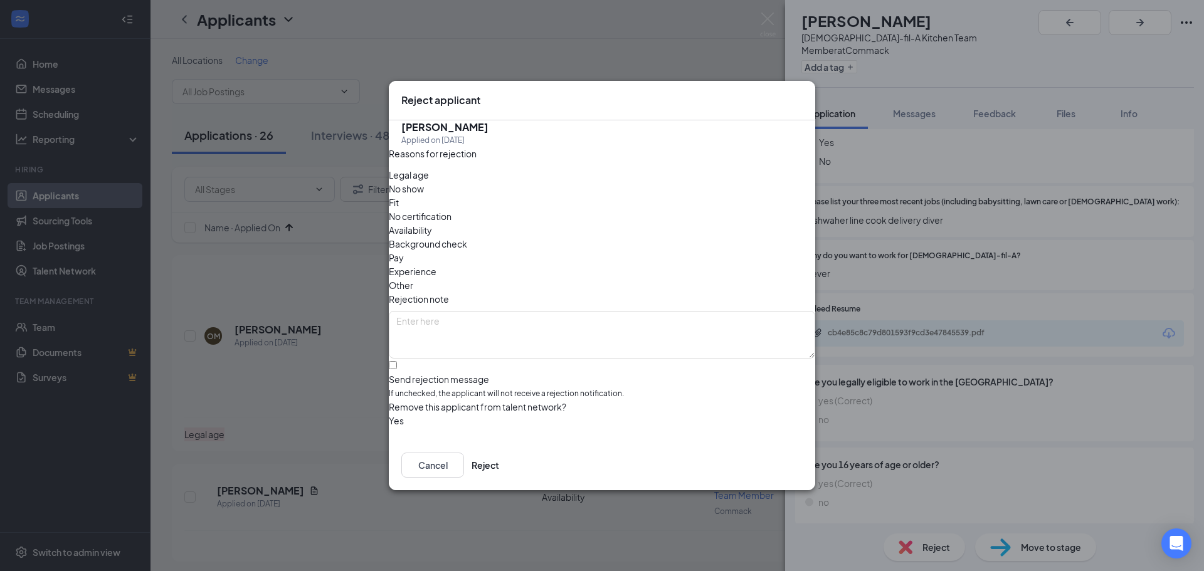
click at [432, 223] on span "Availability" at bounding box center [410, 230] width 43 height 14
click at [397, 361] on input "Send rejection message If unchecked, the applicant will not receive a rejection…" at bounding box center [393, 365] width 8 height 8
checkbox input "true"
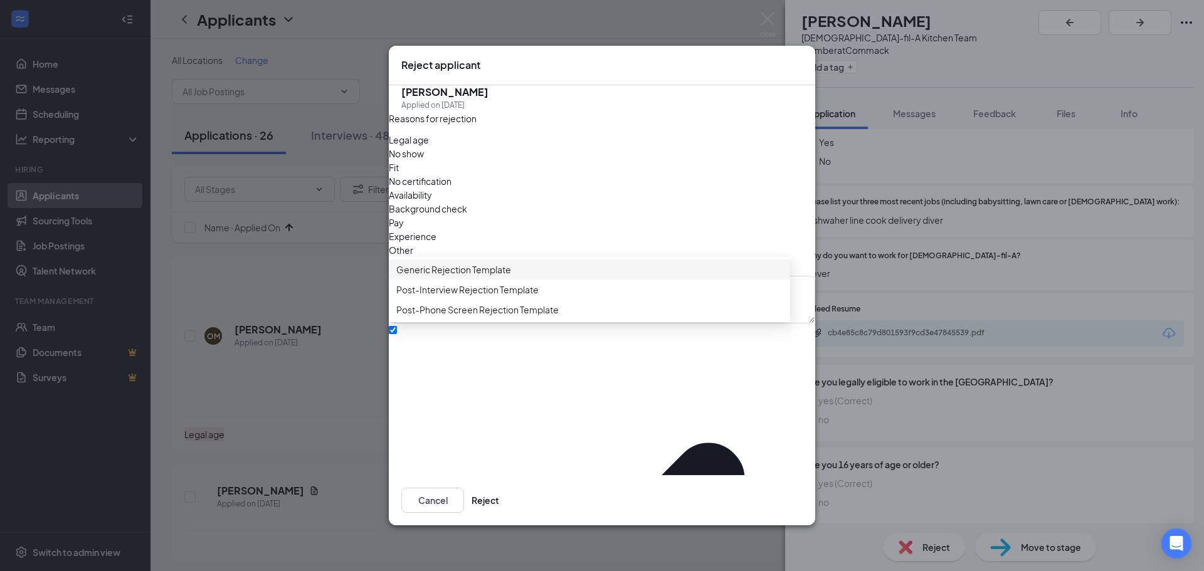
click at [440, 277] on span "Generic Rejection Template" at bounding box center [453, 270] width 115 height 14
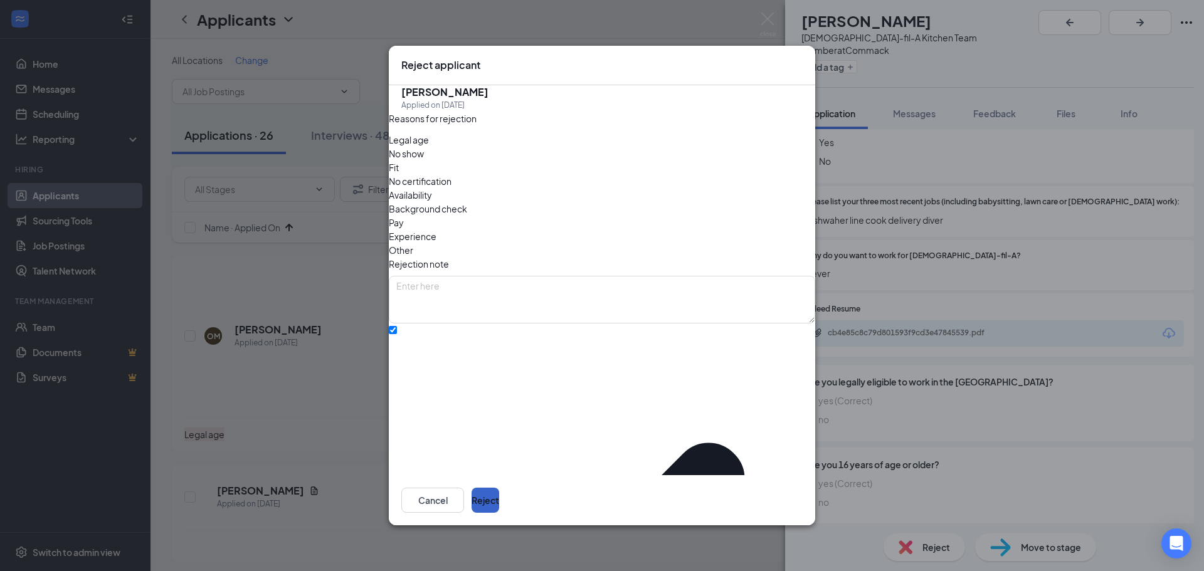
click at [499, 488] on button "Reject" at bounding box center [485, 500] width 28 height 25
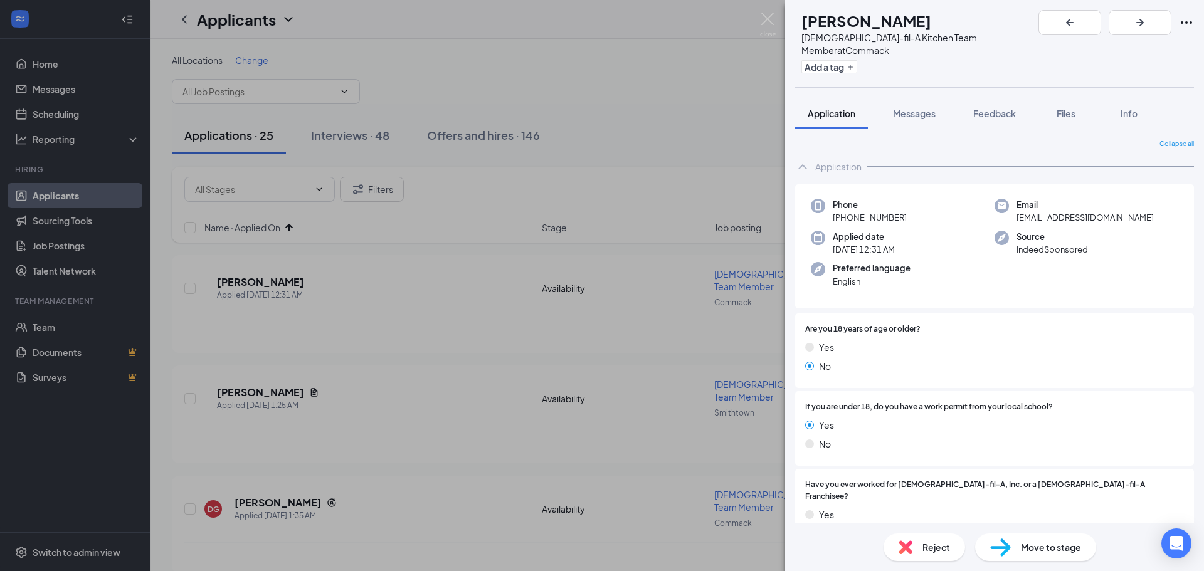
click at [914, 549] on div "Reject" at bounding box center [924, 548] width 82 height 28
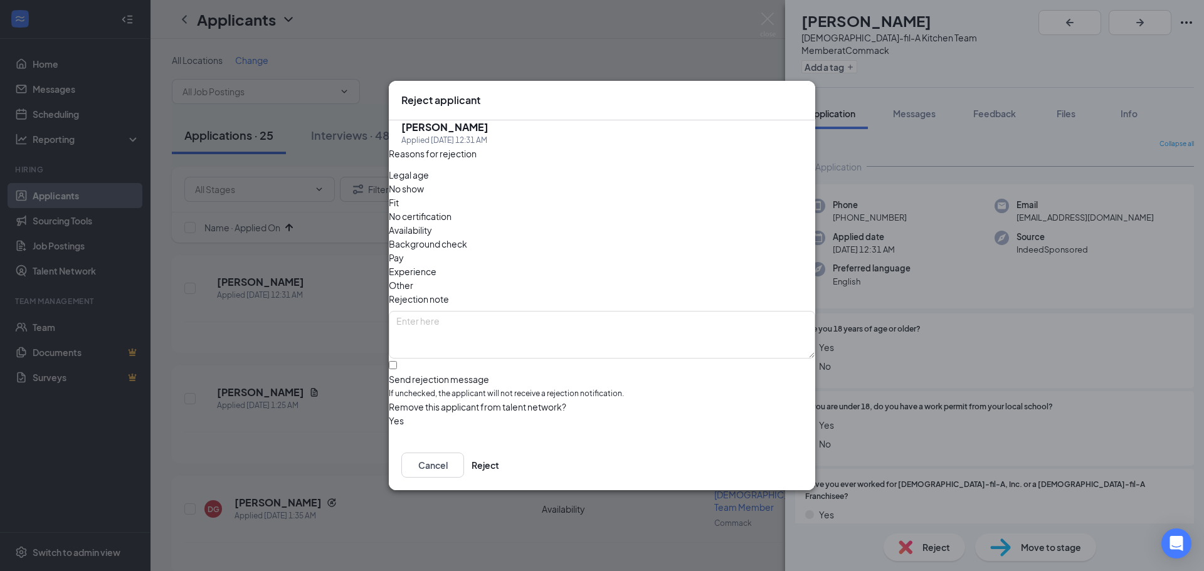
click at [419, 182] on span "Legal age" at bounding box center [409, 175] width 40 height 14
click at [423, 182] on span "Legal age" at bounding box center [409, 175] width 40 height 14
click at [397, 361] on input "Send rejection message If unchecked, the applicant will not receive a rejection…" at bounding box center [393, 365] width 8 height 8
checkbox input "true"
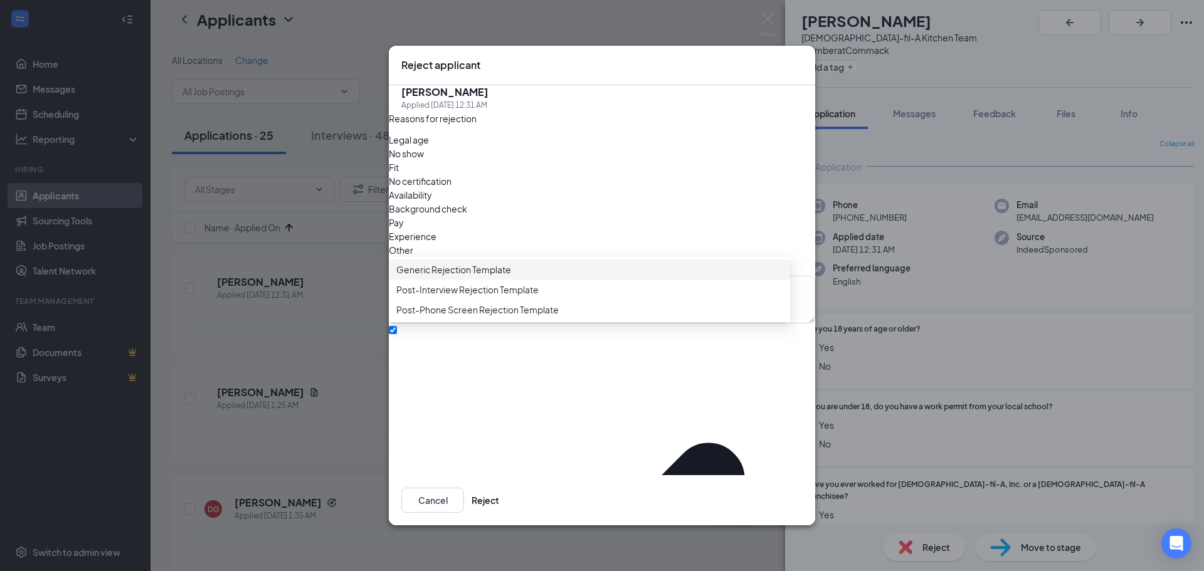
click at [455, 277] on span "Generic Rejection Template" at bounding box center [453, 270] width 115 height 14
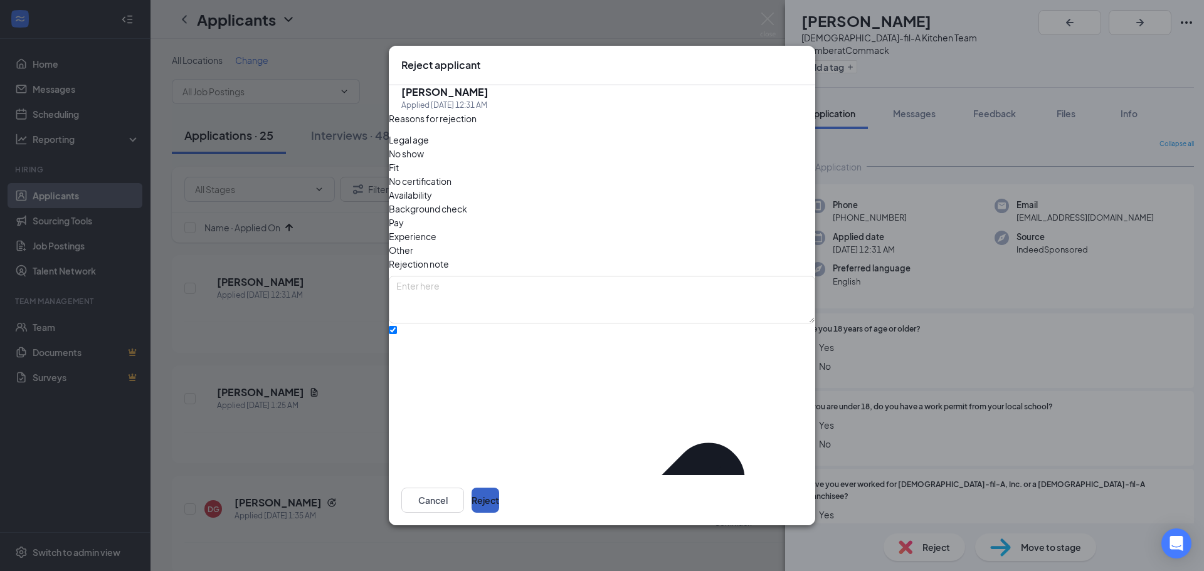
click at [499, 495] on button "Reject" at bounding box center [485, 500] width 28 height 25
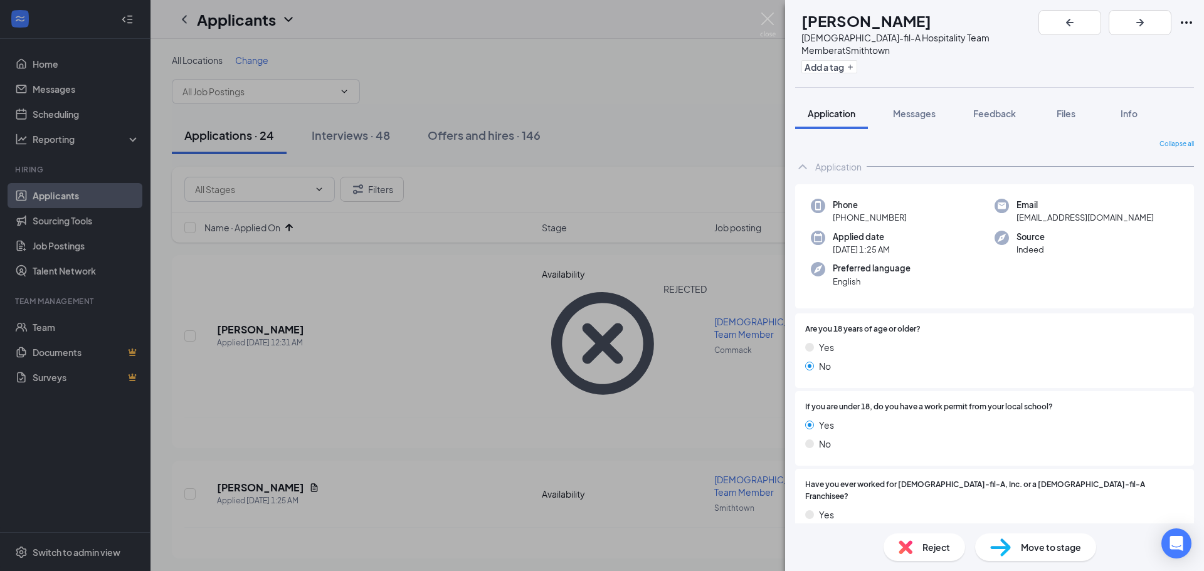
click at [900, 547] on img at bounding box center [905, 547] width 14 height 14
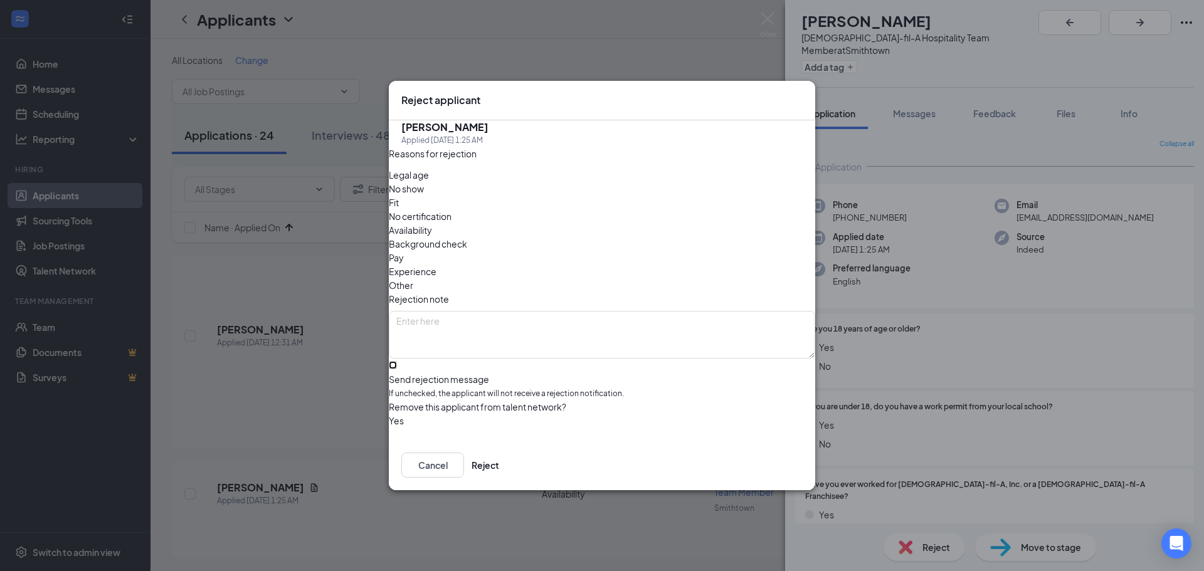
click at [397, 361] on input "Send rejection message If unchecked, the applicant will not receive a rejection…" at bounding box center [393, 365] width 8 height 8
checkbox input "true"
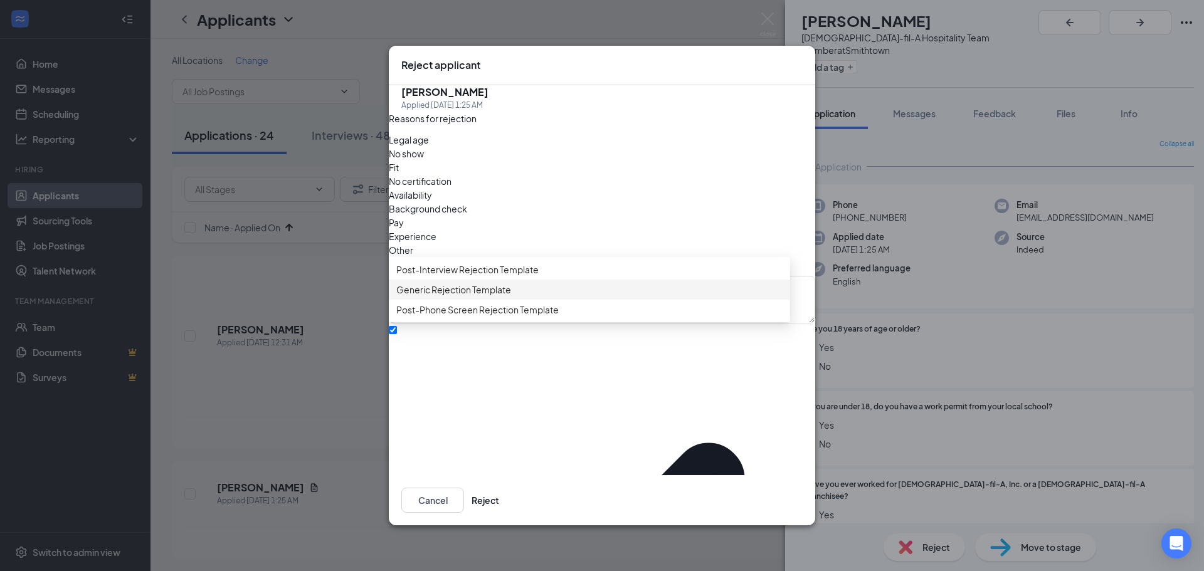
click at [453, 300] on div "Generic Rejection Template" at bounding box center [589, 290] width 401 height 20
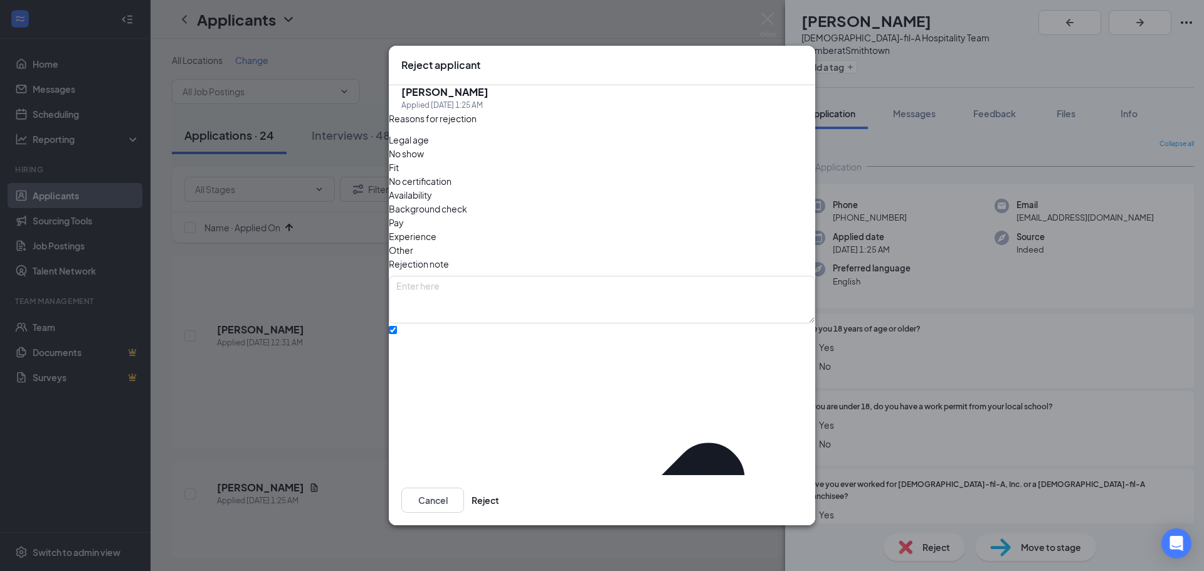
click at [499, 488] on div "Cancel Reject" at bounding box center [450, 500] width 98 height 25
click at [499, 493] on button "Reject" at bounding box center [485, 500] width 28 height 25
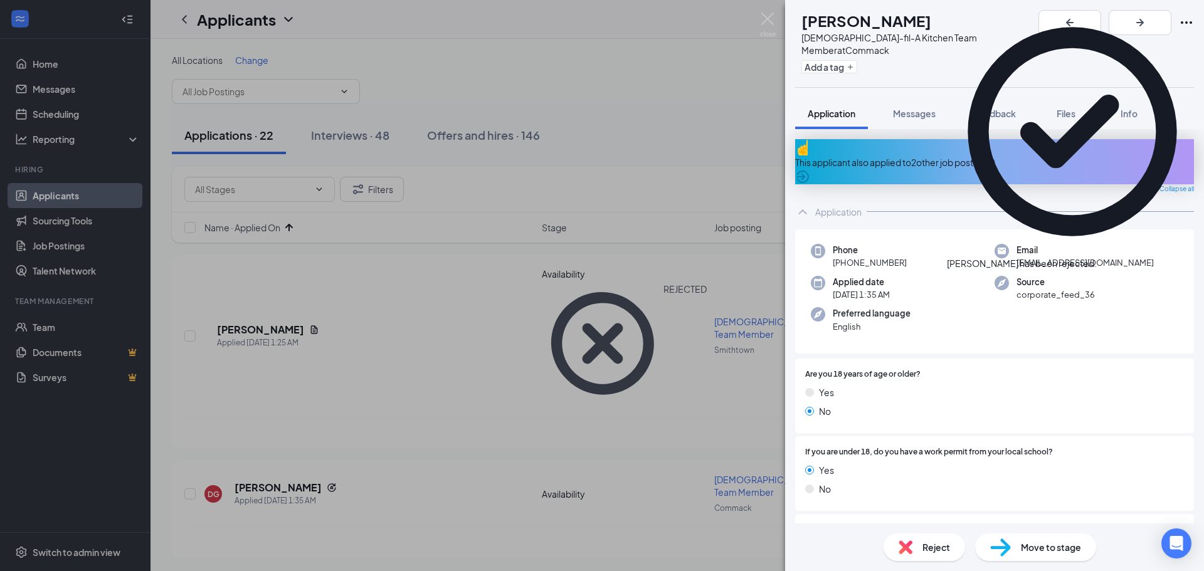
click at [949, 155] on div "This applicant also applied to 2 other job posting(s)" at bounding box center [994, 162] width 399 height 14
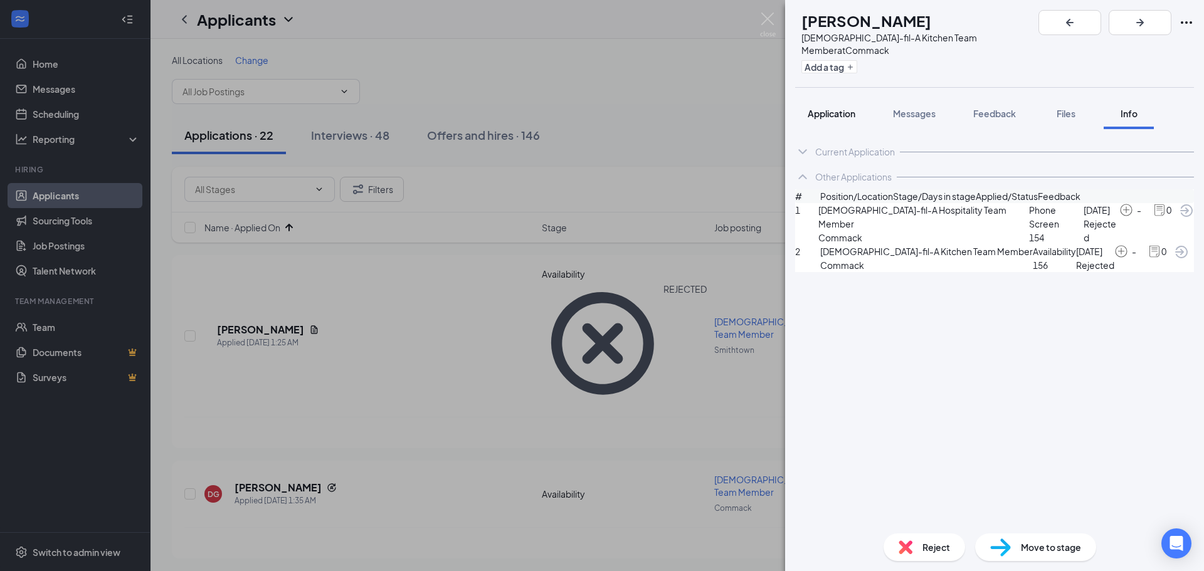
click at [847, 108] on span "Application" at bounding box center [832, 113] width 48 height 11
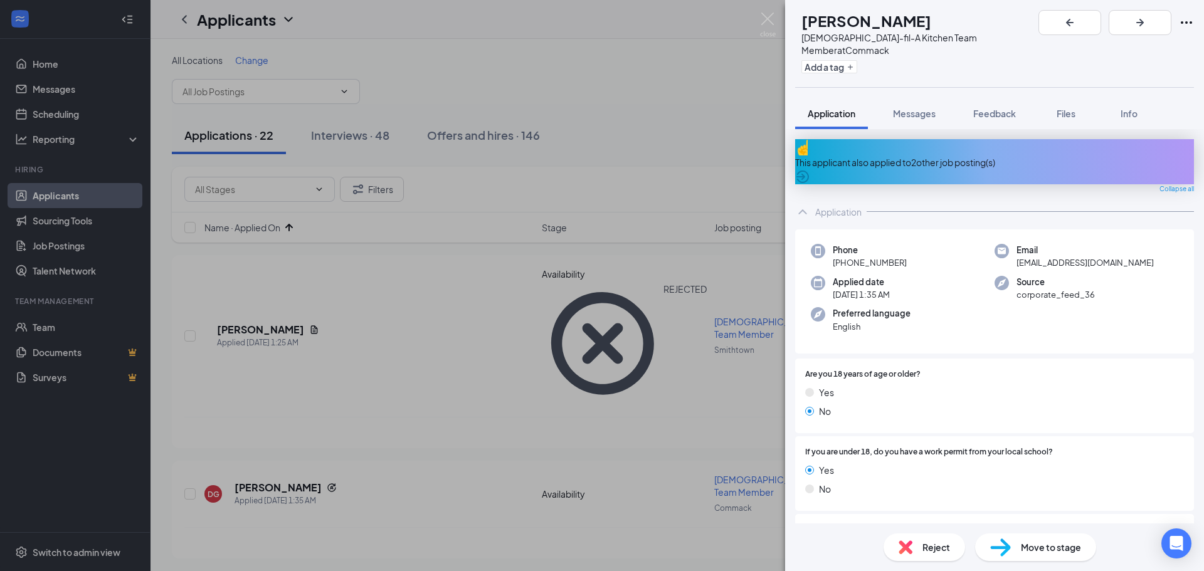
click at [930, 550] on span "Reject" at bounding box center [936, 547] width 28 height 14
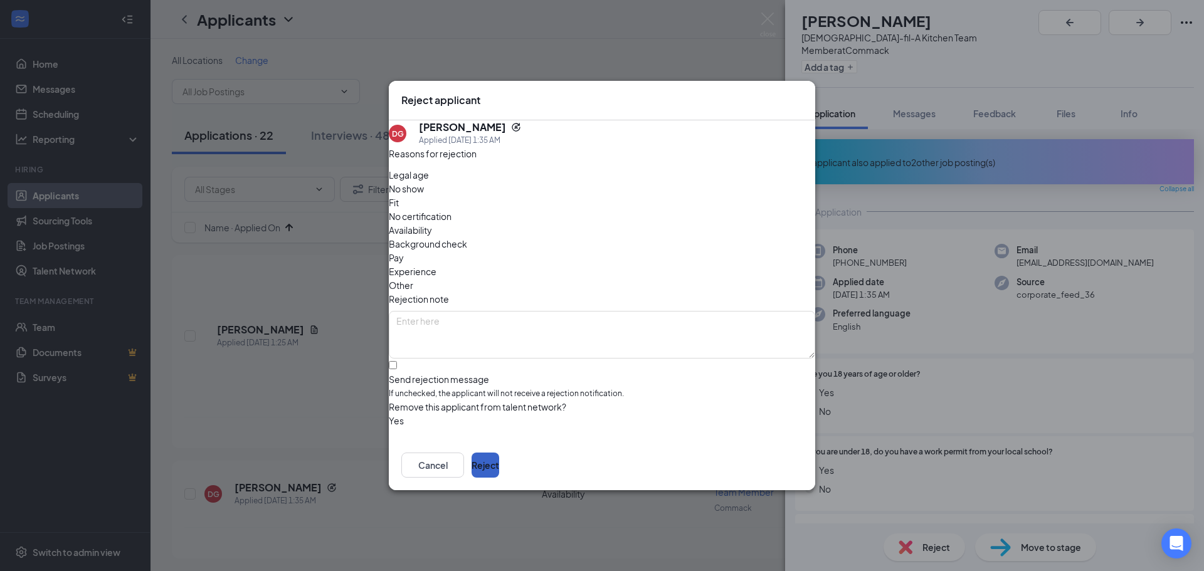
click at [499, 453] on button "Reject" at bounding box center [485, 465] width 28 height 25
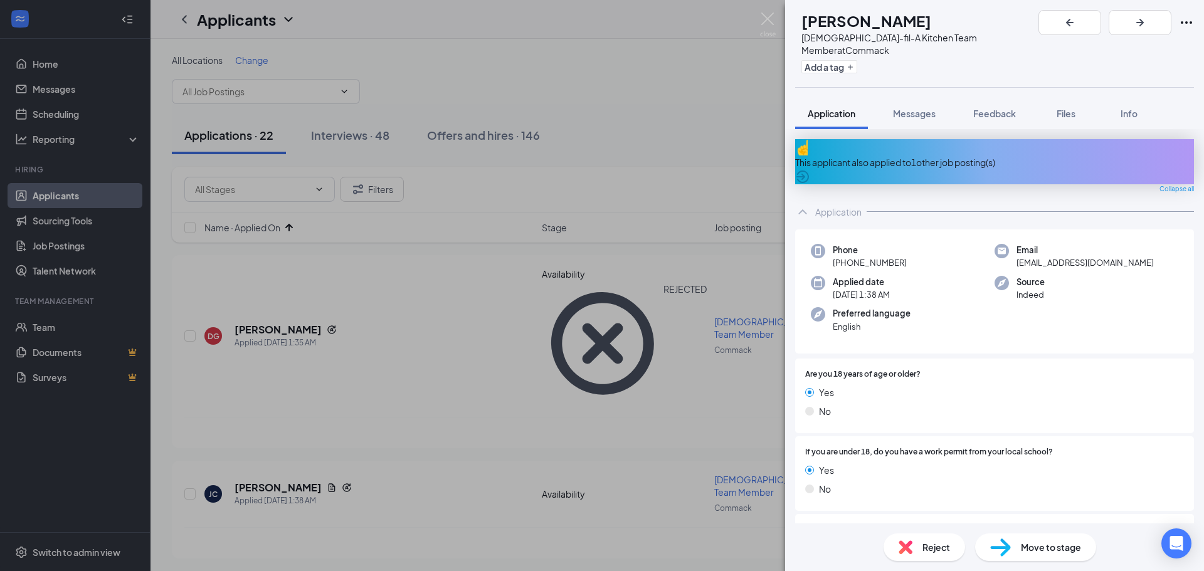
click at [930, 155] on div "This applicant also applied to 1 other job posting(s)" at bounding box center [994, 162] width 399 height 14
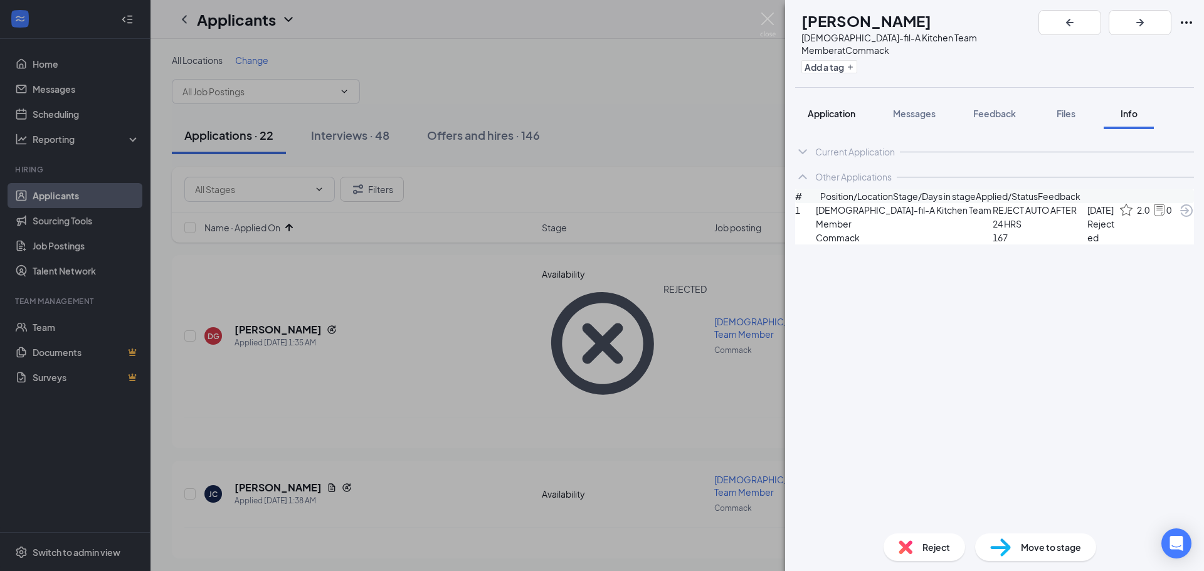
click at [835, 108] on span "Application" at bounding box center [832, 113] width 48 height 11
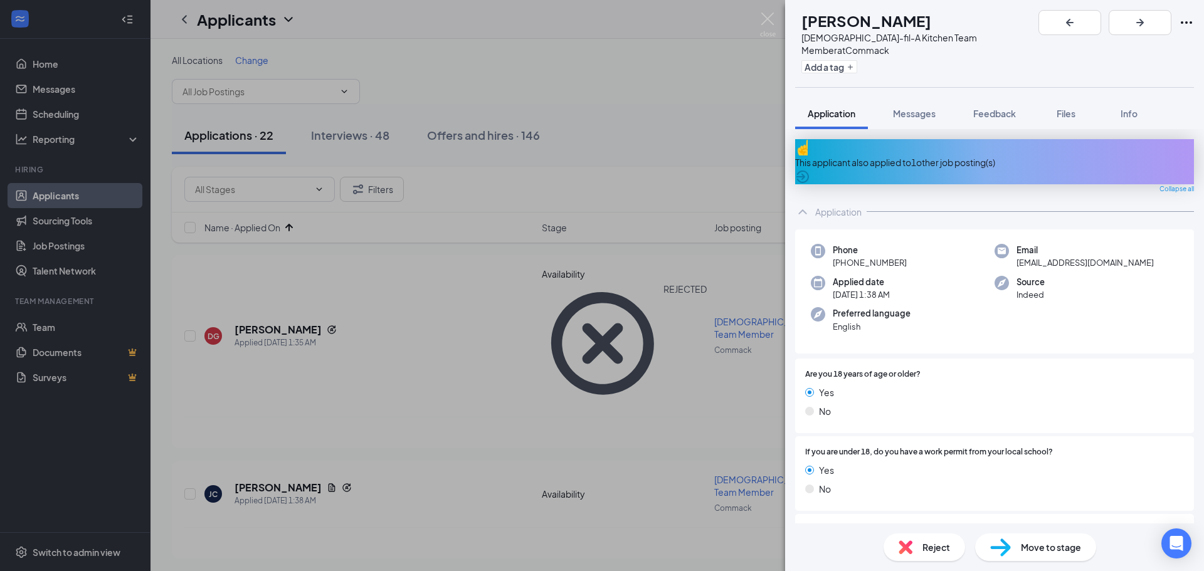
click at [920, 553] on div "Reject" at bounding box center [924, 548] width 82 height 28
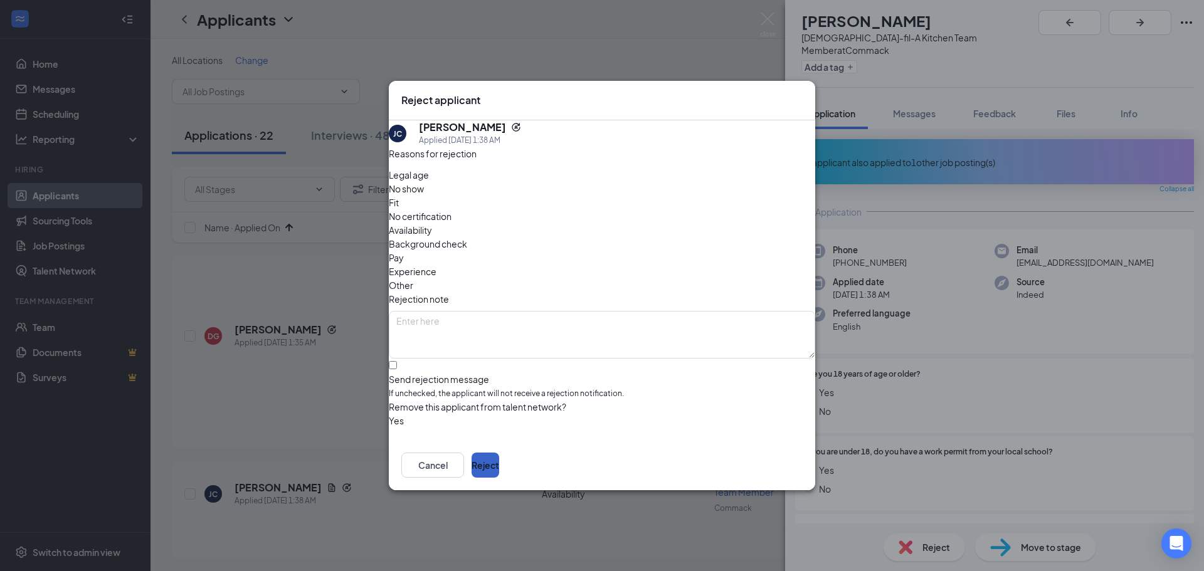
click at [499, 453] on button "Reject" at bounding box center [485, 465] width 28 height 25
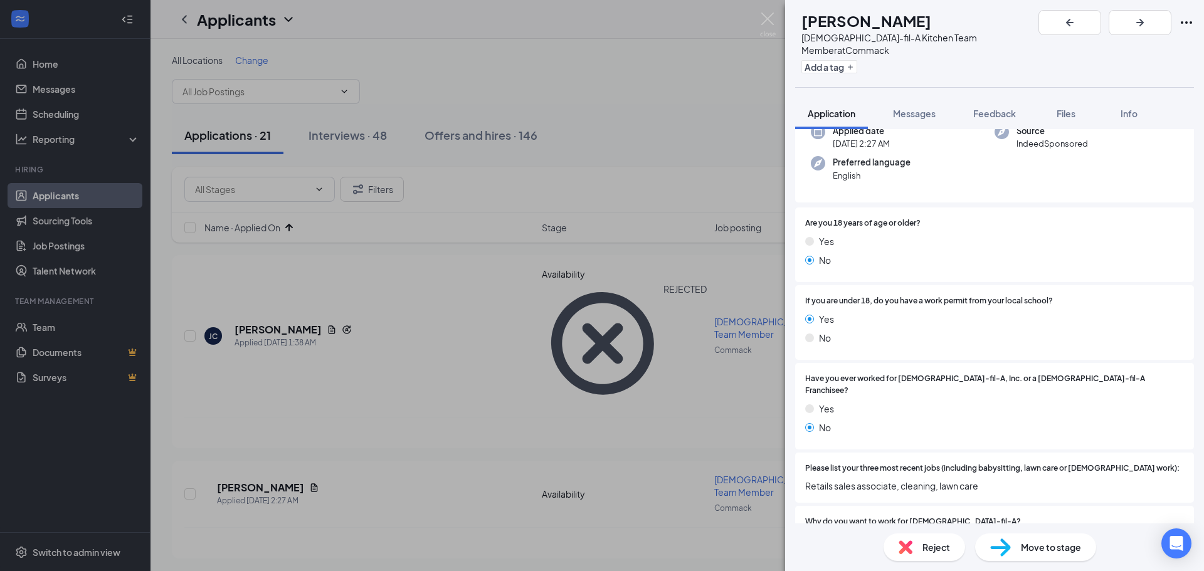
scroll to position [125, 0]
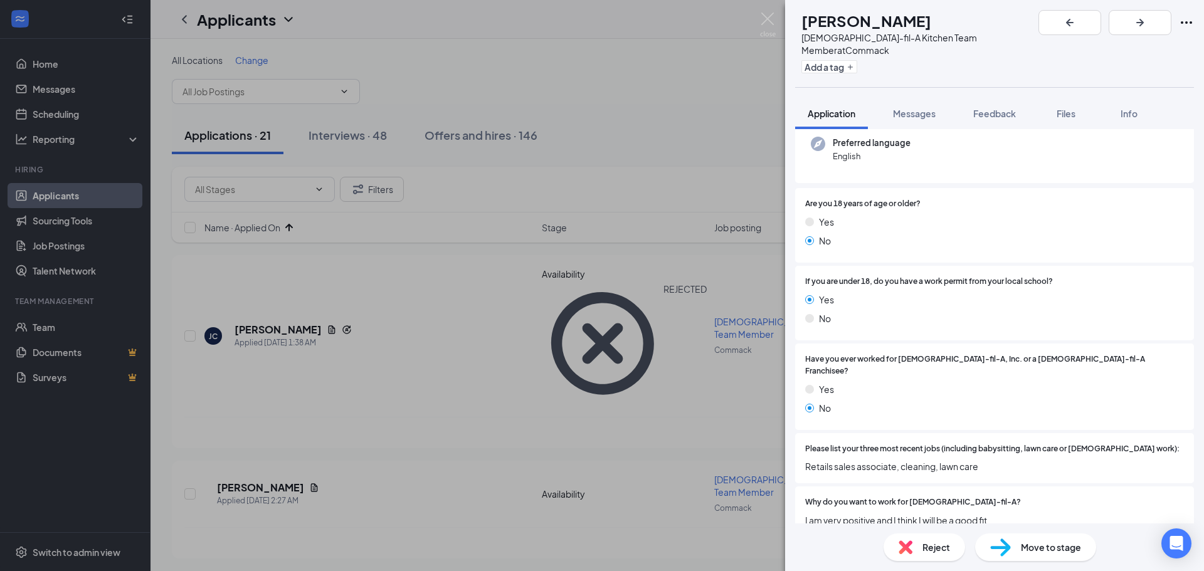
click at [930, 555] on div "Reject" at bounding box center [924, 548] width 82 height 28
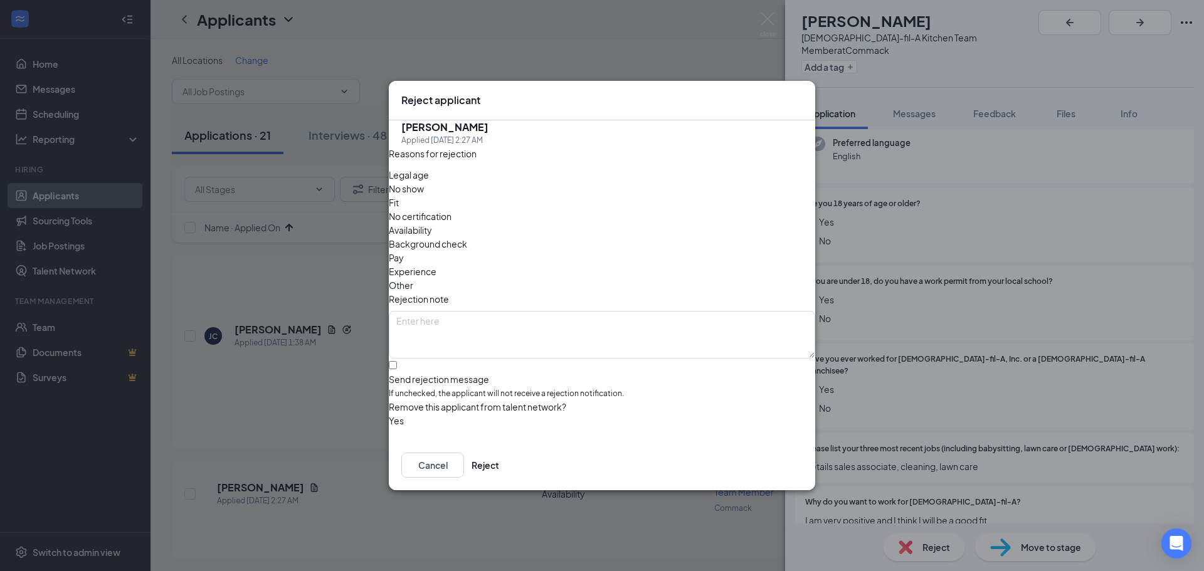
click at [429, 182] on span "Legal age" at bounding box center [409, 175] width 40 height 14
click at [397, 361] on input "Send rejection message If unchecked, the applicant will not receive a rejection…" at bounding box center [393, 365] width 8 height 8
checkbox input "true"
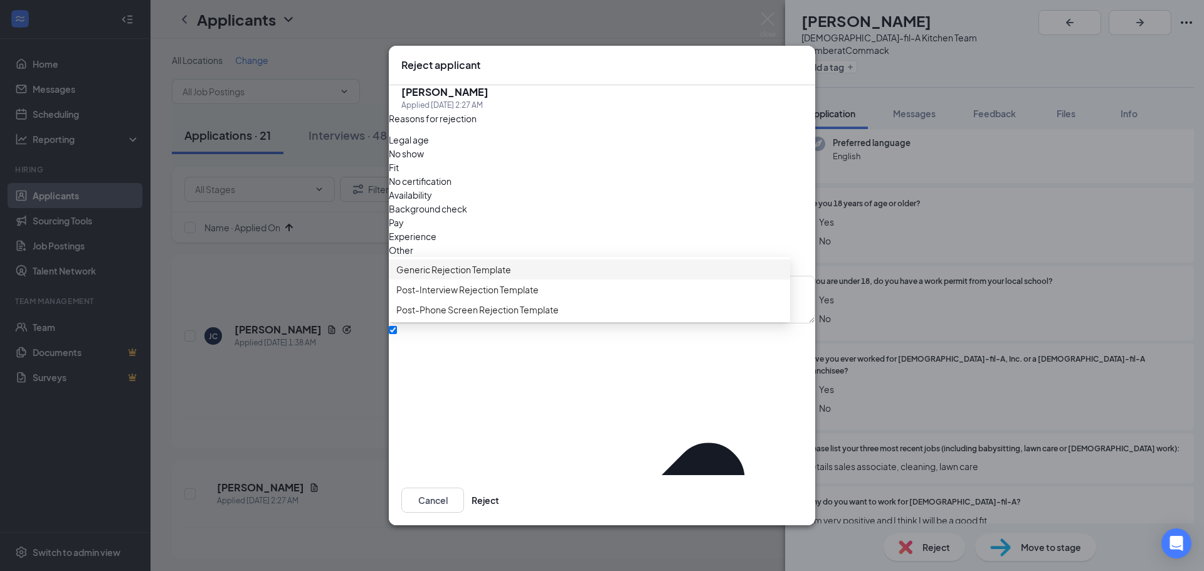
click at [436, 277] on span "Generic Rejection Template" at bounding box center [453, 270] width 115 height 14
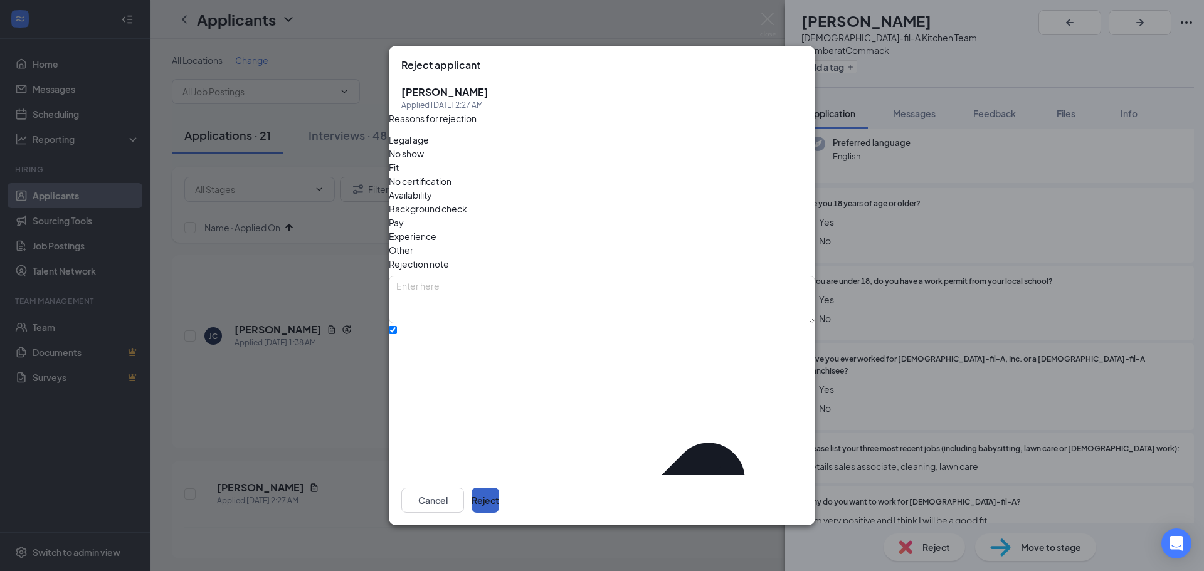
click at [499, 490] on button "Reject" at bounding box center [485, 500] width 28 height 25
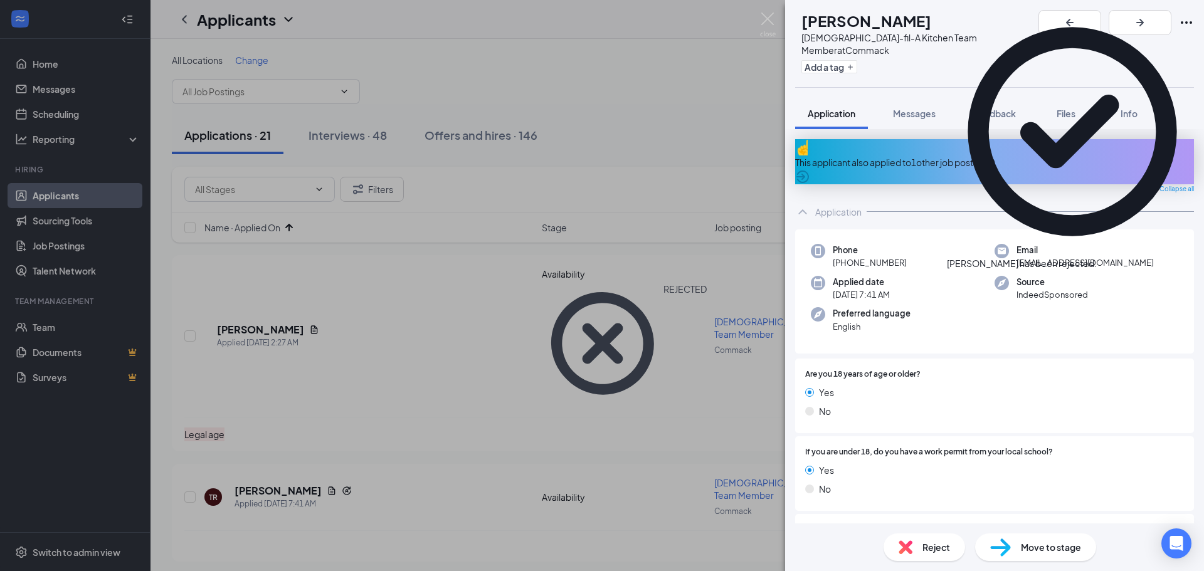
click at [918, 155] on div "This applicant also applied to 1 other job posting(s)" at bounding box center [994, 162] width 399 height 14
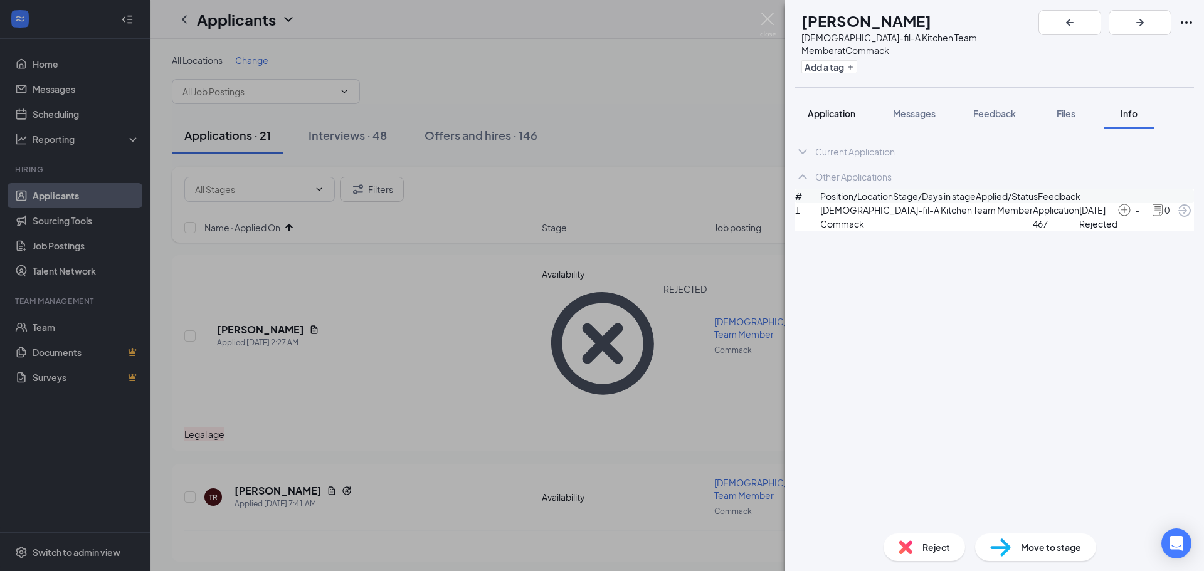
click at [846, 108] on span "Application" at bounding box center [832, 113] width 48 height 11
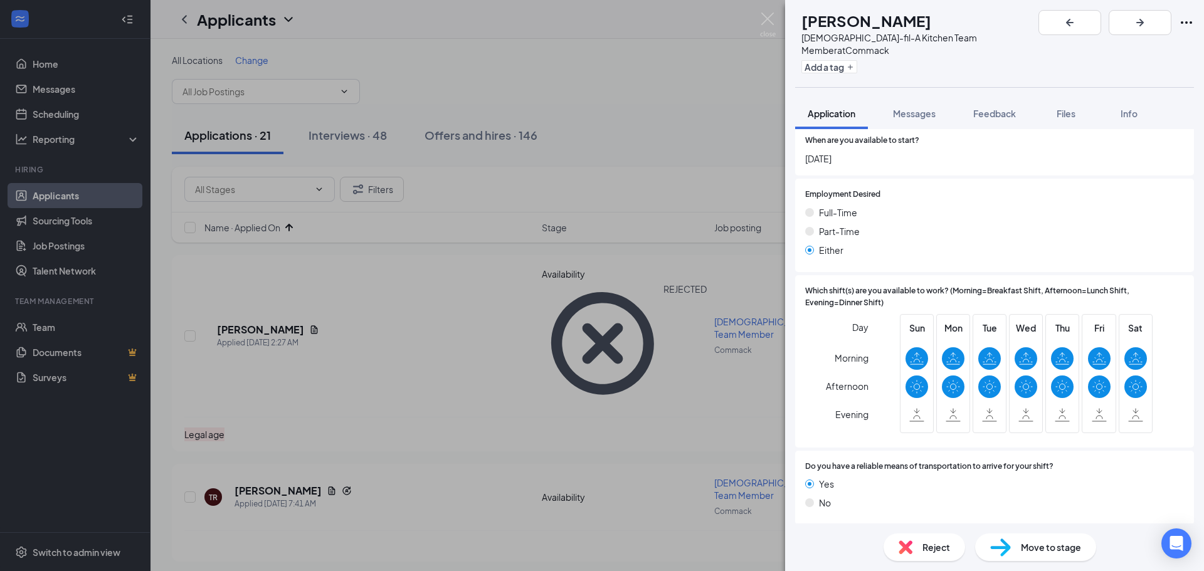
scroll to position [878, 0]
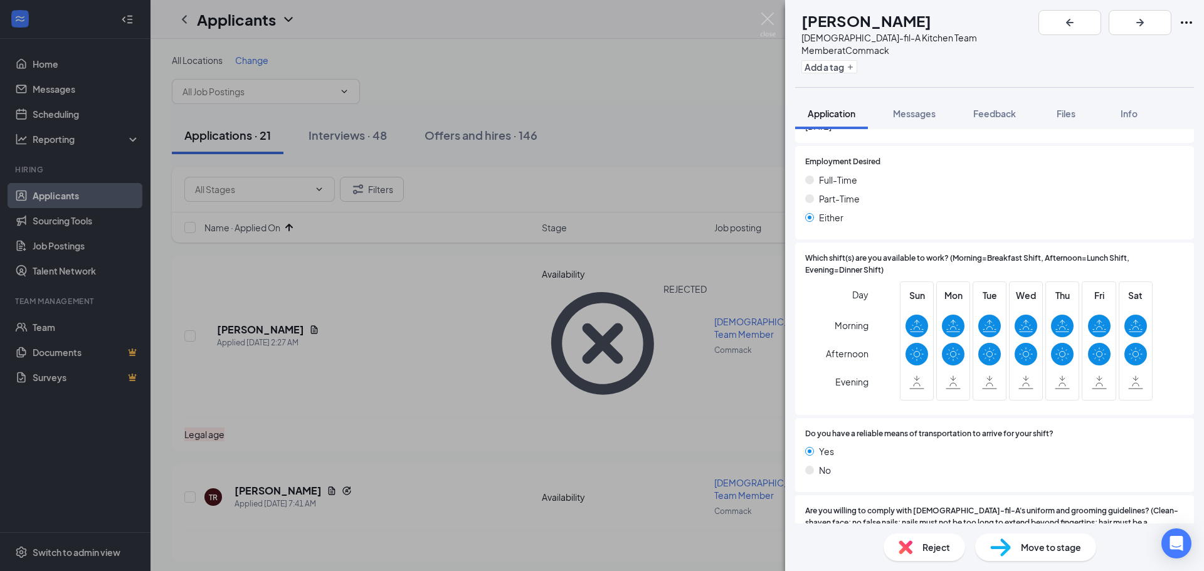
click at [1051, 553] on span "Move to stage" at bounding box center [1051, 547] width 60 height 14
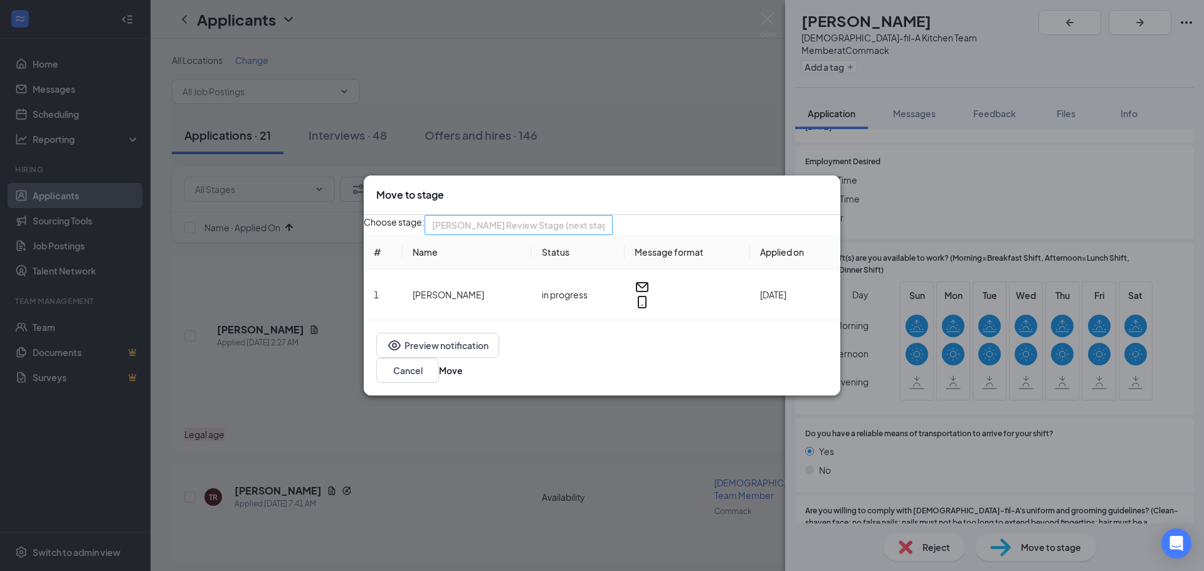
click at [605, 234] on span "[PERSON_NAME] Review Stage (next stage)" at bounding box center [518, 225] width 173 height 19
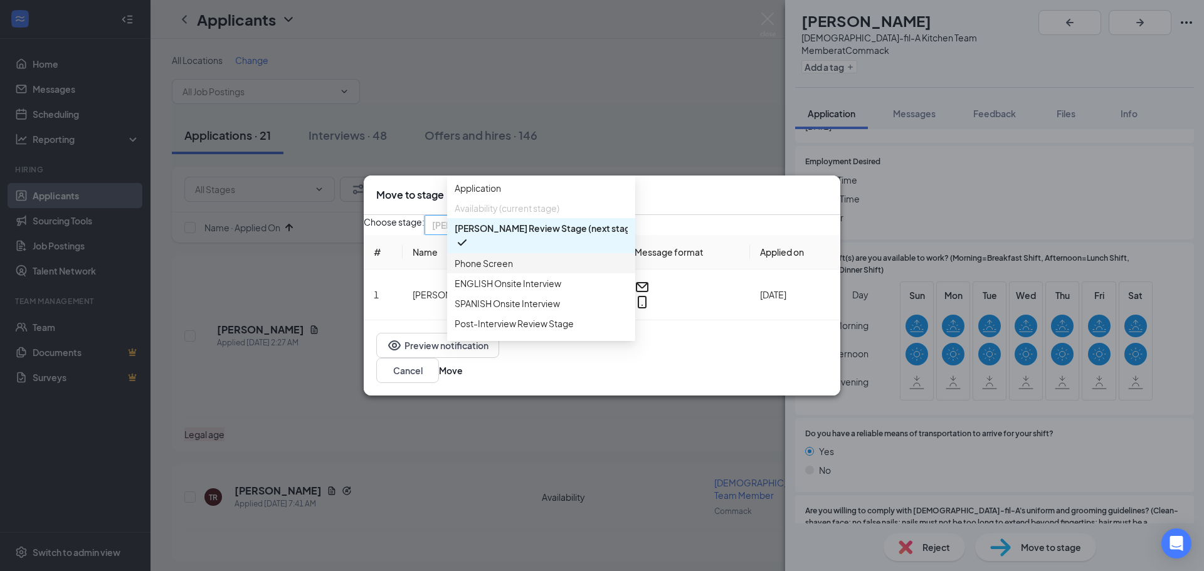
click at [494, 270] on span "Phone Screen" at bounding box center [484, 263] width 58 height 14
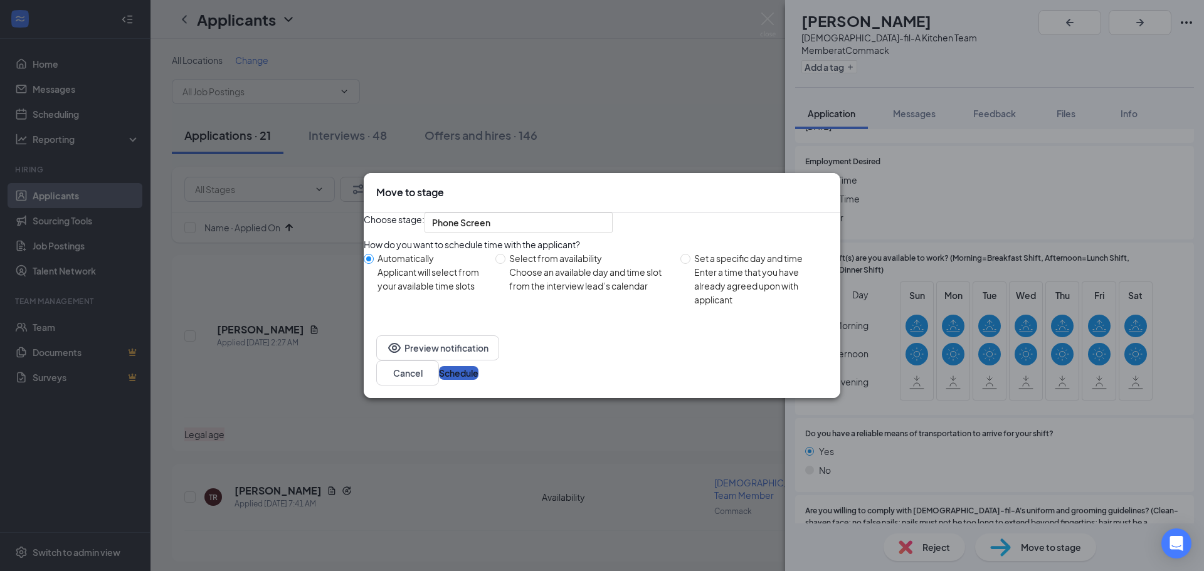
click at [478, 374] on button "Schedule" at bounding box center [459, 373] width 40 height 14
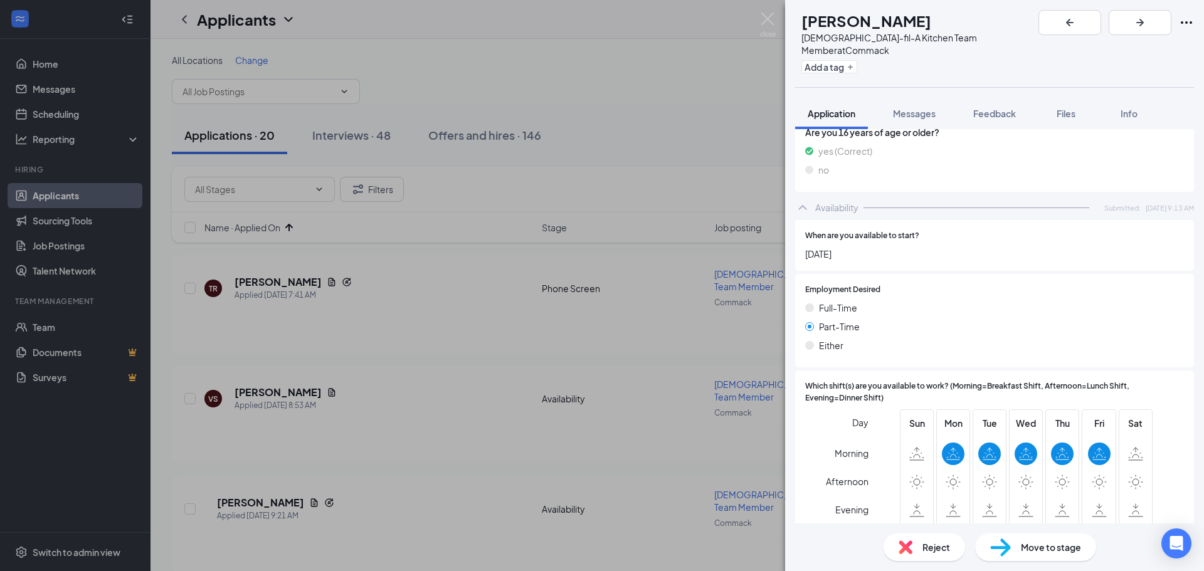
scroll to position [690, 0]
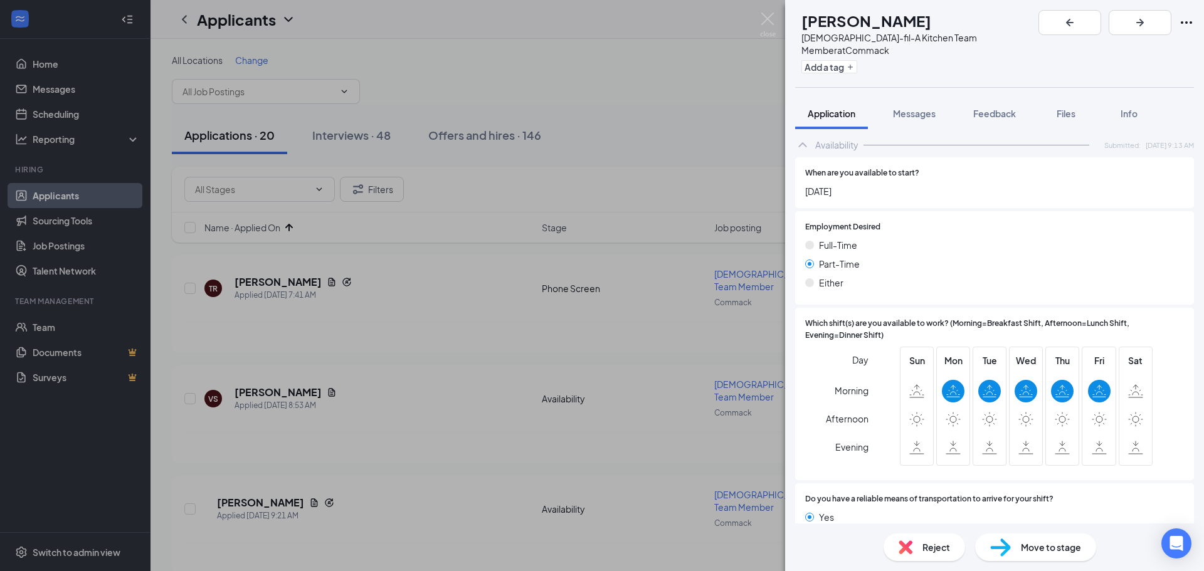
click at [928, 541] on span "Reject" at bounding box center [936, 547] width 28 height 14
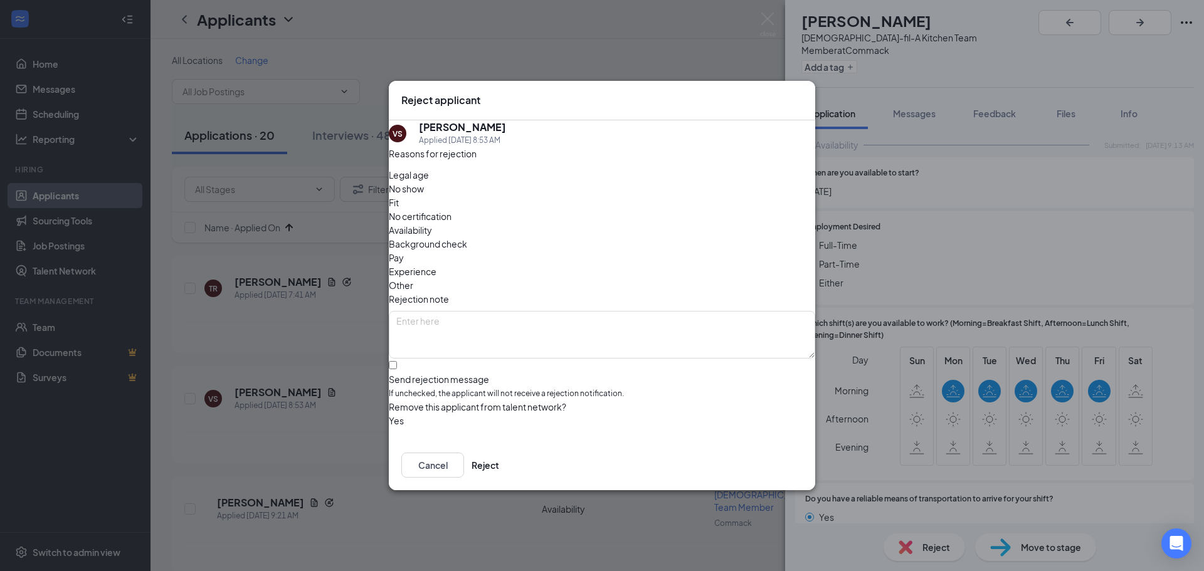
click at [432, 223] on span "Availability" at bounding box center [410, 230] width 43 height 14
click at [397, 361] on input "Send rejection message If unchecked, the applicant will not receive a rejection…" at bounding box center [393, 365] width 8 height 8
checkbox input "true"
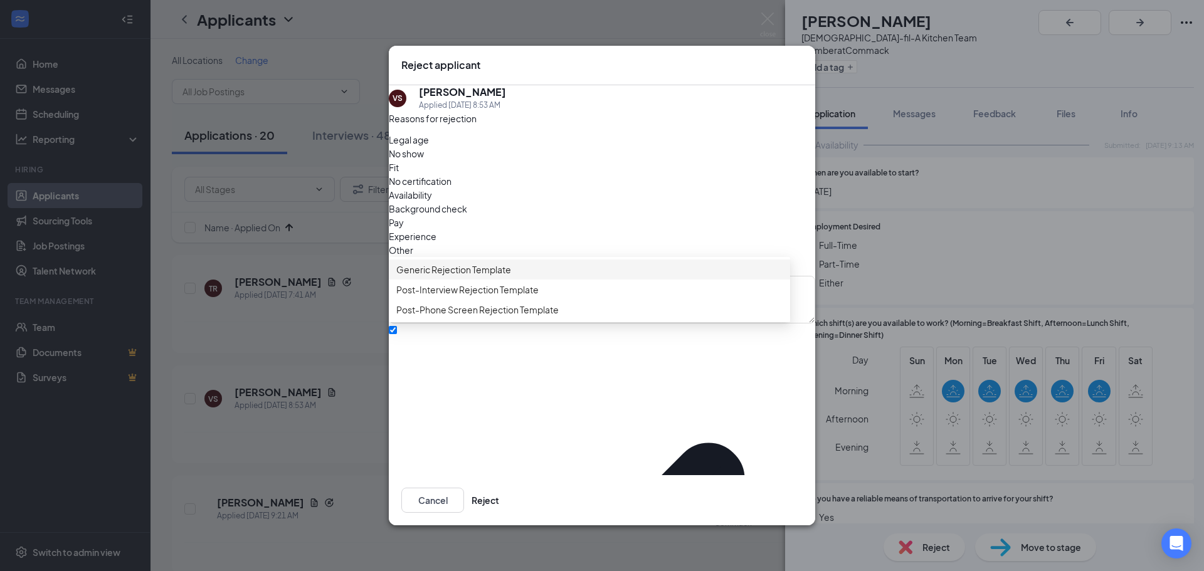
click at [463, 277] on span "Generic Rejection Template" at bounding box center [453, 270] width 115 height 14
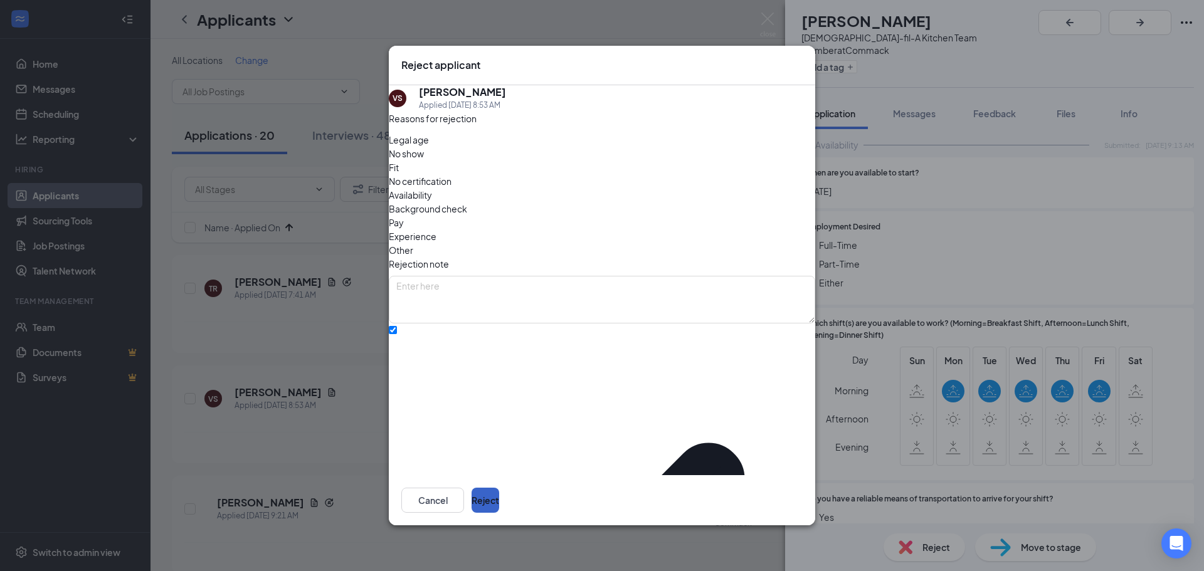
click at [499, 488] on button "Reject" at bounding box center [485, 500] width 28 height 25
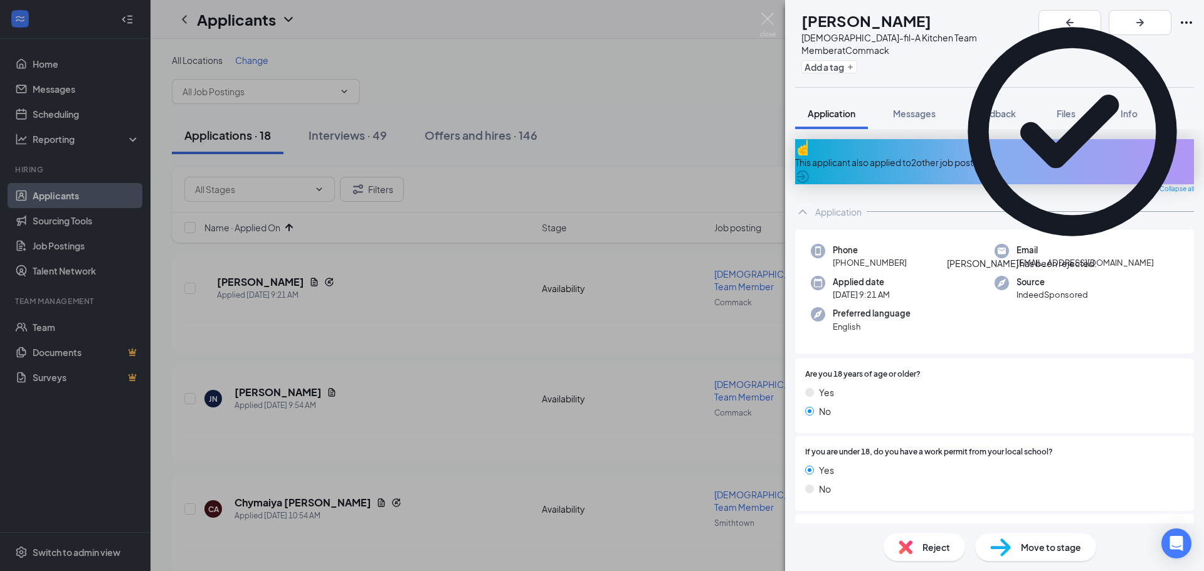
click at [964, 155] on div "This applicant also applied to 2 other job posting(s)" at bounding box center [994, 162] width 399 height 14
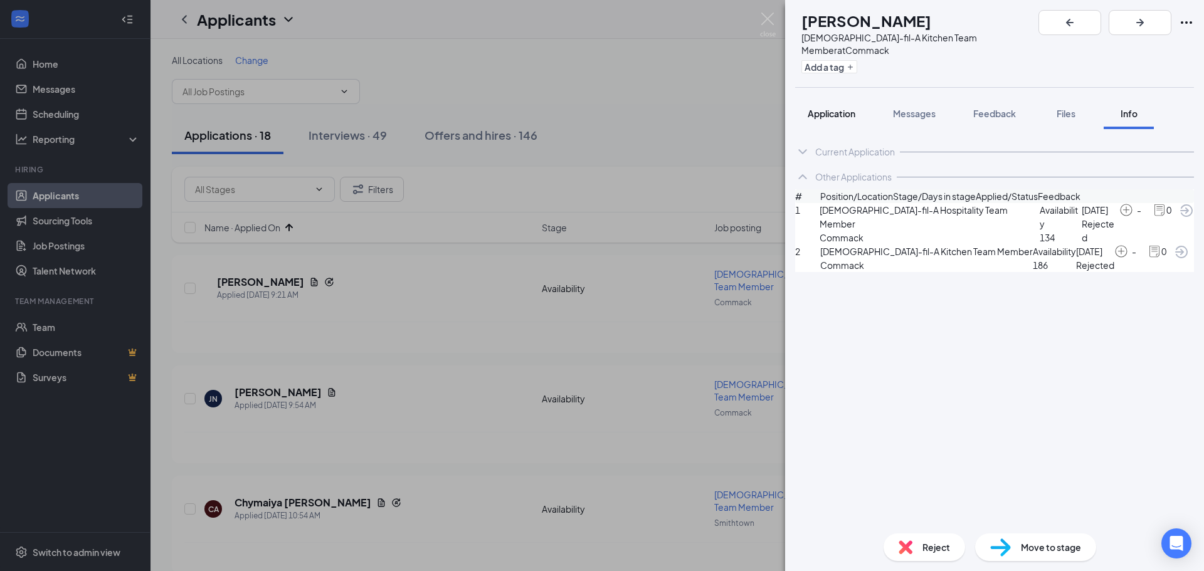
click at [833, 108] on span "Application" at bounding box center [832, 113] width 48 height 11
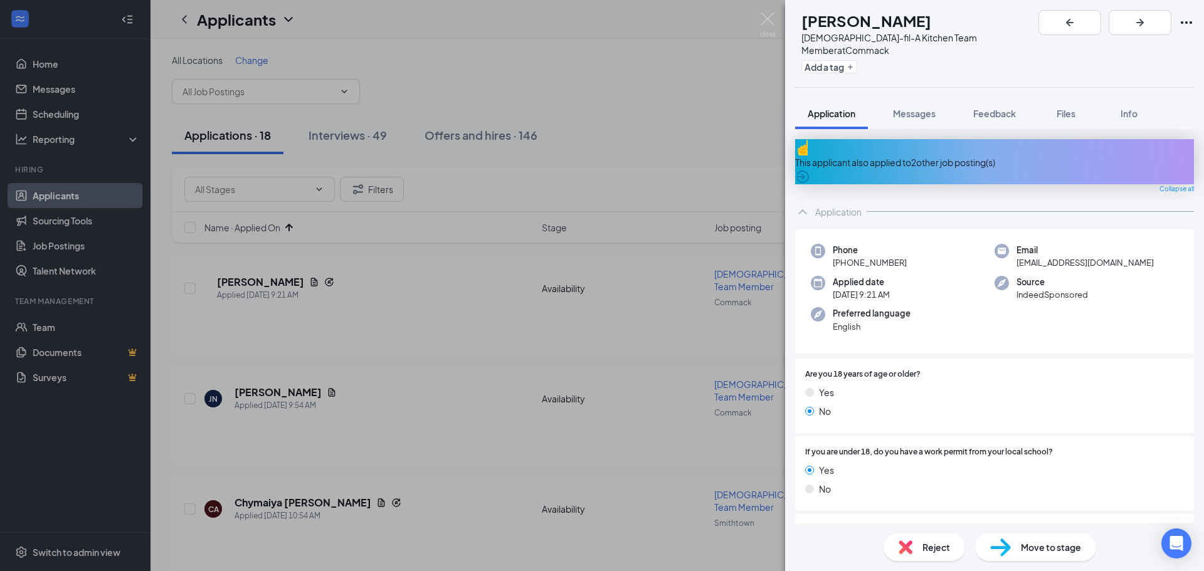
scroll to position [63, 0]
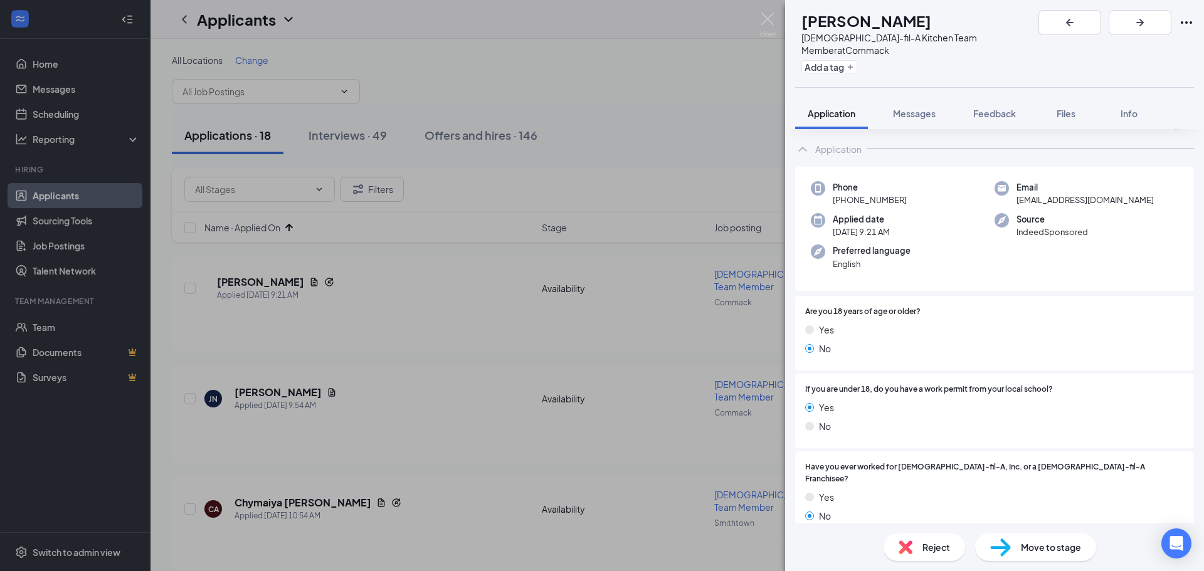
click at [934, 547] on span "Reject" at bounding box center [936, 547] width 28 height 14
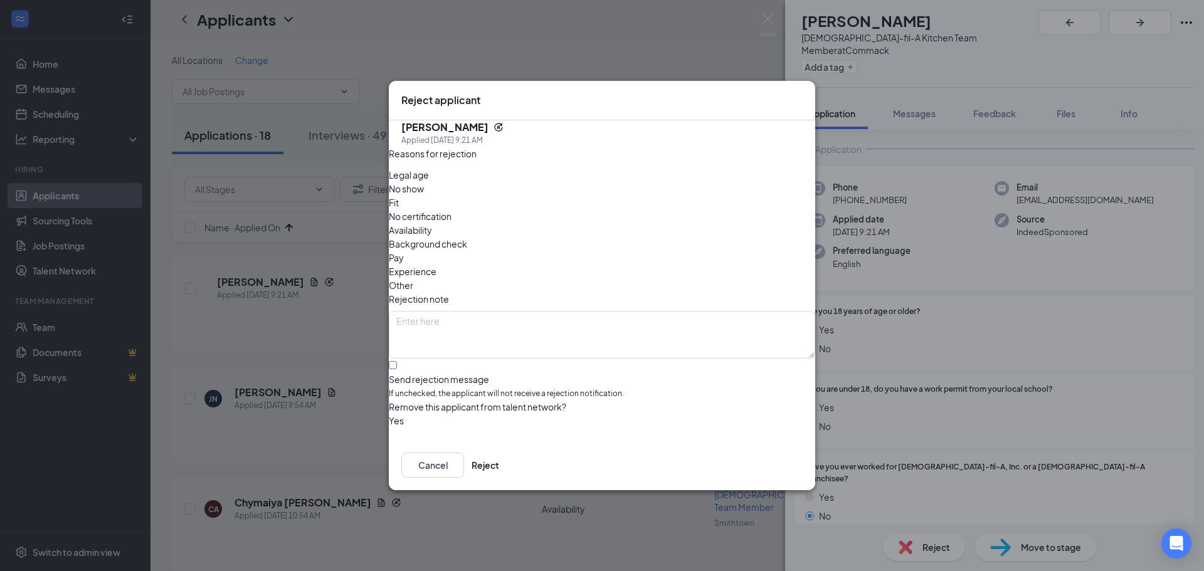
click at [429, 182] on span "Legal age" at bounding box center [409, 175] width 40 height 14
click at [397, 361] on input "Send rejection message If unchecked, the applicant will not receive a rejection…" at bounding box center [393, 365] width 8 height 8
checkbox input "true"
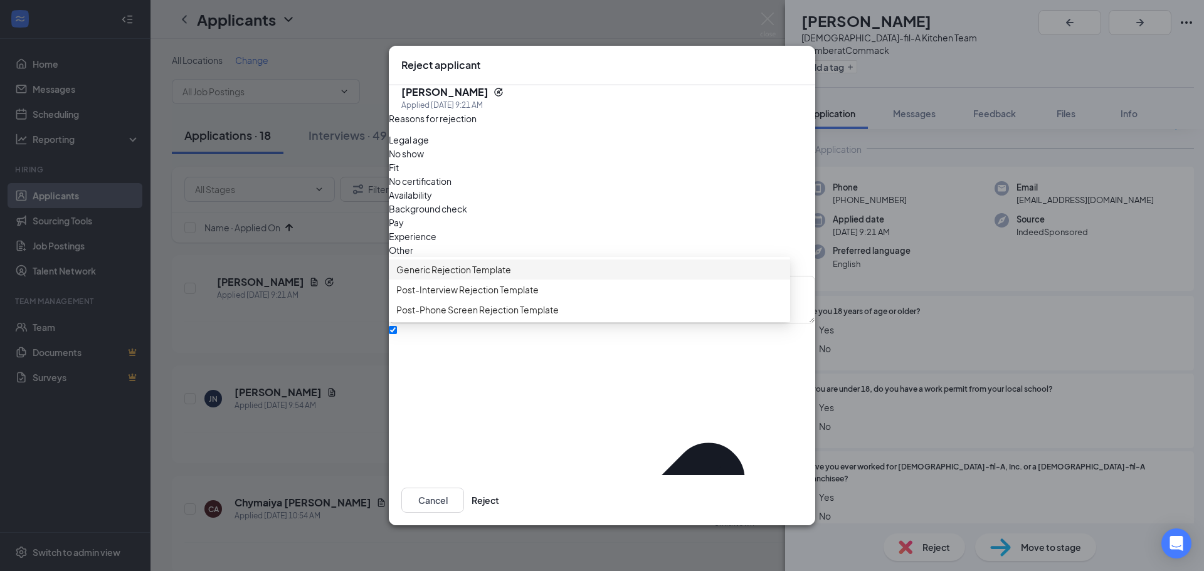
click at [441, 277] on span "Generic Rejection Template" at bounding box center [453, 270] width 115 height 14
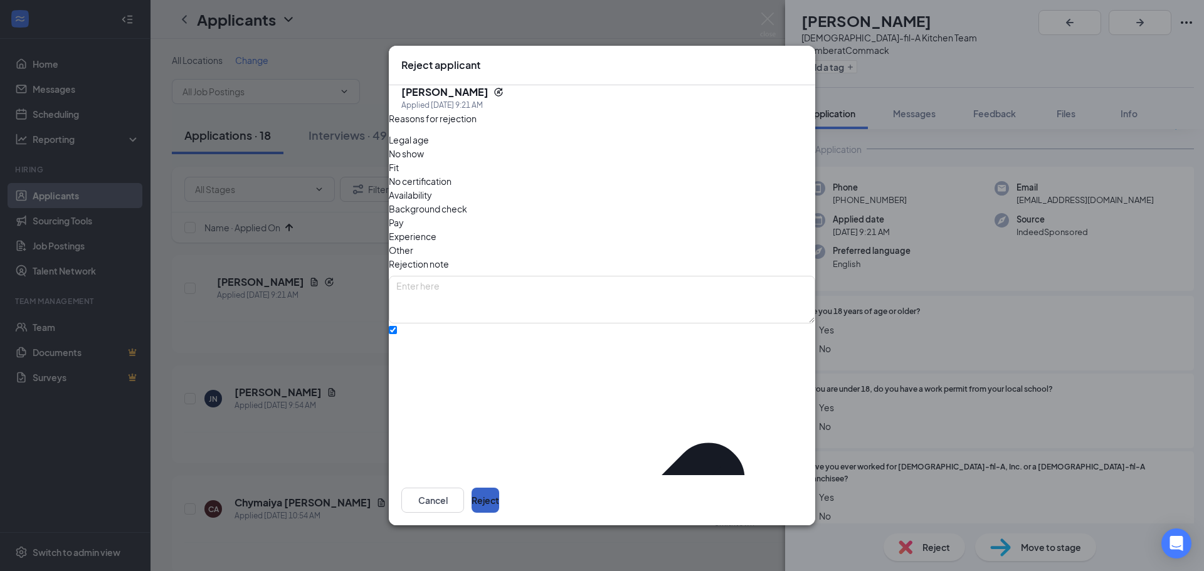
click at [499, 488] on button "Reject" at bounding box center [485, 500] width 28 height 25
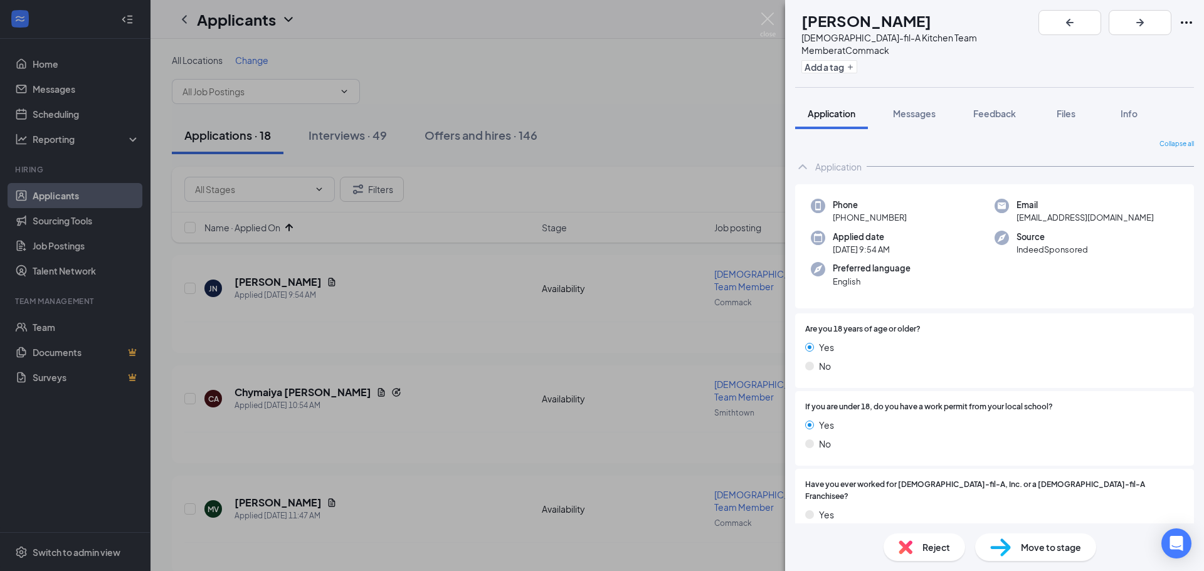
click at [1021, 545] on span "Move to stage" at bounding box center [1051, 547] width 60 height 14
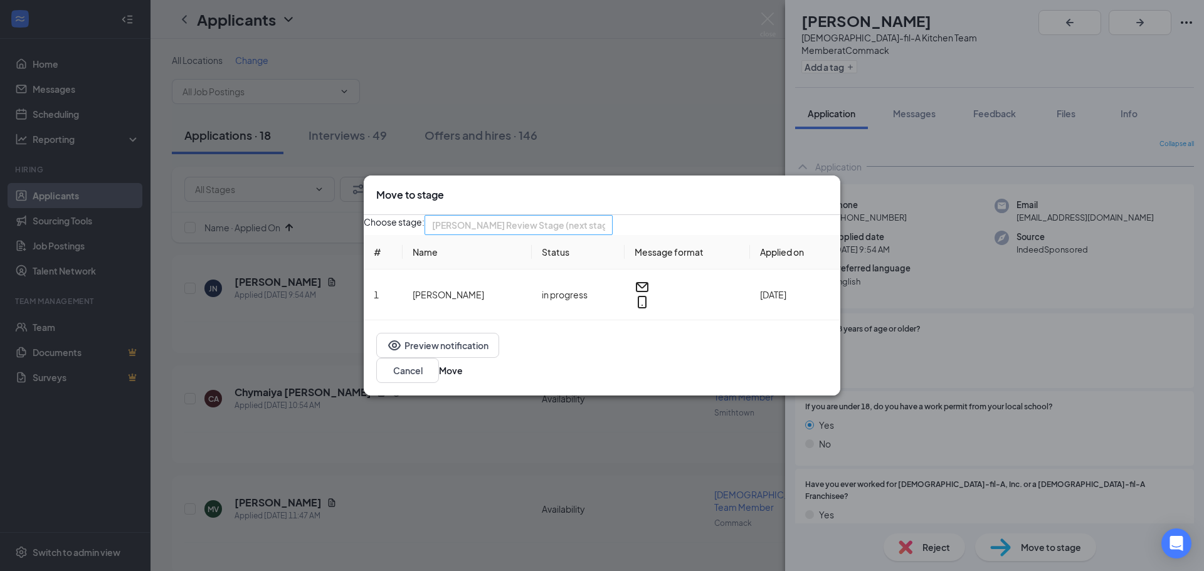
click at [535, 232] on span "[PERSON_NAME] Review Stage (next stage)" at bounding box center [524, 225] width 184 height 19
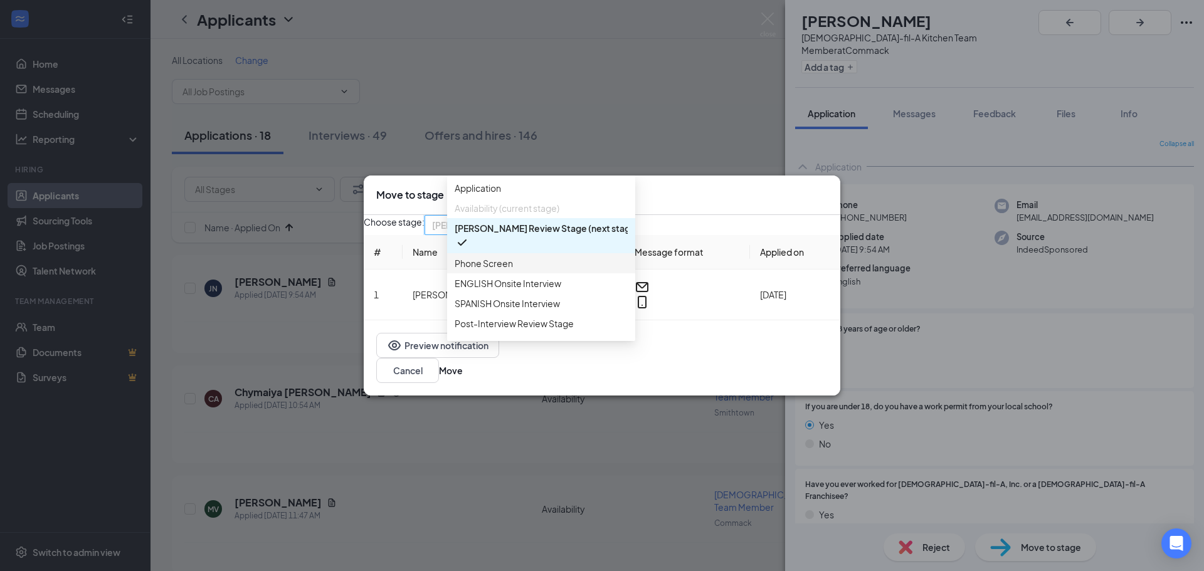
click at [492, 270] on span "Phone Screen" at bounding box center [484, 263] width 58 height 14
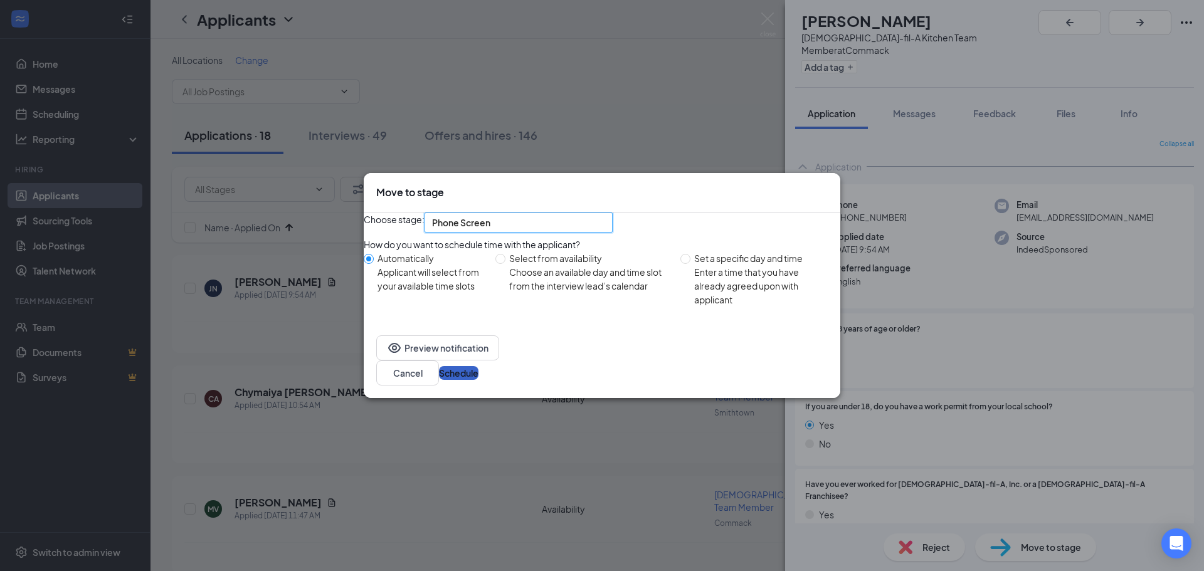
click at [478, 373] on button "Schedule" at bounding box center [459, 373] width 40 height 14
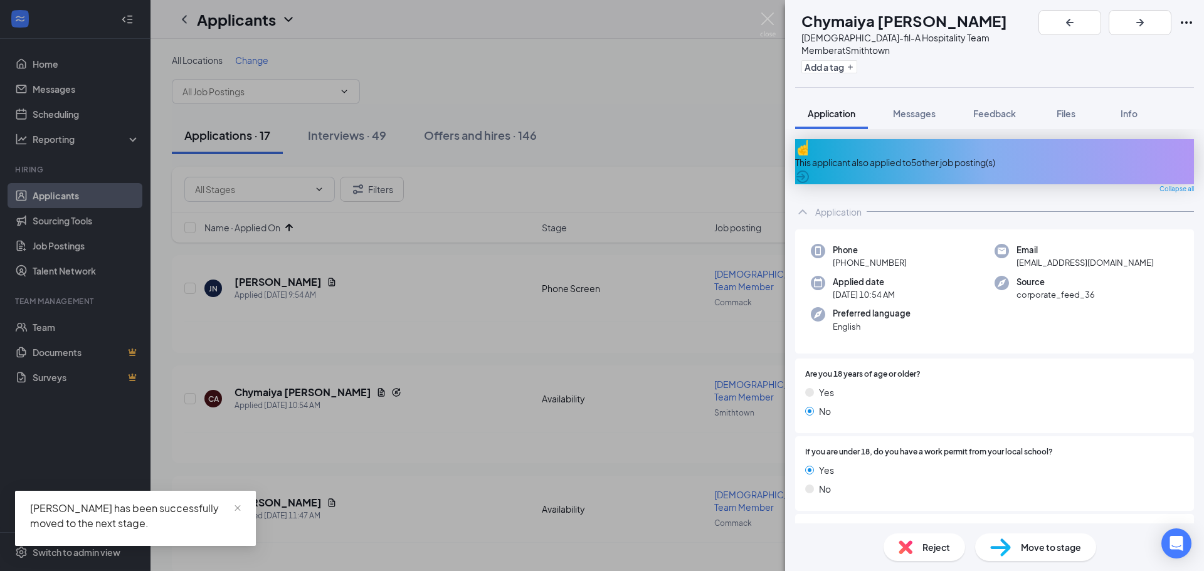
click at [940, 139] on div "This applicant also applied to 5 other job posting(s)" at bounding box center [994, 161] width 399 height 45
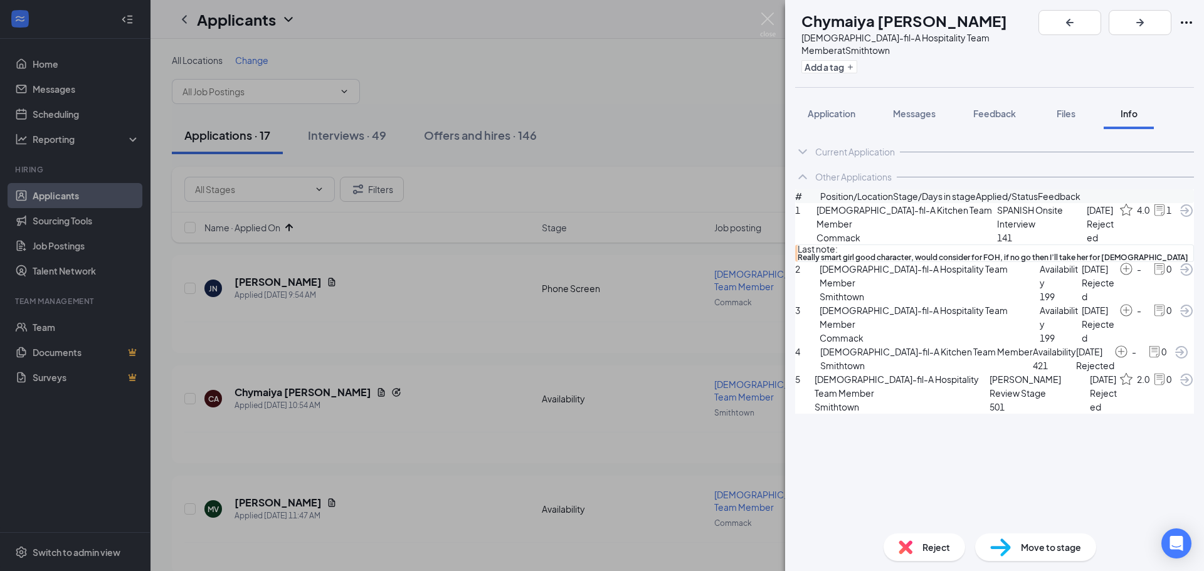
click at [926, 552] on span "Reject" at bounding box center [936, 547] width 28 height 14
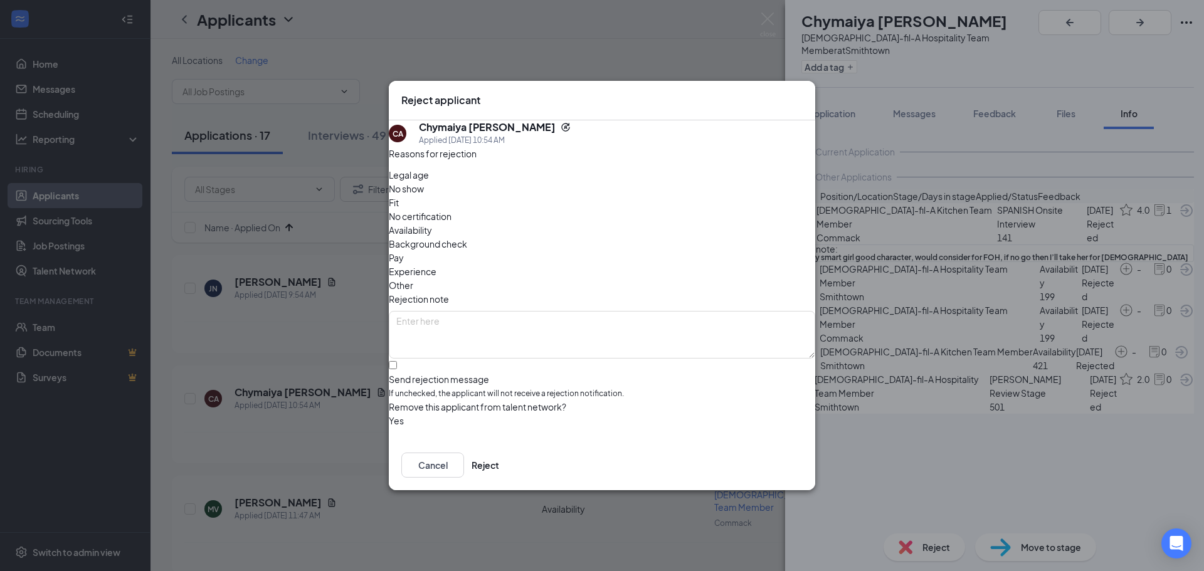
click at [844, 534] on div "Reject applicant CA [PERSON_NAME] Applied [DATE] 10:54 AM Reasons for rejection…" at bounding box center [602, 285] width 1204 height 571
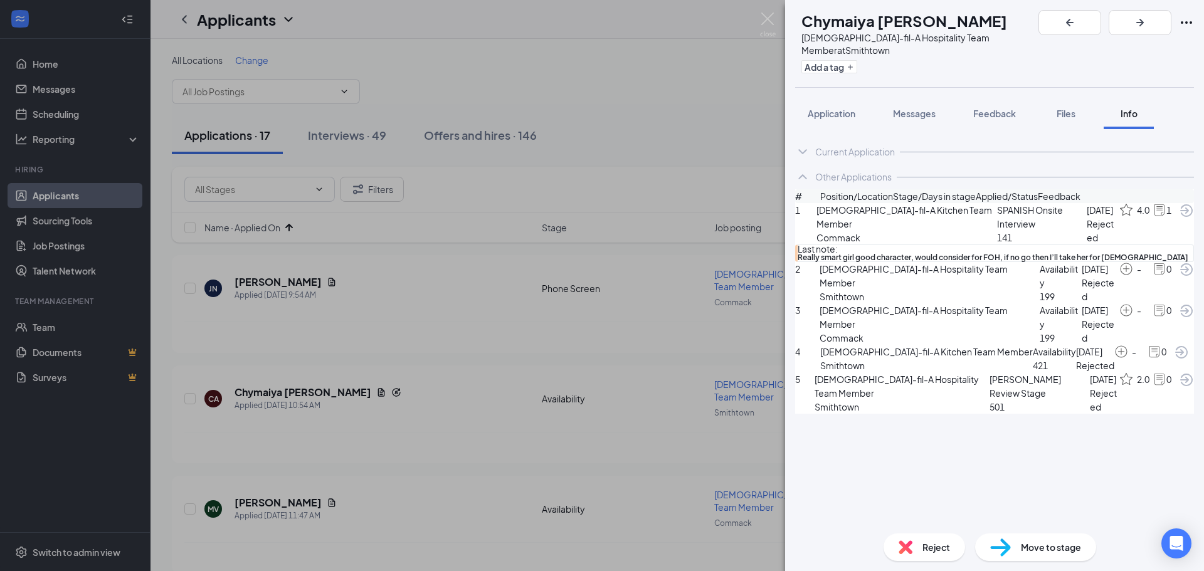
click at [1008, 542] on img at bounding box center [1000, 548] width 21 height 18
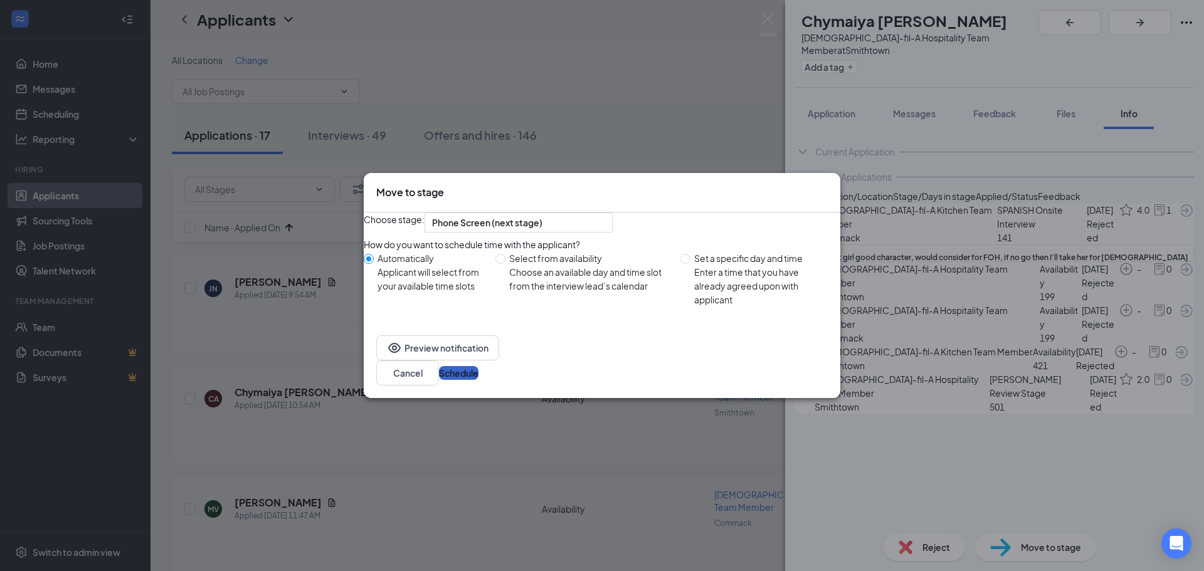
click at [478, 374] on button "Schedule" at bounding box center [459, 373] width 40 height 14
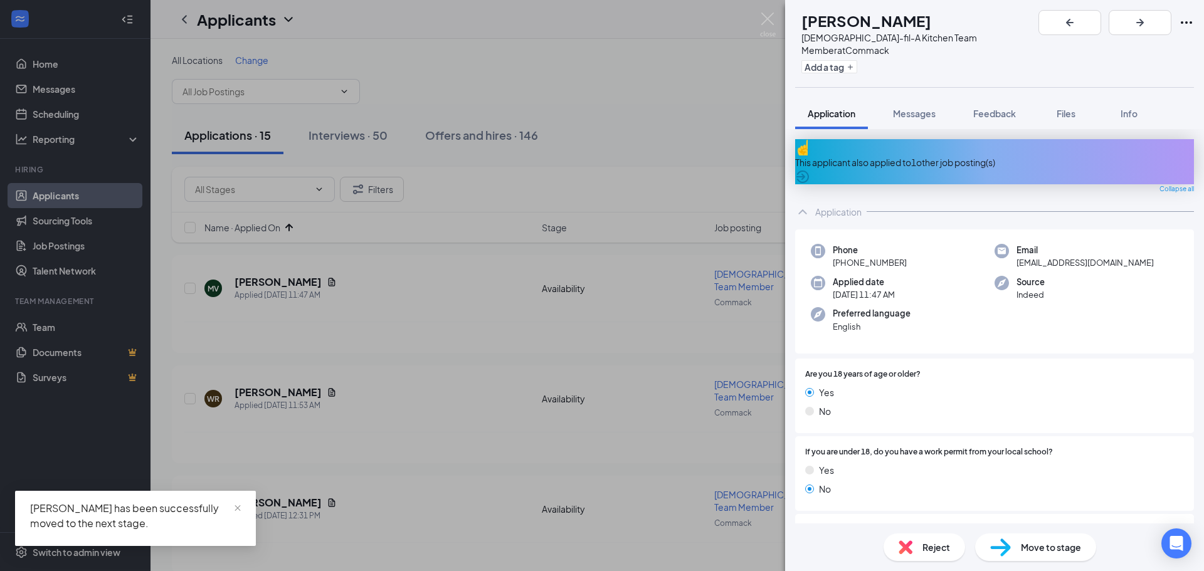
click at [934, 155] on div "This applicant also applied to 1 other job posting(s)" at bounding box center [994, 162] width 399 height 14
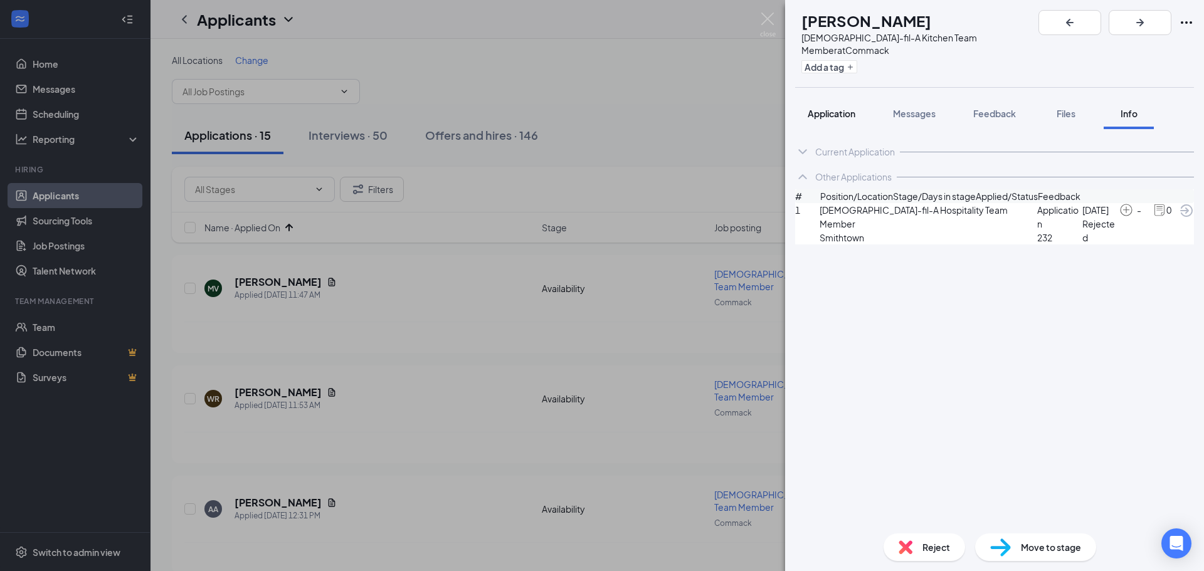
click at [828, 108] on span "Application" at bounding box center [832, 113] width 48 height 11
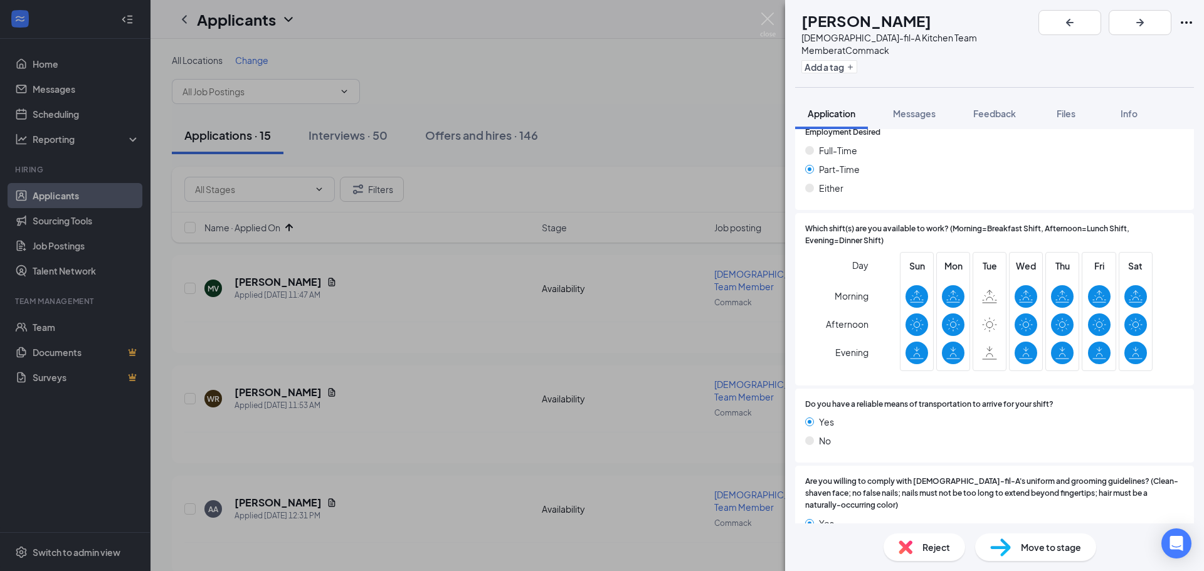
scroll to position [944, 0]
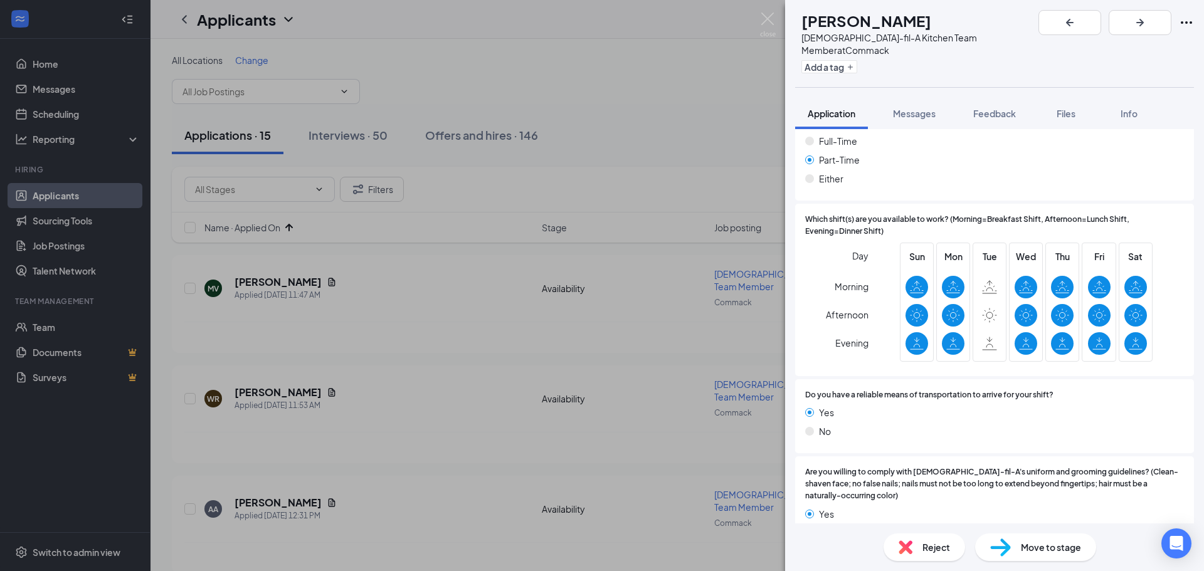
click at [1055, 550] on span "Move to stage" at bounding box center [1051, 547] width 60 height 14
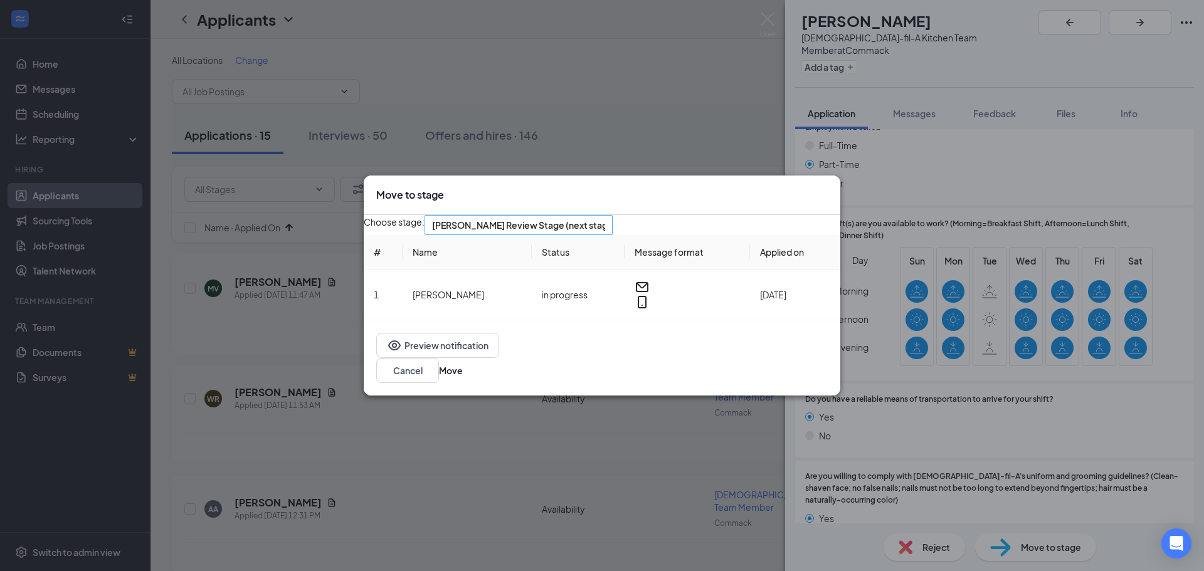
click at [594, 241] on span "[PERSON_NAME] Review Stage (next stage)" at bounding box center [513, 233] width 162 height 34
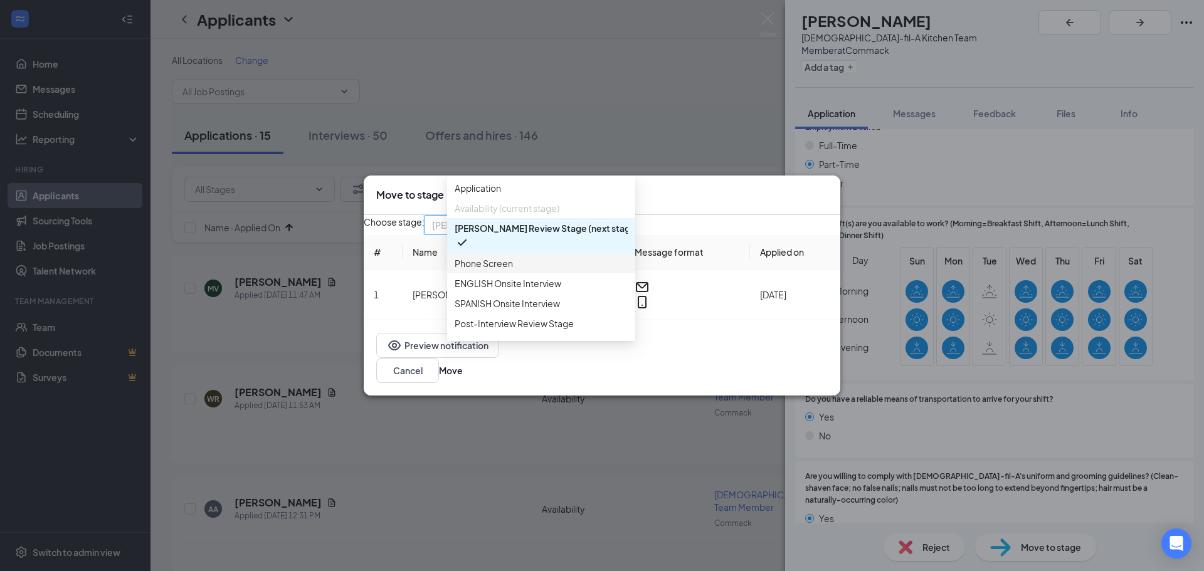
click at [503, 270] on span "Phone Screen" at bounding box center [484, 263] width 58 height 14
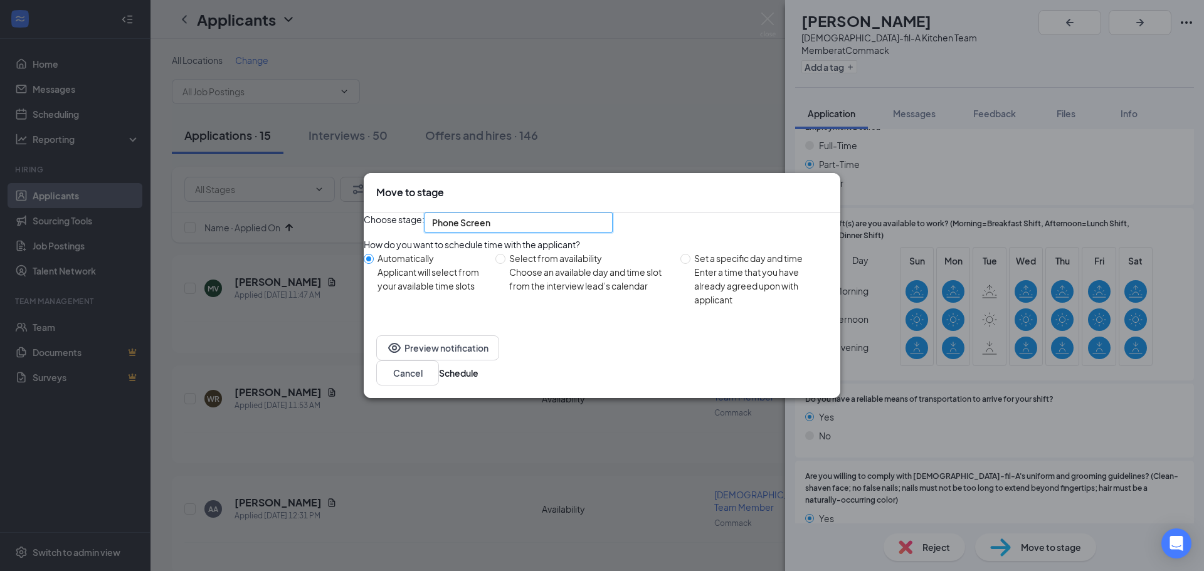
click at [803, 395] on div "Preview notification Cancel Schedule" at bounding box center [602, 360] width 477 height 75
click at [478, 380] on button "Schedule" at bounding box center [459, 373] width 40 height 14
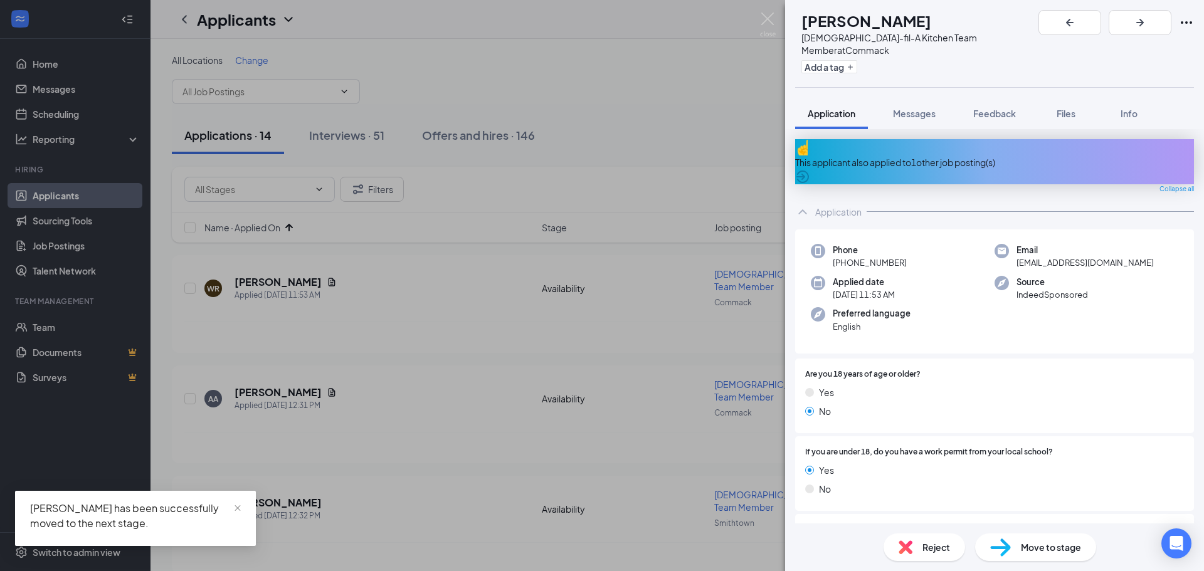
click at [875, 155] on div "This applicant also applied to 1 other job posting(s)" at bounding box center [994, 162] width 399 height 14
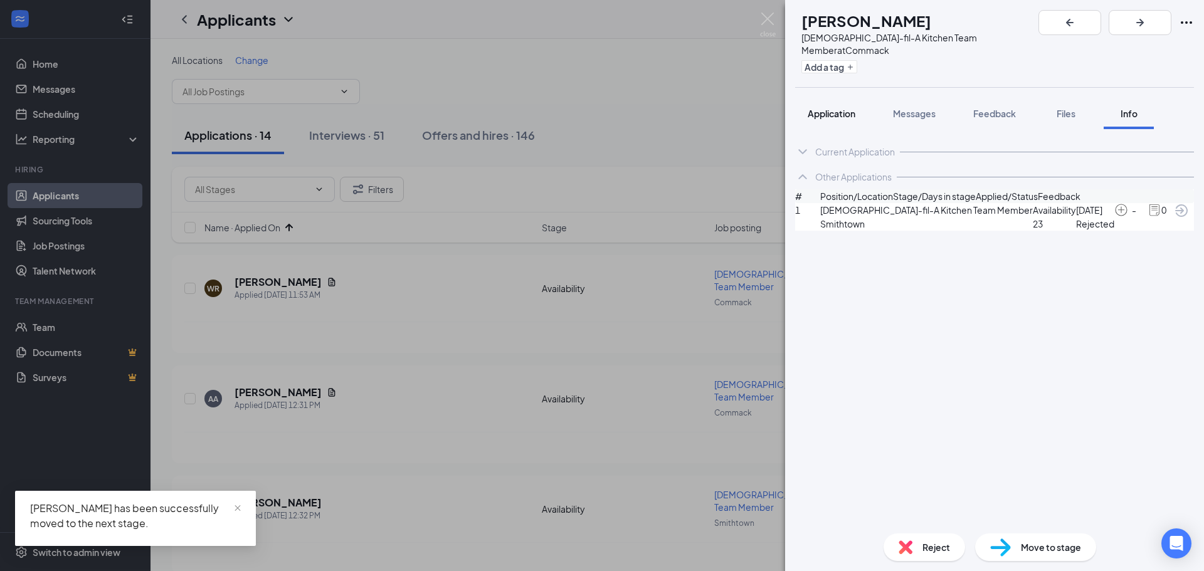
click at [833, 108] on span "Application" at bounding box center [832, 113] width 48 height 11
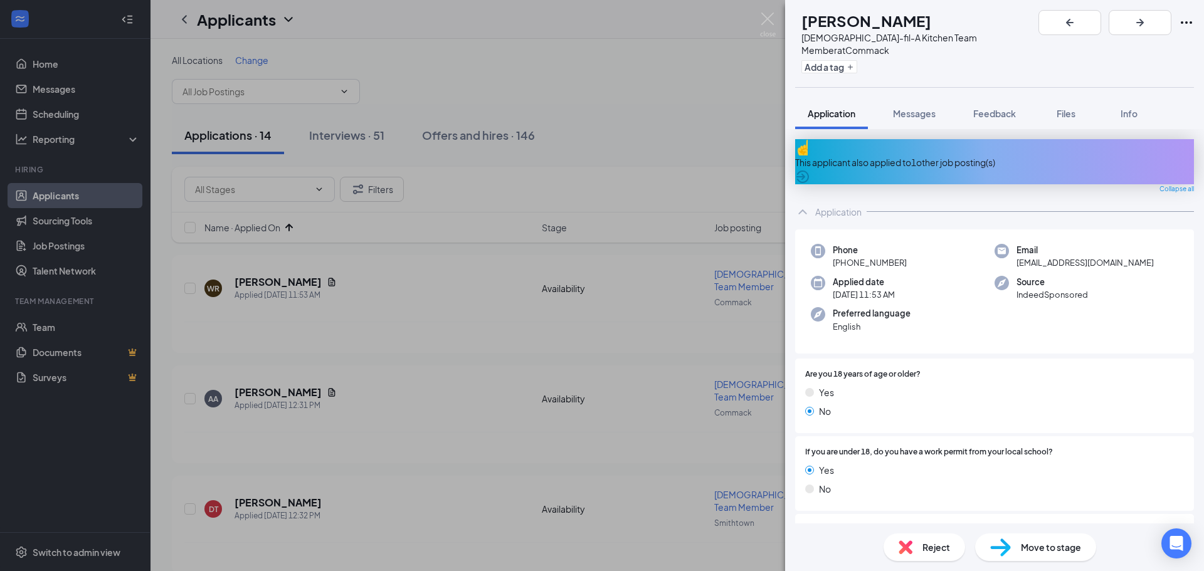
click at [952, 155] on div "This applicant also applied to 1 other job posting(s)" at bounding box center [994, 162] width 399 height 14
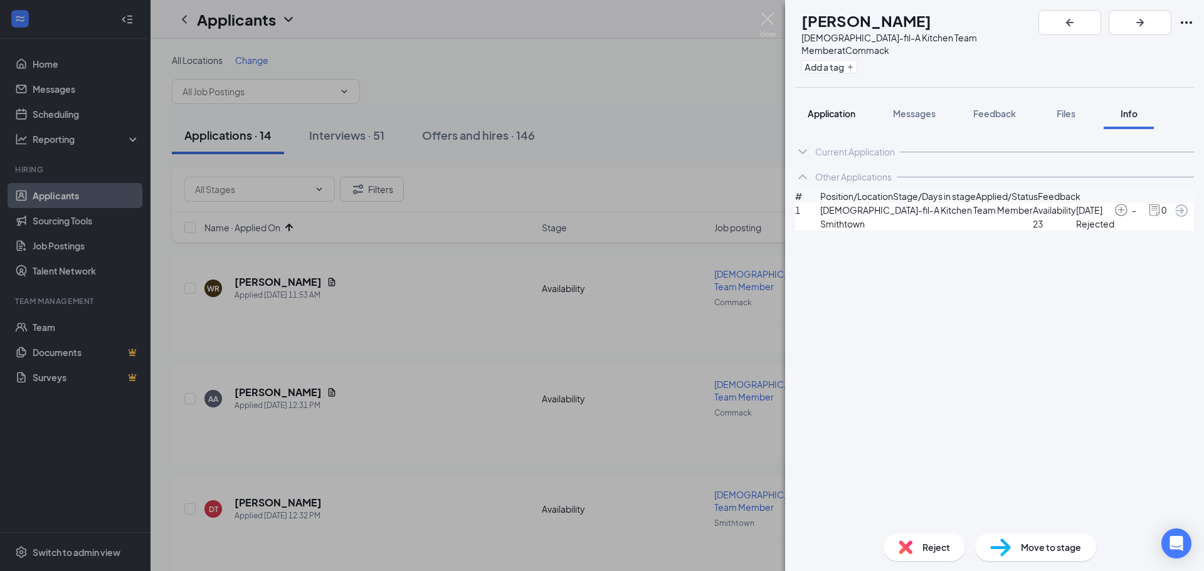
click at [833, 108] on span "Application" at bounding box center [832, 113] width 48 height 11
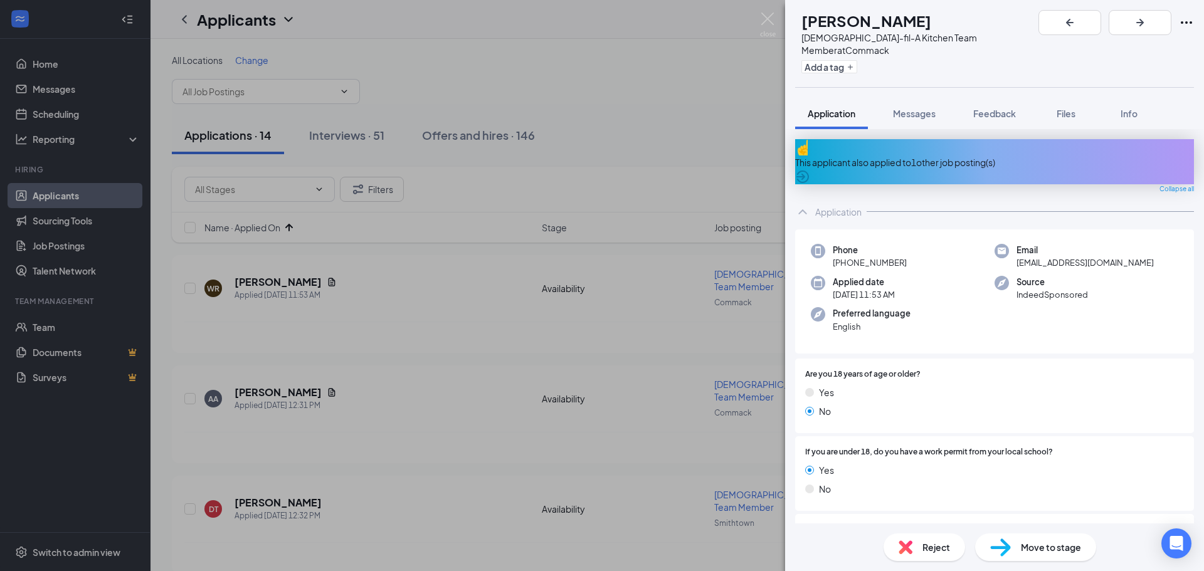
click at [934, 545] on span "Reject" at bounding box center [936, 547] width 28 height 14
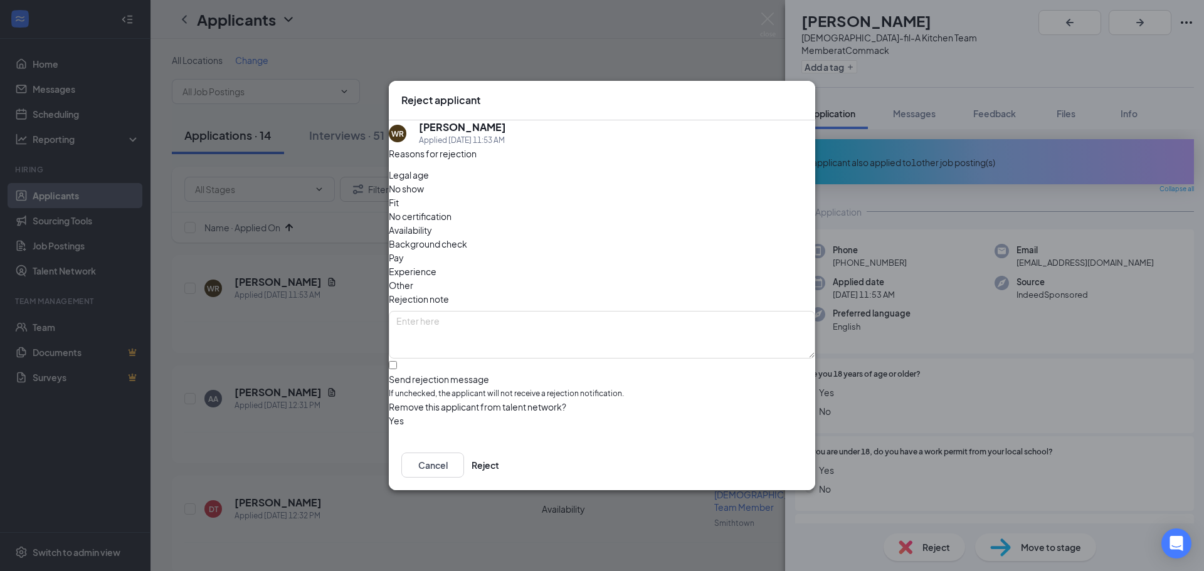
click at [1042, 418] on div "Reject applicant [PERSON_NAME] [PERSON_NAME] Applied [DATE] 11:53 AM Reasons fo…" at bounding box center [602, 285] width 1204 height 571
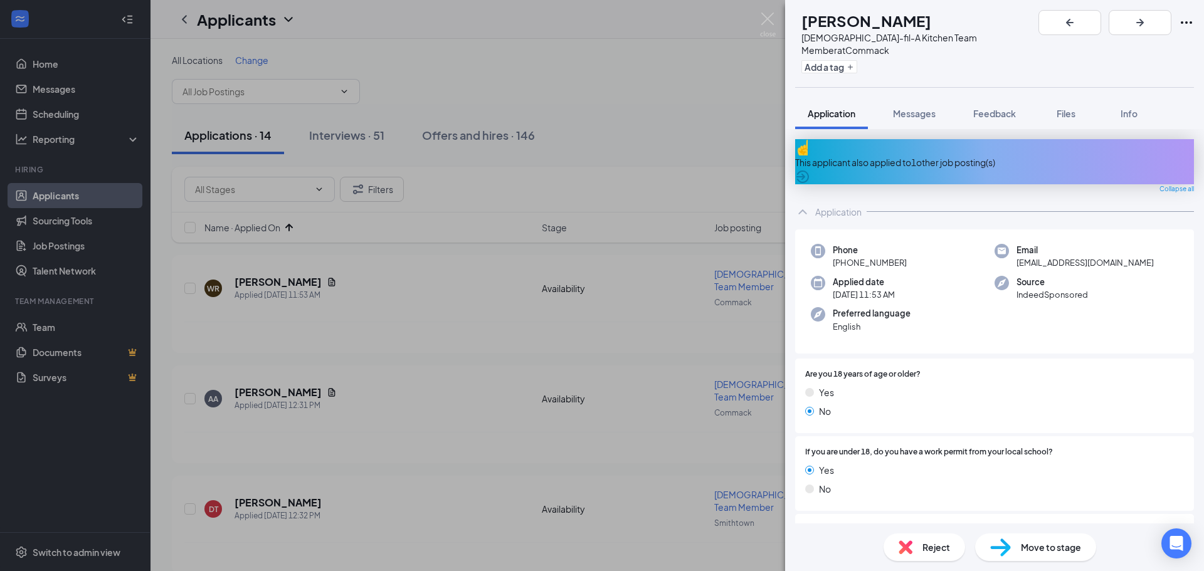
click at [912, 546] on div "Reject" at bounding box center [924, 548] width 82 height 28
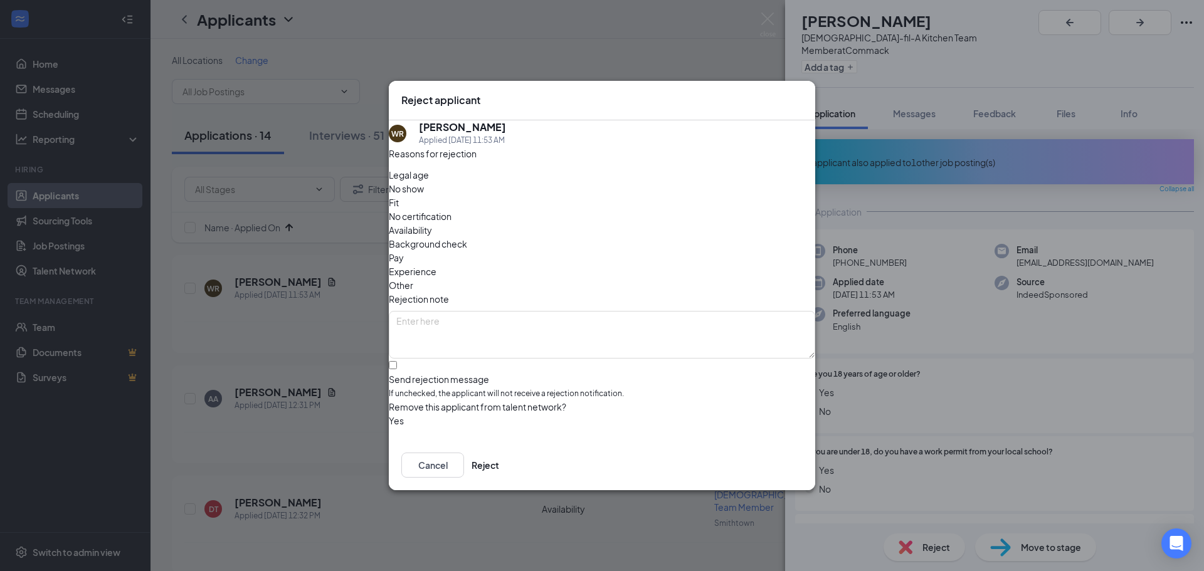
click at [429, 182] on span "Legal age" at bounding box center [409, 175] width 40 height 14
click at [397, 361] on input "Send rejection message If unchecked, the applicant will not receive a rejection…" at bounding box center [393, 365] width 8 height 8
checkbox input "true"
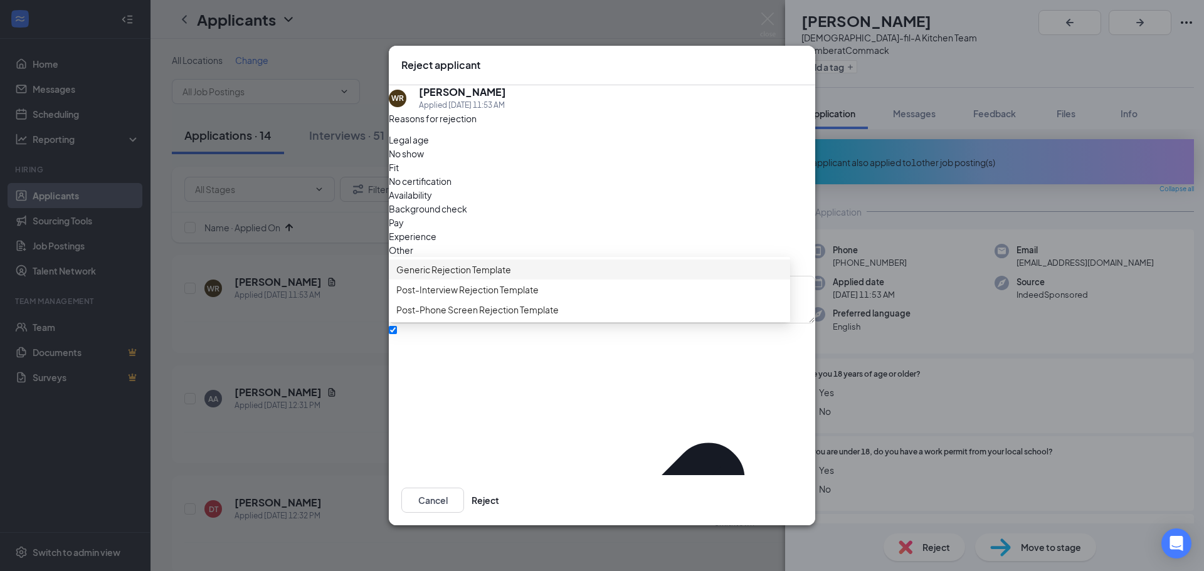
click at [450, 277] on span "Generic Rejection Template" at bounding box center [453, 270] width 115 height 14
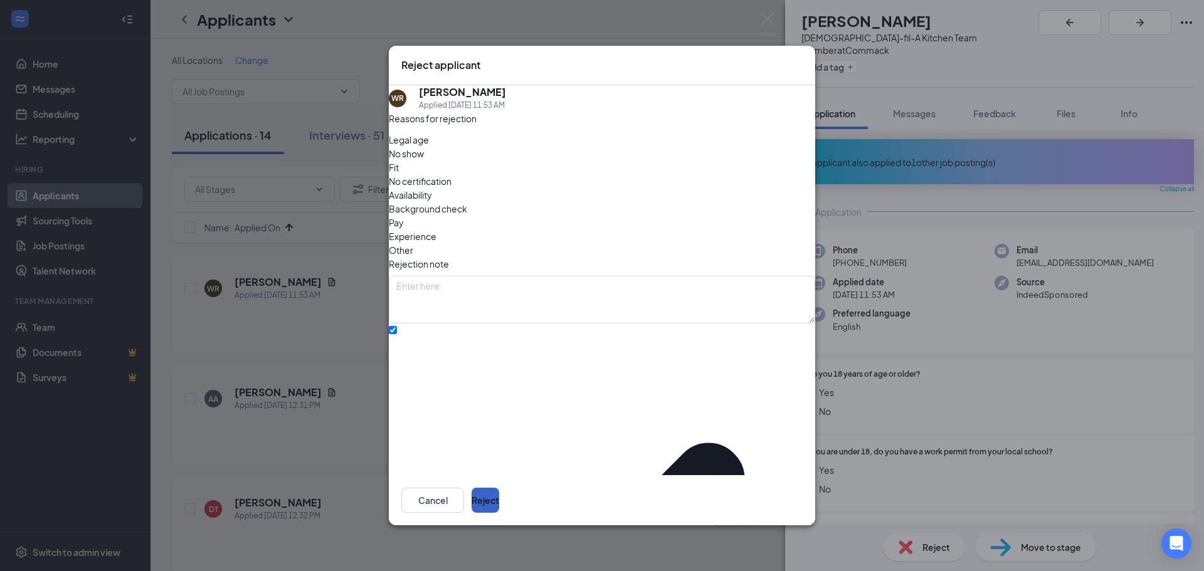
click at [499, 488] on button "Reject" at bounding box center [485, 500] width 28 height 25
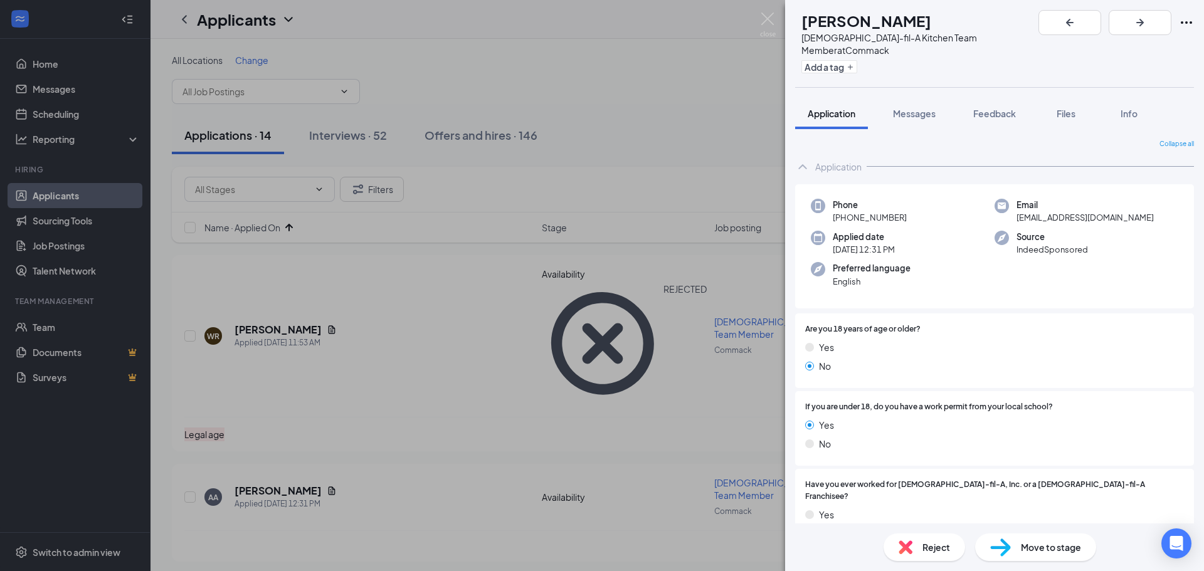
click at [903, 546] on img at bounding box center [905, 547] width 14 height 14
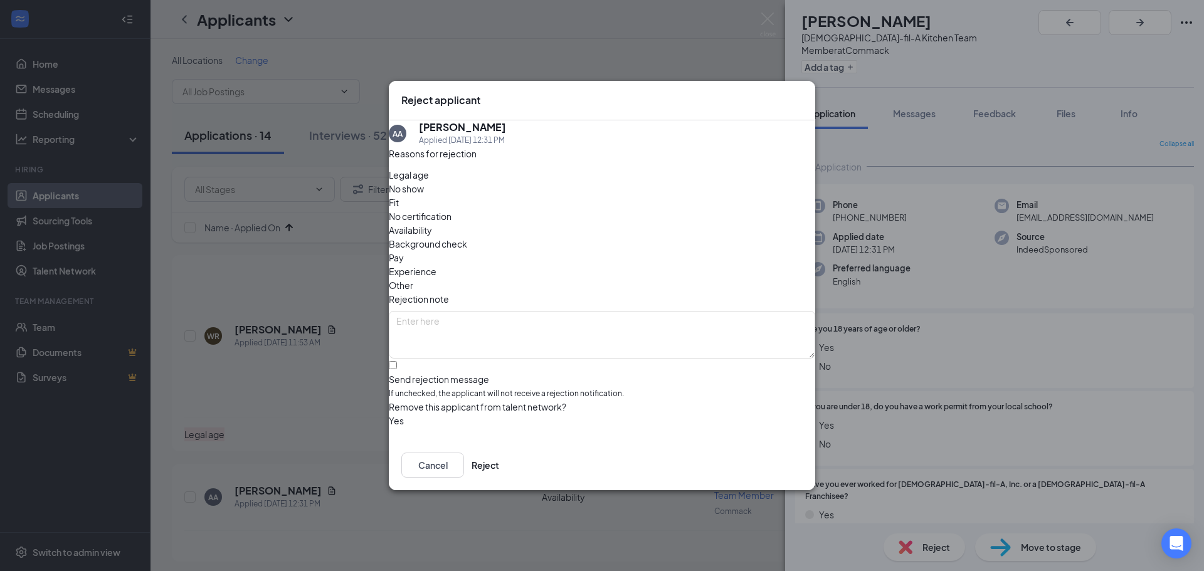
click at [429, 182] on span "Legal age" at bounding box center [409, 175] width 40 height 14
click at [397, 361] on input "Send rejection message If unchecked, the applicant will not receive a rejection…" at bounding box center [393, 365] width 8 height 8
checkbox input "true"
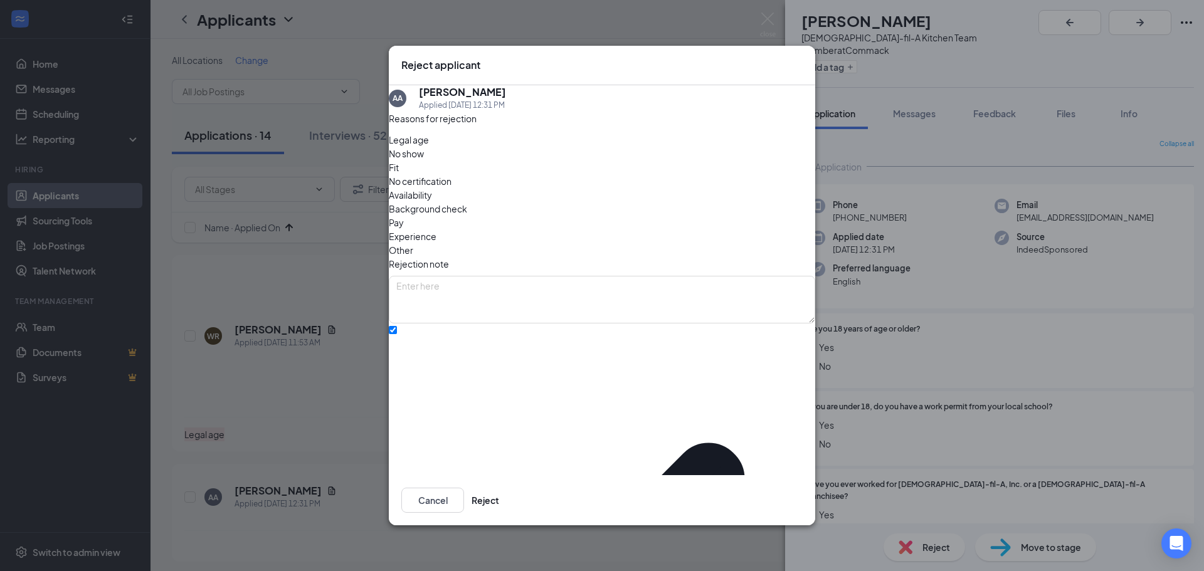
click at [433, 387] on div "Reasons for rejection Legal age No show Fit No certification Availability Backg…" at bounding box center [602, 504] width 426 height 785
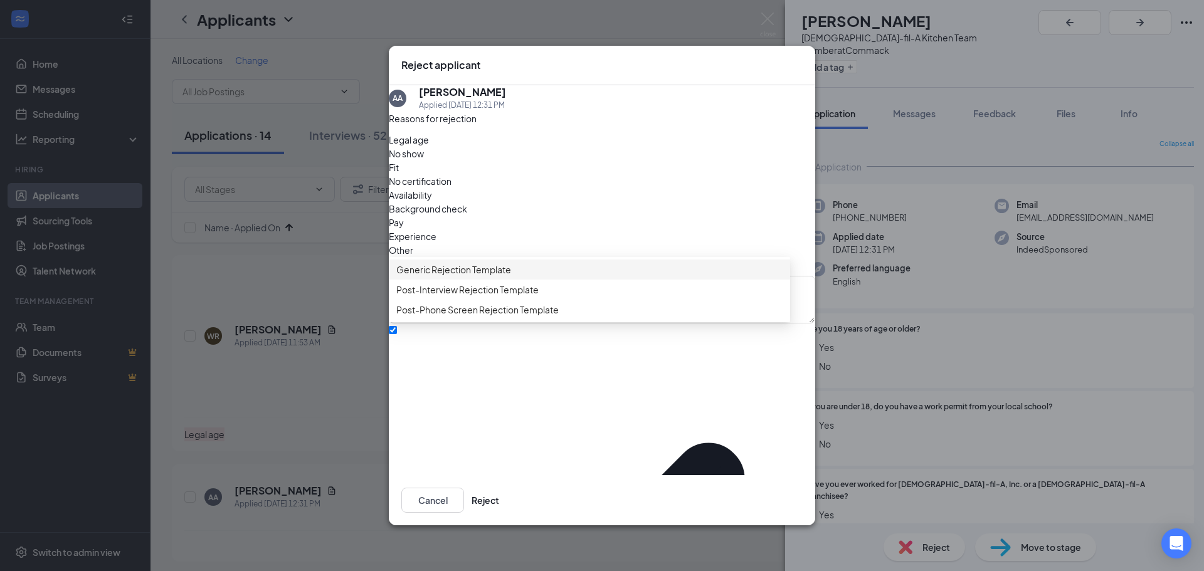
click at [447, 277] on span "Generic Rejection Template" at bounding box center [453, 270] width 115 height 14
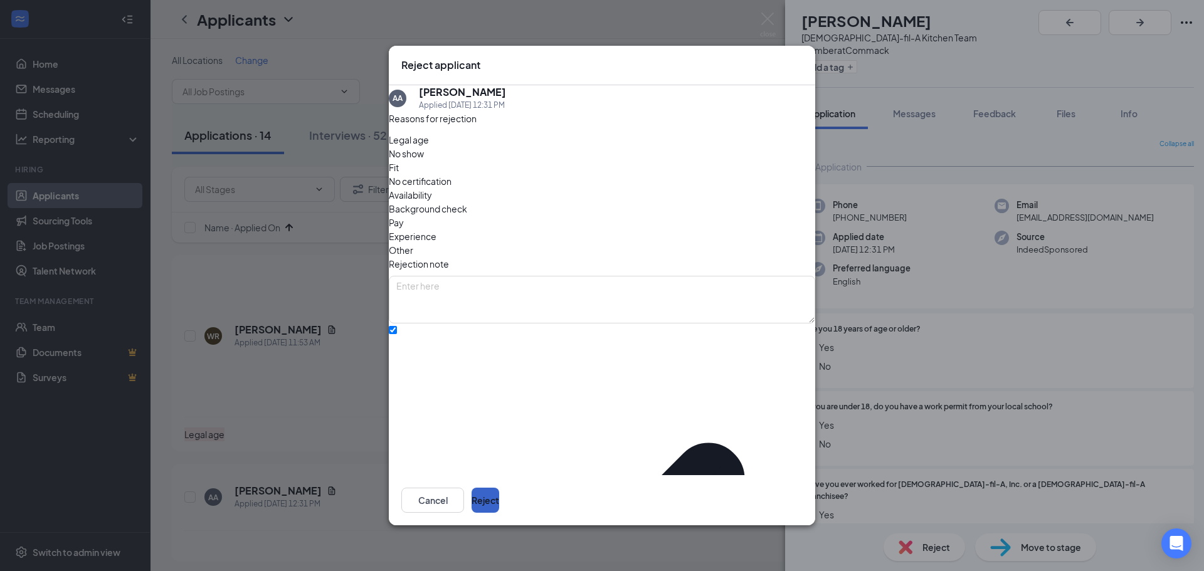
click at [499, 495] on button "Reject" at bounding box center [485, 500] width 28 height 25
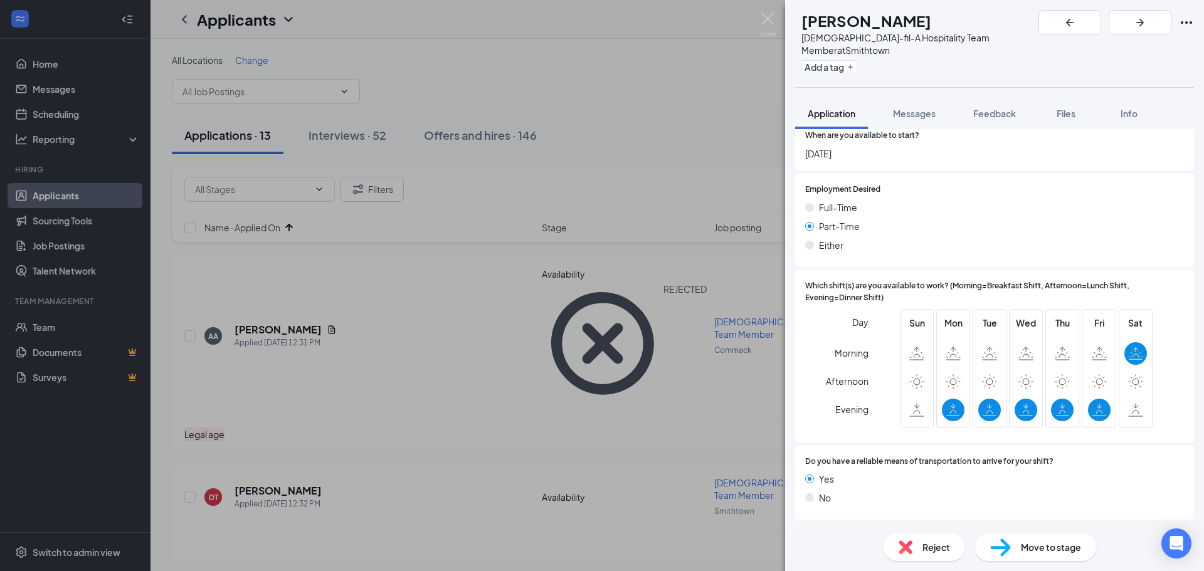
scroll to position [815, 0]
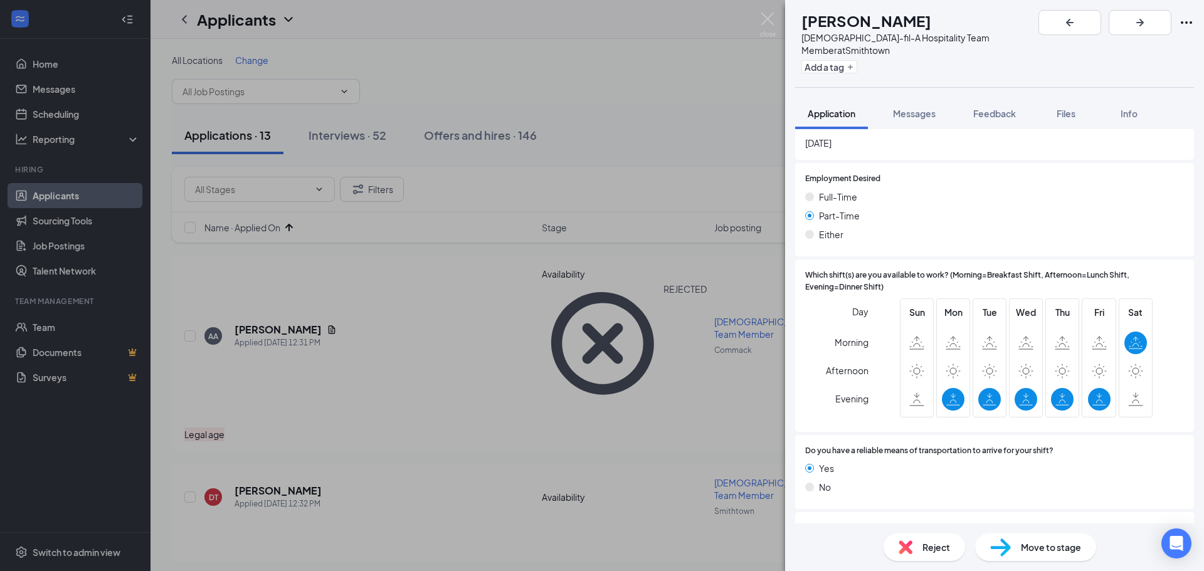
click at [915, 547] on div "Reject" at bounding box center [924, 548] width 82 height 28
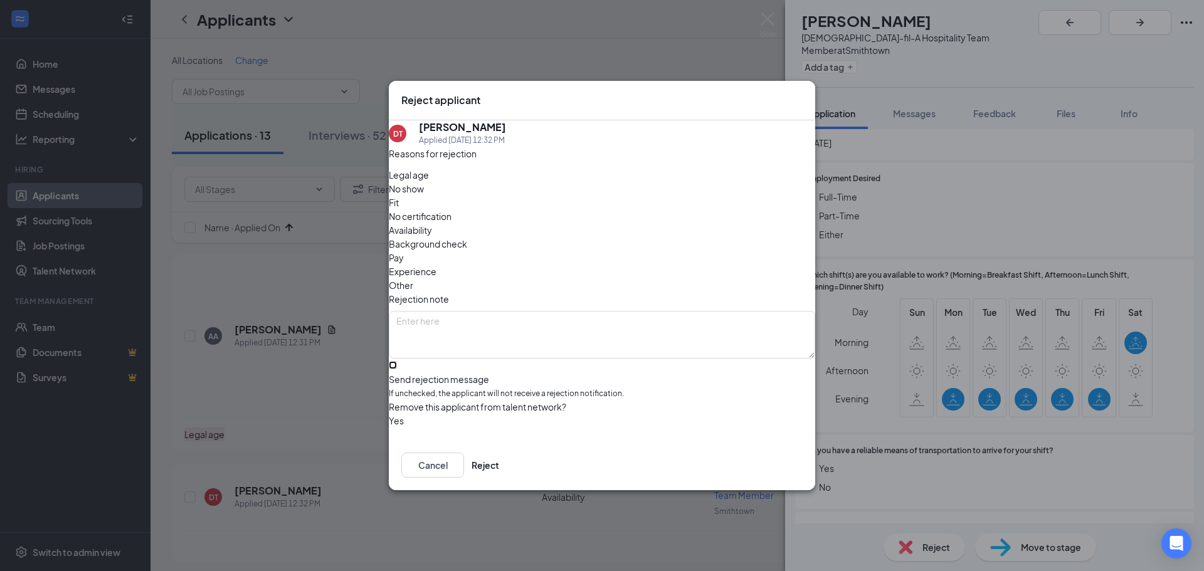
click at [397, 361] on input "Send rejection message If unchecked, the applicant will not receive a rejection…" at bounding box center [393, 365] width 8 height 8
checkbox input "true"
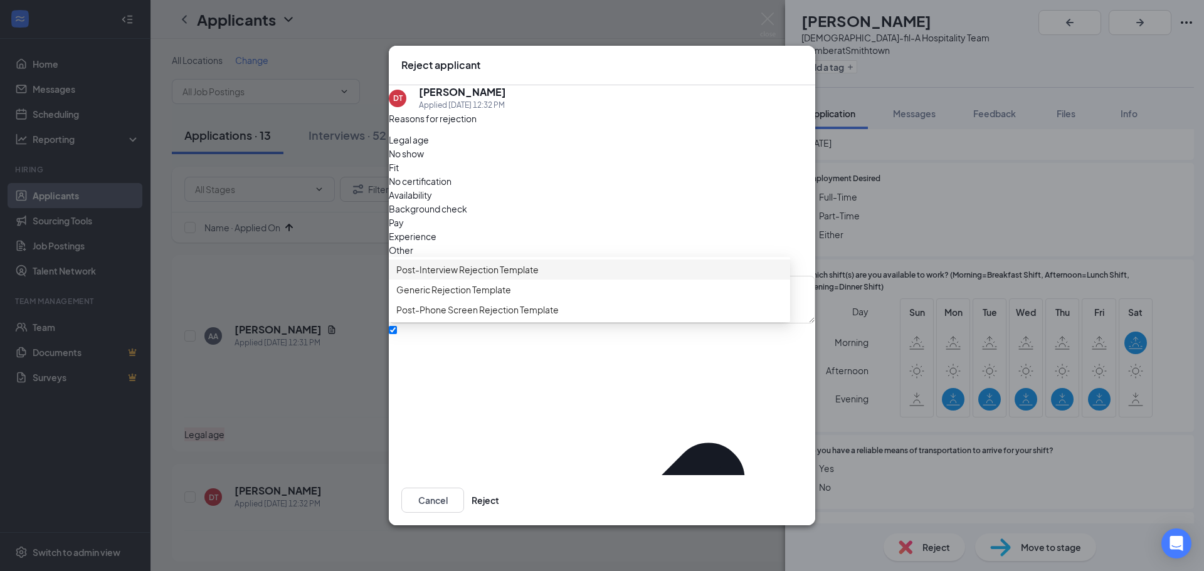
click at [442, 277] on span "Post-Interview Rejection Template" at bounding box center [467, 270] width 142 height 14
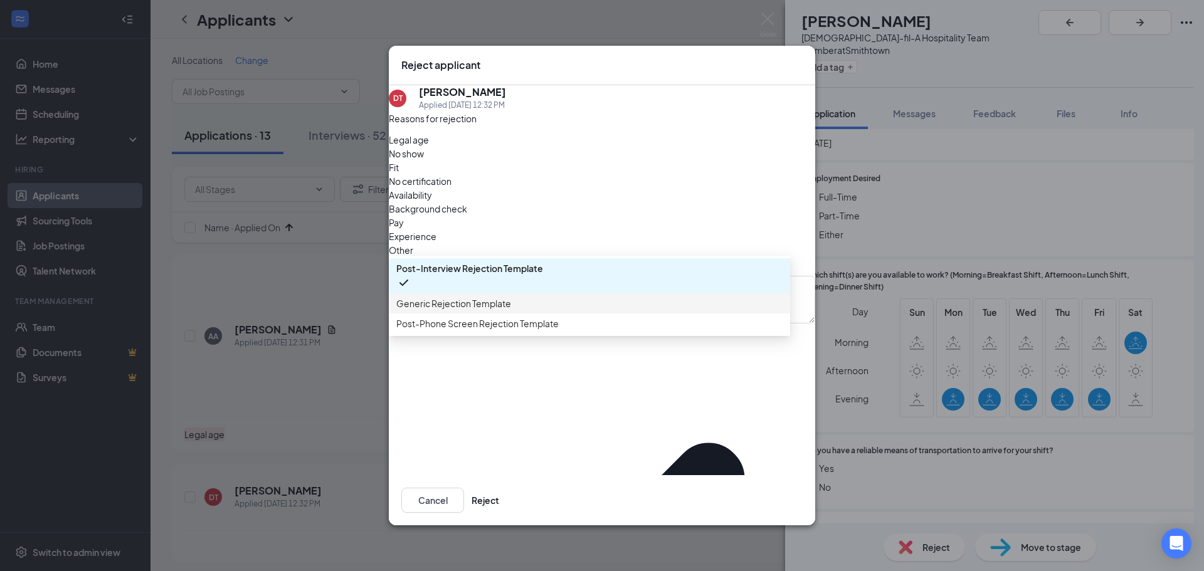
click at [429, 310] on span "Generic Rejection Template" at bounding box center [453, 304] width 115 height 14
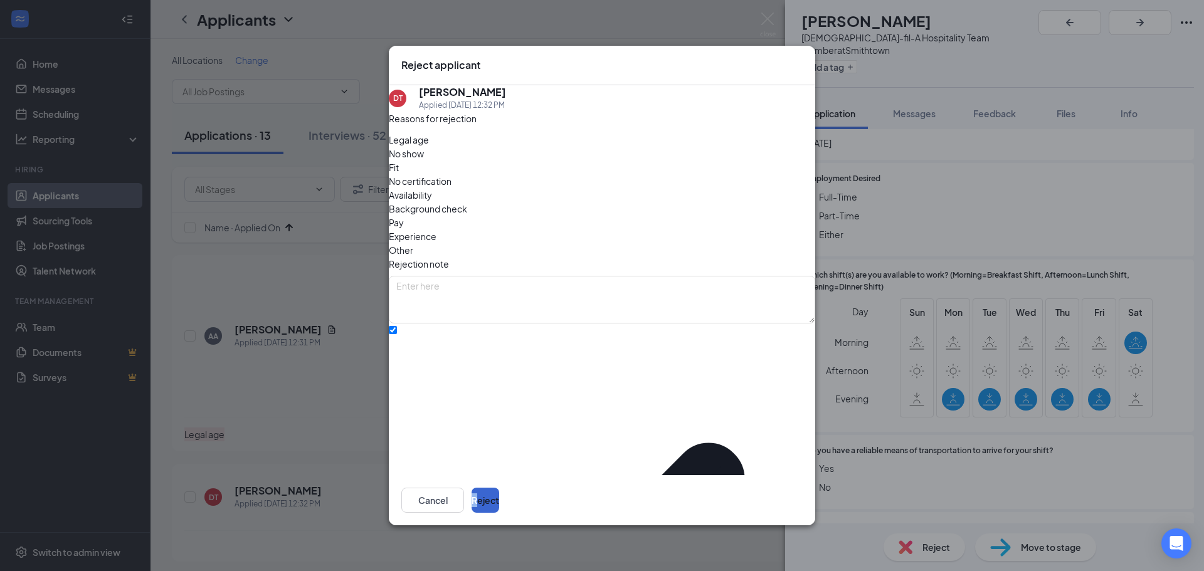
click at [764, 487] on div "Cancel Reject" at bounding box center [602, 500] width 426 height 50
click at [499, 488] on button "Reject" at bounding box center [485, 500] width 28 height 25
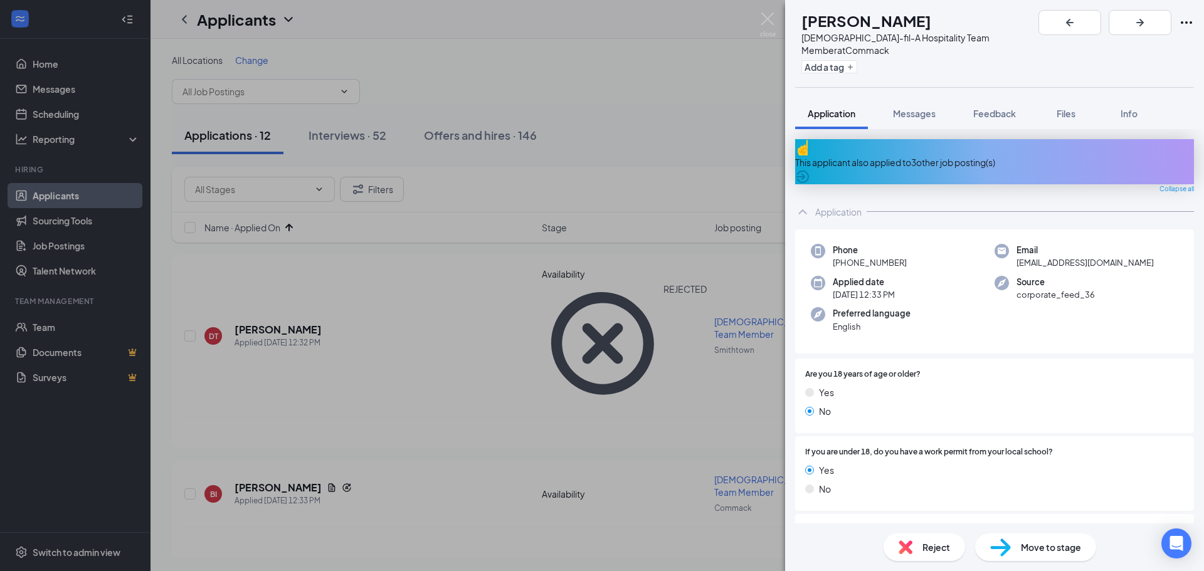
click at [944, 139] on div "This applicant also applied to 3 other job posting(s)" at bounding box center [994, 161] width 399 height 45
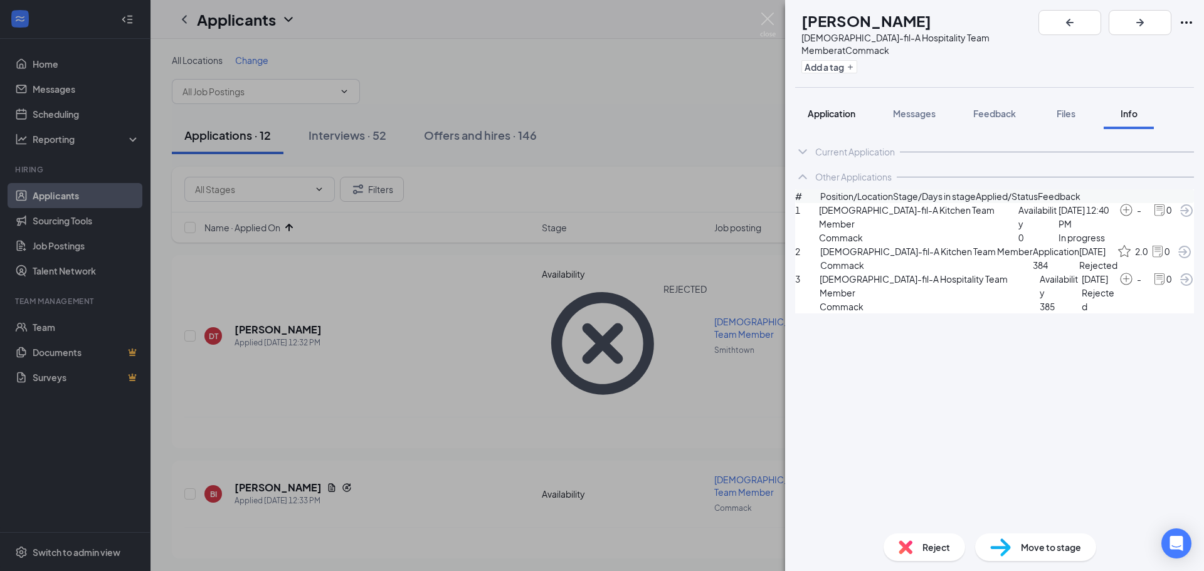
click at [846, 108] on span "Application" at bounding box center [832, 113] width 48 height 11
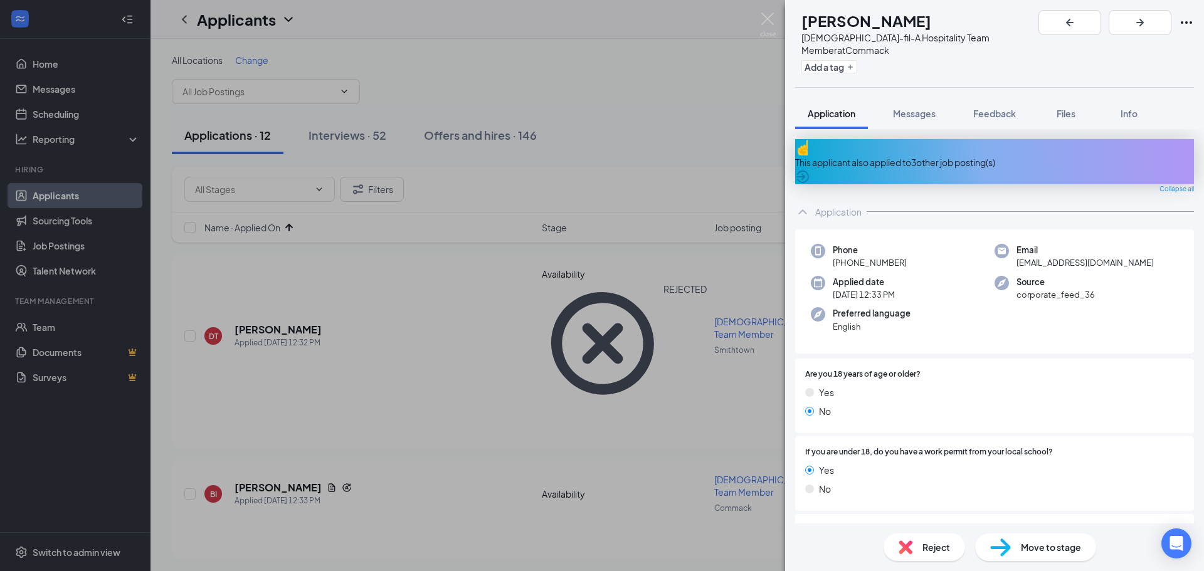
click at [927, 155] on div "This applicant also applied to 3 other job posting(s)" at bounding box center [994, 162] width 399 height 14
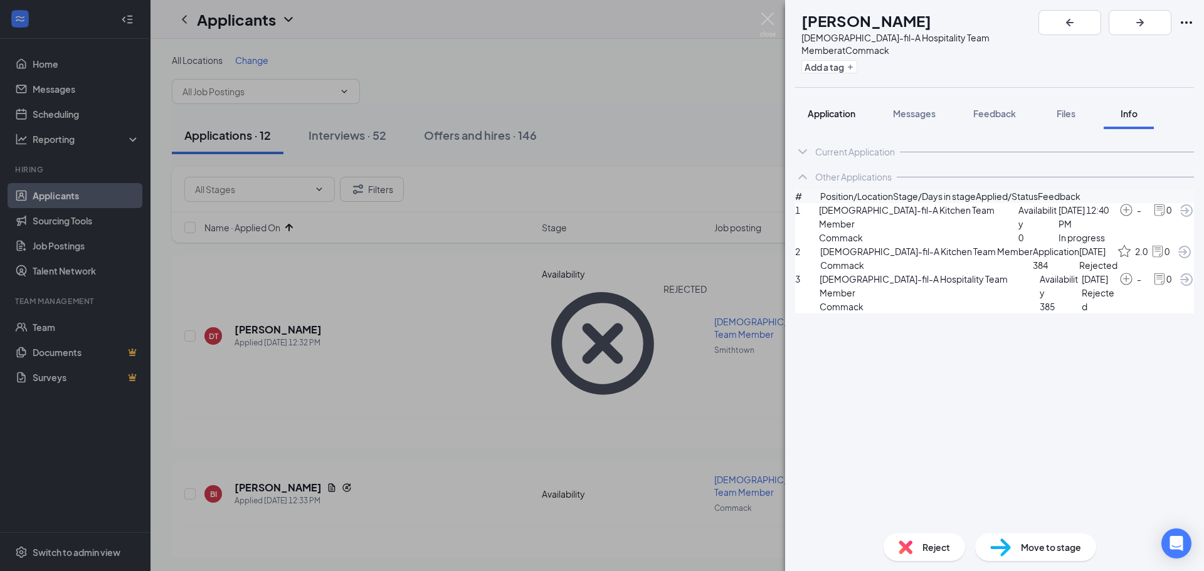
click at [838, 108] on span "Application" at bounding box center [832, 113] width 48 height 11
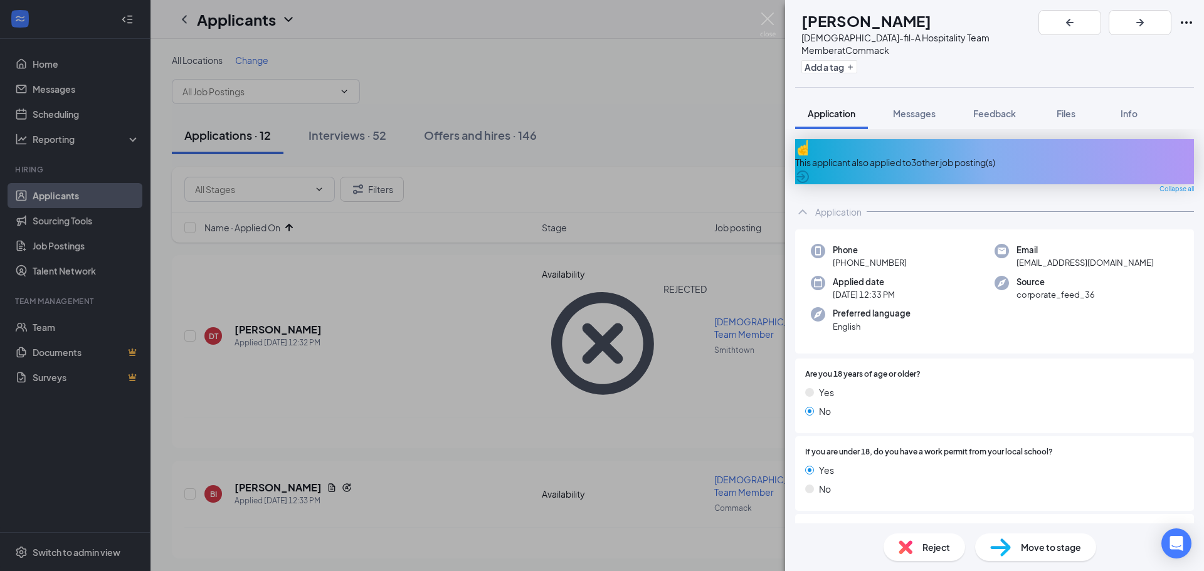
click at [922, 542] on span "Reject" at bounding box center [936, 547] width 28 height 14
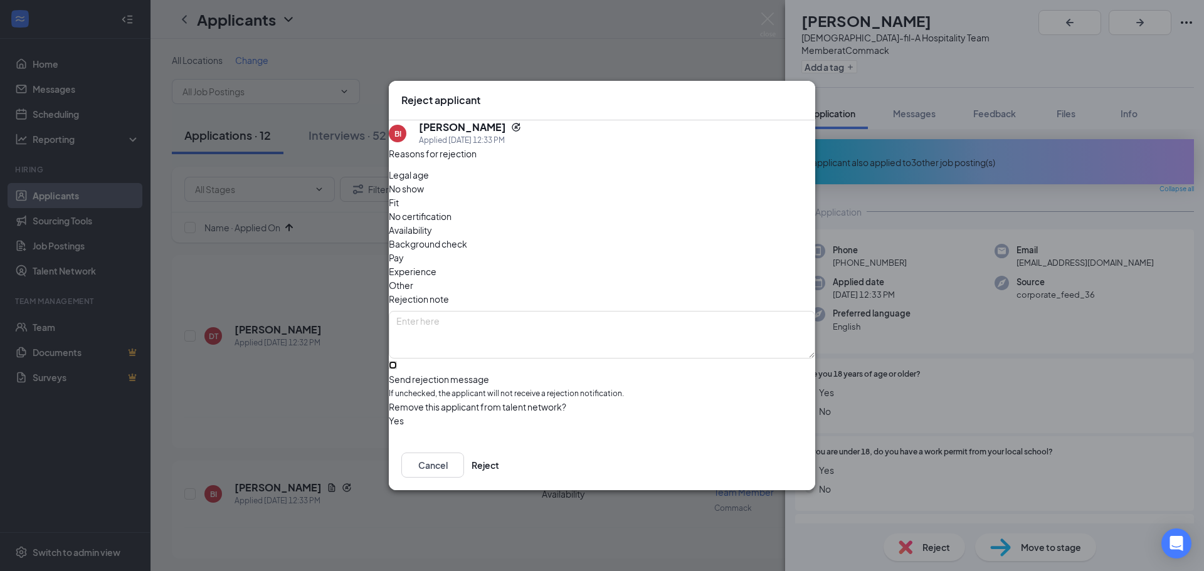
click at [397, 361] on input "Send rejection message If unchecked, the applicant will not receive a rejection…" at bounding box center [393, 365] width 8 height 8
checkbox input "true"
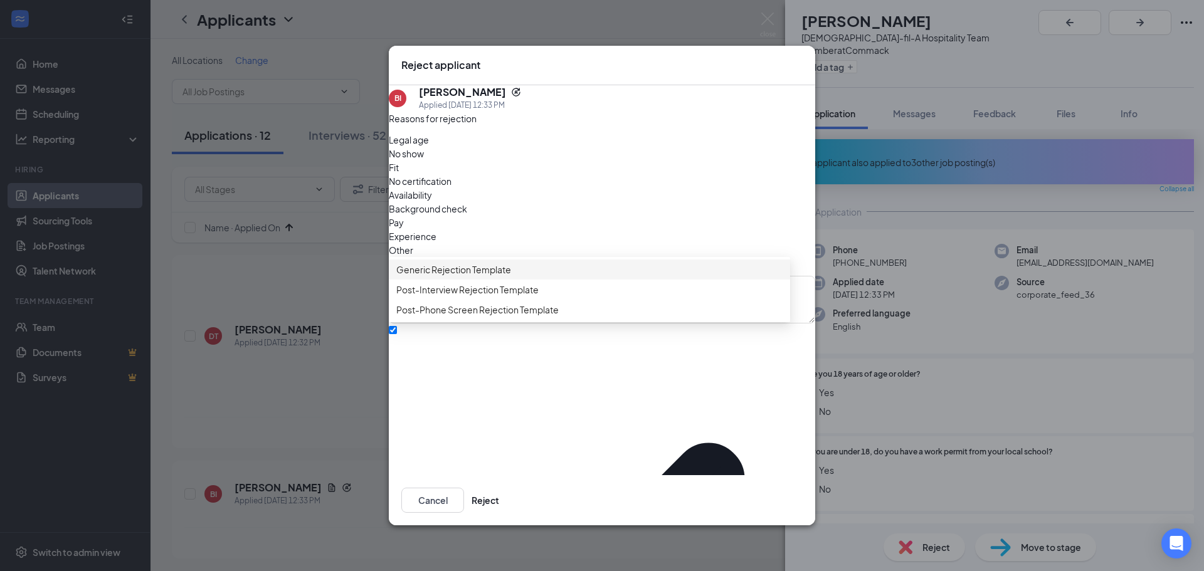
click at [431, 277] on span "Generic Rejection Template" at bounding box center [453, 270] width 115 height 14
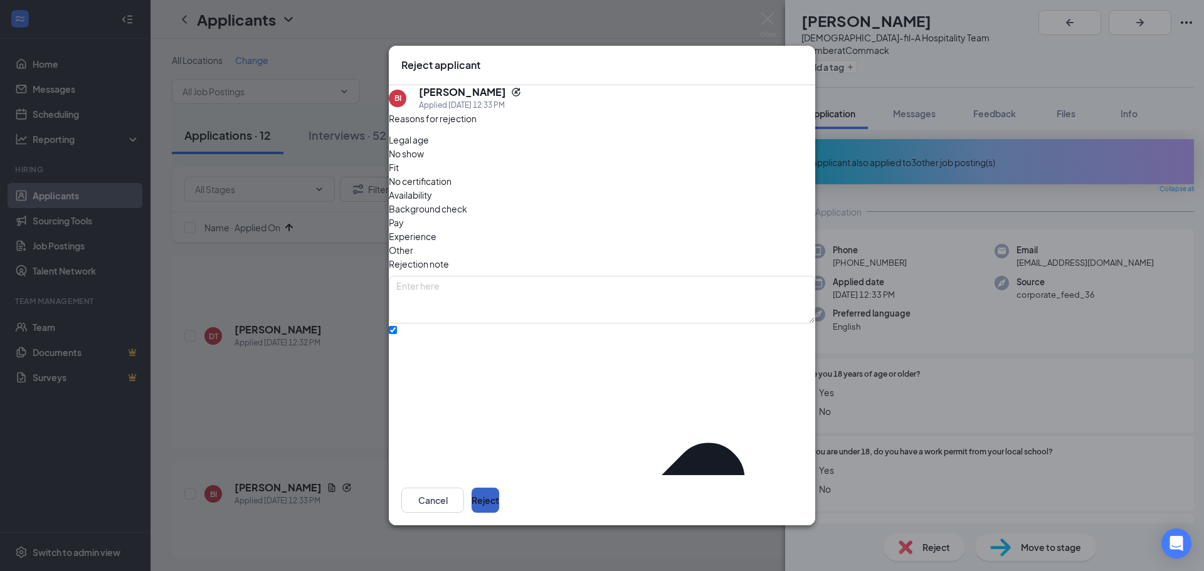
click at [499, 493] on button "Reject" at bounding box center [485, 500] width 28 height 25
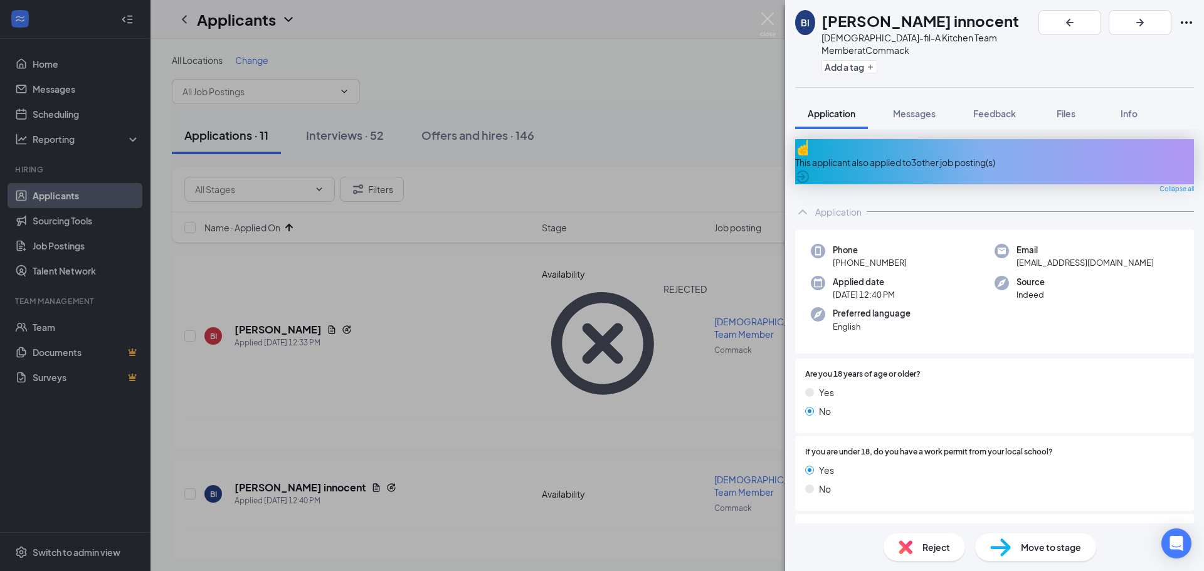
click at [909, 556] on div "Reject" at bounding box center [924, 548] width 82 height 28
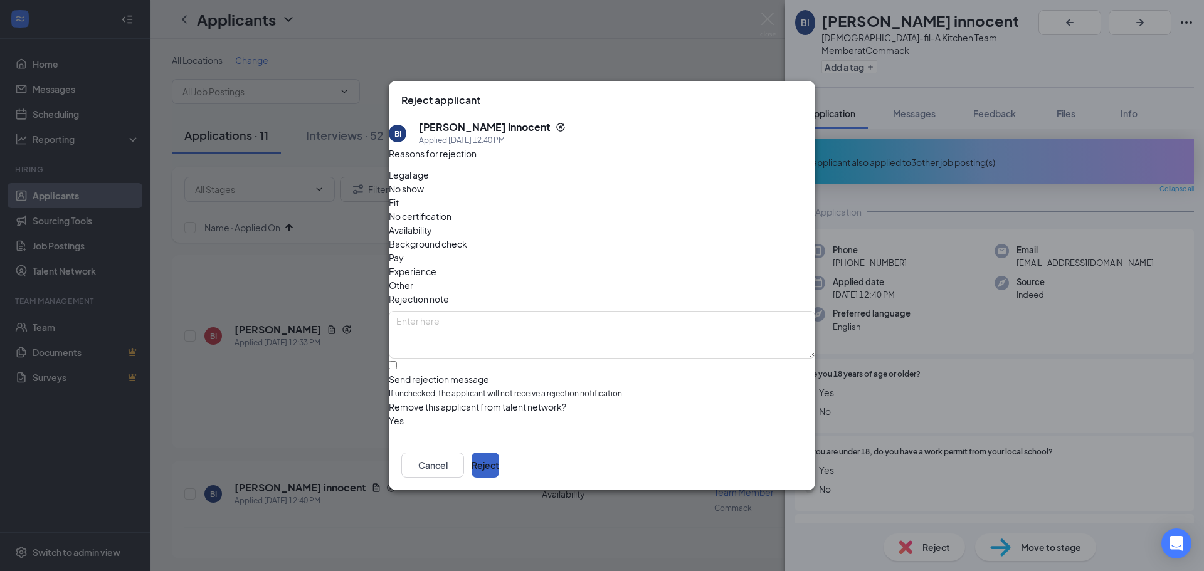
click at [499, 458] on button "Reject" at bounding box center [485, 465] width 28 height 25
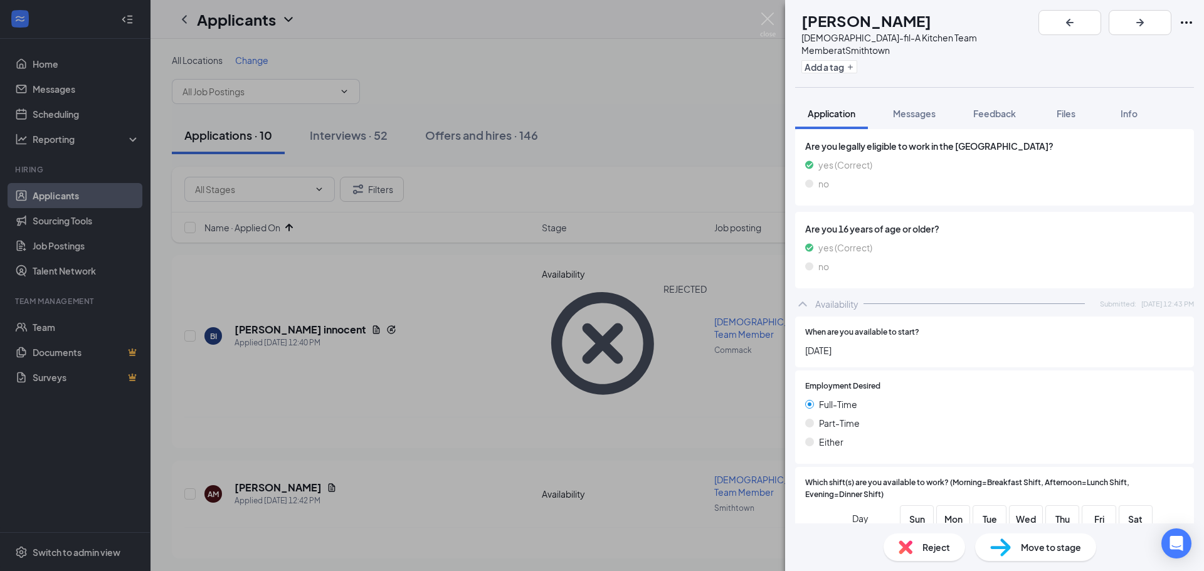
scroll to position [878, 0]
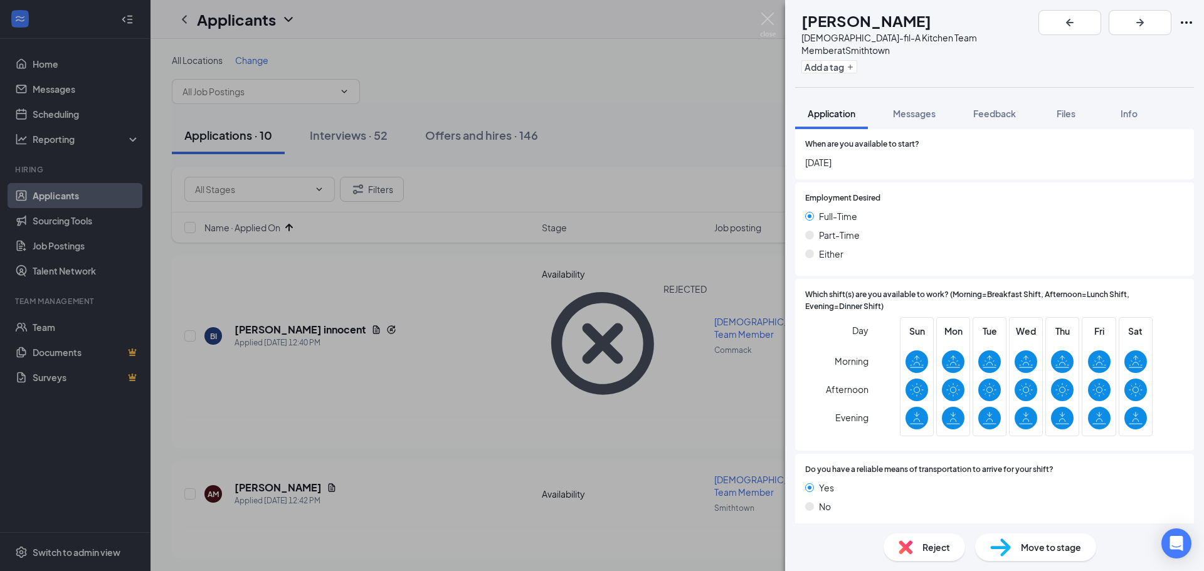
click at [1056, 548] on span "Move to stage" at bounding box center [1051, 547] width 60 height 14
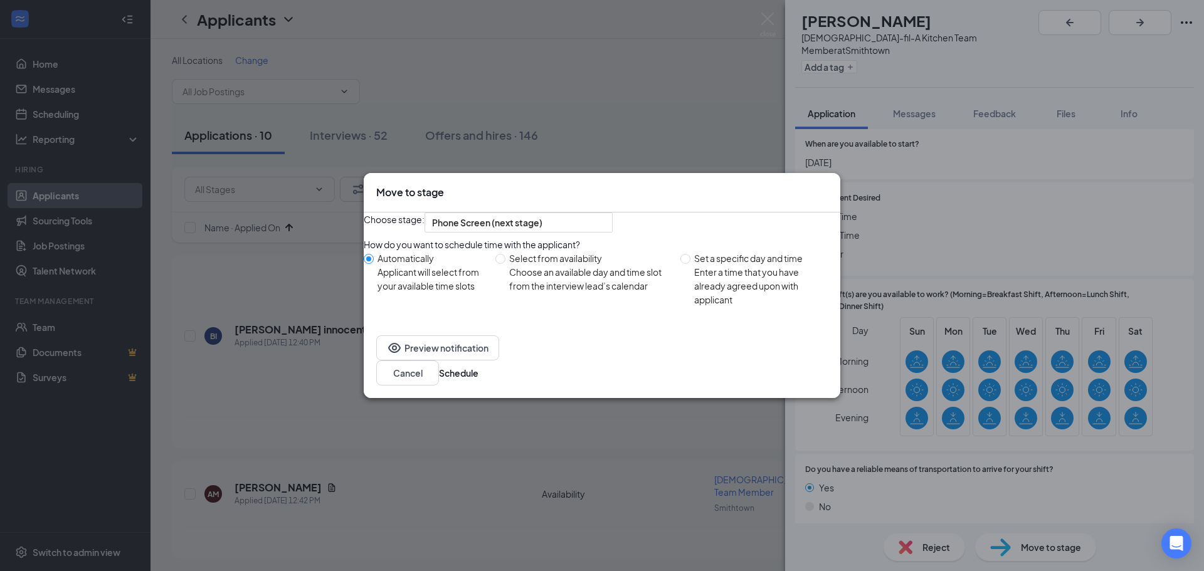
click at [1008, 184] on div "Move to stage Choose stage: Phone Screen (next stage) How do you want to schedu…" at bounding box center [602, 285] width 1204 height 571
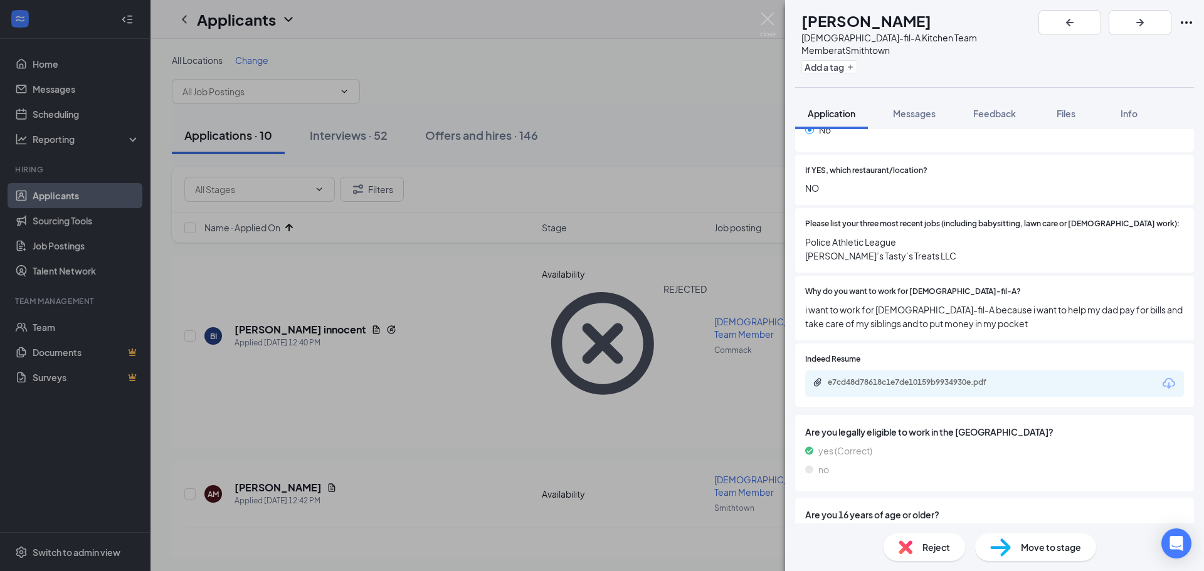
scroll to position [439, 0]
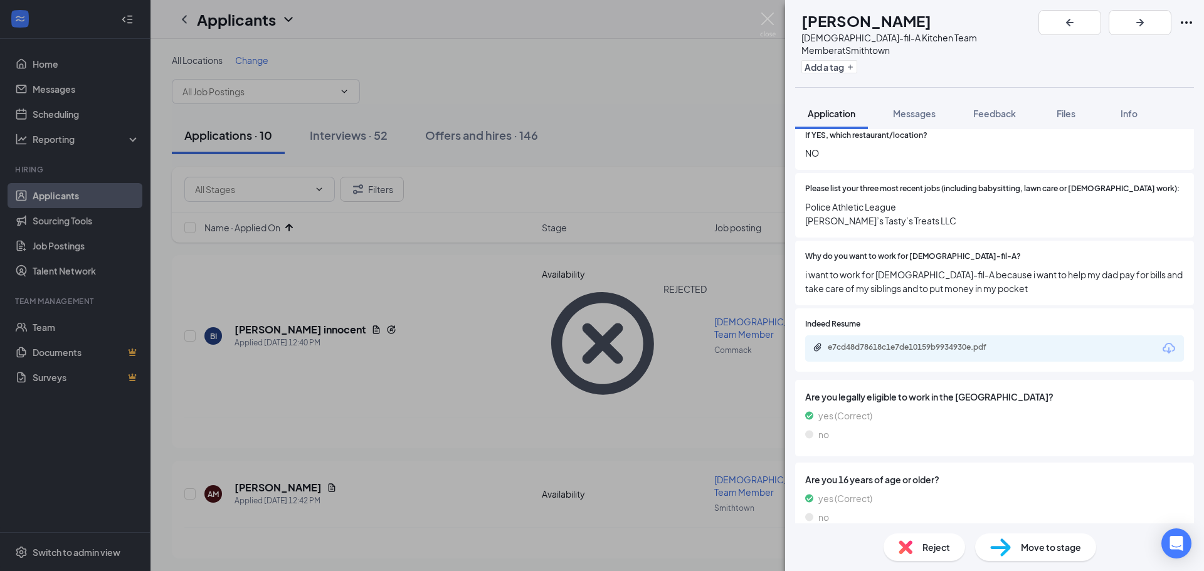
click at [1031, 542] on span "Move to stage" at bounding box center [1051, 547] width 60 height 14
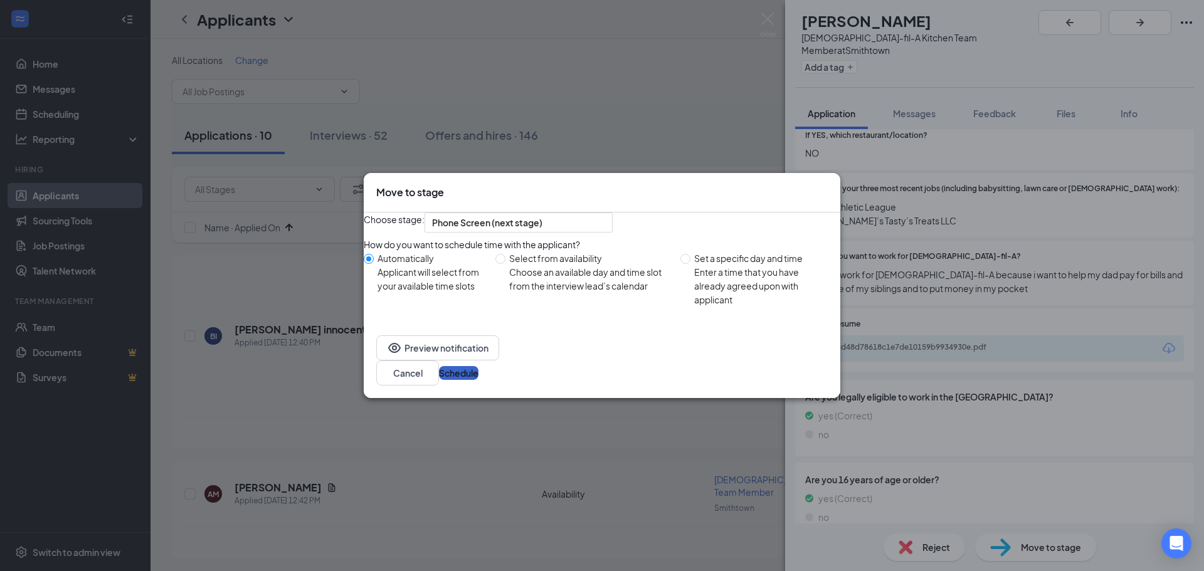
click at [478, 377] on button "Schedule" at bounding box center [459, 373] width 40 height 14
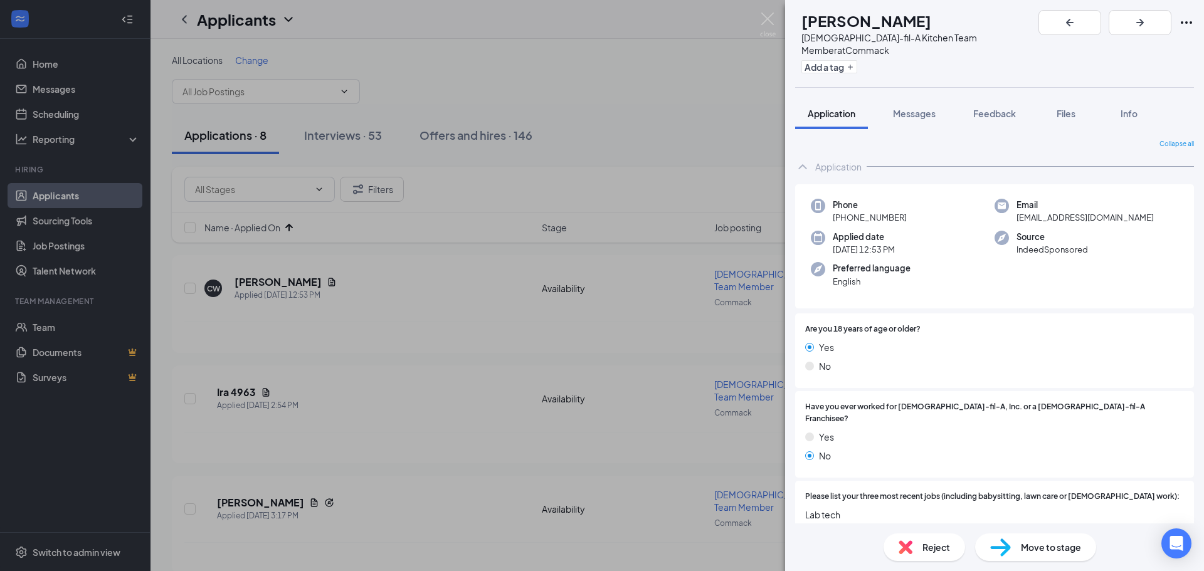
click at [1058, 545] on span "Move to stage" at bounding box center [1051, 547] width 60 height 14
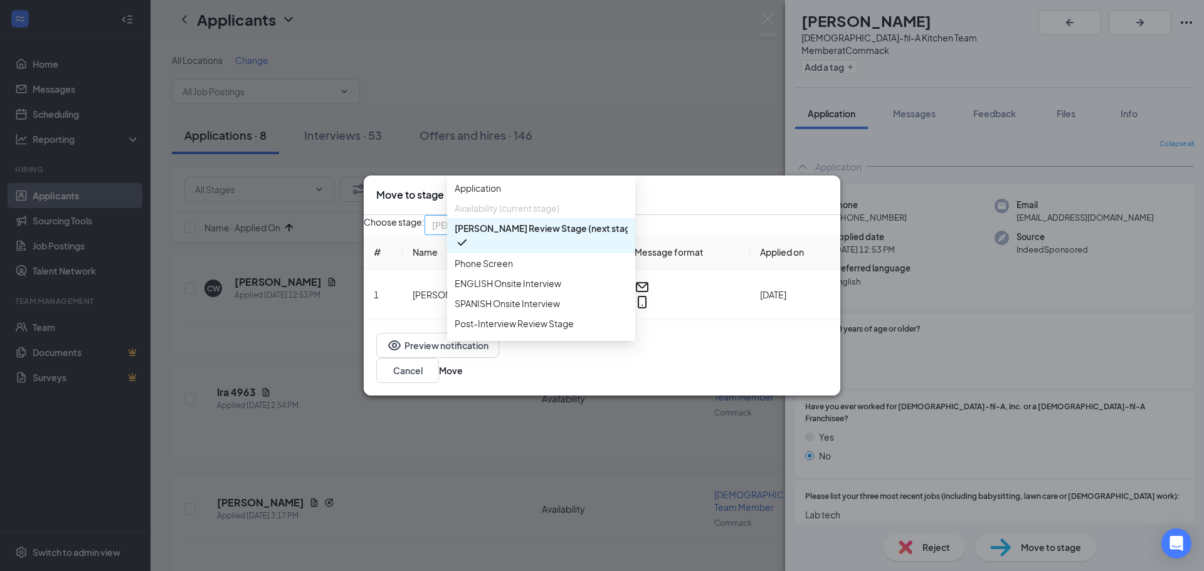
click at [600, 226] on div "[PERSON_NAME] Review Stage (next stage) 3976059 3976054 3976055 Application Ava…" at bounding box center [518, 225] width 188 height 20
click at [487, 270] on span "Phone Screen" at bounding box center [484, 263] width 58 height 14
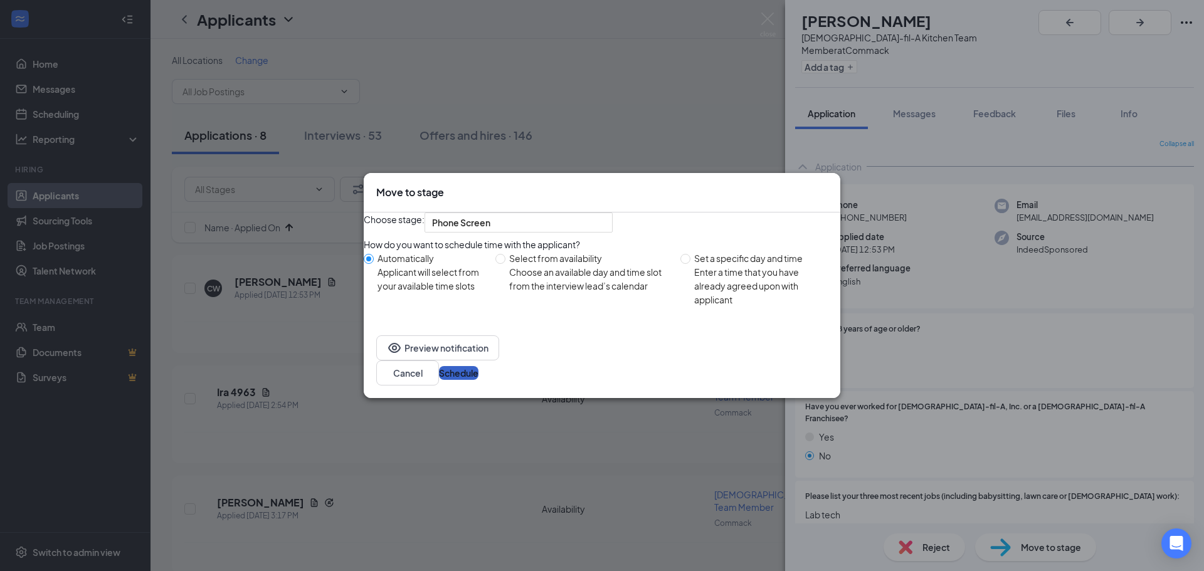
click at [478, 377] on button "Schedule" at bounding box center [459, 373] width 40 height 14
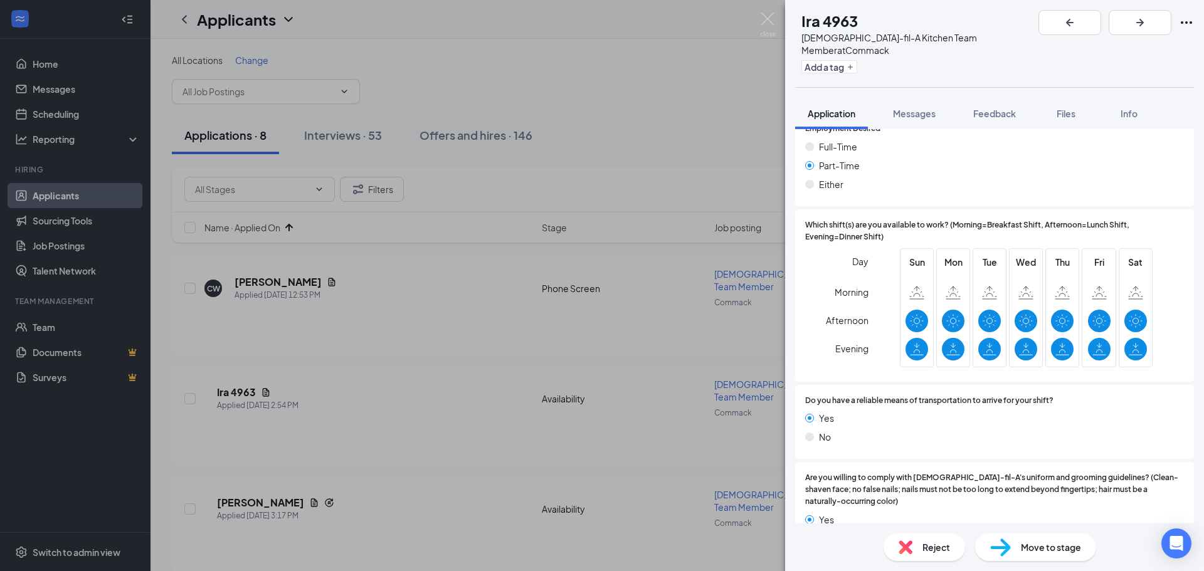
scroll to position [895, 0]
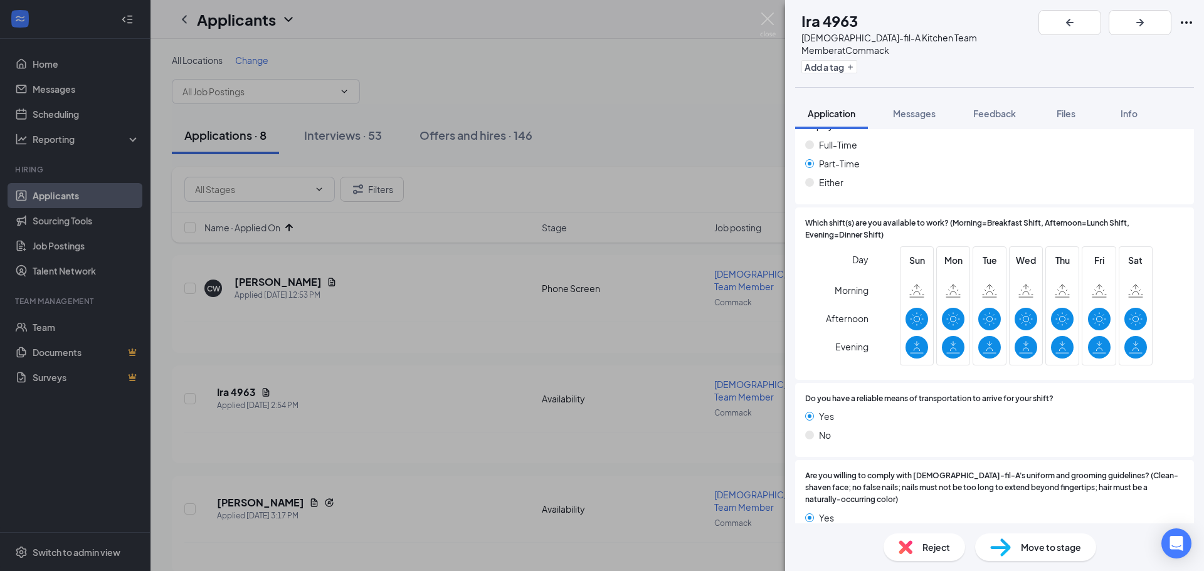
click at [1043, 547] on span "Move to stage" at bounding box center [1051, 547] width 60 height 14
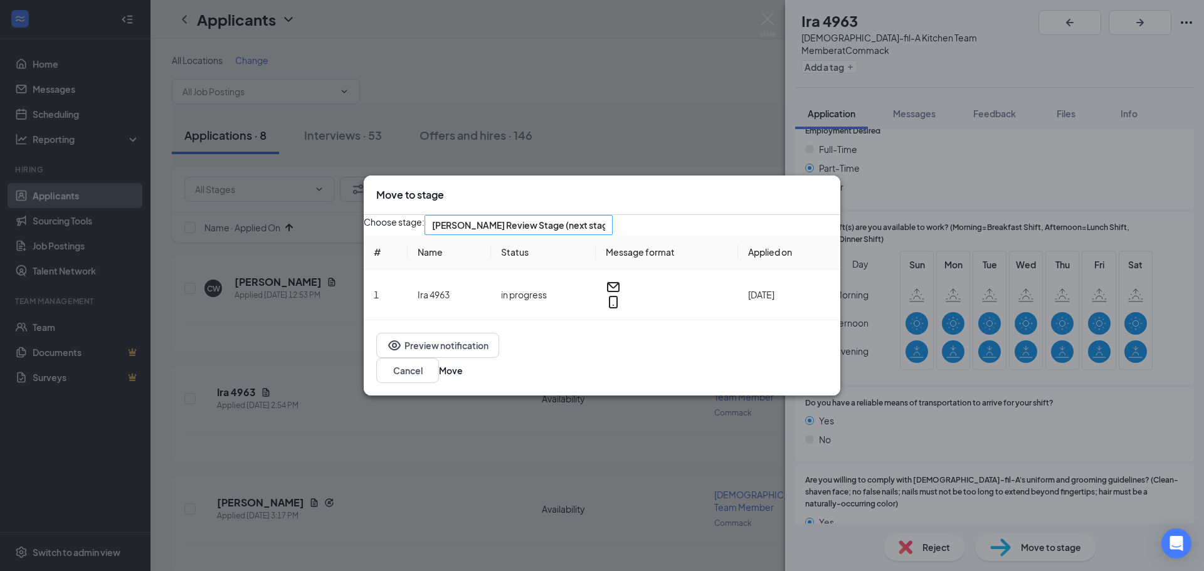
click at [613, 235] on div "[PERSON_NAME] Review Stage (next stage)" at bounding box center [518, 225] width 188 height 20
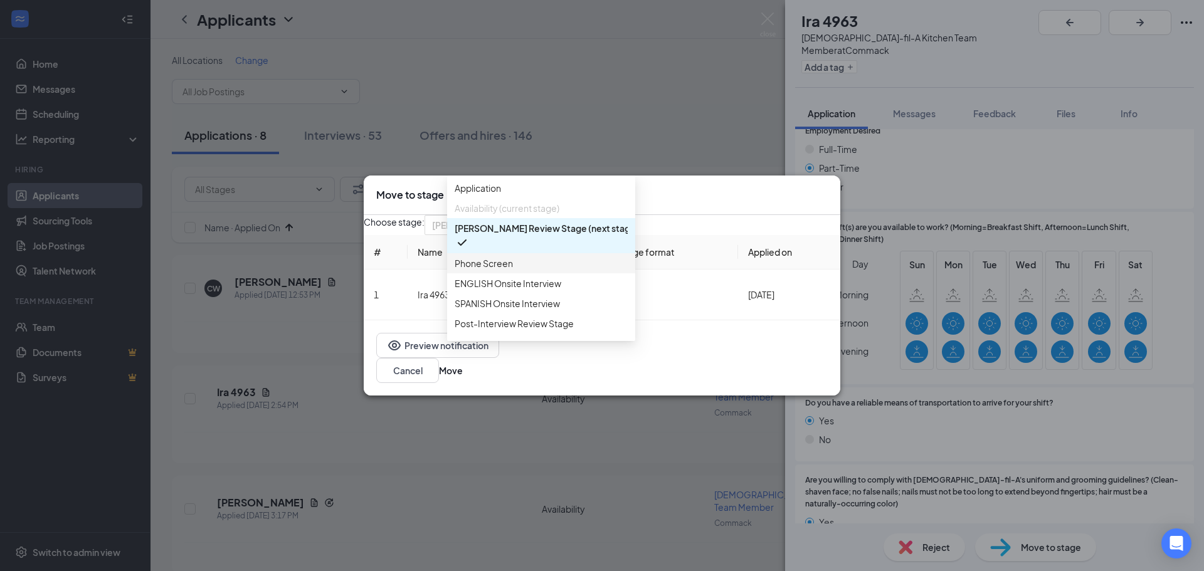
click at [471, 270] on span "Phone Screen" at bounding box center [484, 263] width 58 height 14
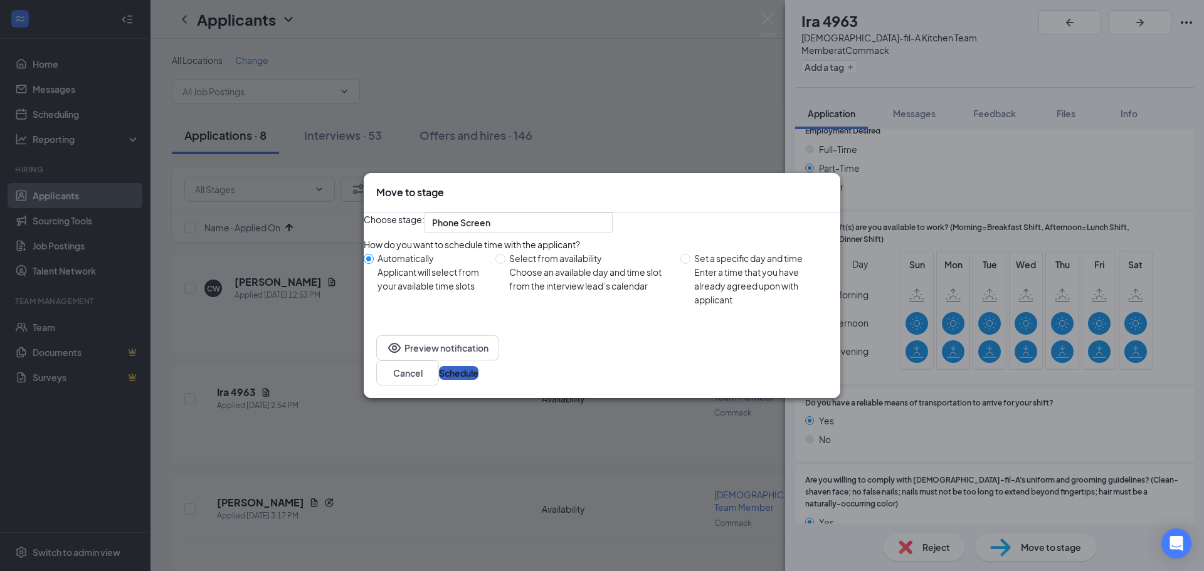
click at [478, 379] on button "Schedule" at bounding box center [459, 373] width 40 height 14
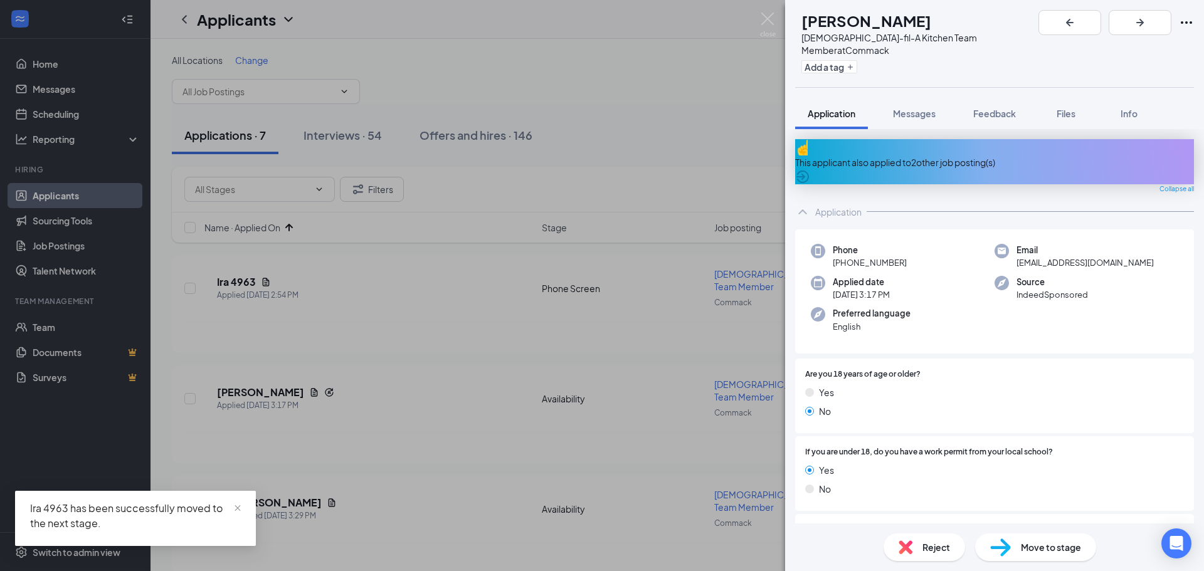
click at [953, 155] on div "This applicant also applied to 2 other job posting(s)" at bounding box center [994, 162] width 399 height 14
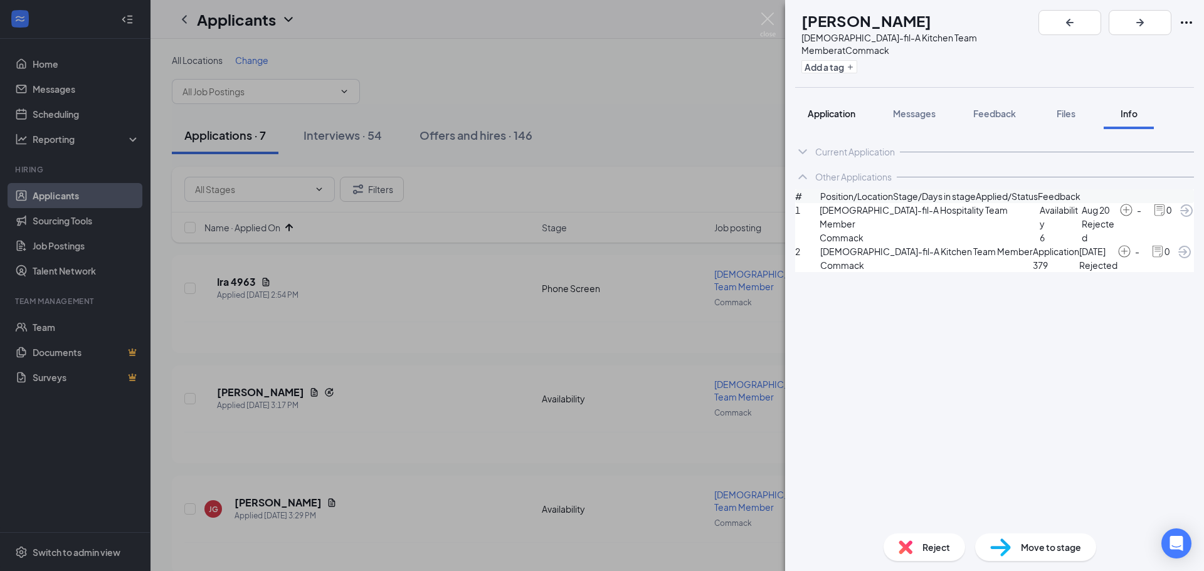
click at [825, 98] on button "Application" at bounding box center [831, 113] width 73 height 31
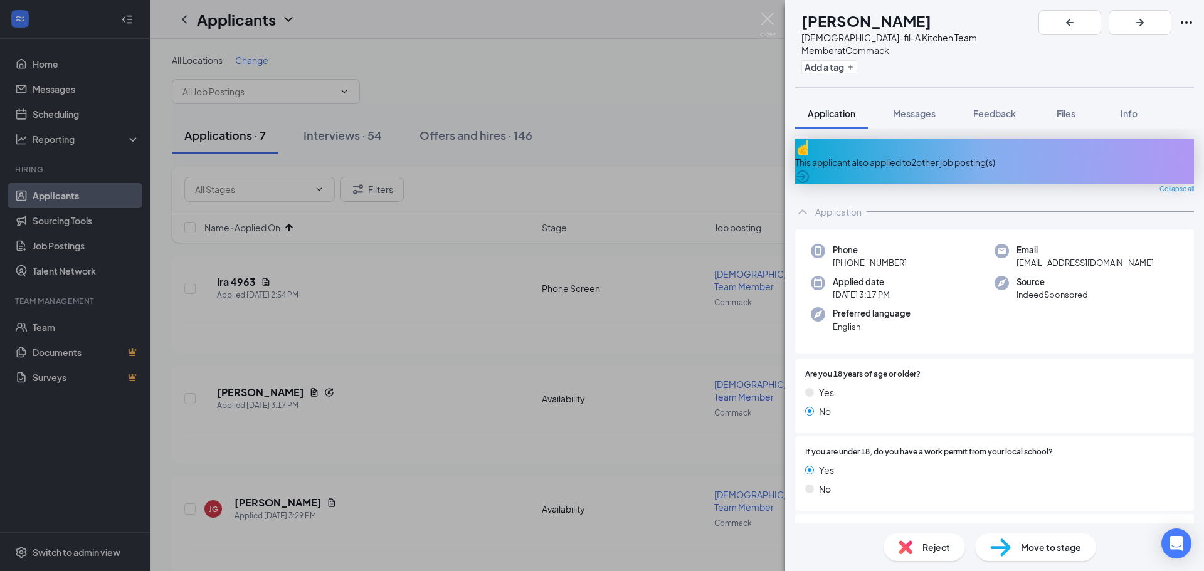
click at [947, 544] on span "Reject" at bounding box center [936, 547] width 28 height 14
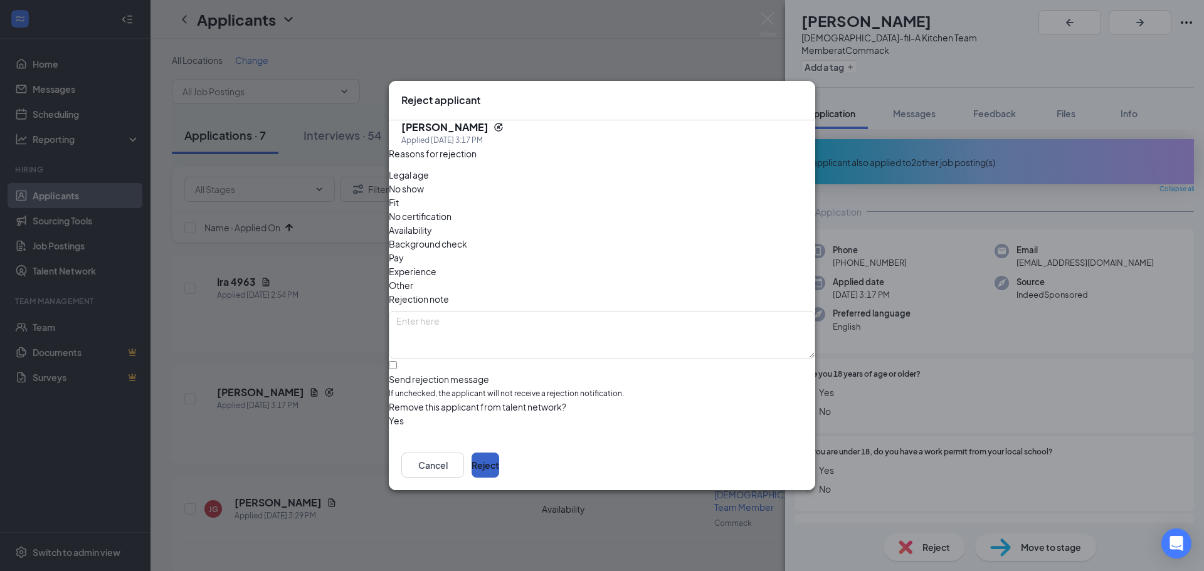
click at [499, 454] on button "Reject" at bounding box center [485, 465] width 28 height 25
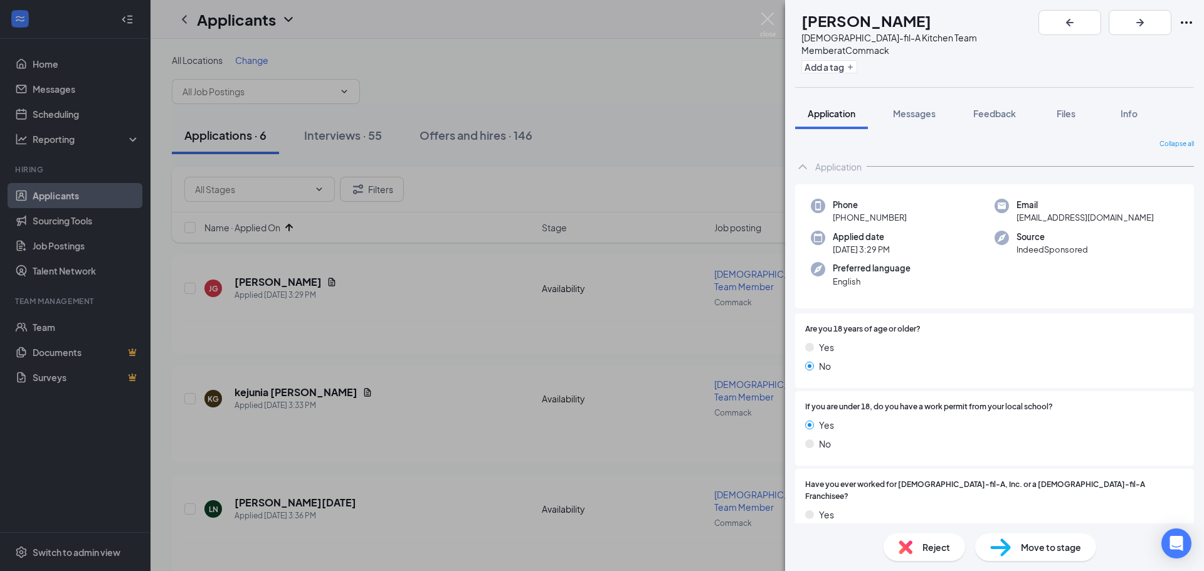
click at [914, 540] on div "Reject" at bounding box center [924, 548] width 82 height 28
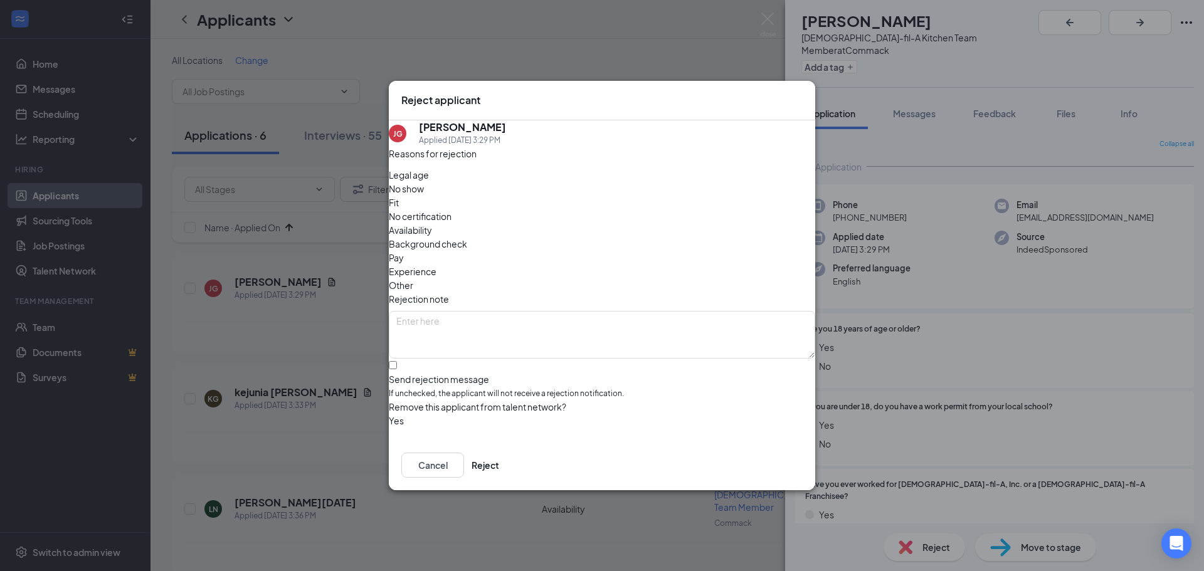
click at [453, 182] on div "Legal age" at bounding box center [602, 175] width 426 height 14
click at [397, 361] on input "Send rejection message If unchecked, the applicant will not receive a rejection…" at bounding box center [393, 365] width 8 height 8
checkbox input "true"
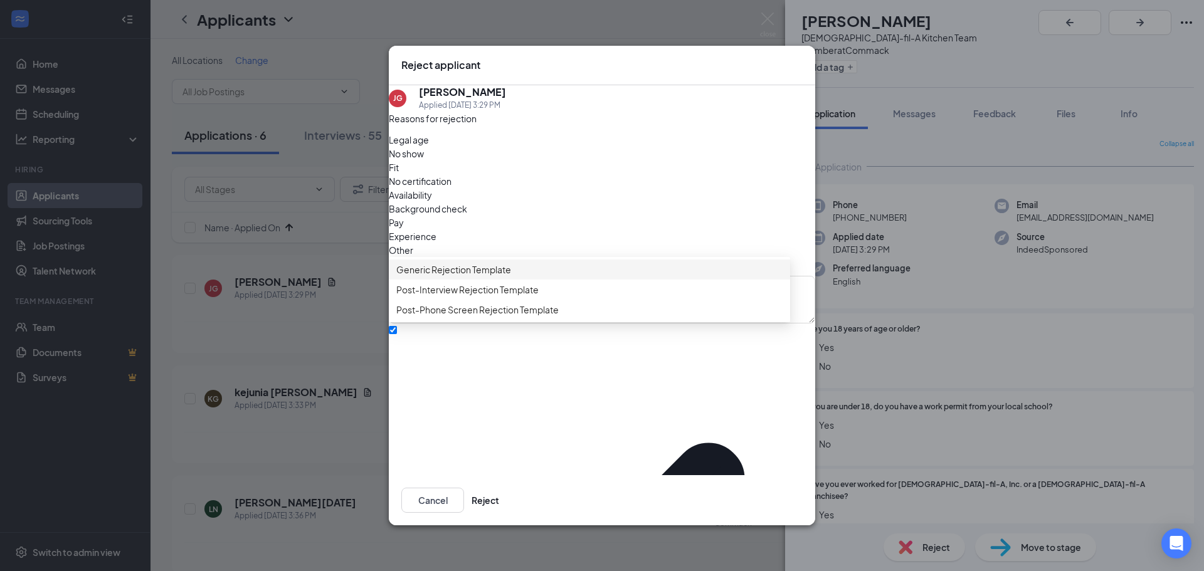
click at [420, 277] on span "Generic Rejection Template" at bounding box center [453, 270] width 115 height 14
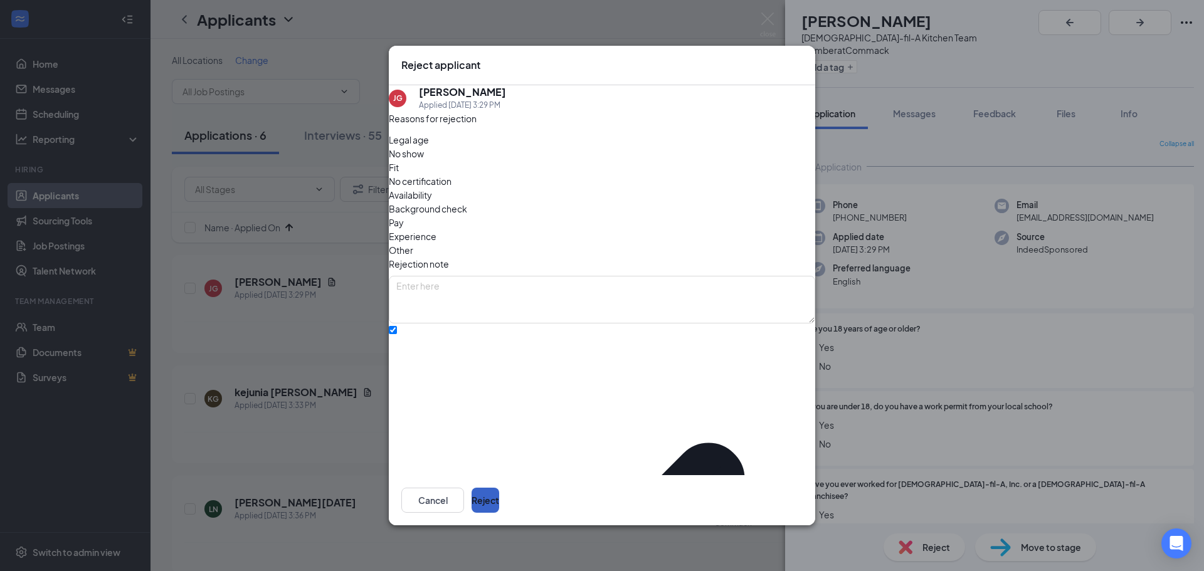
click at [499, 488] on button "Reject" at bounding box center [485, 500] width 28 height 25
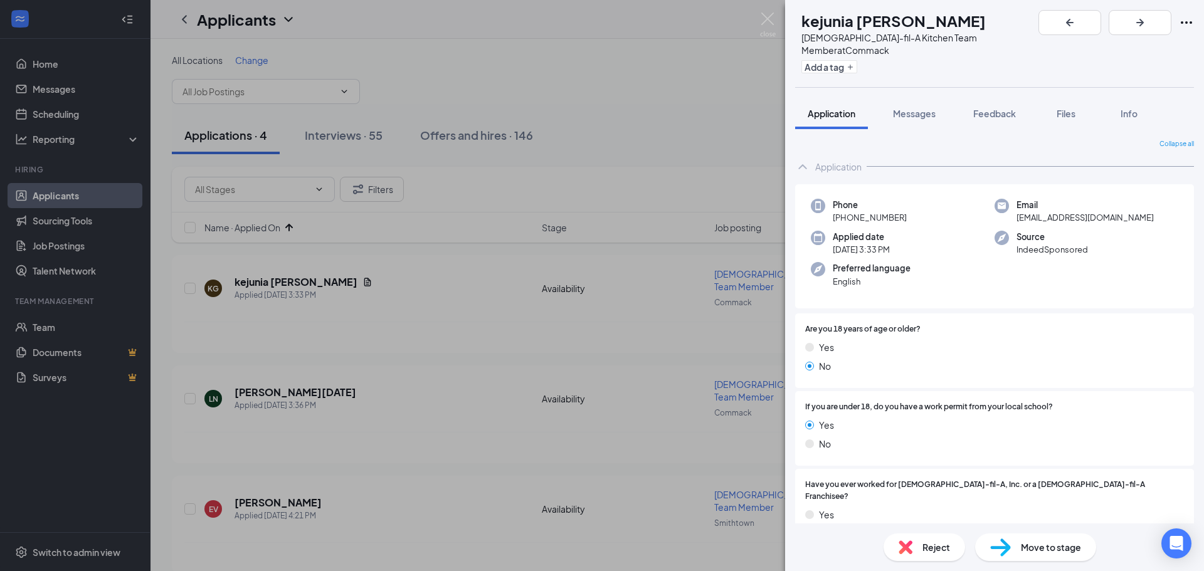
click at [905, 547] on img at bounding box center [905, 547] width 14 height 14
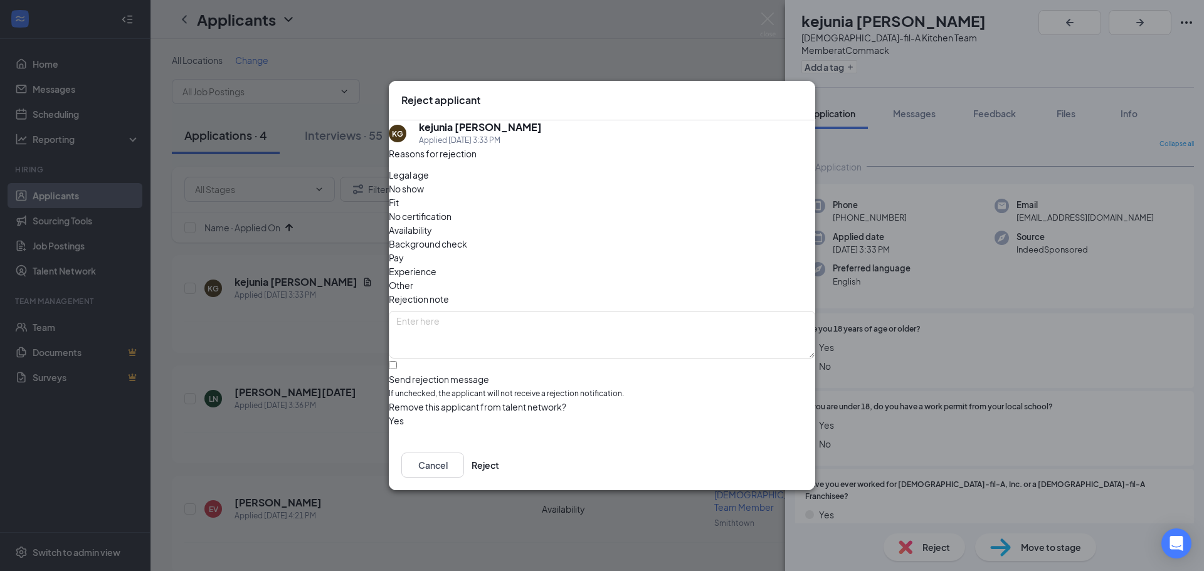
click at [419, 182] on span "Legal age" at bounding box center [409, 175] width 40 height 14
click at [397, 361] on input "Send rejection message If unchecked, the applicant will not receive a rejection…" at bounding box center [393, 365] width 8 height 8
checkbox input "true"
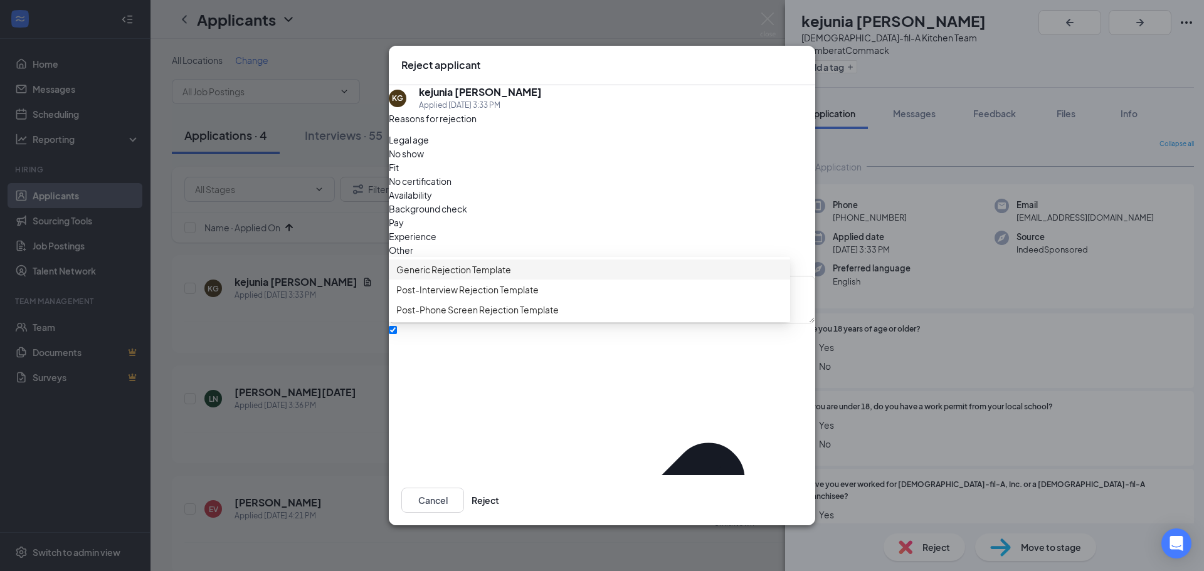
click at [424, 277] on span "Generic Rejection Template" at bounding box center [453, 270] width 115 height 14
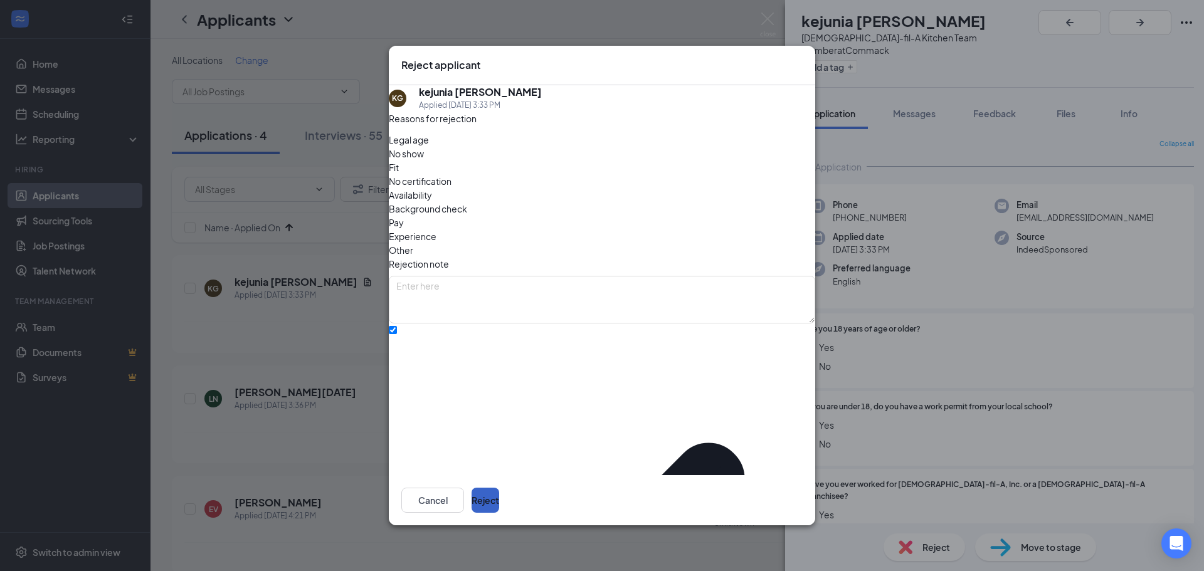
click at [499, 492] on button "Reject" at bounding box center [485, 500] width 28 height 25
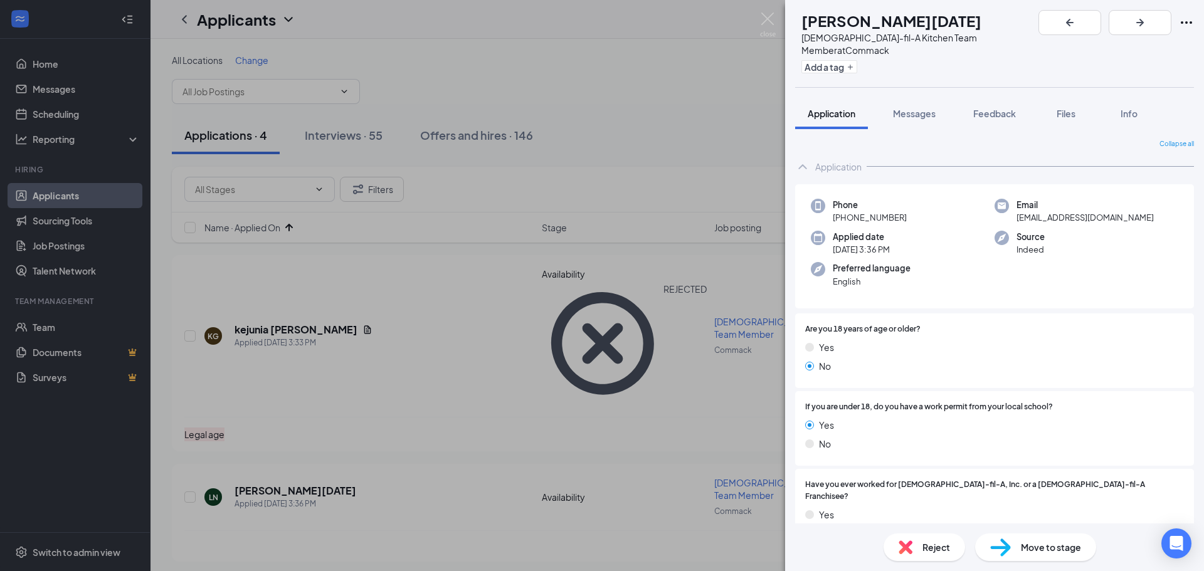
click at [930, 544] on span "Reject" at bounding box center [936, 547] width 28 height 14
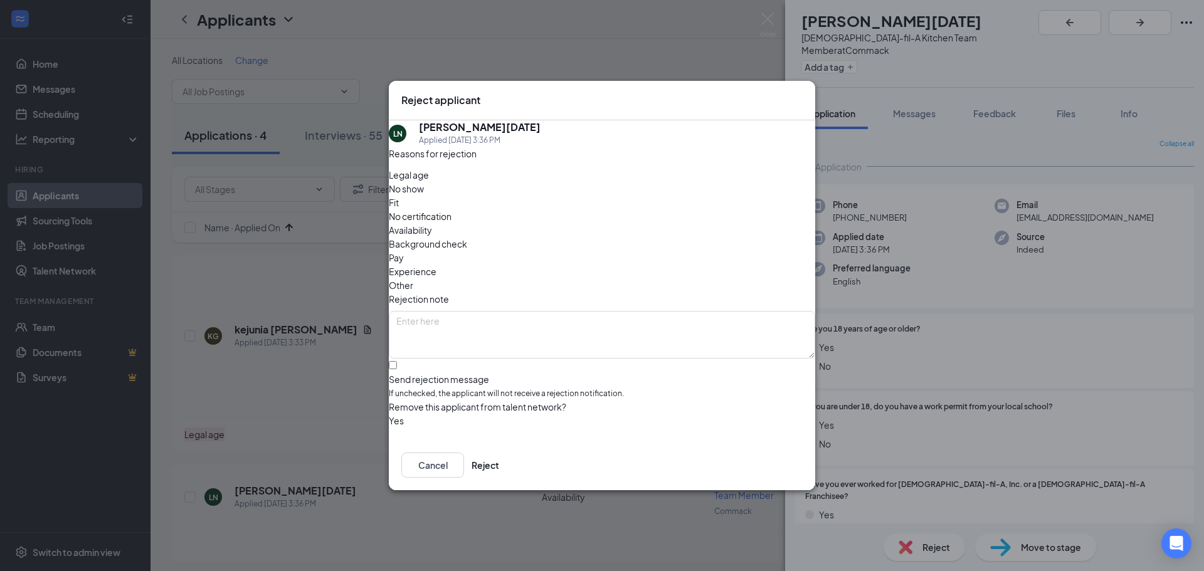
click at [429, 182] on span "Legal age" at bounding box center [409, 175] width 40 height 14
click at [397, 361] on input "Send rejection message If unchecked, the applicant will not receive a rejection…" at bounding box center [393, 365] width 8 height 8
checkbox input "true"
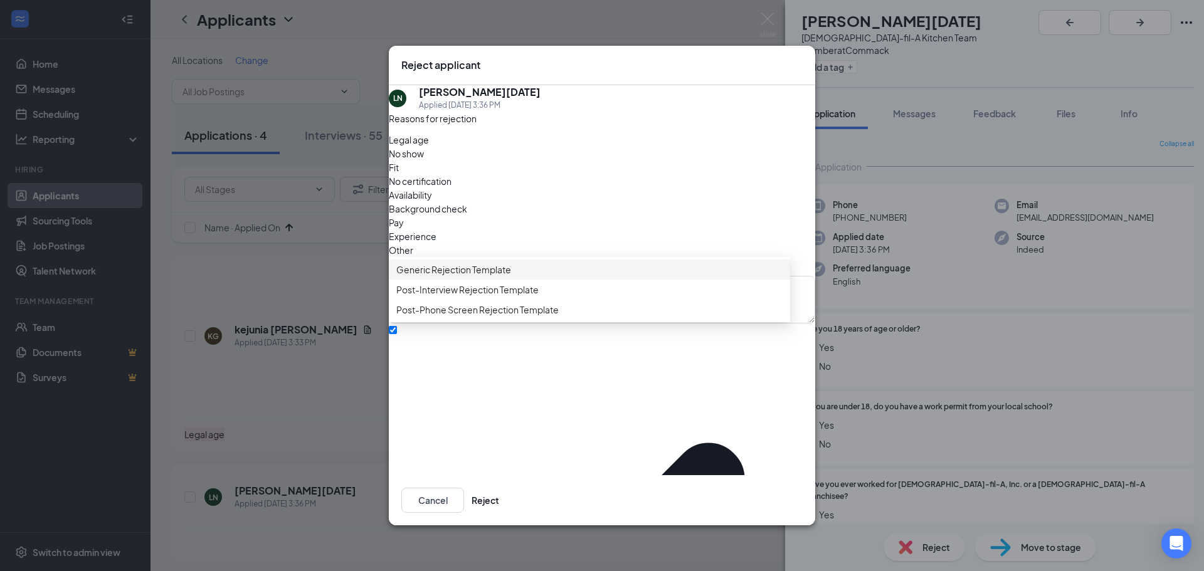
click at [424, 277] on span "Generic Rejection Template" at bounding box center [453, 270] width 115 height 14
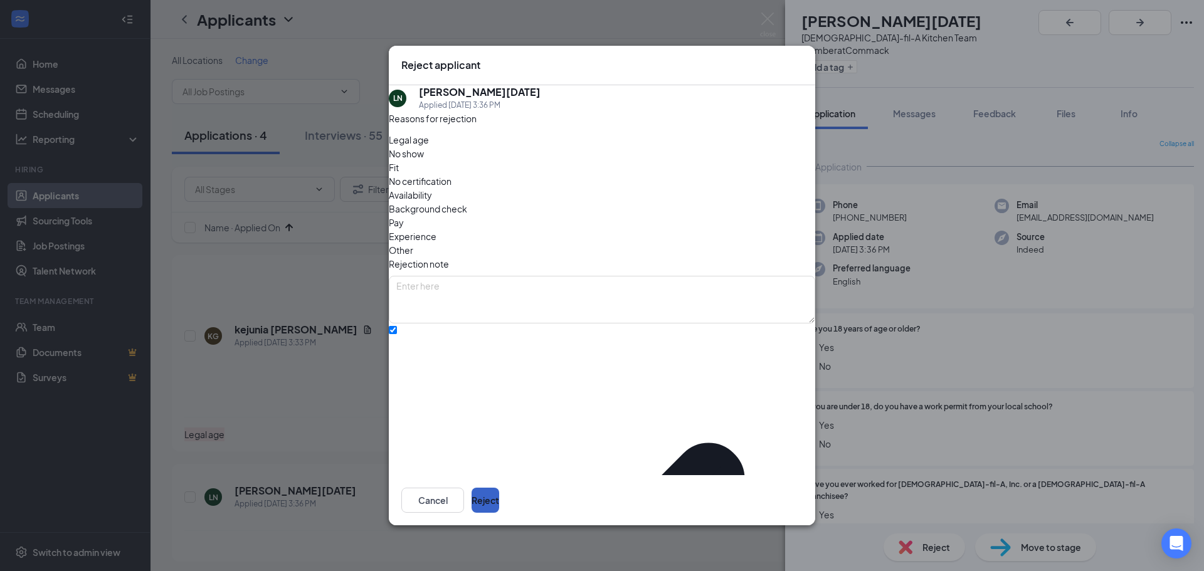
click at [499, 488] on button "Reject" at bounding box center [485, 500] width 28 height 25
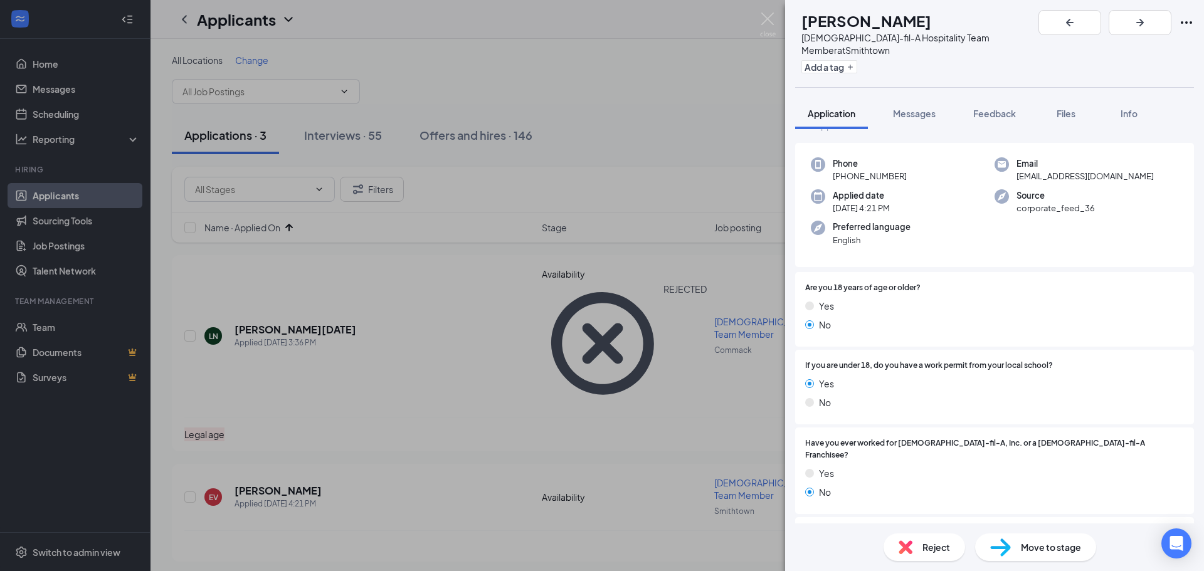
scroll to position [313, 0]
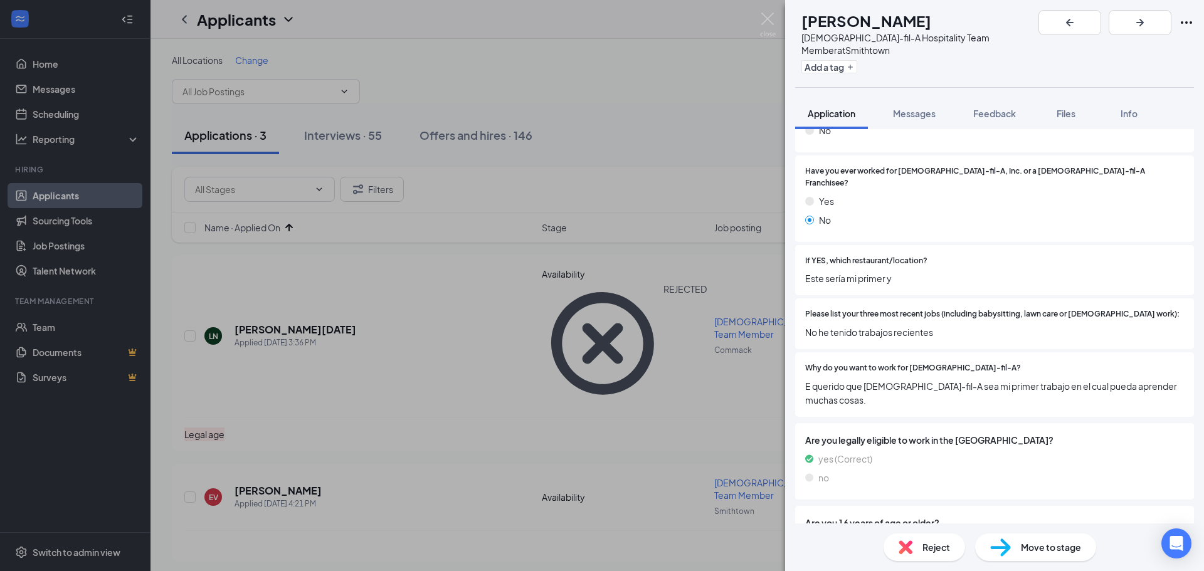
click at [923, 547] on span "Reject" at bounding box center [936, 547] width 28 height 14
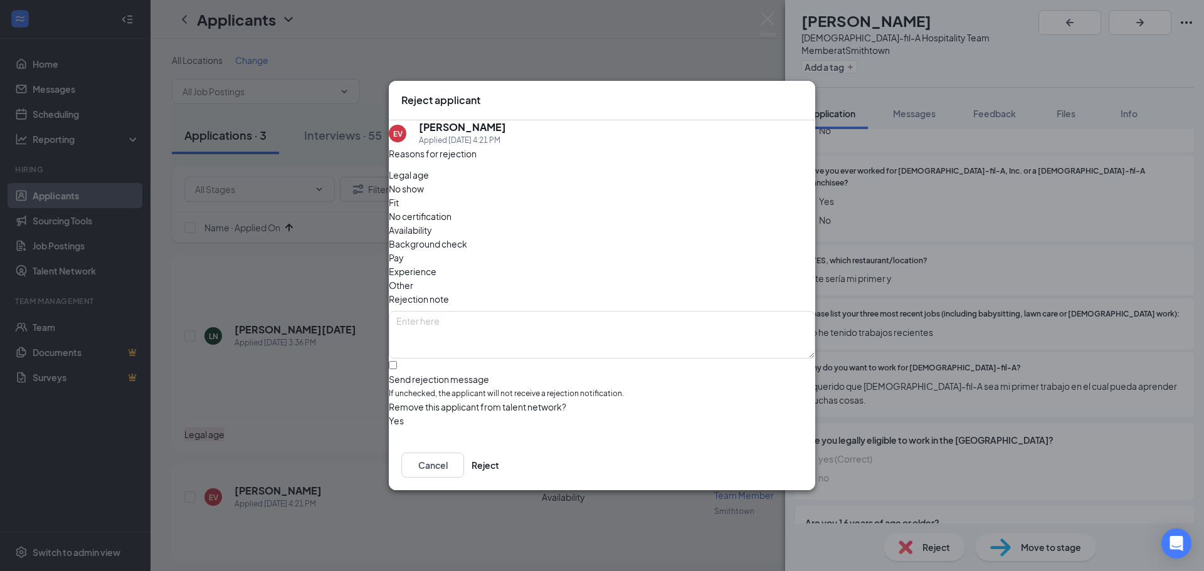
click at [429, 182] on span "Legal age" at bounding box center [409, 175] width 40 height 14
click at [397, 361] on input "Send rejection message If unchecked, the applicant will not receive a rejection…" at bounding box center [393, 365] width 8 height 8
checkbox input "true"
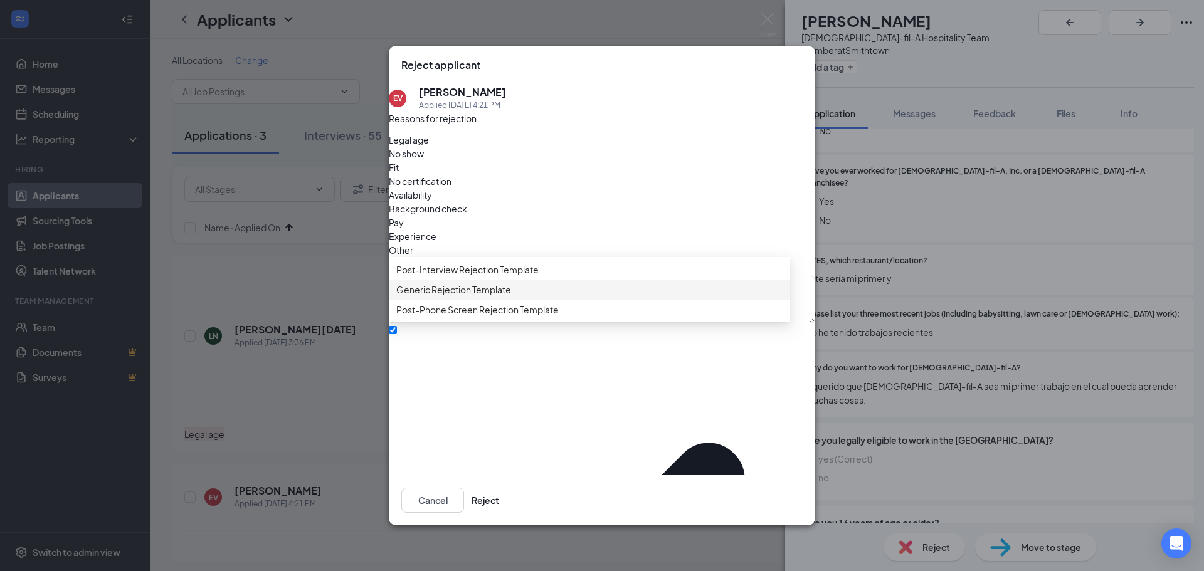
click at [433, 297] on span "Generic Rejection Template" at bounding box center [453, 290] width 115 height 14
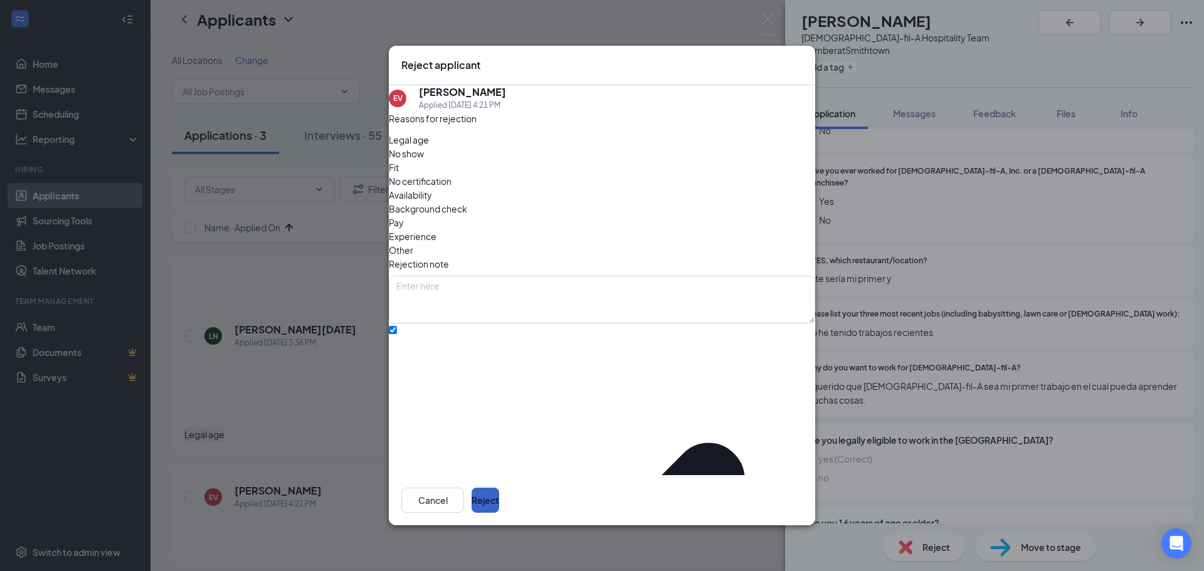
click at [499, 490] on button "Reject" at bounding box center [485, 500] width 28 height 25
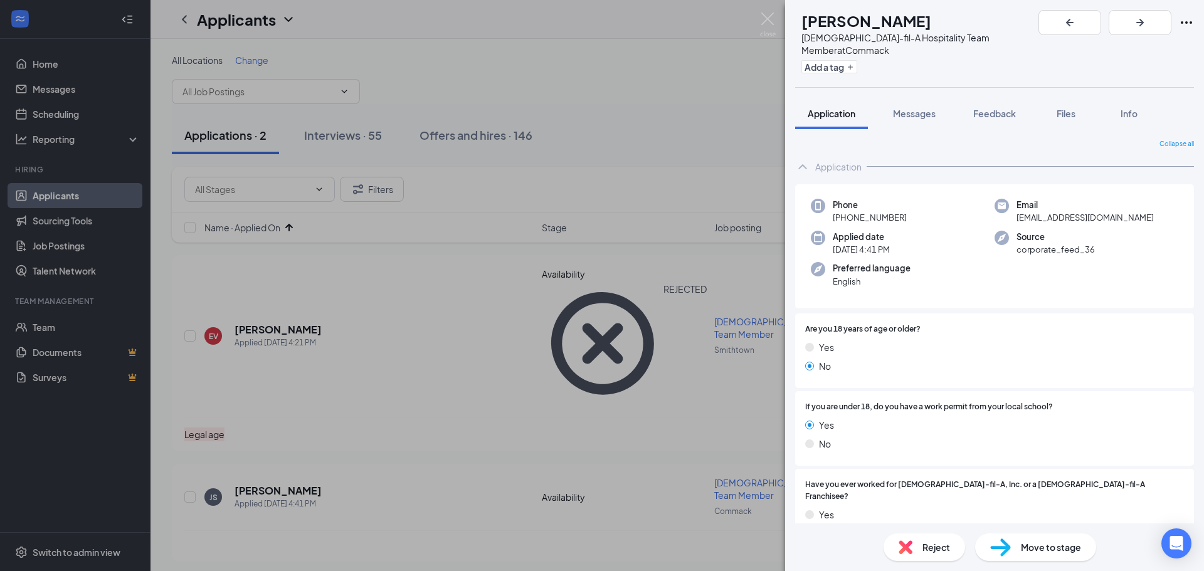
click at [1042, 537] on div "Move to stage" at bounding box center [1035, 548] width 121 height 28
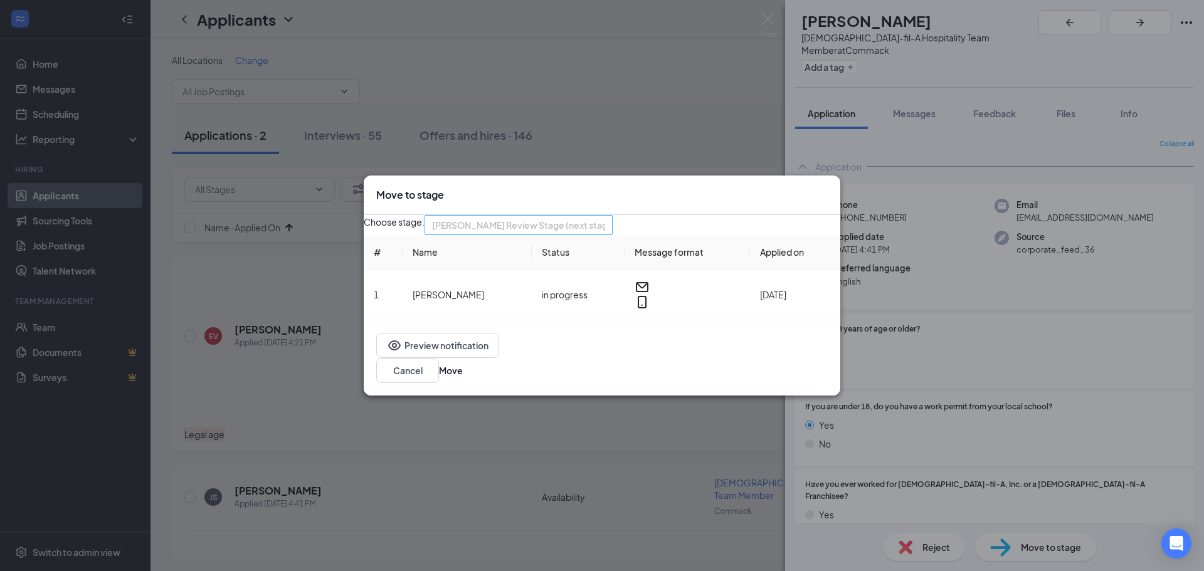
click at [613, 233] on div "[PERSON_NAME] Review Stage (next stage) 3807162 3807156 Application Availabilit…" at bounding box center [518, 225] width 188 height 20
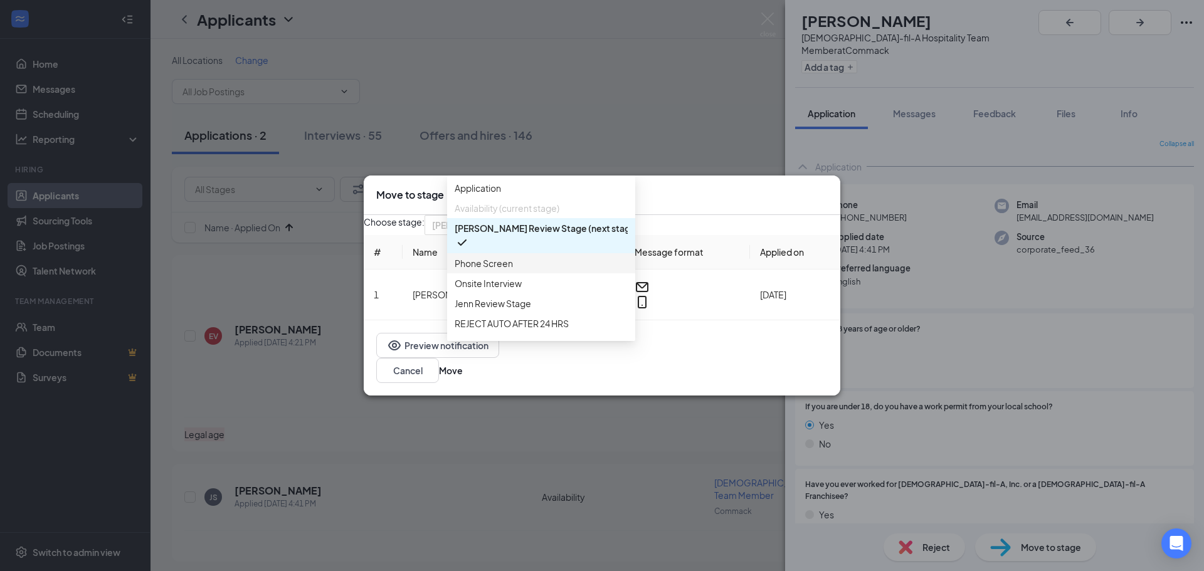
click at [464, 270] on span "Phone Screen" at bounding box center [484, 263] width 58 height 14
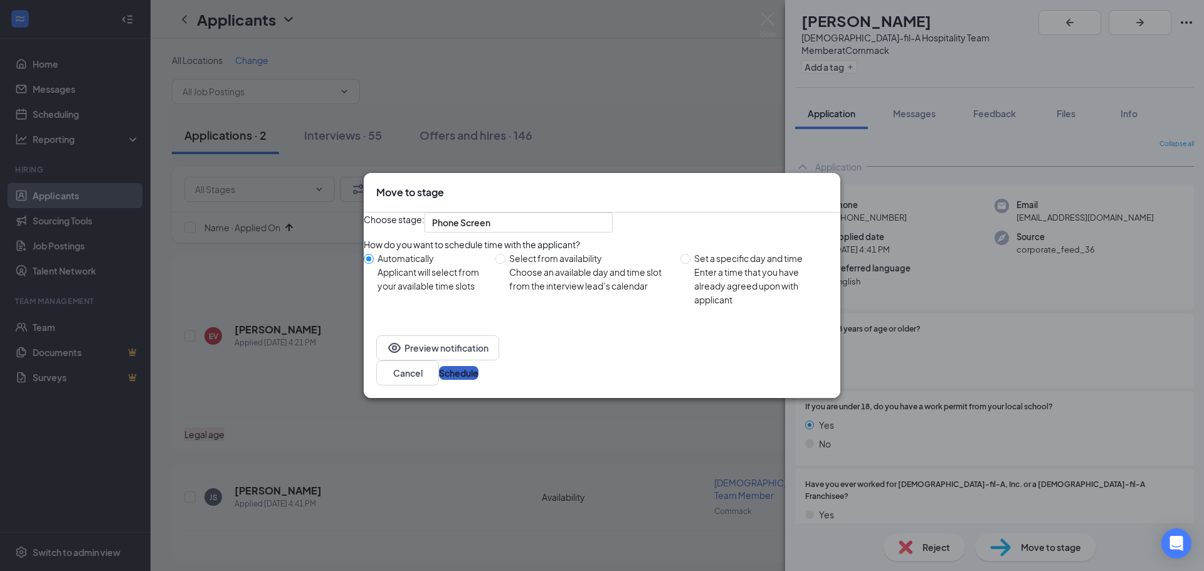
click at [478, 379] on button "Schedule" at bounding box center [459, 373] width 40 height 14
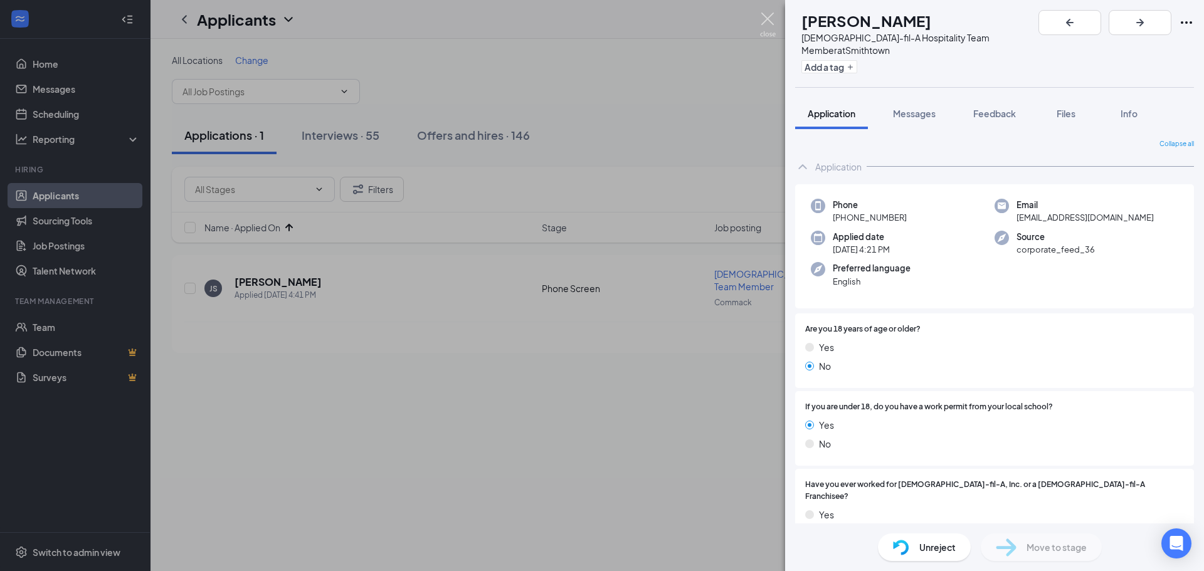
click at [769, 18] on img at bounding box center [768, 25] width 16 height 24
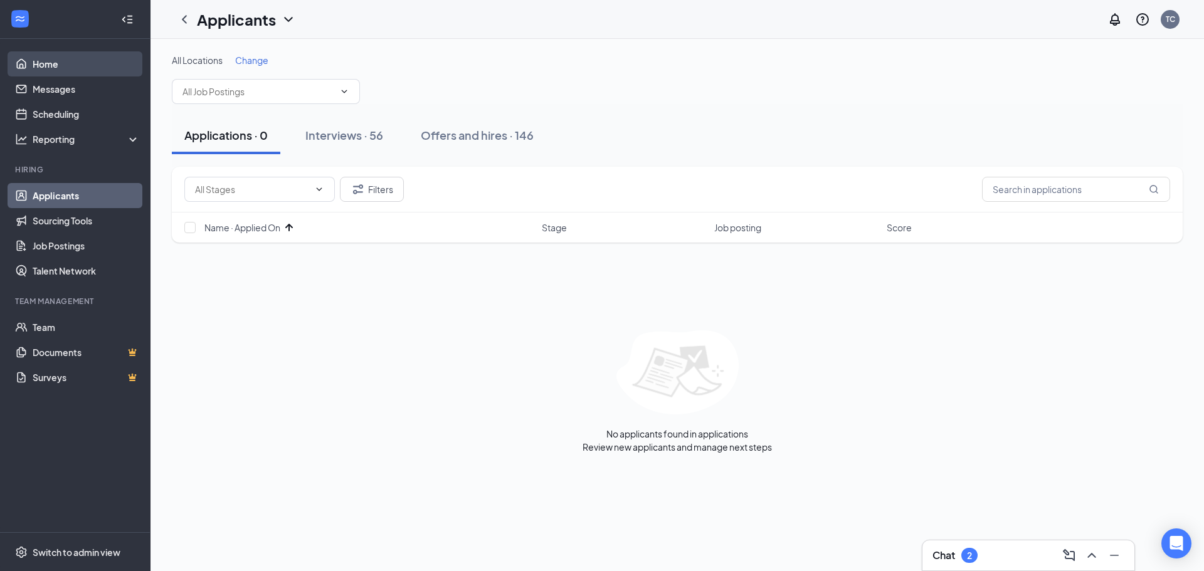
click at [51, 58] on link "Home" at bounding box center [86, 63] width 107 height 25
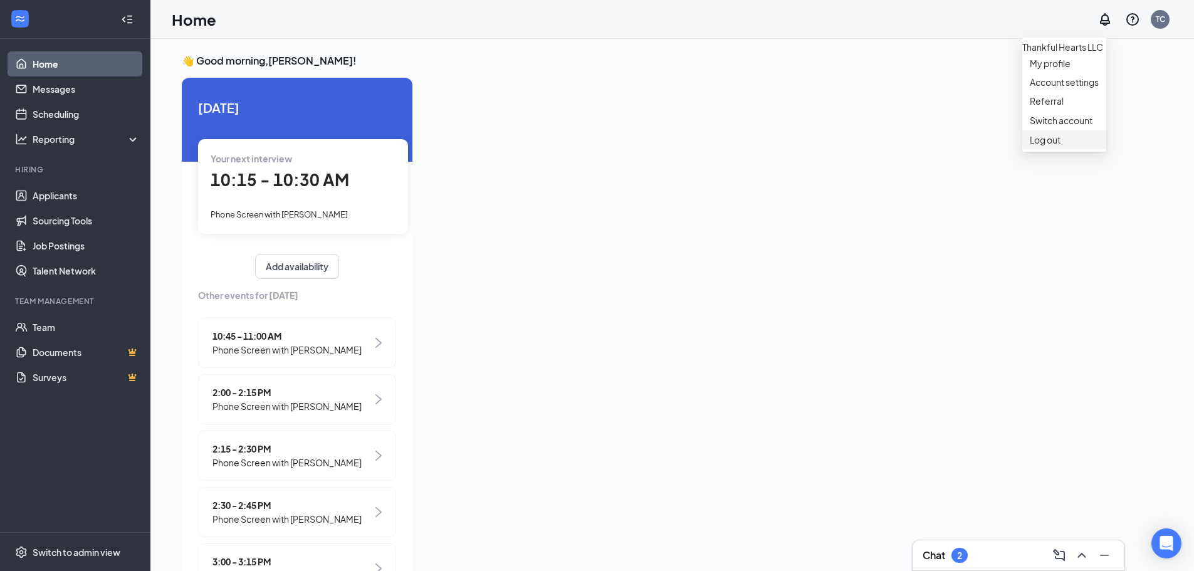
click at [1052, 146] on div "Log out" at bounding box center [1064, 140] width 69 height 13
